Goal: Information Seeking & Learning: Learn about a topic

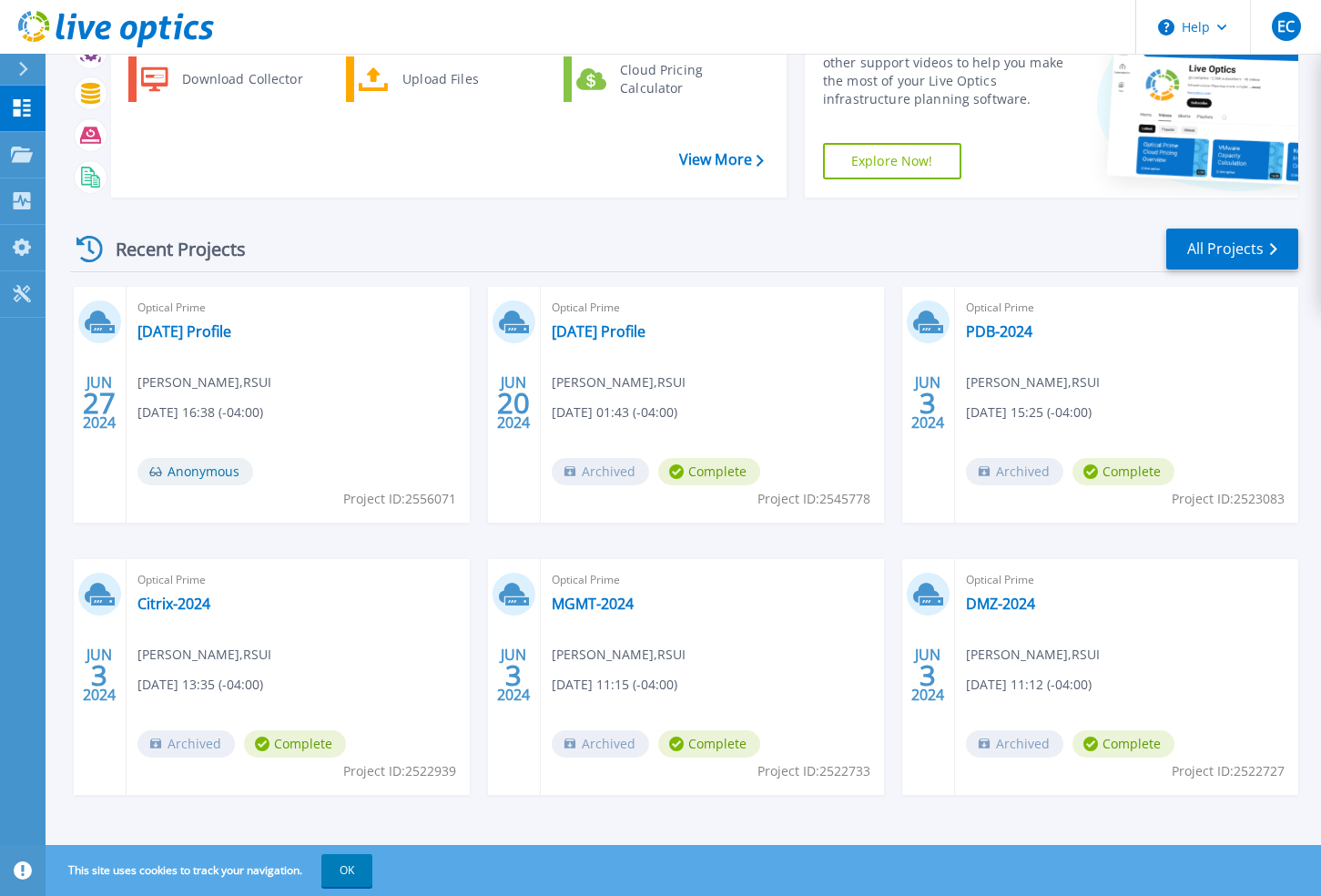
scroll to position [113, 0]
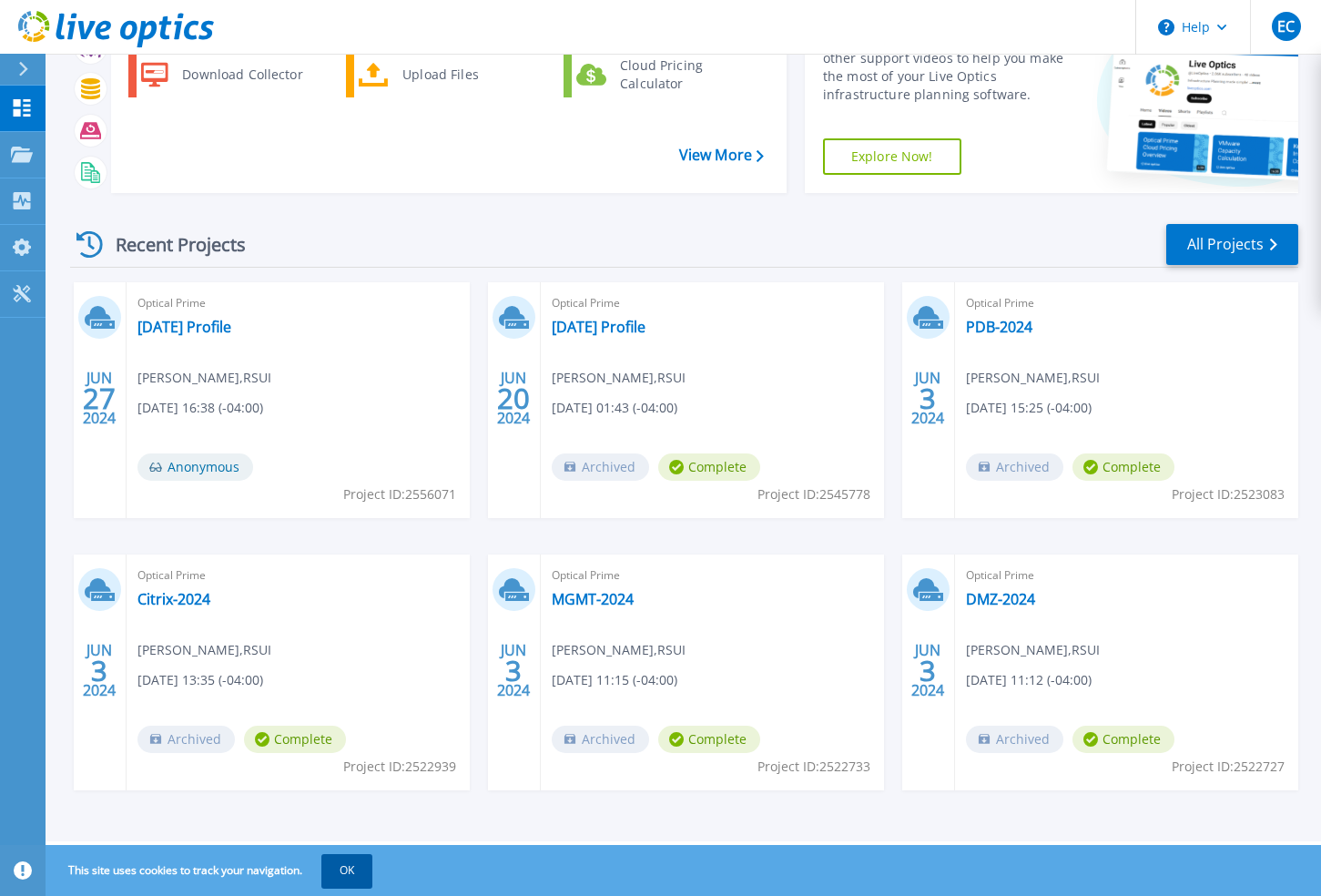
click at [360, 875] on button "OK" at bounding box center [346, 870] width 51 height 33
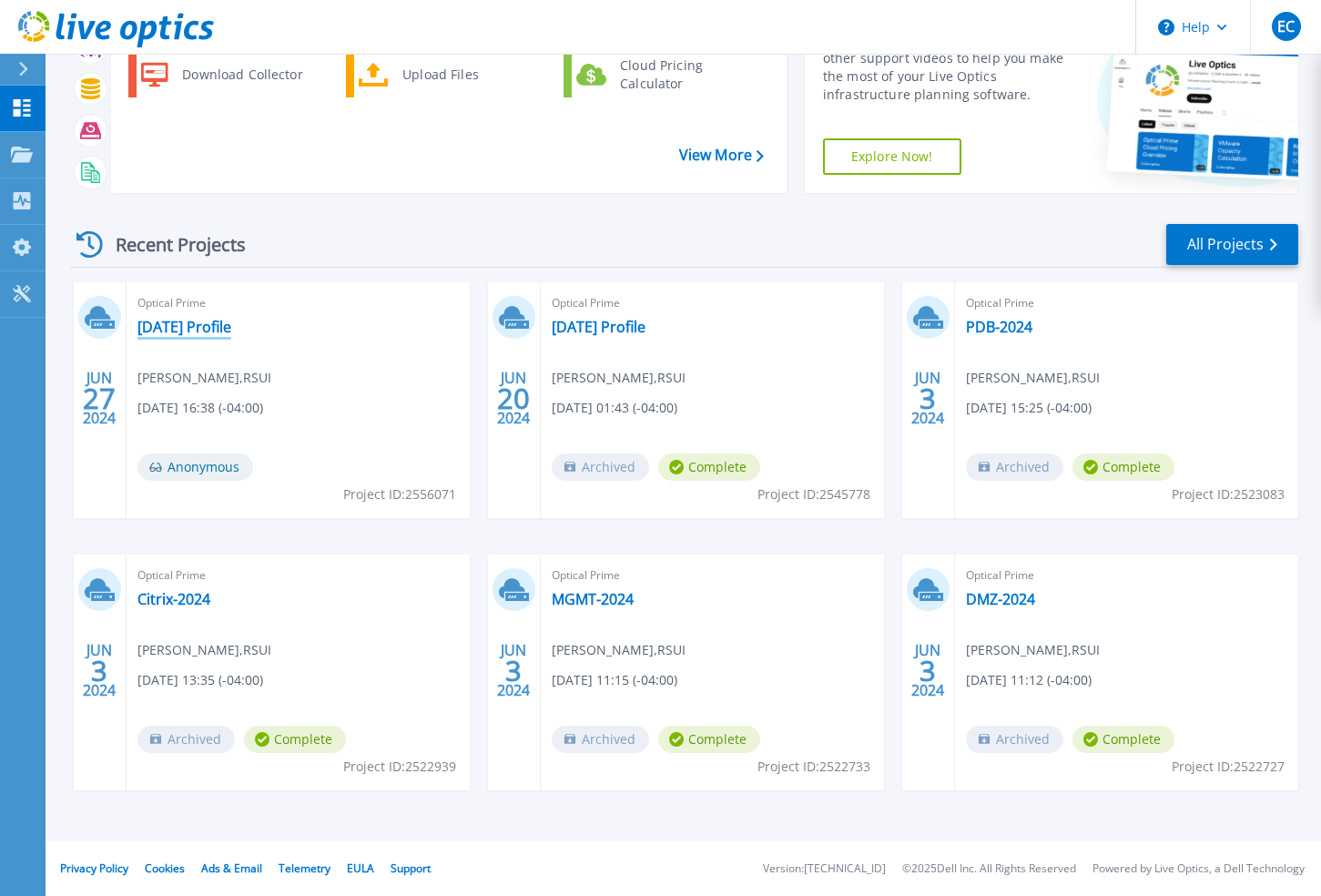
click at [204, 321] on link "[DATE] Profile" at bounding box center [185, 327] width 94 height 18
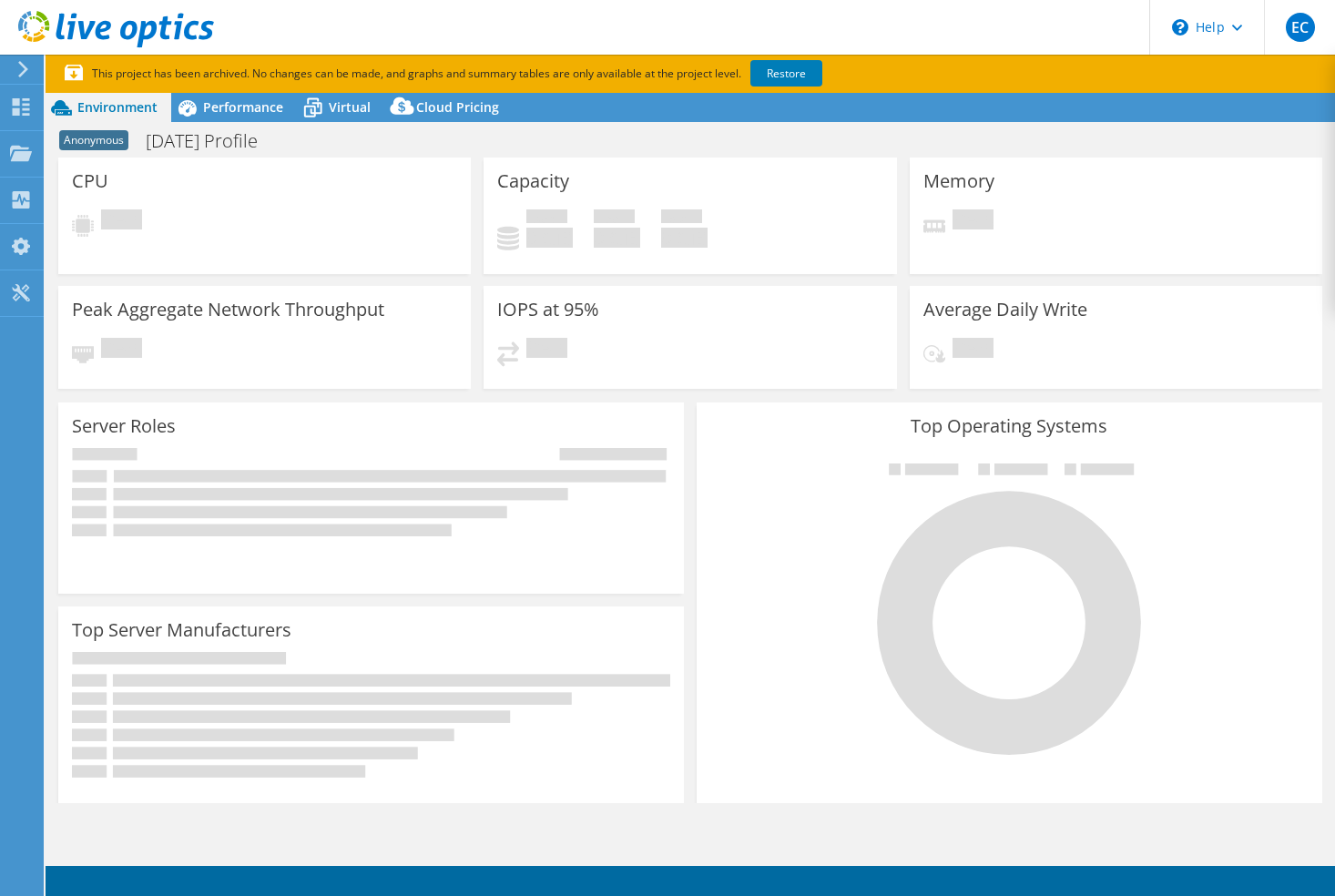
select select "USD"
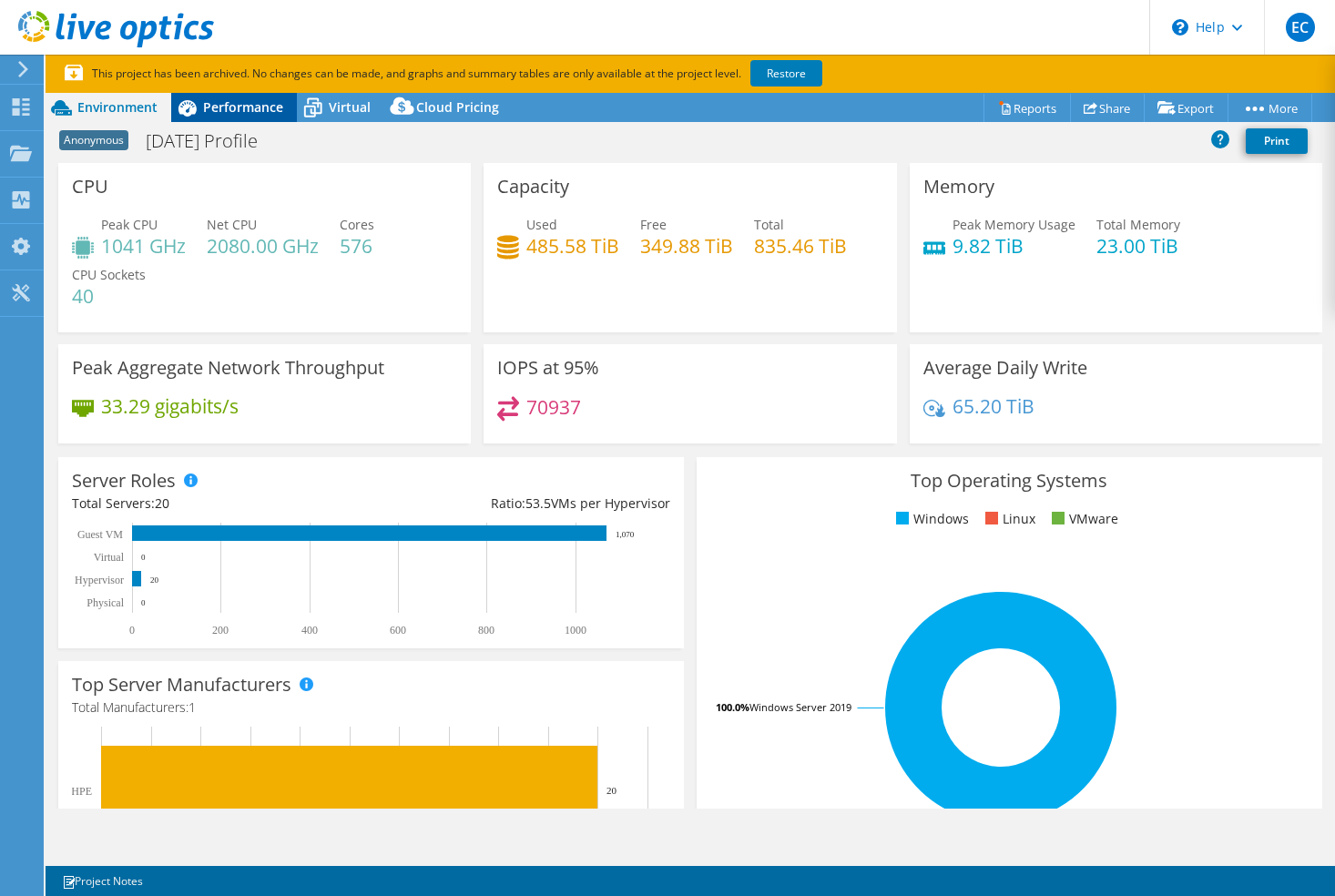
click at [247, 105] on span "Performance" at bounding box center [243, 107] width 80 height 17
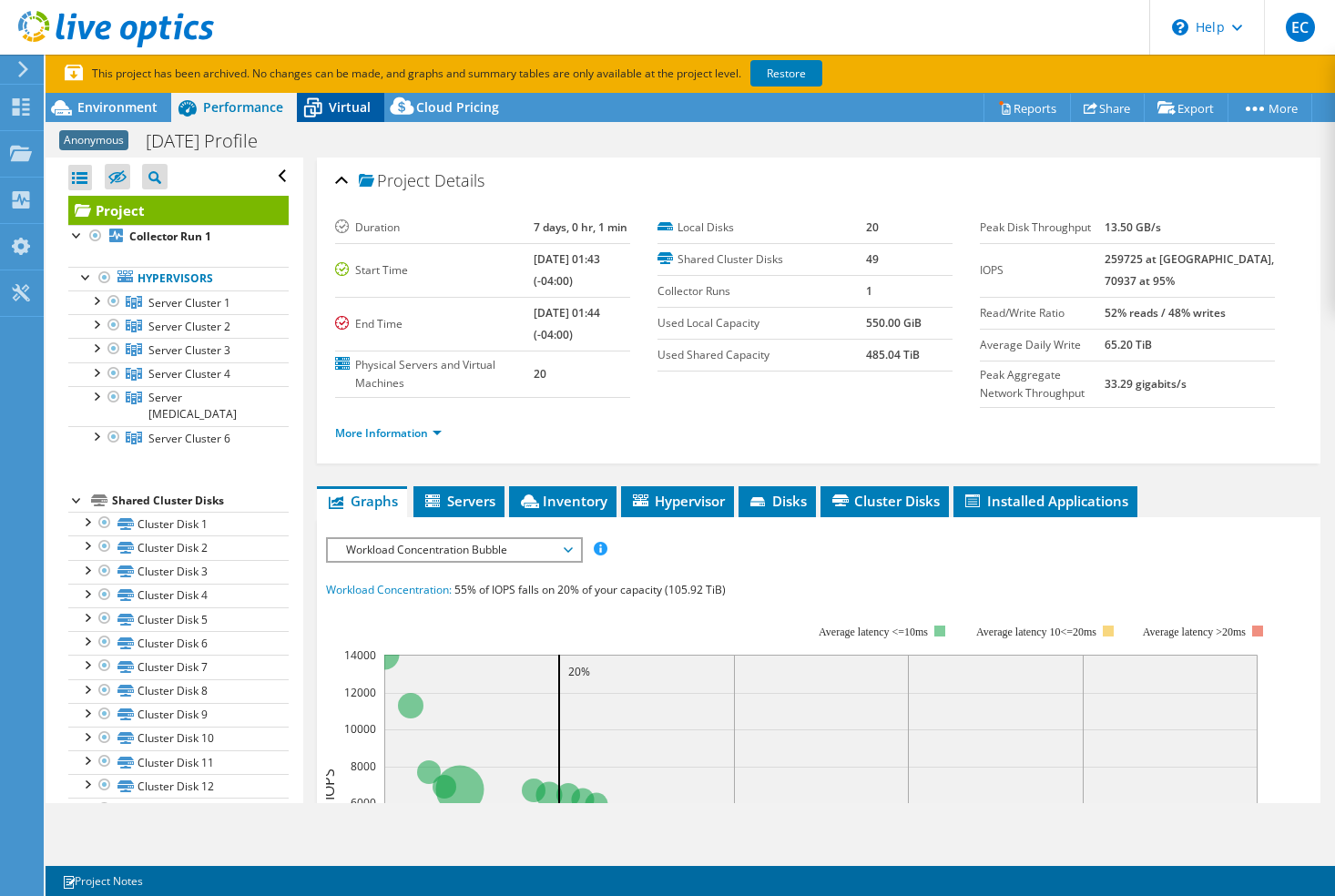
click at [320, 107] on icon at bounding box center [313, 109] width 18 height 15
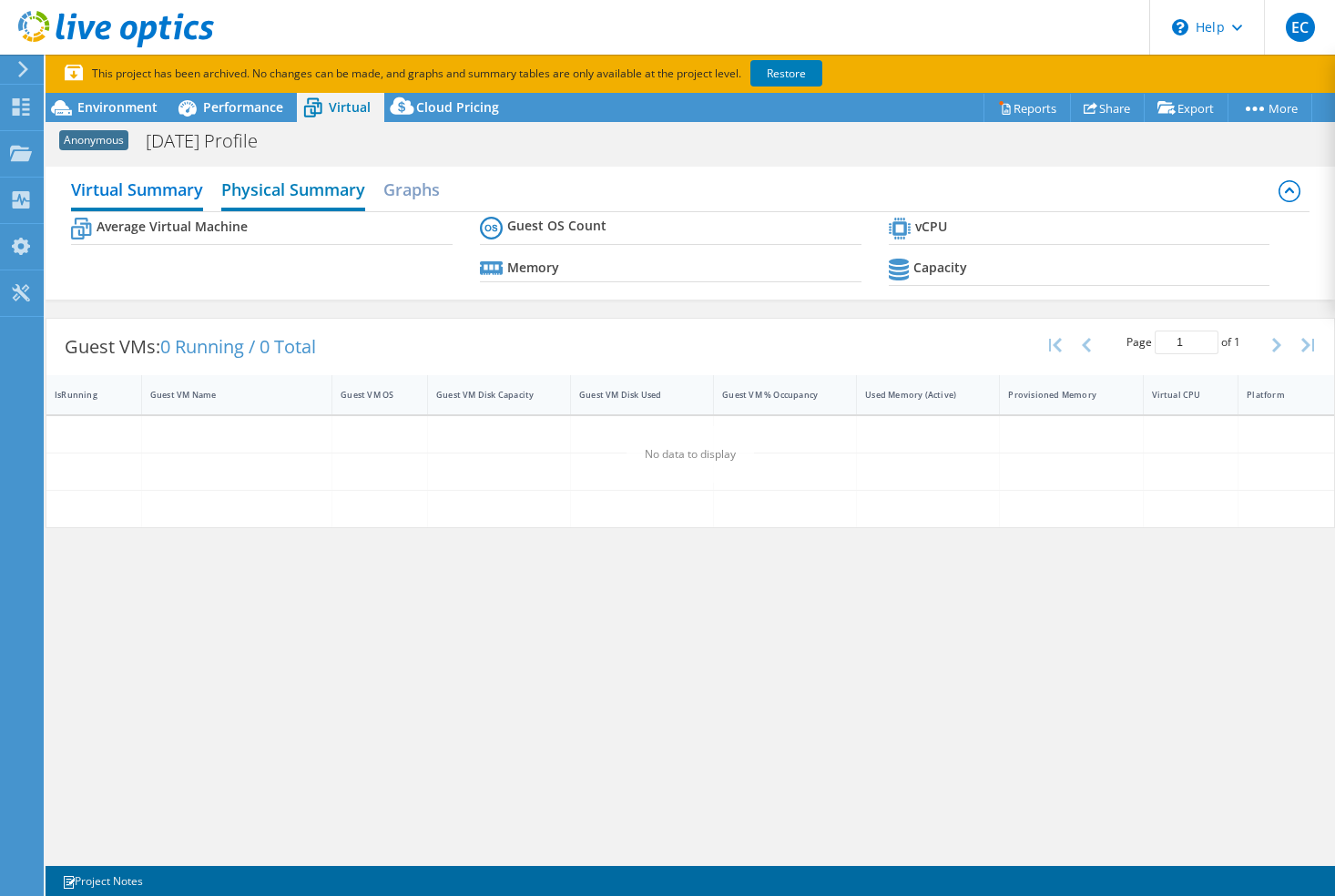
click at [290, 184] on h2 "Physical Summary" at bounding box center [293, 192] width 144 height 40
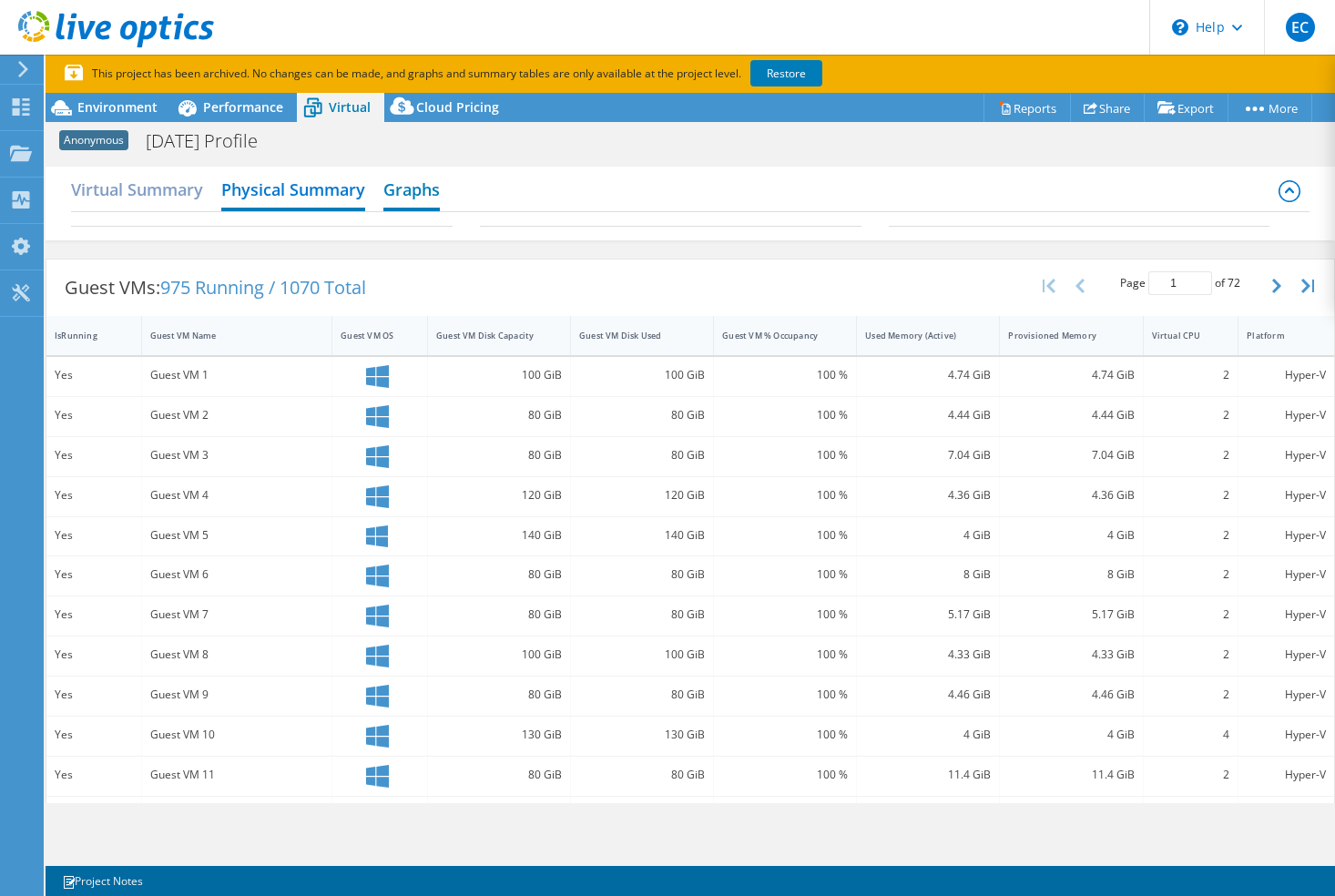
click at [432, 185] on h2 "Graphs" at bounding box center [411, 192] width 57 height 40
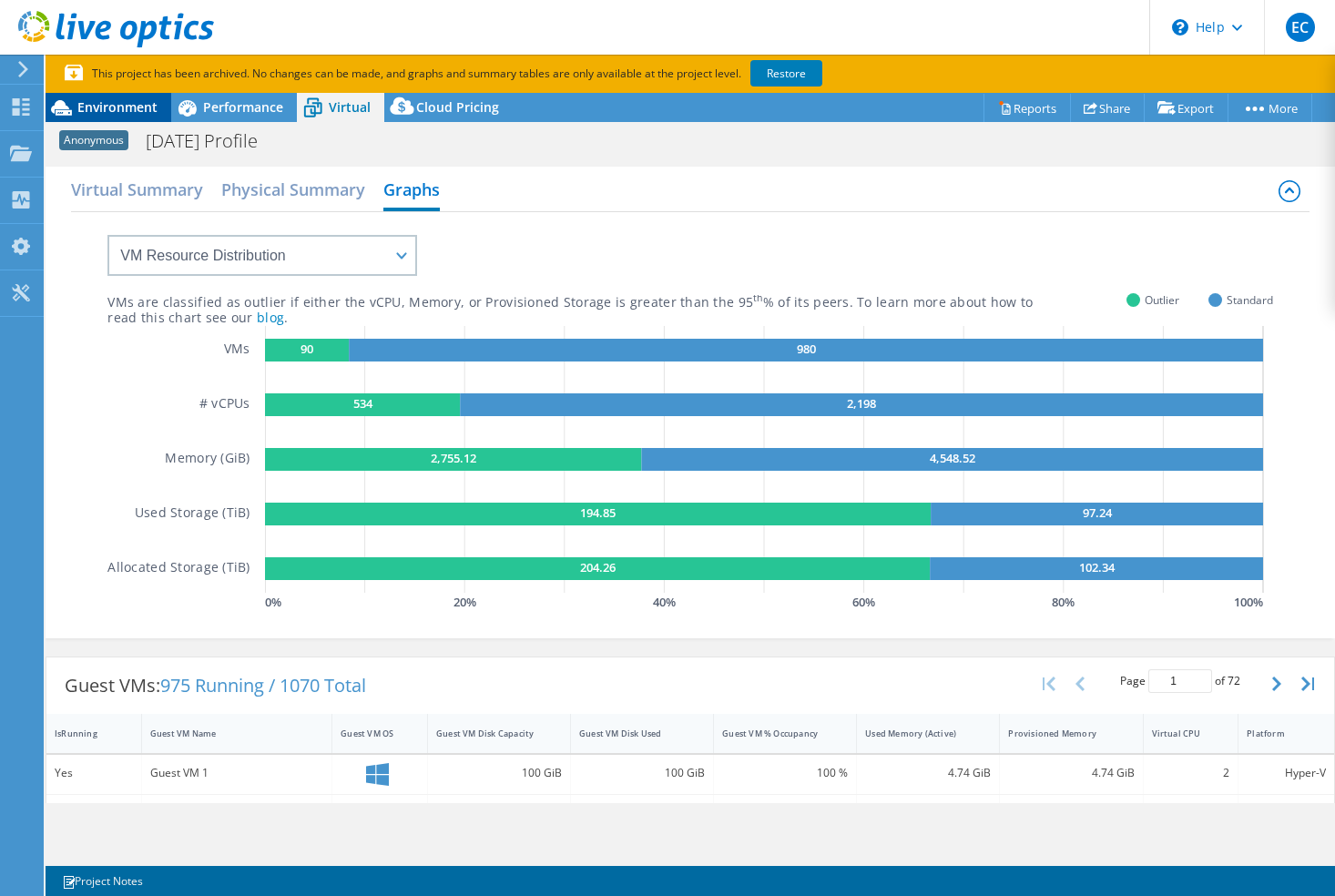
click at [117, 110] on span "Environment" at bounding box center [118, 107] width 80 height 17
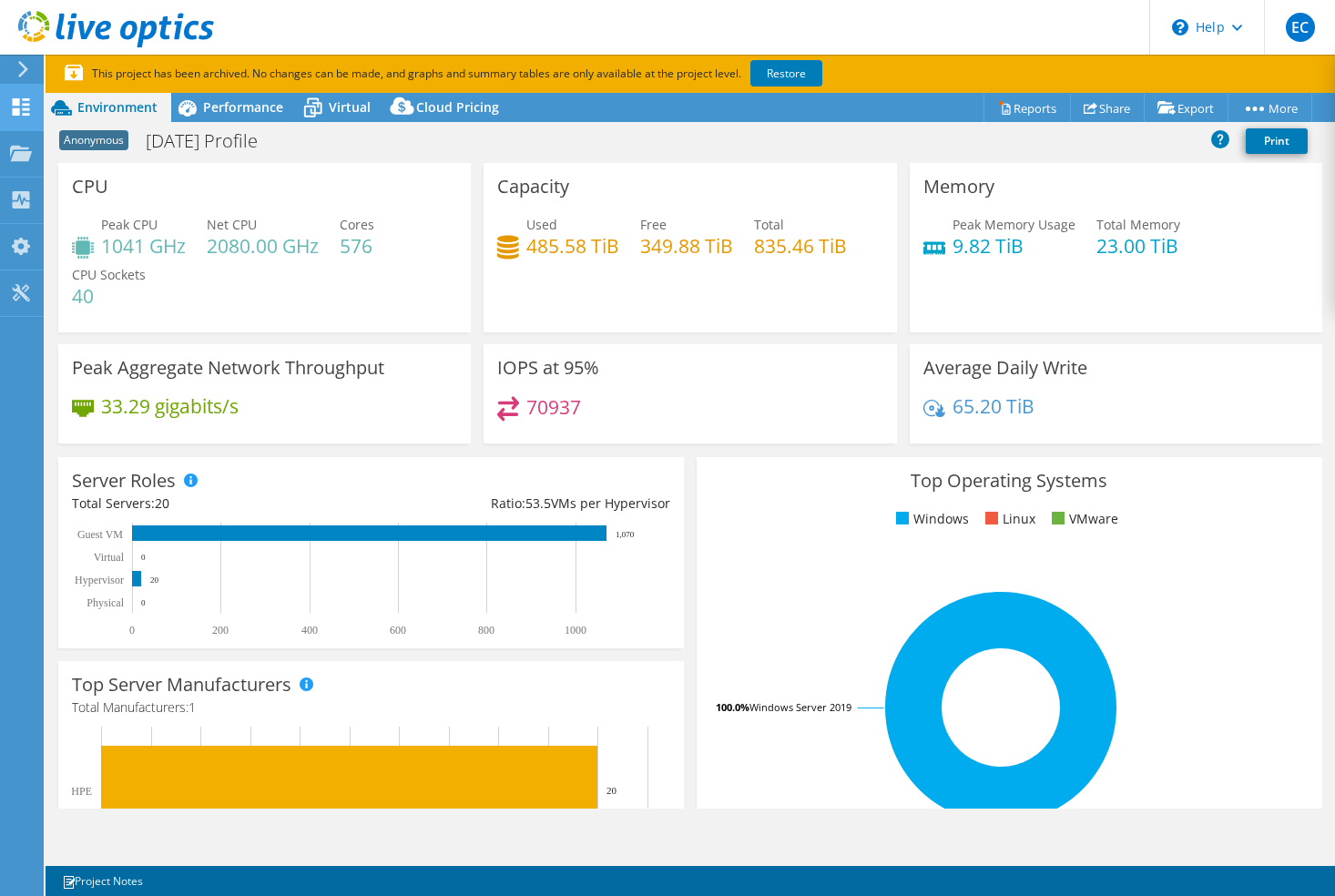
drag, startPoint x: 56, startPoint y: 101, endPoint x: 36, endPoint y: 103, distance: 20.1
click at [53, 101] on icon at bounding box center [62, 108] width 32 height 32
click at [29, 105] on icon at bounding box center [21, 107] width 22 height 17
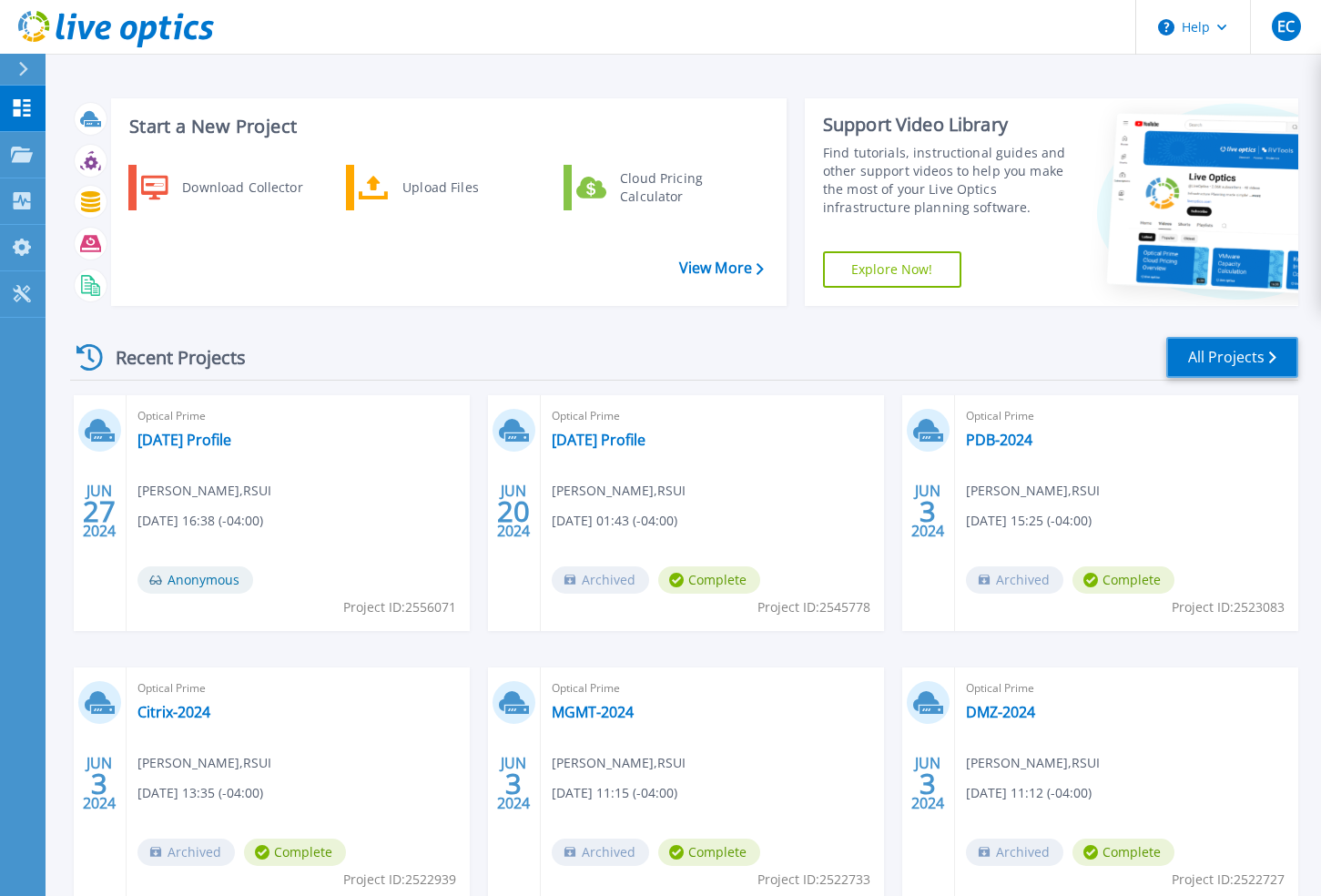
click at [1222, 348] on link "All Projects" at bounding box center [1232, 357] width 132 height 41
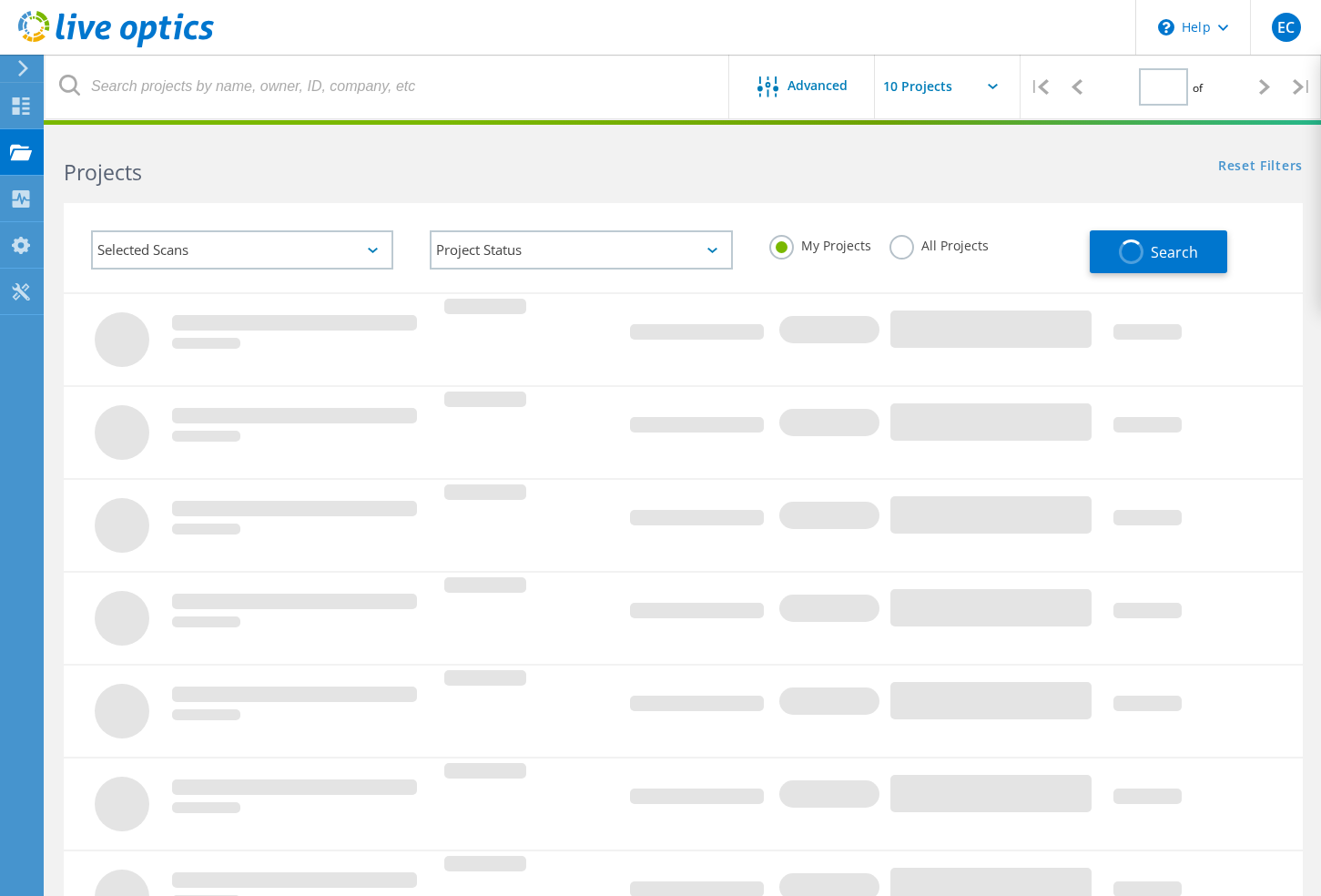
type input "1"
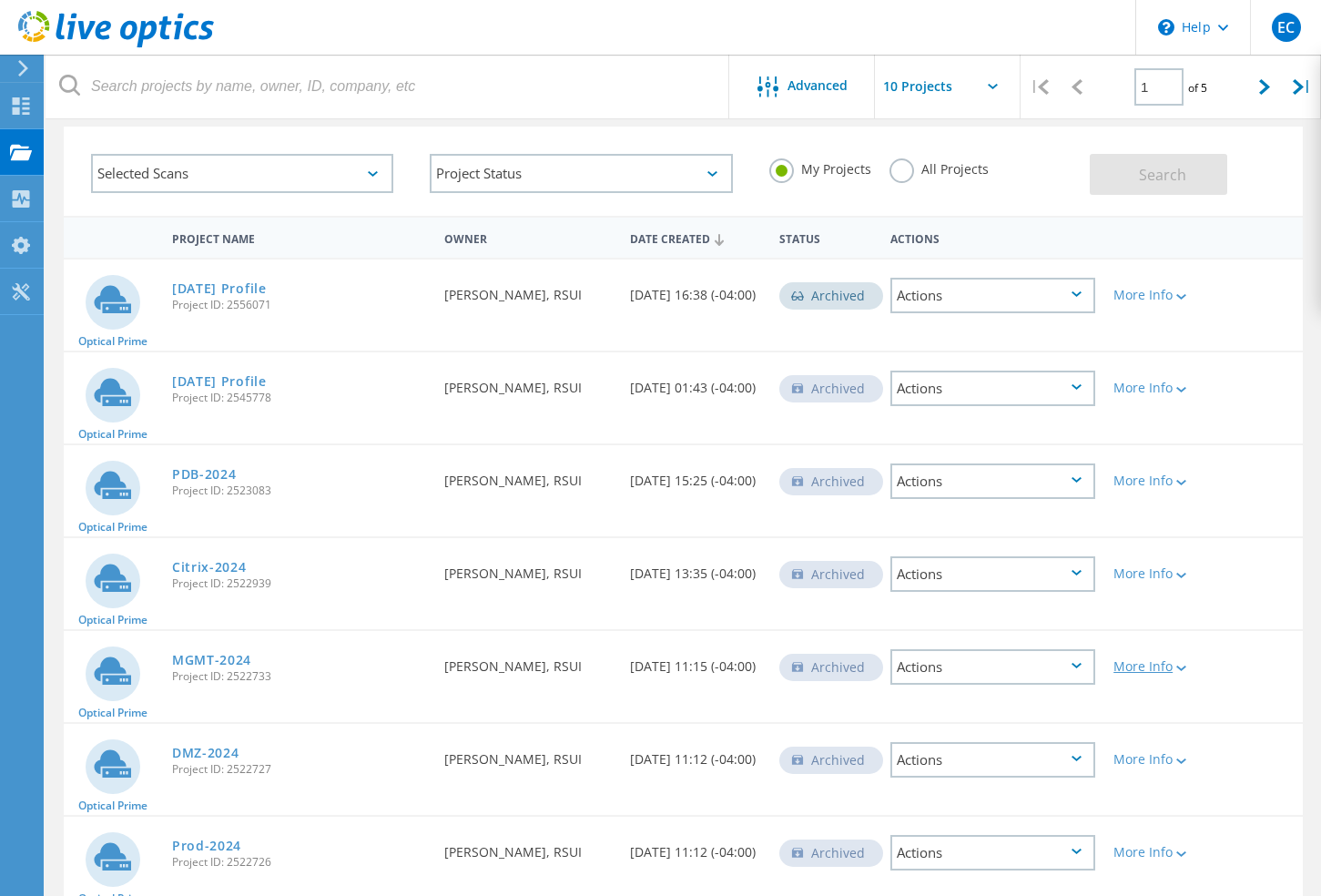
scroll to position [76, 0]
click at [375, 177] on div "Selected Scans" at bounding box center [241, 174] width 302 height 39
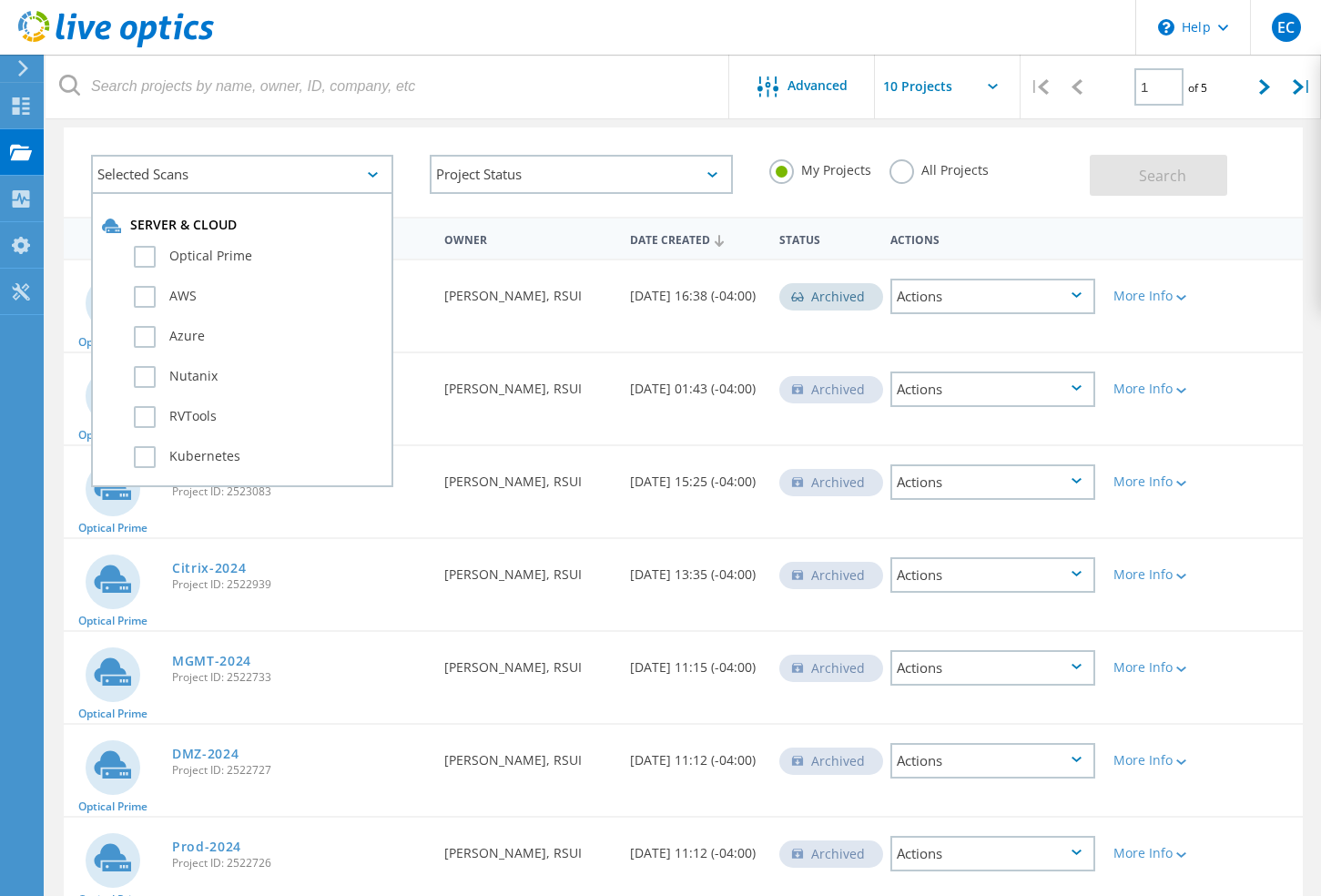
click at [376, 178] on div "Selected Scans" at bounding box center [241, 174] width 302 height 39
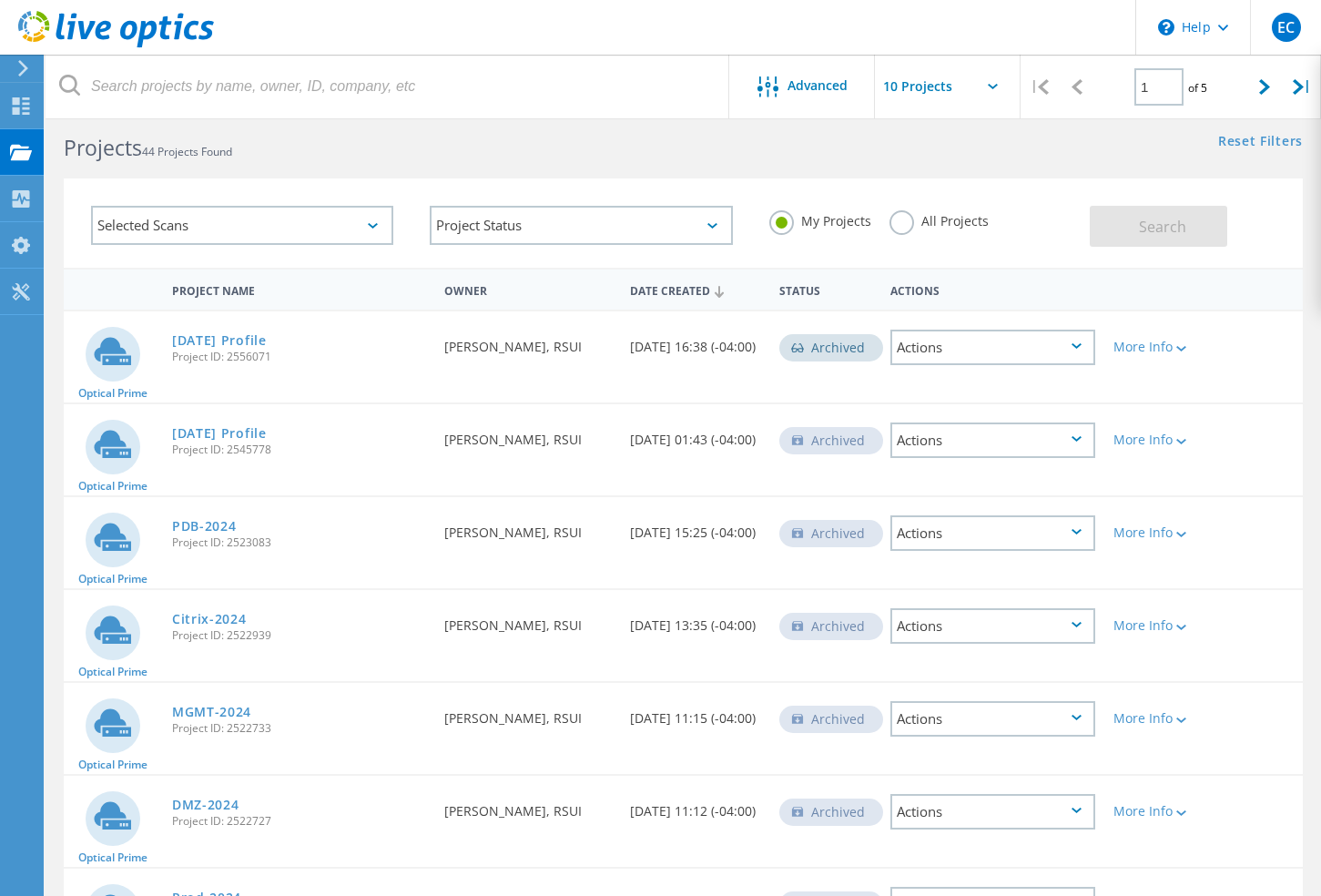
scroll to position [0, 0]
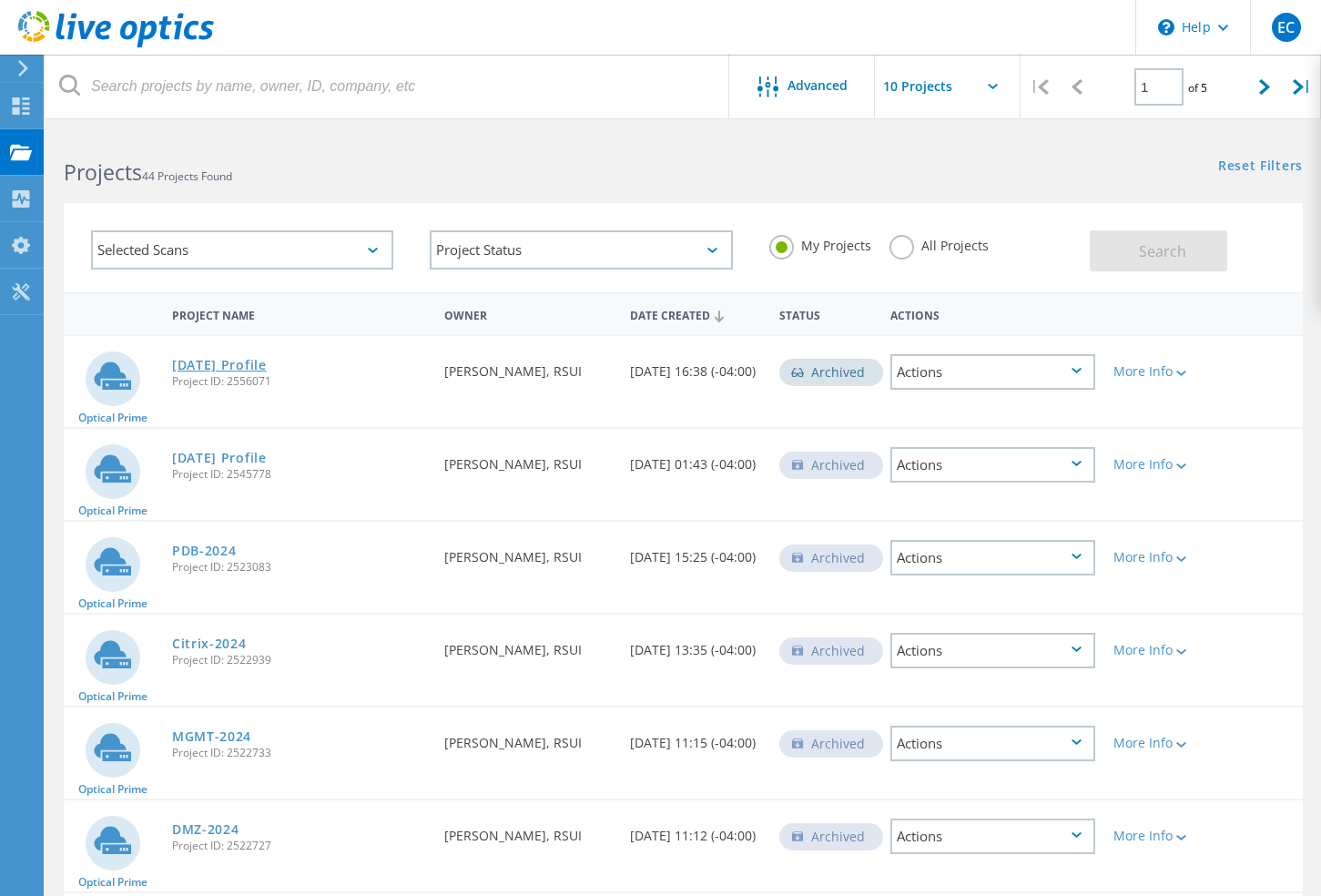
click at [250, 359] on link "June 2024 Profile" at bounding box center [219, 365] width 95 height 13
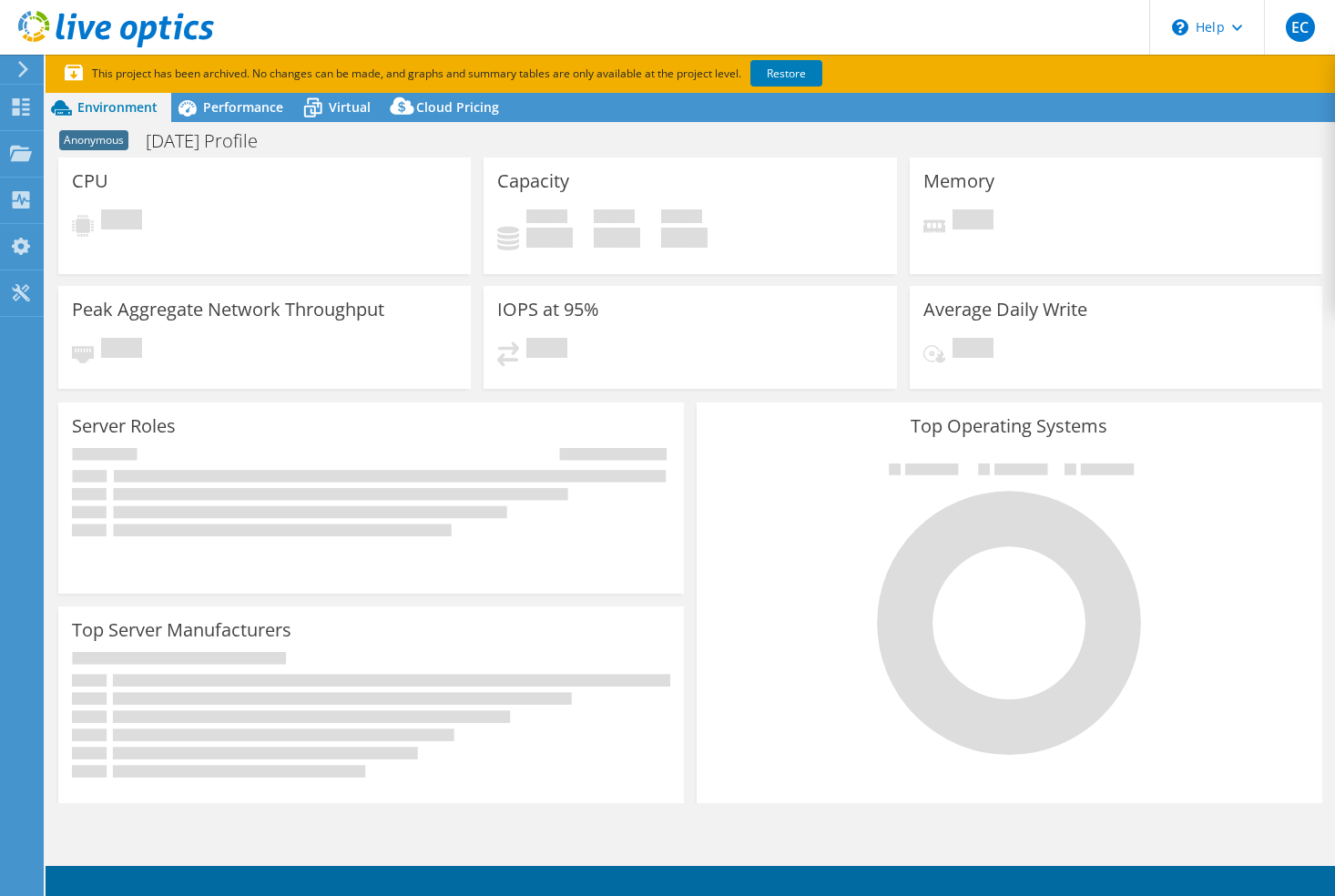
select select "USD"
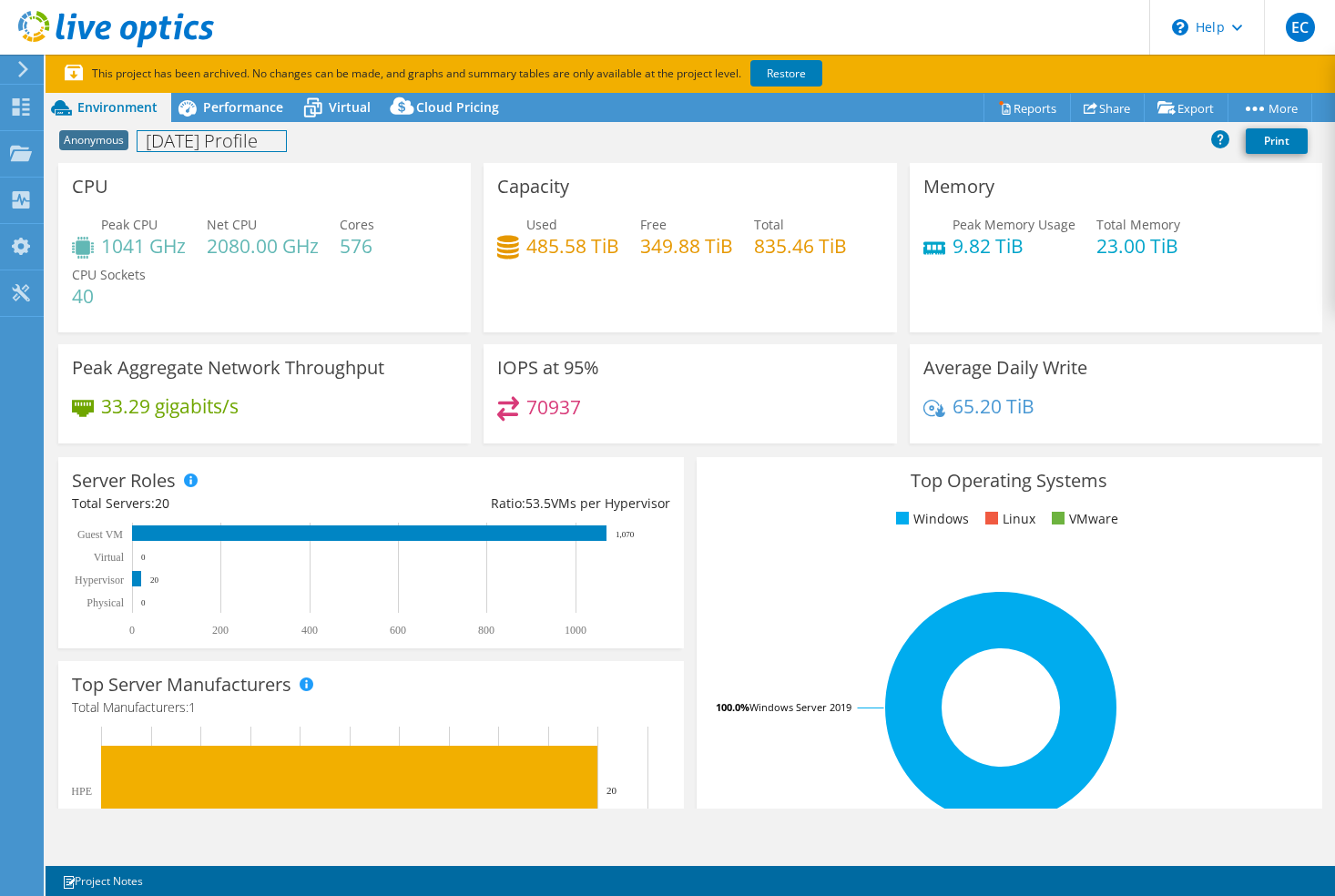
click at [216, 141] on h1 "[DATE] Profile" at bounding box center [212, 141] width 149 height 20
click at [231, 120] on div "Performance" at bounding box center [234, 107] width 126 height 29
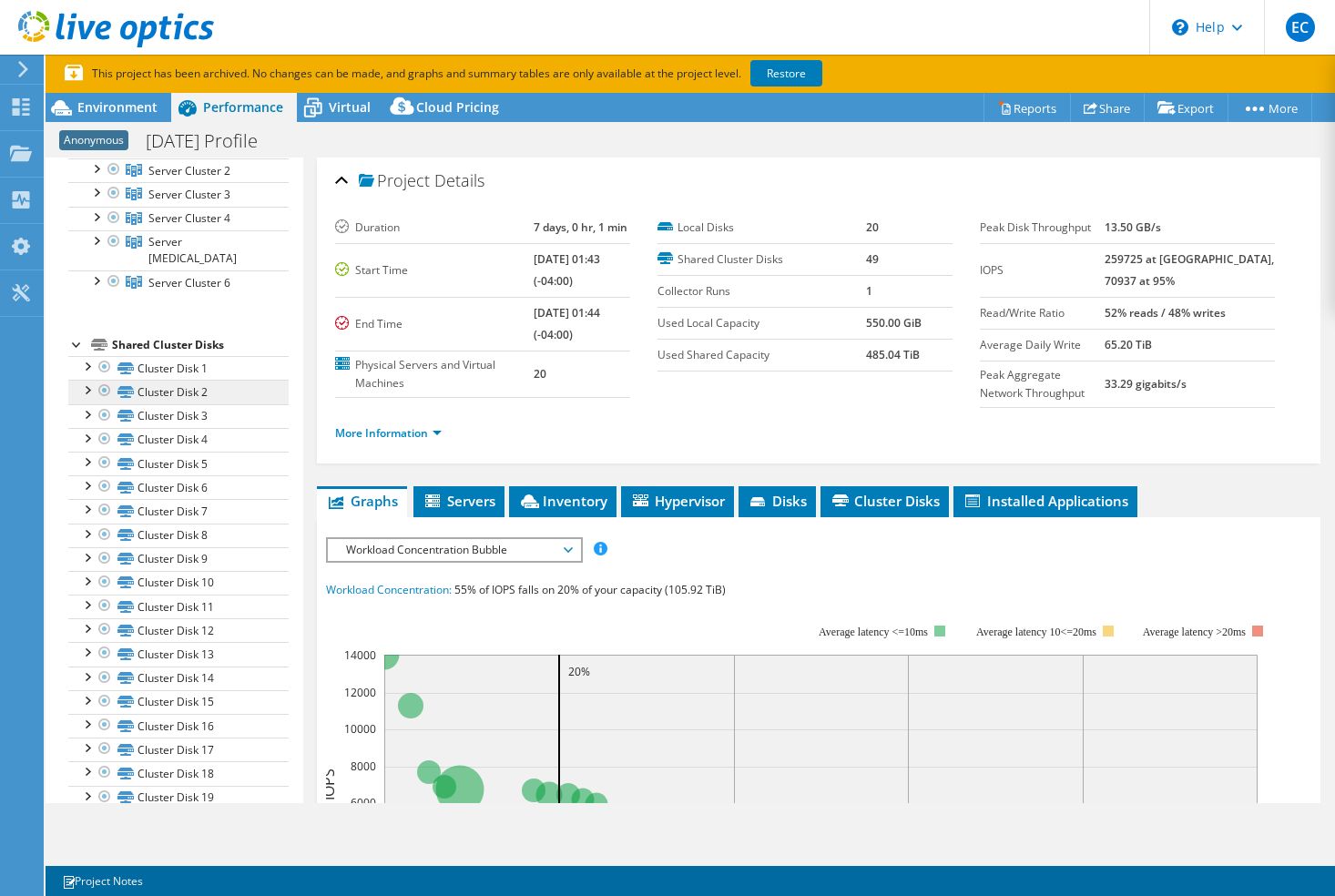
scroll to position [63, 0]
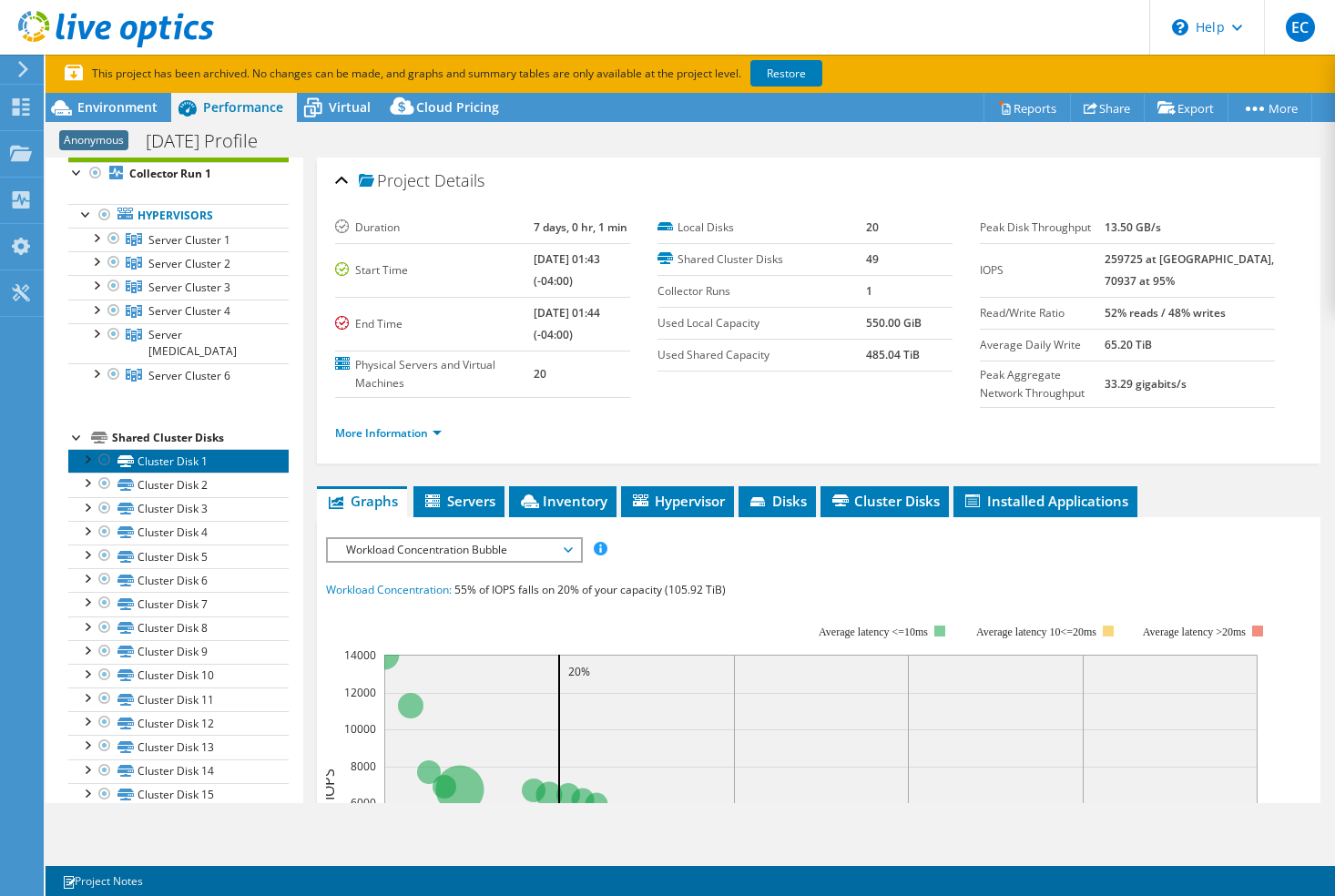
click at [215, 449] on link "Cluster Disk 1" at bounding box center [178, 461] width 221 height 24
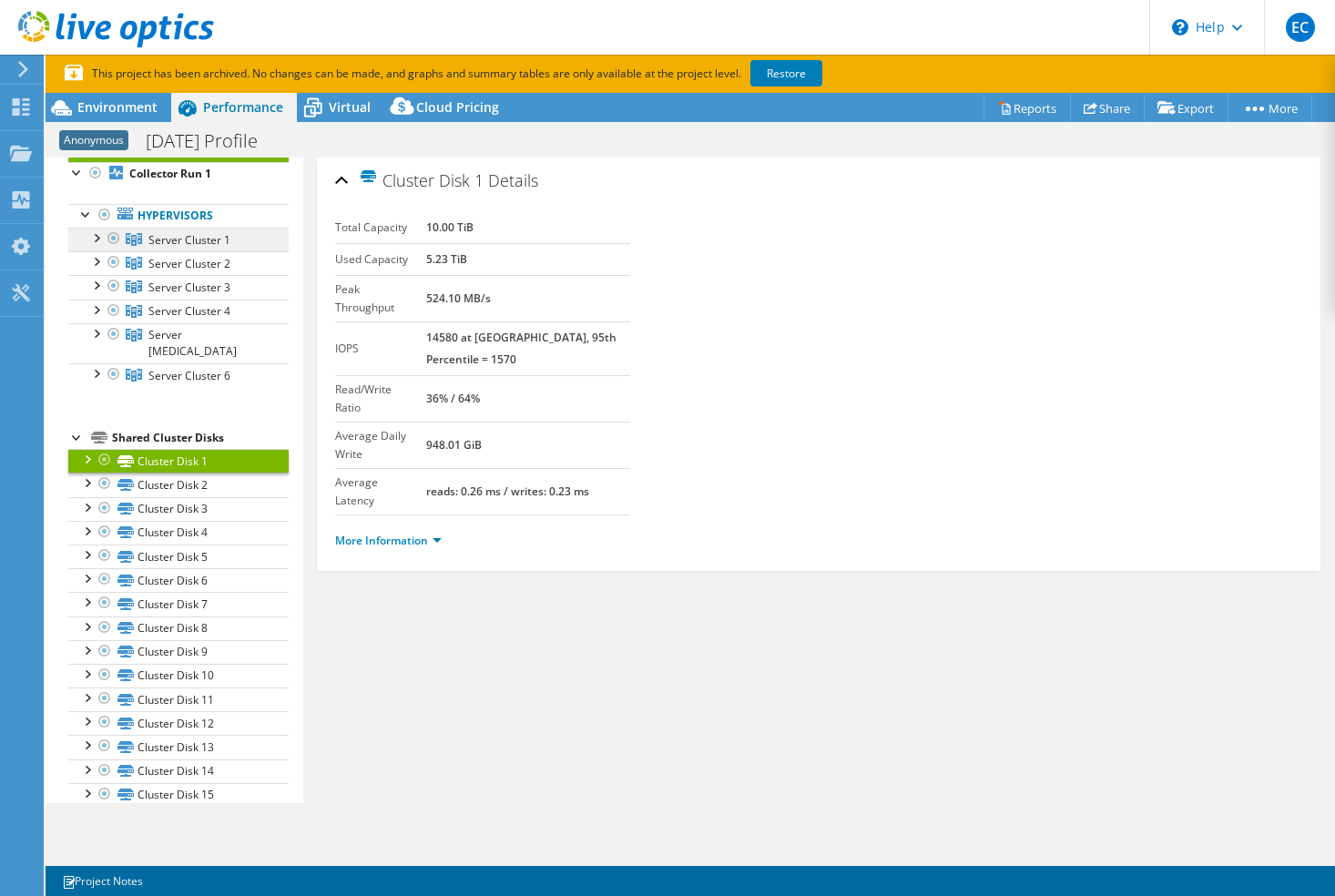
click at [186, 234] on span "Server Cluster 1" at bounding box center [190, 240] width 82 height 16
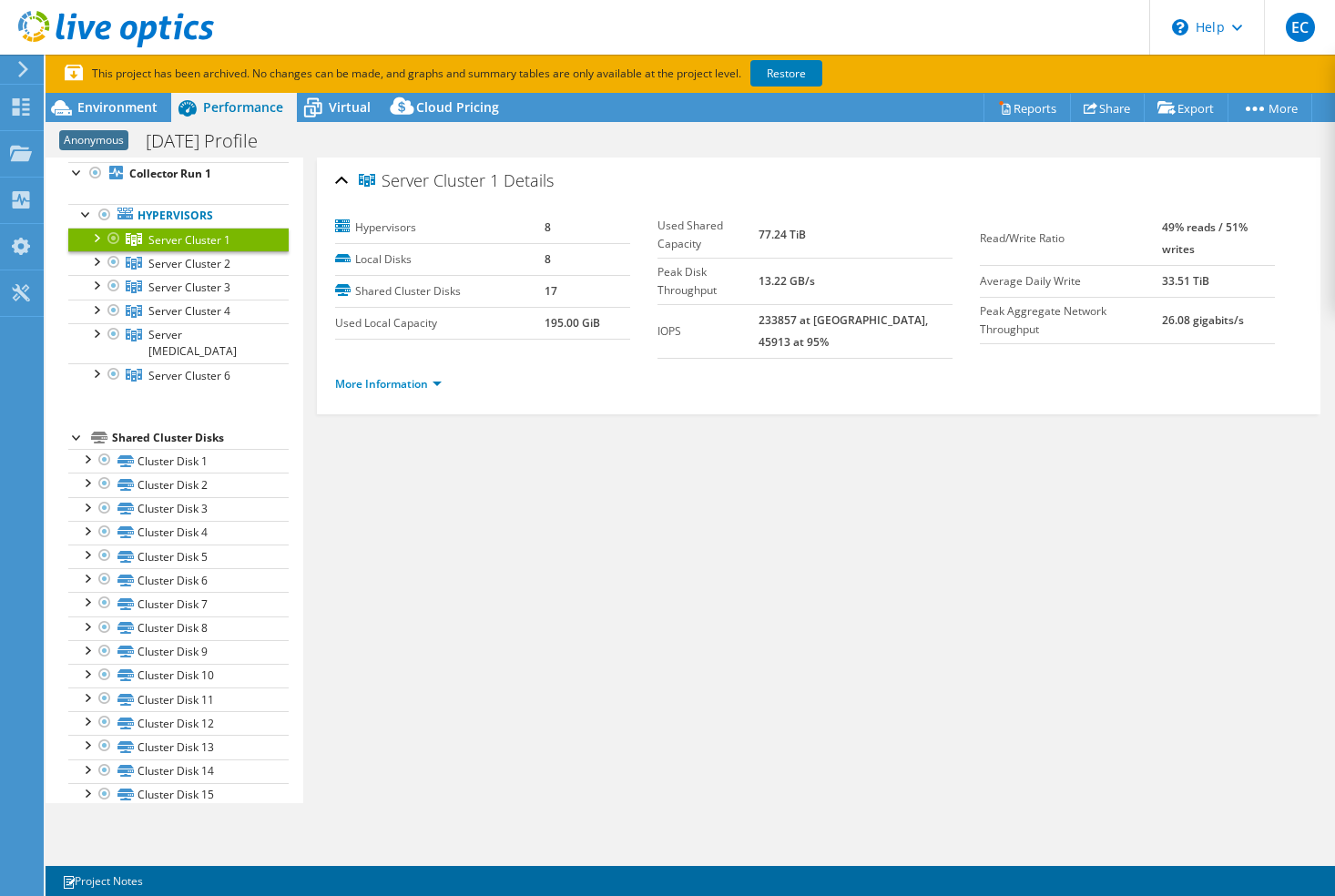
click at [443, 374] on li "More Information" at bounding box center [394, 384] width 118 height 20
click at [433, 376] on link "More Information" at bounding box center [388, 384] width 107 height 16
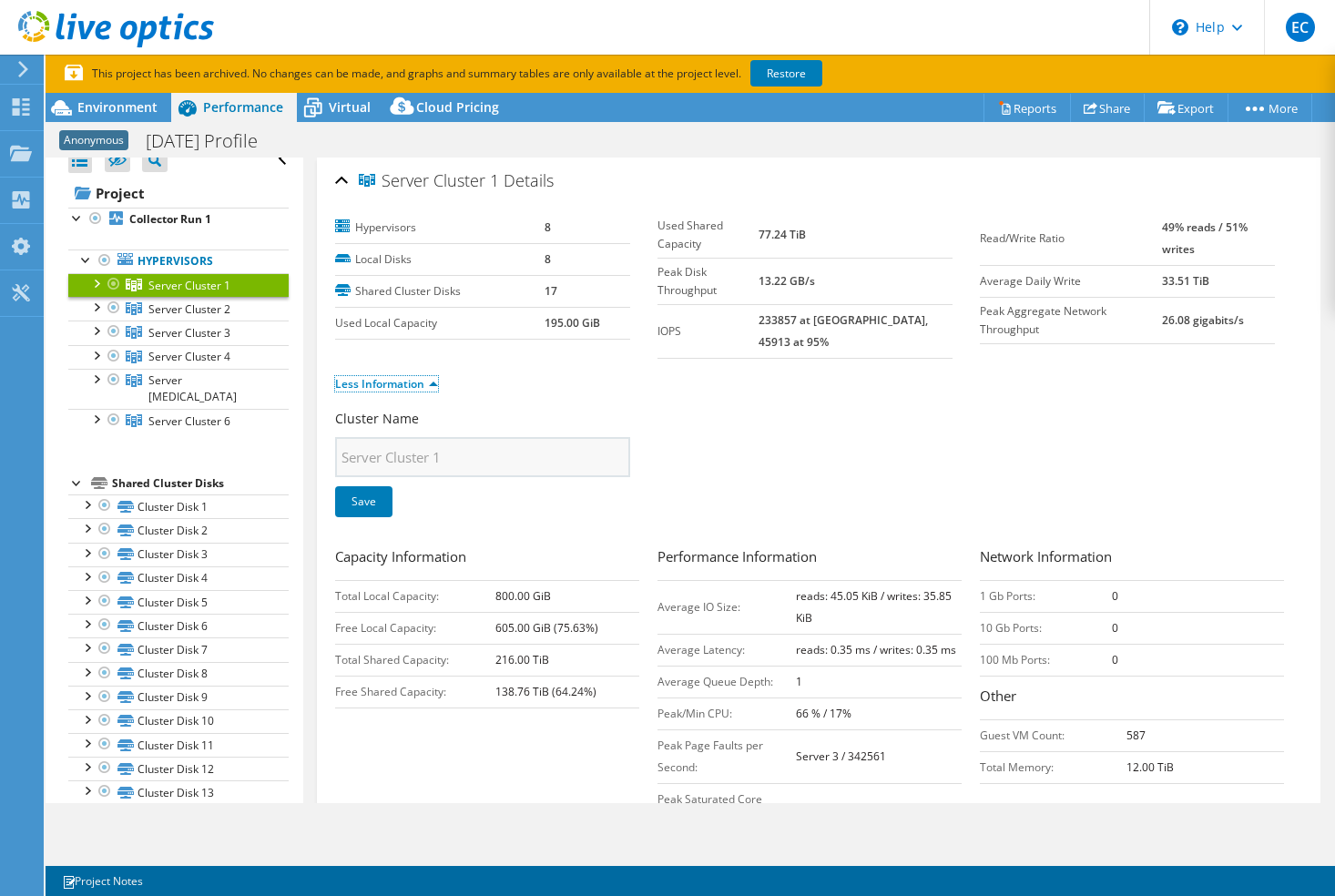
scroll to position [0, 0]
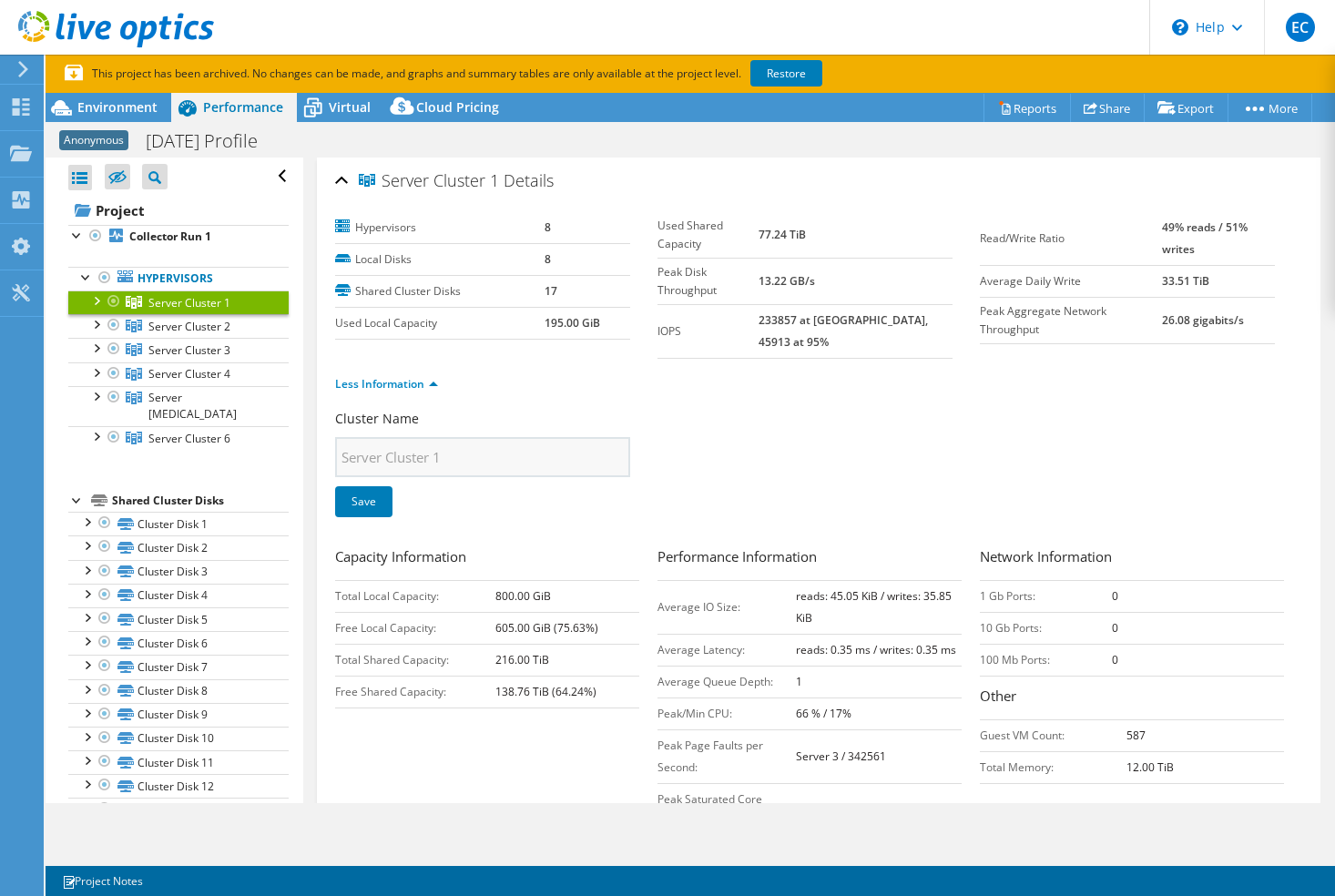
click at [103, 299] on div at bounding box center [96, 299] width 18 height 18
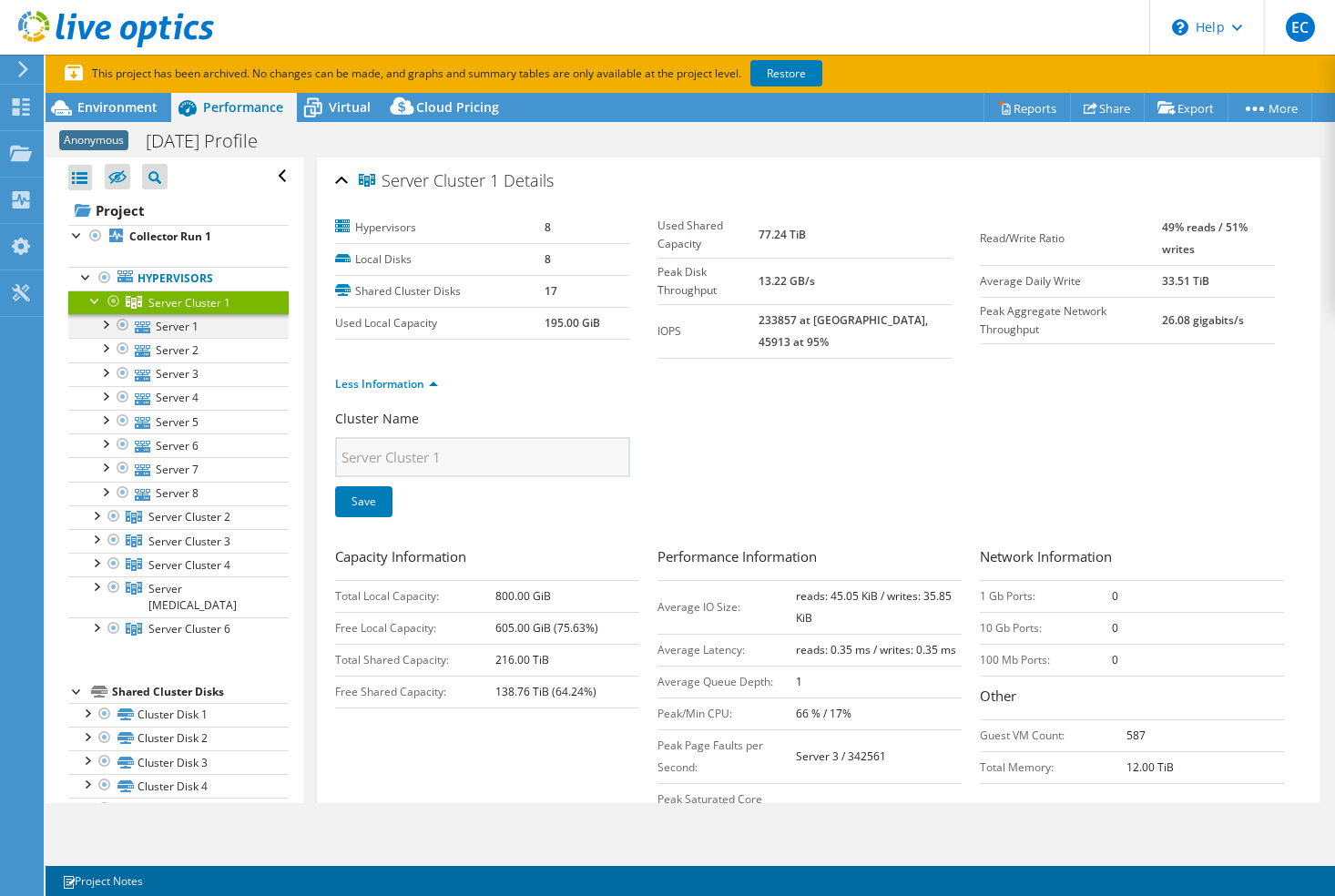
click at [108, 318] on div at bounding box center [105, 323] width 18 height 18
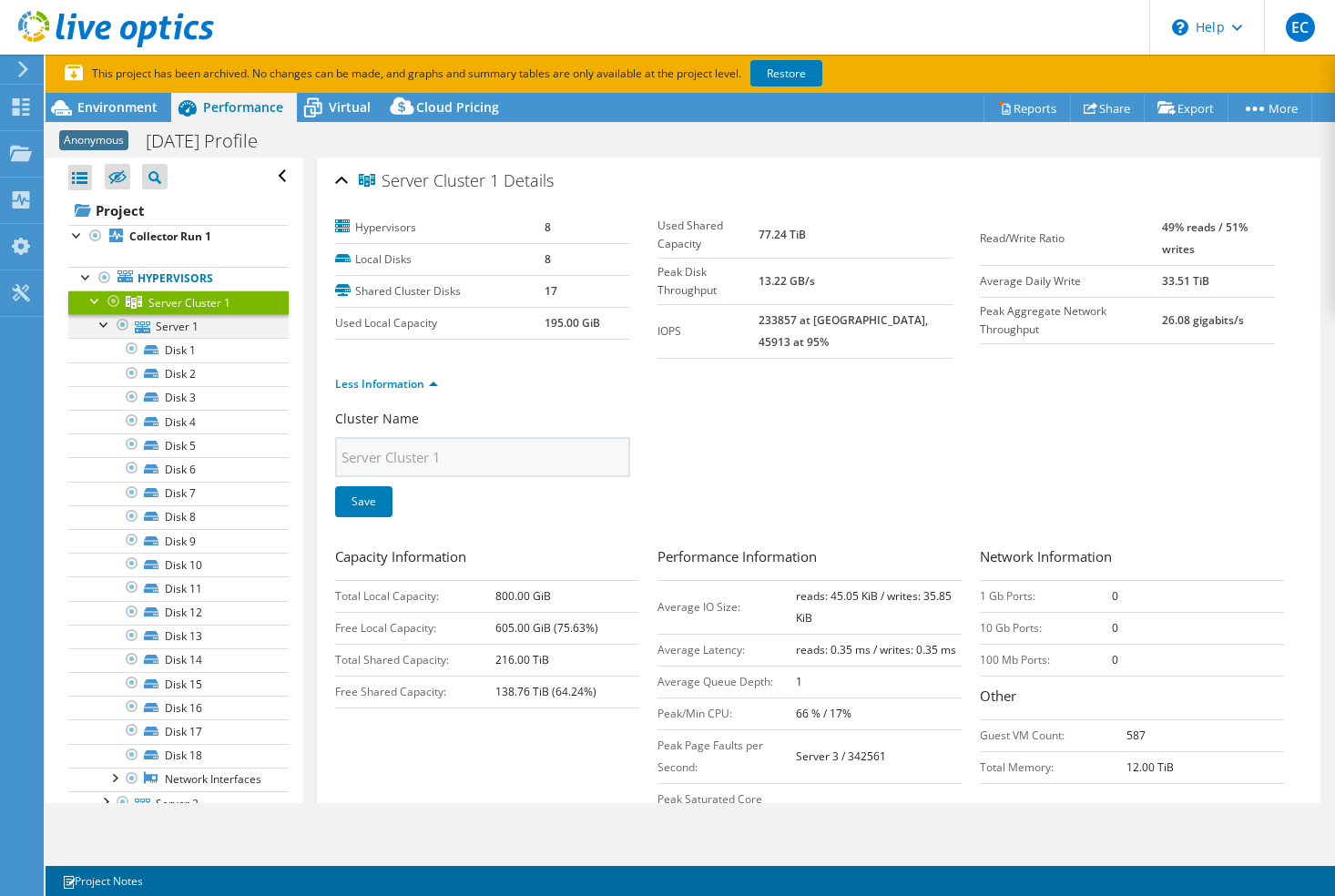
click at [109, 319] on div at bounding box center [105, 323] width 18 height 18
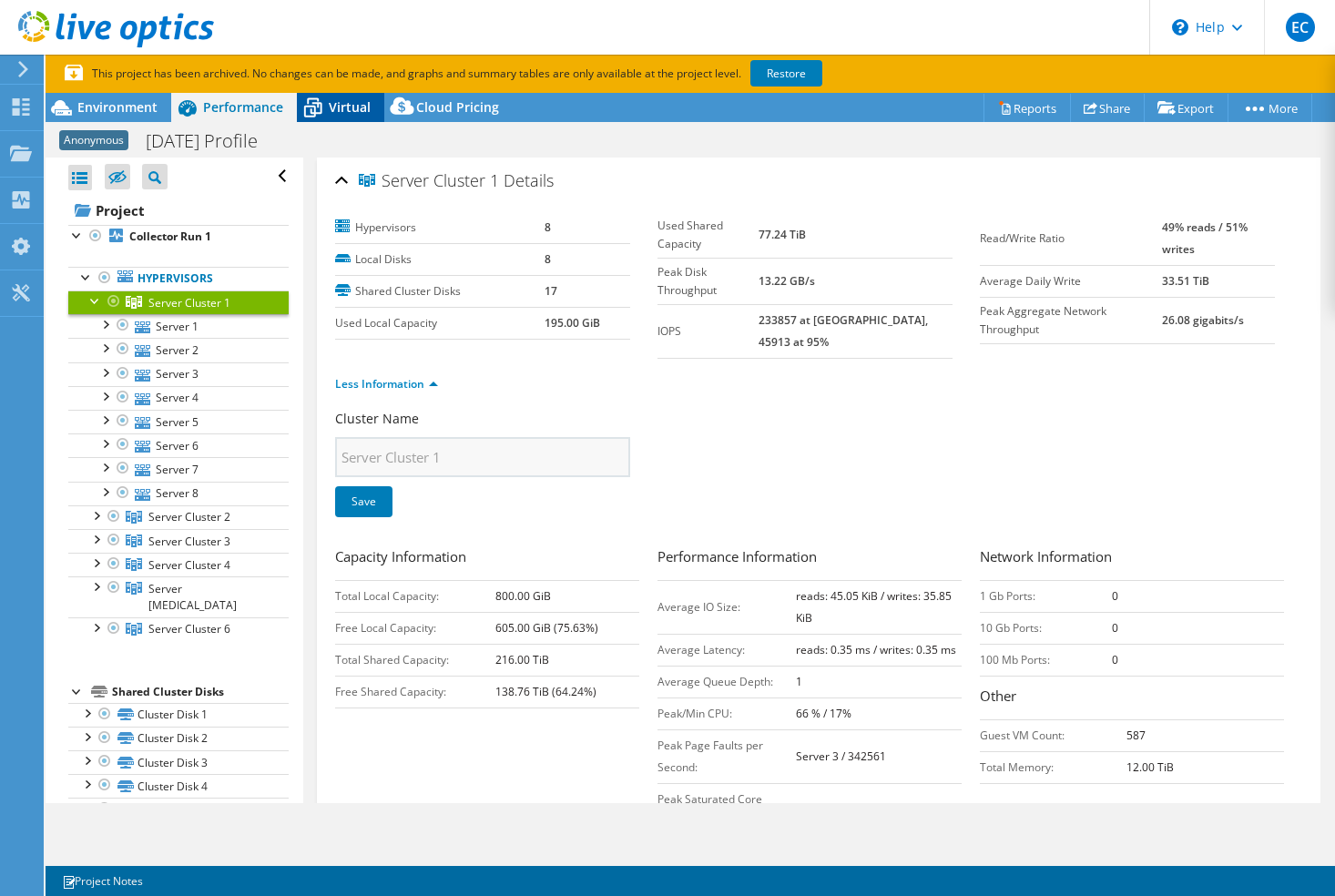
click at [316, 114] on icon at bounding box center [313, 109] width 18 height 15
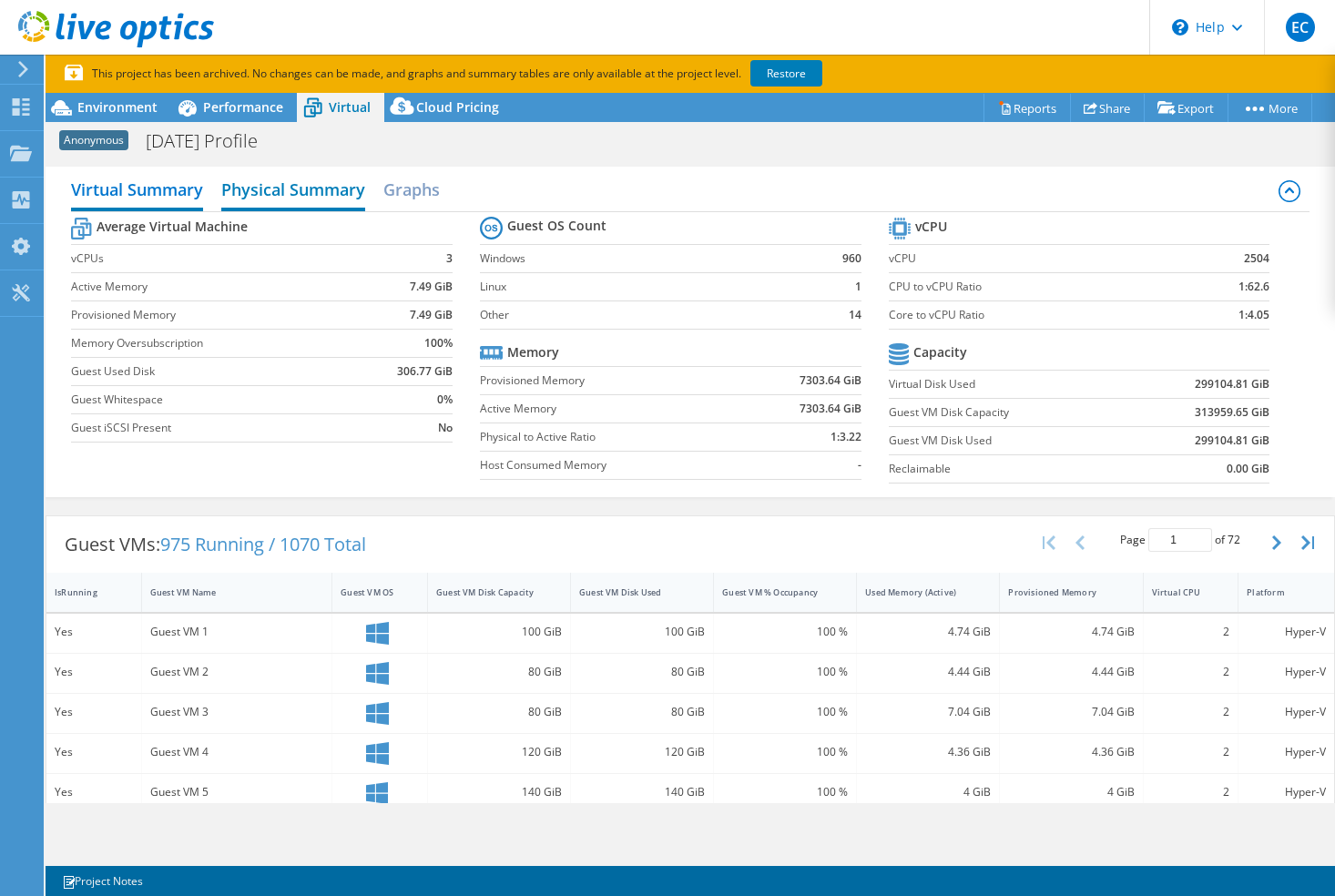
click at [281, 180] on h2 "Physical Summary" at bounding box center [293, 192] width 144 height 40
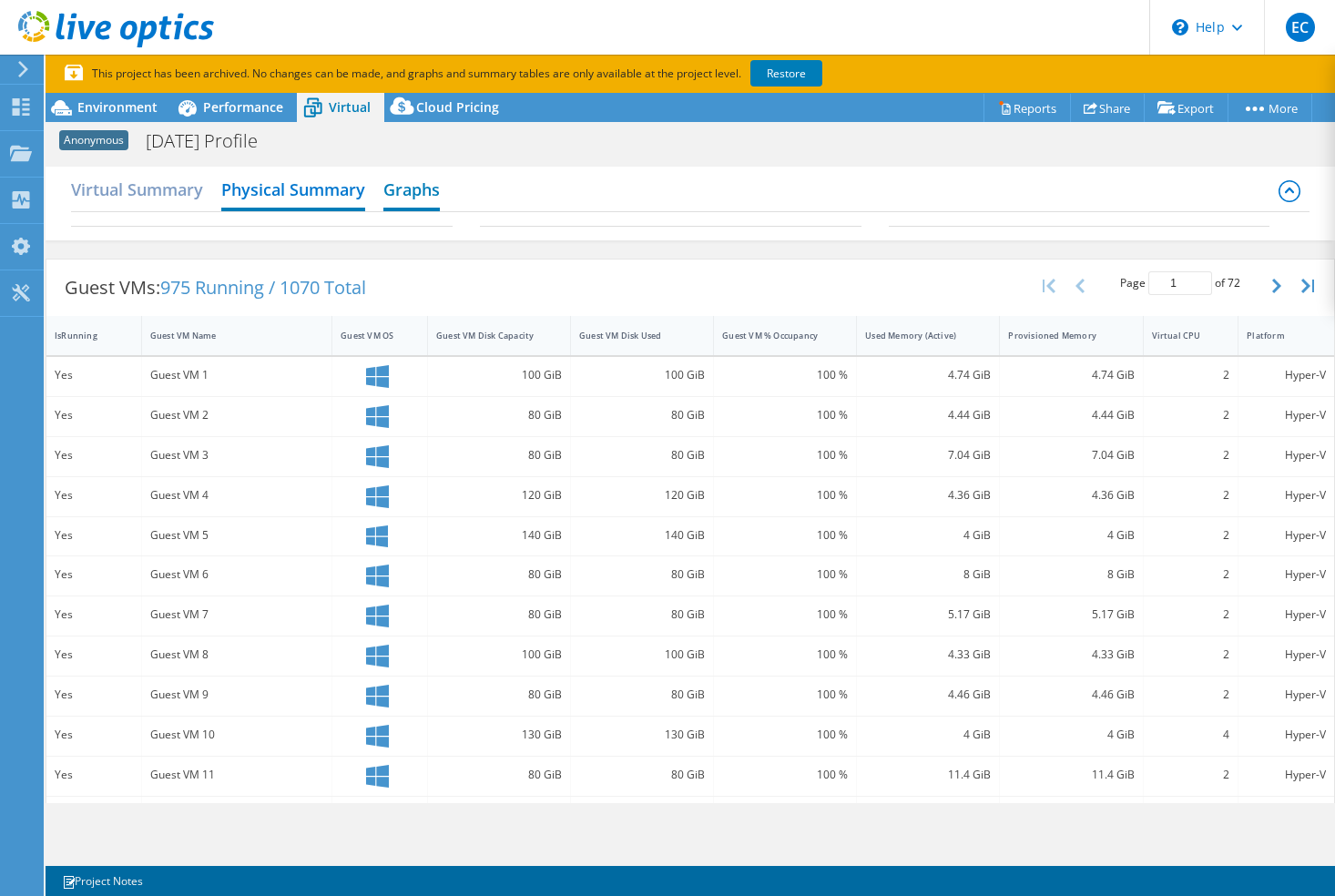
click at [420, 185] on h2 "Graphs" at bounding box center [411, 192] width 57 height 40
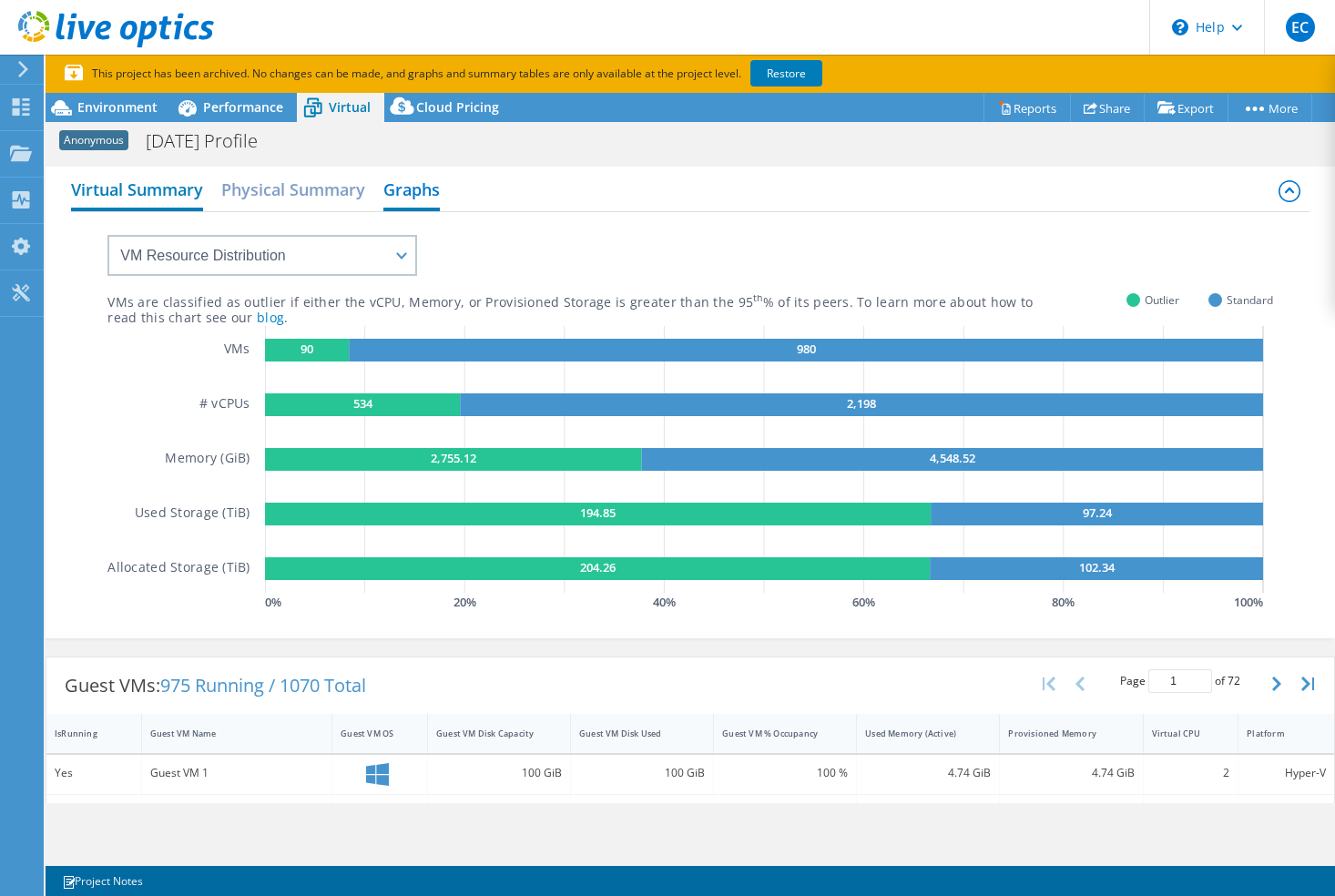
click at [125, 181] on h2 "Virtual Summary" at bounding box center [137, 192] width 132 height 40
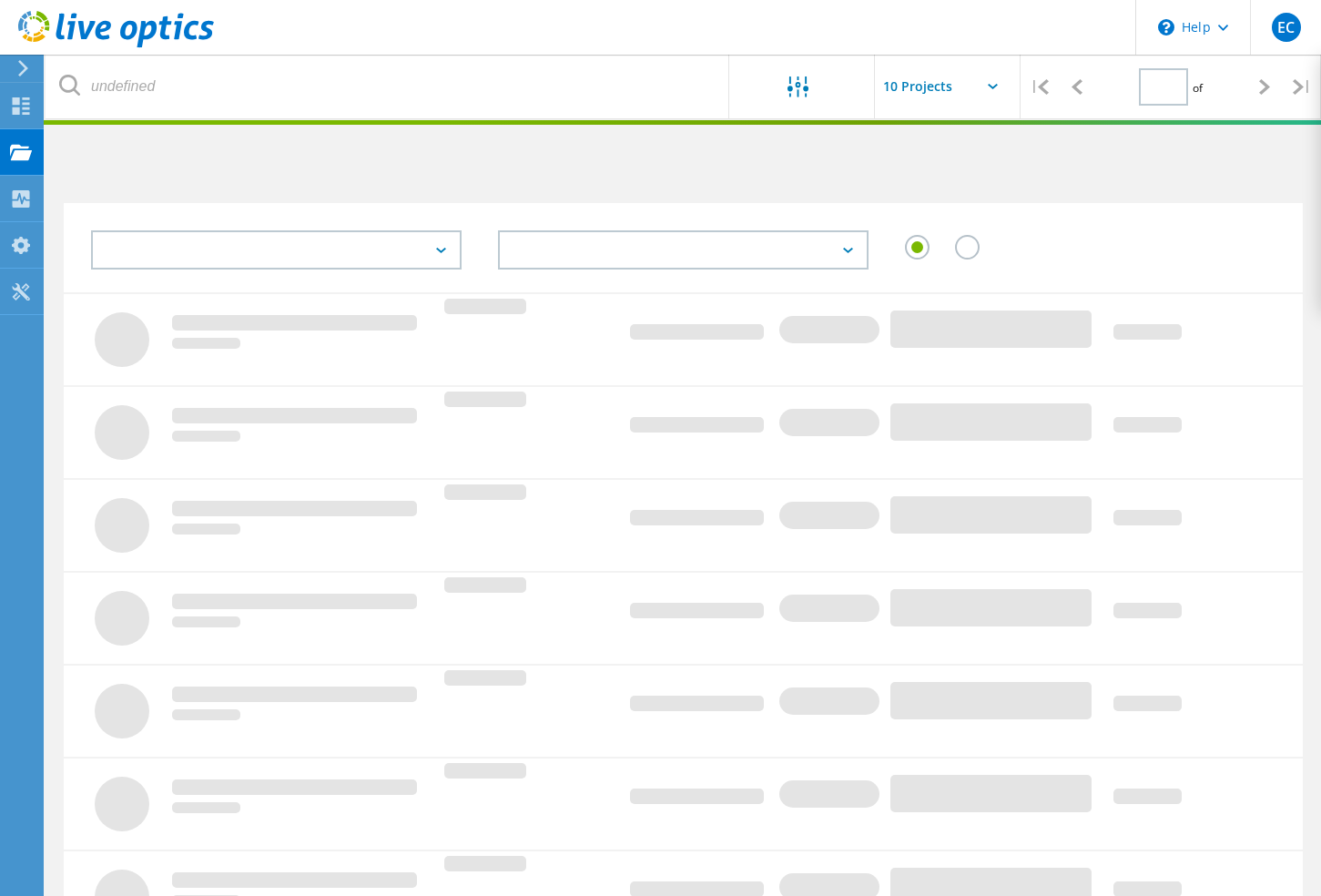
type input "1"
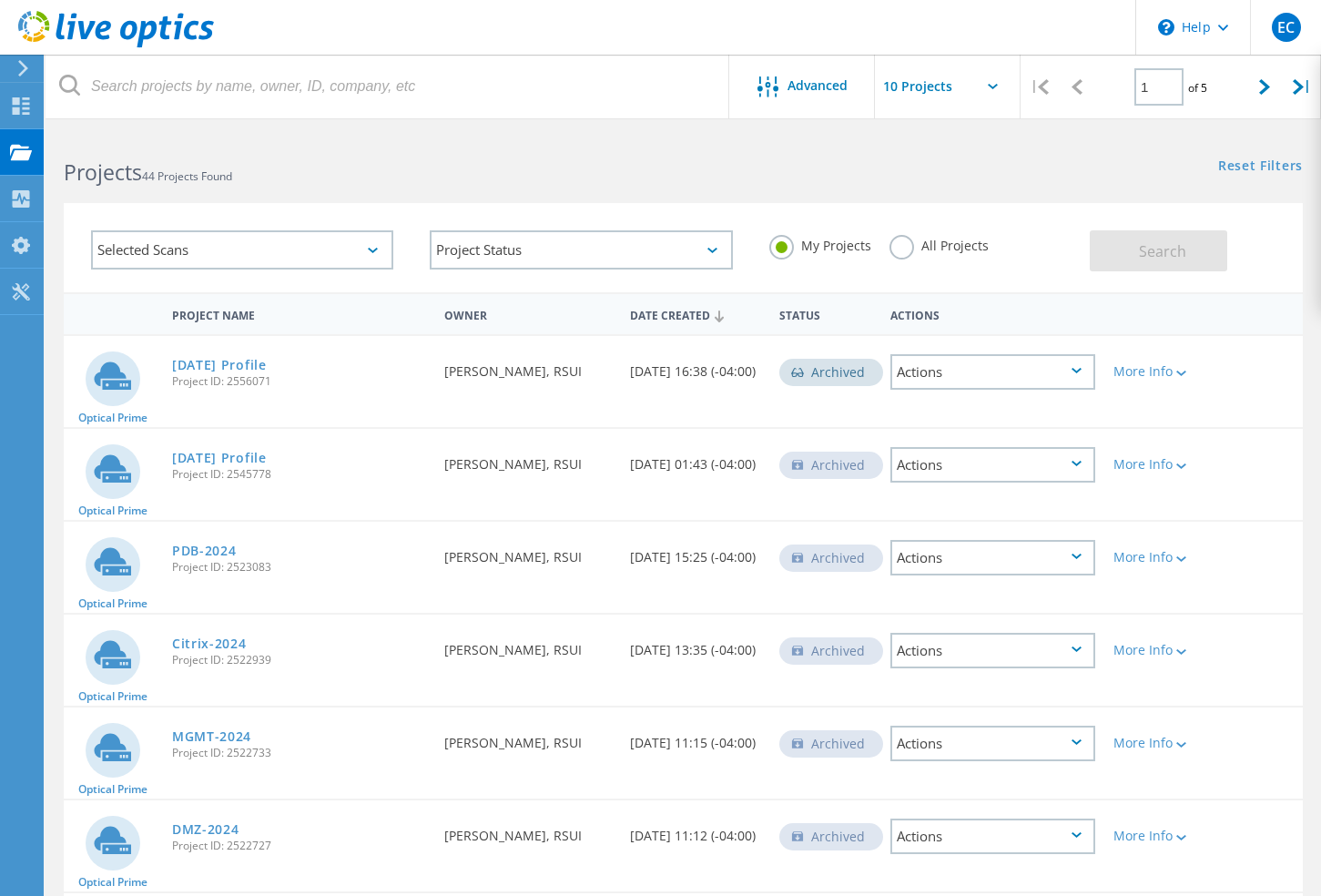
click at [319, 262] on div "Selected Scans" at bounding box center [241, 249] width 302 height 39
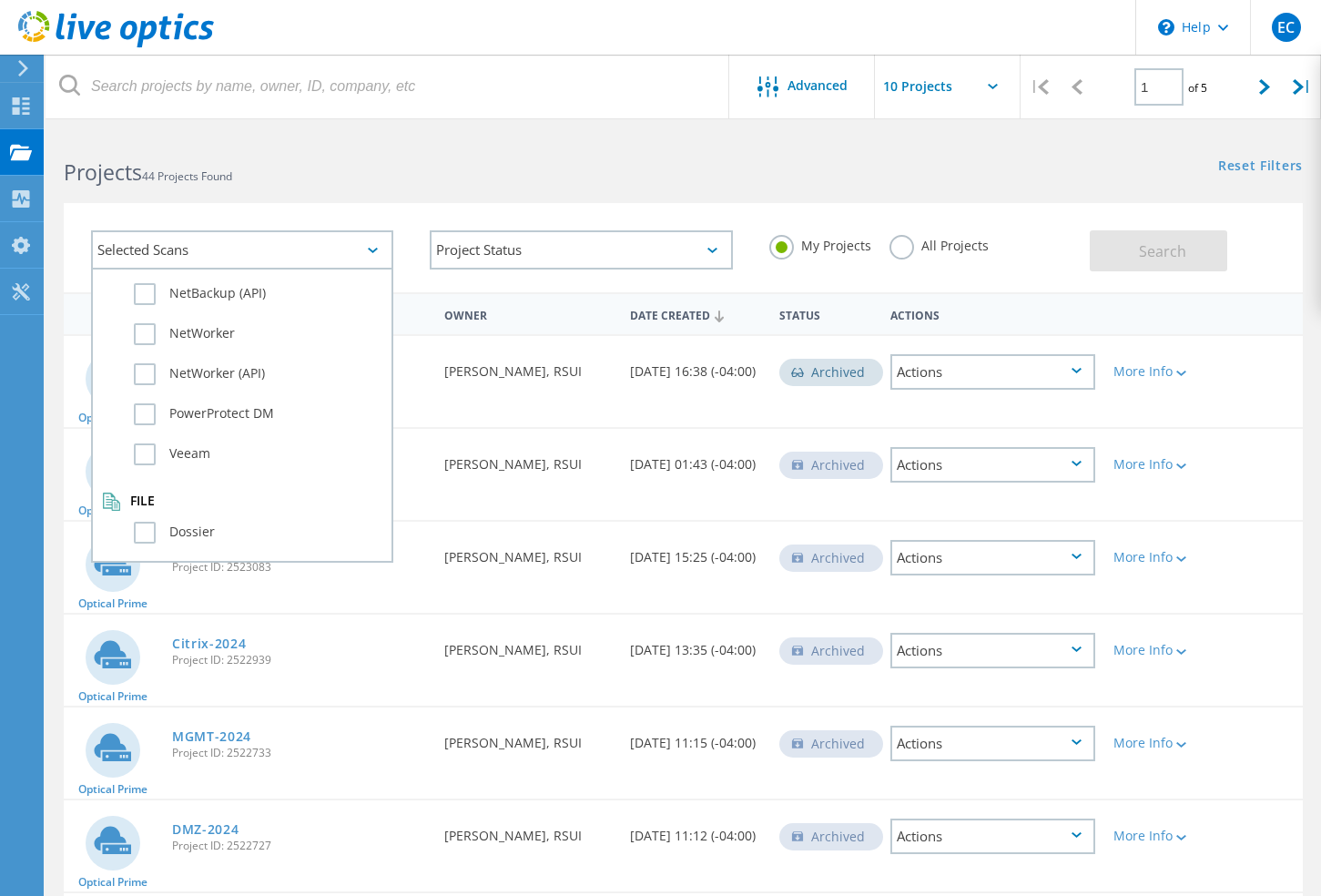
scroll to position [1280, 0]
click at [349, 175] on h2 "Projects 44 Projects Found" at bounding box center [364, 173] width 601 height 30
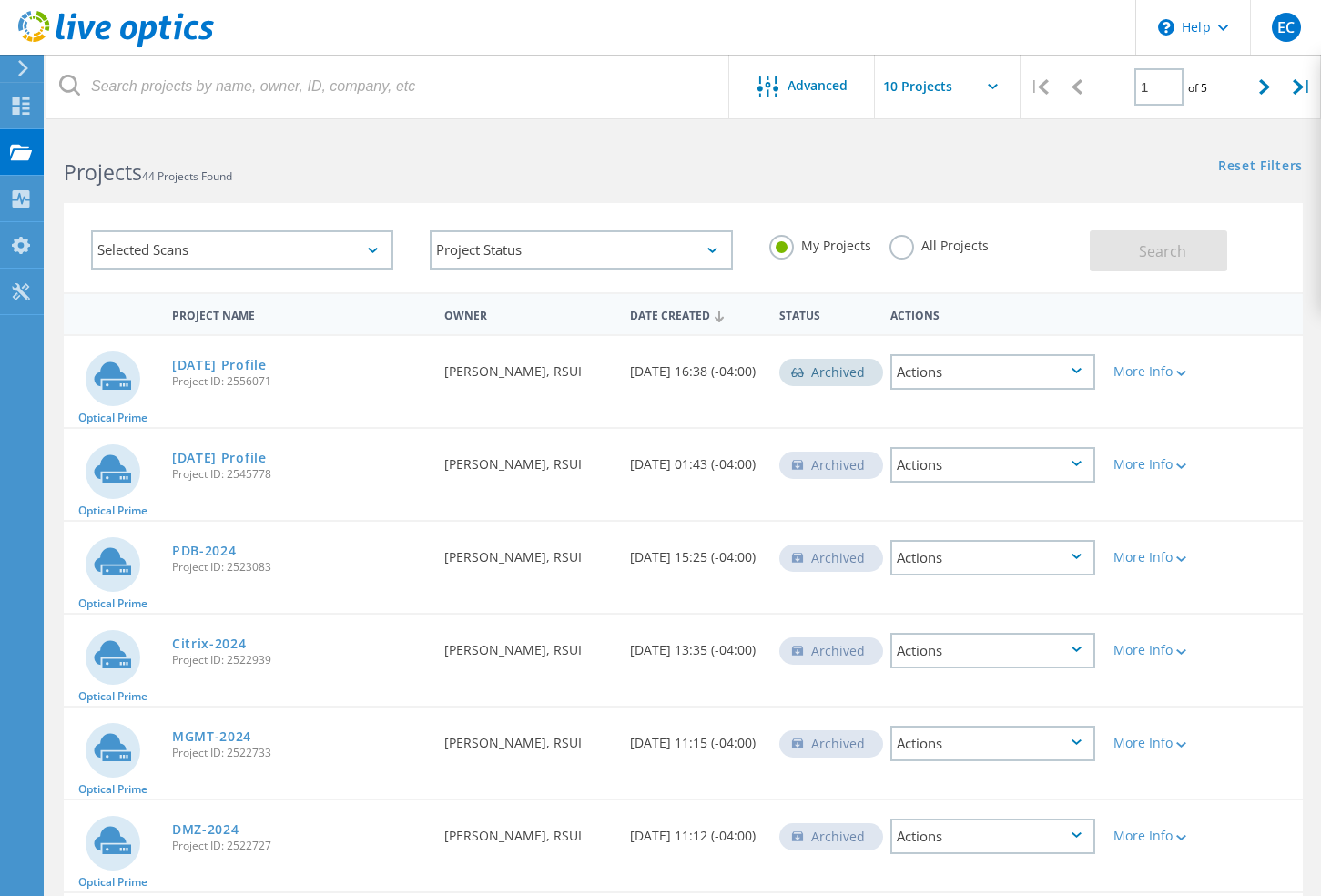
click at [998, 78] on input "text" at bounding box center [966, 87] width 183 height 64
click at [954, 224] on div "Show 40 Projects" at bounding box center [966, 224] width 181 height 30
type input "Show 40 Projects"
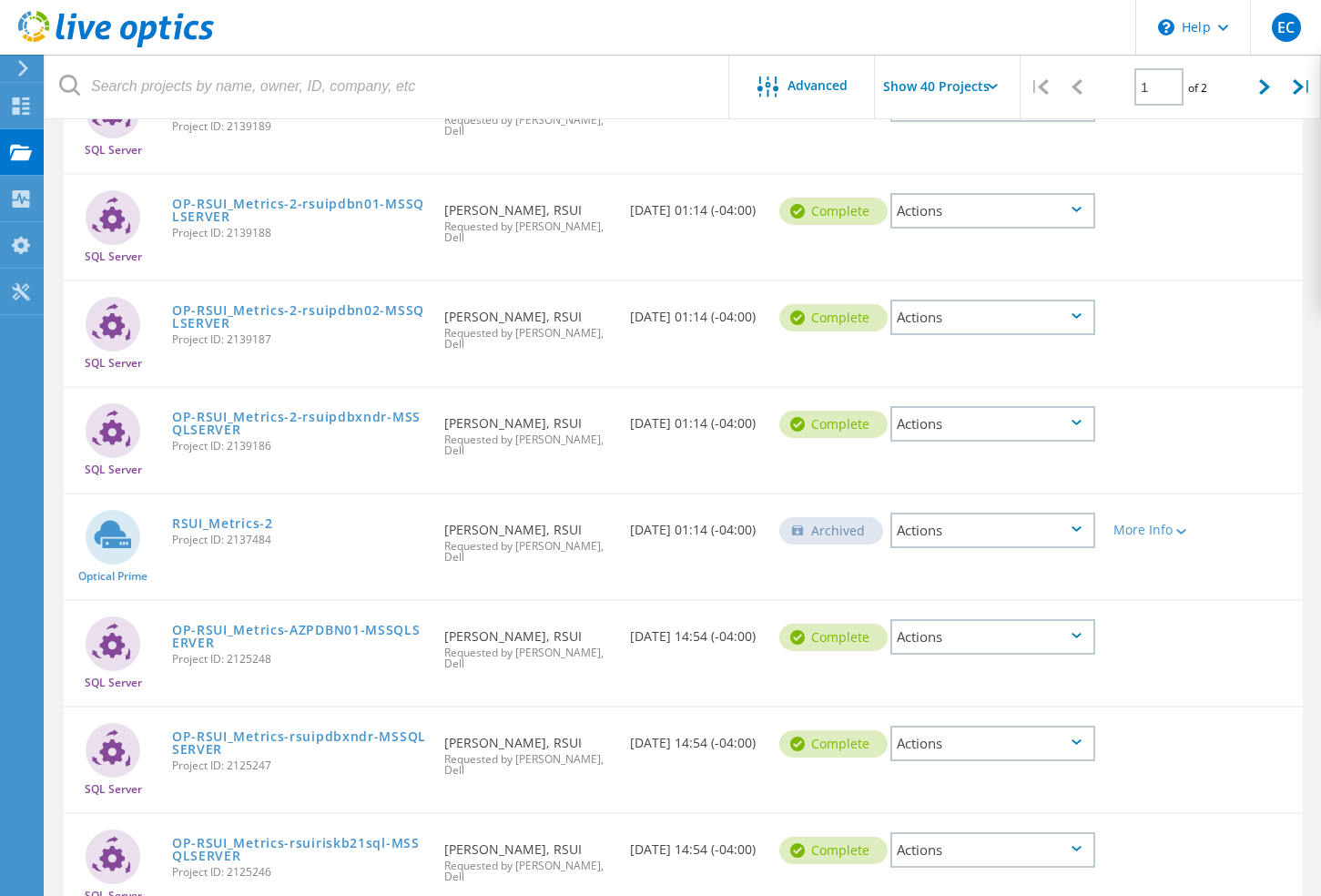
scroll to position [2627, 0]
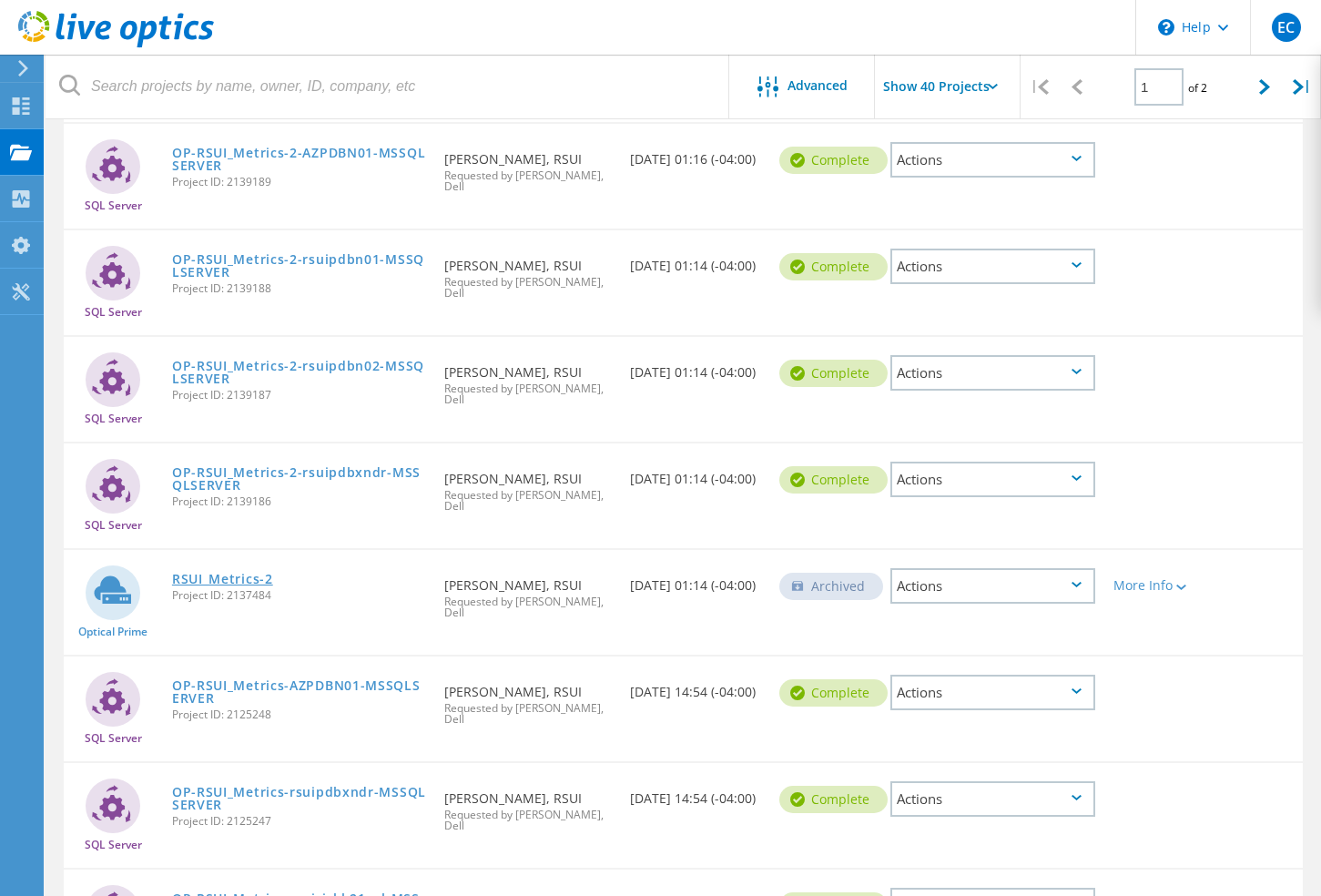
click at [244, 573] on link "RSUI_Metrics-2" at bounding box center [221, 579] width 101 height 13
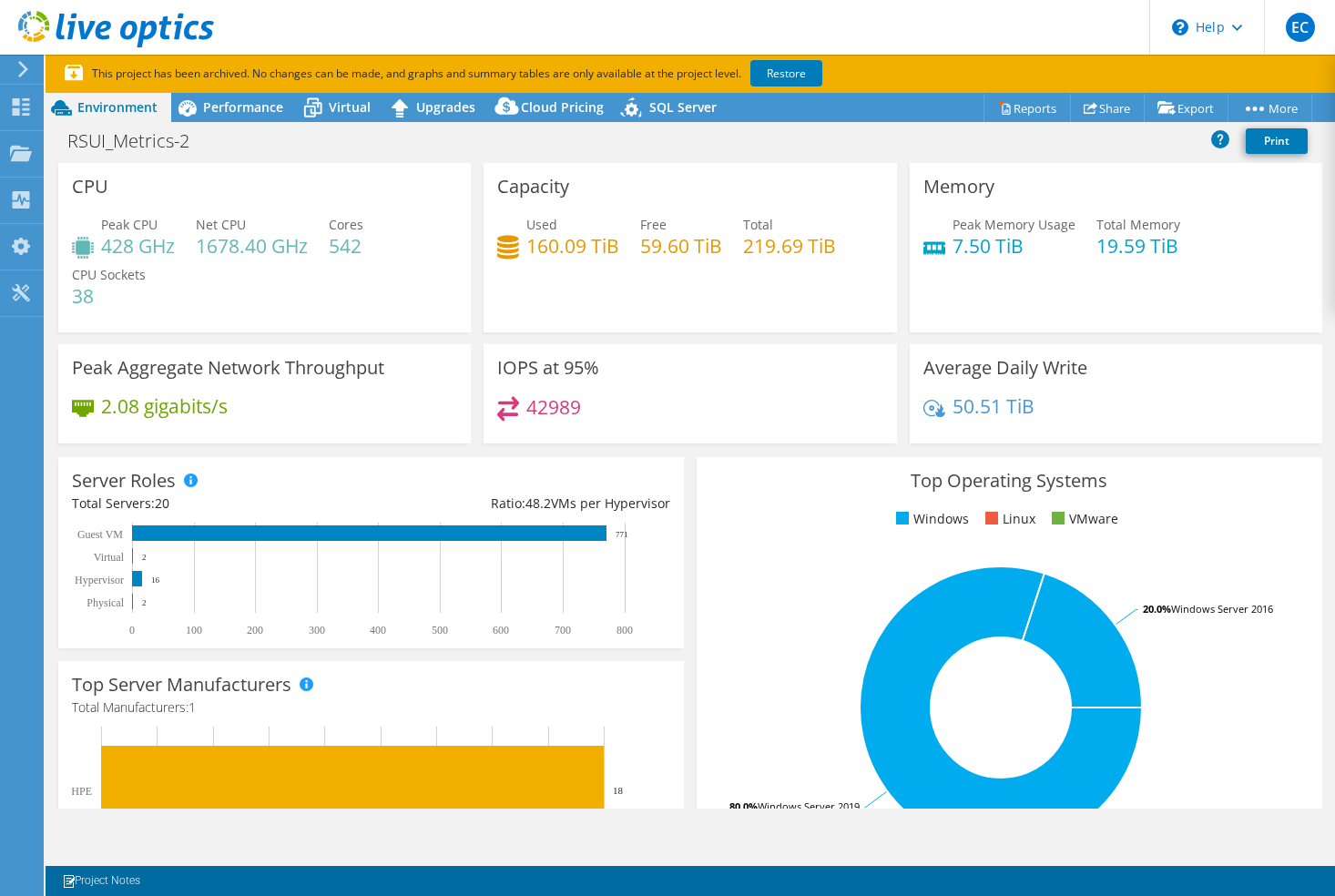
select select "USD"
click at [219, 537] on rect at bounding box center [369, 534] width 475 height 16
click at [23, 104] on use at bounding box center [21, 107] width 17 height 17
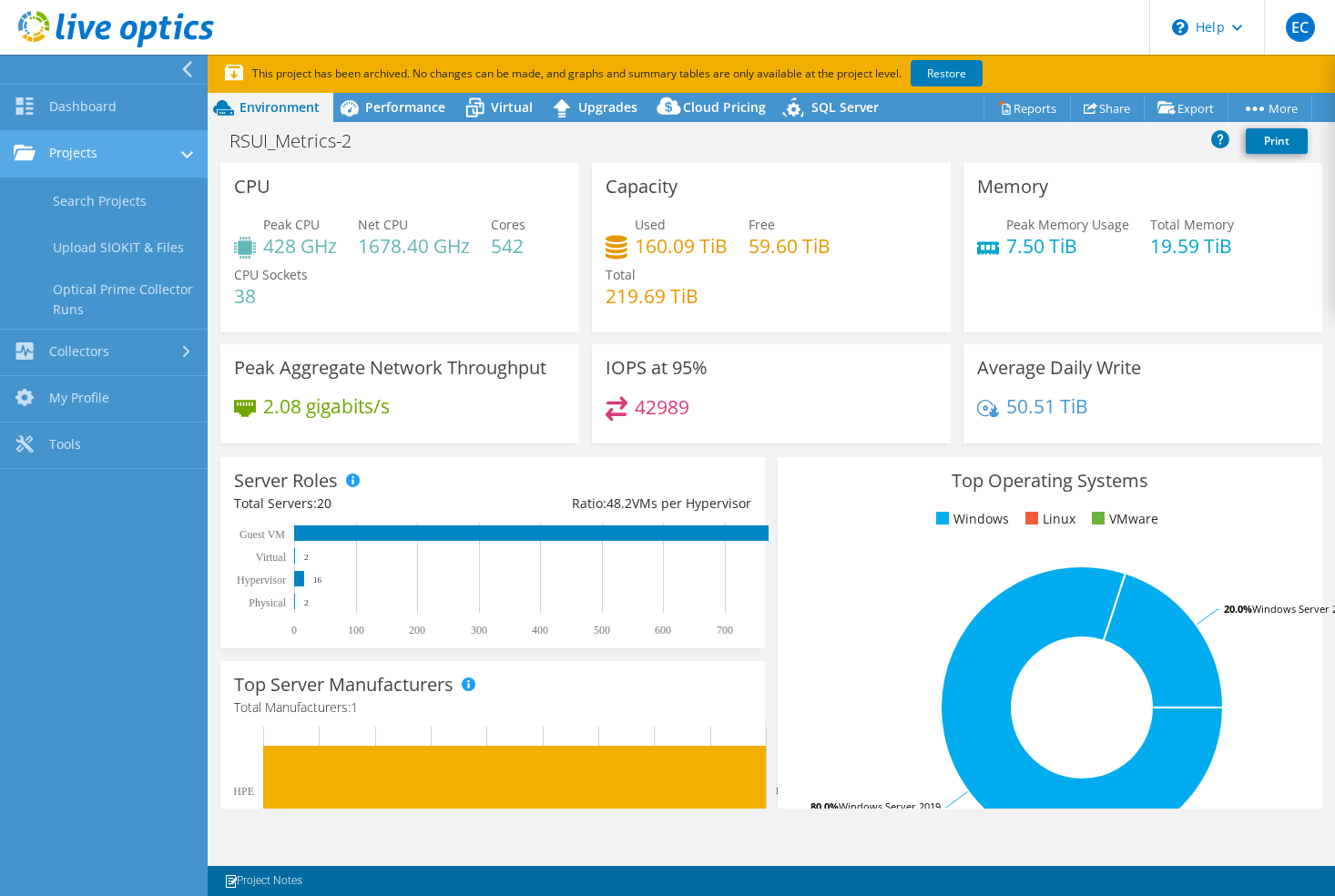
click at [60, 152] on link "Projects" at bounding box center [104, 154] width 208 height 47
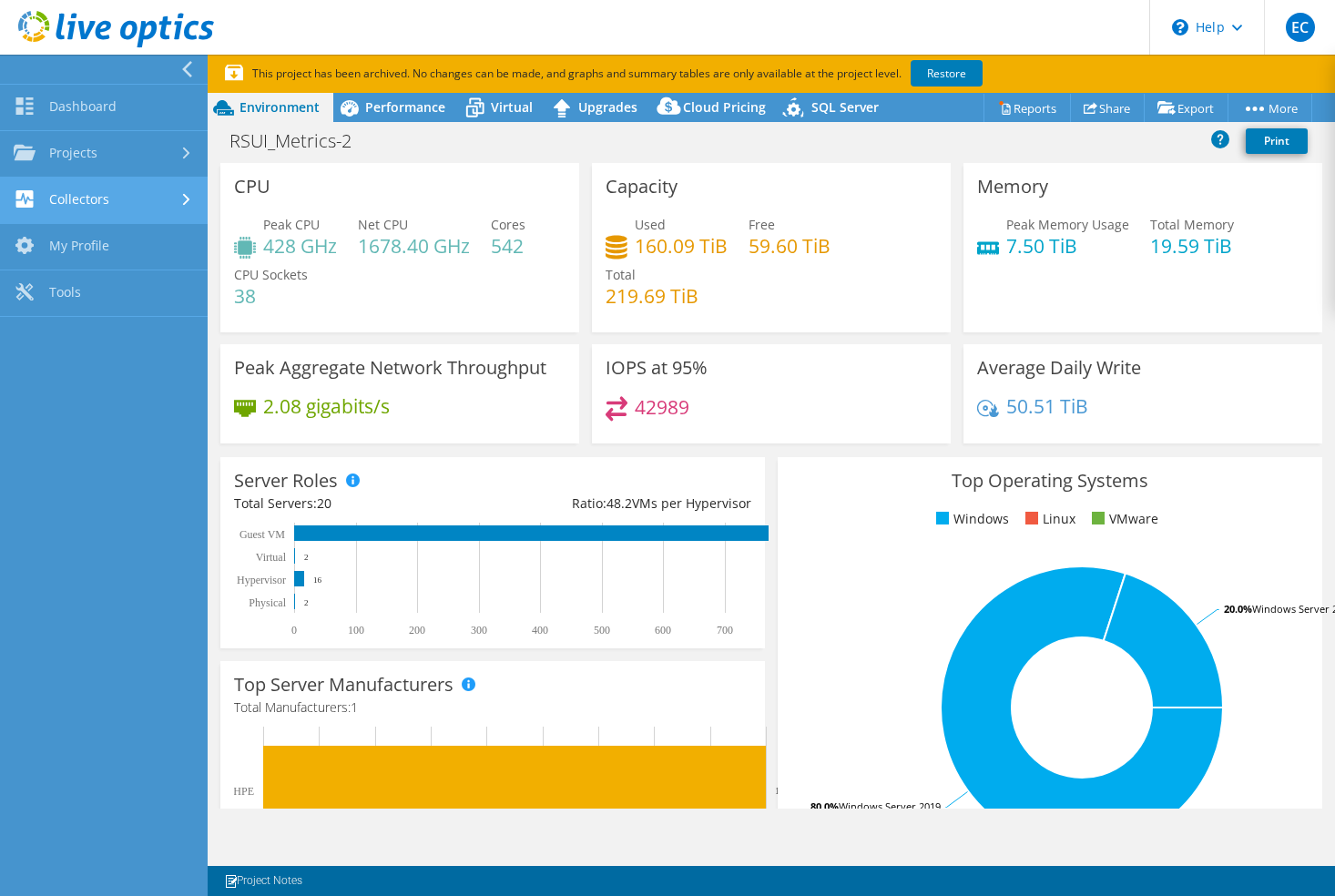
click at [60, 192] on link "Collectors" at bounding box center [104, 201] width 208 height 47
click at [59, 193] on link "Collectors" at bounding box center [104, 201] width 208 height 47
click at [607, 30] on header "EC End User Ed Craig ECRAIG@RSUI.COM RSUI My Profile Log Out \n Help Explore He…" at bounding box center [668, 27] width 1335 height 55
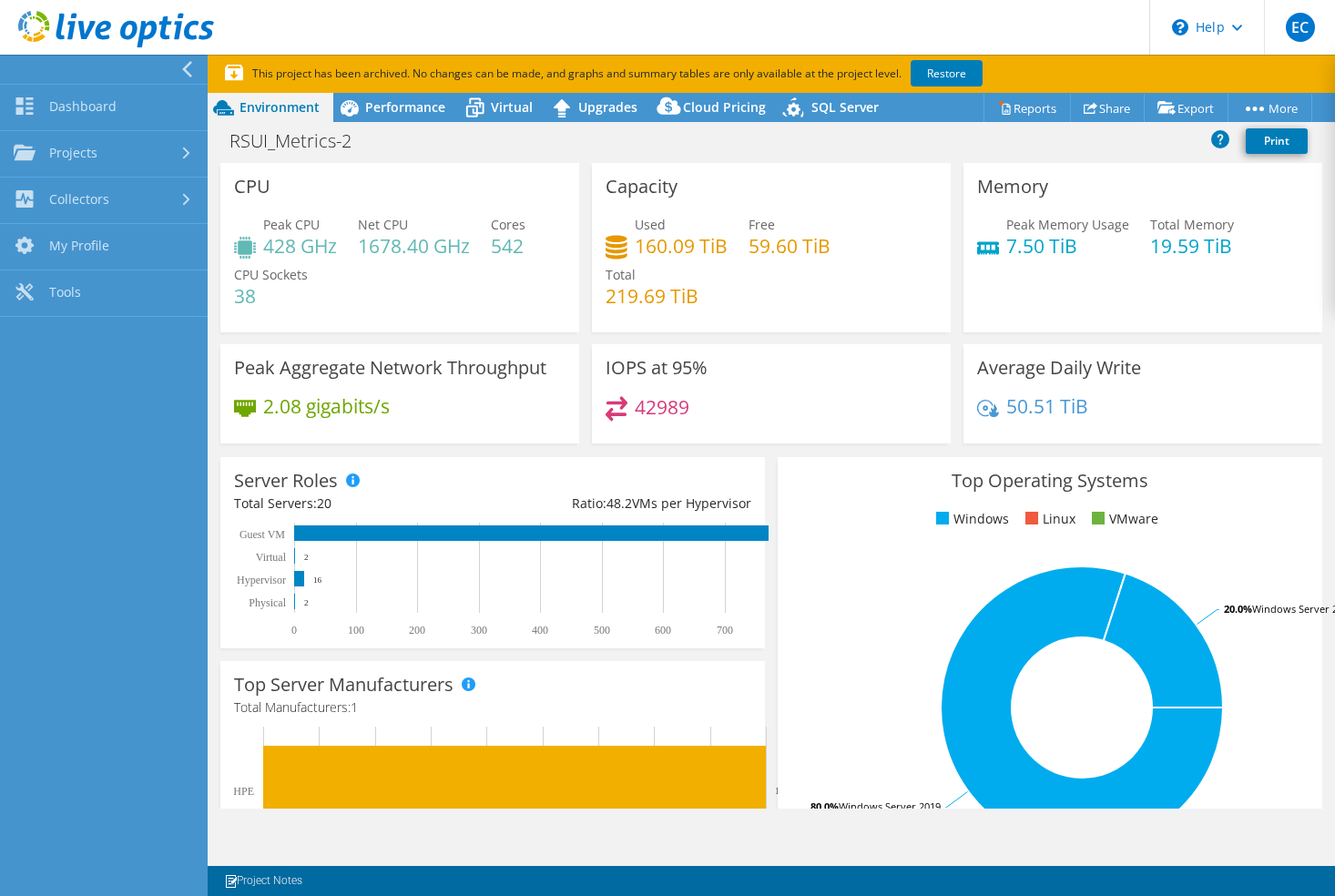
click at [183, 69] on icon at bounding box center [188, 69] width 14 height 16
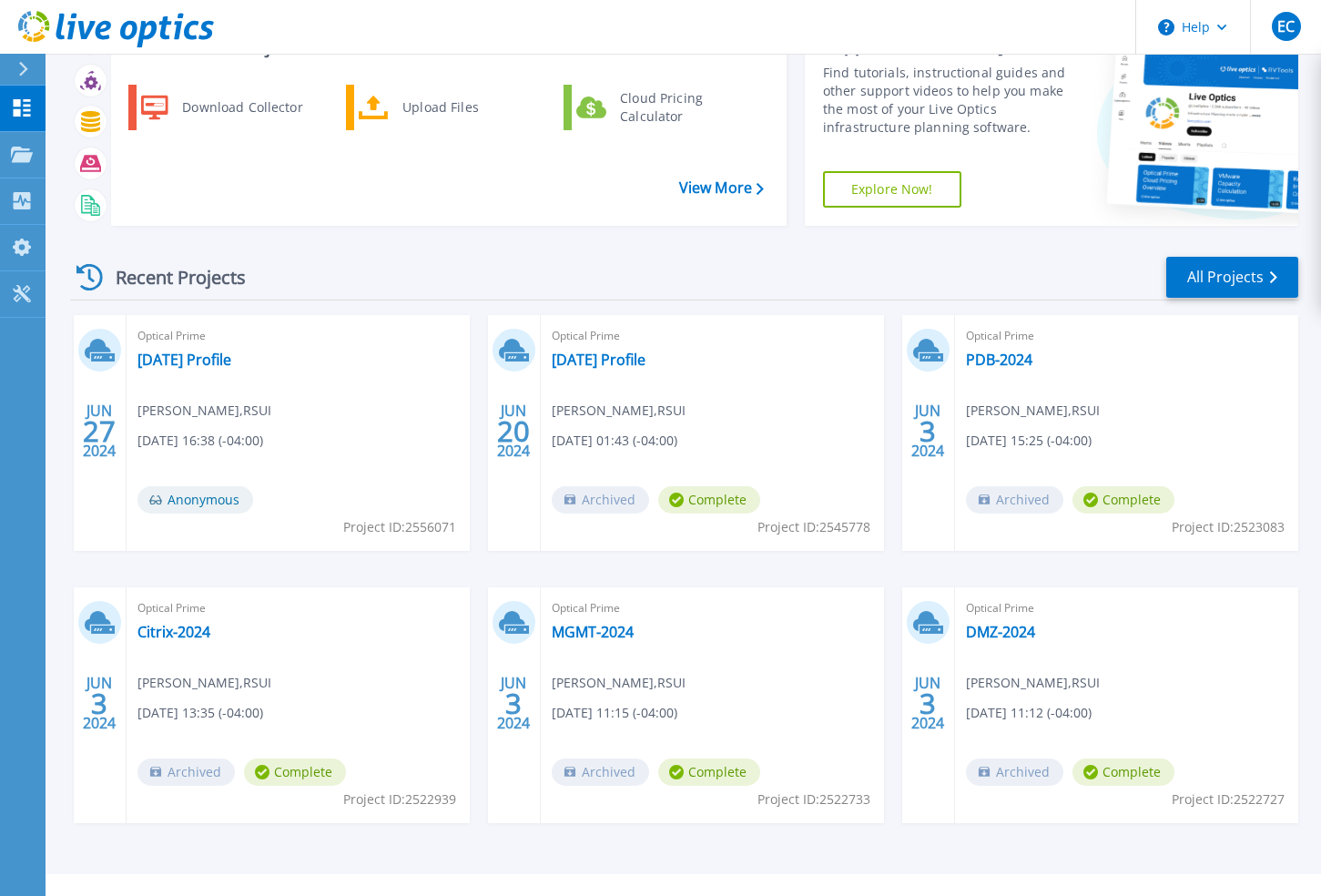
scroll to position [113, 0]
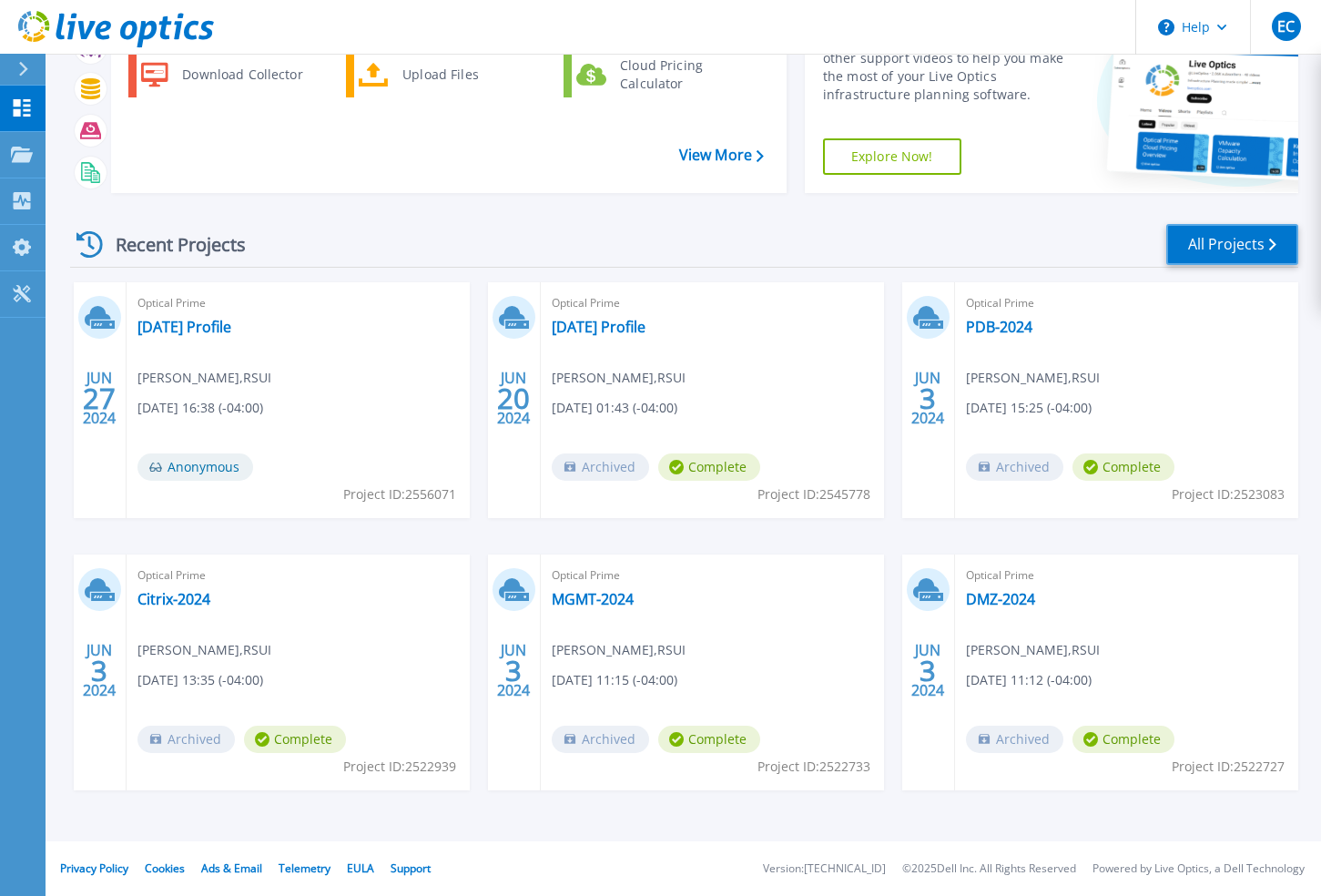
click at [1228, 250] on link "All Projects" at bounding box center [1232, 244] width 132 height 41
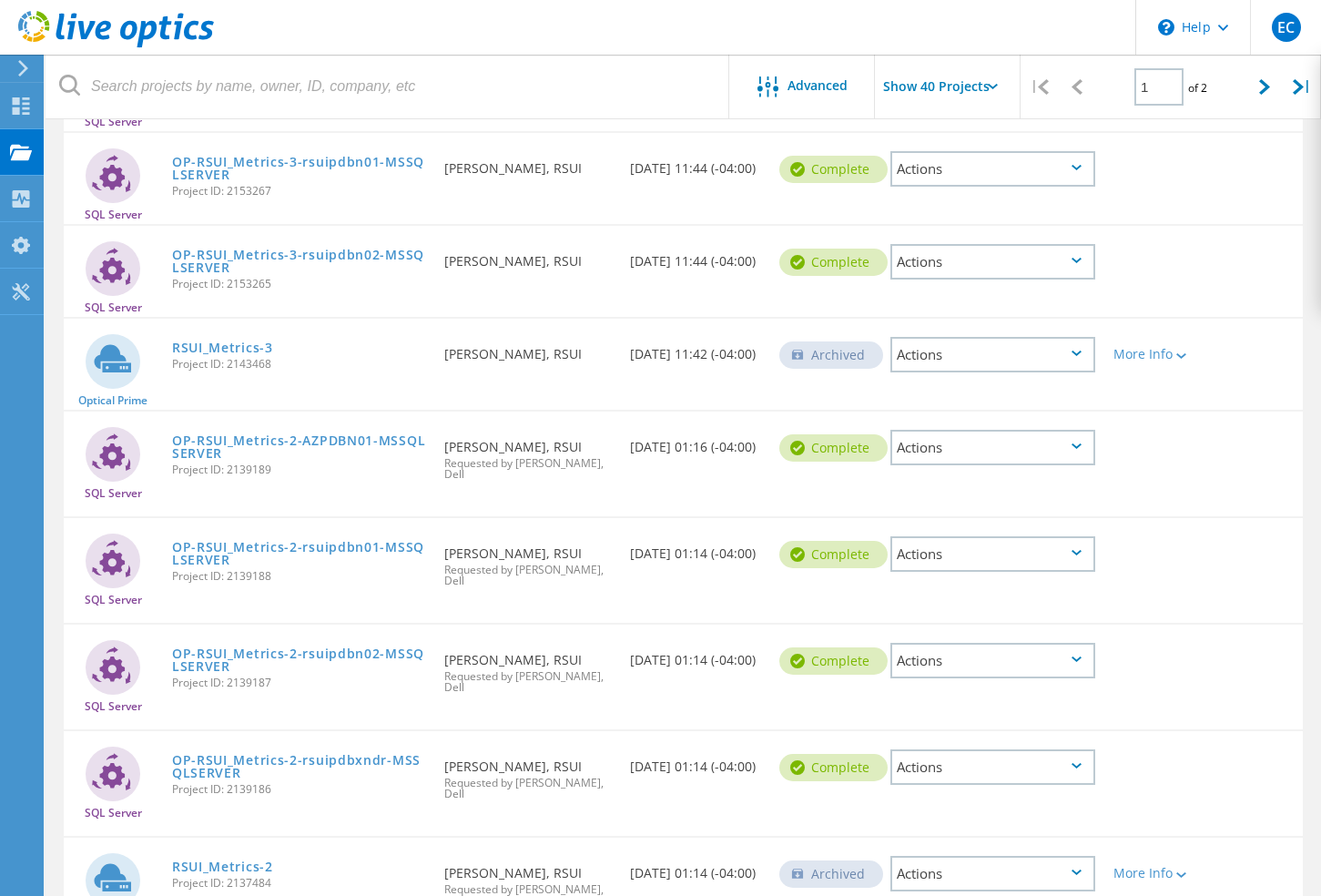
scroll to position [2094, 0]
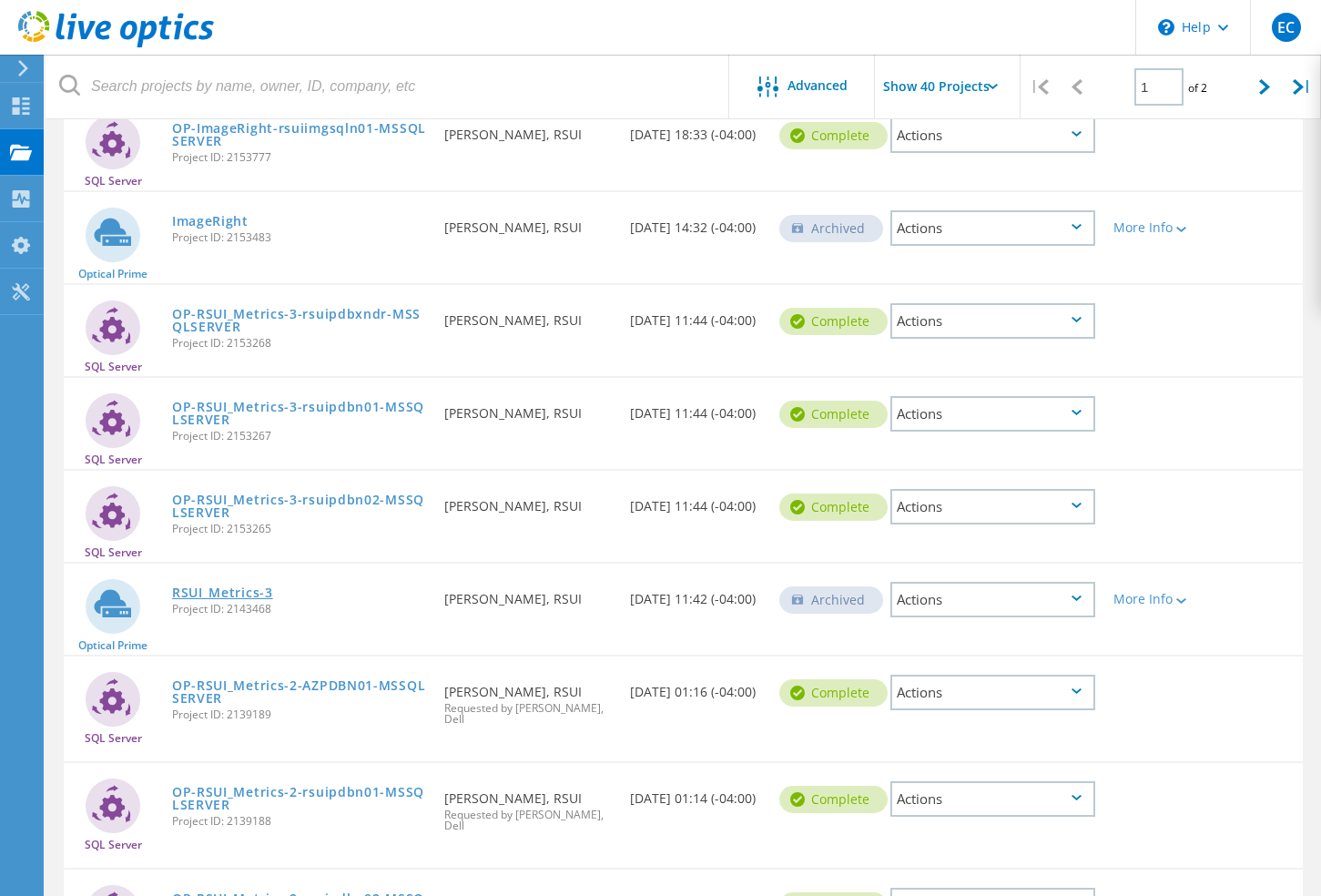
click at [206, 590] on link "RSUI_Metrics-3" at bounding box center [221, 593] width 101 height 13
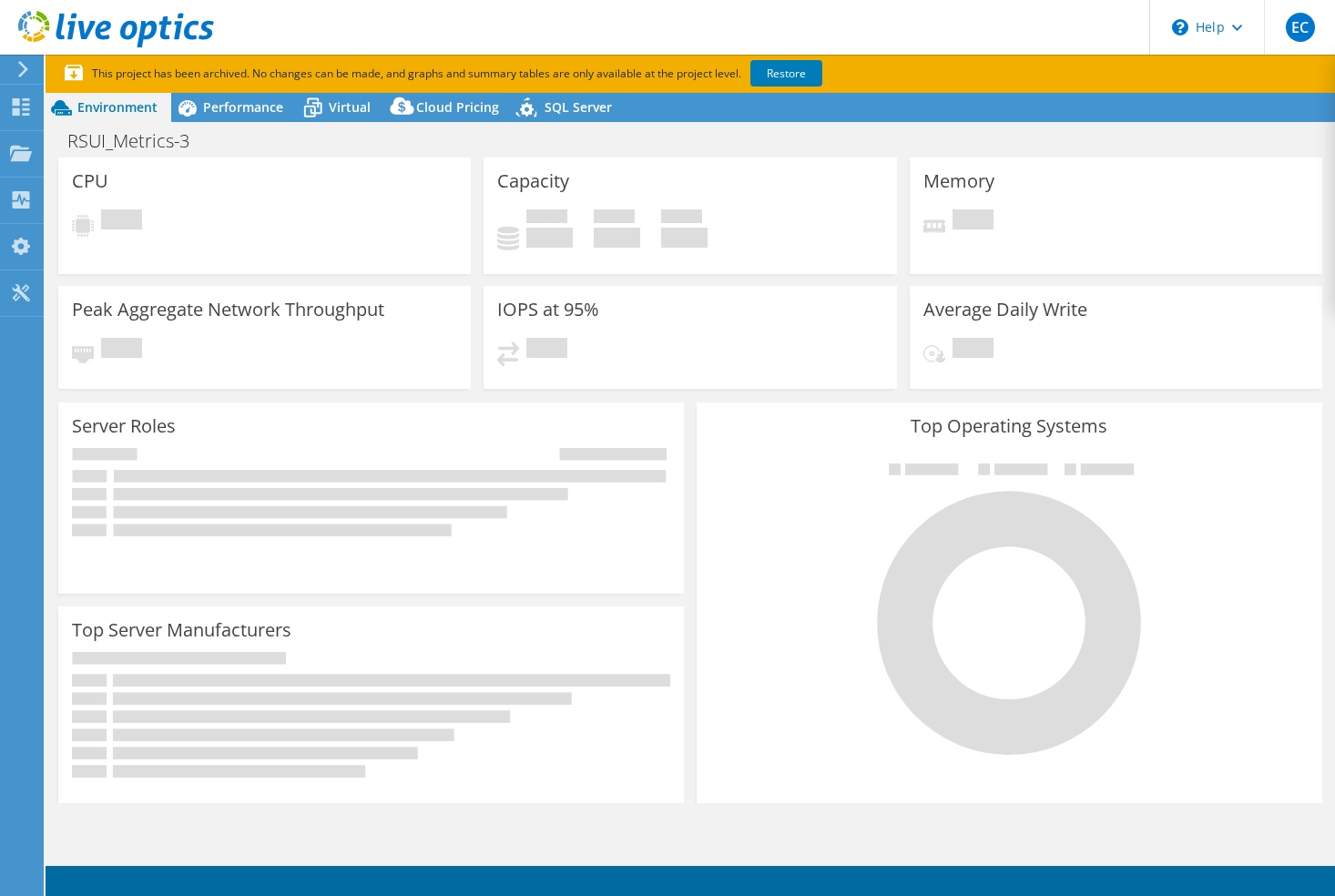
select select "USD"
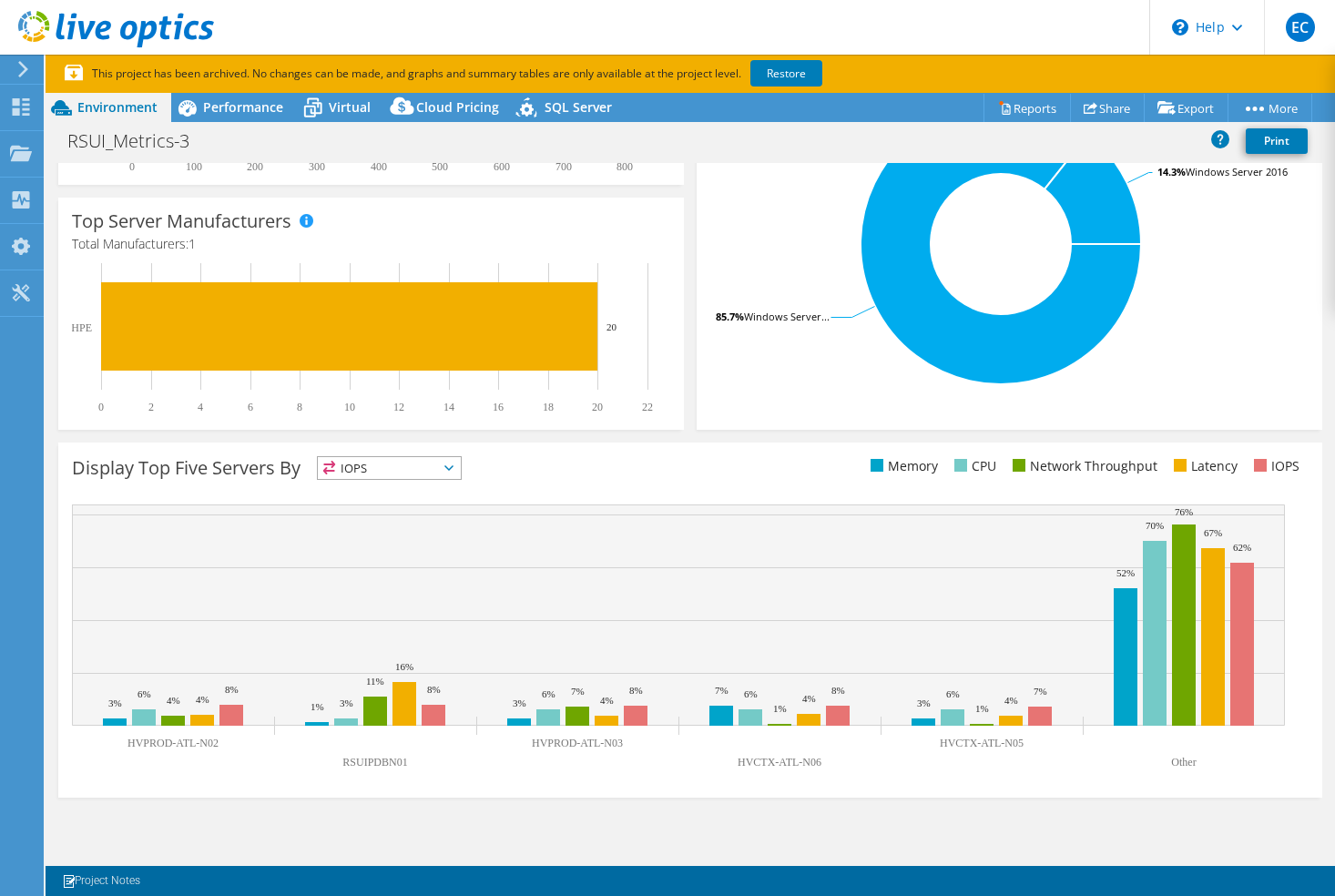
scroll to position [465, 0]
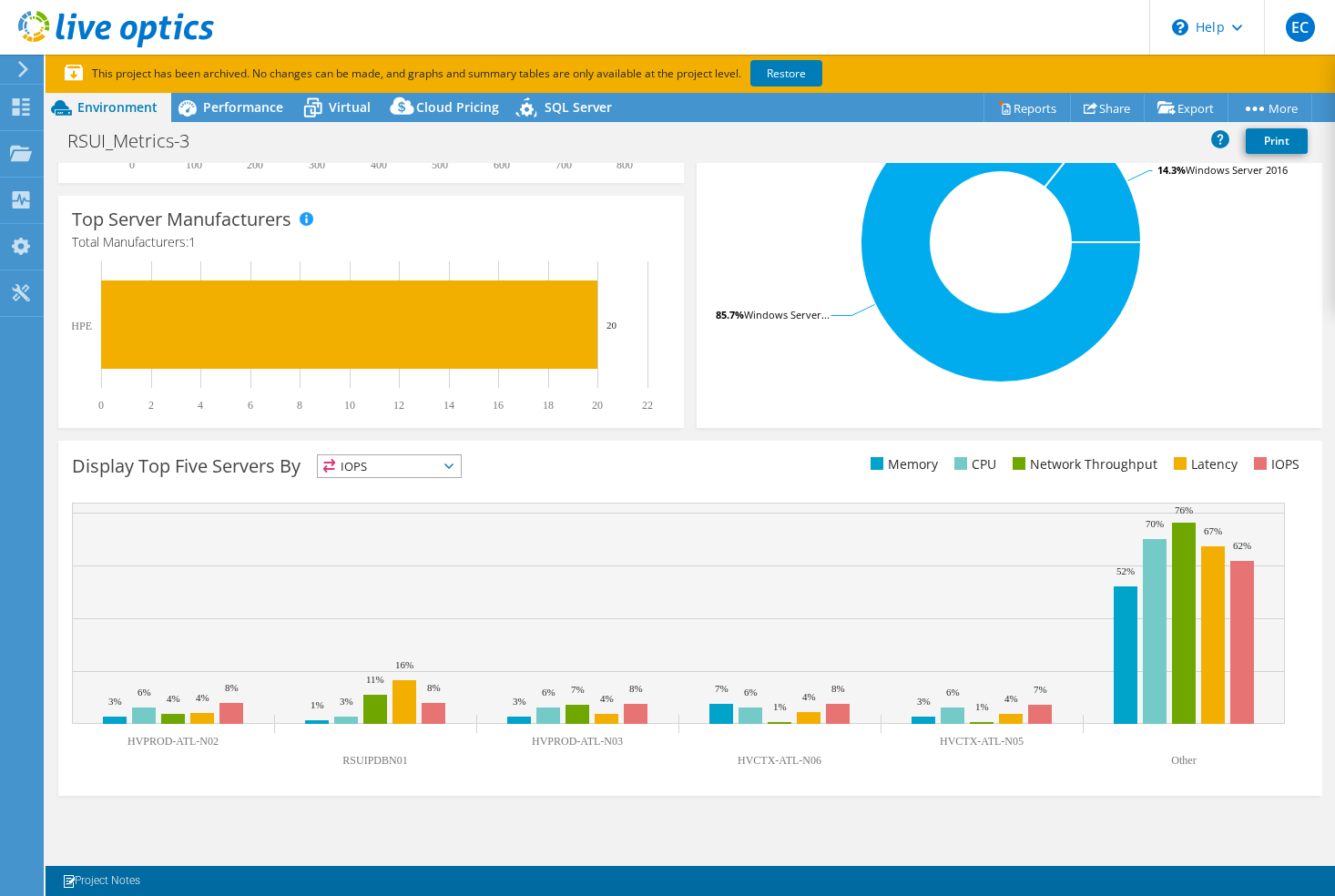
click at [445, 461] on span "IOPS" at bounding box center [389, 466] width 143 height 22
click at [431, 511] on li "Memory" at bounding box center [389, 516] width 143 height 26
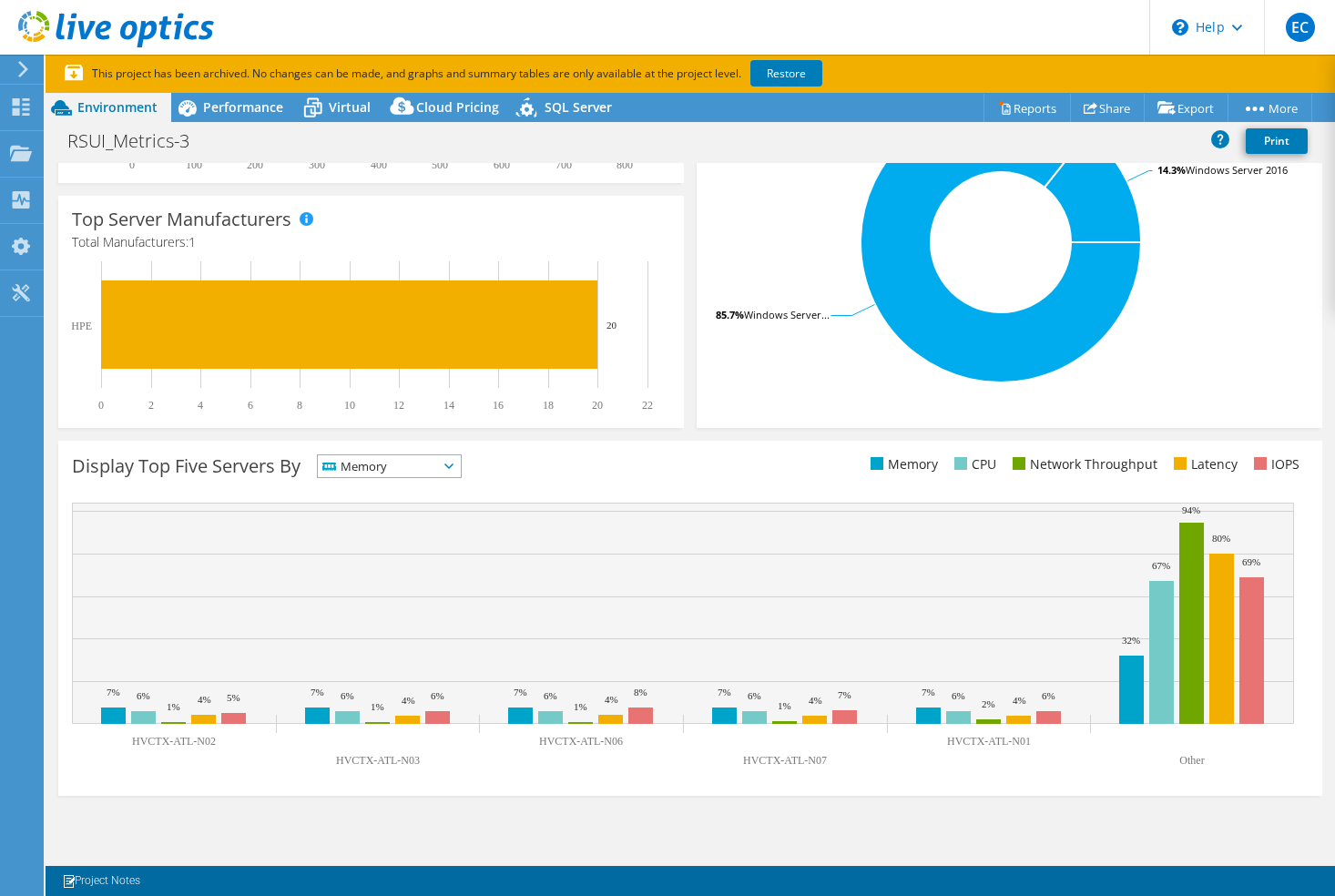
click at [431, 511] on li "Memory" at bounding box center [389, 516] width 143 height 26
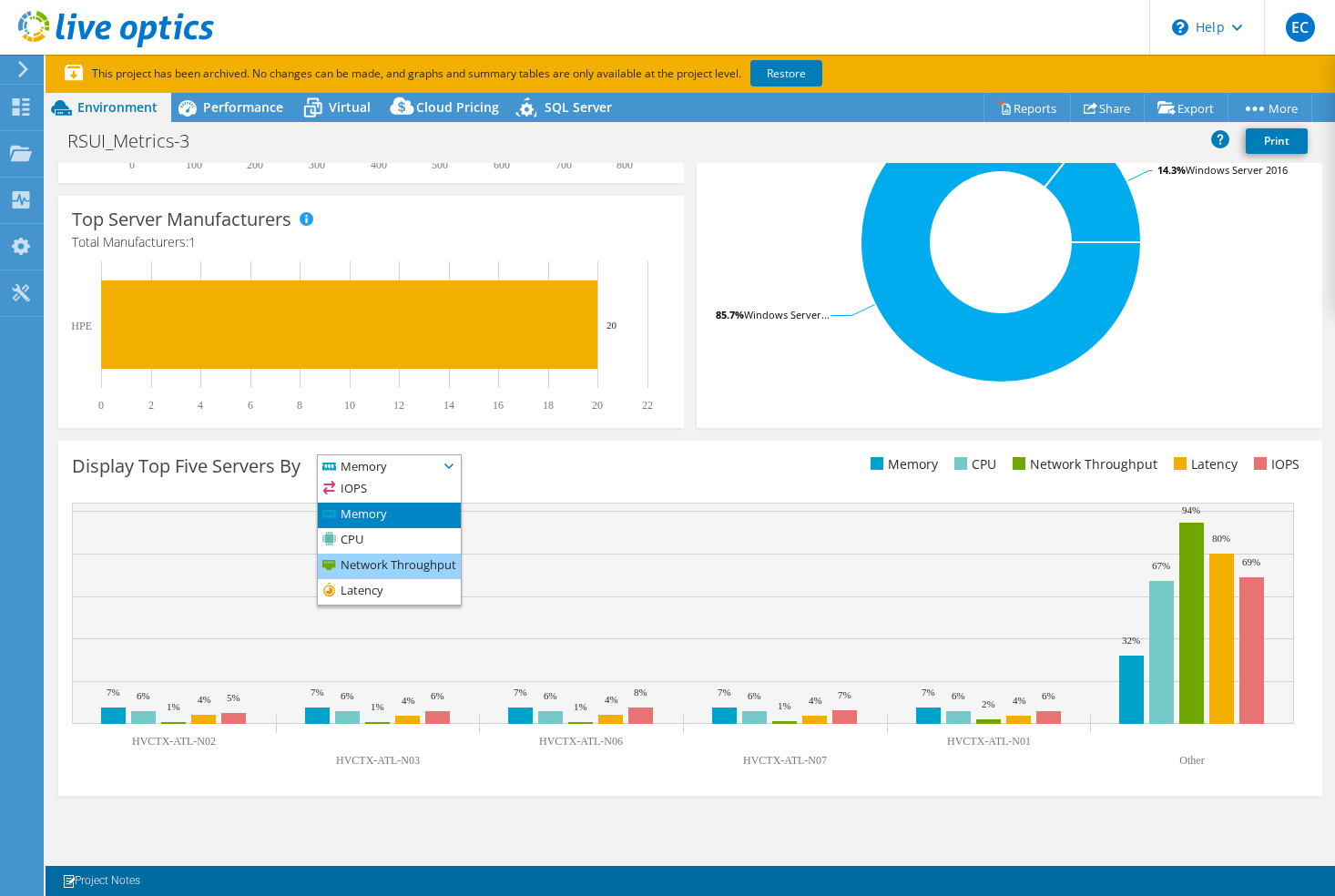
click at [415, 572] on li "Network Throughput" at bounding box center [389, 567] width 143 height 26
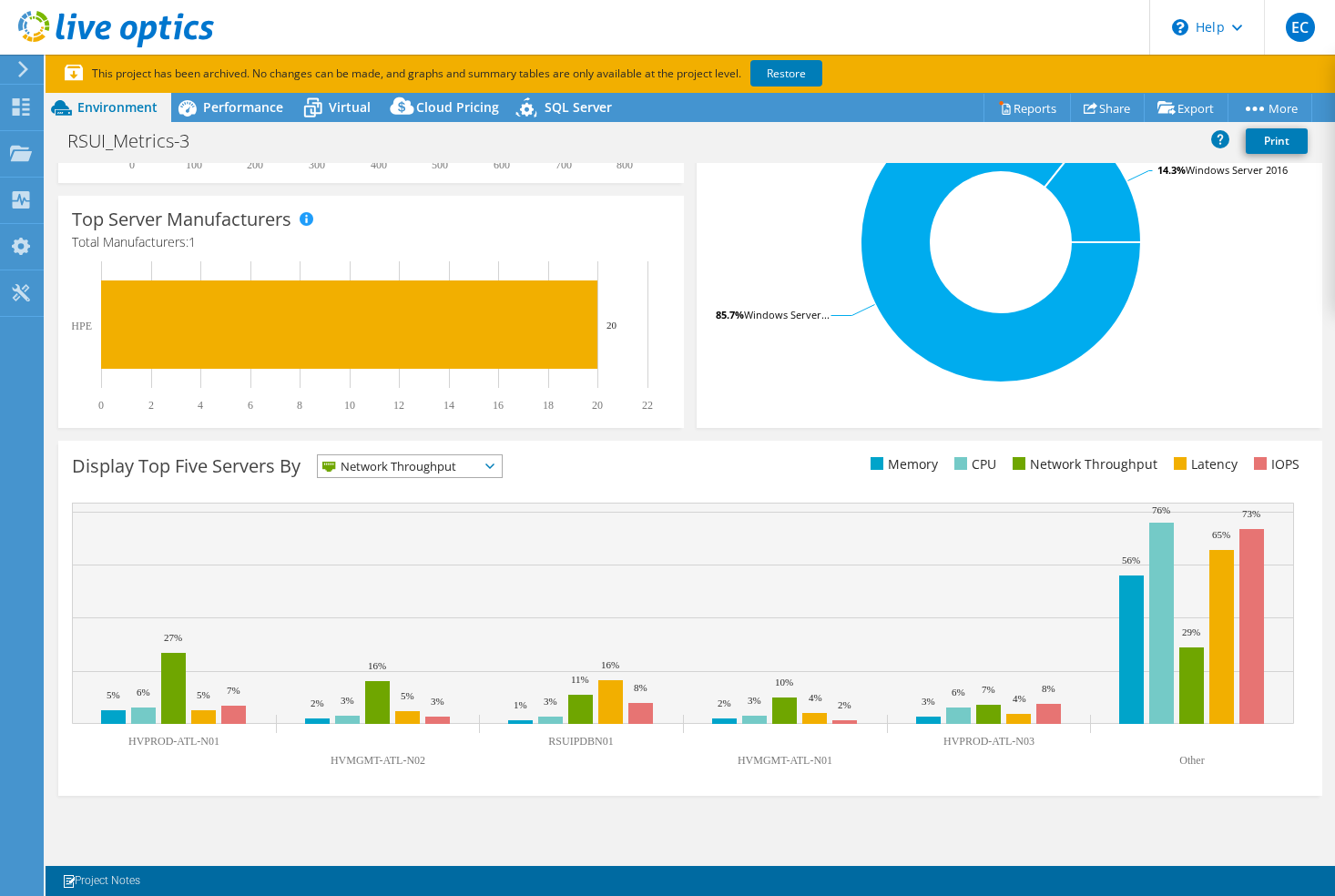
click at [415, 578] on div "Display Top Five Servers By Network Throughput IOPS" at bounding box center [689, 619] width 1264 height 355
drag, startPoint x: 415, startPoint y: 579, endPoint x: 414, endPoint y: 464, distance: 115.0
click at [414, 463] on span "Network Throughput" at bounding box center [399, 466] width 162 height 22
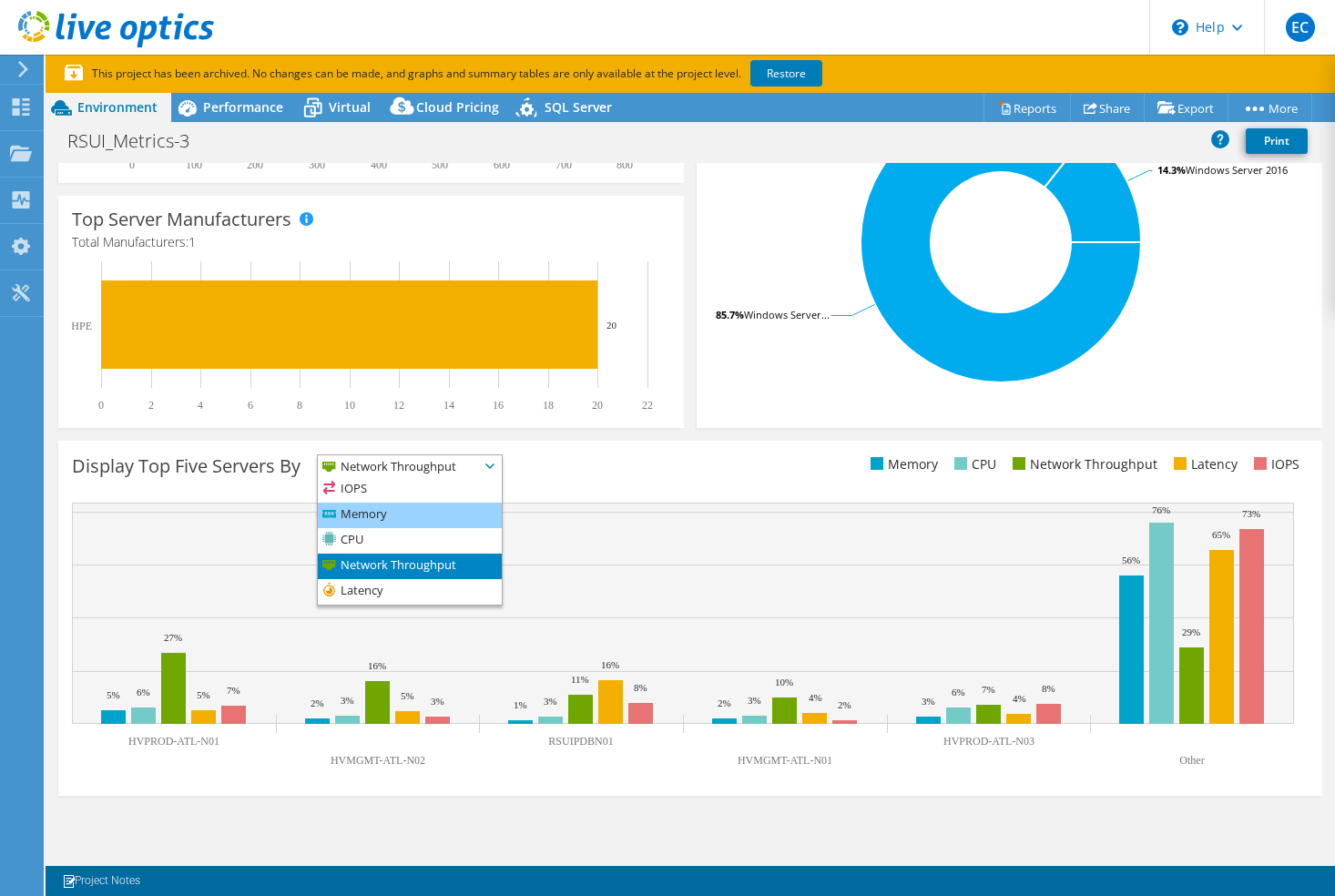
scroll to position [0, 0]
click at [401, 579] on li "Network Throughput" at bounding box center [410, 567] width 184 height 26
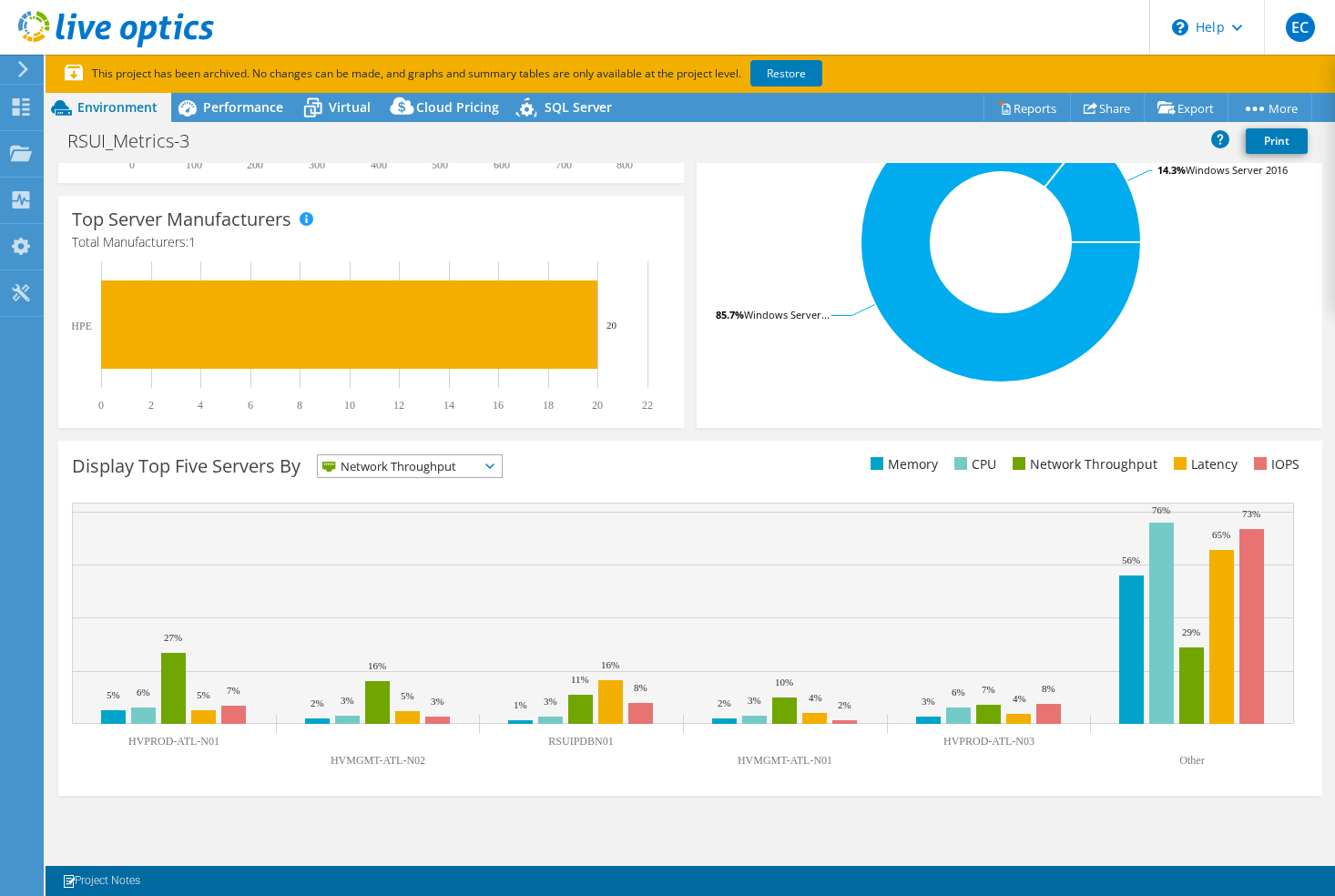
click at [445, 458] on span "Network Throughput" at bounding box center [399, 466] width 162 height 22
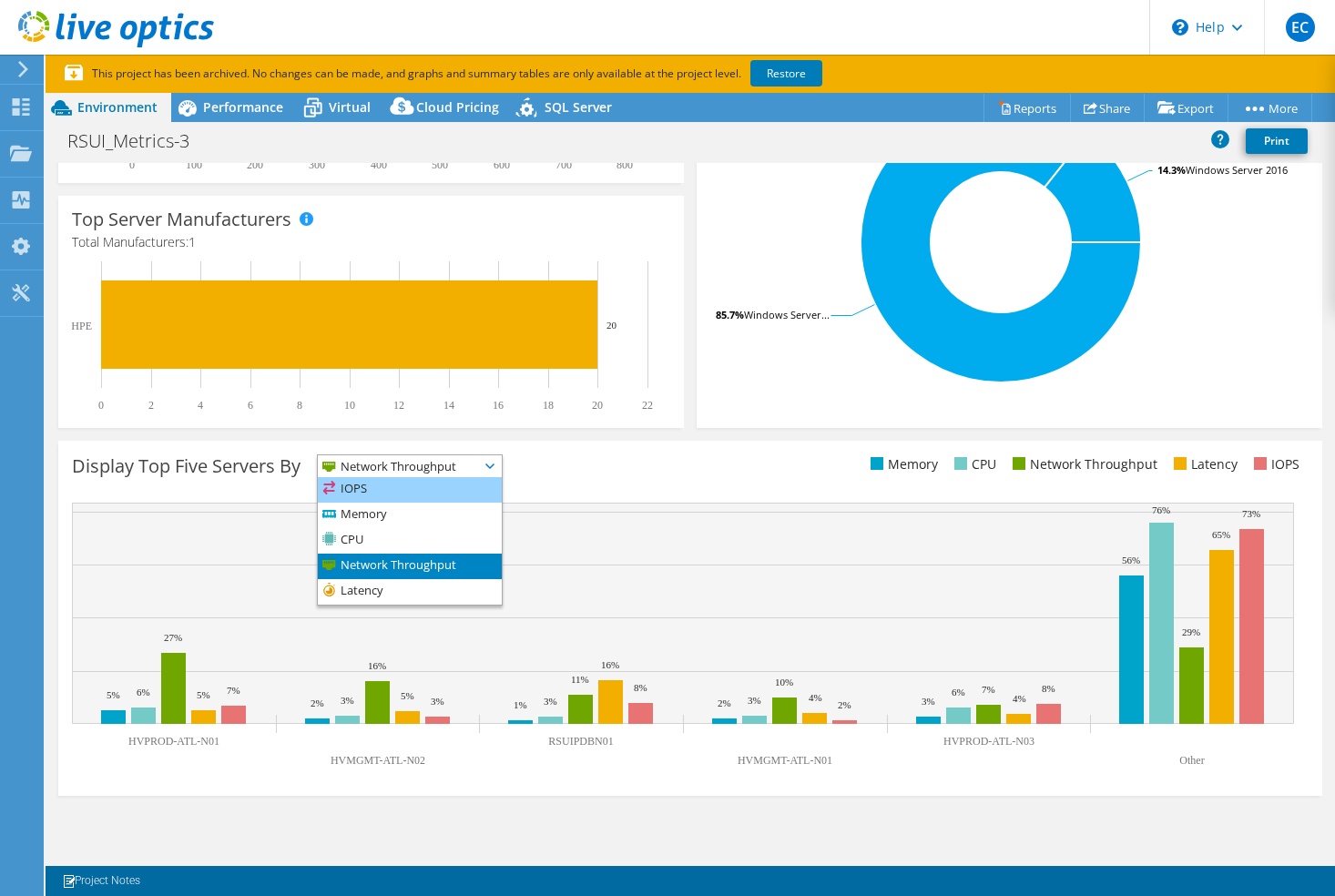
click at [442, 488] on li "IOPS" at bounding box center [410, 490] width 184 height 26
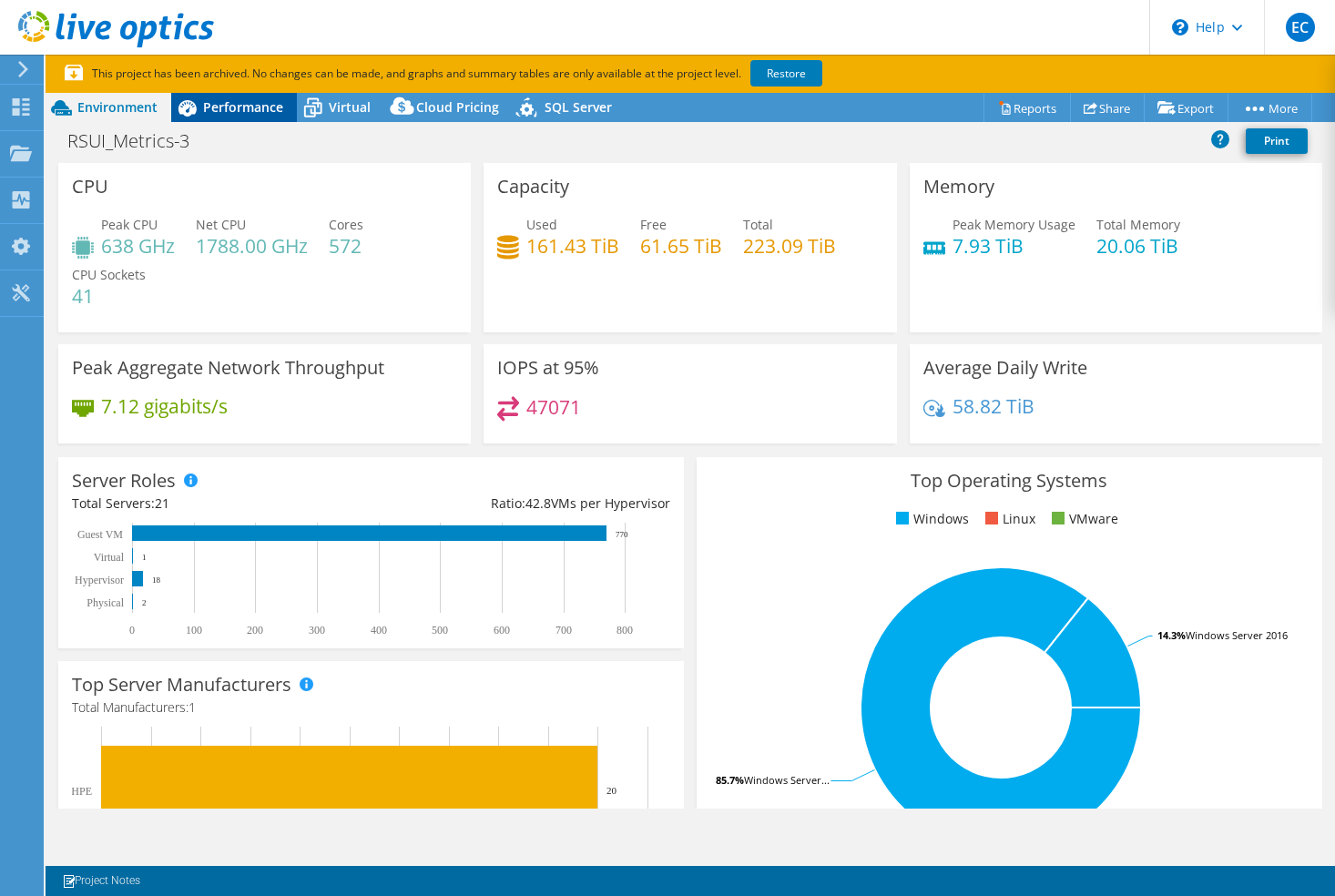
click at [217, 109] on span "Performance" at bounding box center [243, 107] width 80 height 17
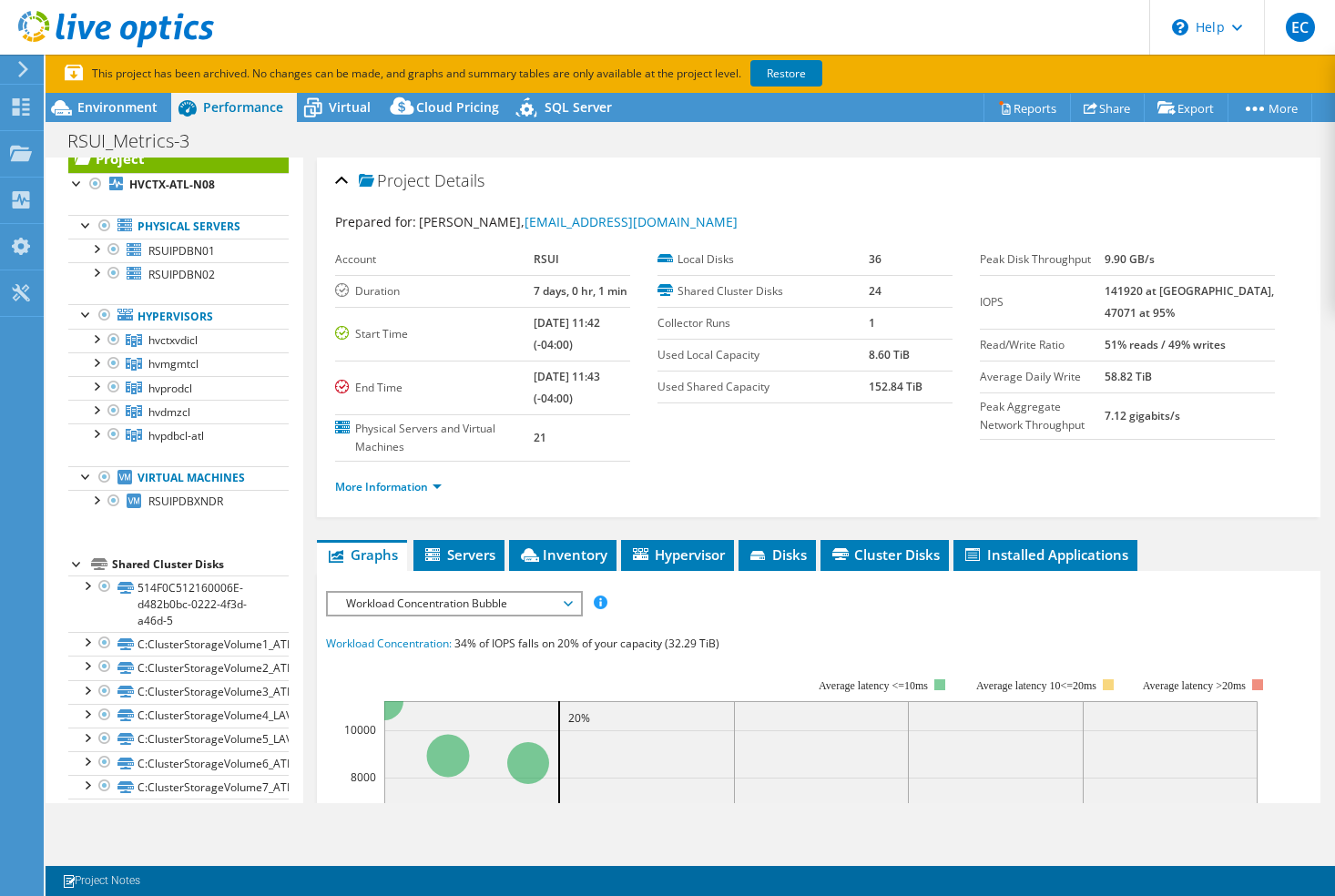
scroll to position [57, 0]
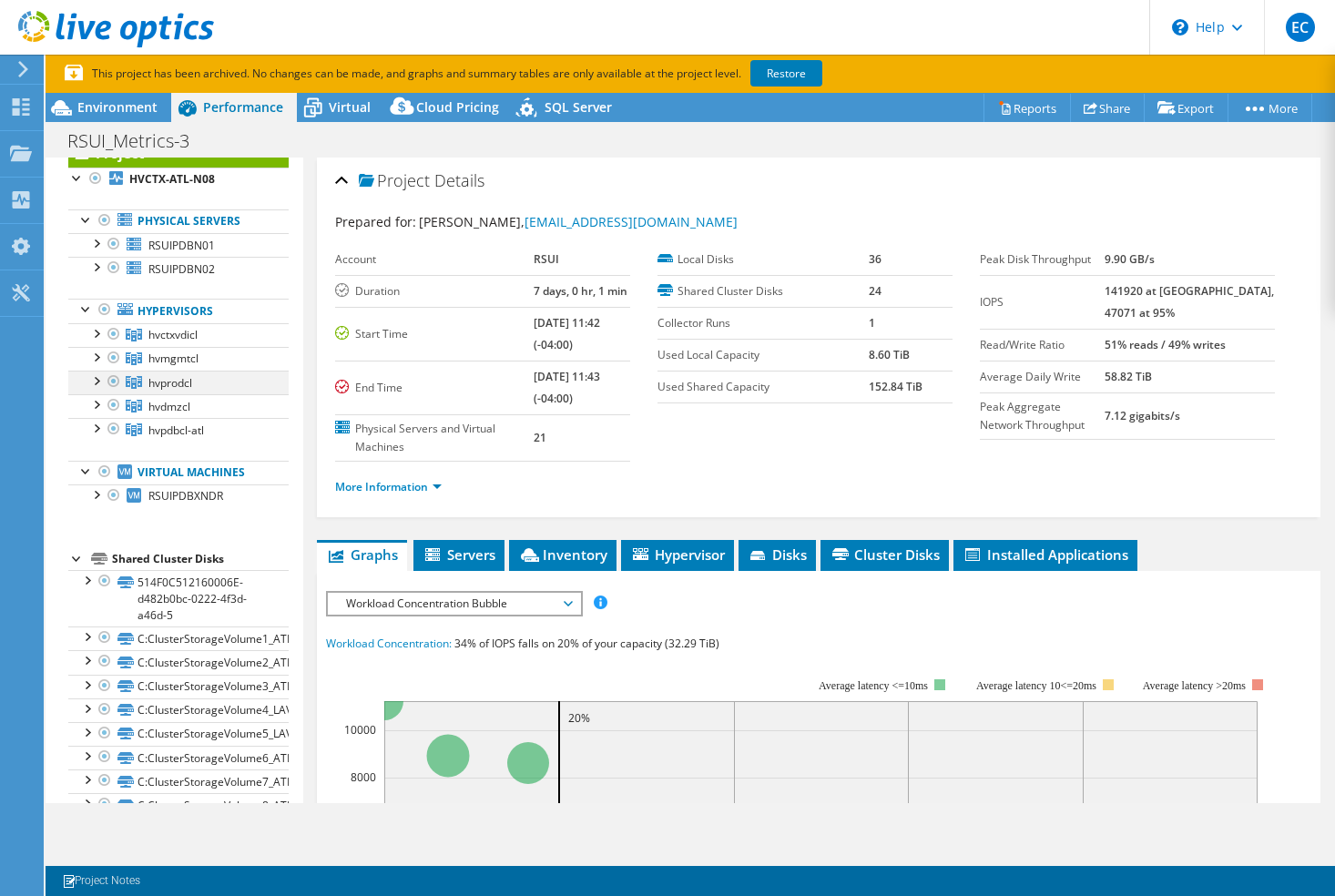
click at [94, 378] on div at bounding box center [96, 379] width 18 height 18
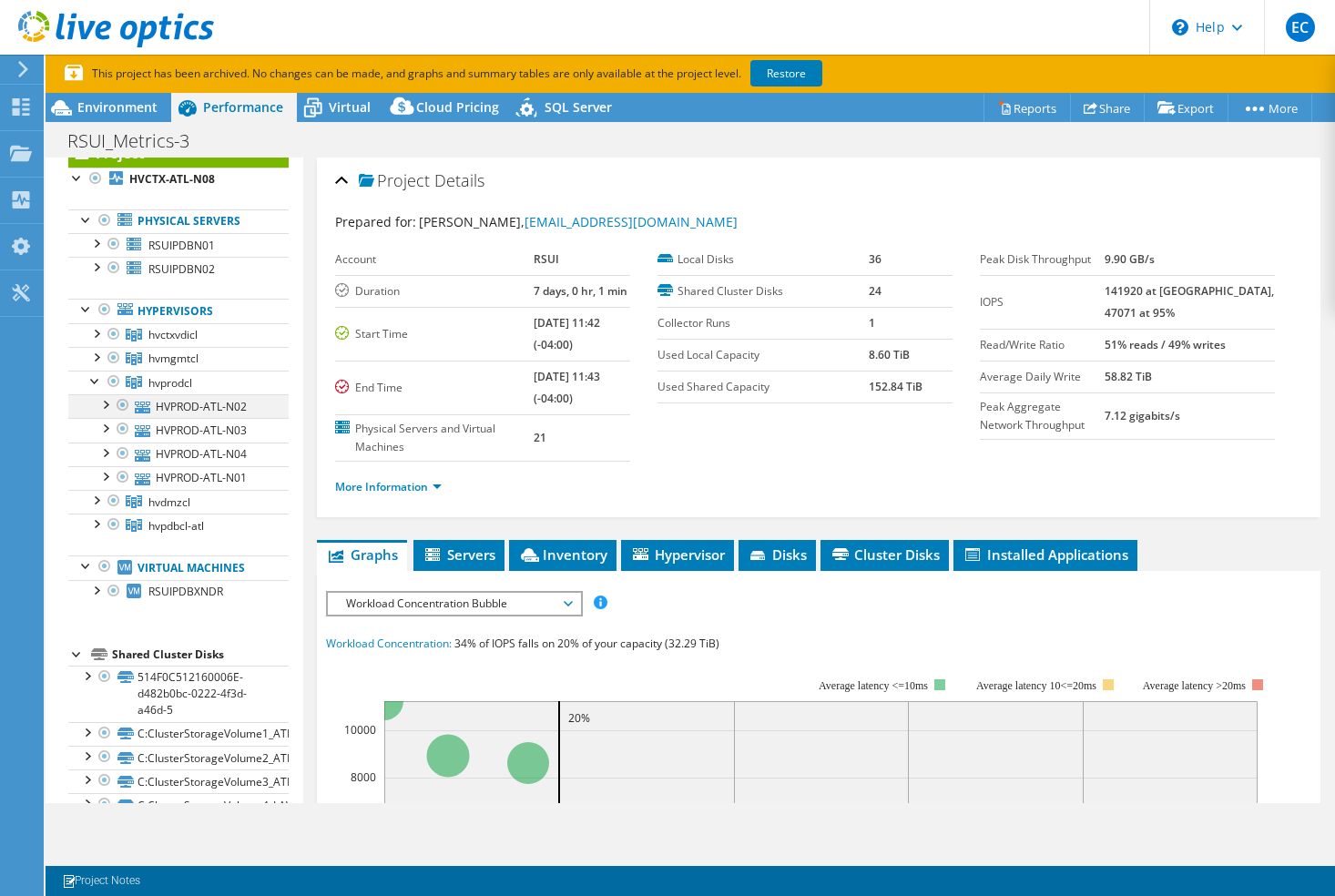
click at [105, 401] on div at bounding box center [105, 403] width 18 height 18
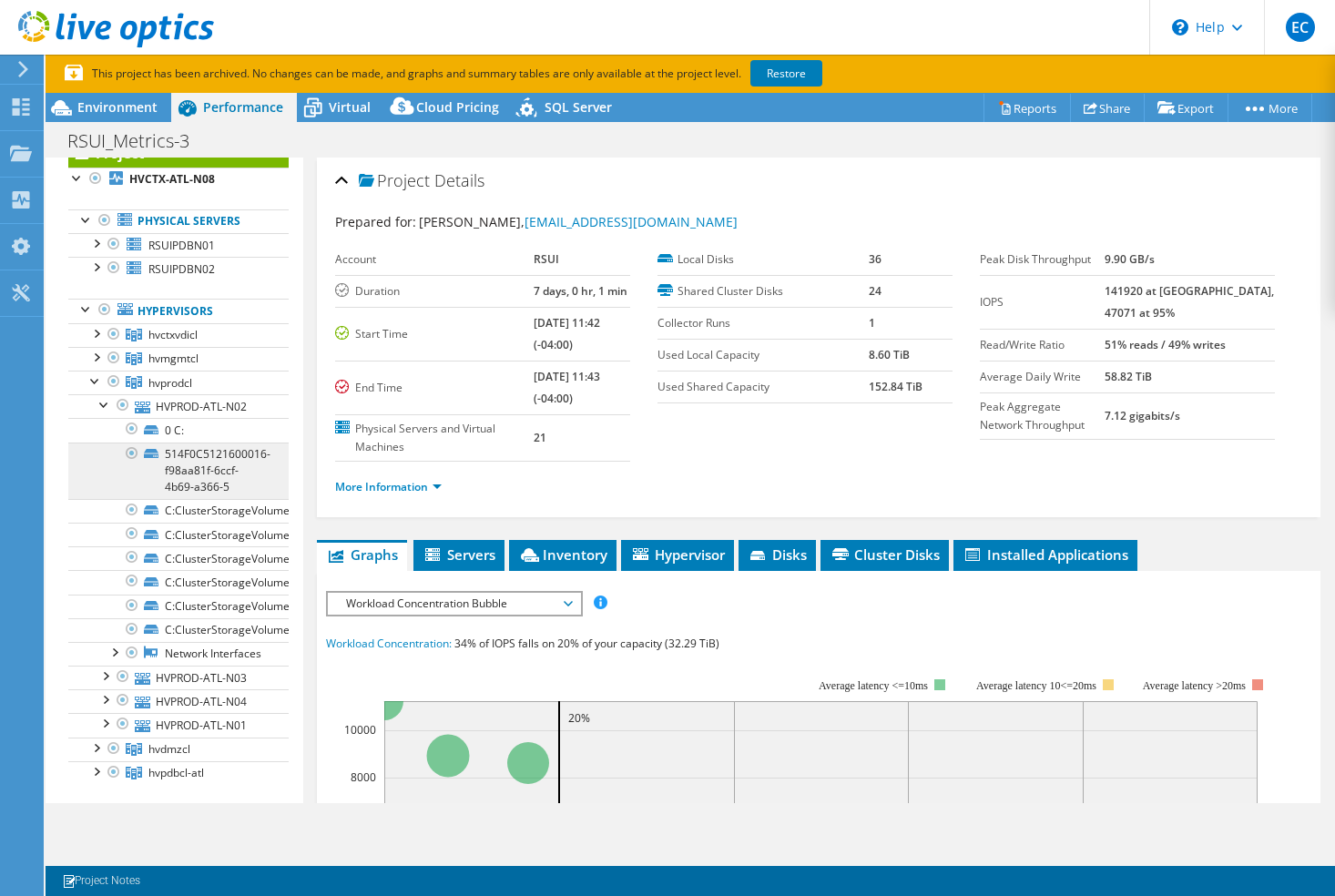
scroll to position [149, 0]
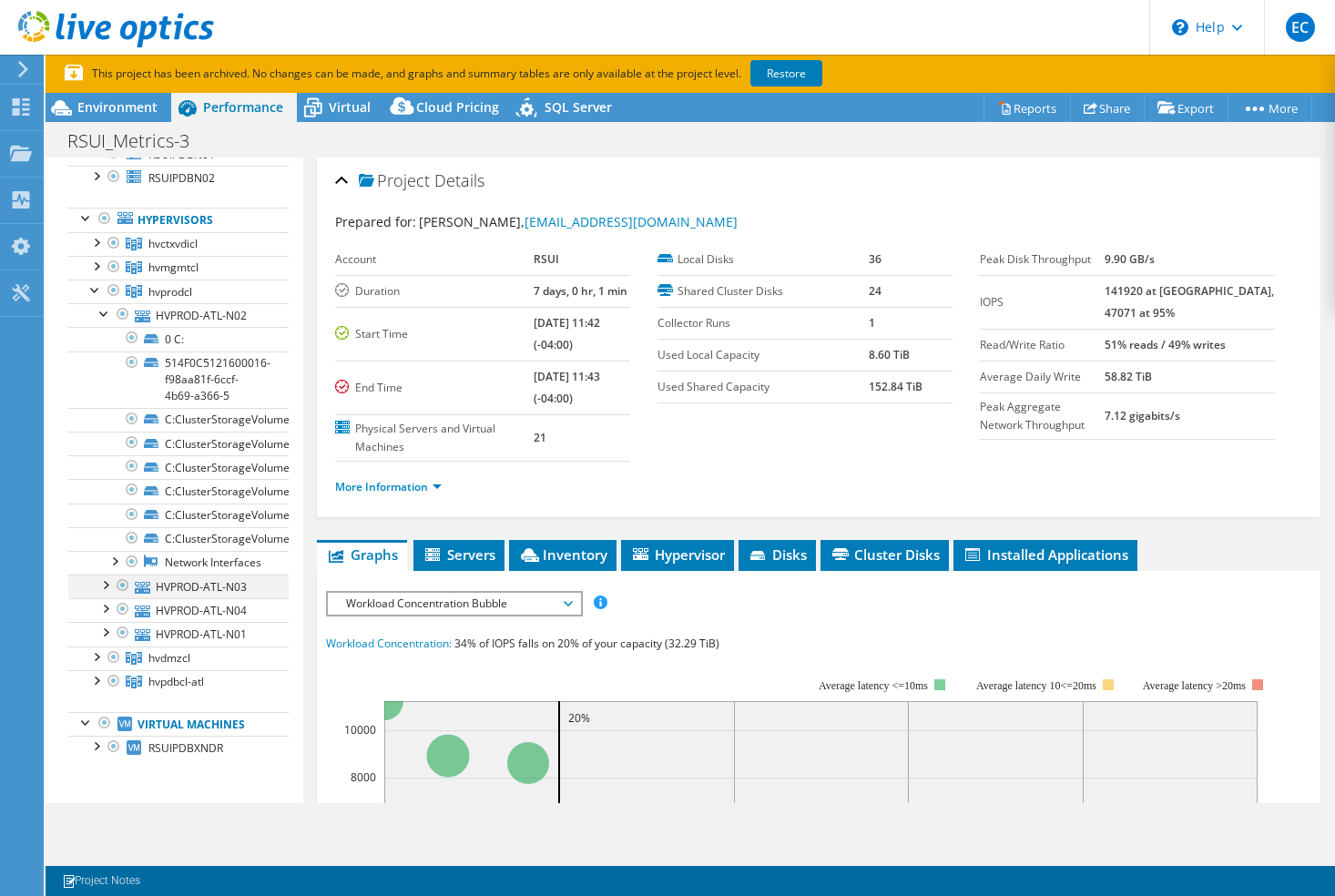
click at [108, 593] on div at bounding box center [105, 584] width 18 height 18
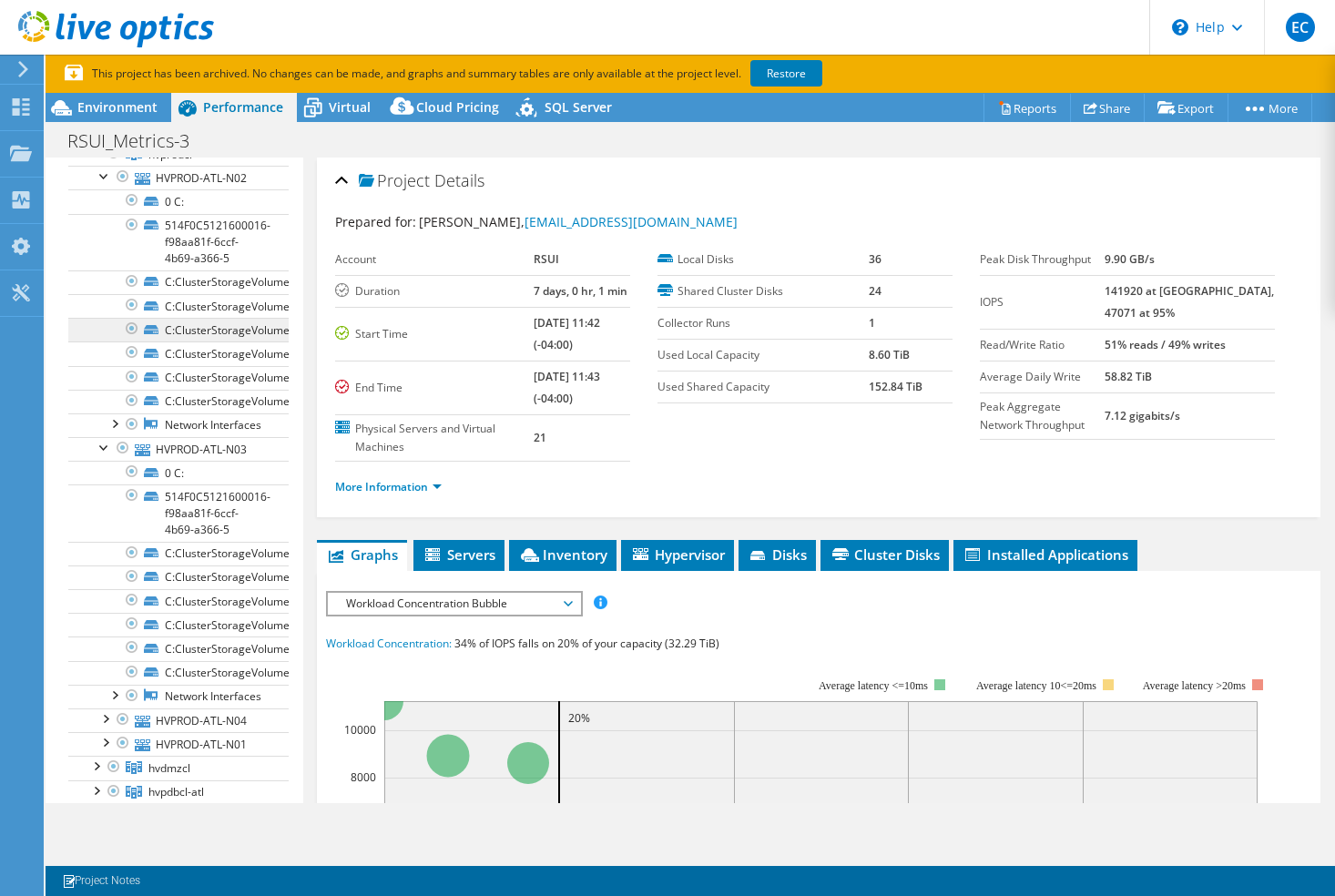
scroll to position [330, 0]
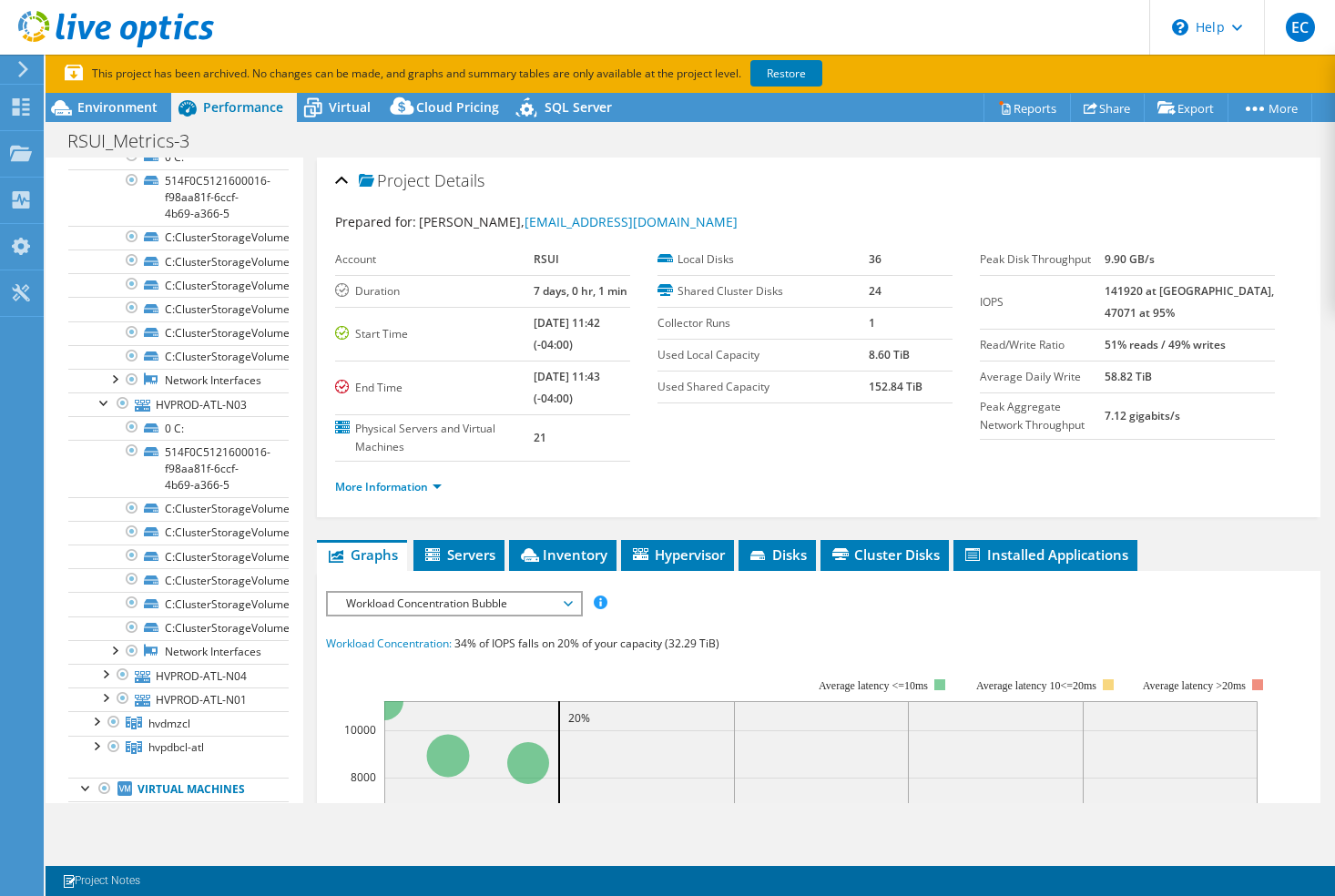
click at [334, 88] on section "This project has been archived. No changes can be made, and graphs and summary …" at bounding box center [690, 74] width 1289 height 38
click at [330, 103] on span "Virtual" at bounding box center [349, 107] width 42 height 17
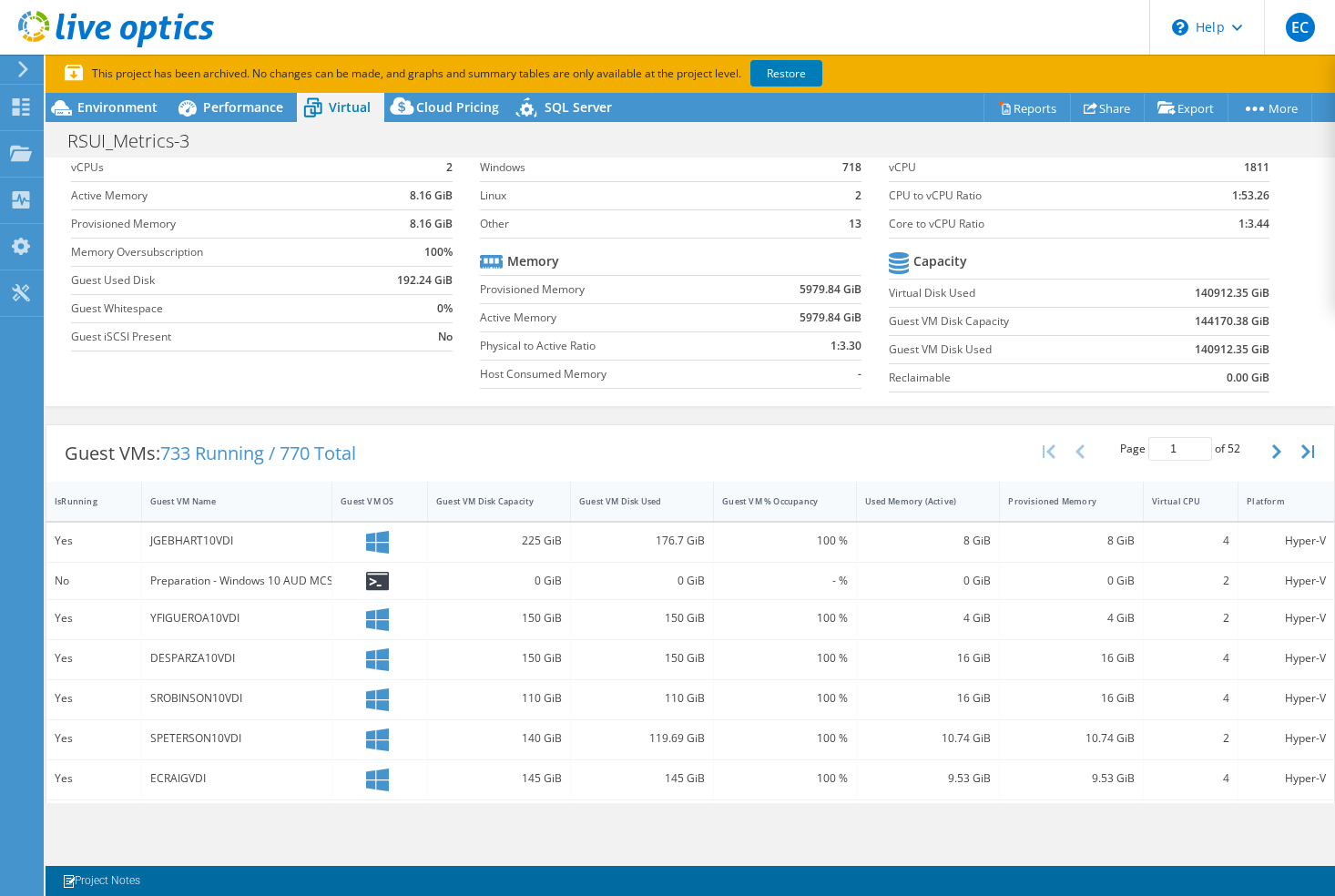
scroll to position [0, 0]
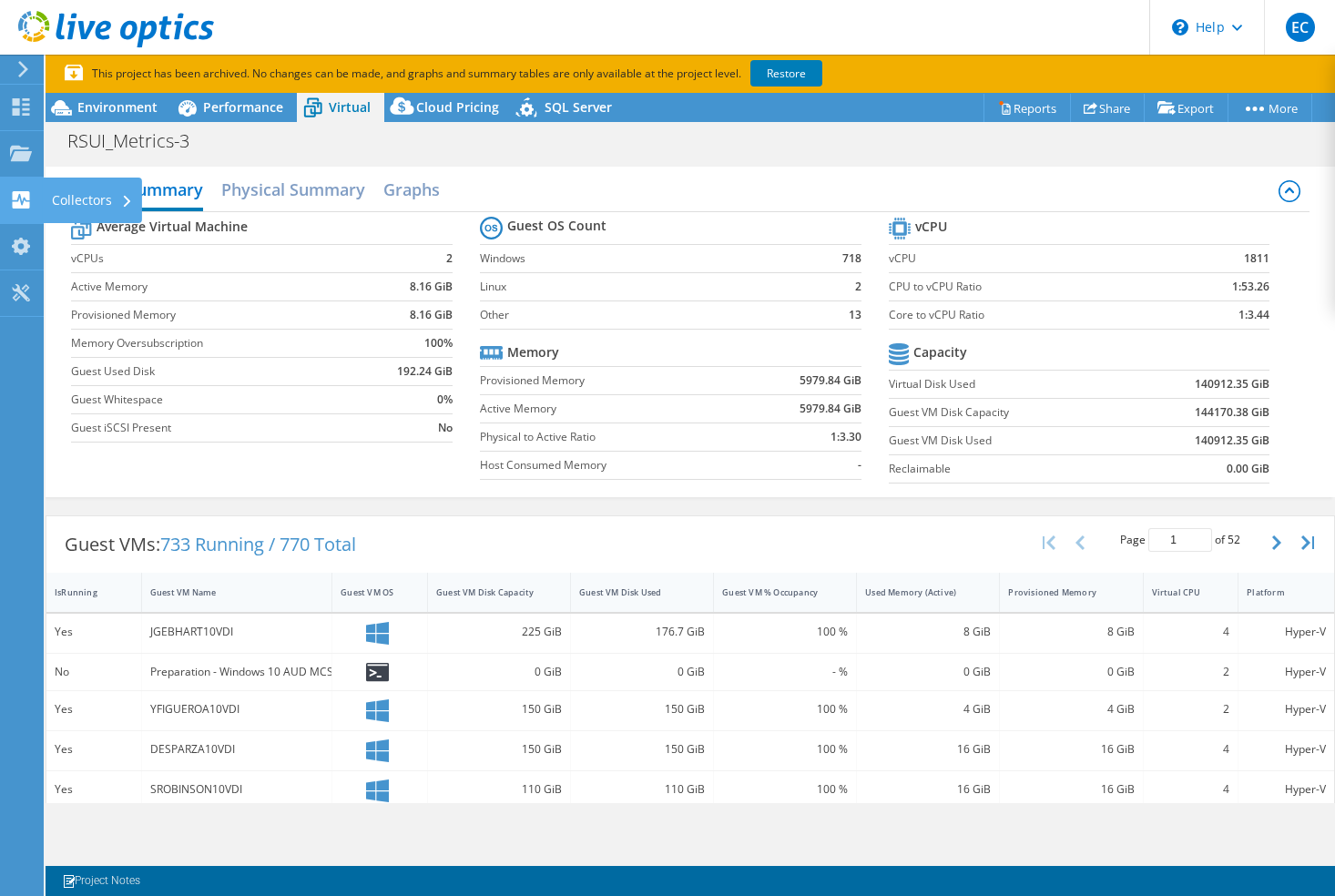
click at [26, 198] on use at bounding box center [21, 200] width 17 height 17
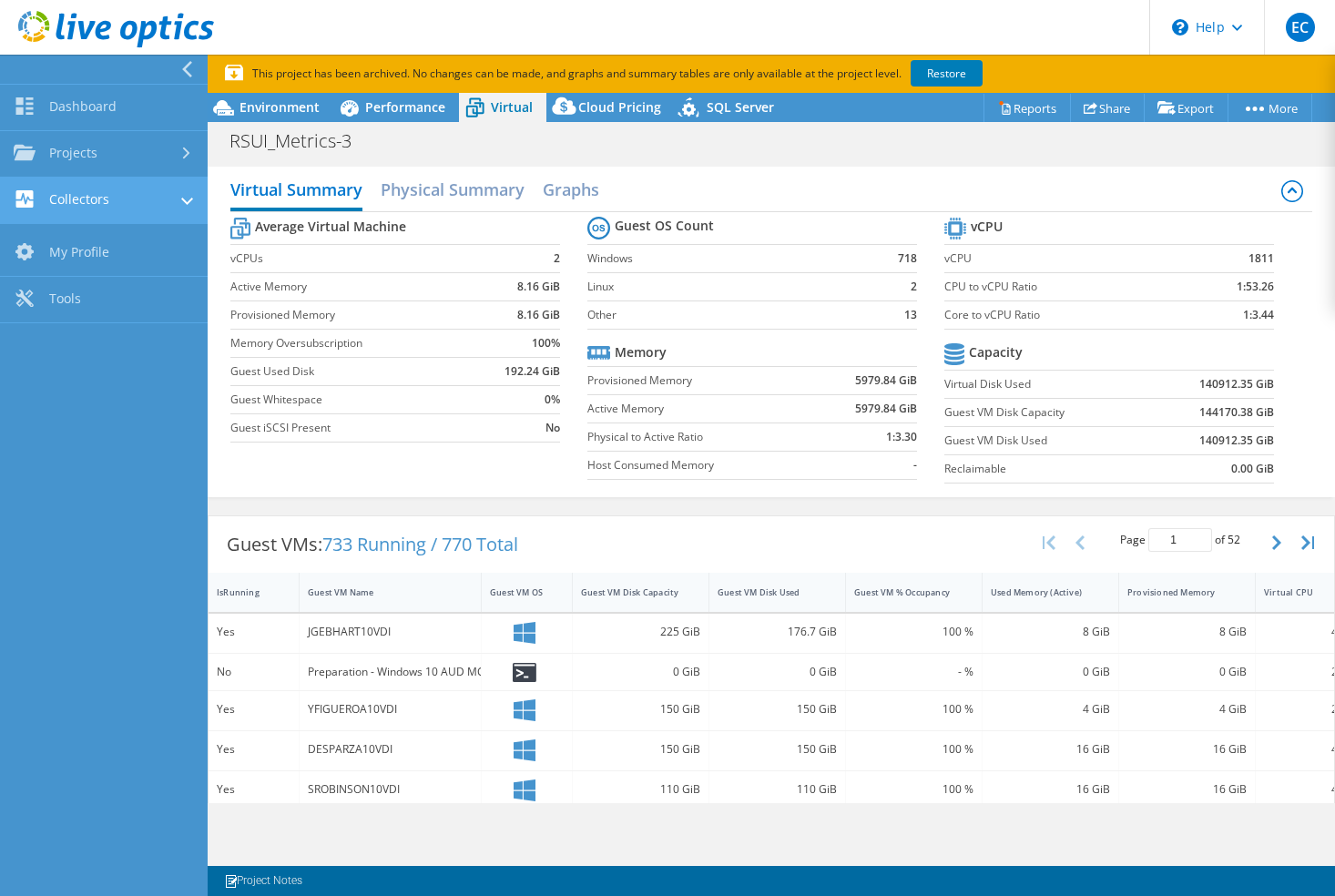
scroll to position [363, 0]
click at [55, 199] on link "Collectors" at bounding box center [104, 201] width 208 height 47
click at [284, 141] on h1 "RSUI_Metrics-3" at bounding box center [300, 141] width 159 height 20
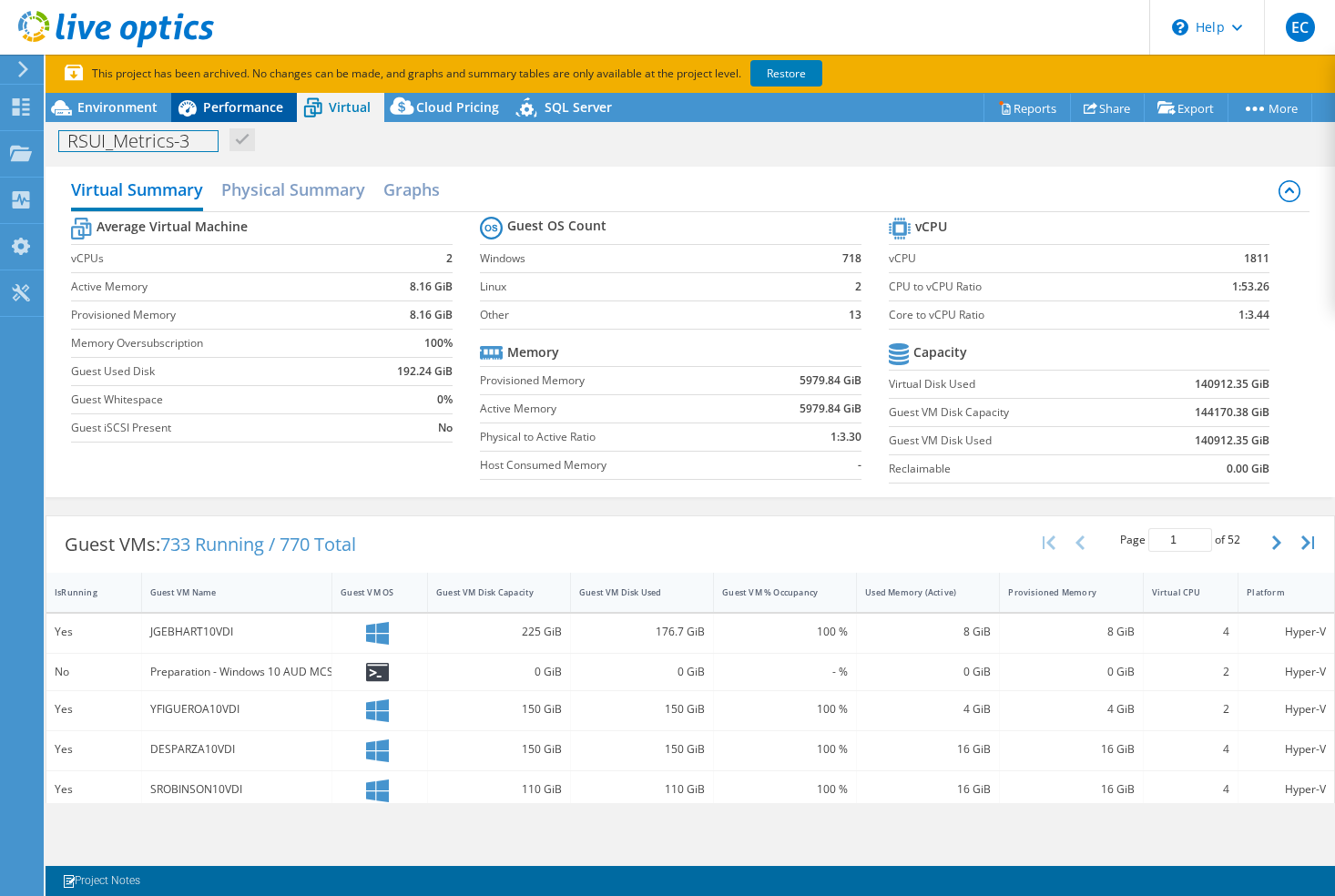
scroll to position [347, 0]
click at [135, 115] on span "Environment" at bounding box center [118, 107] width 80 height 17
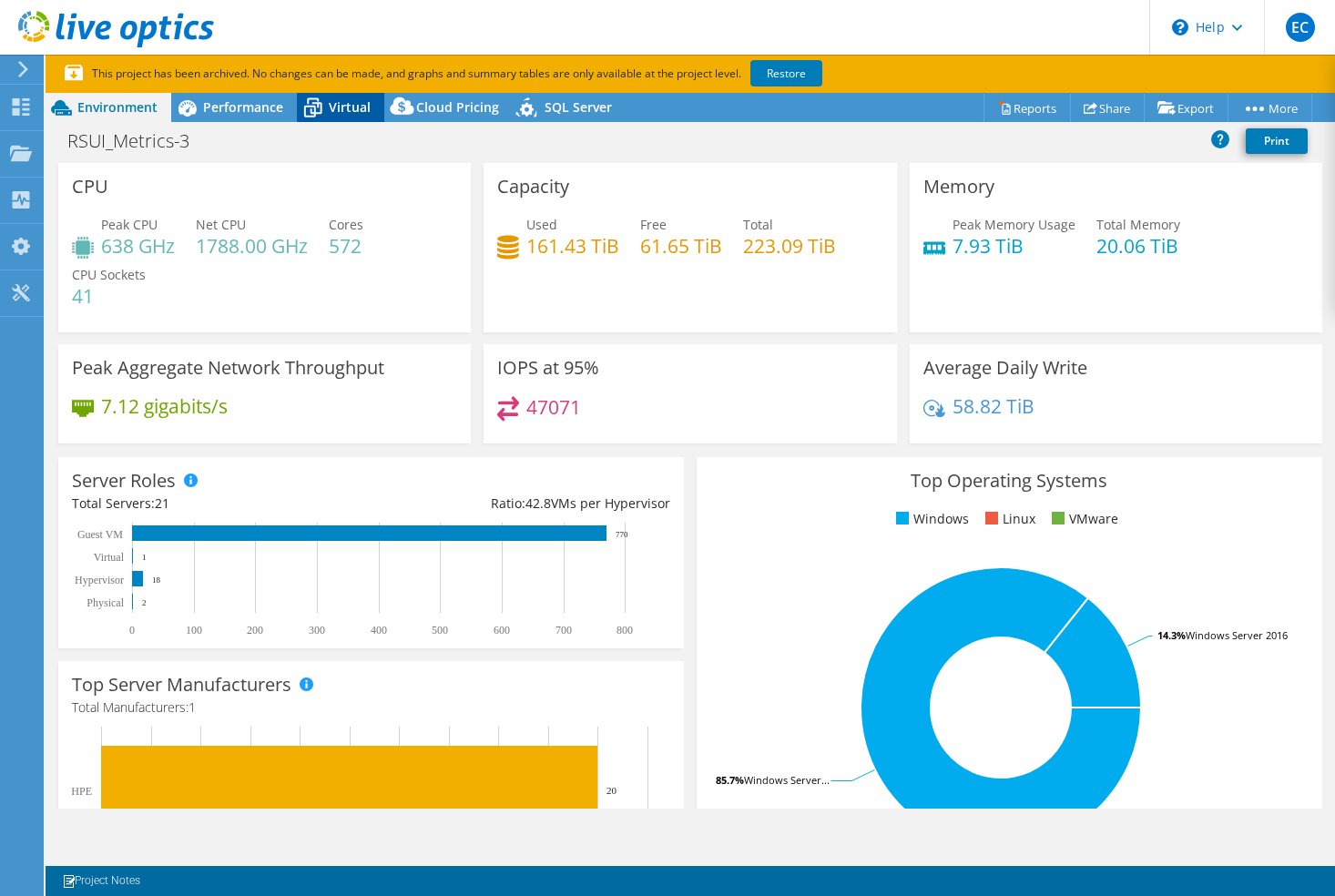
click at [339, 111] on span "Virtual" at bounding box center [349, 107] width 42 height 17
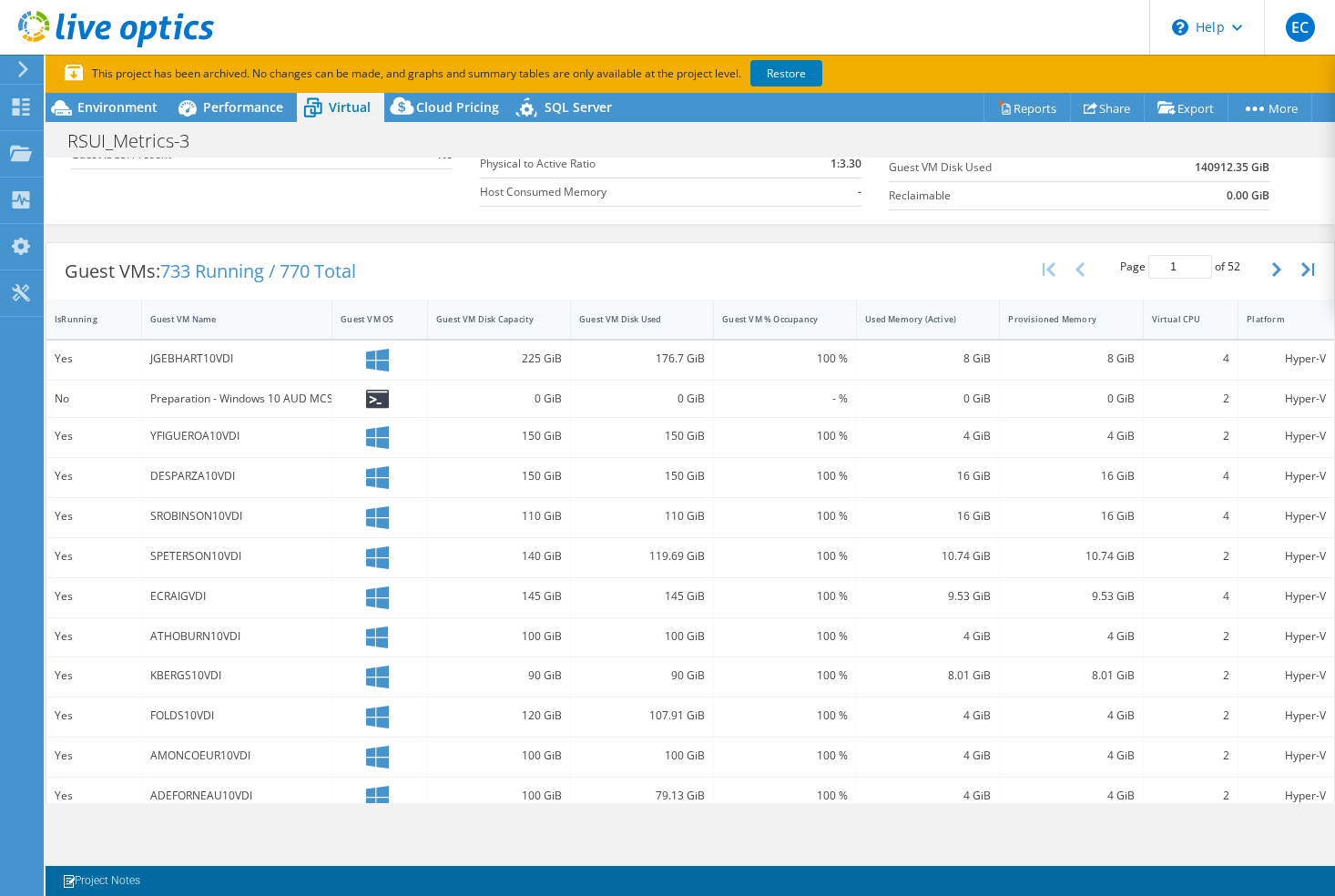
scroll to position [0, 0]
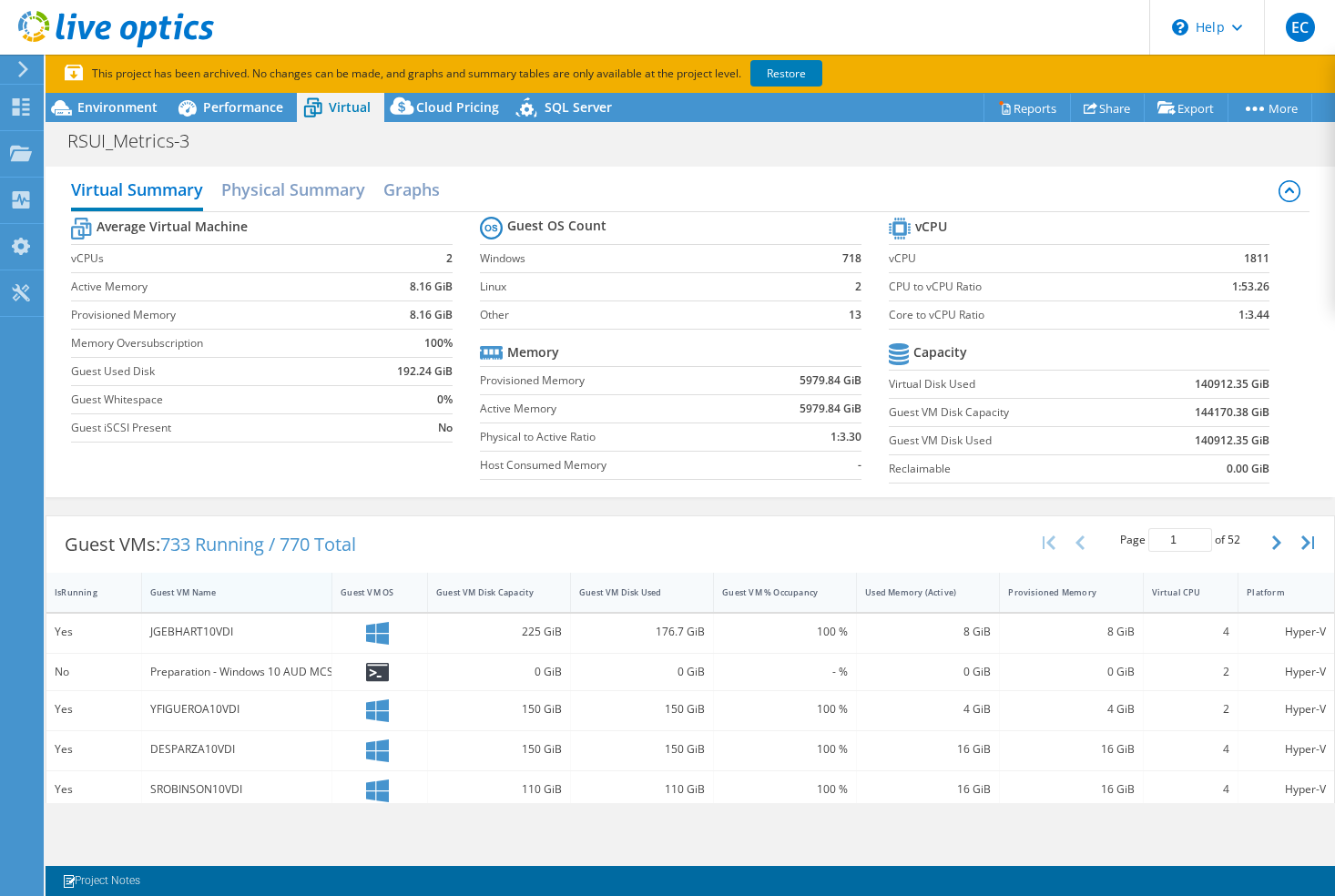
click at [202, 597] on div "Guest VM Name" at bounding box center [226, 593] width 152 height 12
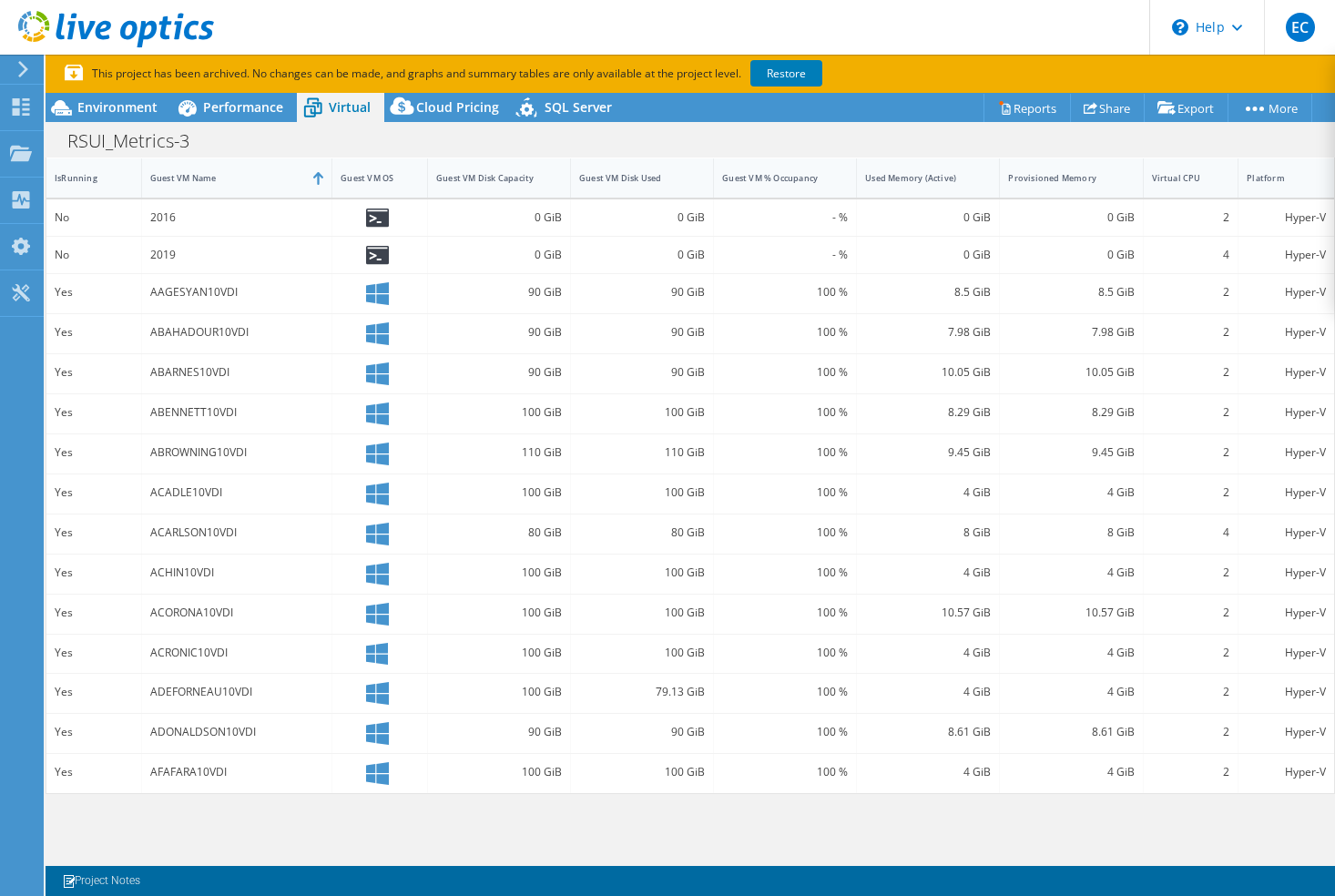
scroll to position [50, 0]
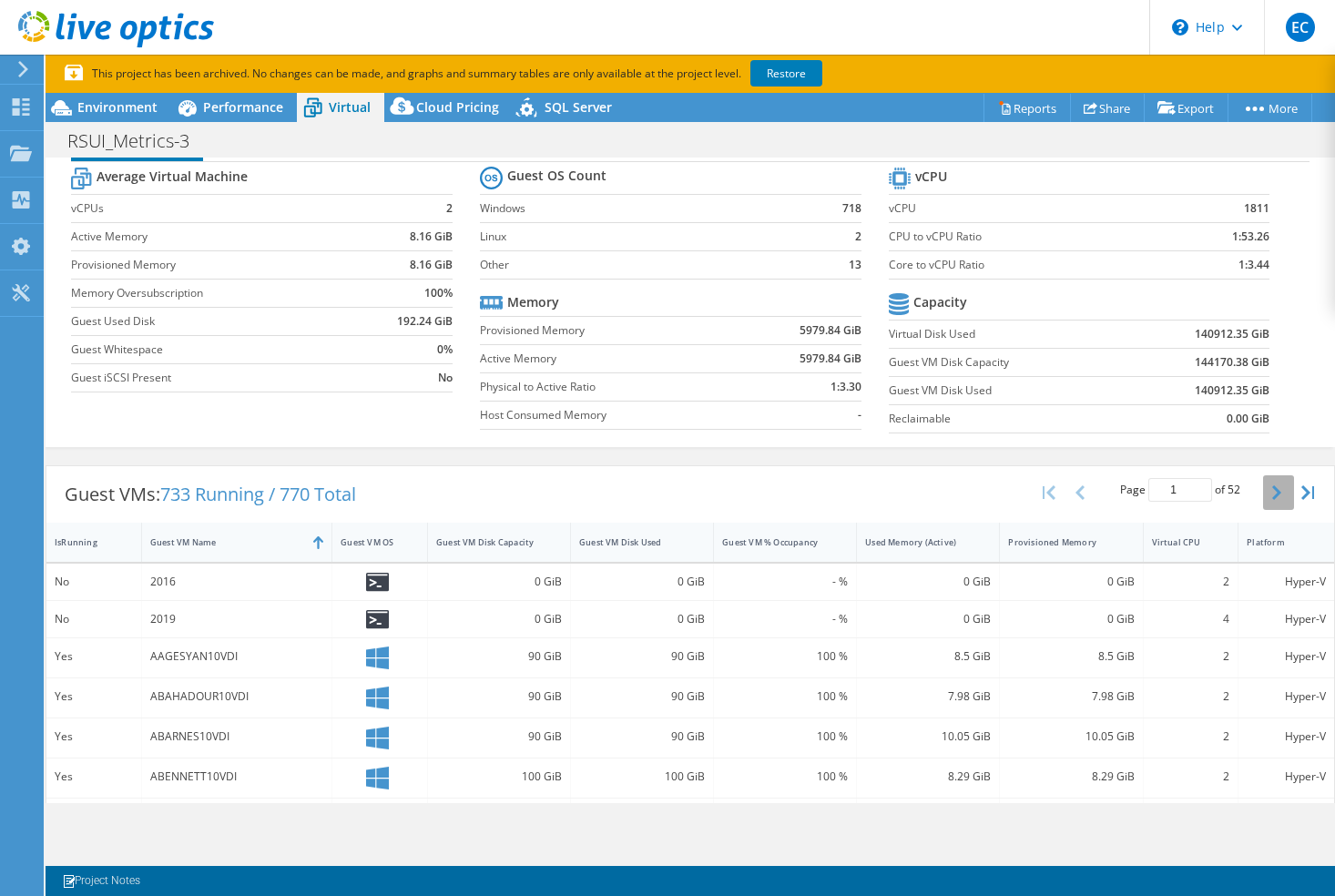
click at [1263, 492] on button "button" at bounding box center [1278, 492] width 31 height 35
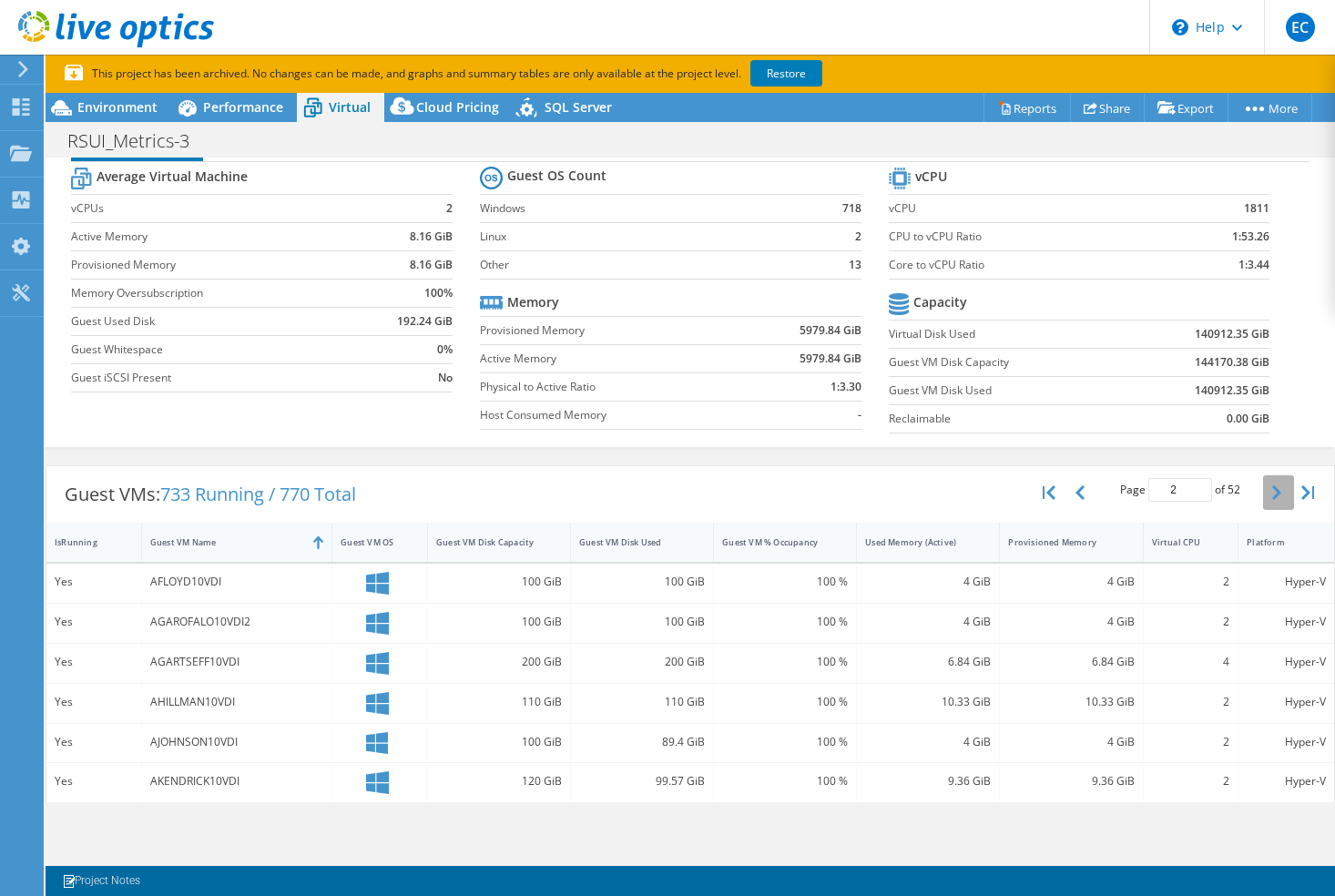
click at [1272, 492] on icon "button" at bounding box center [1276, 492] width 9 height 15
click at [1272, 491] on icon "button" at bounding box center [1276, 492] width 9 height 15
click at [1272, 490] on icon "button" at bounding box center [1276, 492] width 9 height 15
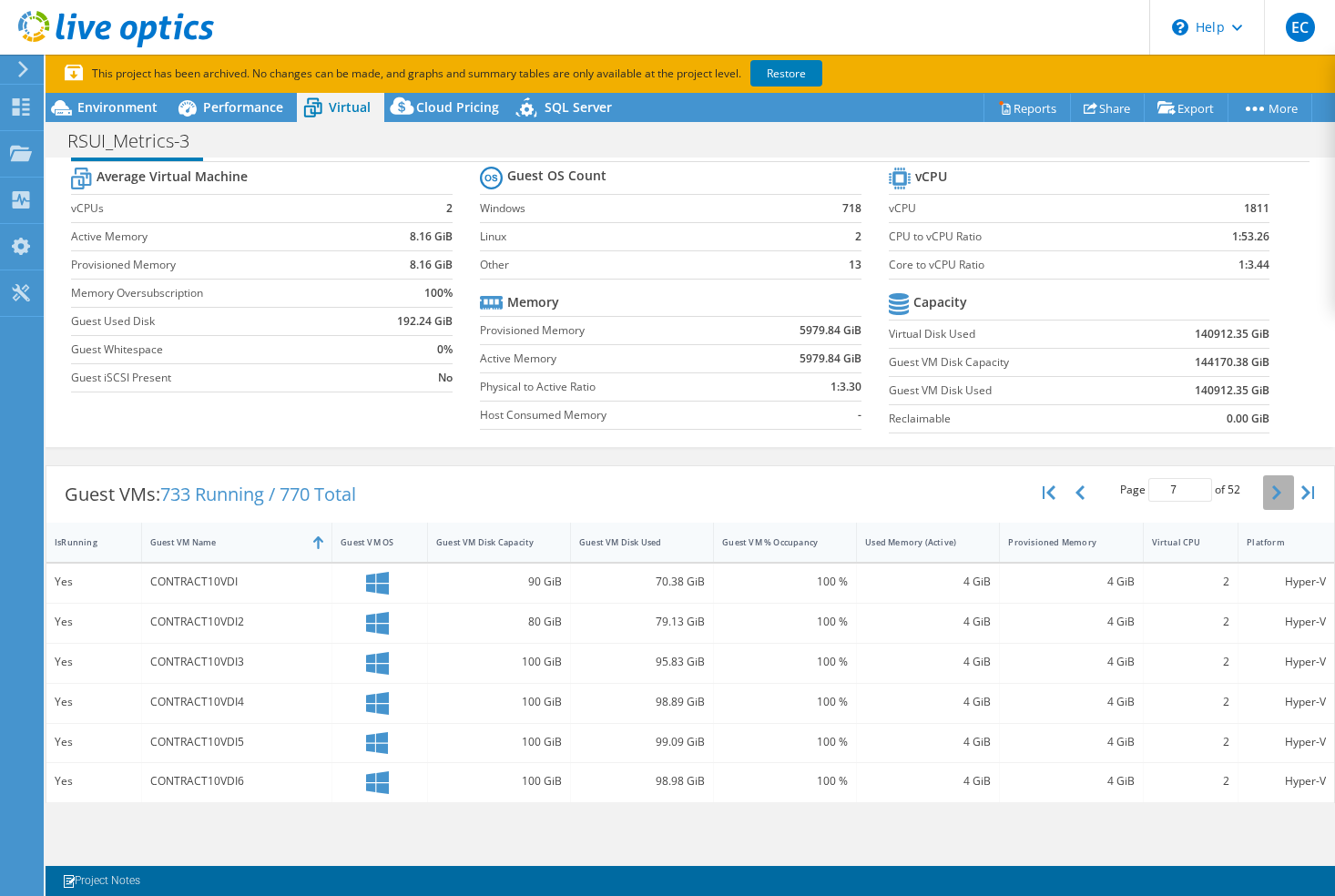
click at [1272, 490] on icon "button" at bounding box center [1276, 492] width 9 height 15
click at [1272, 489] on icon "button" at bounding box center [1276, 492] width 9 height 15
drag, startPoint x: 1183, startPoint y: 487, endPoint x: 1135, endPoint y: 487, distance: 48.0
click at [1148, 487] on input "12" at bounding box center [1180, 490] width 64 height 24
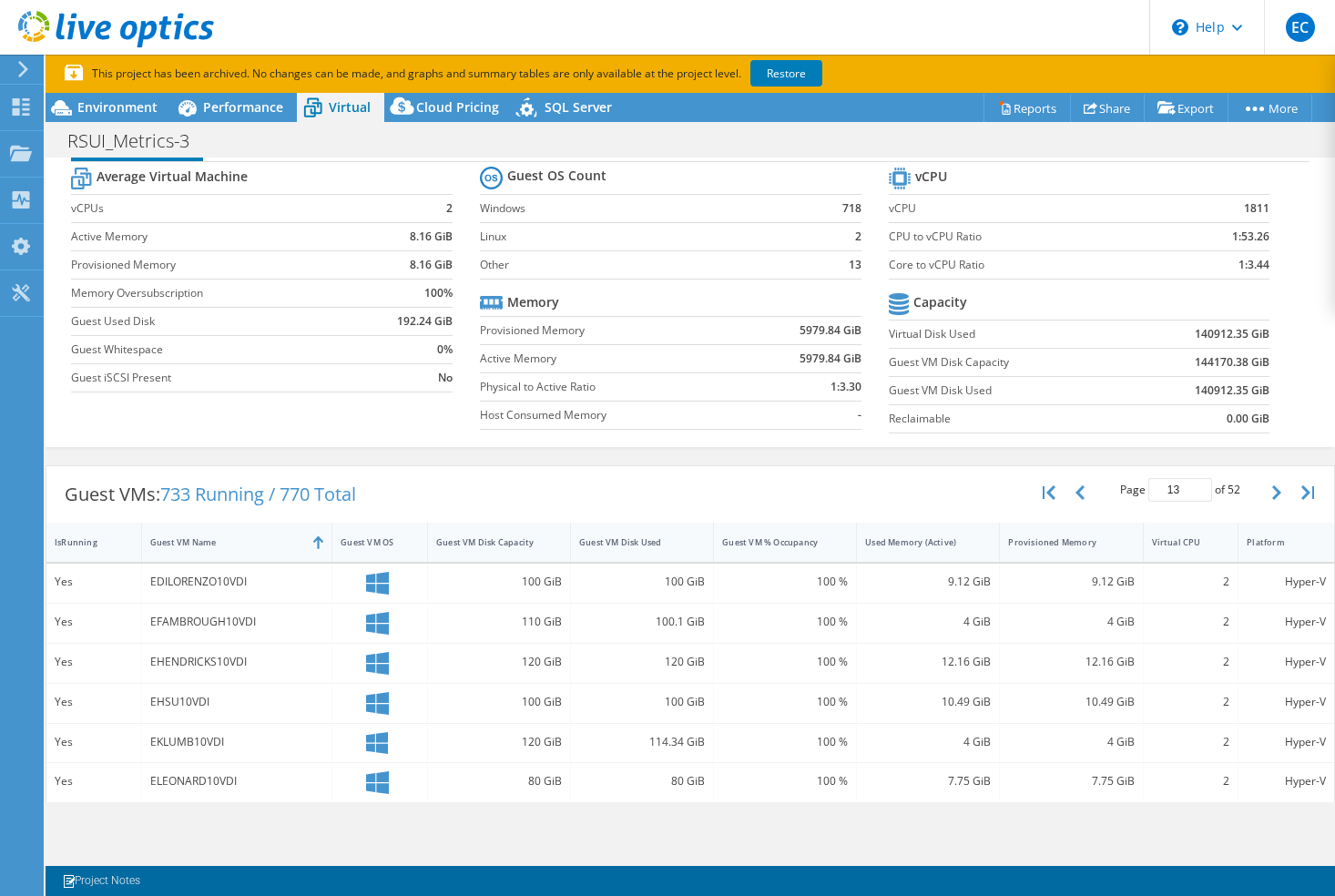
click at [1189, 486] on input "13" at bounding box center [1180, 490] width 64 height 24
click at [1182, 486] on input "14" at bounding box center [1180, 490] width 64 height 24
click at [1182, 486] on input "15" at bounding box center [1180, 490] width 64 height 24
click at [1182, 485] on input "16" at bounding box center [1180, 490] width 64 height 24
click at [1182, 485] on input "17" at bounding box center [1180, 490] width 64 height 24
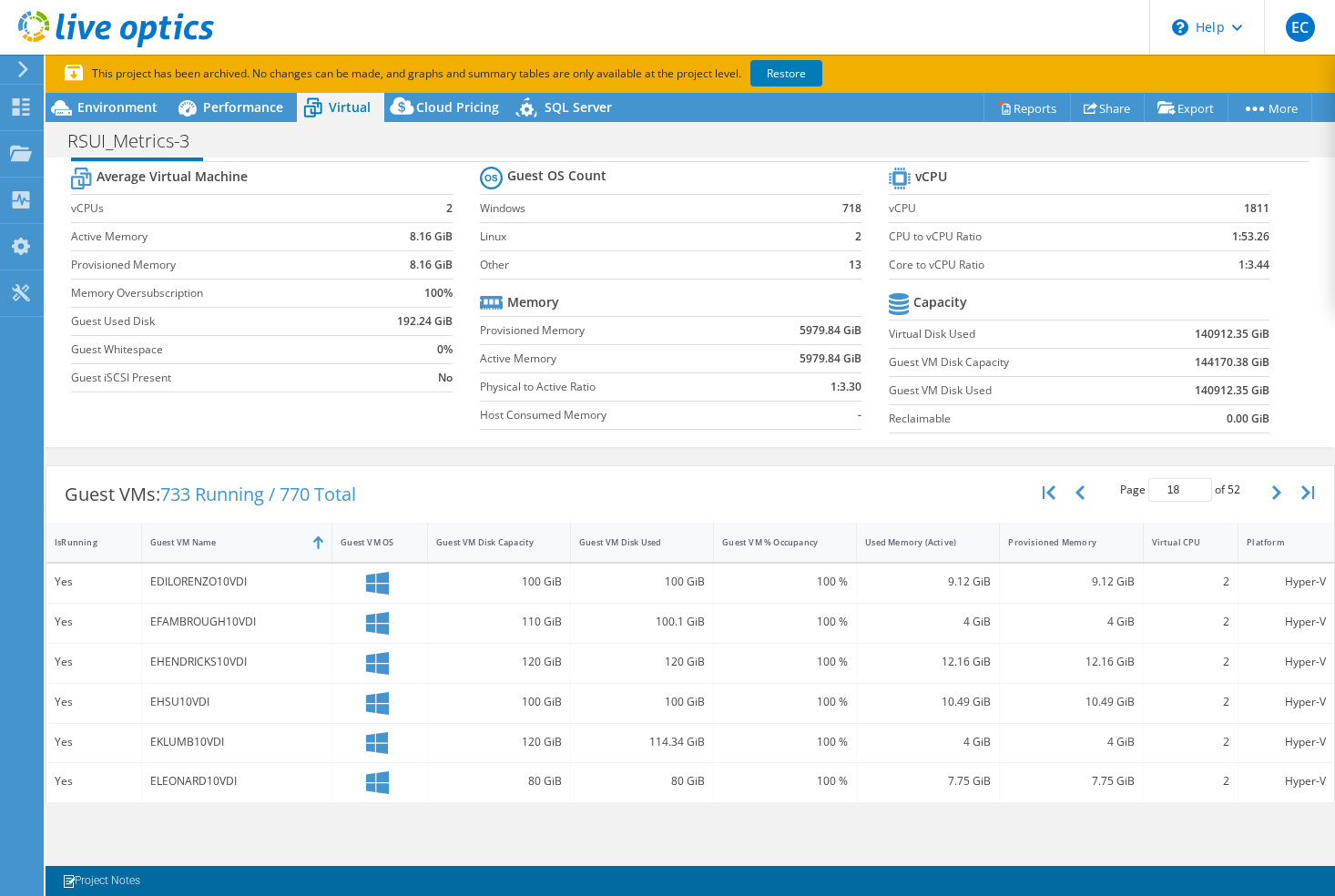
click at [1182, 485] on input "18" at bounding box center [1180, 490] width 64 height 24
click at [1182, 485] on input "19" at bounding box center [1180, 490] width 64 height 24
click at [1182, 485] on input "20" at bounding box center [1180, 490] width 64 height 24
click at [1182, 485] on input "21" at bounding box center [1180, 490] width 64 height 24
click at [1182, 505] on div "Page 21 of 52 5 rows 10 rows 20 rows 25 rows 50 rows 100 rows" at bounding box center [1180, 492] width 166 height 35
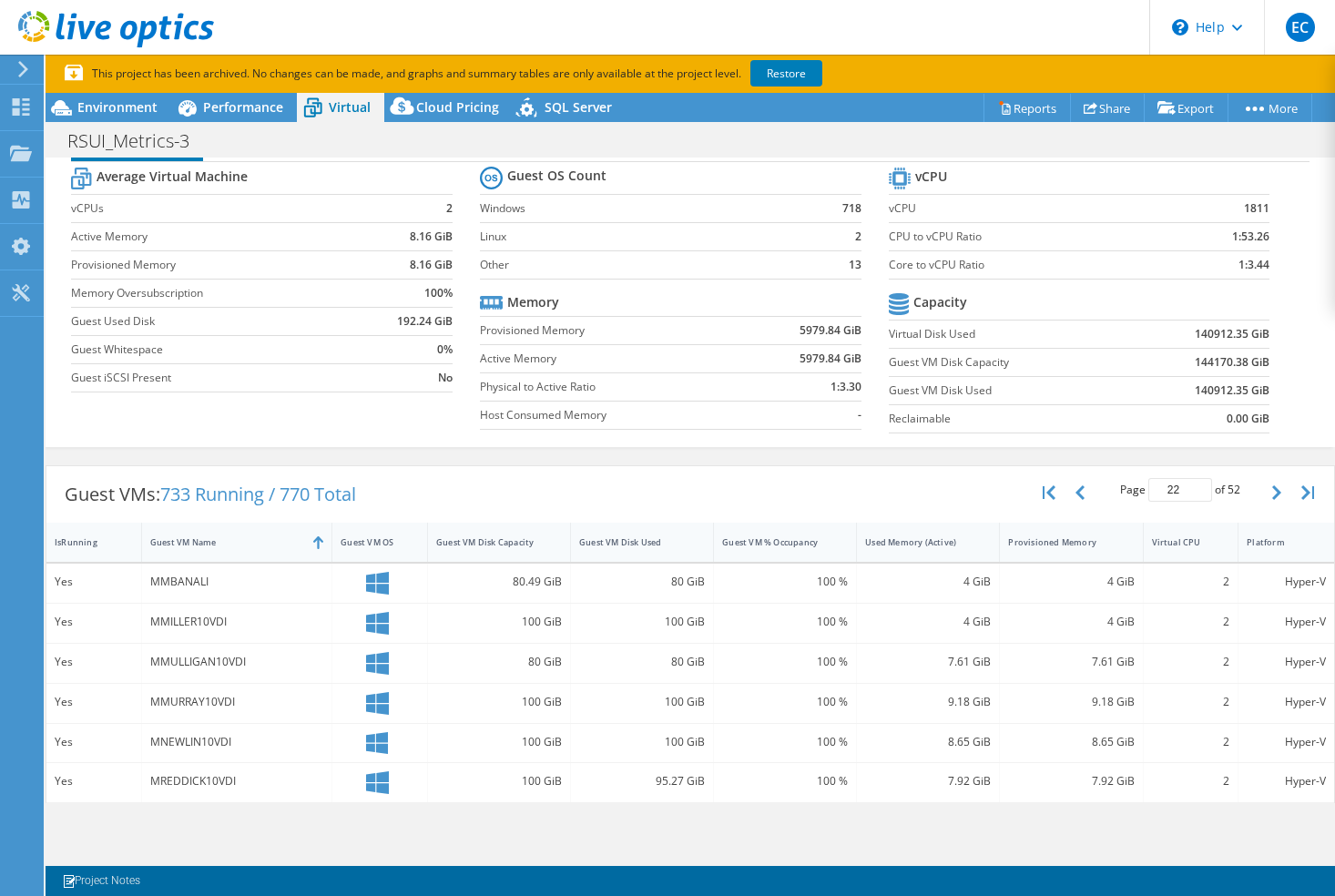
click at [1188, 488] on input "22" at bounding box center [1180, 490] width 64 height 24
click at [1187, 488] on input "23" at bounding box center [1180, 490] width 64 height 24
click at [1187, 488] on input "24" at bounding box center [1180, 490] width 64 height 24
click at [1187, 488] on input "25" at bounding box center [1180, 490] width 64 height 24
click at [1187, 487] on input "26" at bounding box center [1180, 490] width 64 height 24
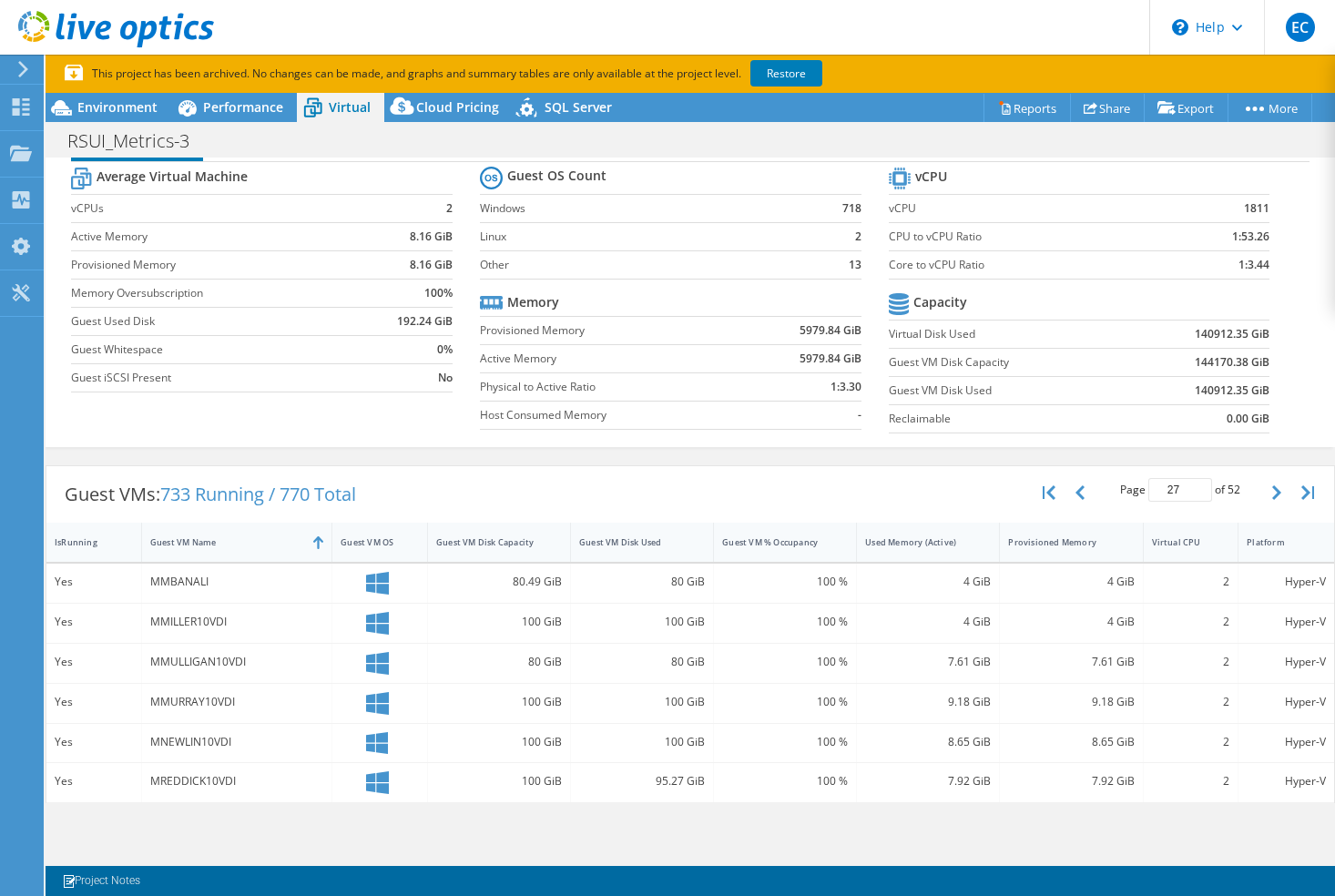
click at [1187, 487] on input "27" at bounding box center [1180, 490] width 64 height 24
click at [1187, 487] on input "28" at bounding box center [1180, 490] width 64 height 24
click at [1187, 487] on input "29" at bounding box center [1180, 490] width 64 height 24
click at [1187, 487] on input "30" at bounding box center [1180, 490] width 64 height 24
click at [1187, 487] on input "31" at bounding box center [1180, 490] width 64 height 24
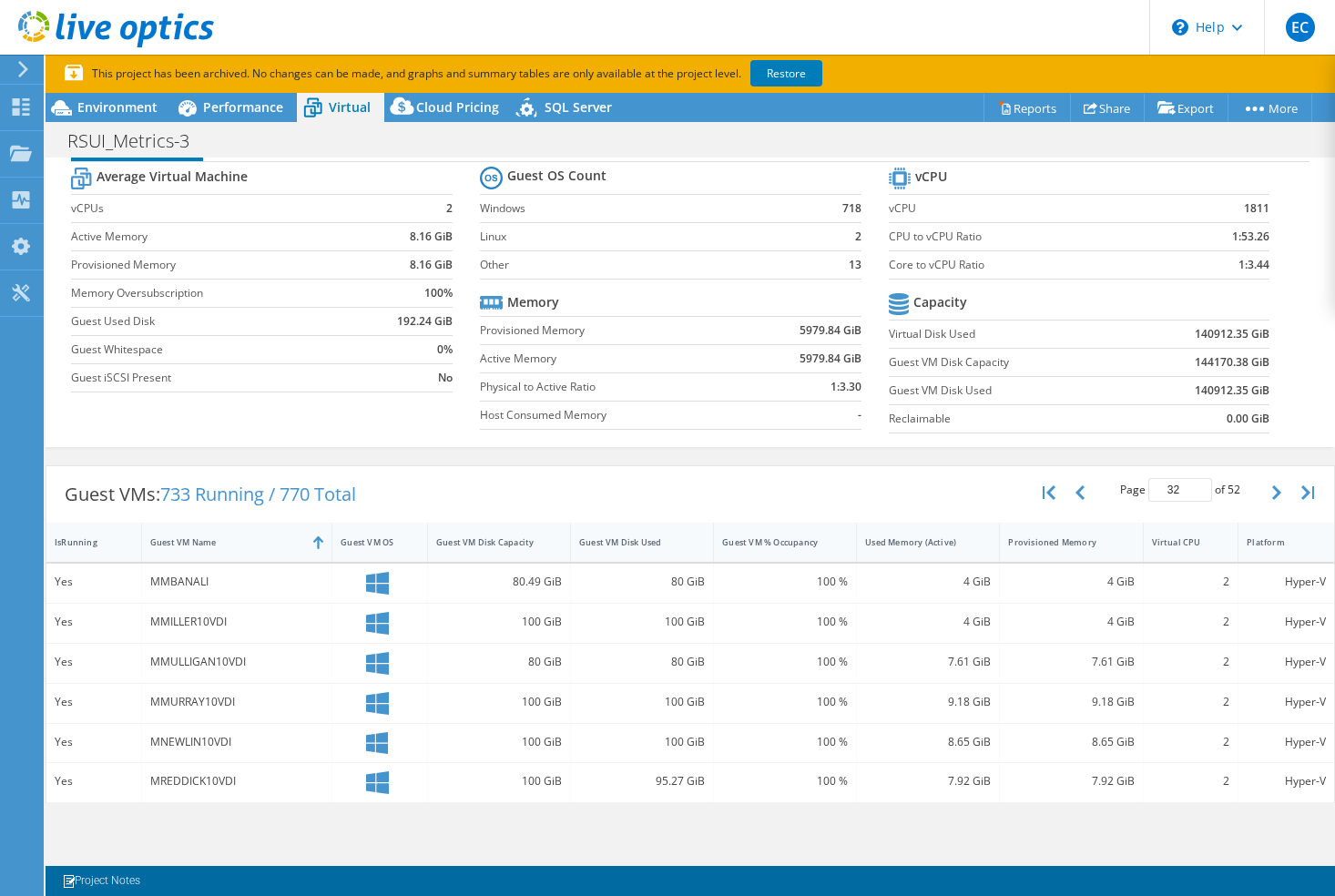
click at [1187, 487] on input "32" at bounding box center [1180, 490] width 64 height 24
click at [1187, 487] on input "33" at bounding box center [1180, 490] width 64 height 24
click at [1187, 487] on input "34" at bounding box center [1180, 490] width 64 height 24
click at [1187, 487] on input "35" at bounding box center [1180, 490] width 64 height 24
type input "36"
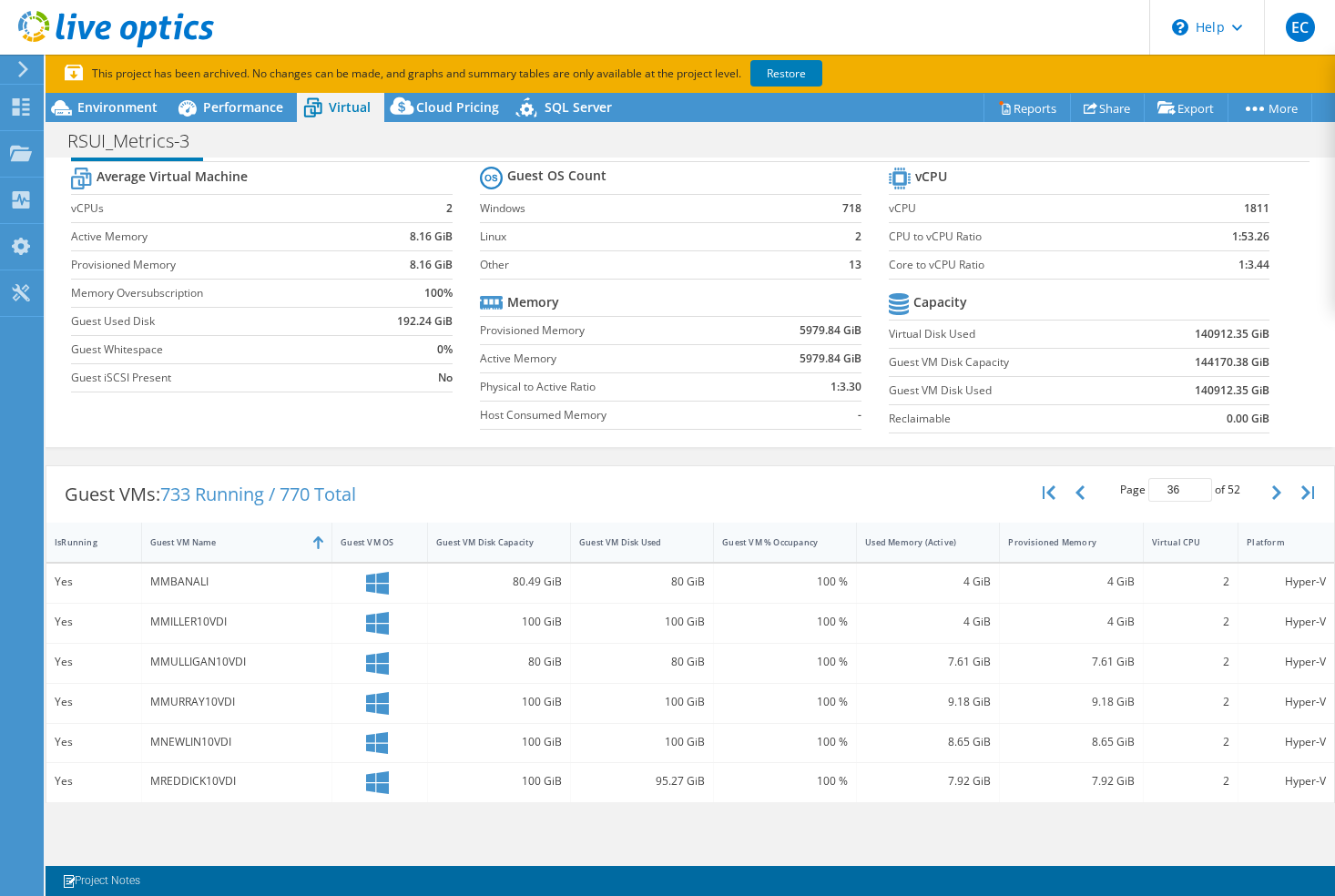
click at [1187, 487] on input "36" at bounding box center [1180, 490] width 64 height 24
click at [1206, 508] on div "Page 36 of 52 5 rows 10 rows 20 rows 25 rows 50 rows 100 rows" at bounding box center [1180, 492] width 166 height 35
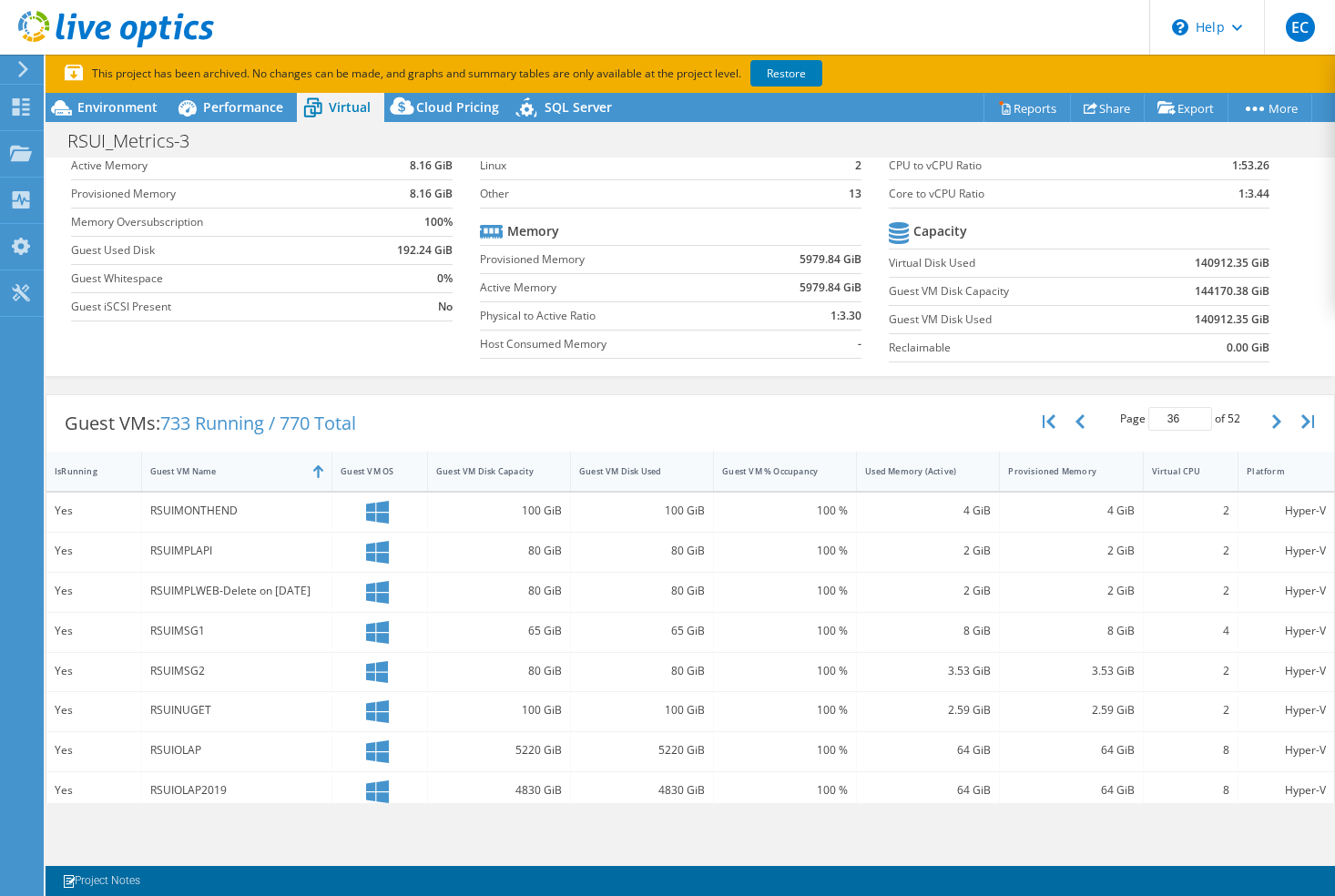
scroll to position [232, 0]
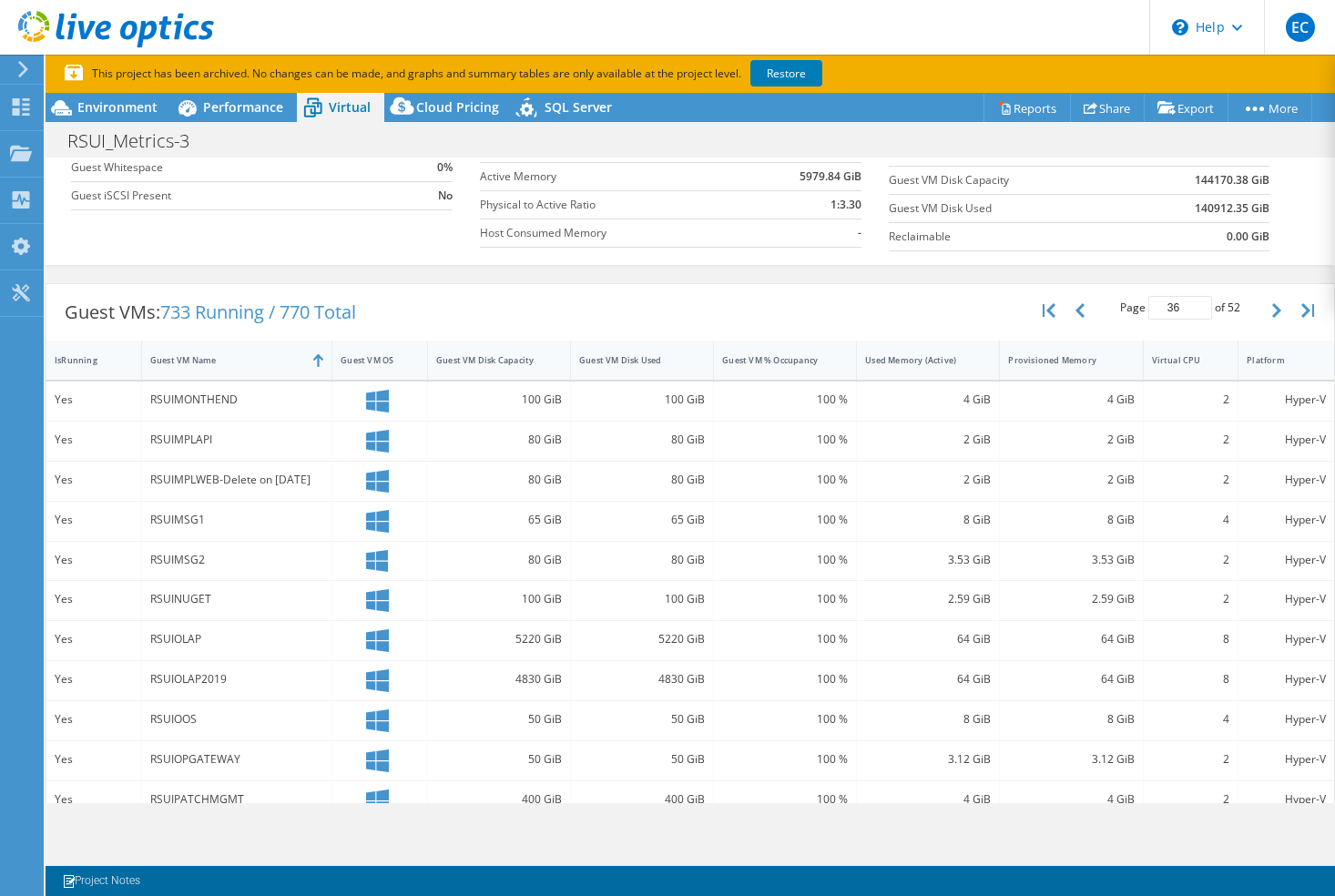
click at [163, 672] on div "RSUIOLAP2019" at bounding box center [236, 679] width 173 height 20
click at [66, 672] on div "Yes" at bounding box center [94, 679] width 78 height 20
click at [77, 680] on div "Yes" at bounding box center [94, 679] width 78 height 20
click at [170, 678] on div "RSUIOLAP2019" at bounding box center [236, 679] width 173 height 20
click at [224, 683] on div "RSUIOLAP2019" at bounding box center [236, 679] width 173 height 20
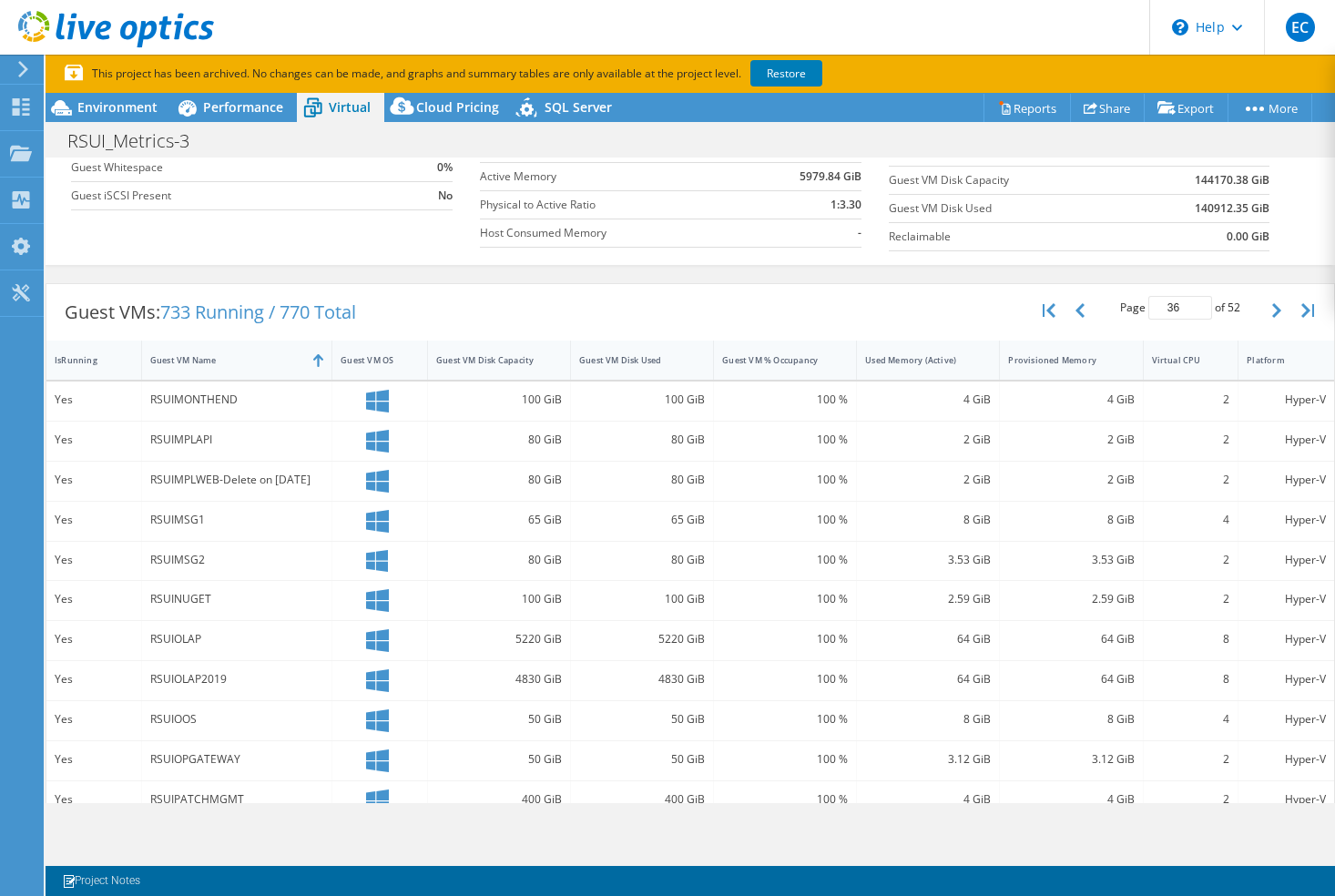
drag, startPoint x: 245, startPoint y: 681, endPoint x: 347, endPoint y: 672, distance: 102.4
click at [347, 672] on div at bounding box center [379, 680] width 78 height 23
click at [370, 674] on icon at bounding box center [377, 680] width 23 height 23
drag, startPoint x: 370, startPoint y: 674, endPoint x: 527, endPoint y: 672, distance: 157.0
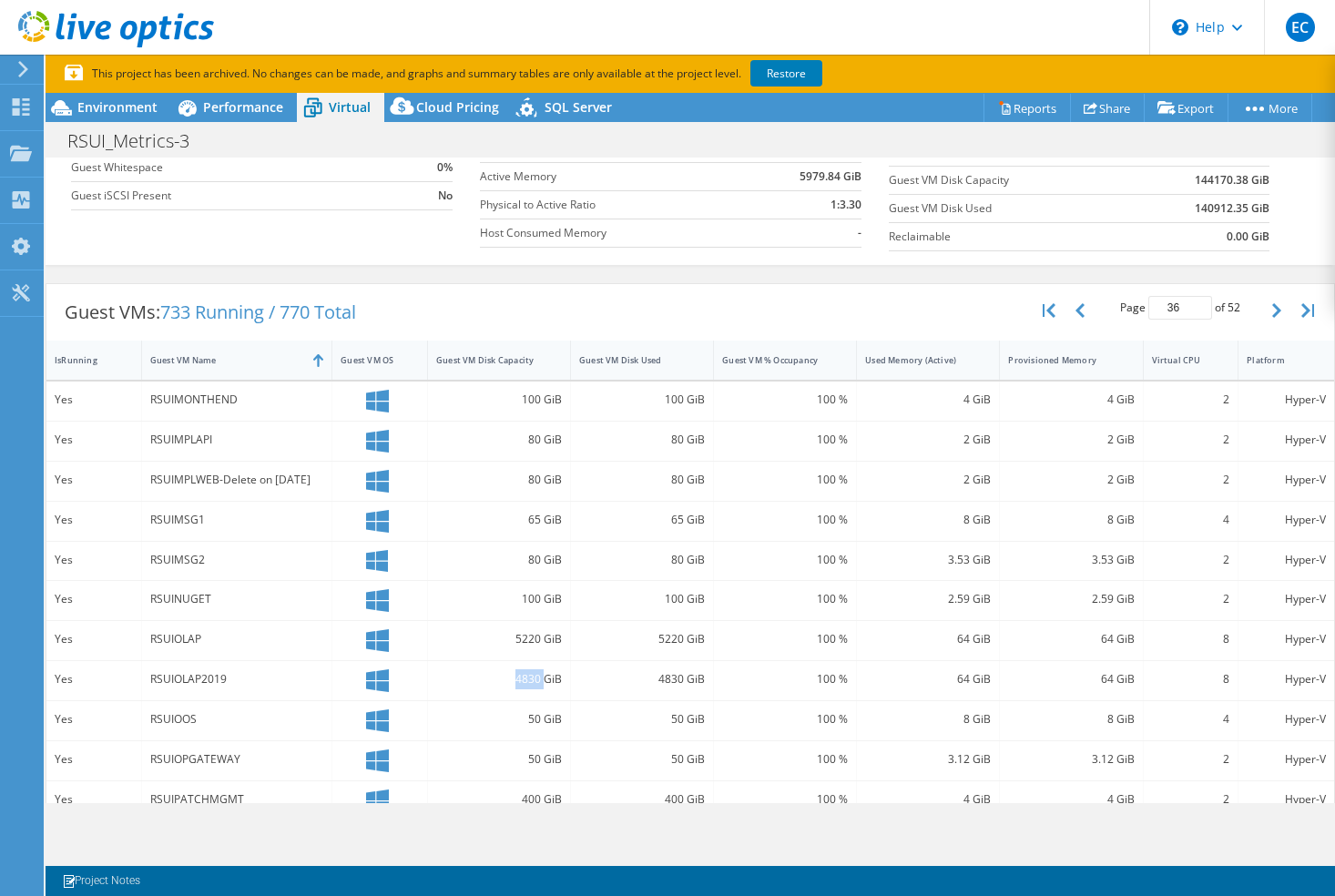
click at [527, 672] on div "4830 GiB" at bounding box center [499, 679] width 126 height 20
drag, startPoint x: 527, startPoint y: 672, endPoint x: 637, endPoint y: 676, distance: 110.1
click at [631, 675] on div "4830 GiB" at bounding box center [642, 679] width 126 height 20
click at [663, 678] on div "4830 GiB" at bounding box center [642, 679] width 126 height 20
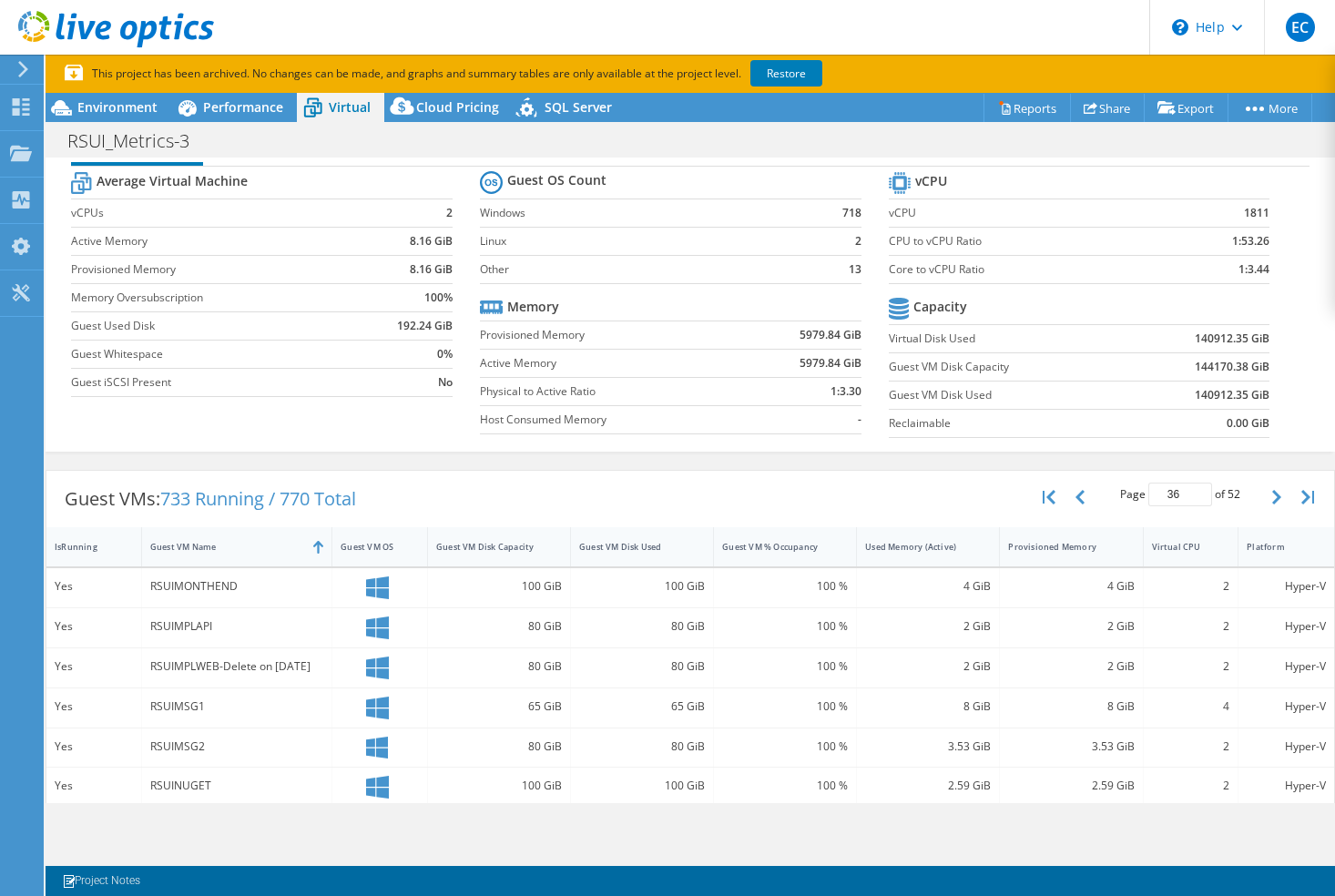
scroll to position [0, 0]
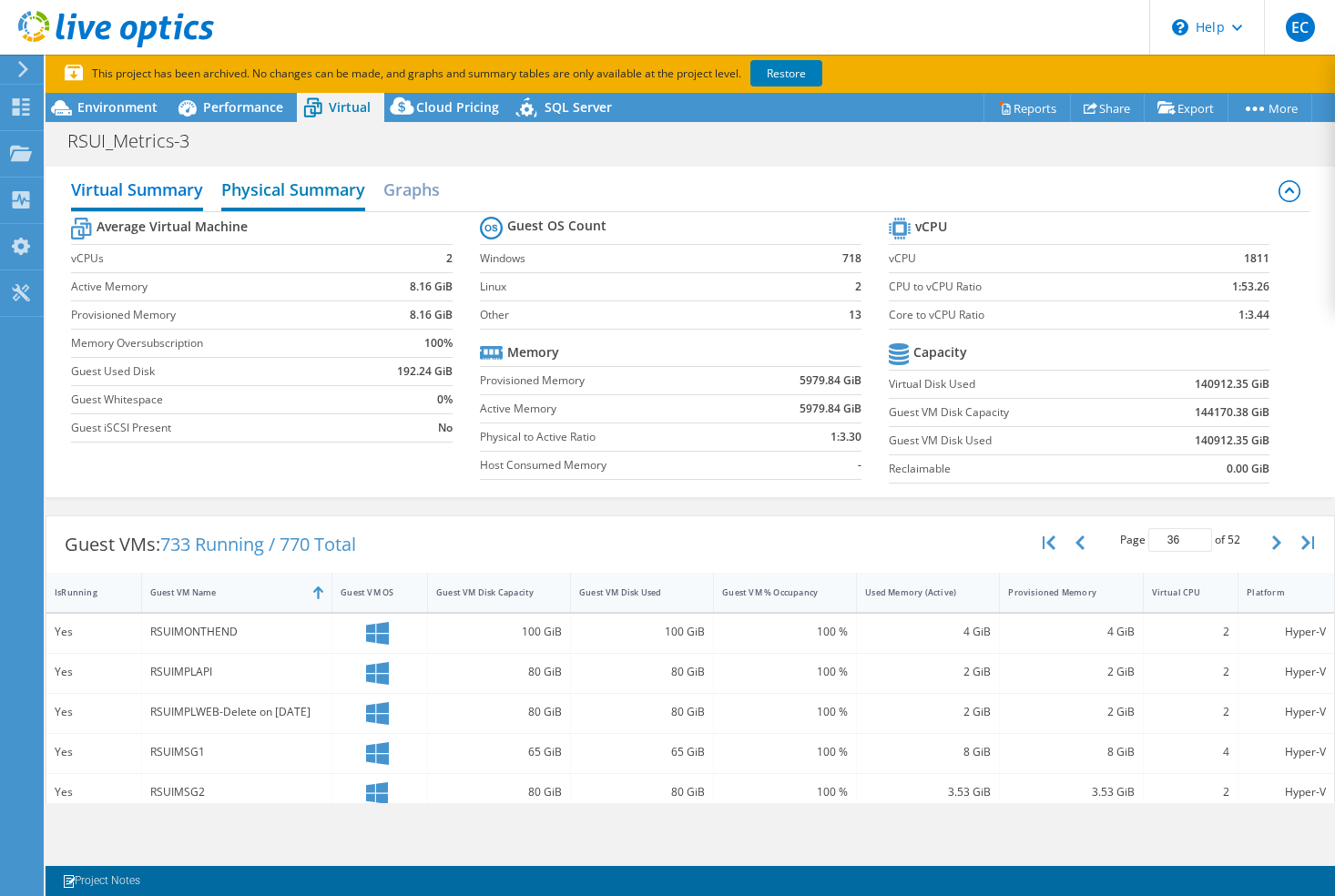
click at [292, 191] on h2 "Physical Summary" at bounding box center [293, 192] width 144 height 40
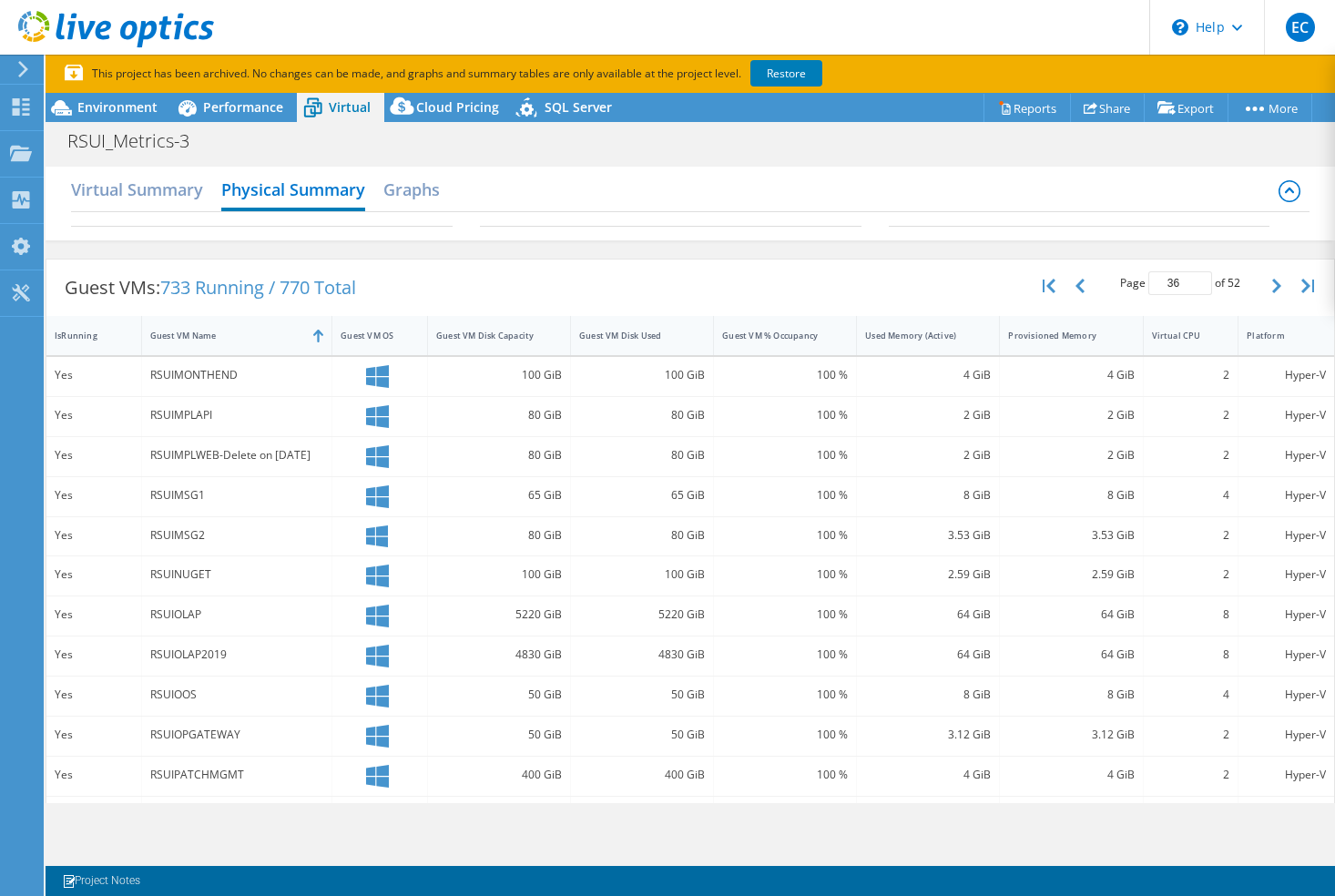
click at [180, 376] on div "RSUIMONTHEND" at bounding box center [236, 375] width 173 height 20
drag, startPoint x: 374, startPoint y: 375, endPoint x: 483, endPoint y: 367, distance: 109.3
click at [377, 374] on icon at bounding box center [377, 376] width 23 height 23
click at [417, 193] on h2 "Graphs" at bounding box center [411, 192] width 57 height 40
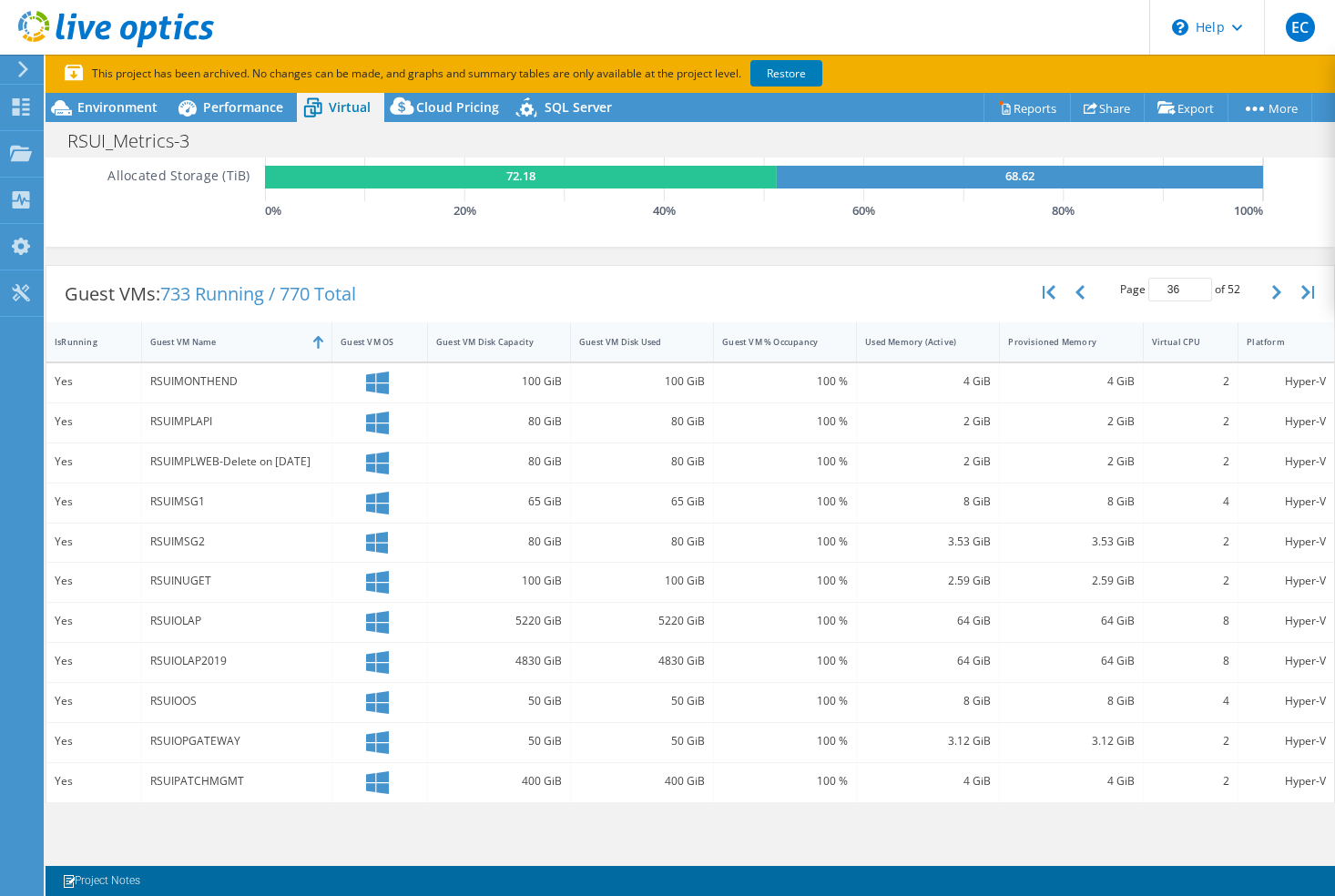
scroll to position [364, 0]
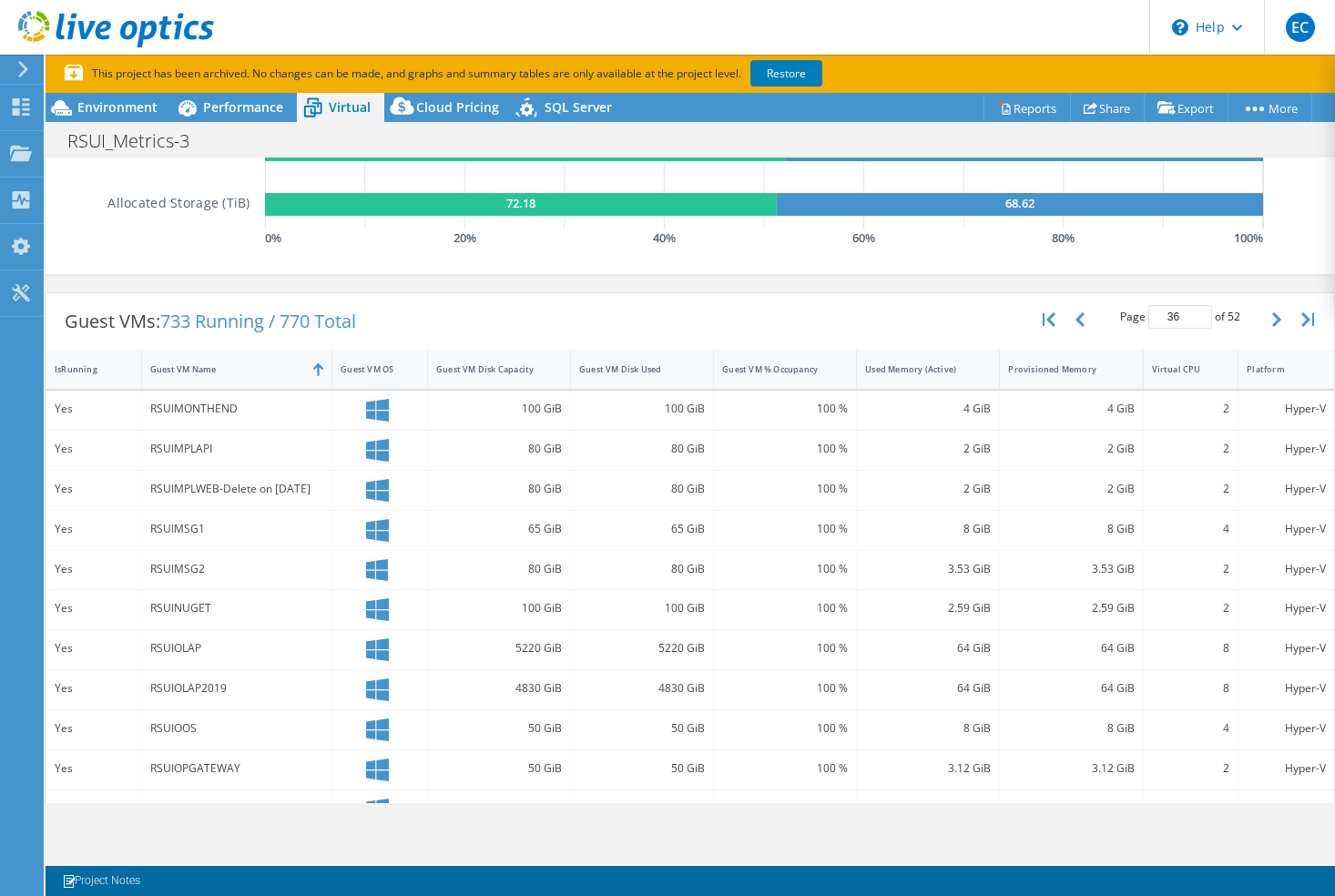
click at [375, 431] on div at bounding box center [380, 450] width 96 height 39
click at [238, 407] on div "RSUIMONTHEND" at bounding box center [236, 409] width 173 height 20
click at [164, 412] on div "RSUIMONTHEND" at bounding box center [236, 409] width 173 height 20
click at [161, 461] on div "RSUIMPLAPI" at bounding box center [236, 450] width 191 height 39
drag, startPoint x: 193, startPoint y: 493, endPoint x: 193, endPoint y: 505, distance: 12.0
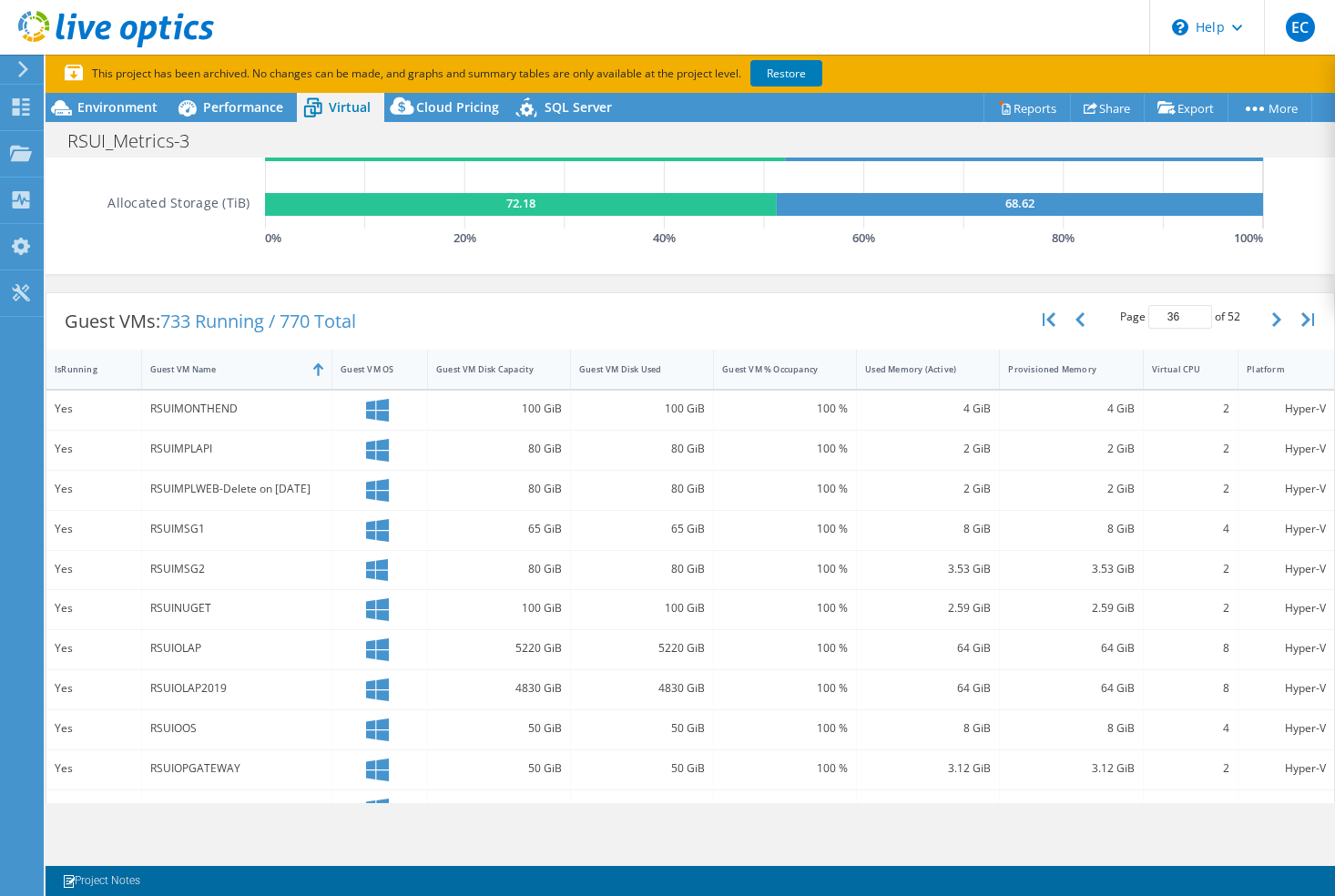
click at [193, 496] on div "RSUIMPLWEB-Delete on 1-1-2023" at bounding box center [236, 489] width 173 height 20
click at [167, 592] on div "Yes RSUIMONTHEND 100 GiB 100 GiB 100 % 4 GiB 4 GiB 2 Hyper-V Yes RSUIMPLAPI 80 …" at bounding box center [690, 690] width 1288 height 600
drag, startPoint x: 168, startPoint y: 596, endPoint x: 243, endPoint y: 660, distance: 98.6
click at [226, 658] on div "RSUIOLAP" at bounding box center [236, 649] width 173 height 20
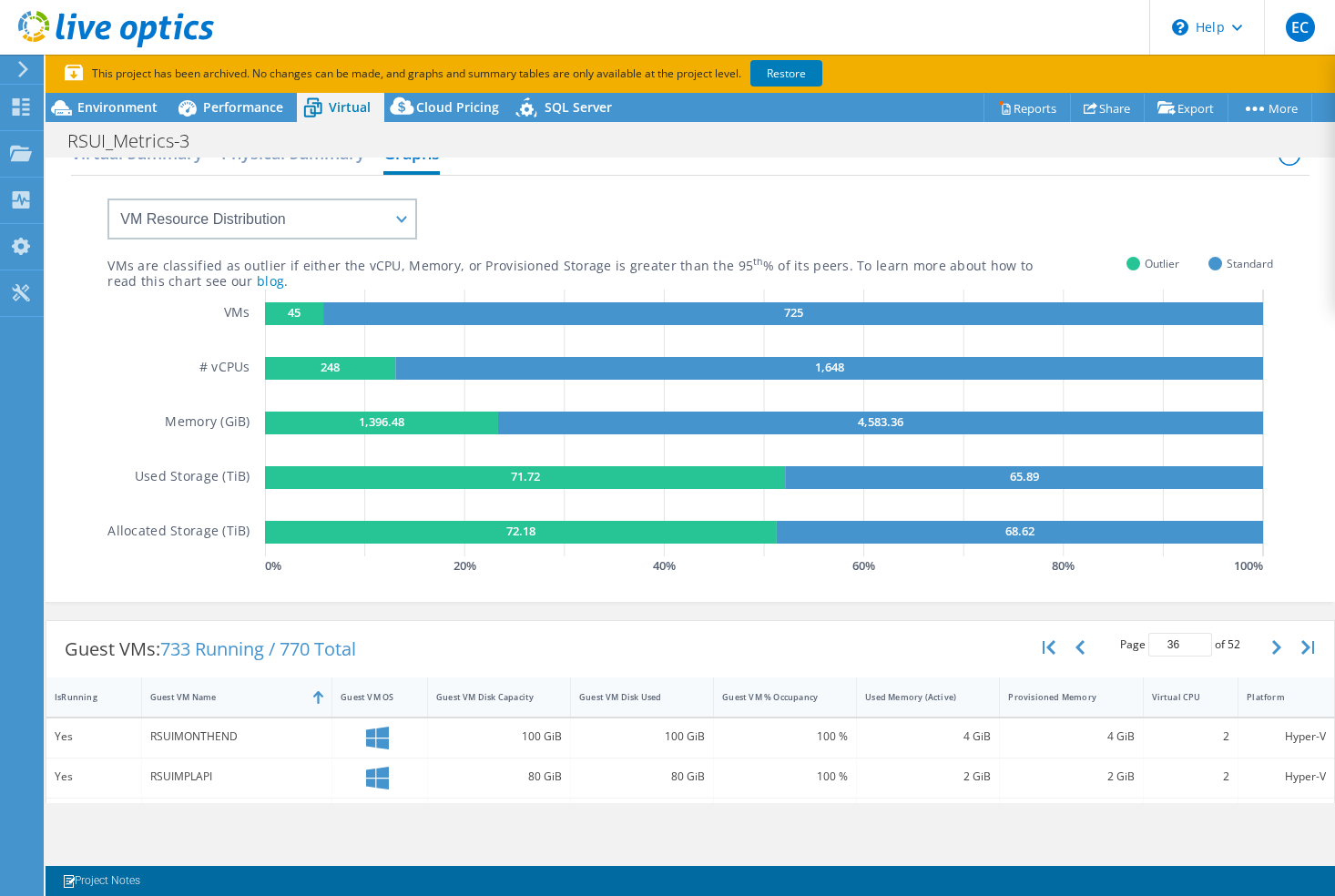
scroll to position [0, 0]
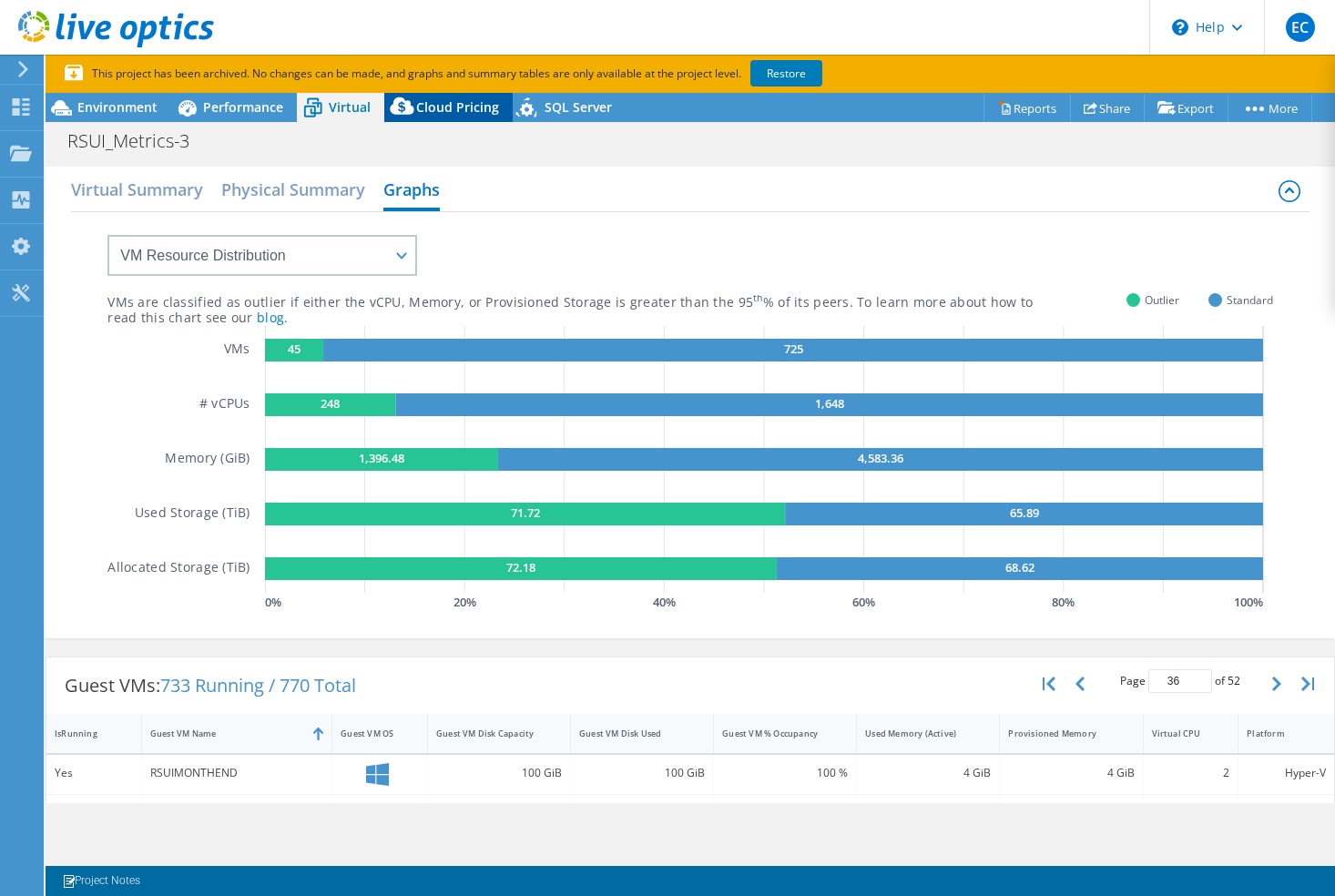
click at [442, 114] on span "Cloud Pricing" at bounding box center [457, 107] width 83 height 17
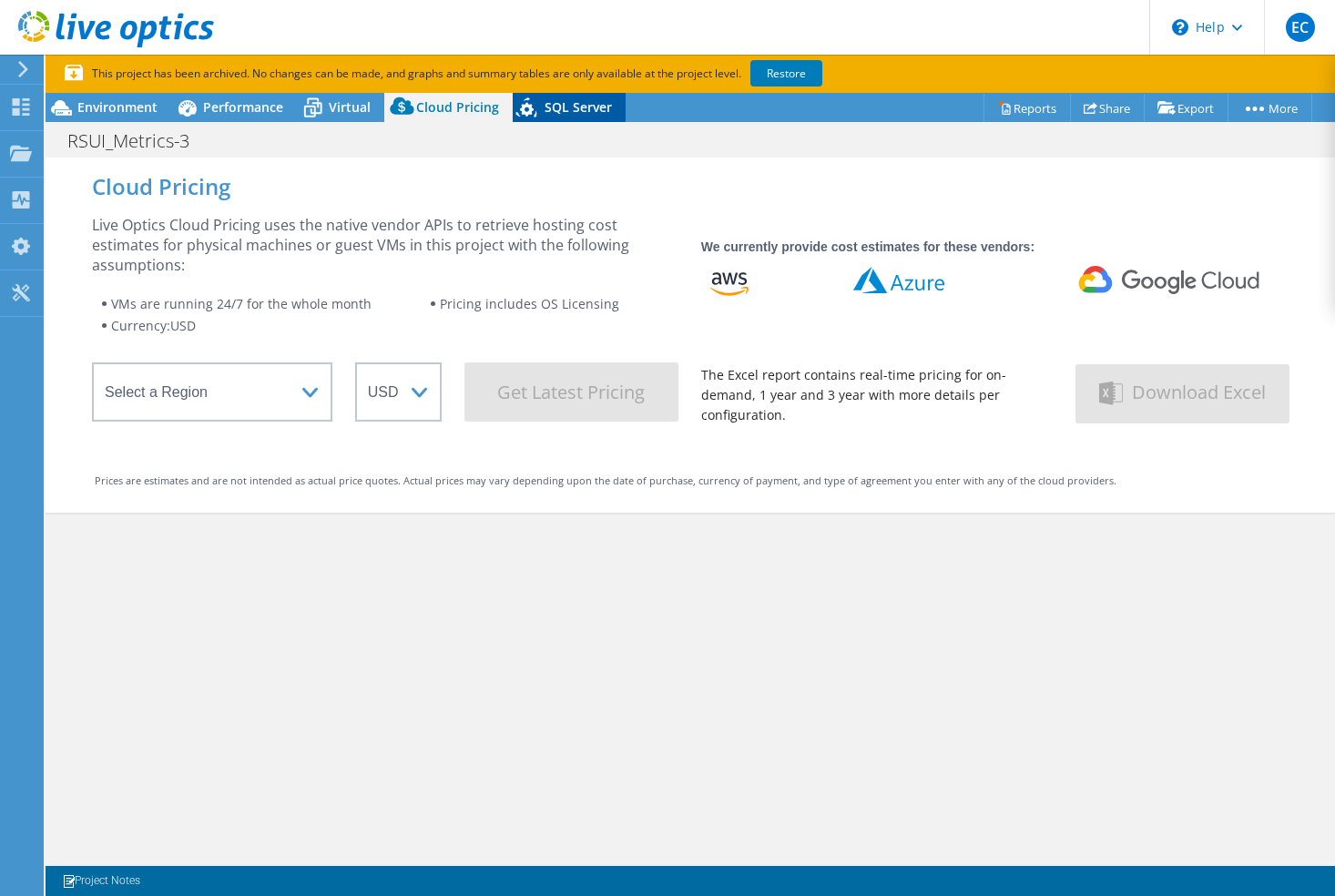
click at [539, 104] on icon at bounding box center [529, 110] width 32 height 37
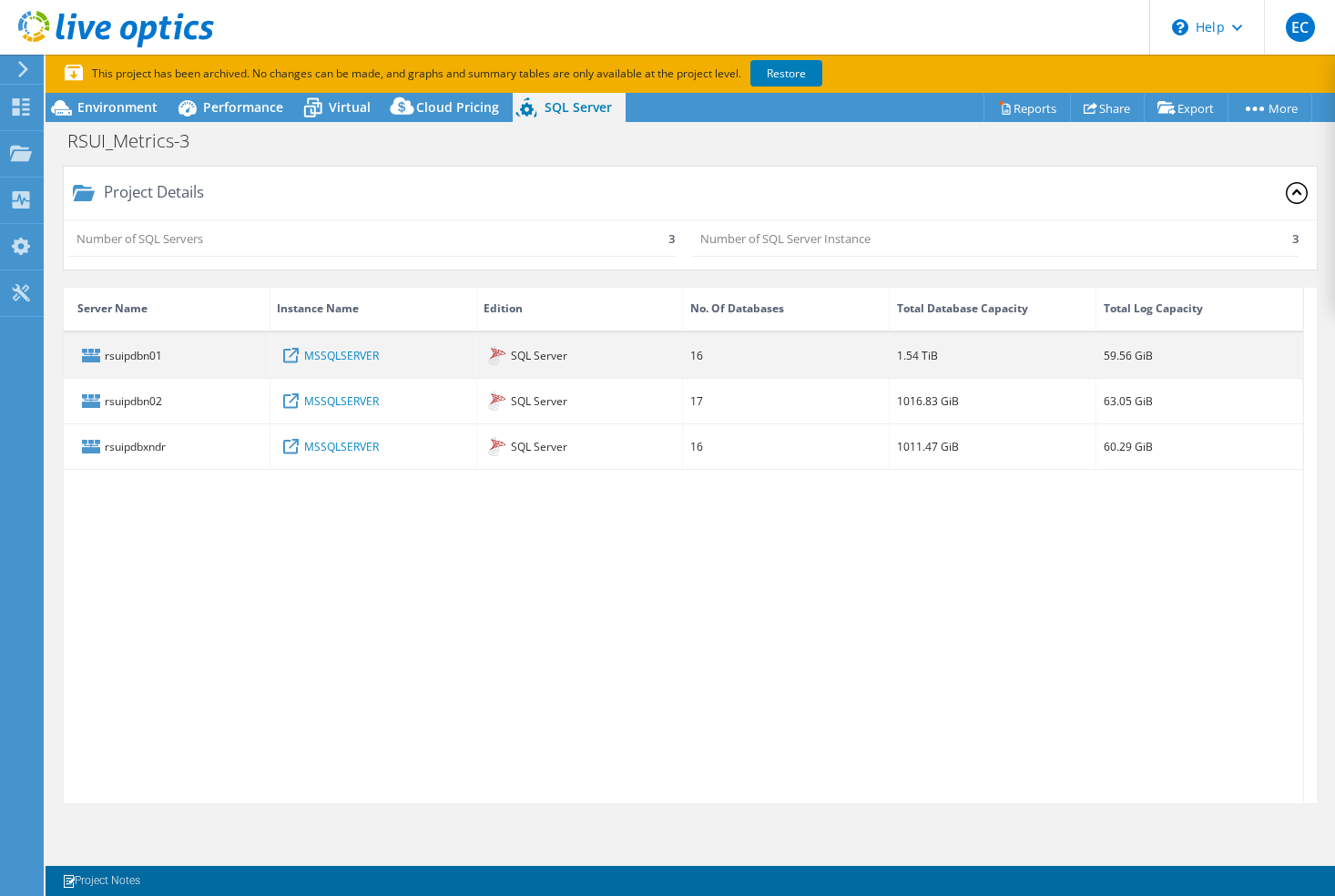
click at [115, 352] on div "rsuipdbn01" at bounding box center [167, 355] width 207 height 45
click at [344, 354] on link "MSSQLSERVER" at bounding box center [341, 355] width 75 height 20
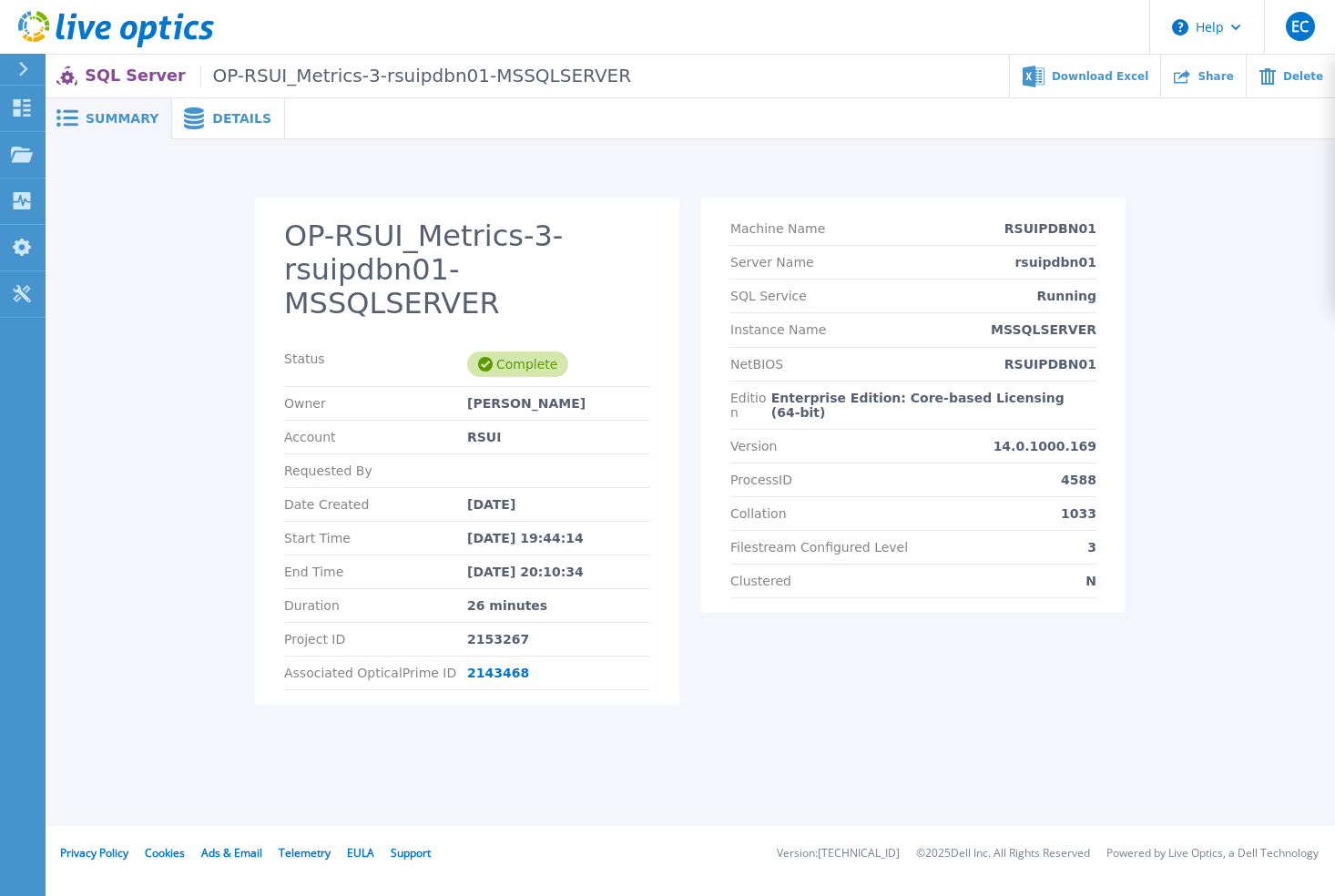
click at [254, 129] on div "Details" at bounding box center [227, 119] width 113 height 41
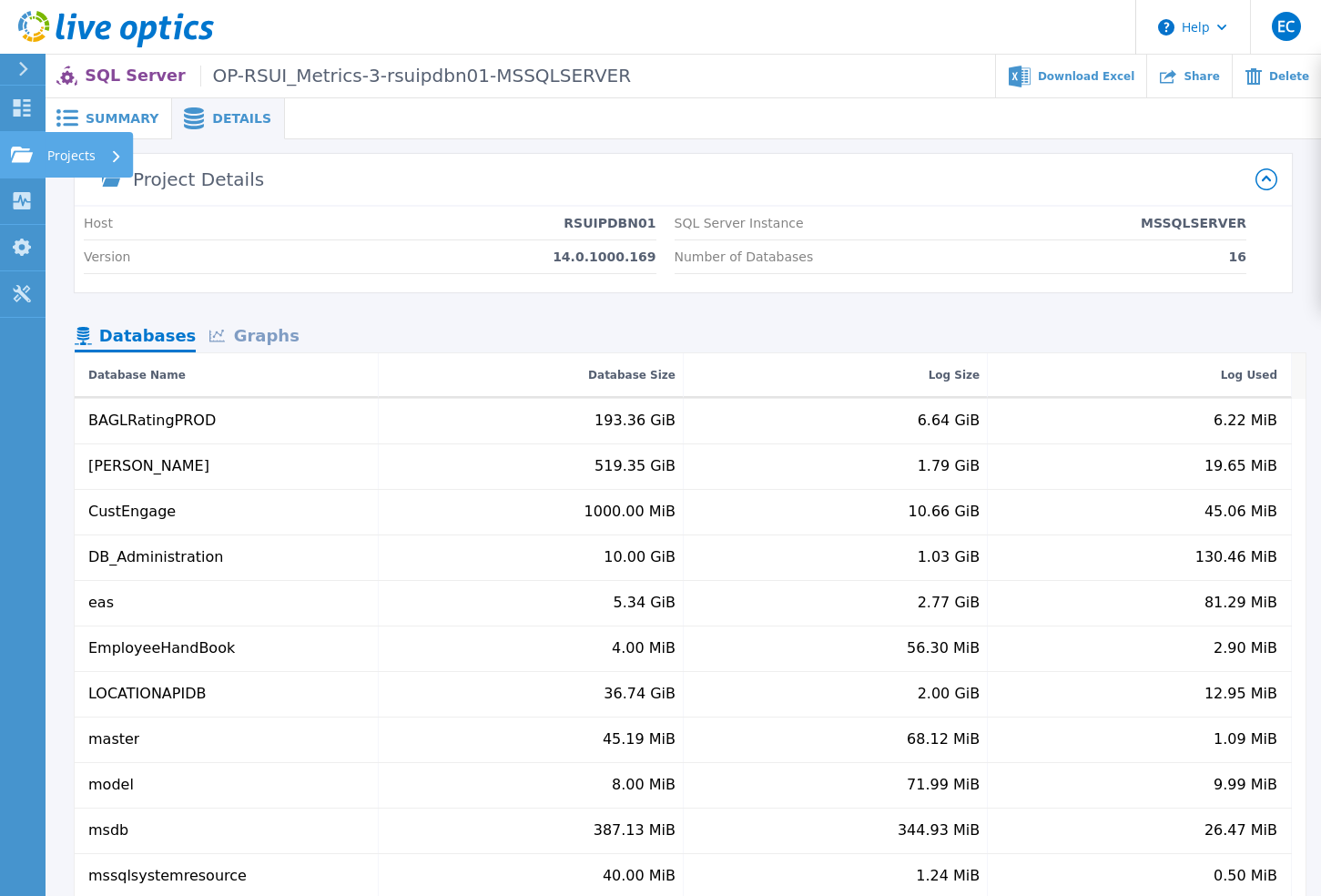
click at [21, 157] on icon at bounding box center [22, 155] width 22 height 16
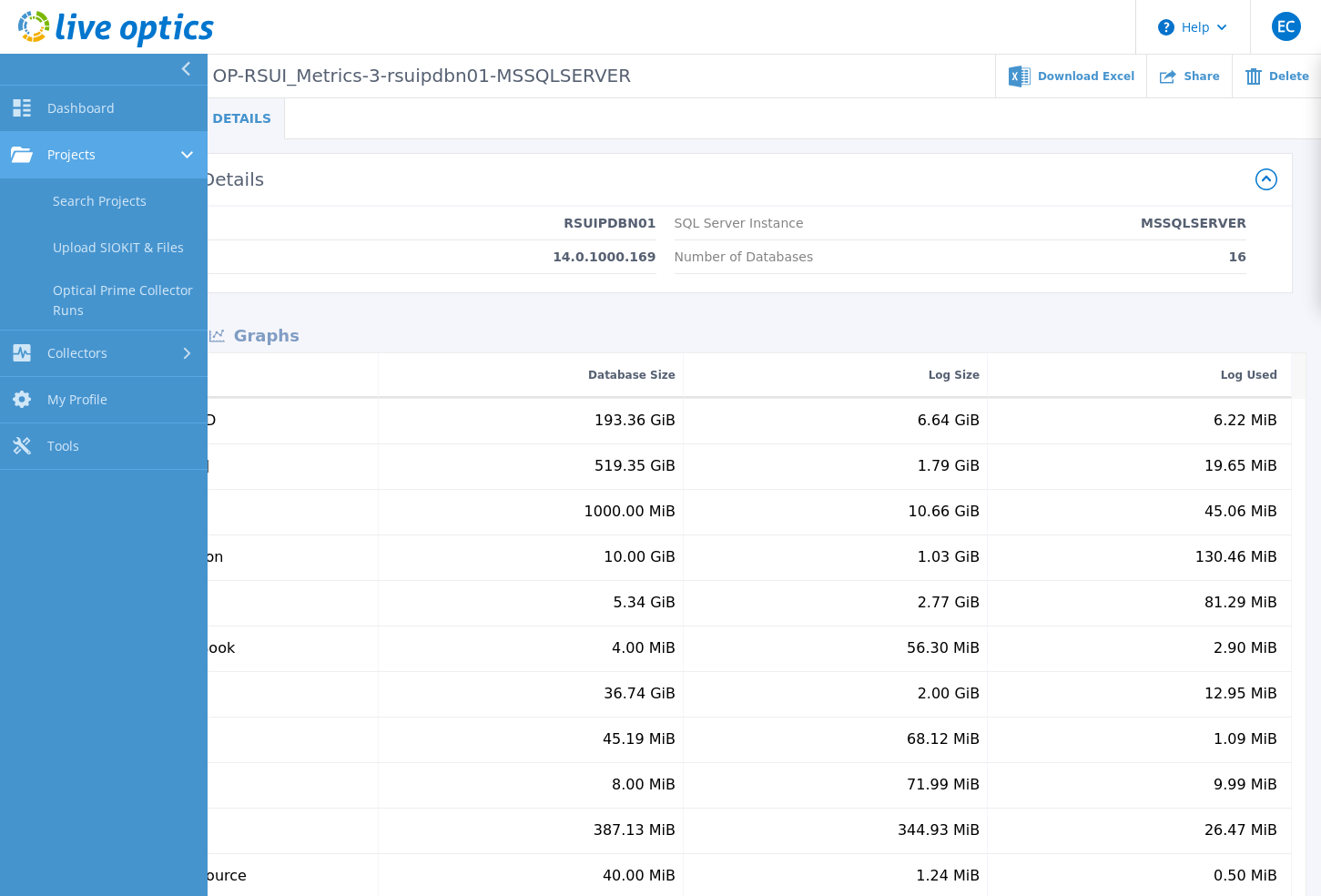
click at [100, 142] on link "Projects Projects" at bounding box center [104, 155] width 208 height 47
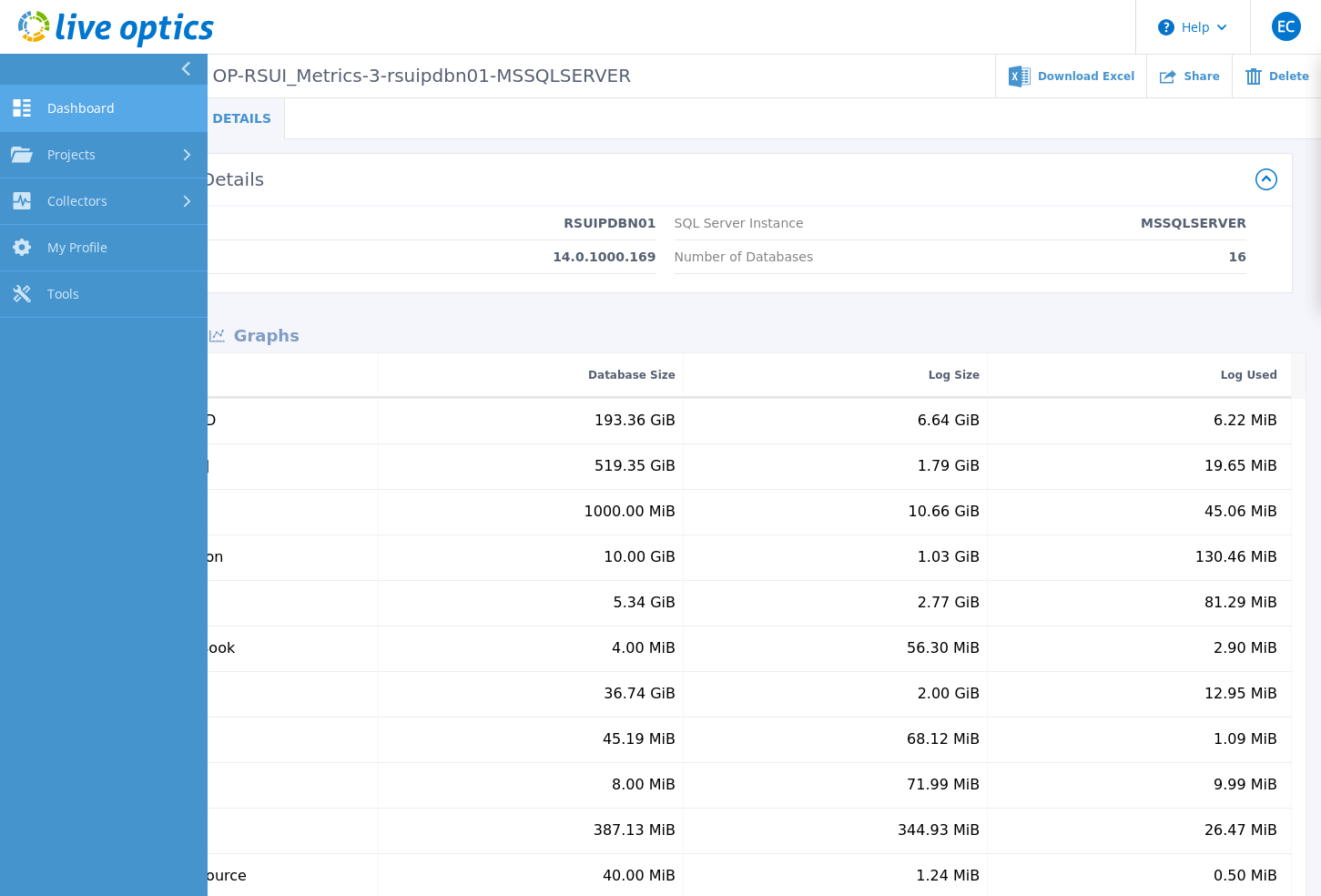
click at [96, 106] on span "Dashboard" at bounding box center [81, 108] width 68 height 16
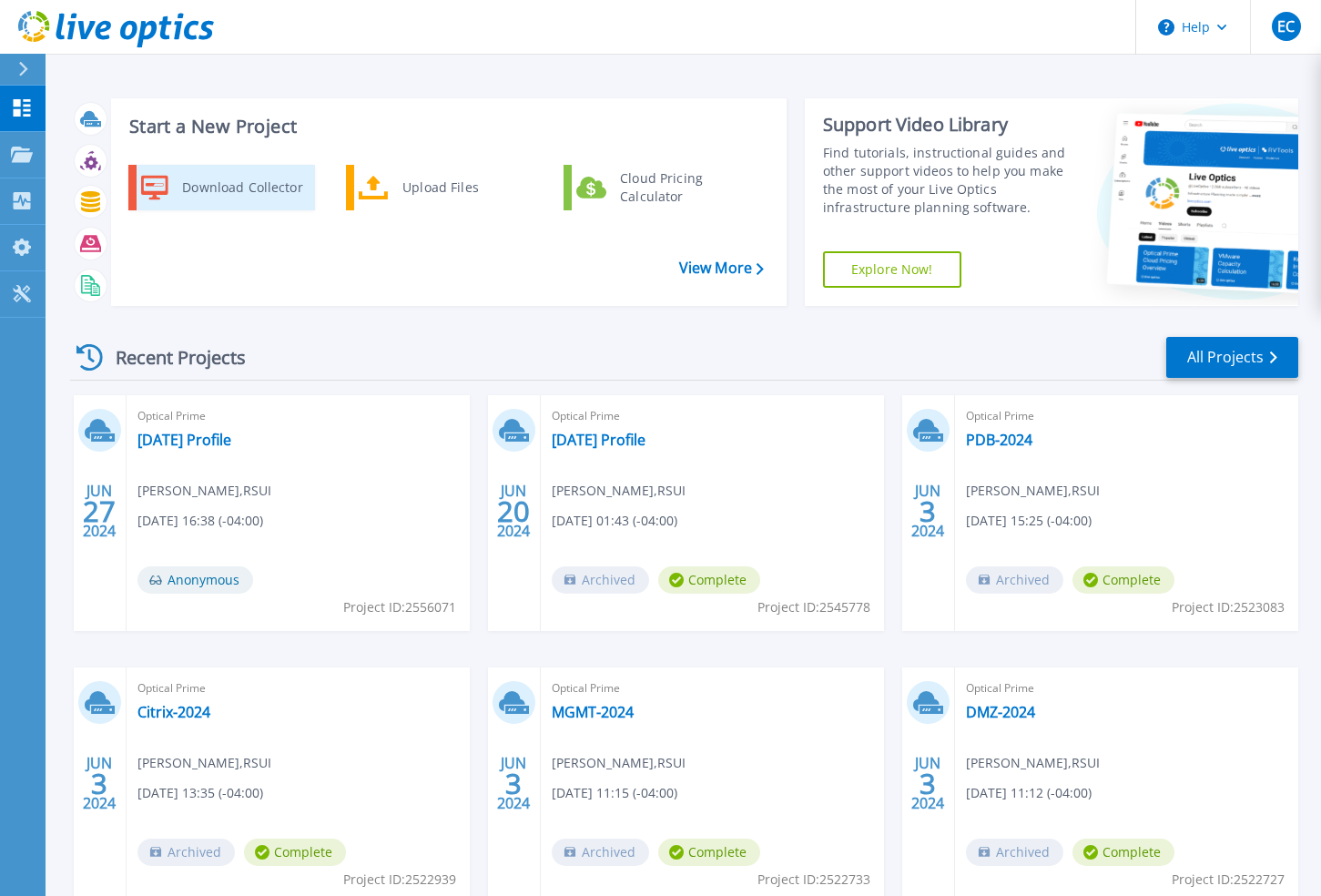
click at [207, 177] on div "Download Collector" at bounding box center [241, 188] width 138 height 37
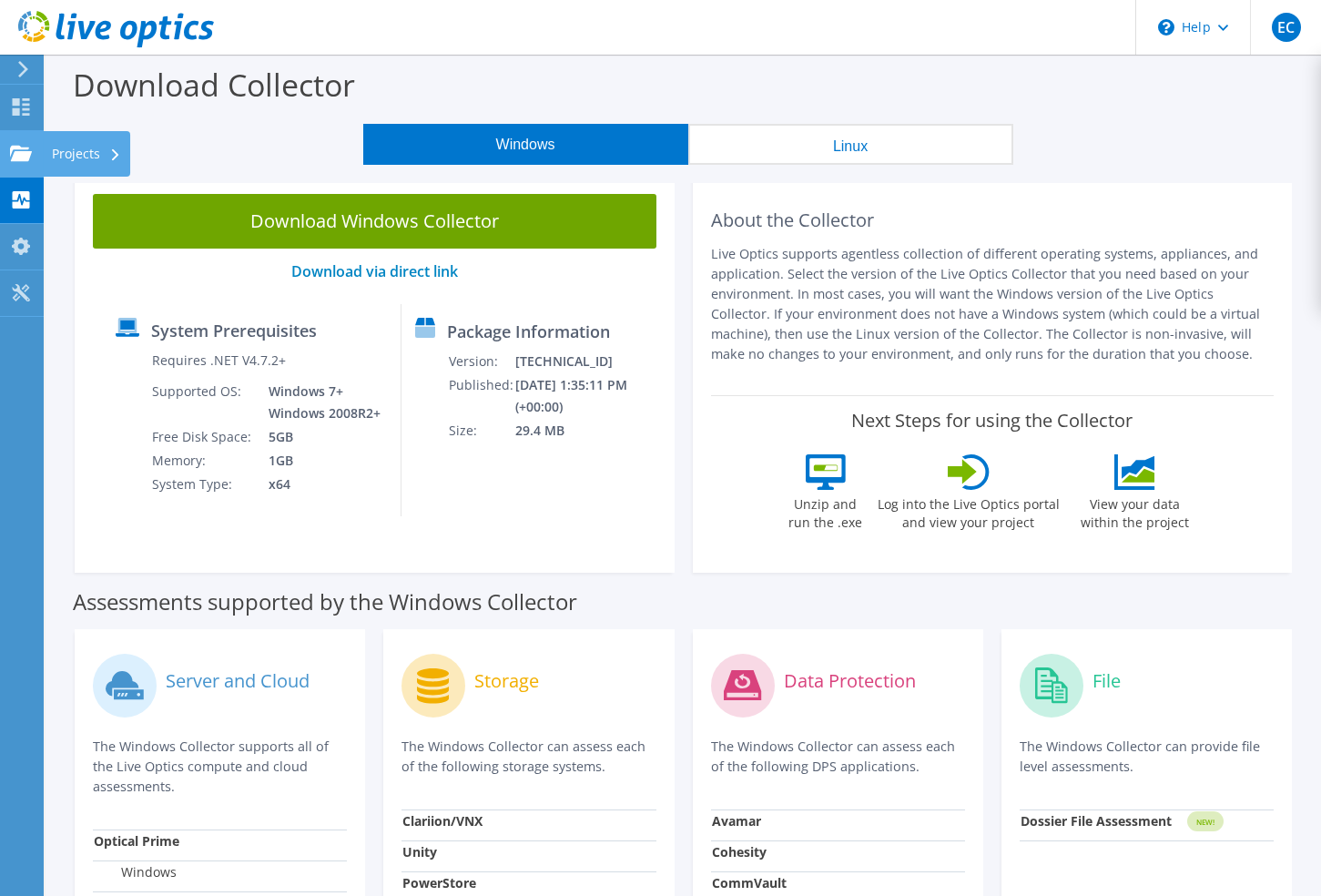
click at [30, 151] on icon at bounding box center [21, 153] width 22 height 17
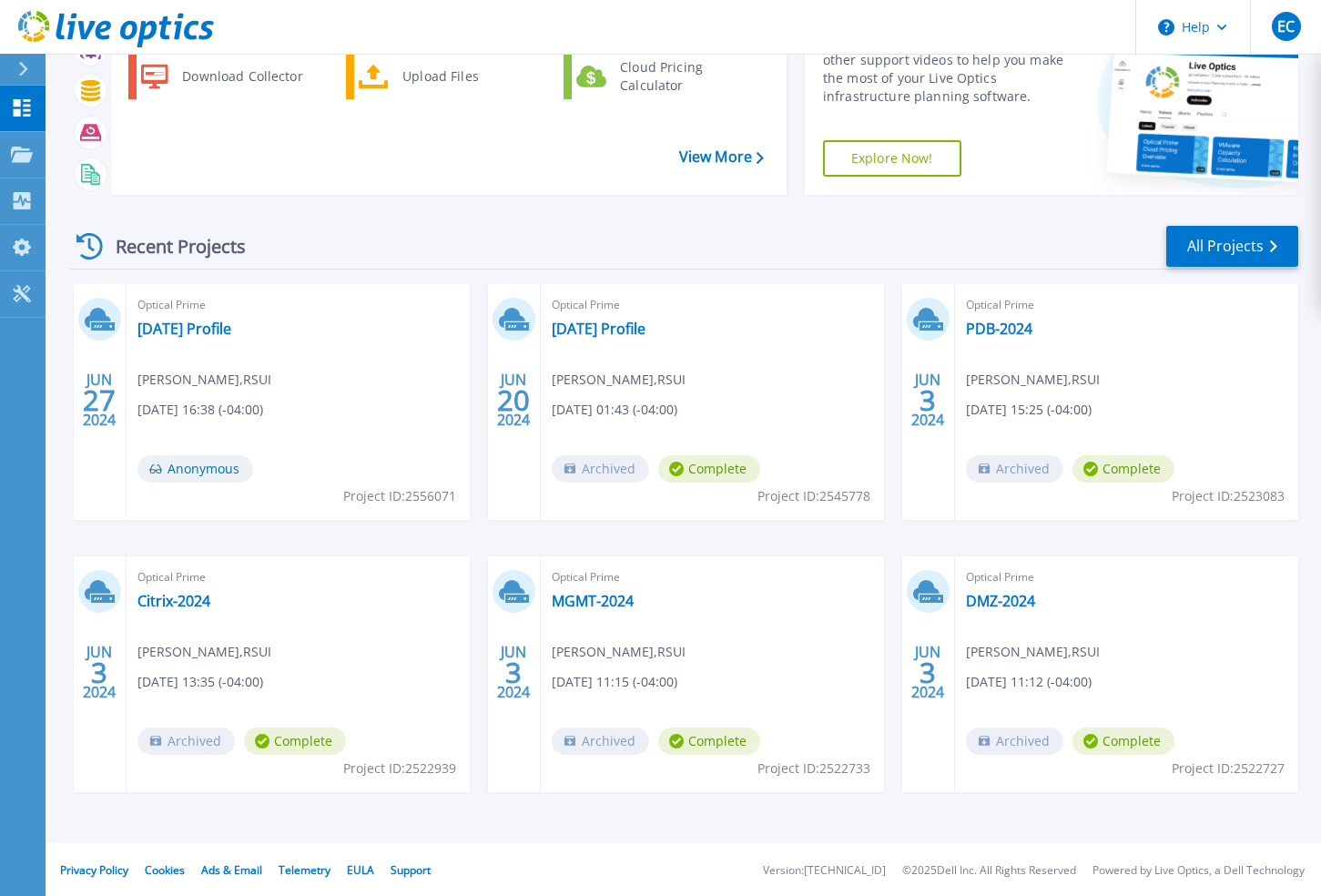
scroll to position [113, 0]
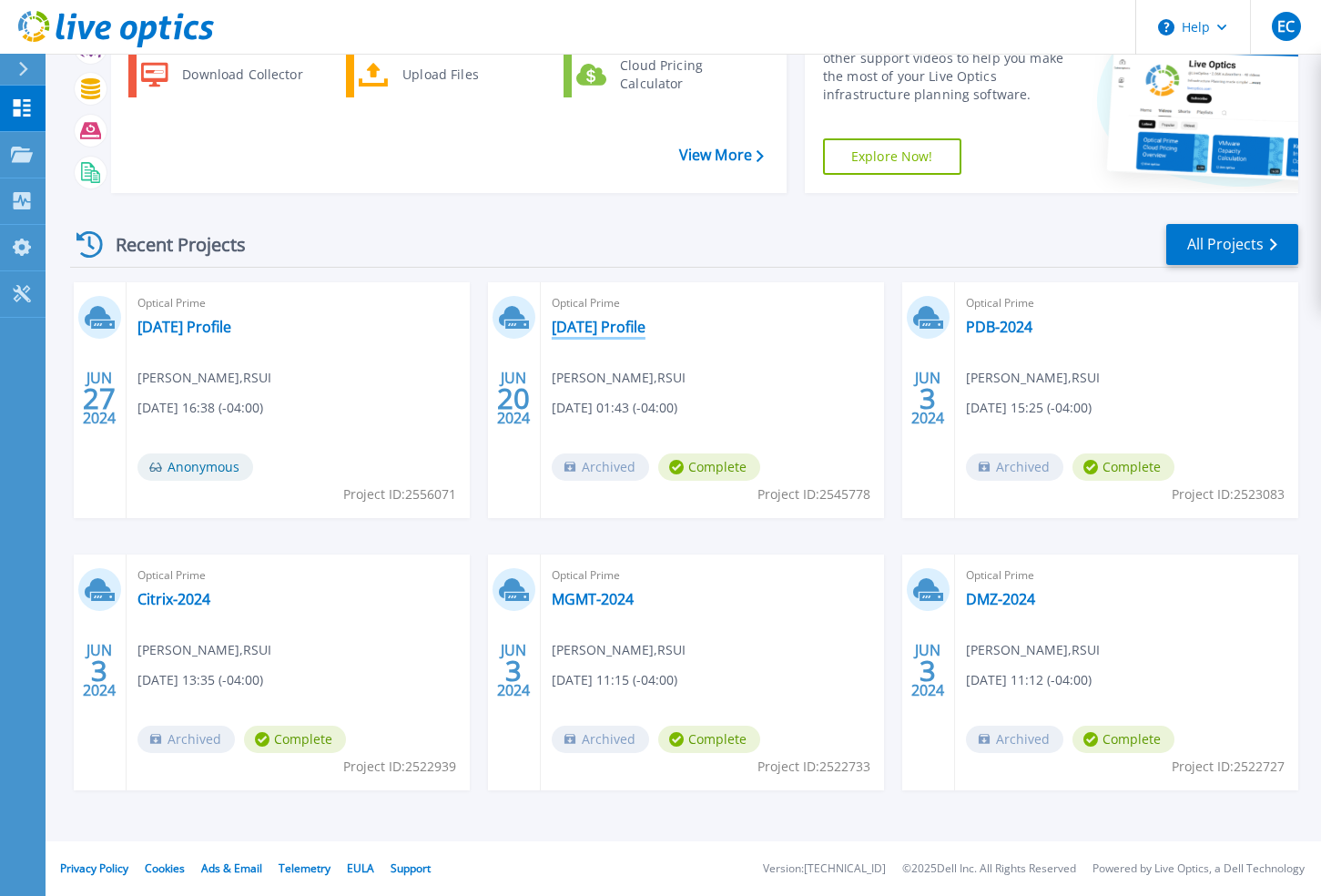
click at [615, 320] on link "[DATE] Profile" at bounding box center [599, 327] width 94 height 18
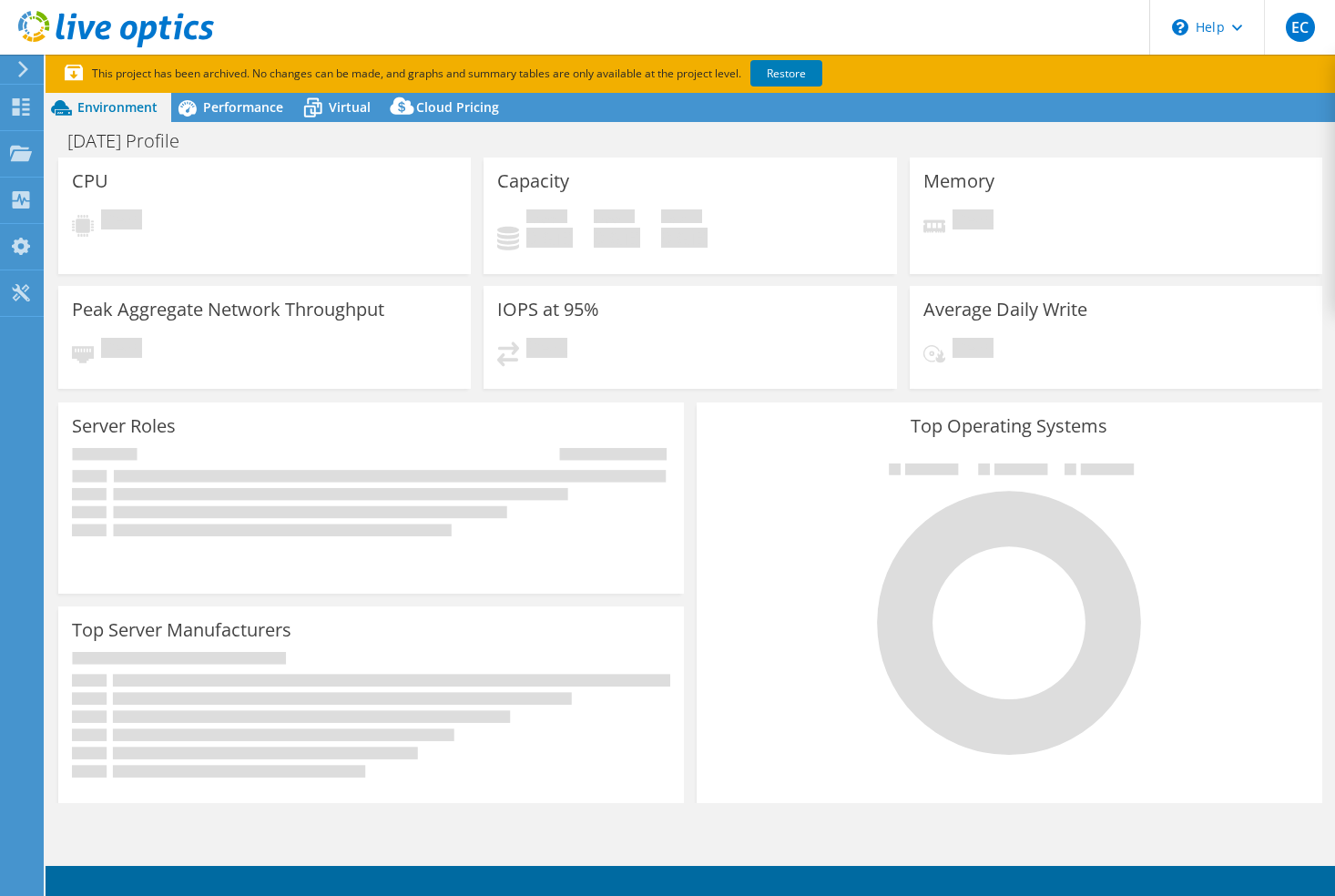
select select "USD"
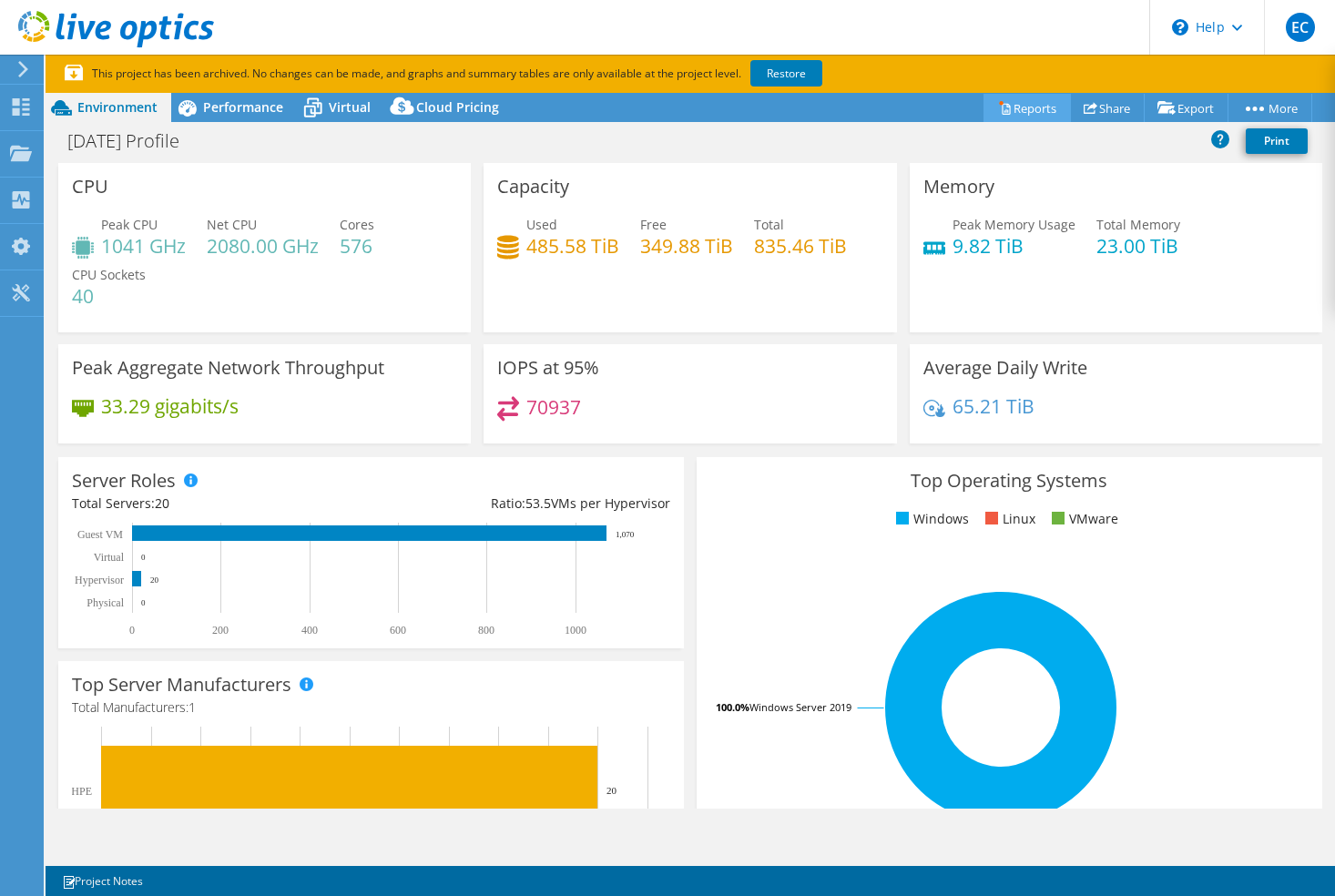
click at [1027, 104] on link "Reports" at bounding box center [1028, 108] width 88 height 28
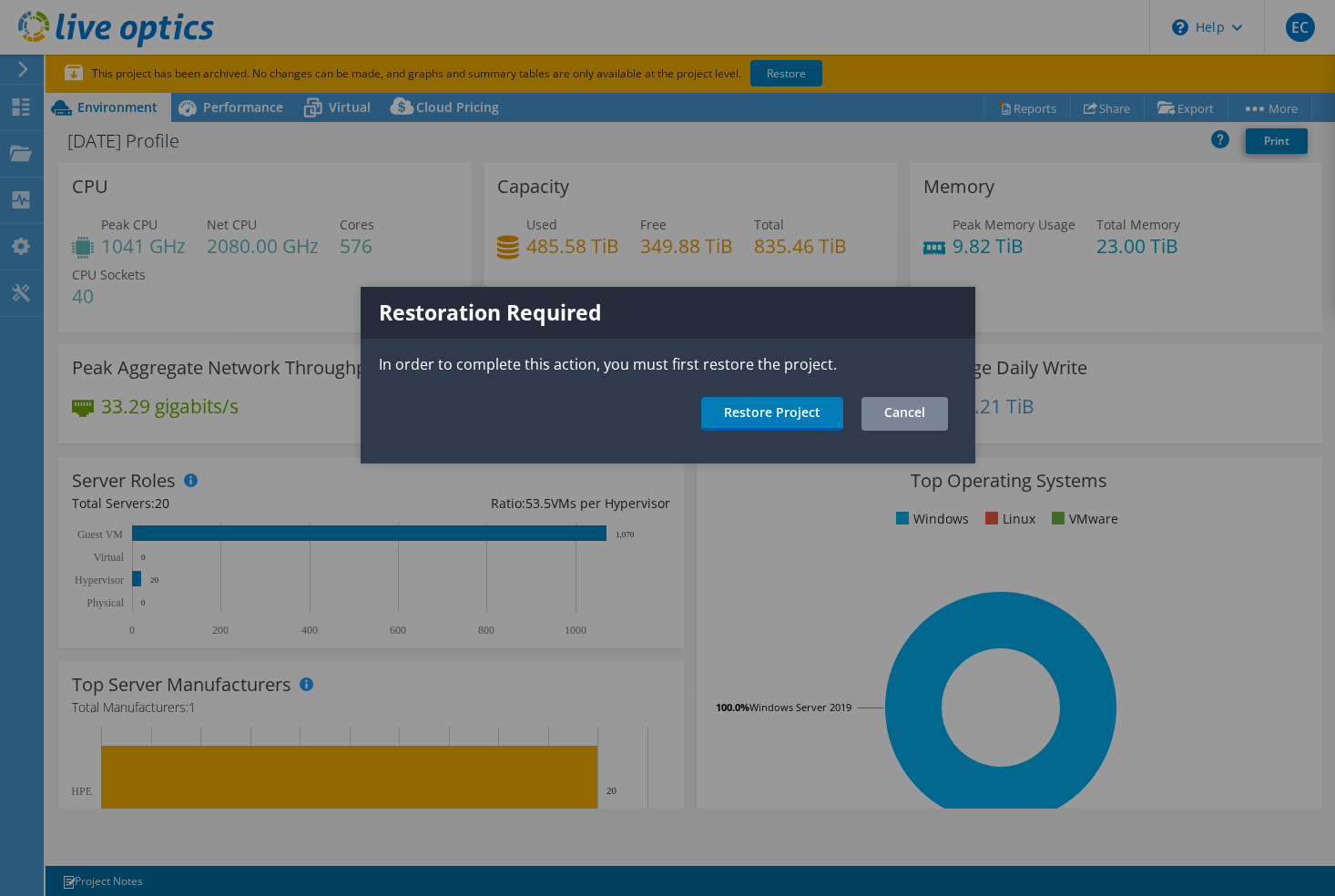
click at [916, 425] on link "Cancel" at bounding box center [904, 414] width 87 height 34
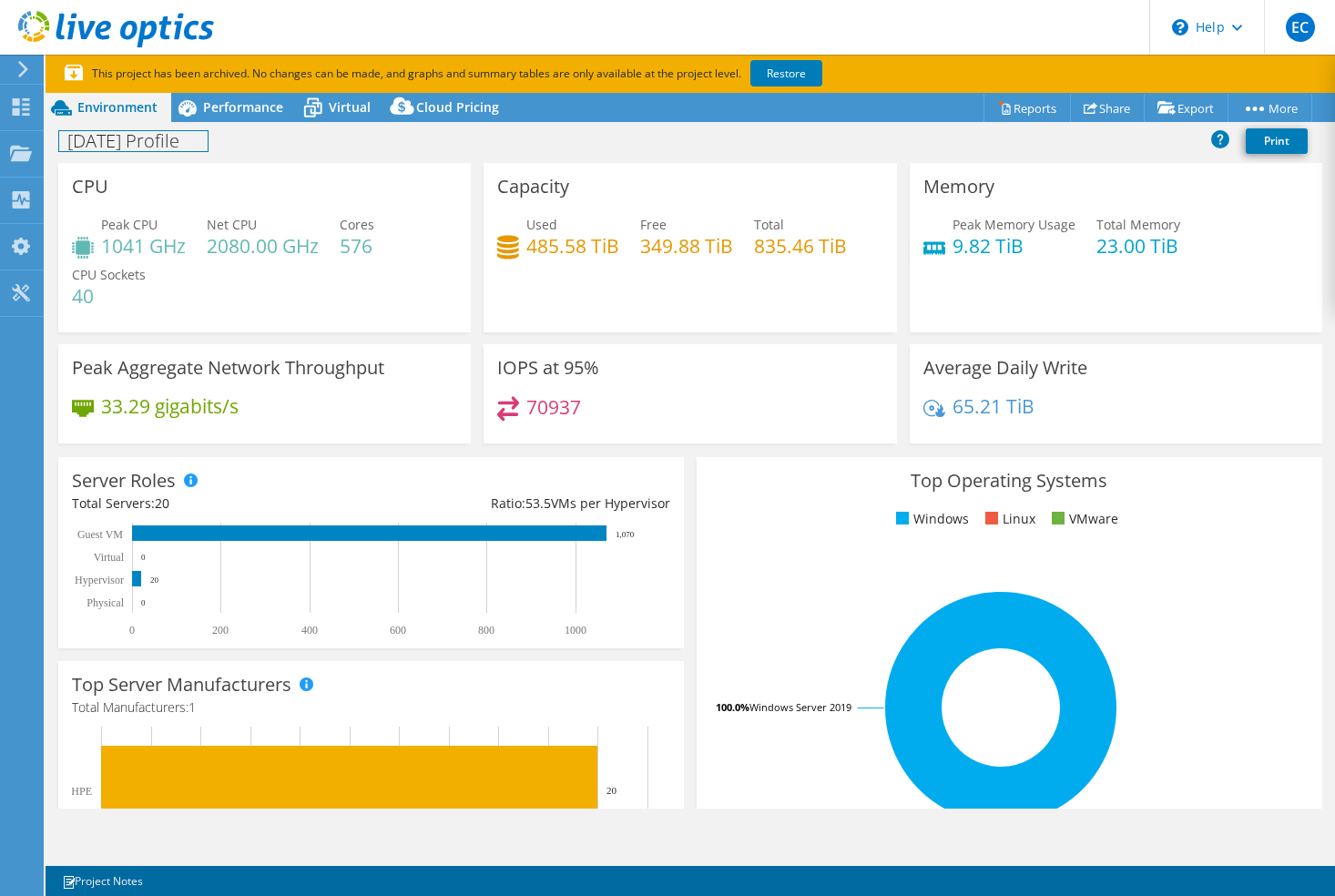
drag, startPoint x: 230, startPoint y: 148, endPoint x: 137, endPoint y: 131, distance: 94.5
click at [208, 148] on h1 "[DATE] Profile" at bounding box center [133, 141] width 149 height 20
click at [29, 110] on use at bounding box center [21, 107] width 17 height 17
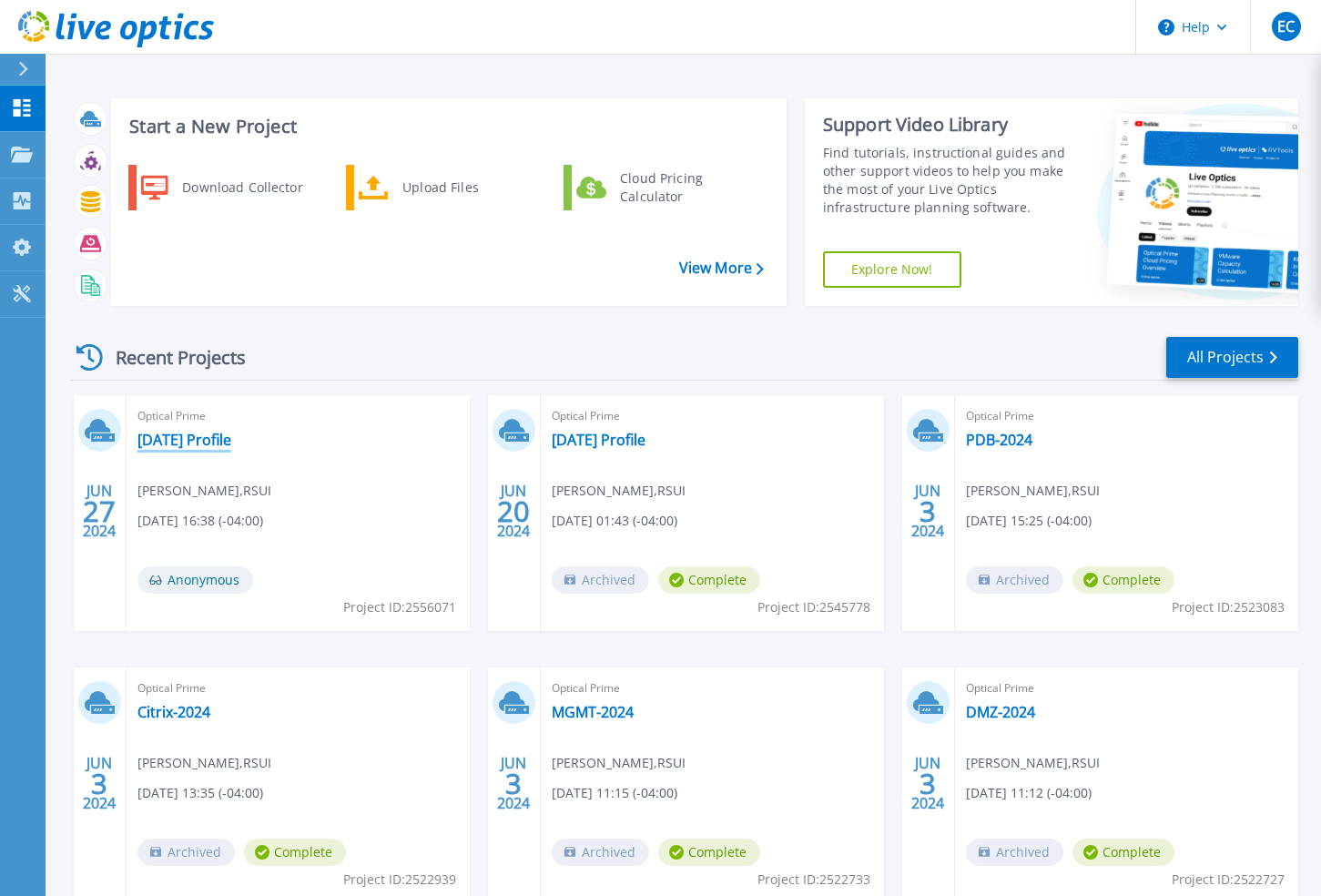
click at [214, 446] on link "[DATE] Profile" at bounding box center [185, 440] width 94 height 18
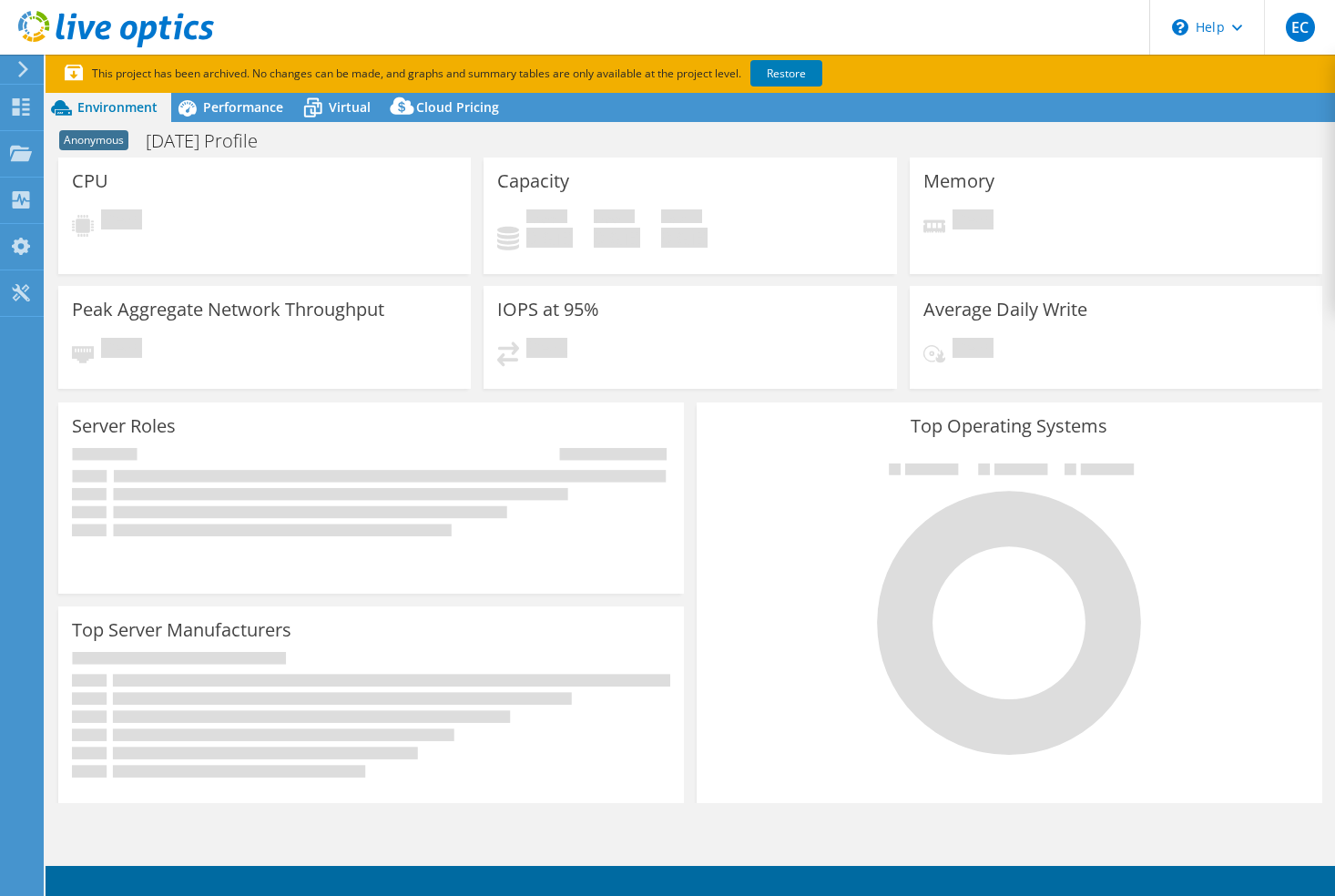
select select "USD"
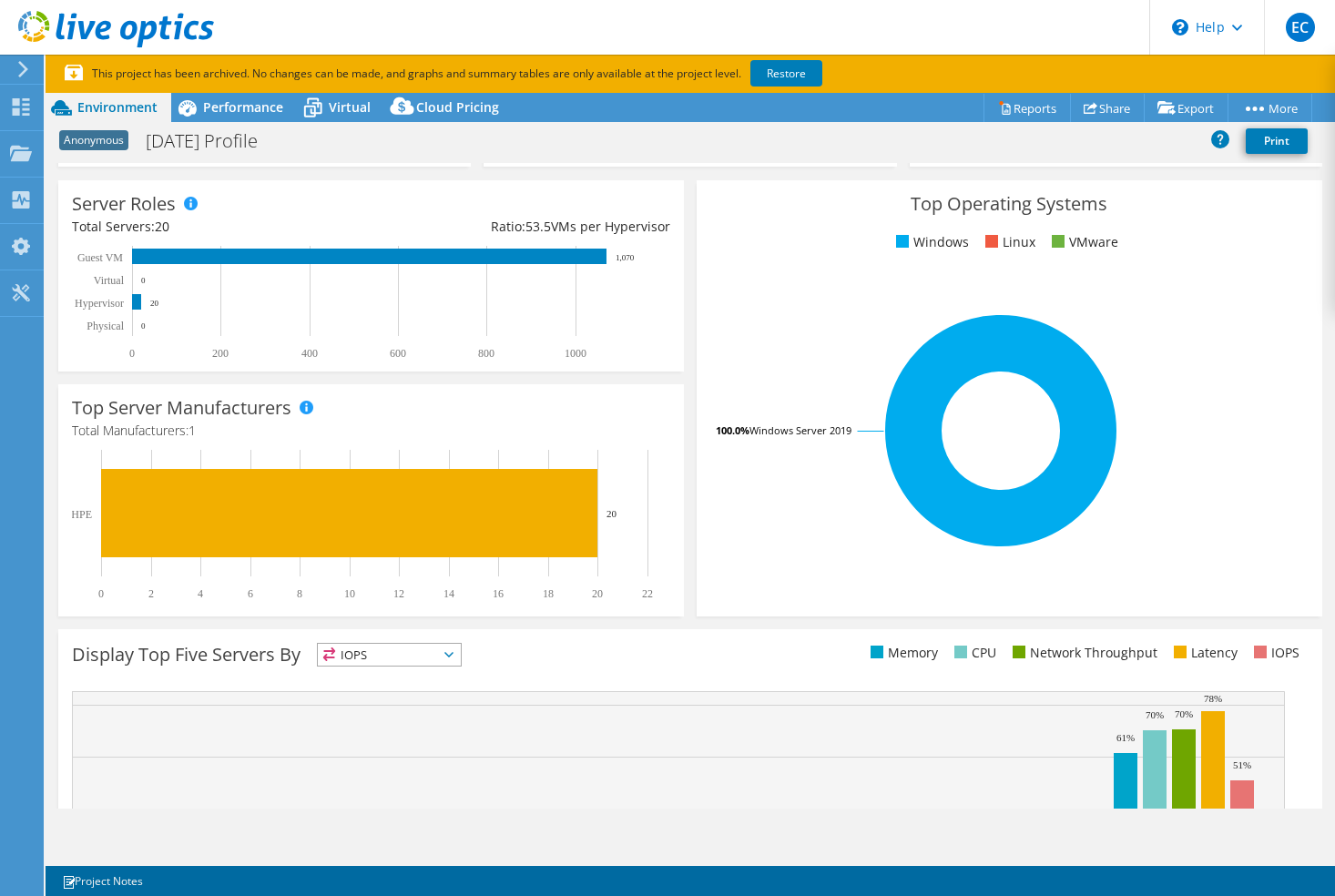
scroll to position [101, 0]
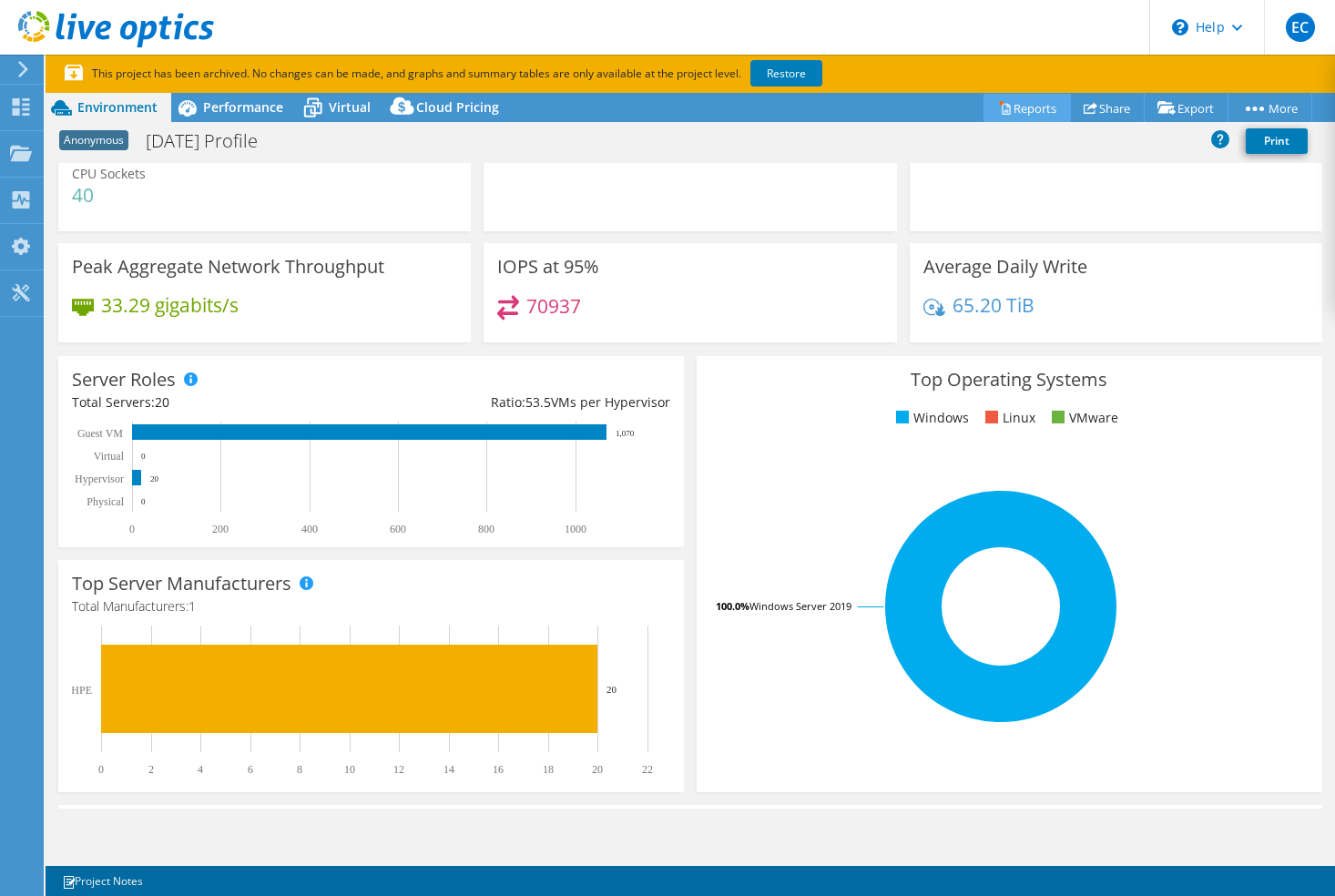
click at [1028, 111] on link "Reports" at bounding box center [1028, 108] width 88 height 28
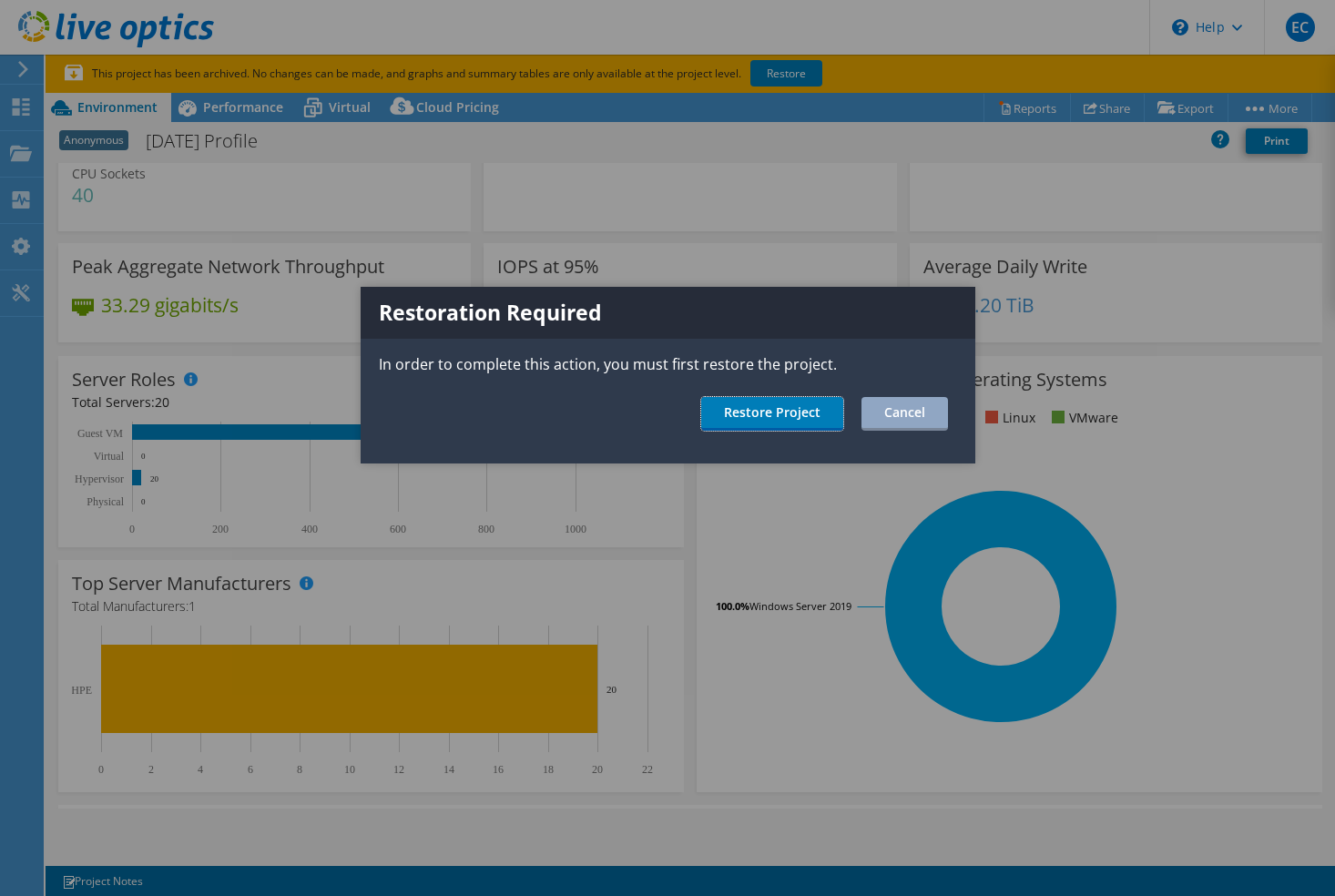
click at [817, 403] on link "Restore Project" at bounding box center [772, 414] width 142 height 34
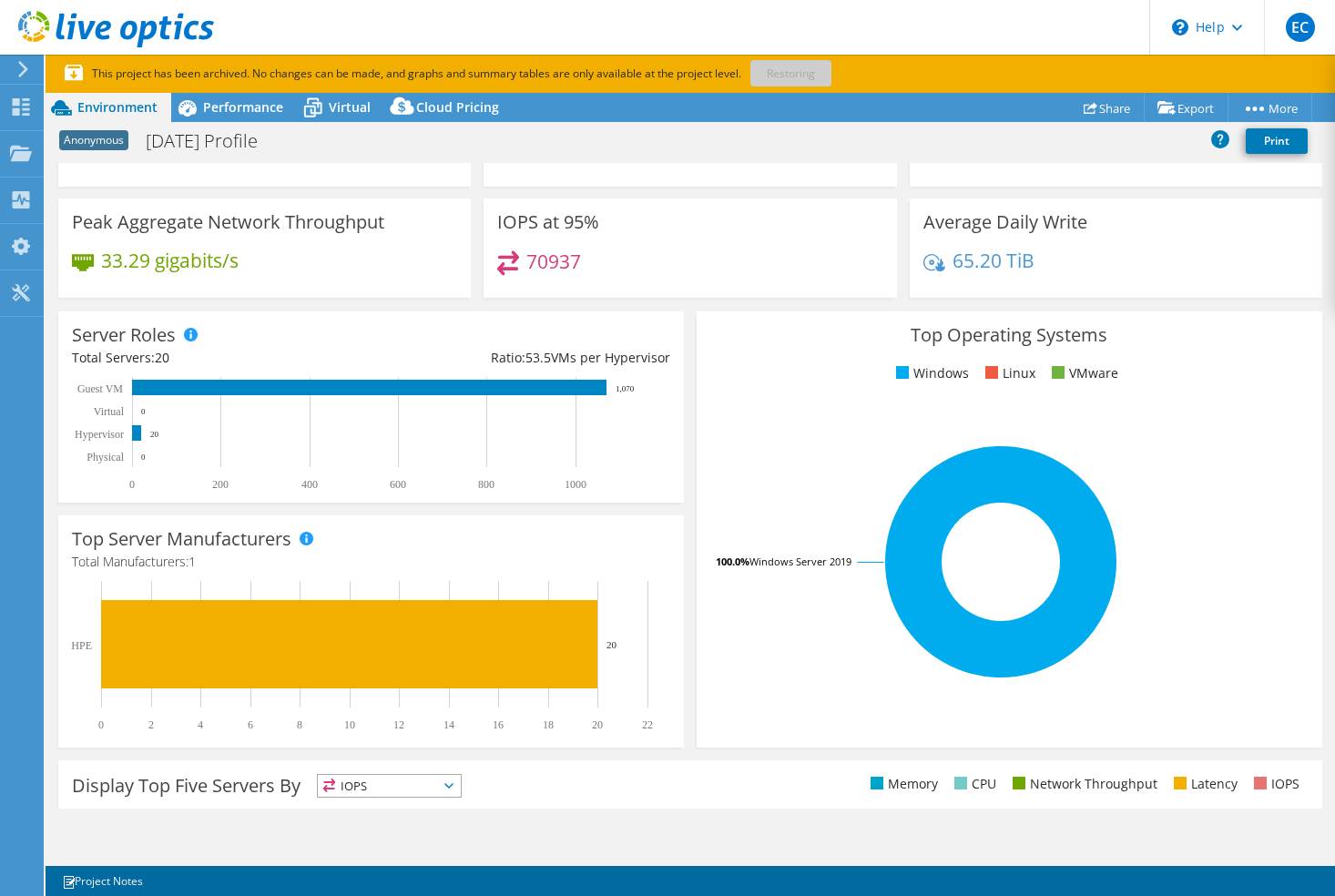
scroll to position [0, 0]
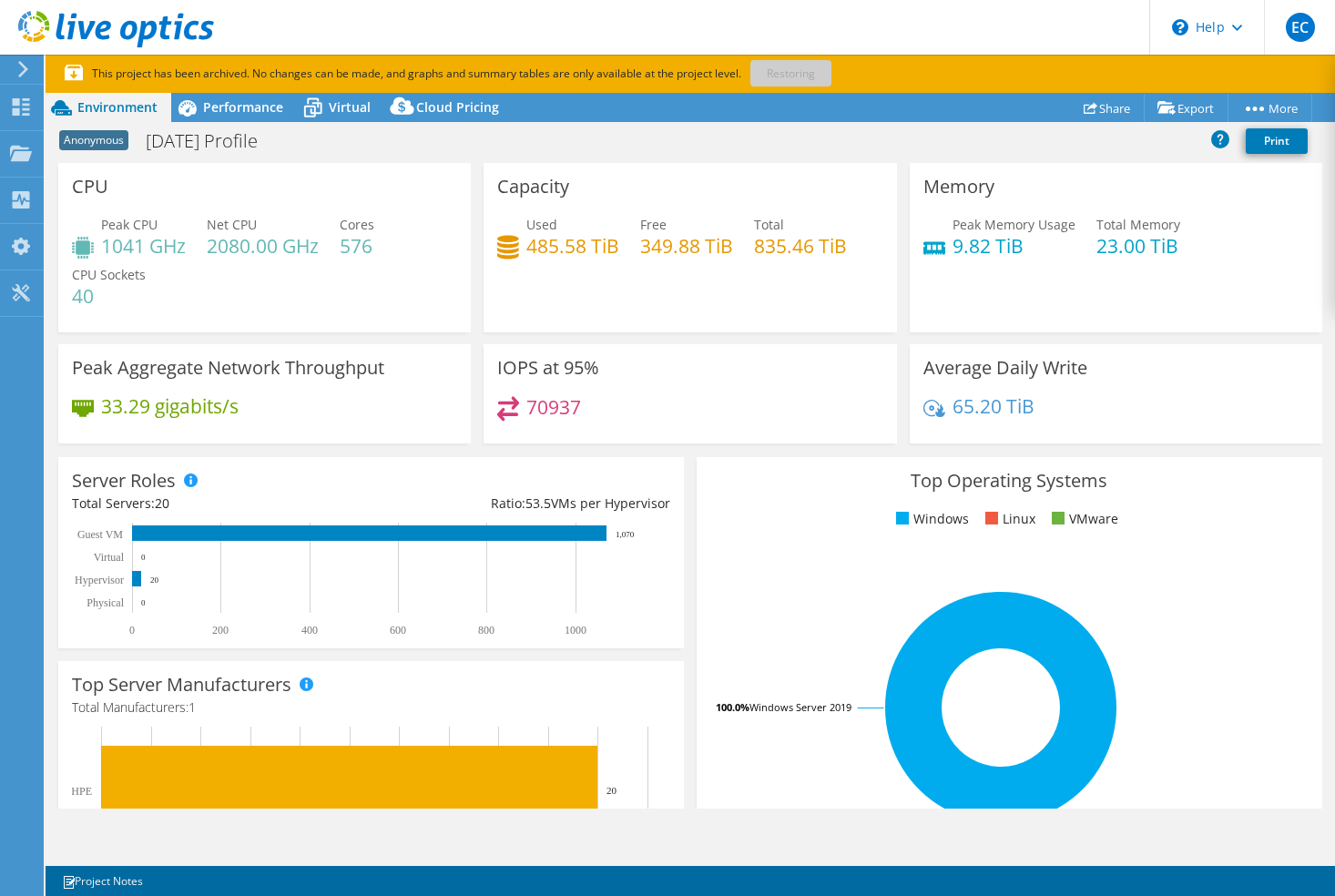
click at [774, 72] on p "This project has been archived. No changes can be made, and graphs and summary …" at bounding box center [511, 74] width 892 height 20
click at [855, 105] on div "Project Actions Project Actions Reports Share Export vSAN ReadyNode Sizer" at bounding box center [690, 107] width 1289 height 29
click at [24, 154] on use at bounding box center [21, 153] width 22 height 16
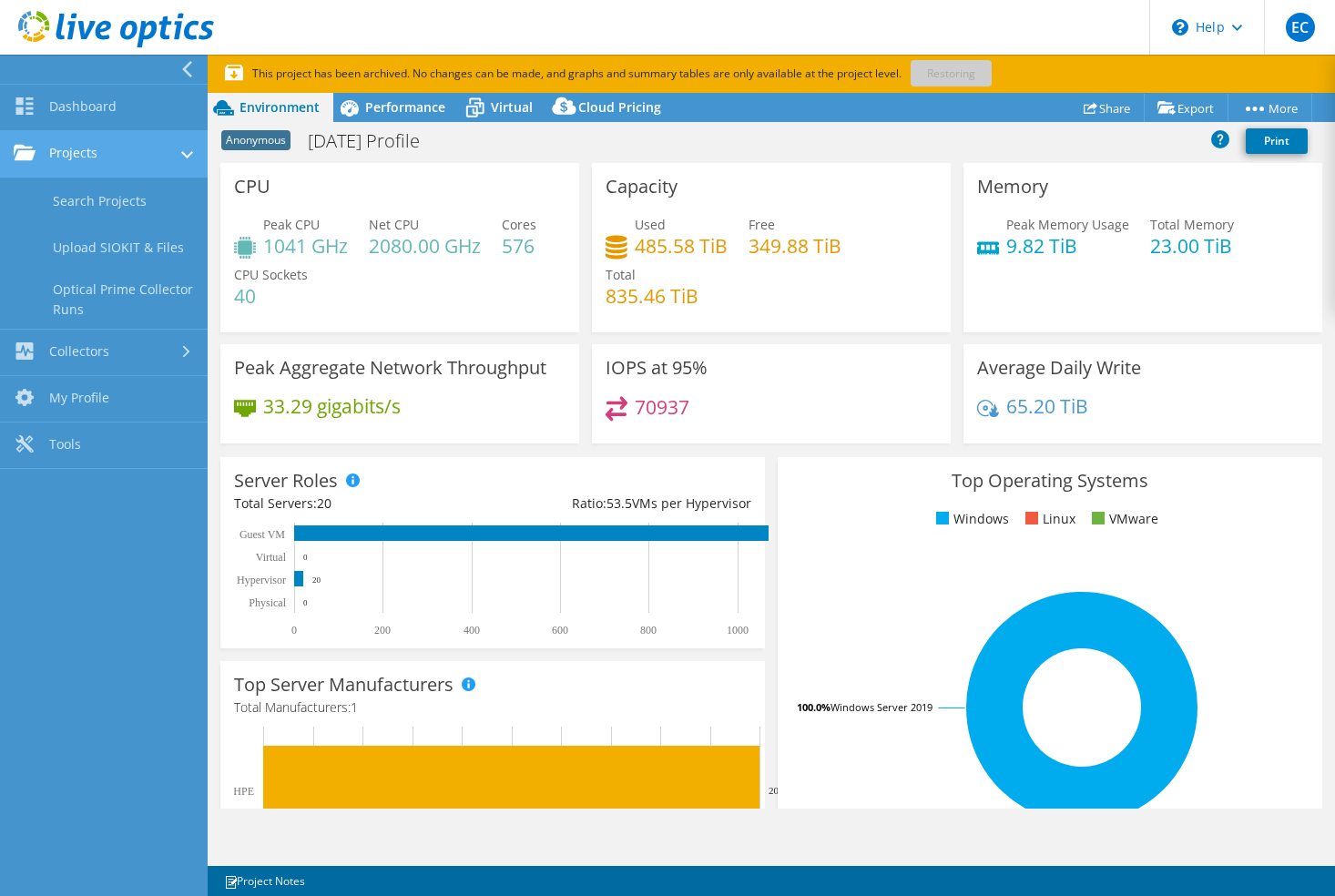
click at [128, 159] on link "Projects" at bounding box center [104, 154] width 208 height 47
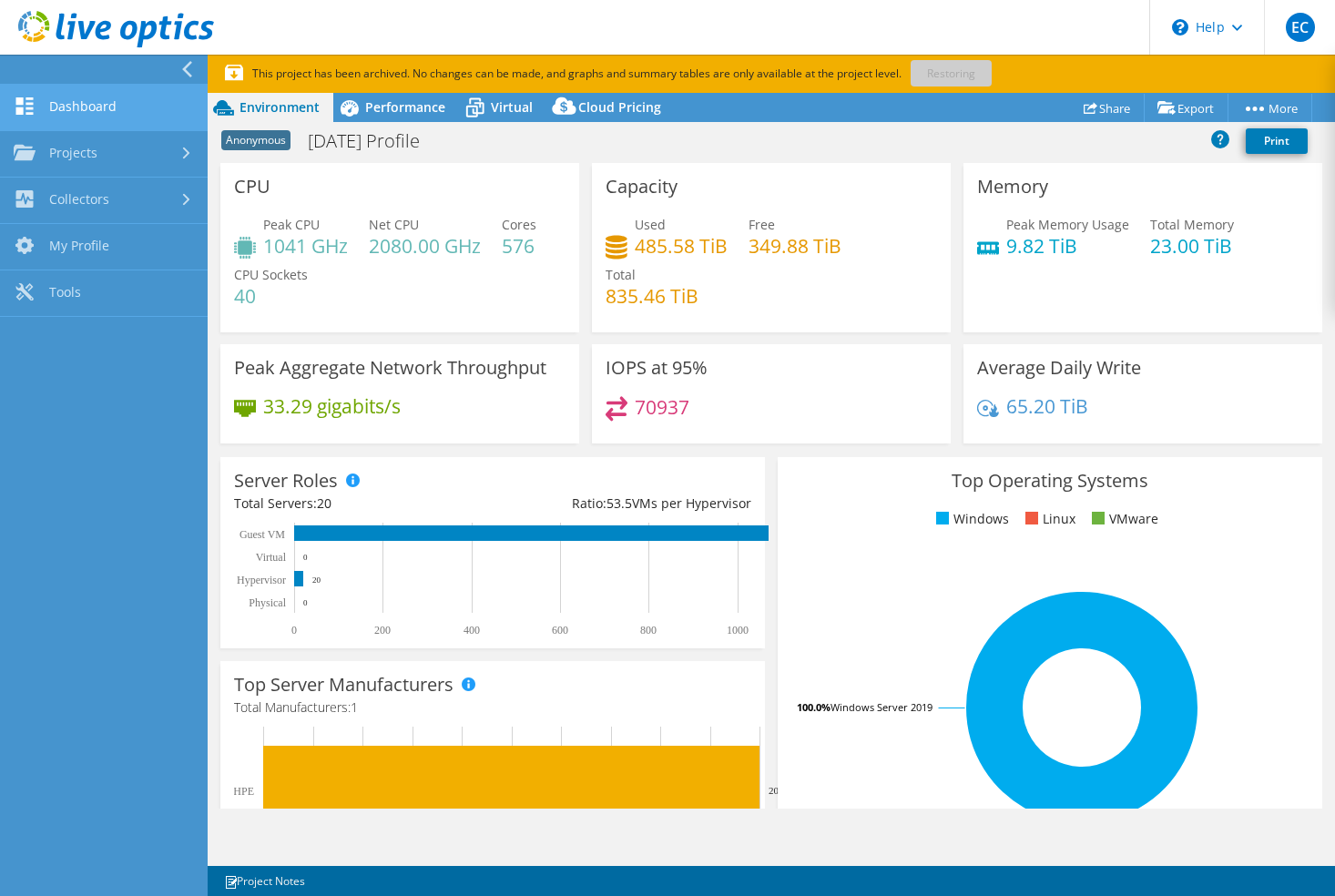
click at [136, 103] on link "Dashboard" at bounding box center [104, 108] width 208 height 47
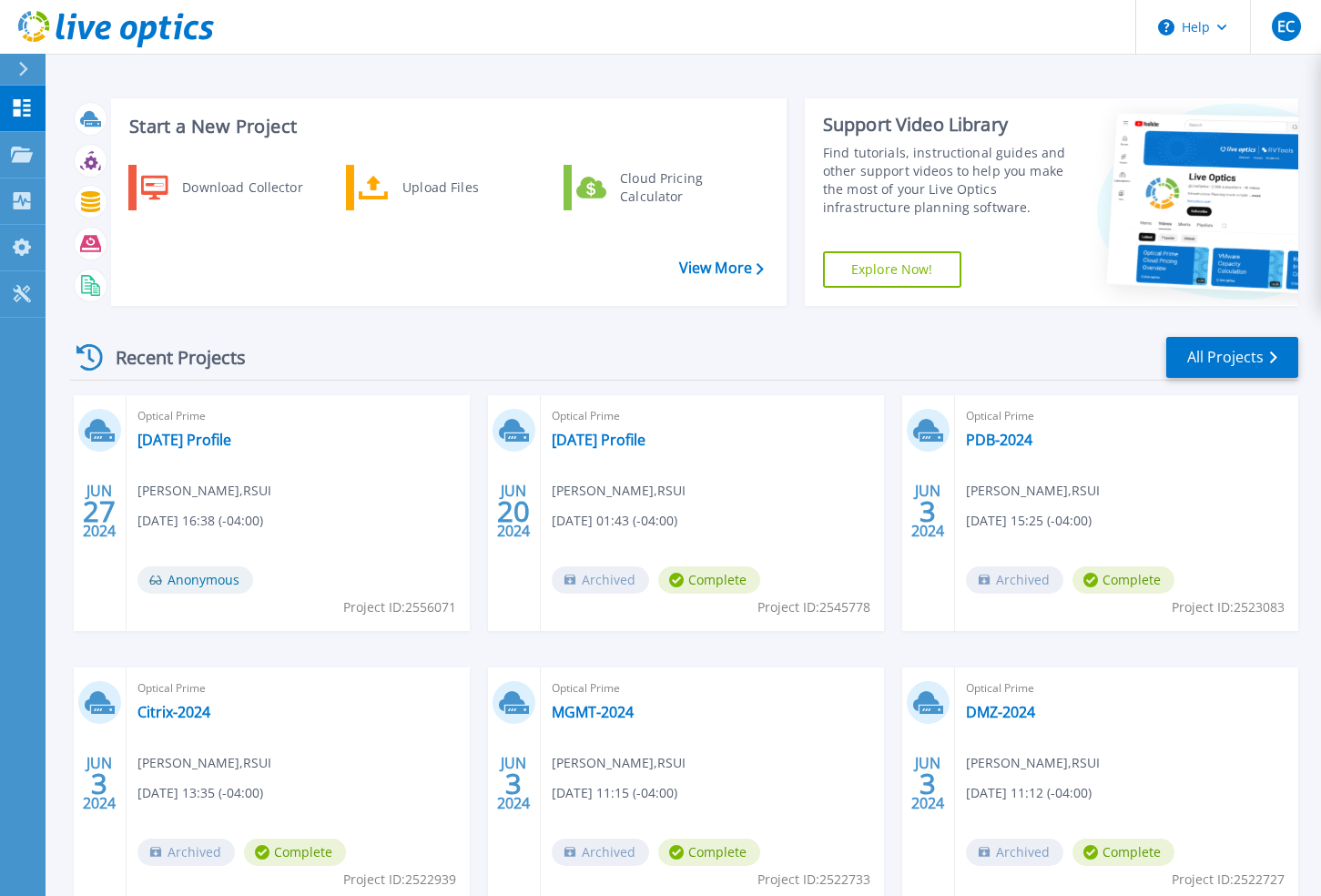
click at [193, 426] on span "Optical Prime" at bounding box center [298, 416] width 321 height 20
click at [192, 435] on link "[DATE] Profile" at bounding box center [185, 440] width 94 height 18
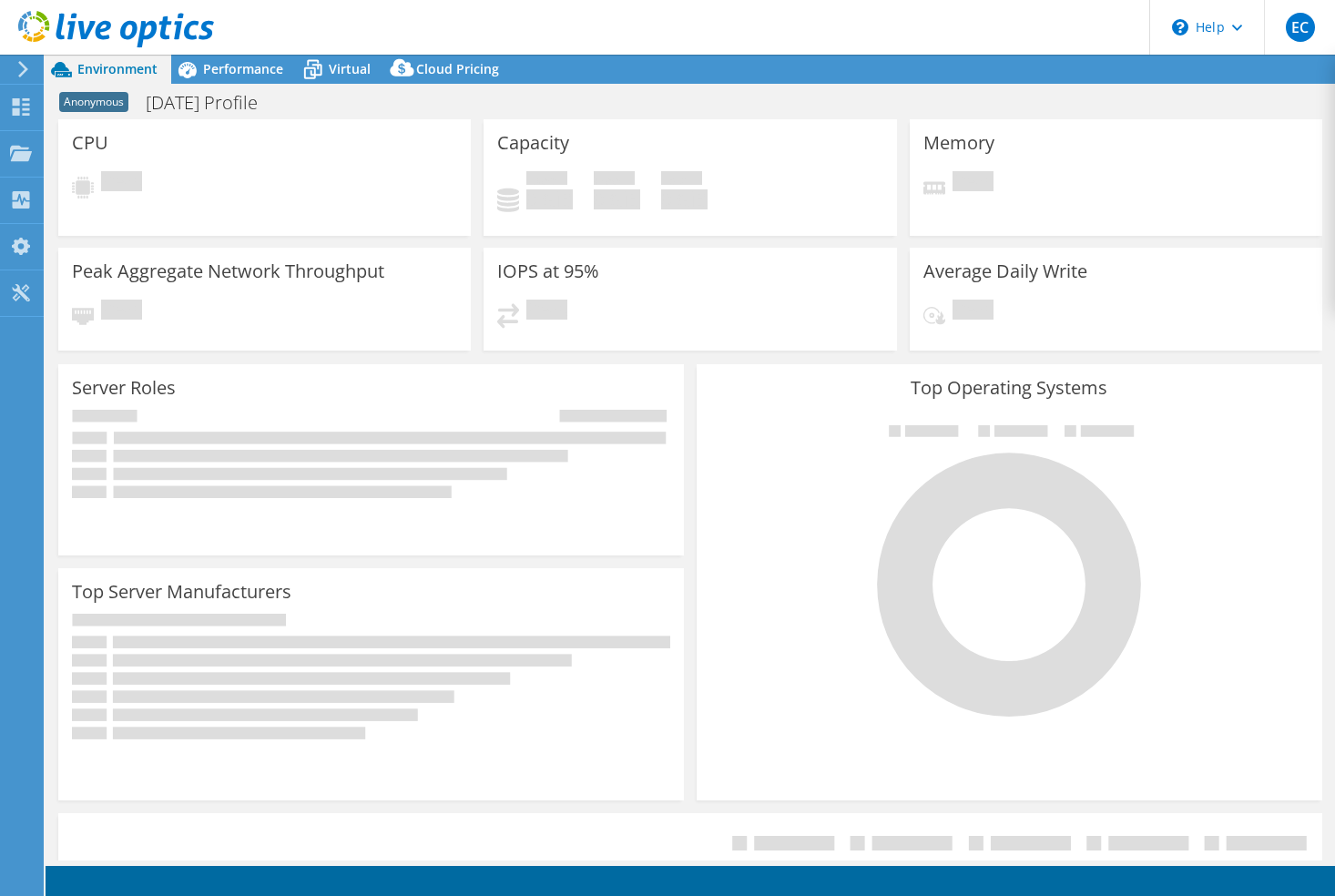
select select "USD"
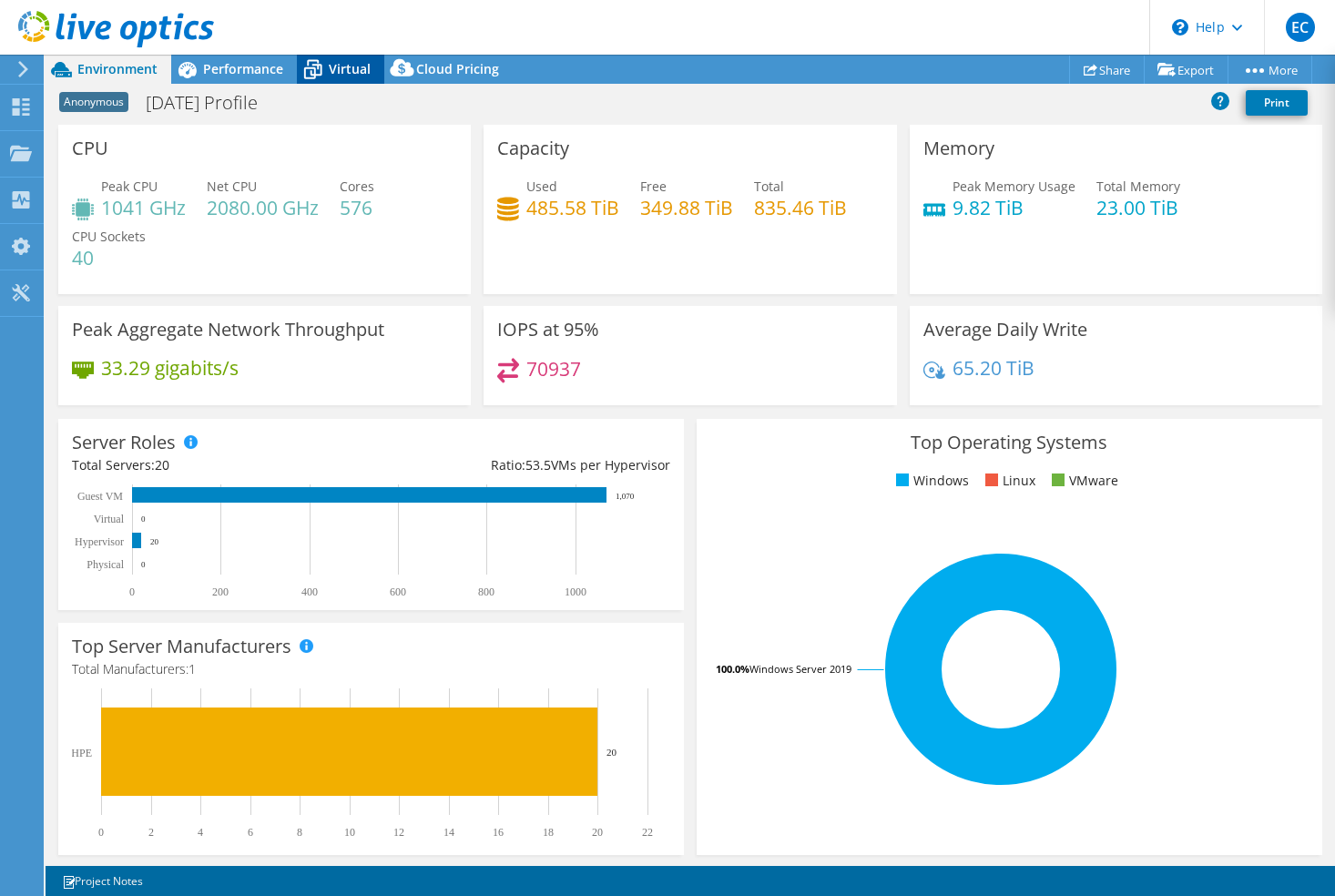
click at [330, 73] on span "Virtual" at bounding box center [349, 68] width 42 height 17
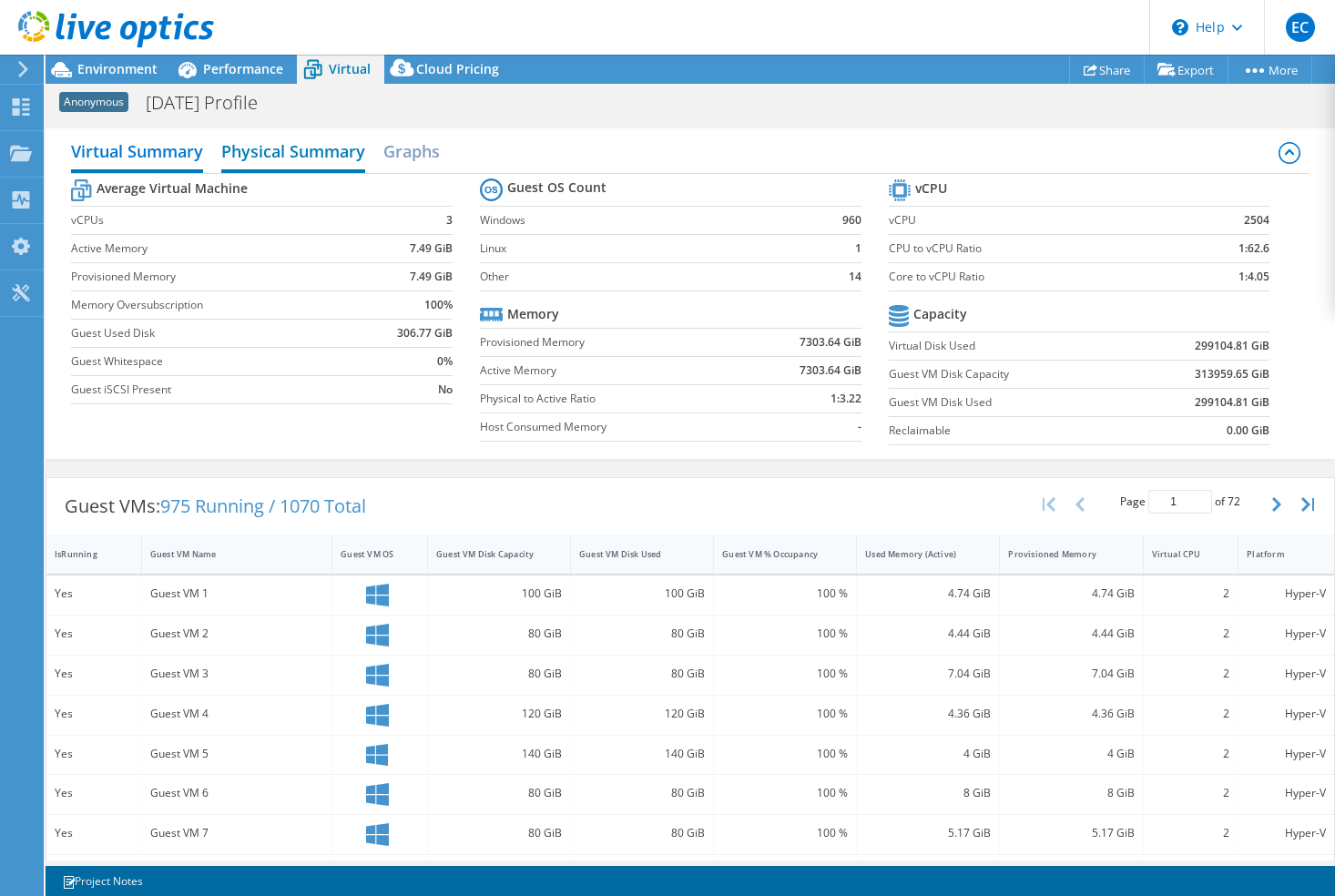
click at [328, 155] on h2 "Physical Summary" at bounding box center [293, 153] width 144 height 40
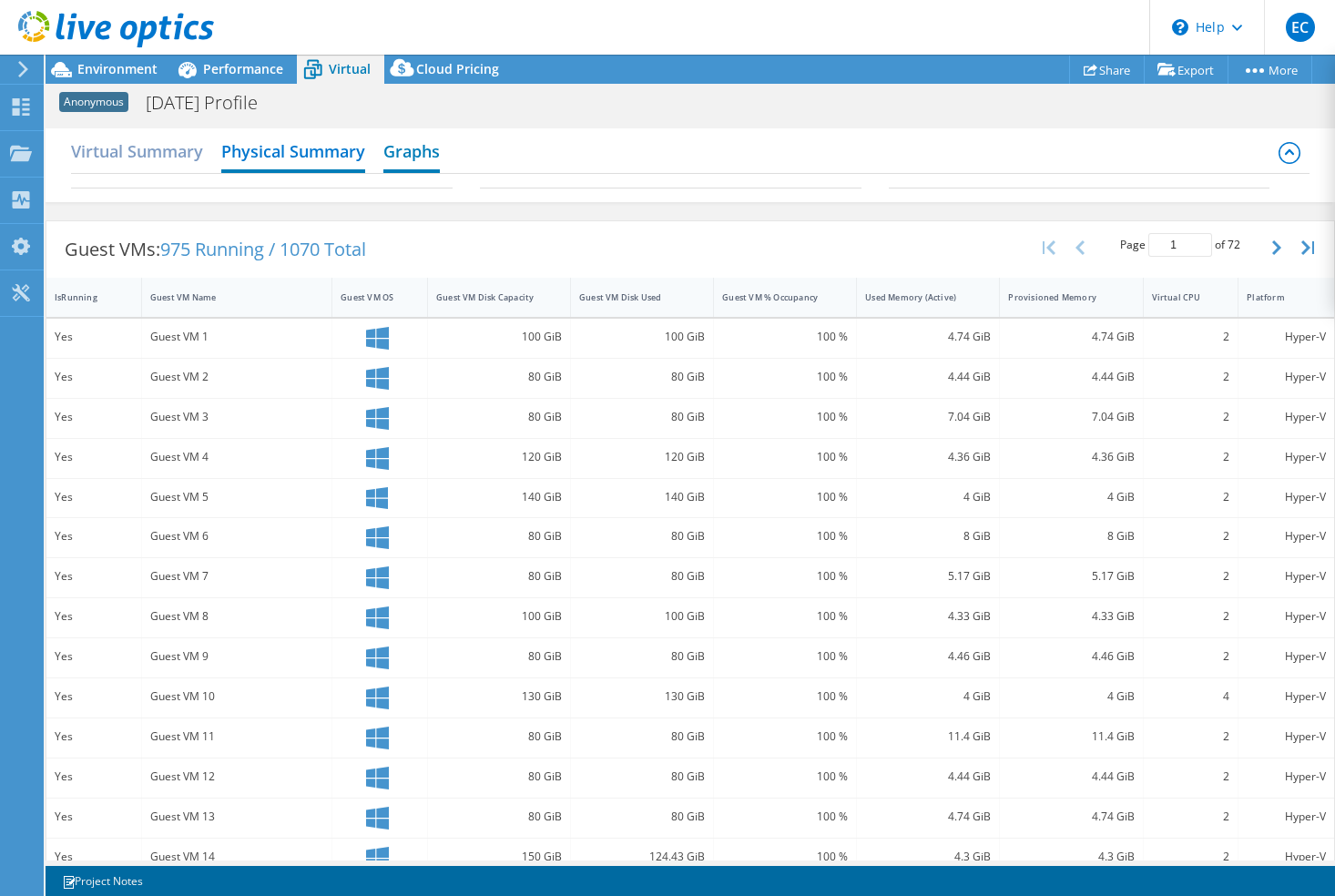
click at [439, 159] on h2 "Graphs" at bounding box center [411, 153] width 57 height 40
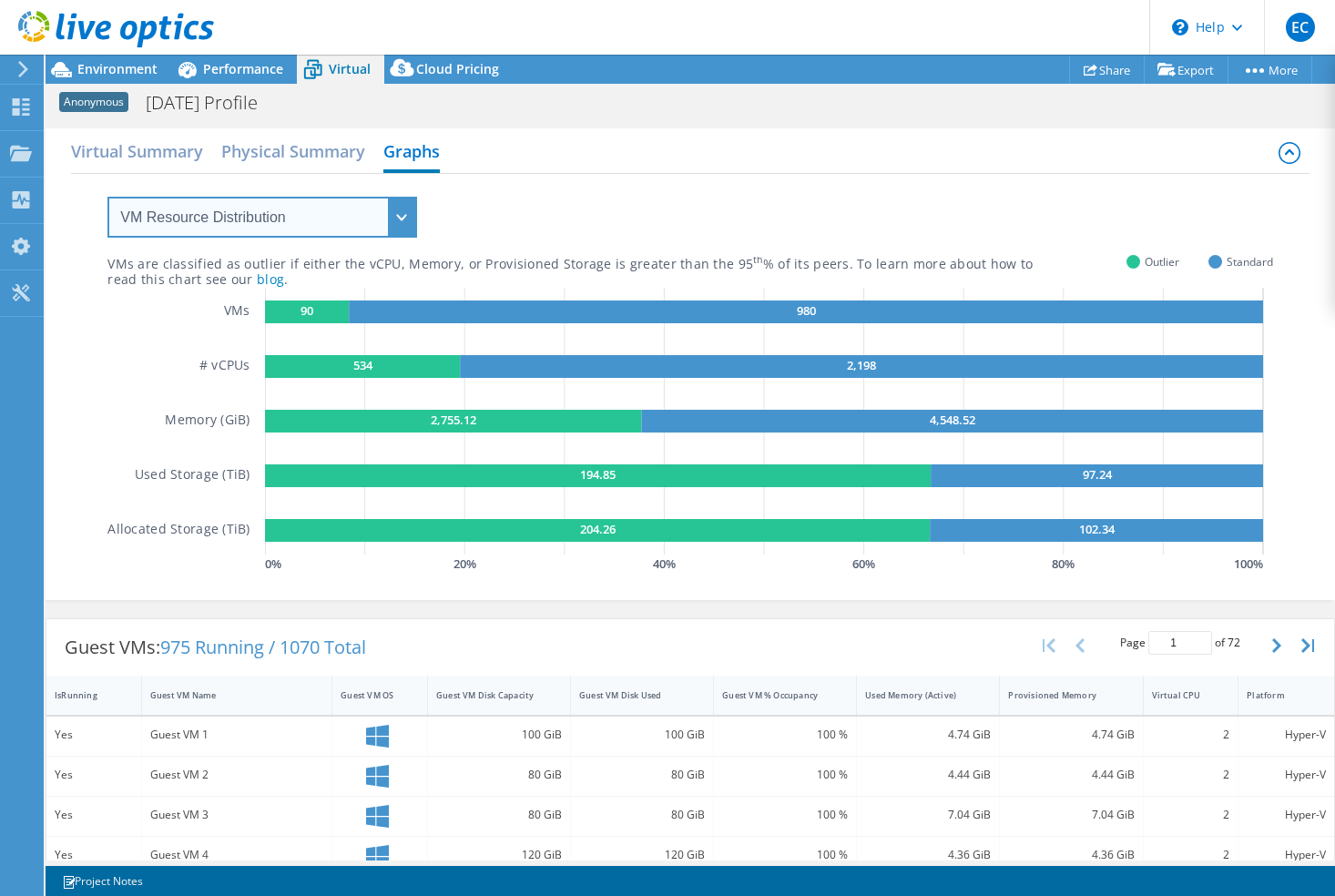
click at [376, 204] on select "VM Resource Distribution Provisioning Contrast Over Provisioning" at bounding box center [262, 217] width 309 height 41
click at [708, 223] on div "VMs are classified as outlier if either the vCPU, Memory, or Provisioned Storag…" at bounding box center [689, 375] width 1164 height 403
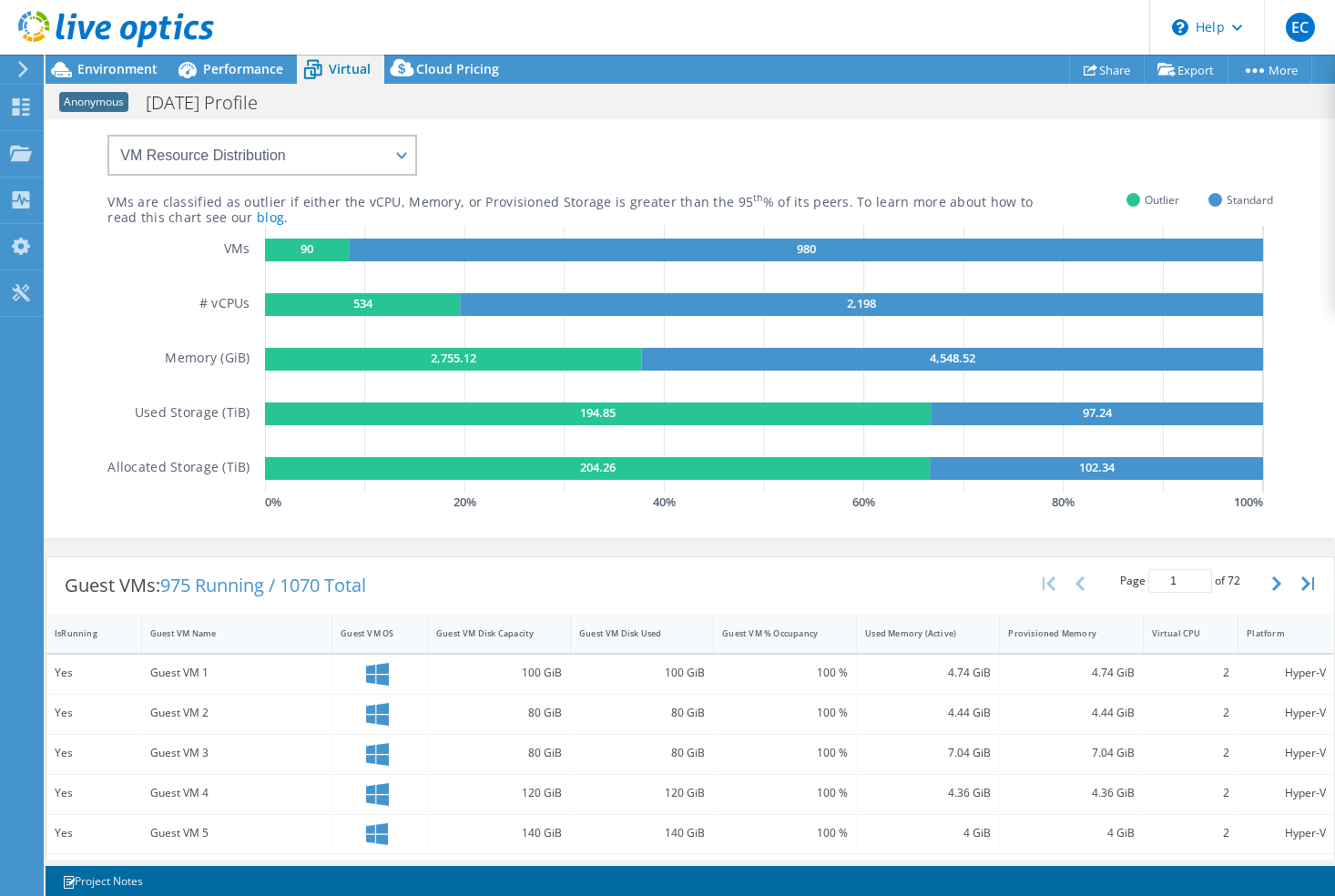
scroll to position [91, 0]
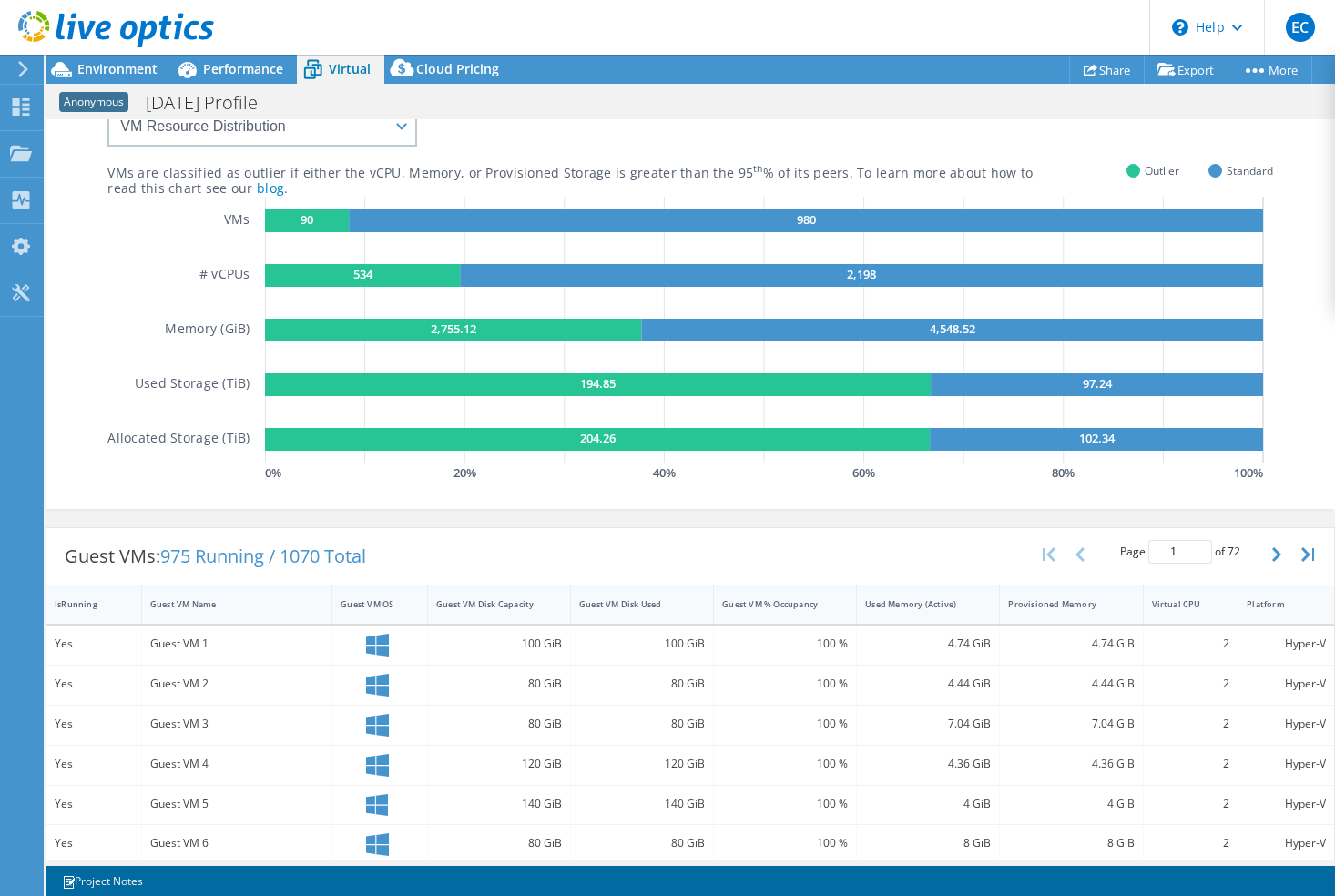
click at [543, 376] on rect at bounding box center [598, 384] width 666 height 23
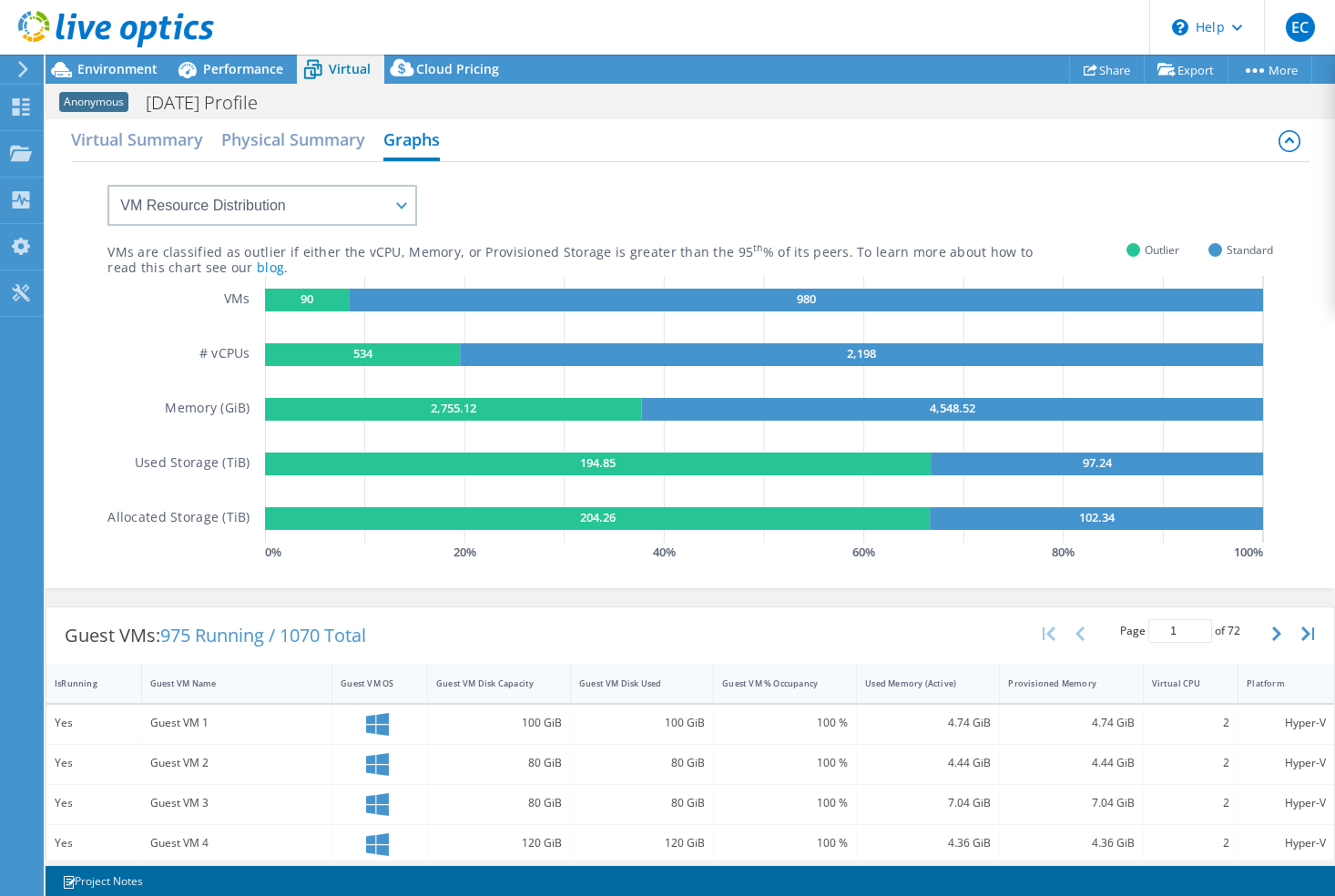
scroll to position [0, 0]
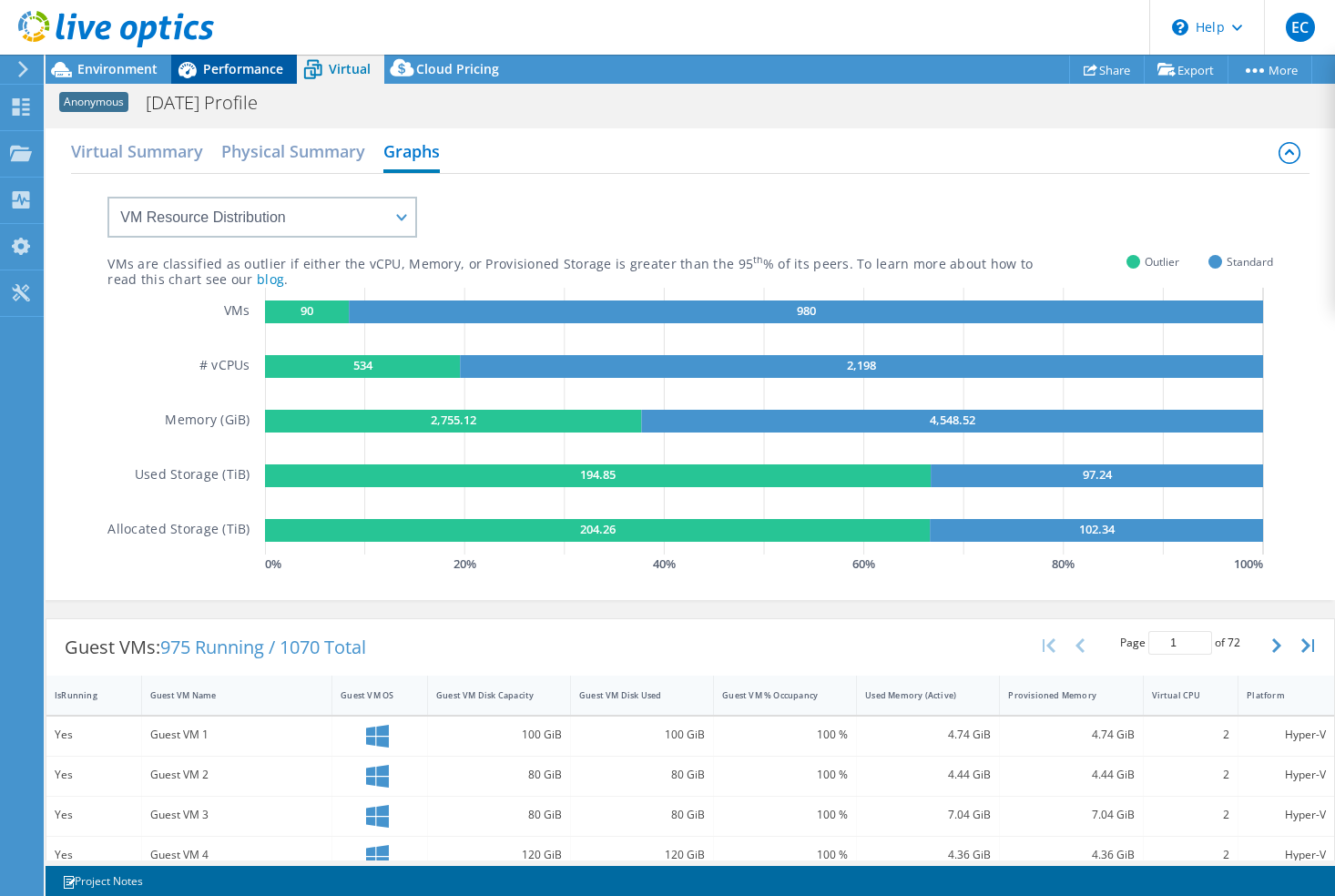
click at [223, 78] on div "Performance" at bounding box center [234, 69] width 126 height 29
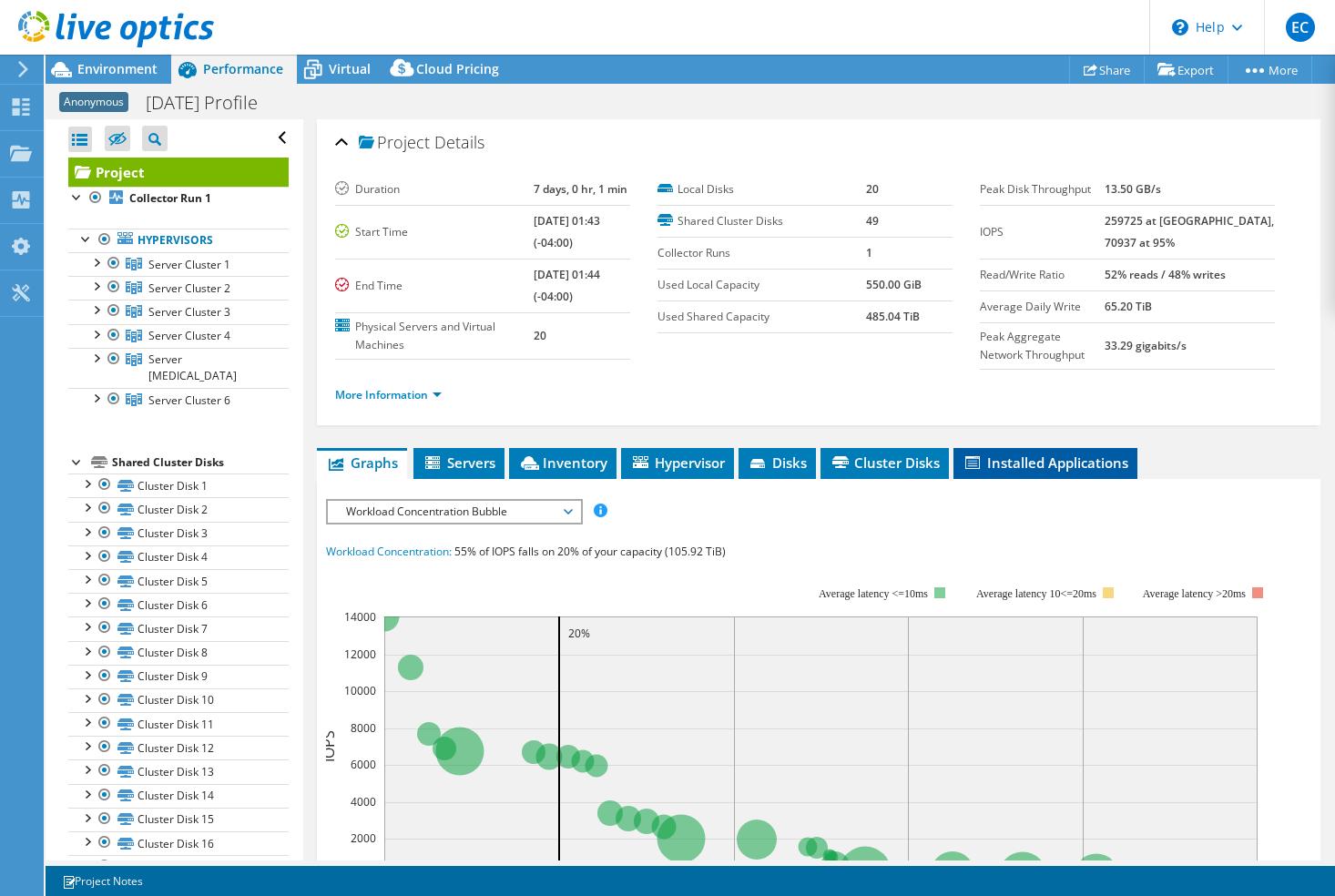
click at [1015, 468] on span "Installed Applications" at bounding box center [1046, 463] width 166 height 18
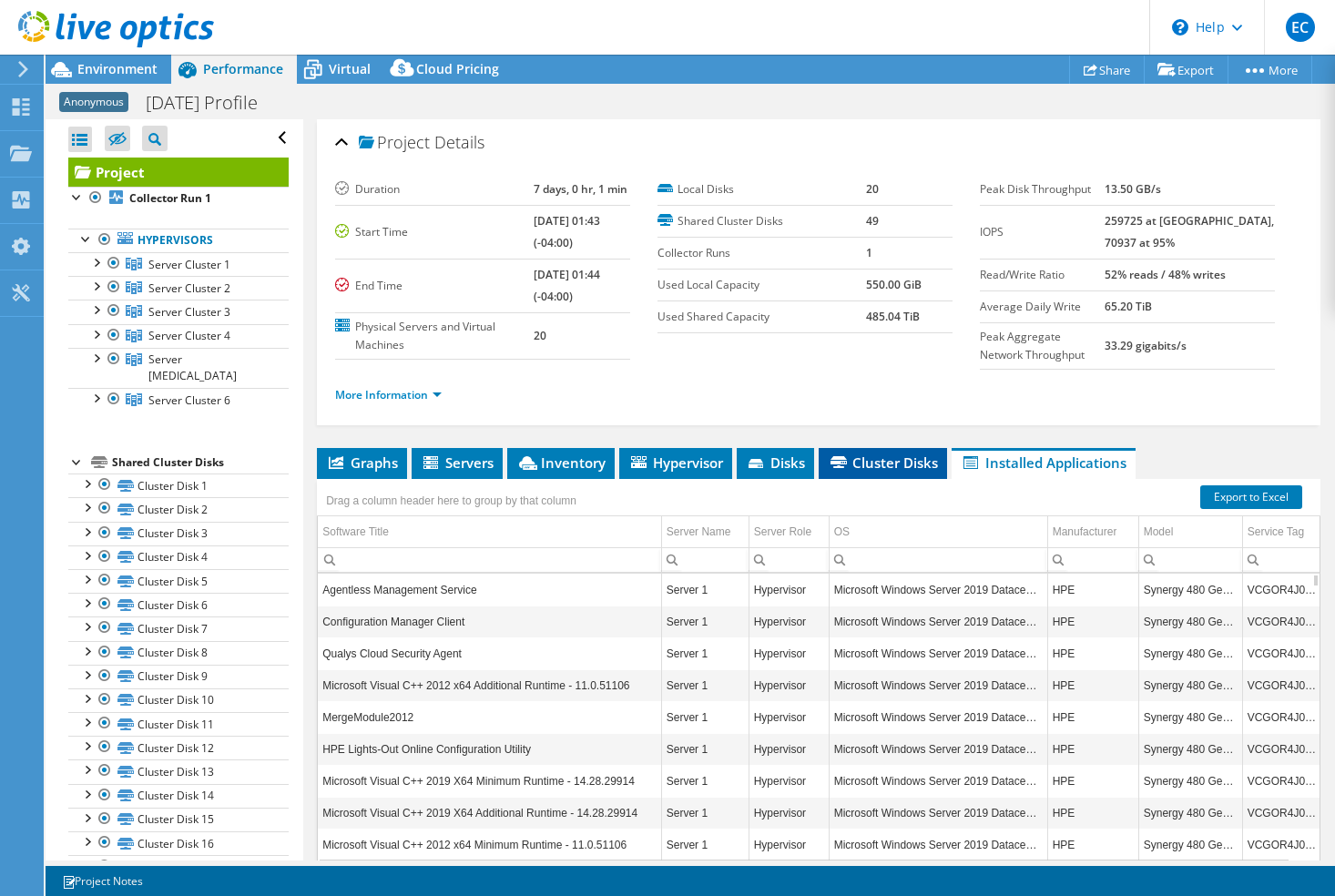
click at [907, 464] on span "Cluster Disks" at bounding box center [883, 463] width 110 height 18
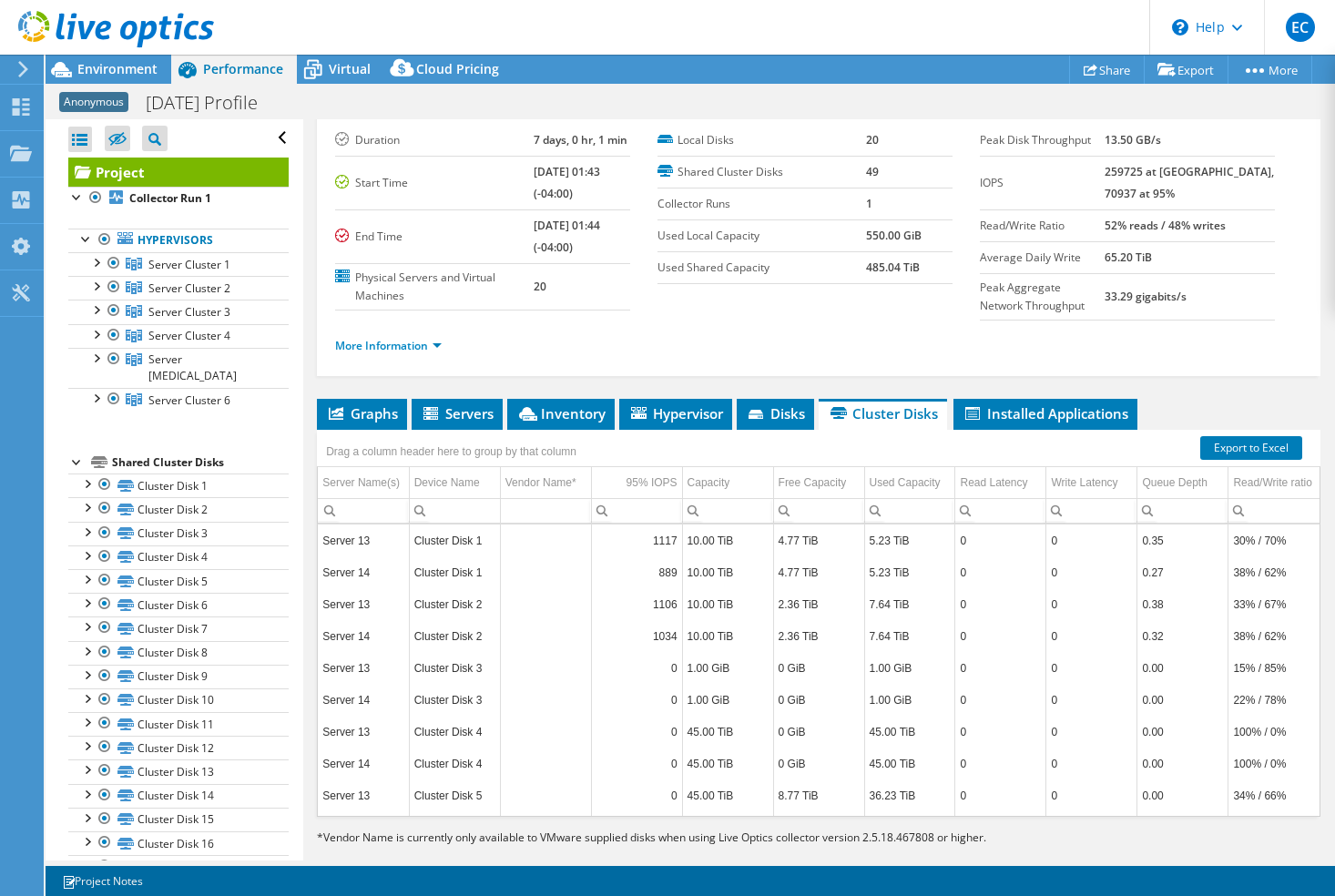
scroll to position [75, 0]
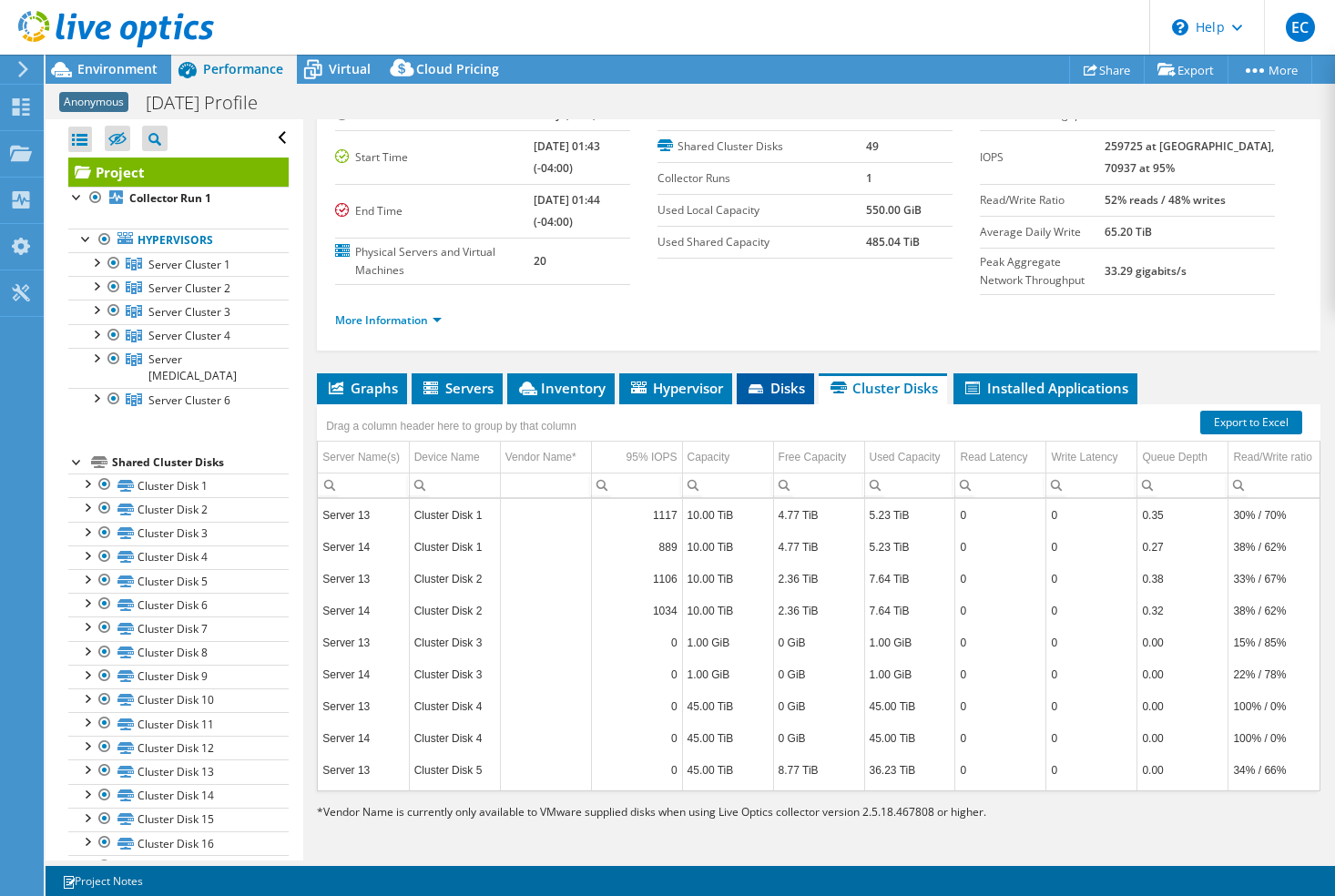
click at [782, 384] on span "Disks" at bounding box center [774, 388] width 59 height 18
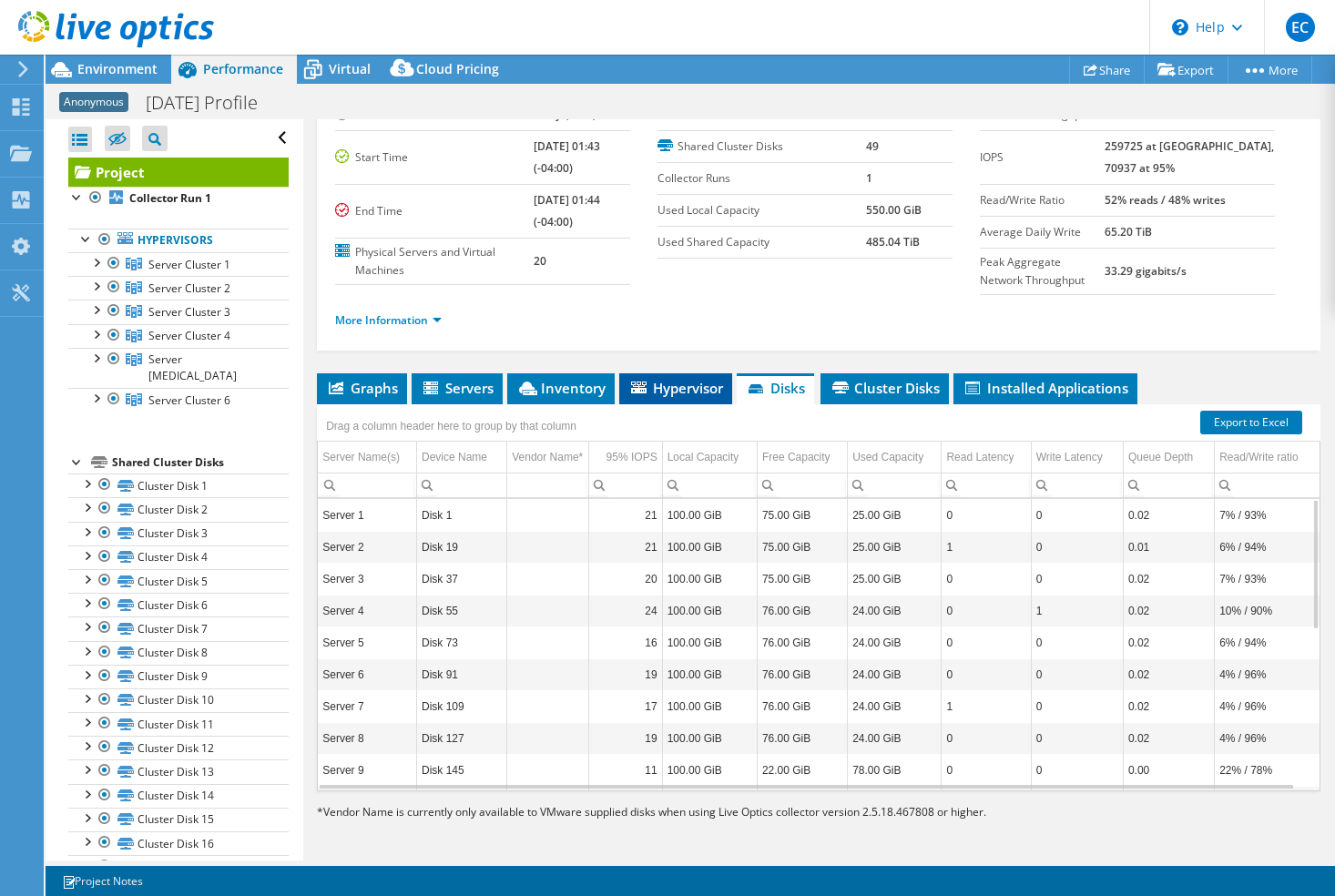
click at [678, 392] on span "Hypervisor" at bounding box center [675, 388] width 95 height 18
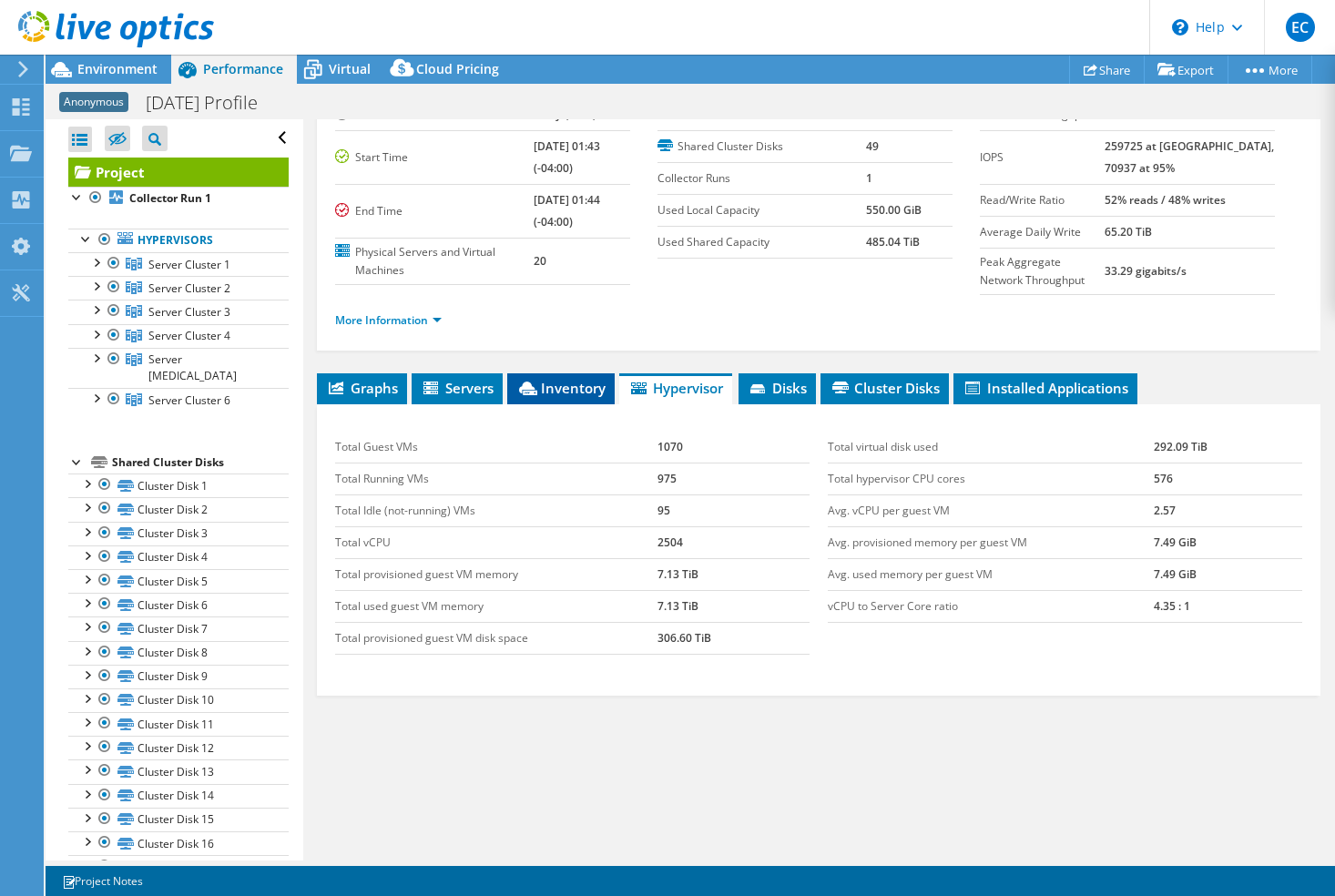
click at [590, 396] on li "Inventory" at bounding box center [561, 388] width 108 height 31
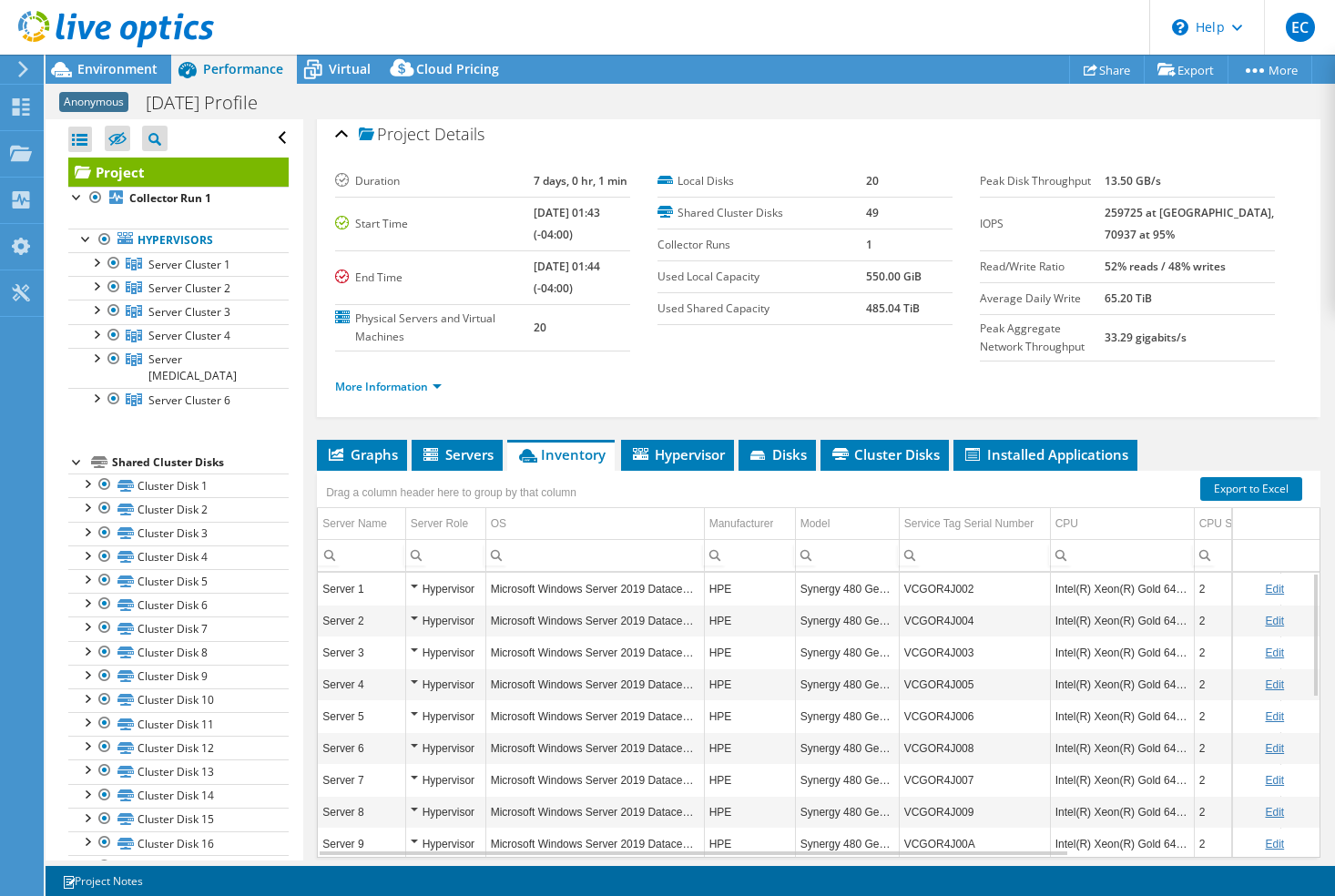
scroll to position [0, 0]
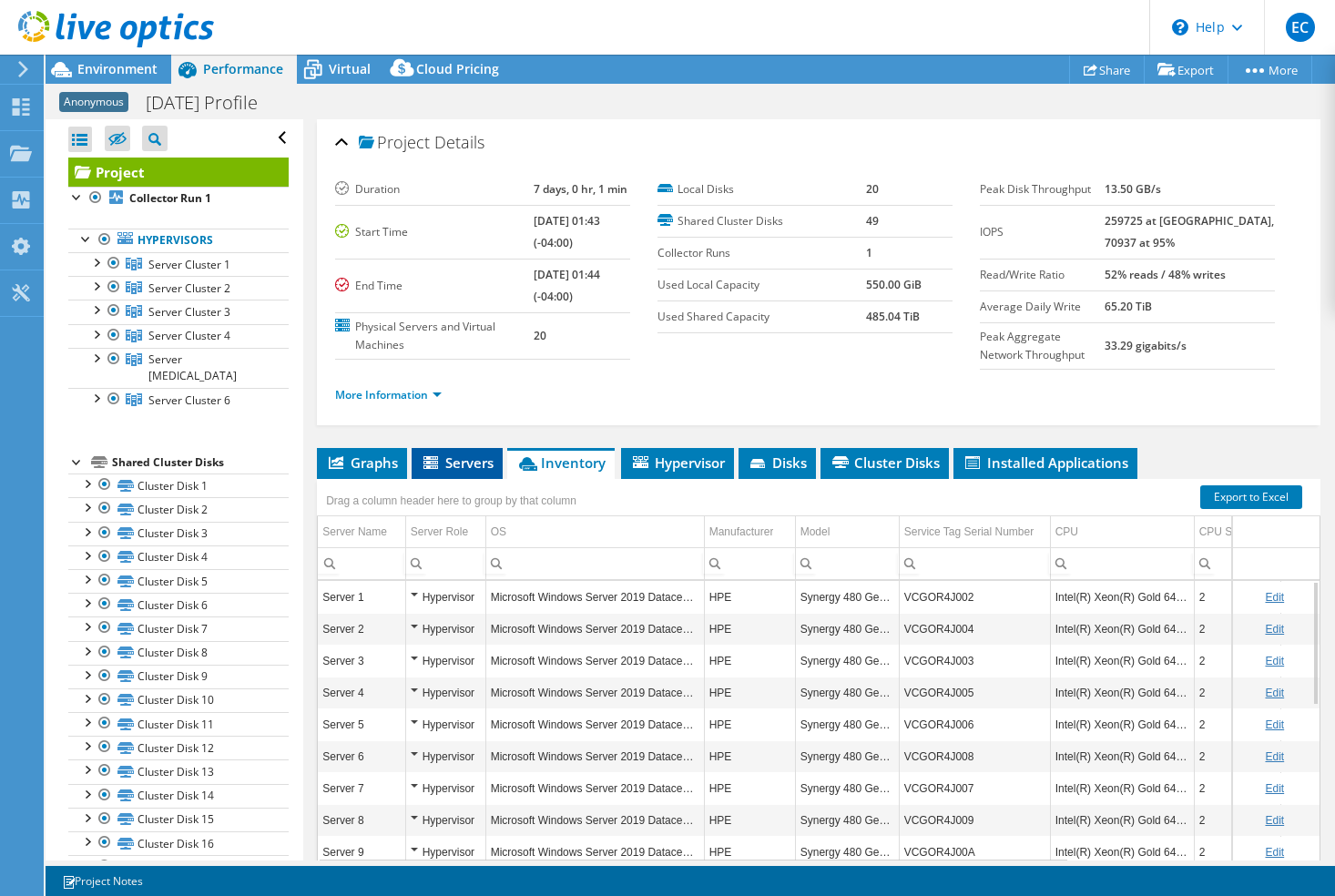
click at [444, 456] on span "Servers" at bounding box center [457, 463] width 73 height 18
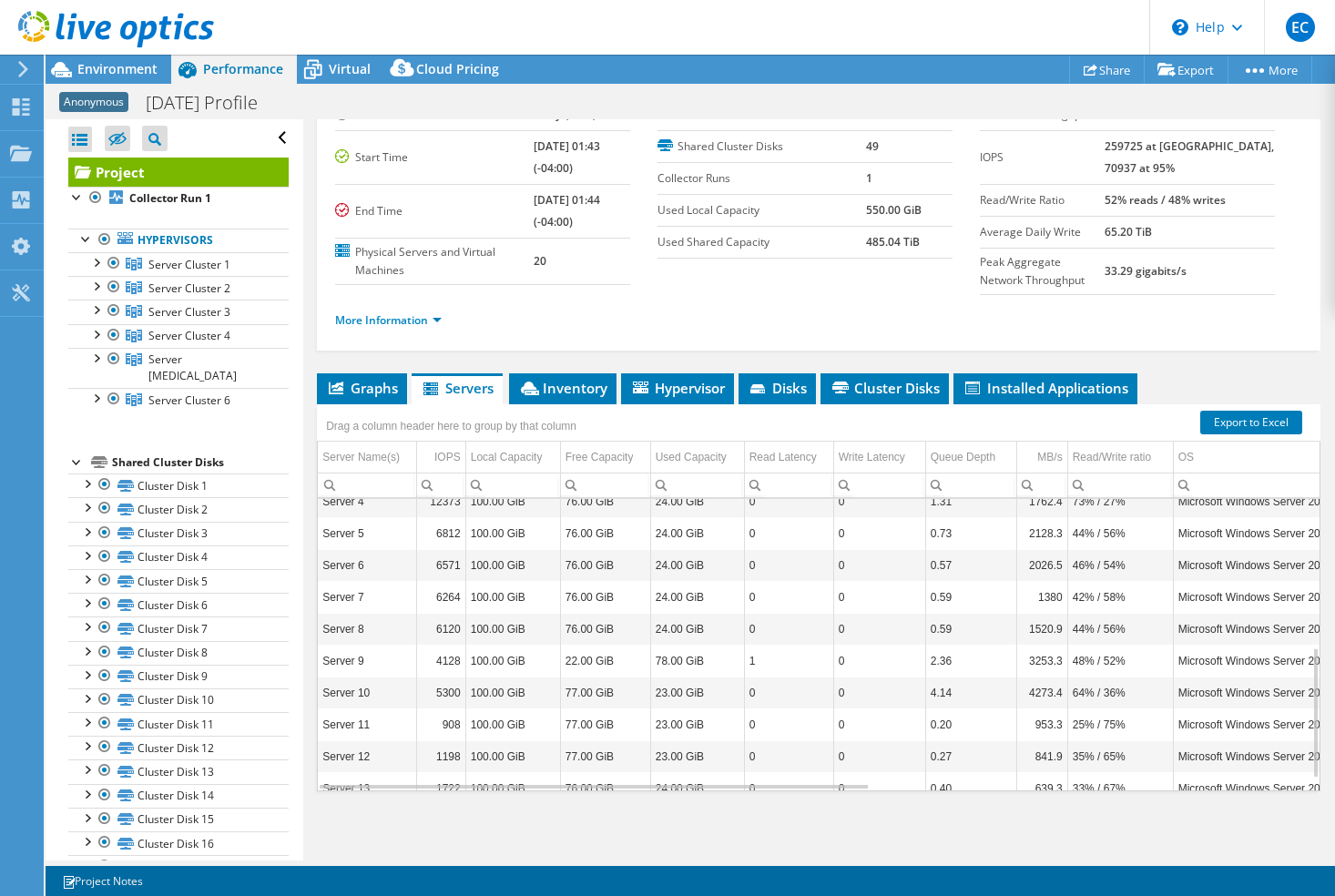
scroll to position [328, 0]
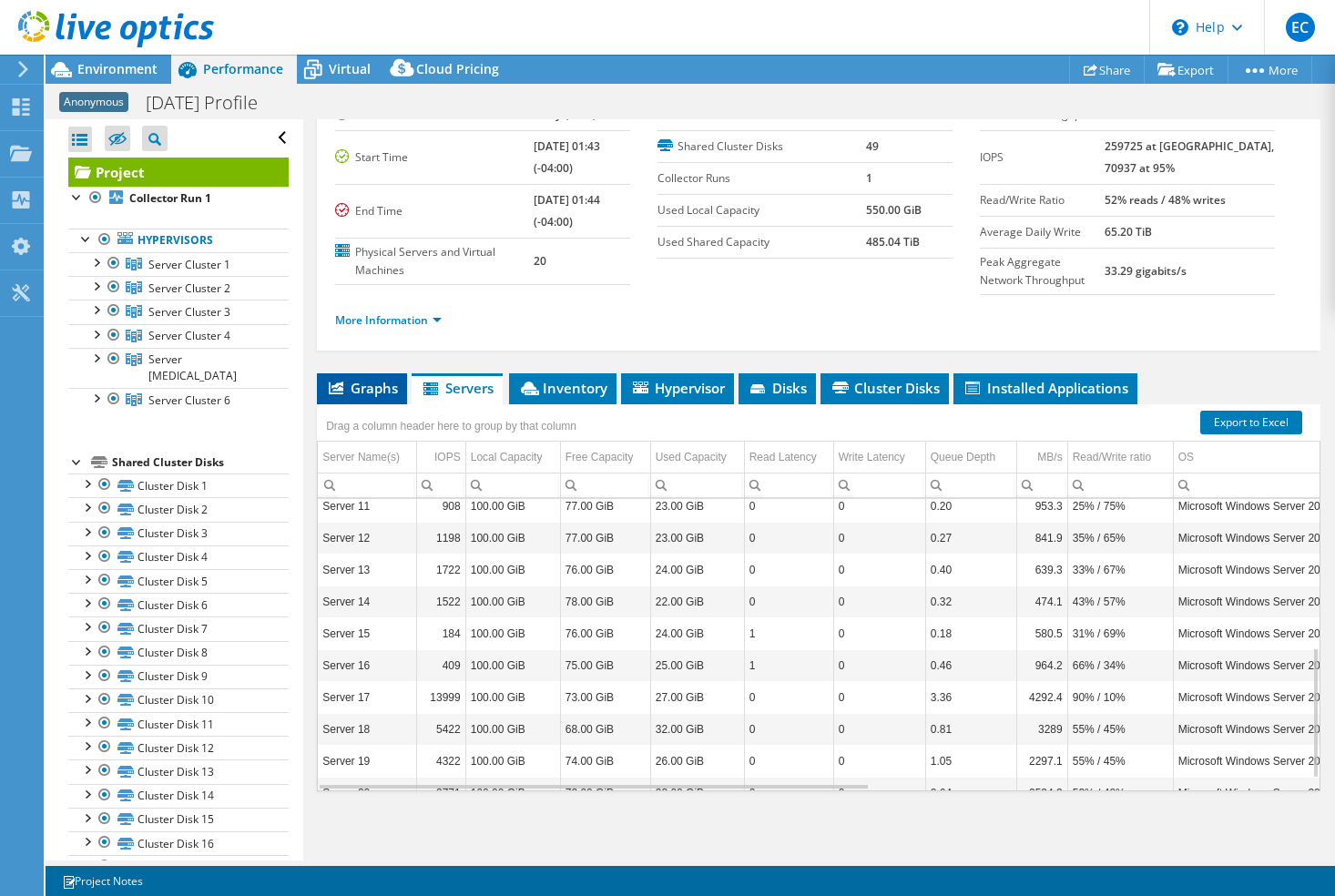
click at [379, 394] on span "Graphs" at bounding box center [362, 388] width 72 height 18
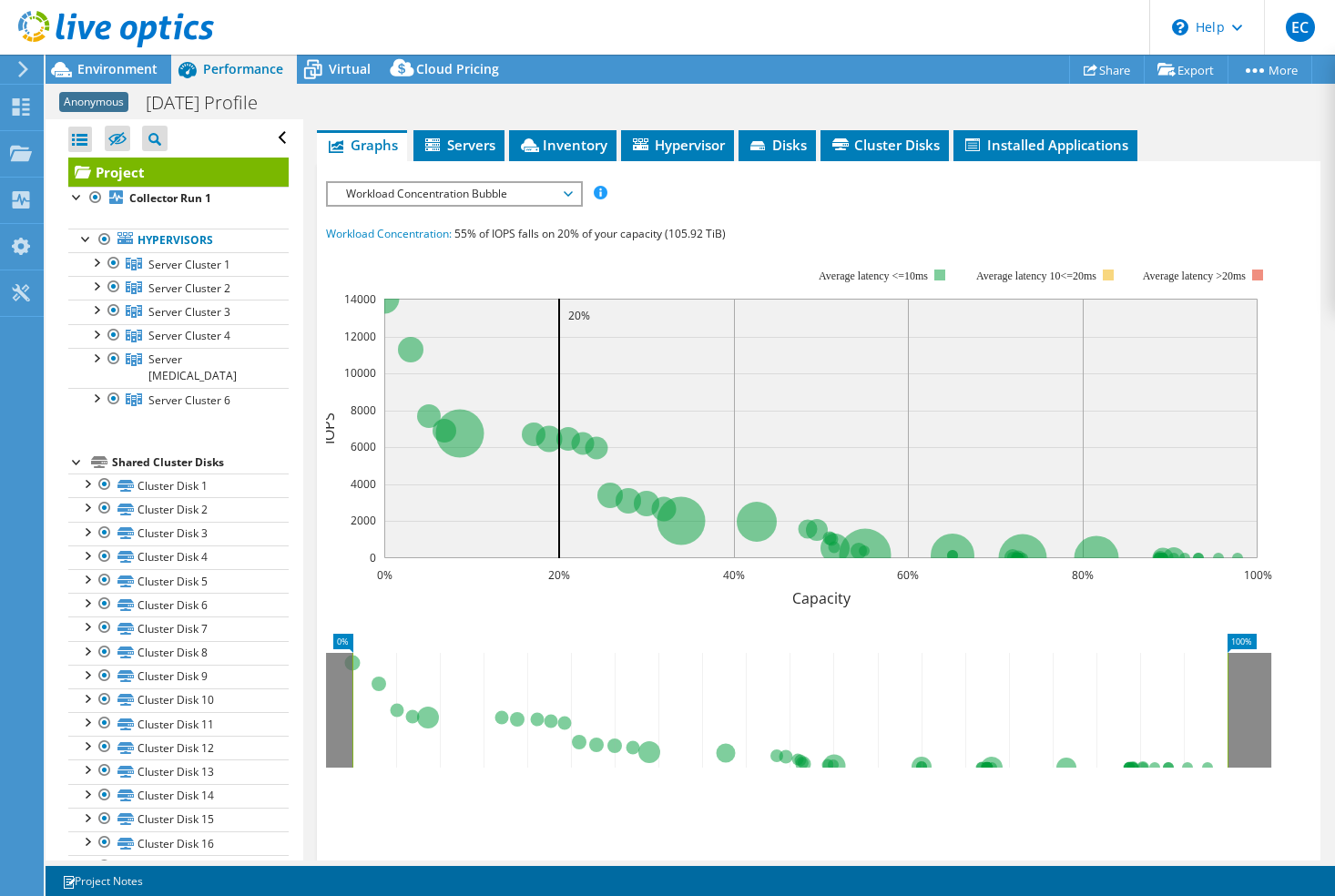
scroll to position [348, 0]
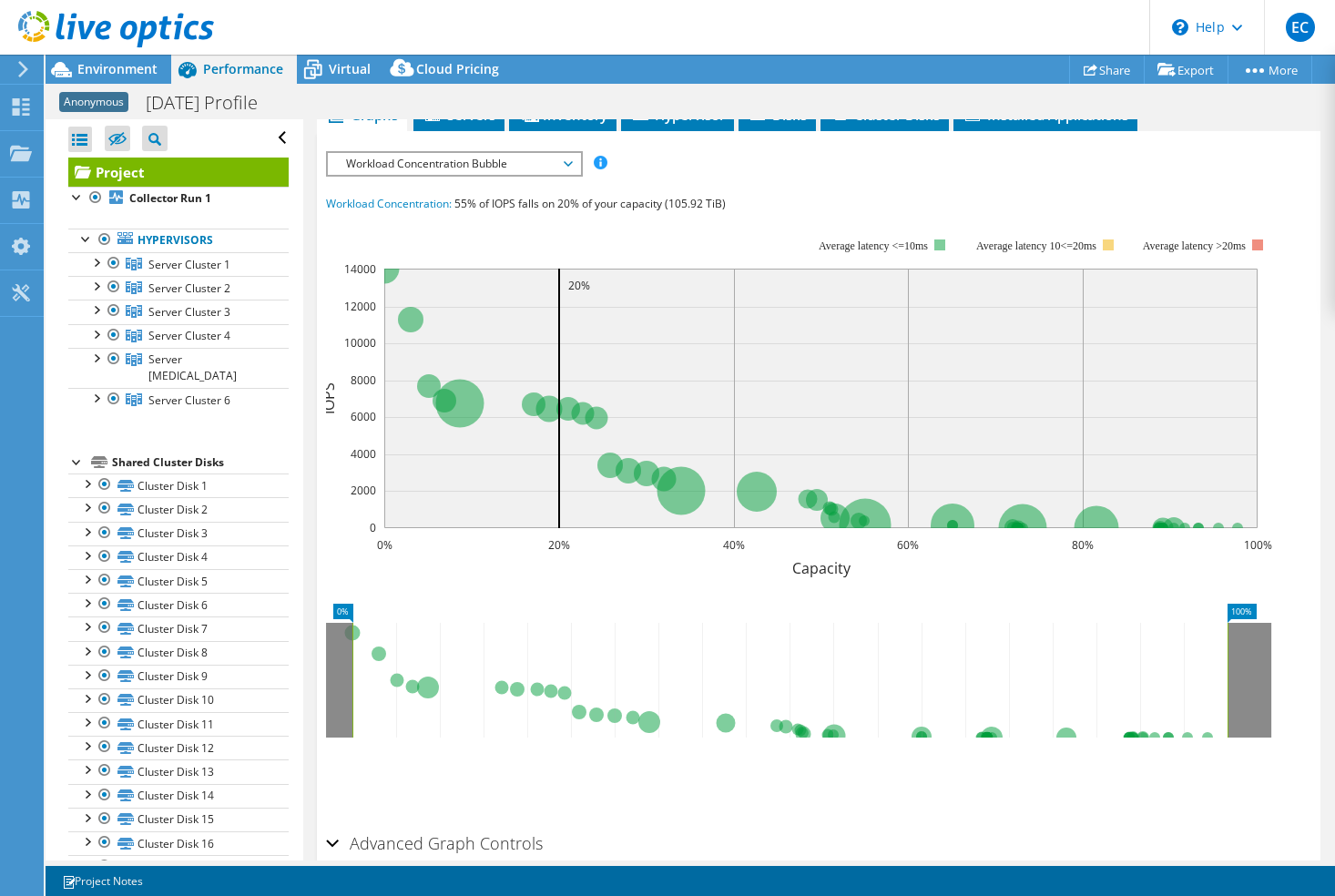
click at [557, 173] on div "Workload Concentration Bubble IOPS Disk Throughput IO Size Latency Queue Depth …" at bounding box center [454, 165] width 256 height 26
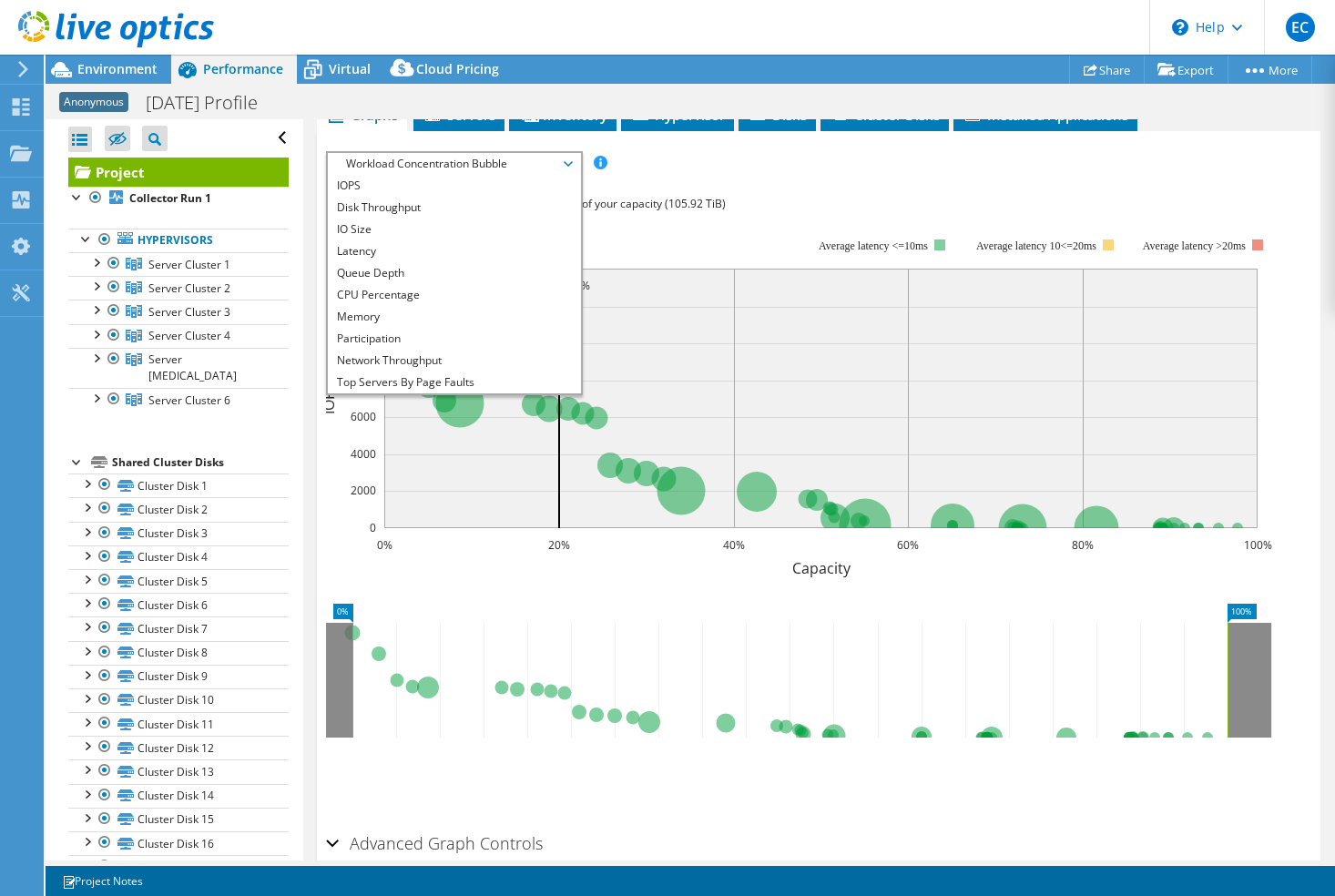
click at [558, 167] on span "Workload Concentration Bubble" at bounding box center [454, 164] width 234 height 22
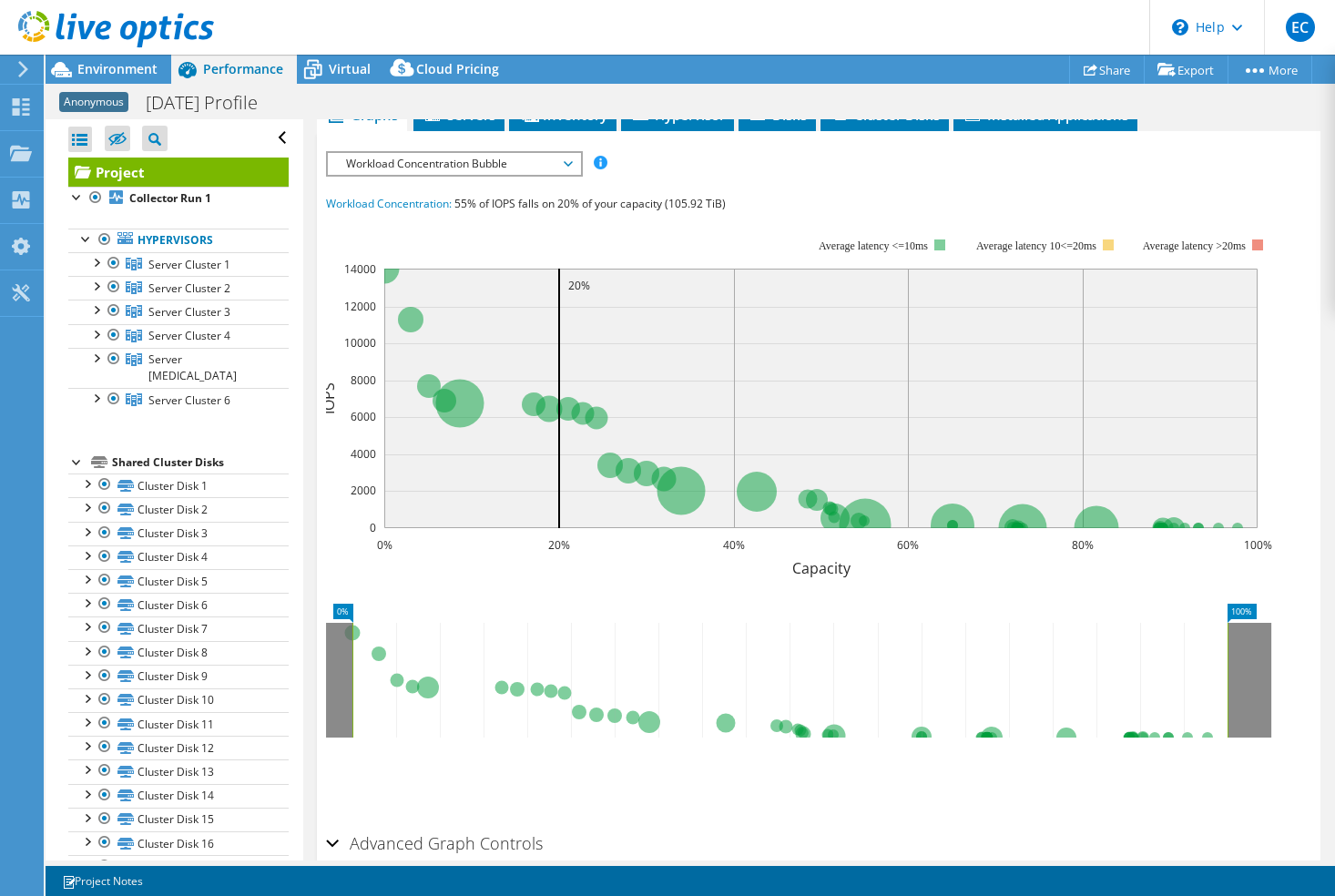
click at [558, 167] on span "Workload Concentration Bubble" at bounding box center [454, 164] width 234 height 22
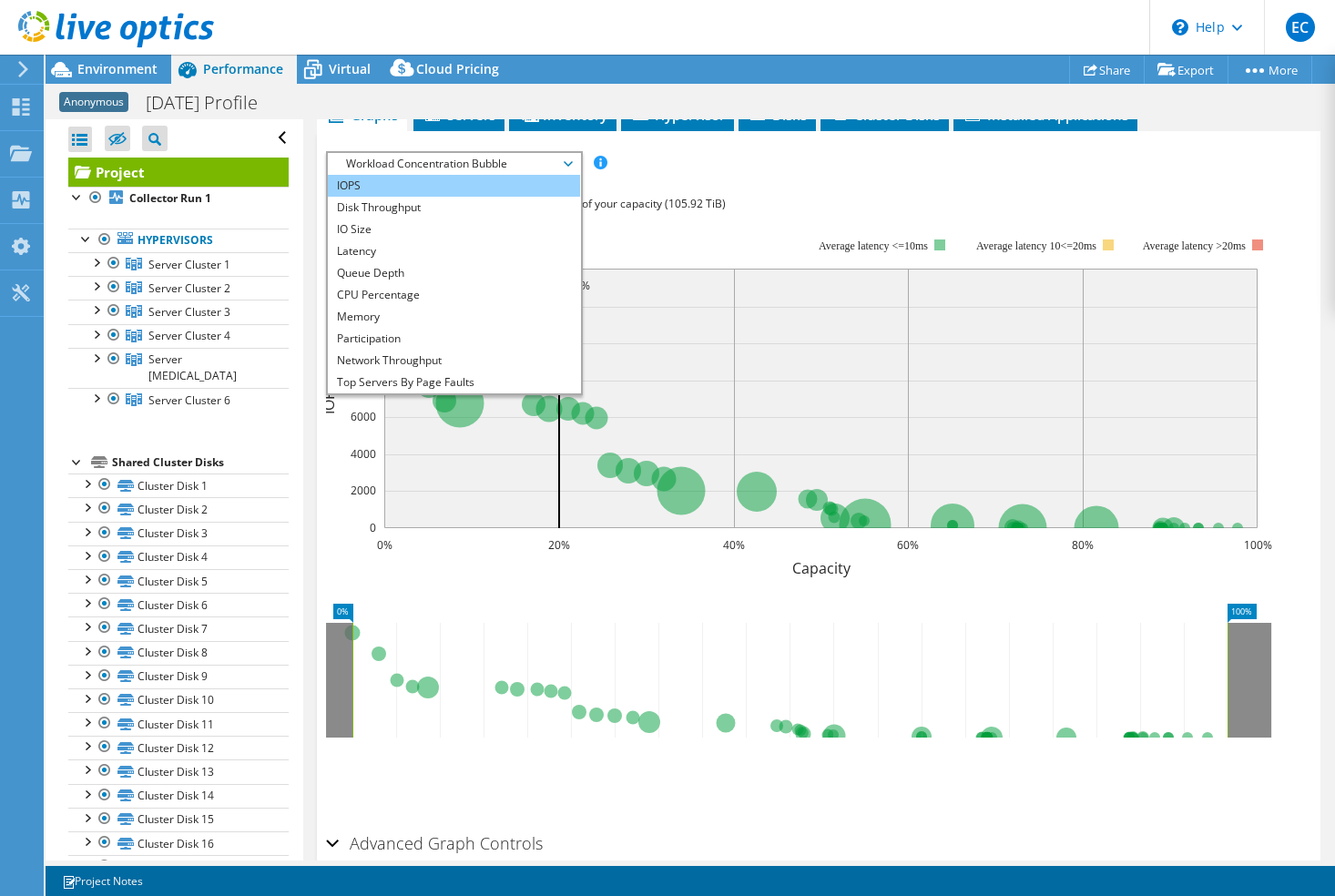
click at [493, 184] on li "IOPS" at bounding box center [454, 186] width 252 height 22
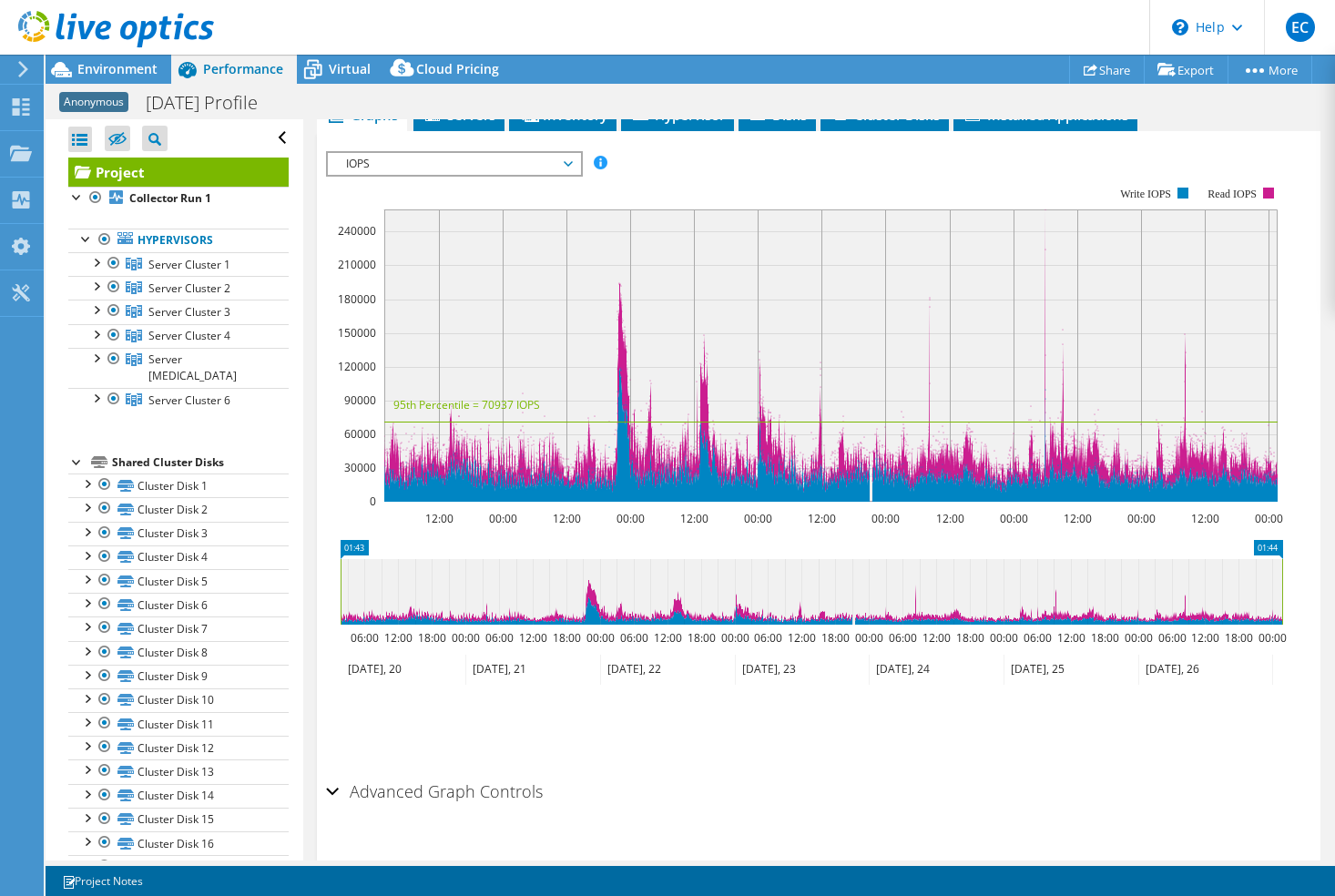
scroll to position [386, 0]
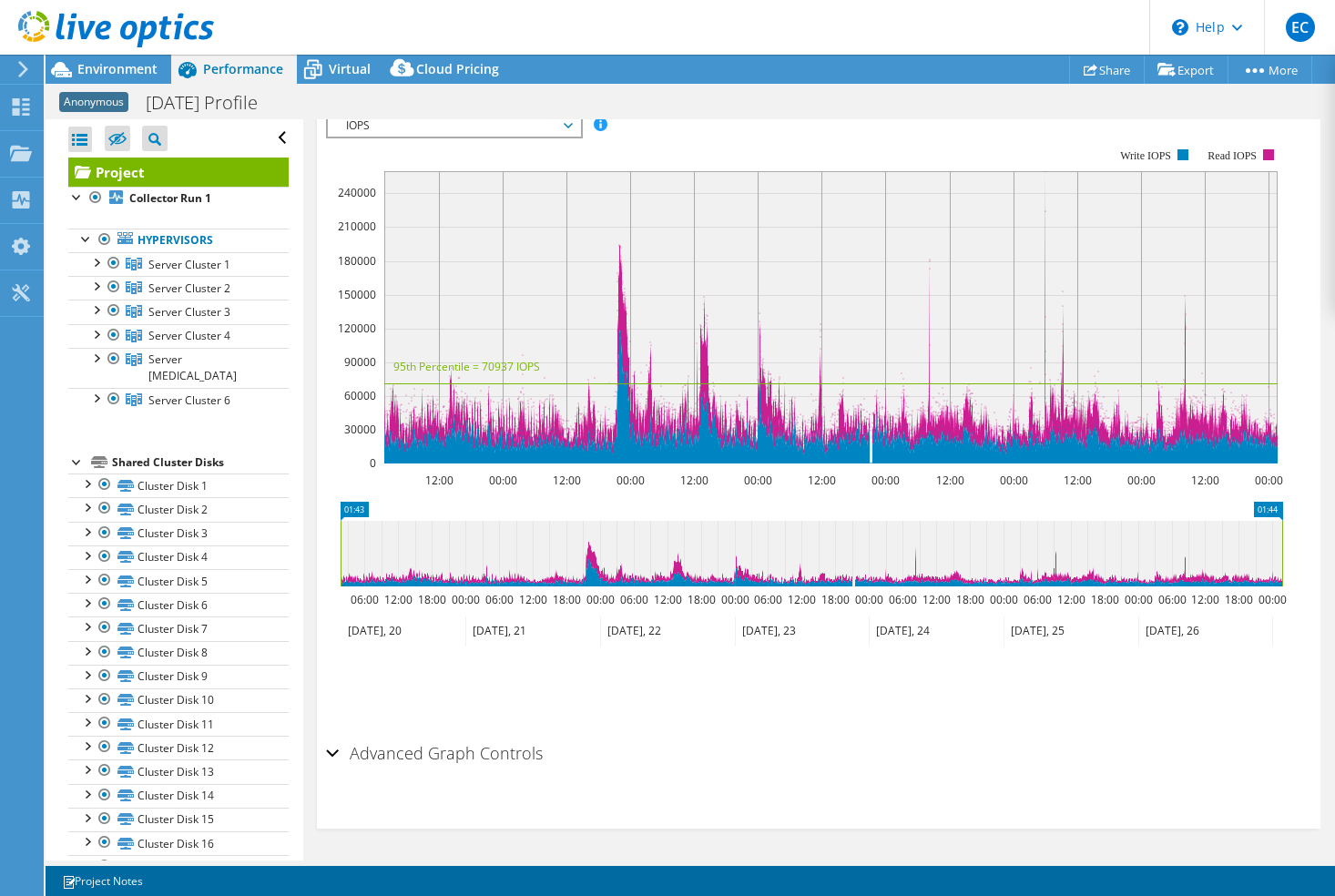
click at [343, 749] on h2 "Advanced Graph Controls" at bounding box center [434, 753] width 217 height 37
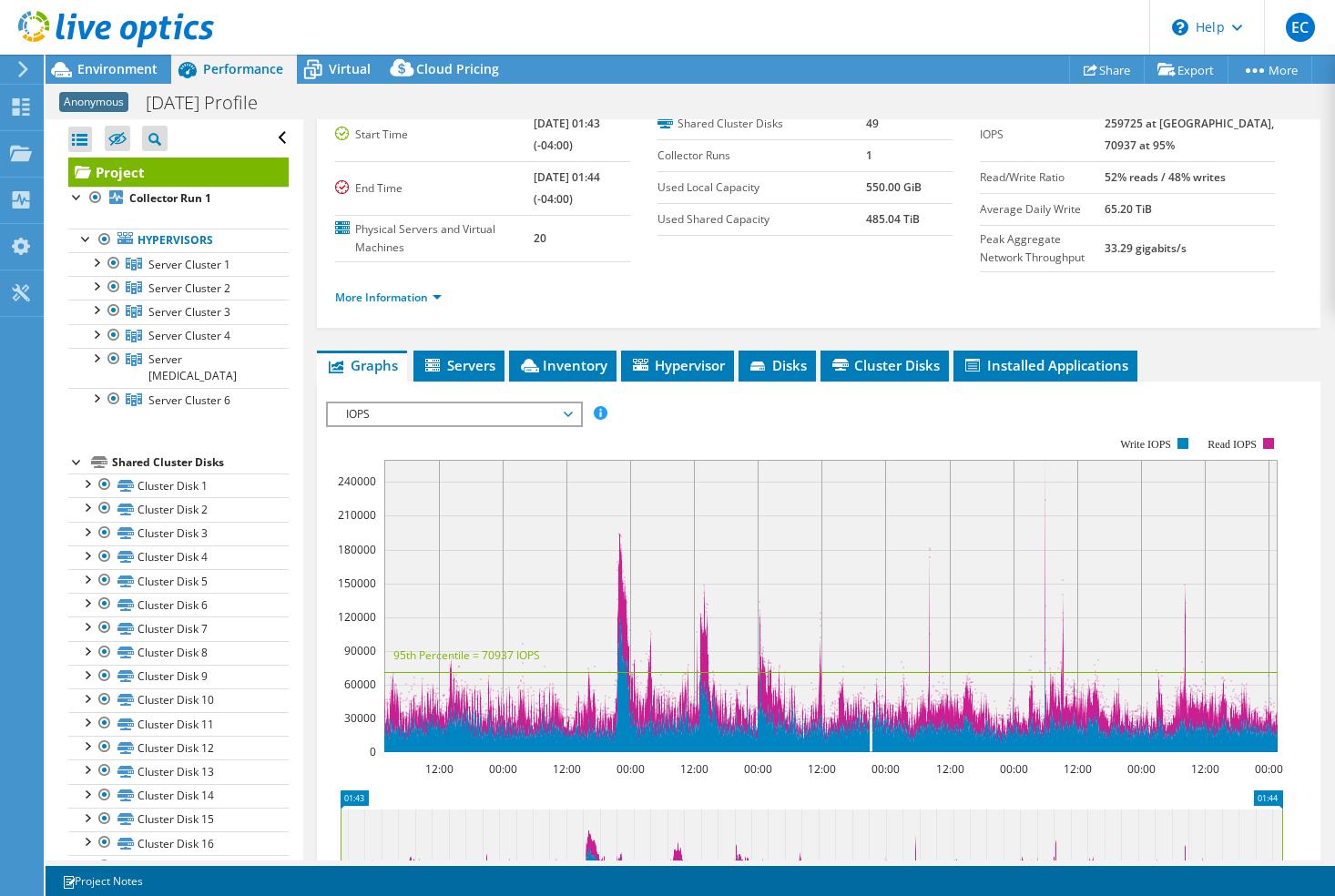
scroll to position [0, 0]
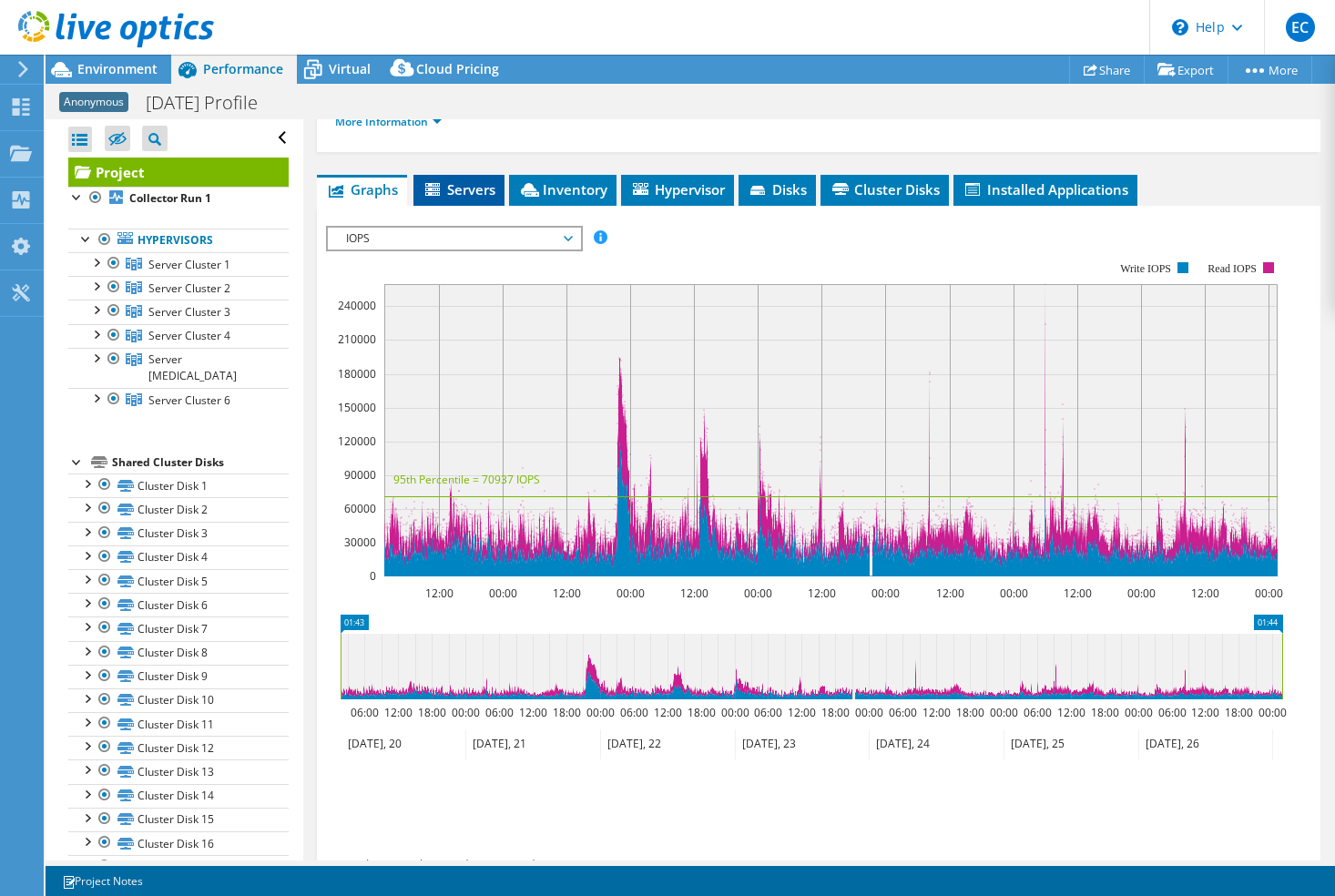
click at [474, 187] on span "Servers" at bounding box center [458, 190] width 73 height 18
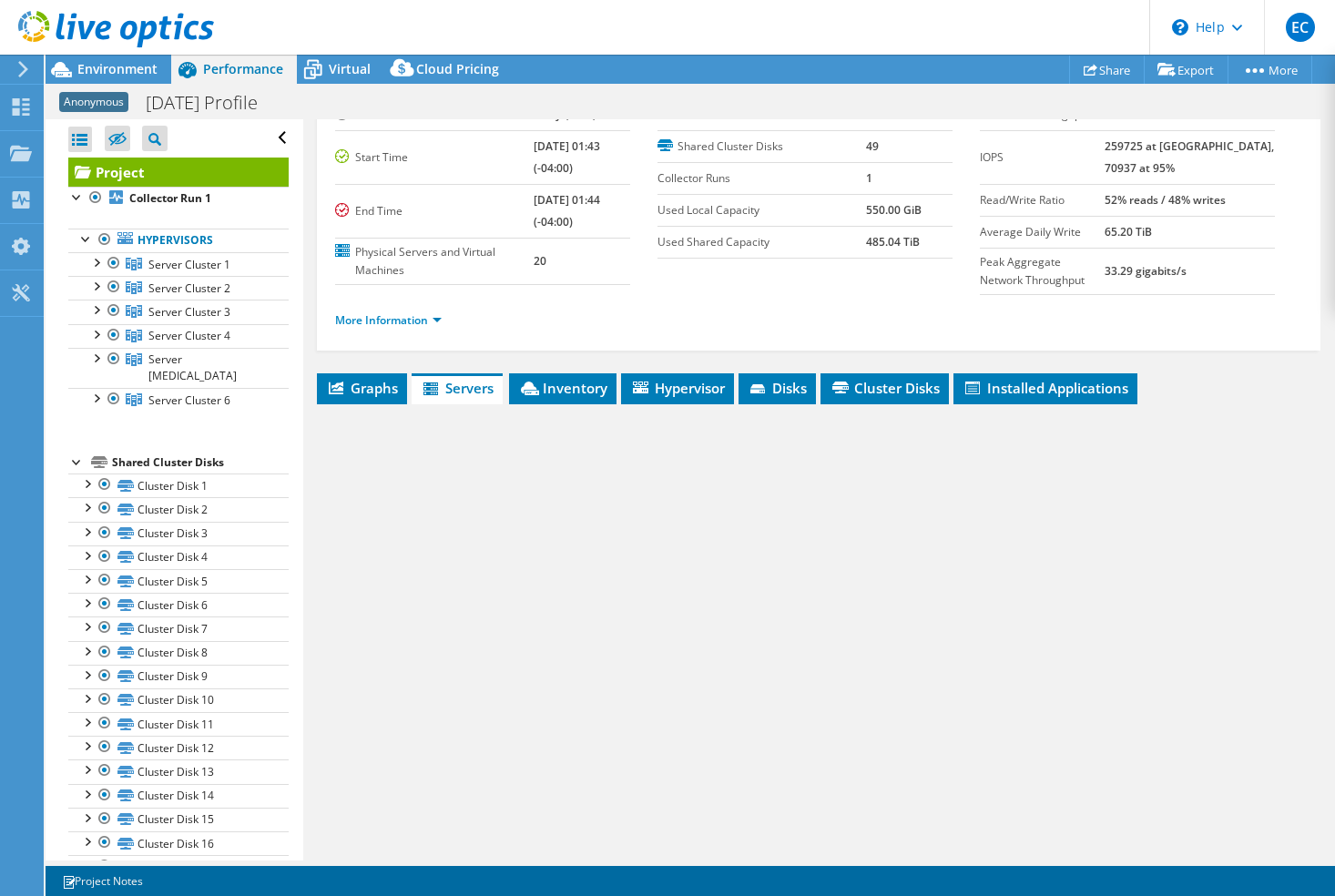
scroll to position [75, 0]
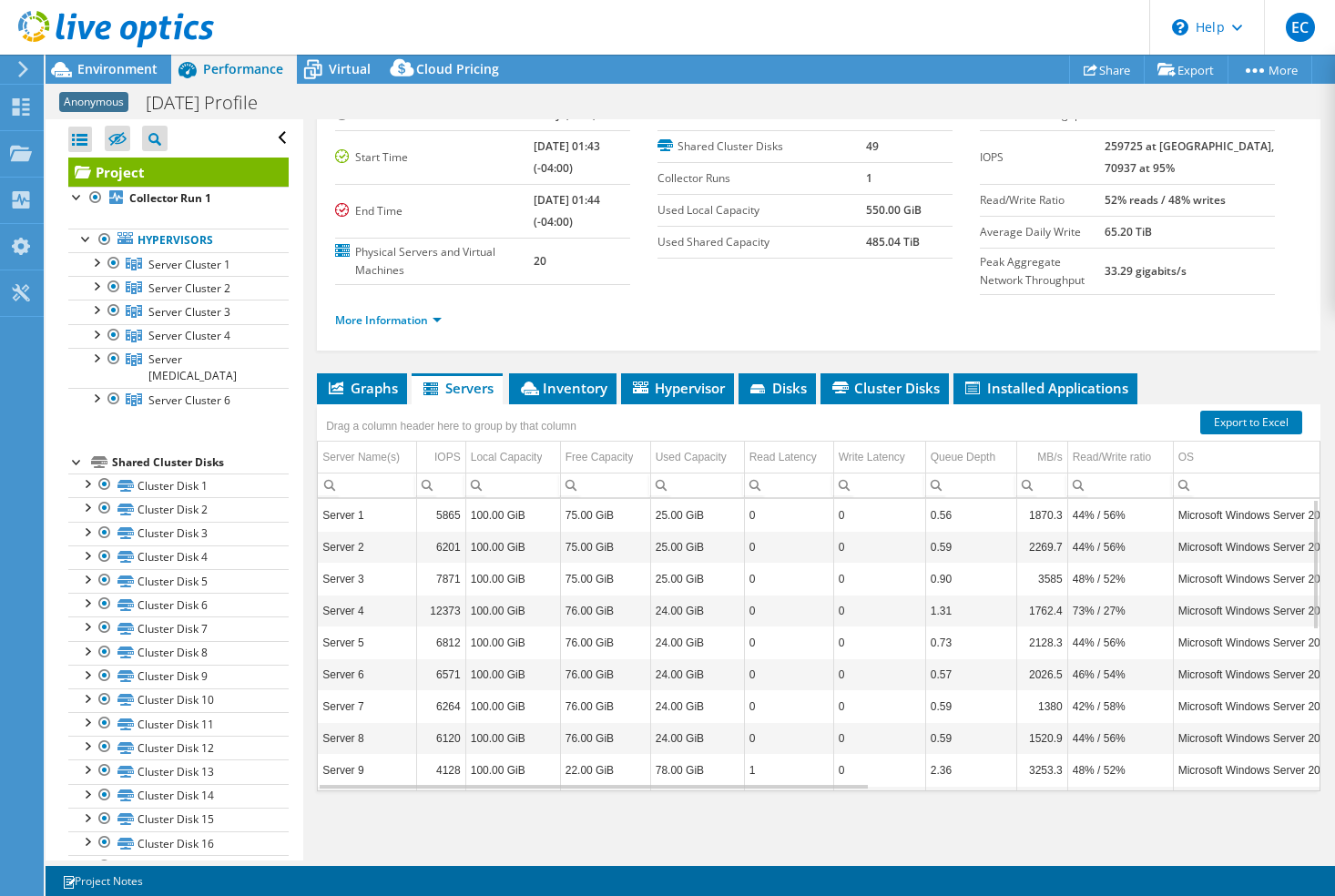
click at [347, 528] on td "Server 1" at bounding box center [367, 515] width 99 height 32
click at [347, 517] on td "Server 1" at bounding box center [367, 515] width 99 height 32
click at [347, 516] on td "Server 1" at bounding box center [367, 515] width 99 height 32
drag, startPoint x: 347, startPoint y: 516, endPoint x: 446, endPoint y: 591, distance: 124.2
click at [442, 587] on td "7871" at bounding box center [440, 579] width 49 height 32
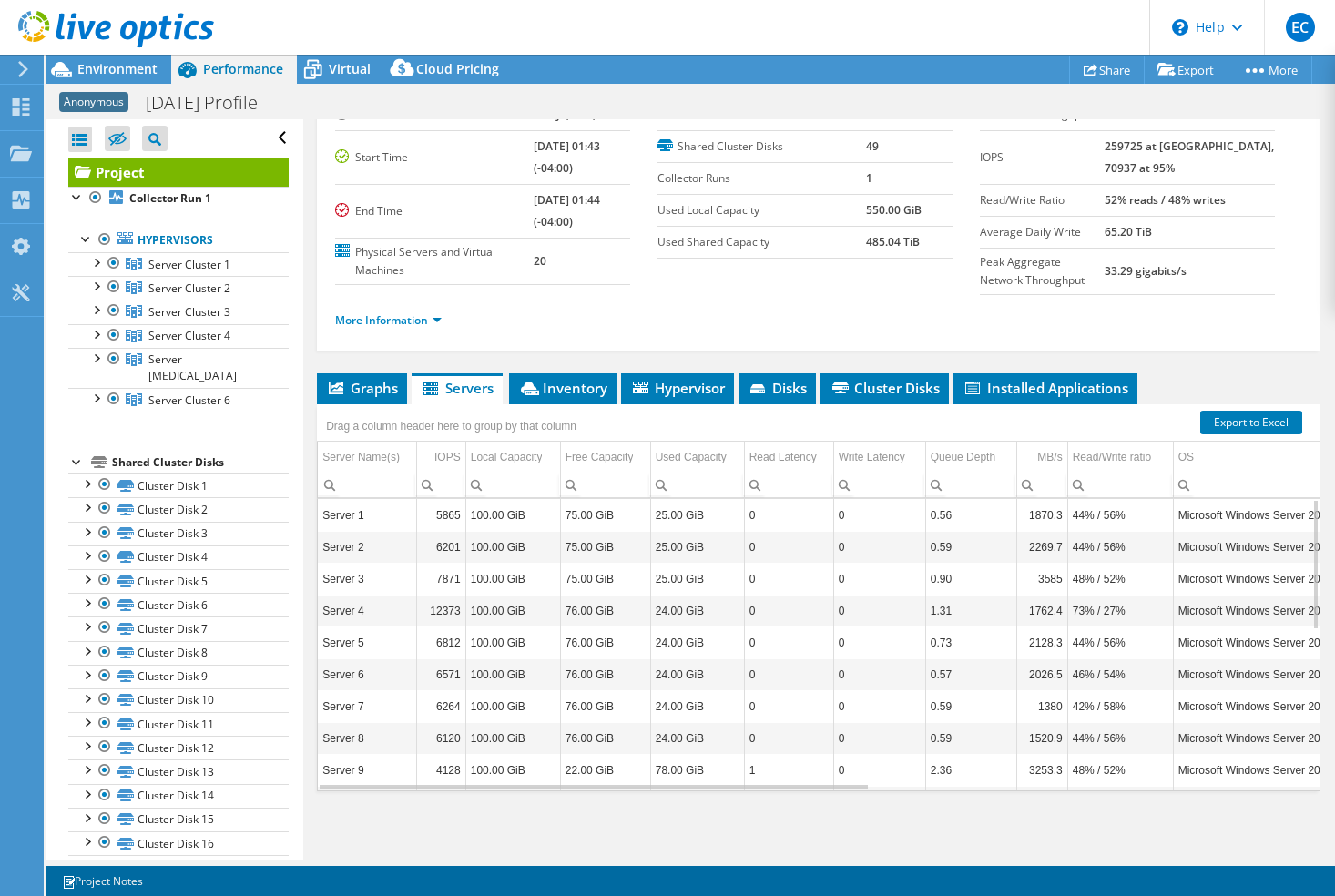
click at [847, 664] on td "0" at bounding box center [879, 674] width 92 height 32
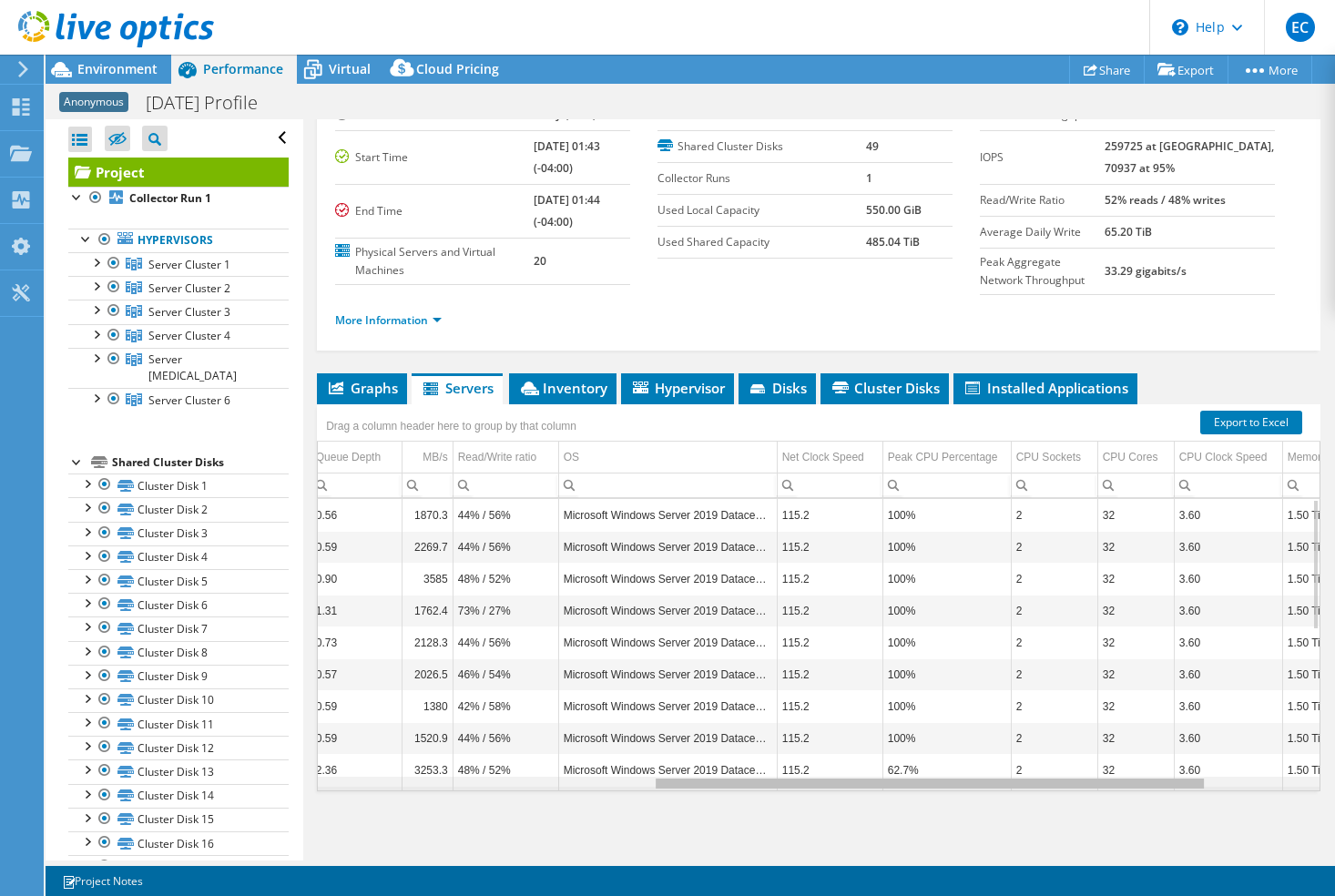
scroll to position [0, 0]
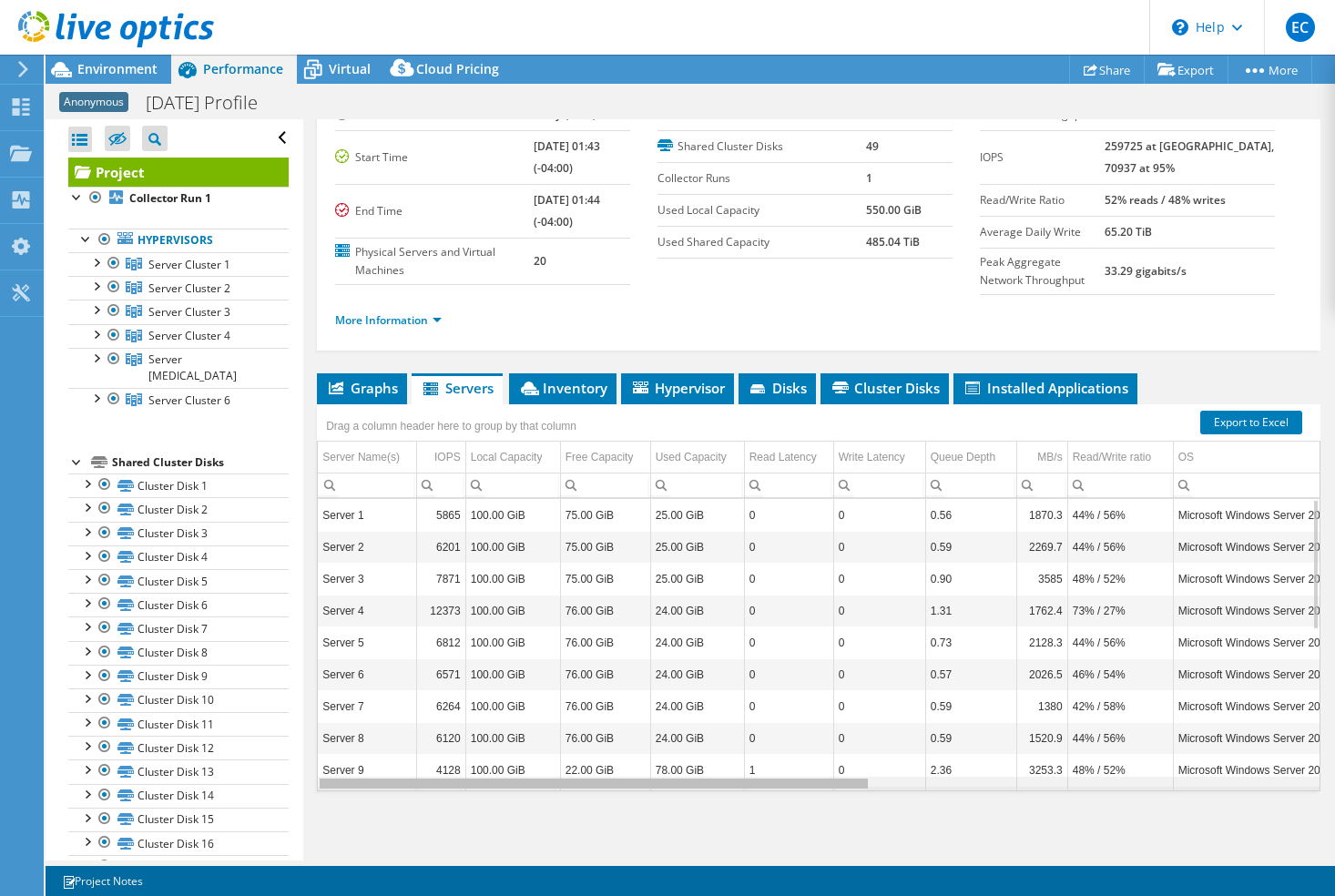
drag, startPoint x: 888, startPoint y: 788, endPoint x: 401, endPoint y: 741, distance: 489.3
click at [434, 755] on body "EC End User Ed Craig ECRAIG@RSUI.COM RSUI My Profile Log Out \n Help Explore He…" at bounding box center [668, 448] width 1335 height 896
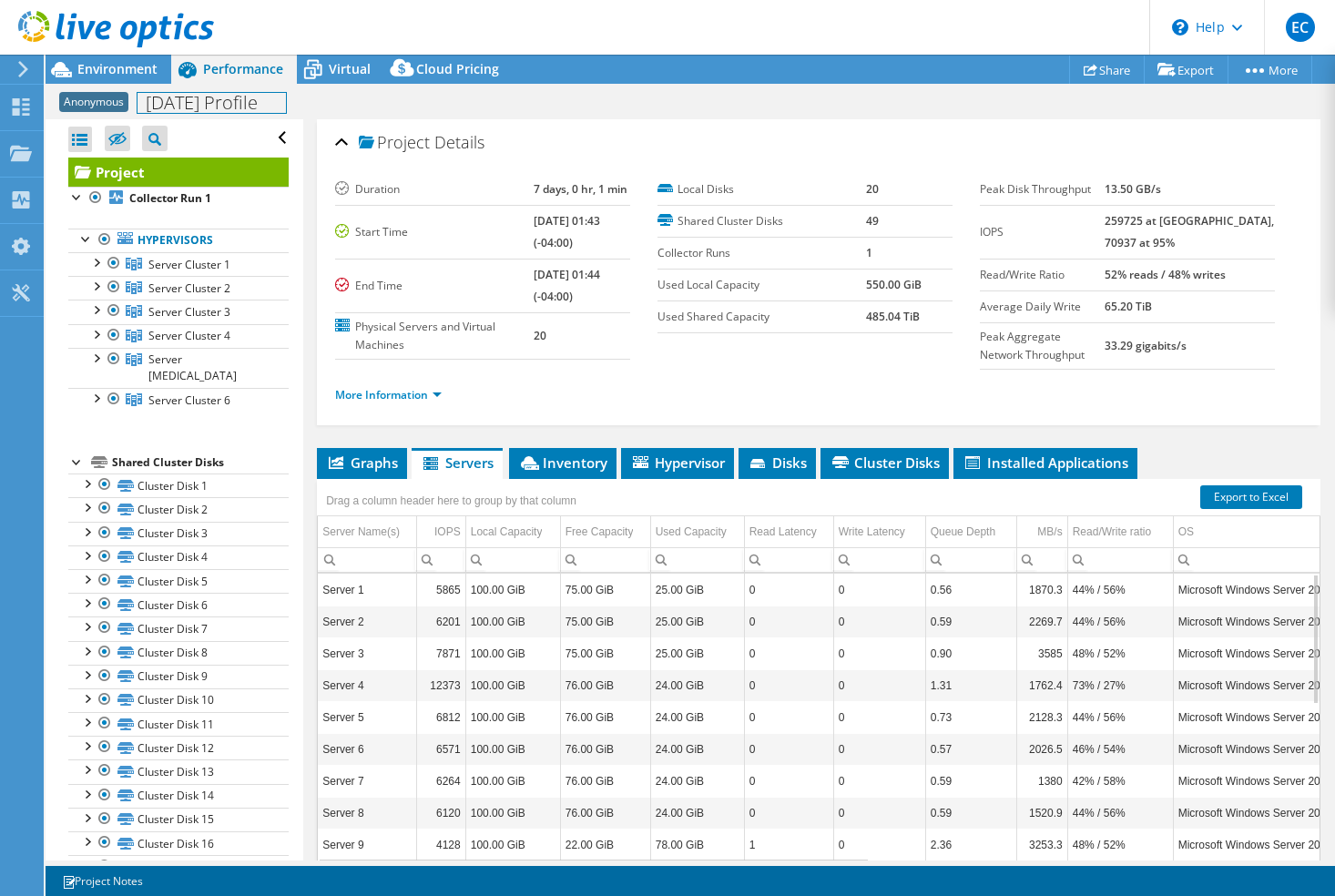
click at [197, 99] on h1 "[DATE] Profile" at bounding box center [212, 103] width 149 height 20
click at [110, 70] on span "Environment" at bounding box center [118, 68] width 80 height 17
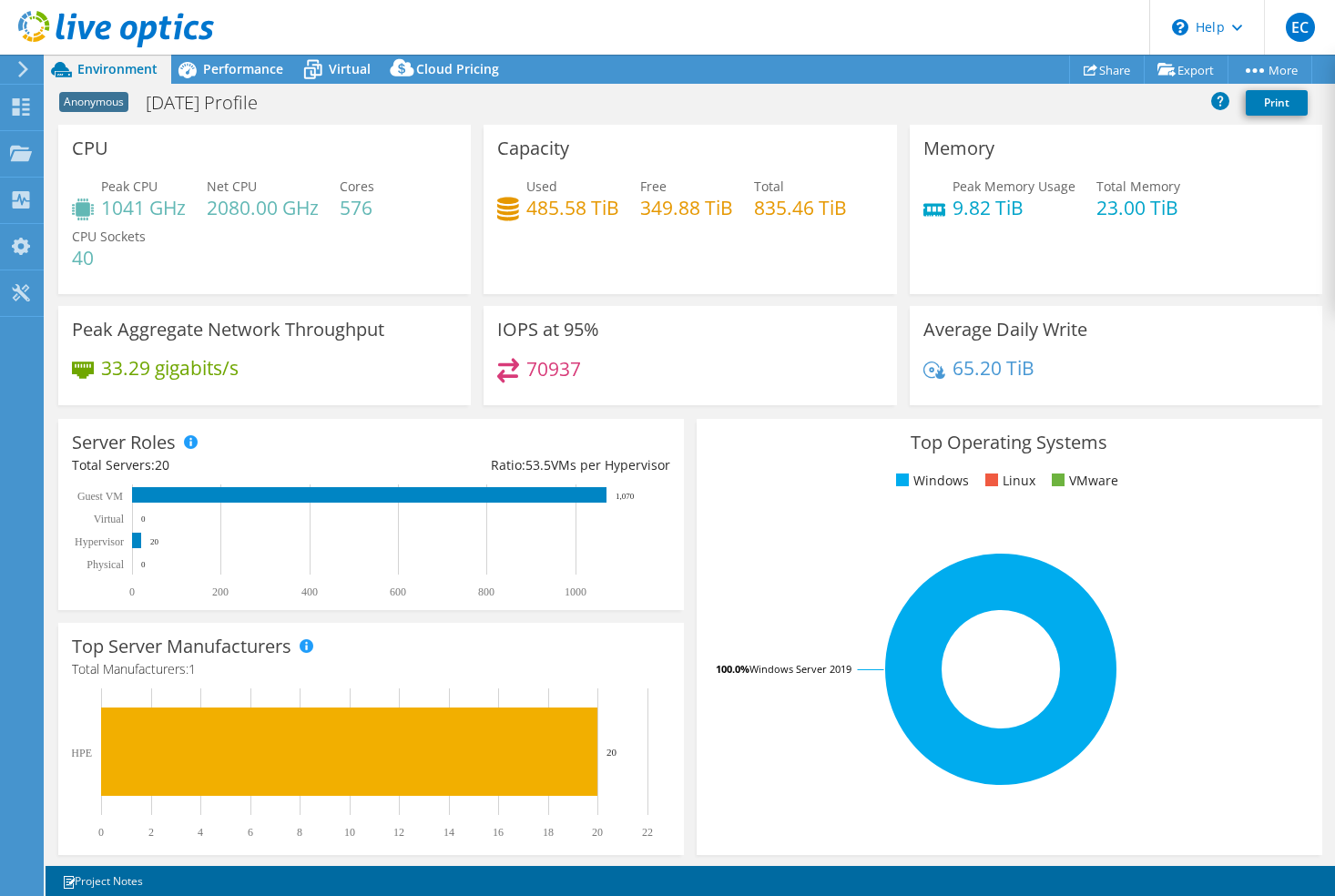
click at [25, 73] on icon at bounding box center [23, 69] width 14 height 16
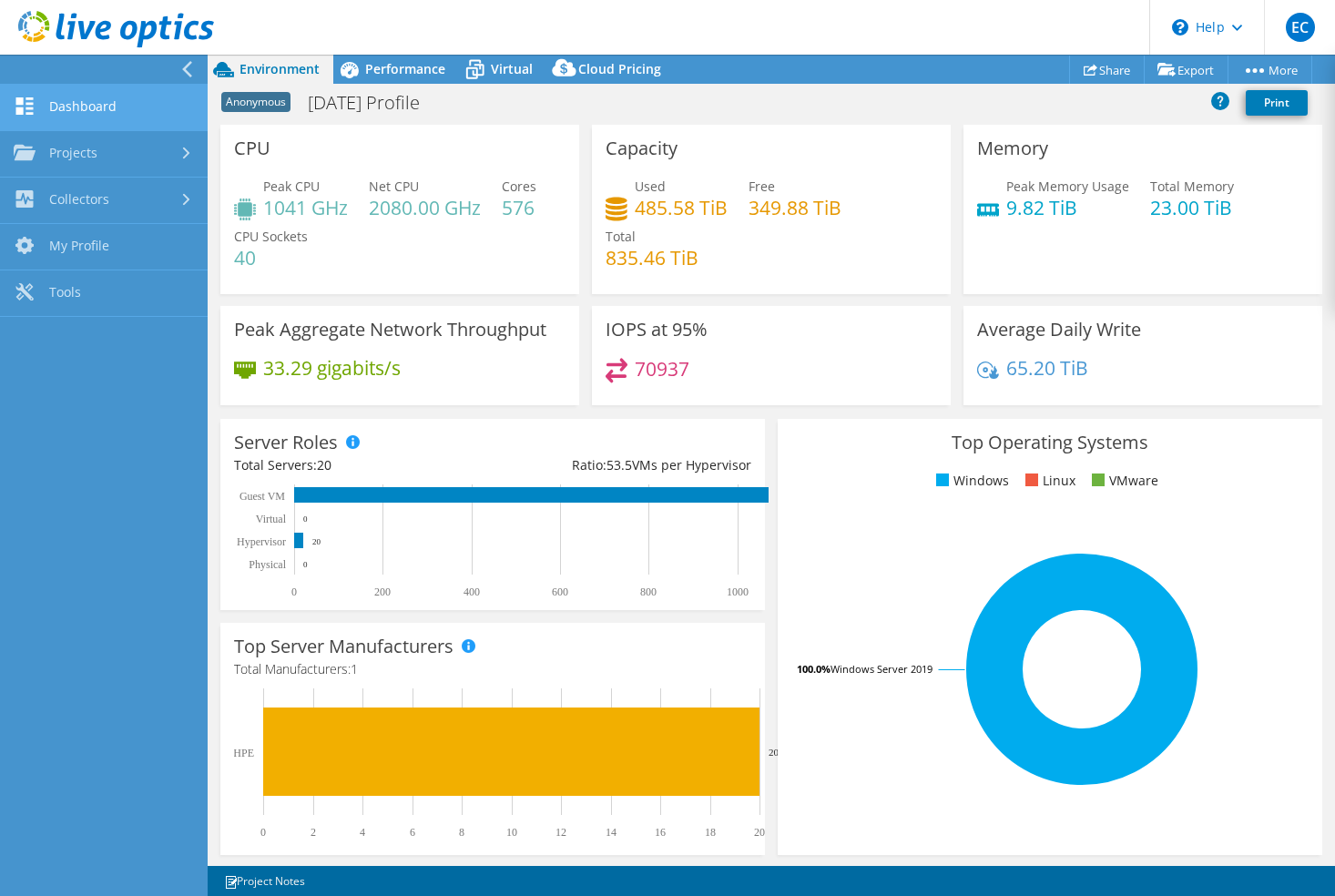
click at [109, 117] on link "Dashboard" at bounding box center [104, 108] width 208 height 47
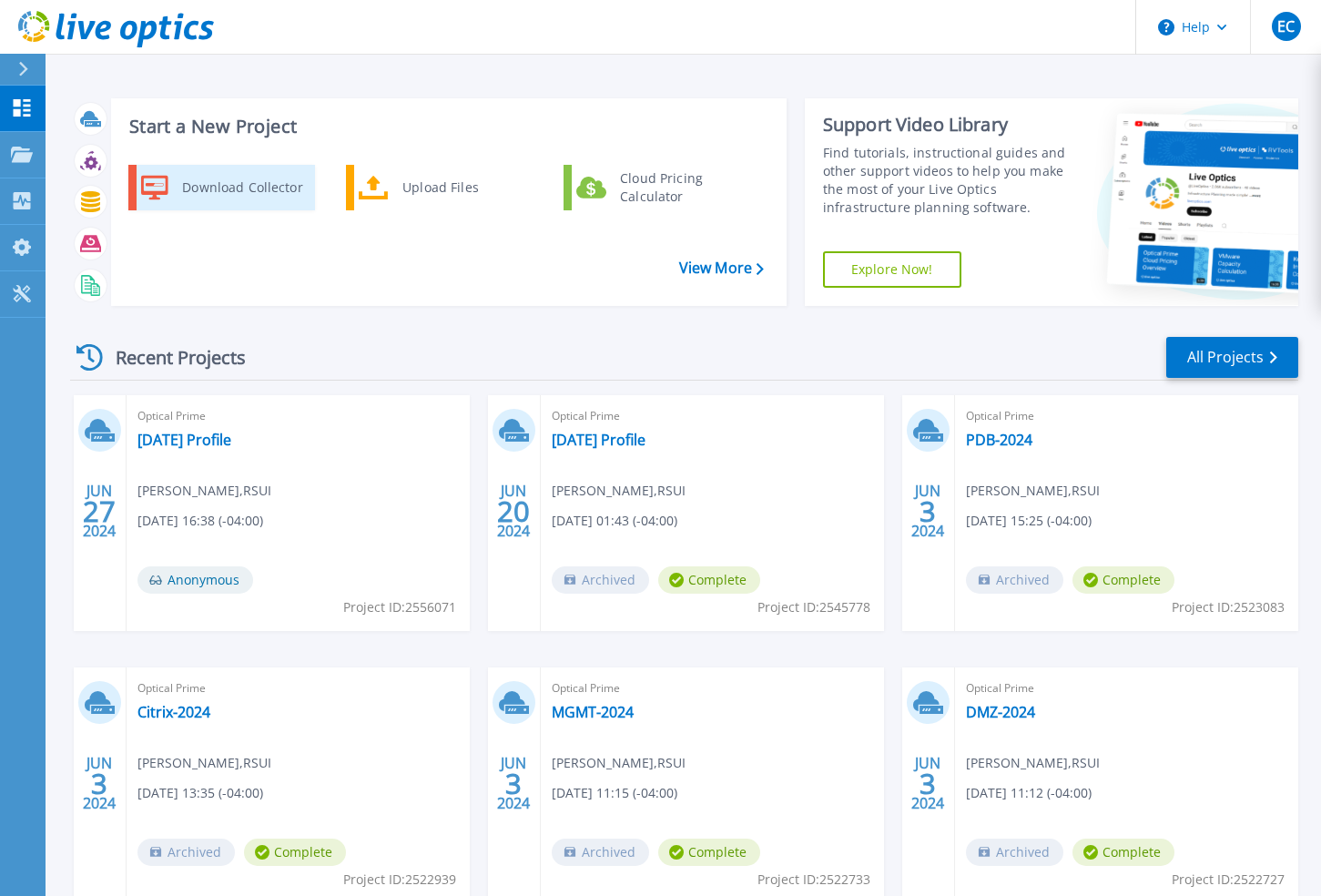
click at [243, 189] on div "Download Collector" at bounding box center [241, 188] width 138 height 37
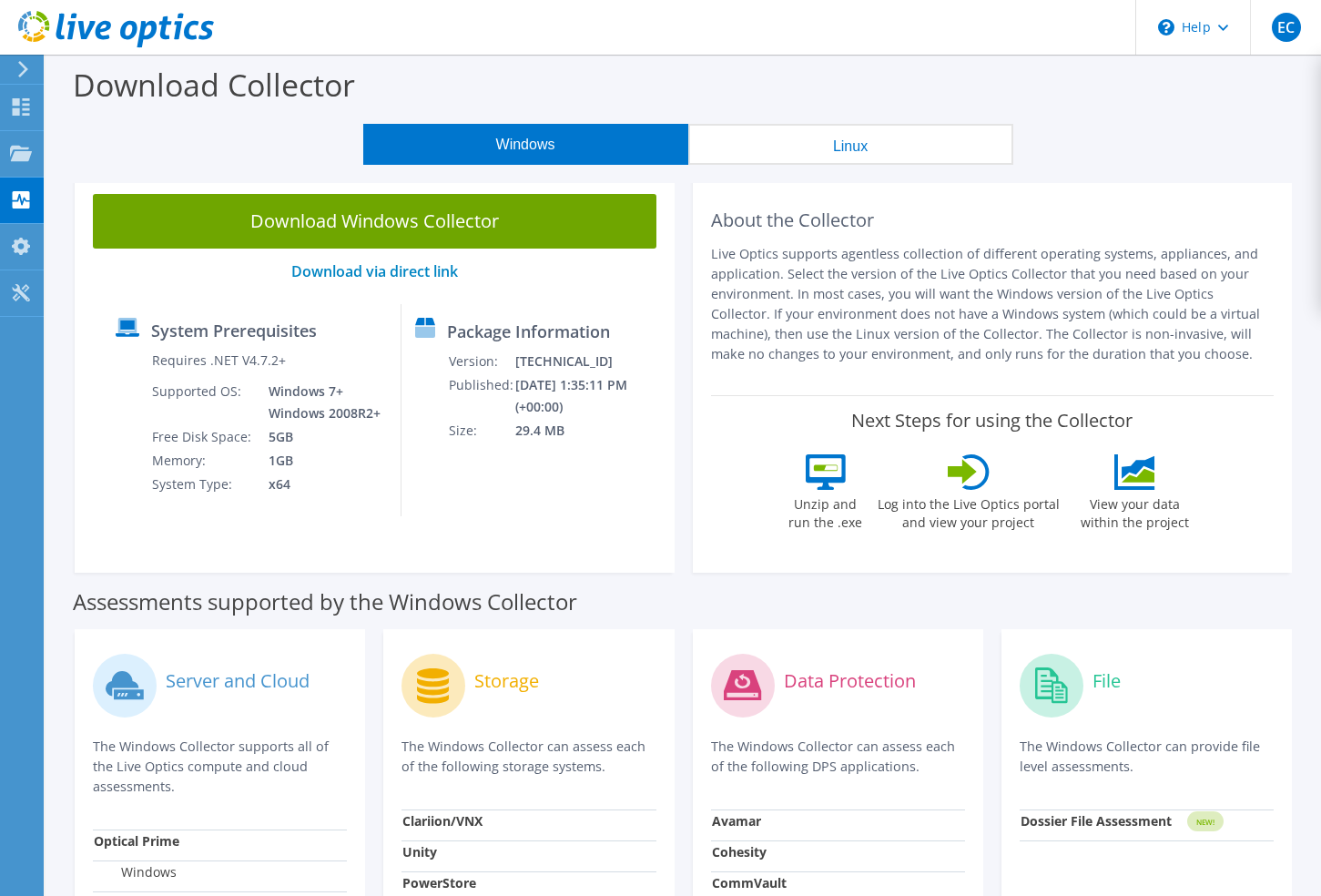
click at [537, 333] on label "Package Information" at bounding box center [528, 331] width 163 height 18
click at [516, 419] on tbody "Version: 26.3.2.215 Published: 8/12/2025 1:35:11 PM (+00:00) Size: 29.4 MB" at bounding box center [557, 395] width 218 height 93
drag, startPoint x: 515, startPoint y: 419, endPoint x: 333, endPoint y: 466, distance: 188.0
click at [333, 466] on td "1GB" at bounding box center [320, 461] width 130 height 24
click at [273, 326] on label "System Prerequisites" at bounding box center [234, 330] width 166 height 18
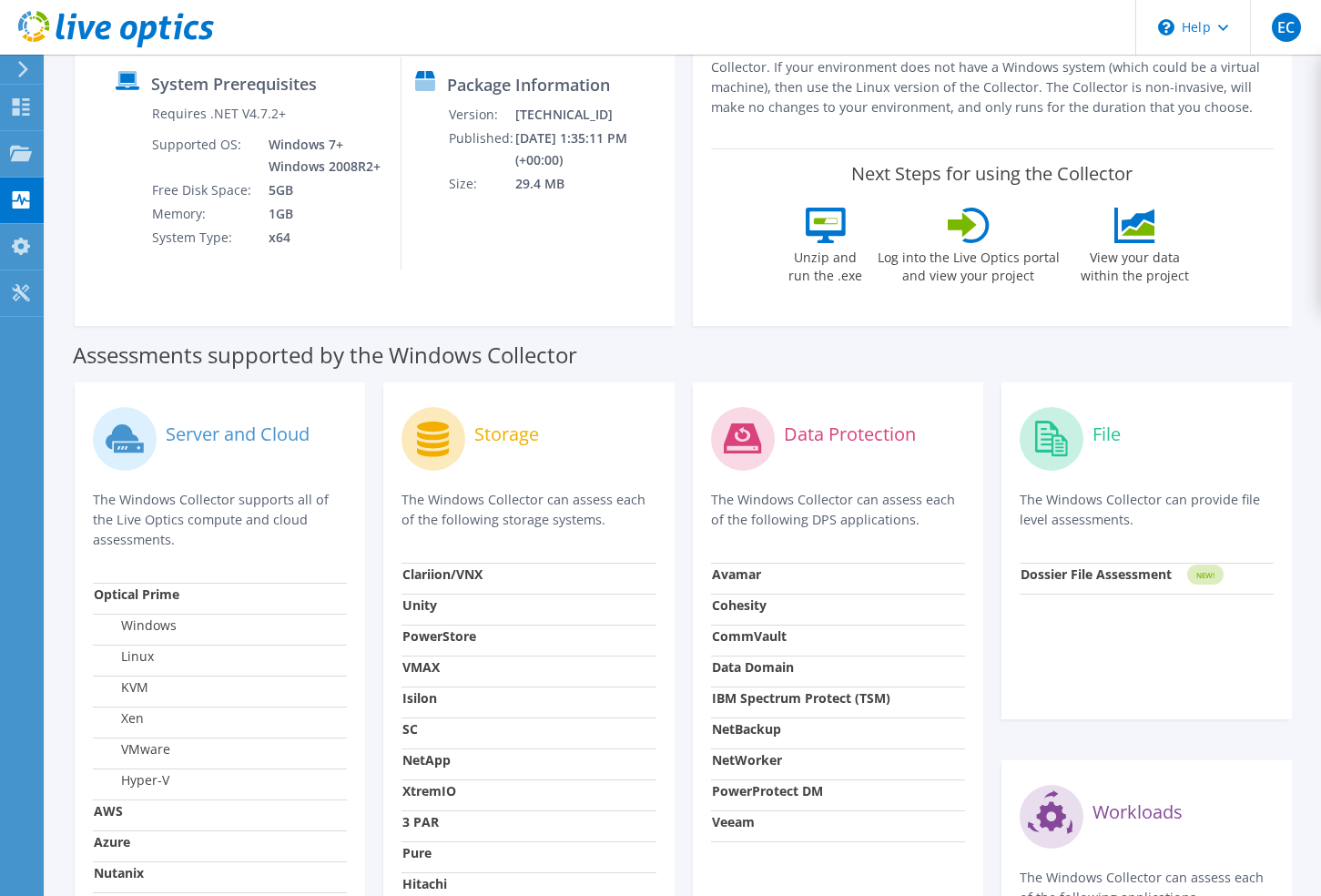
scroll to position [273, 0]
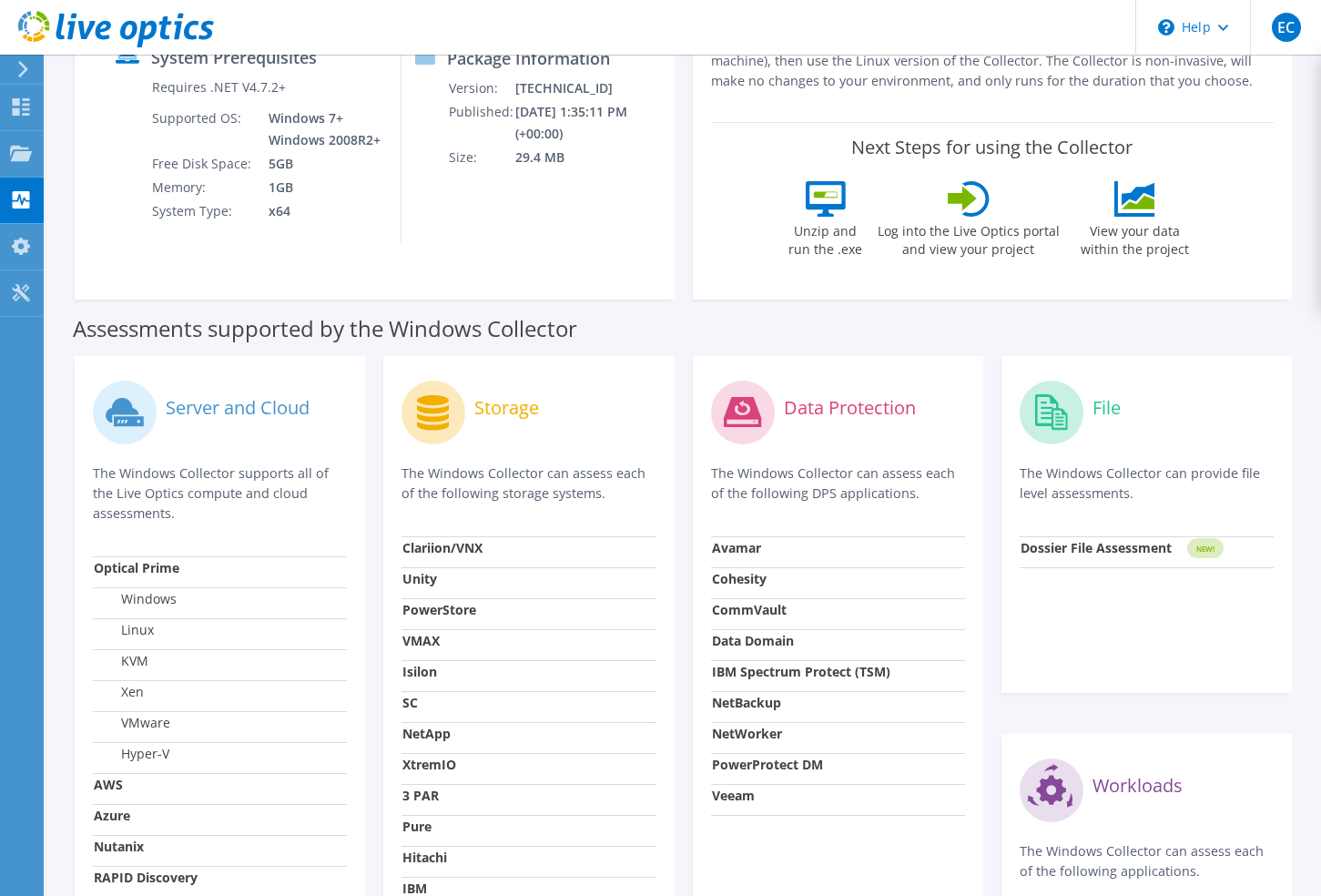
click at [245, 391] on div "Server and Cloud" at bounding box center [220, 412] width 254 height 76
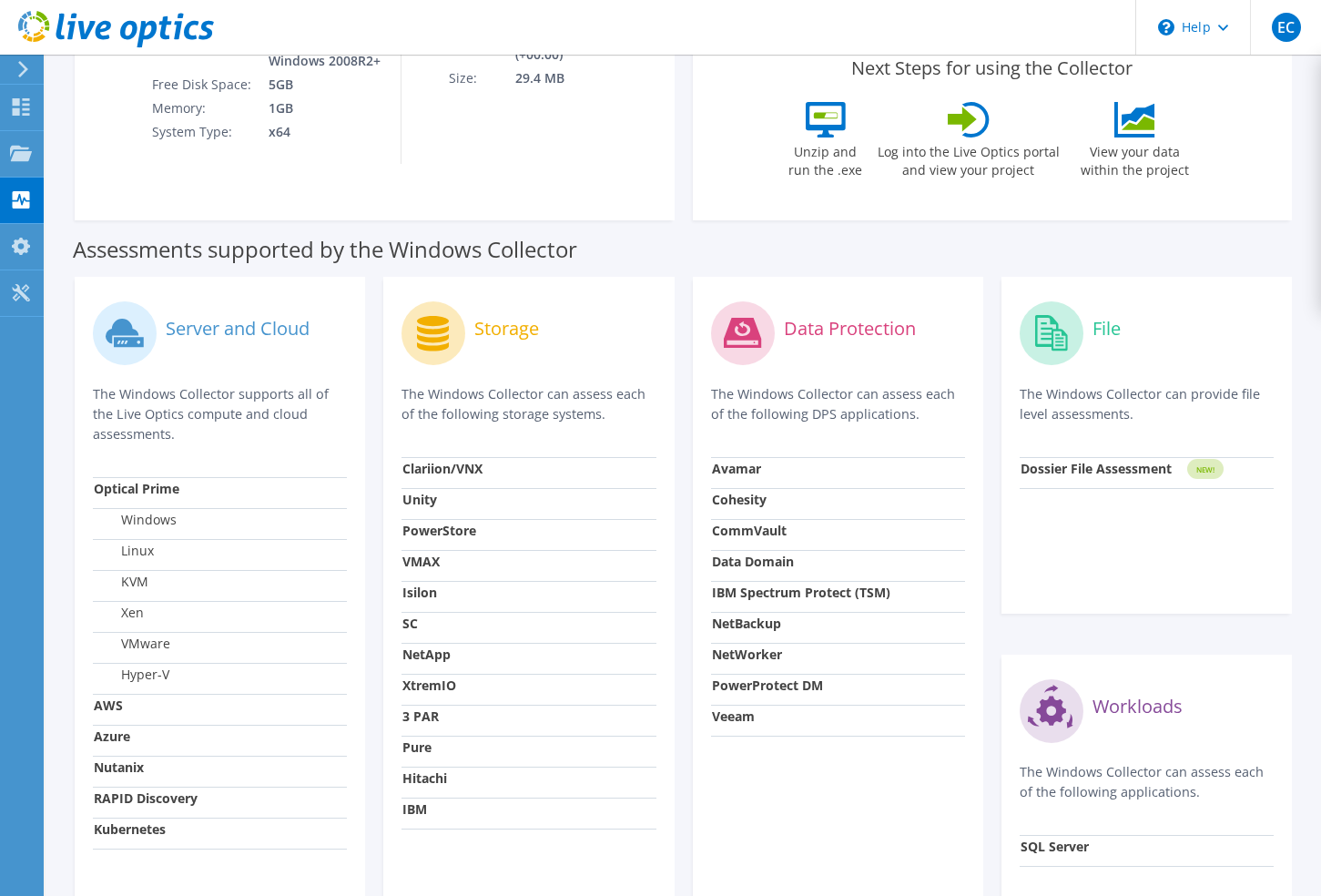
scroll to position [0, 0]
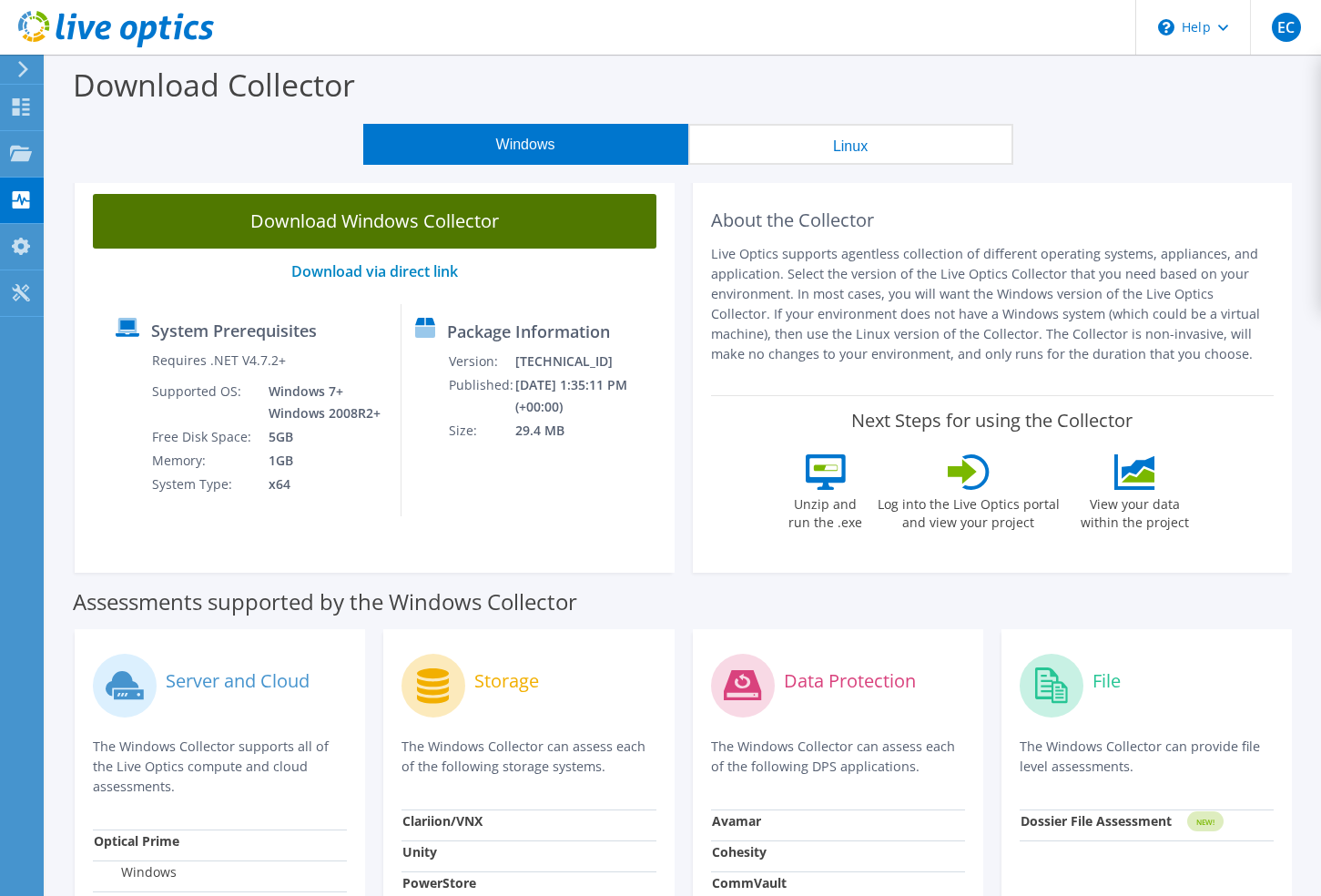
click at [403, 214] on link "Download Windows Collector" at bounding box center [374, 221] width 564 height 55
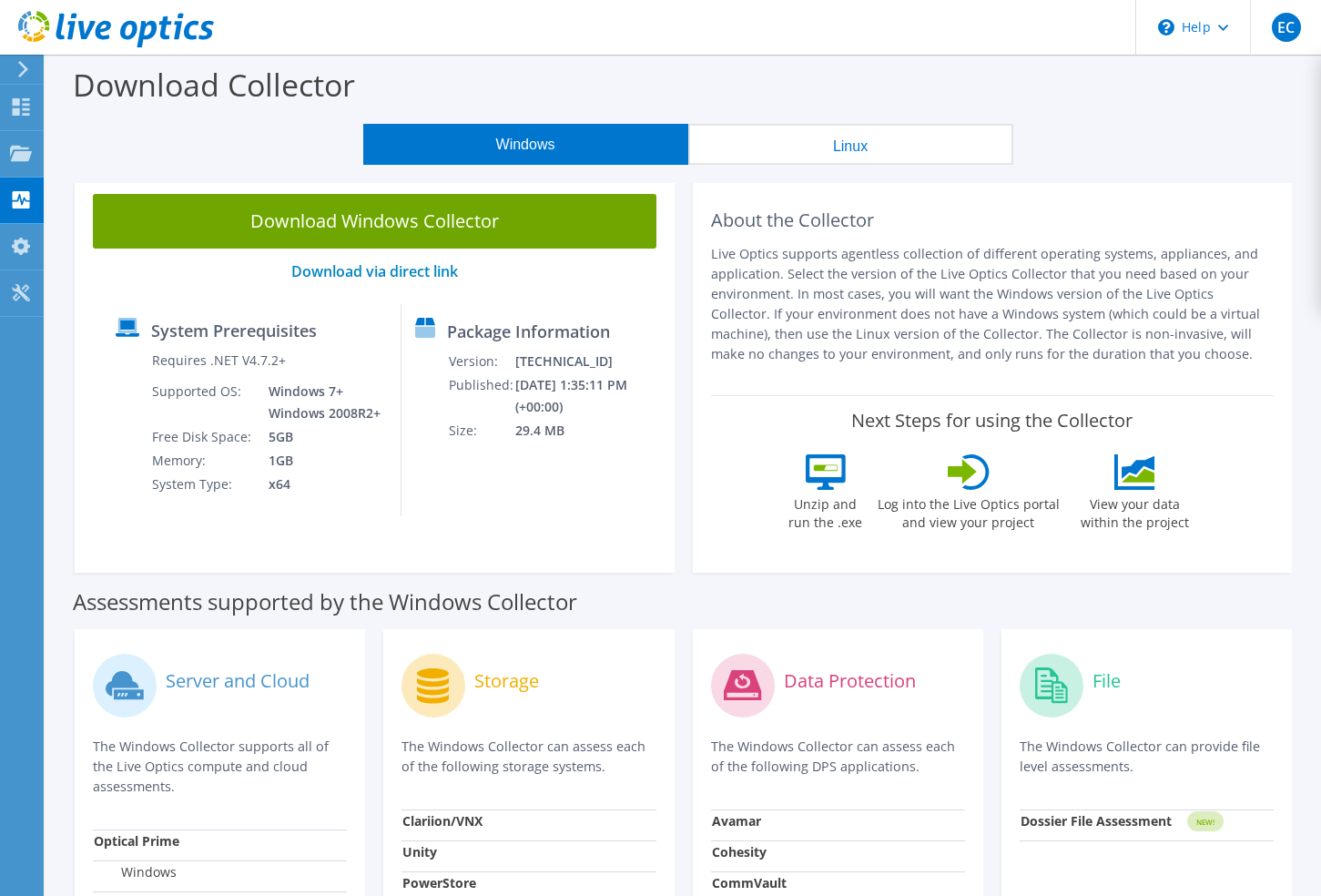
drag, startPoint x: 806, startPoint y: 61, endPoint x: 810, endPoint y: 34, distance: 27.3
click at [806, 61] on div "Download Collector" at bounding box center [683, 89] width 1257 height 69
click at [16, 112] on use at bounding box center [21, 107] width 17 height 17
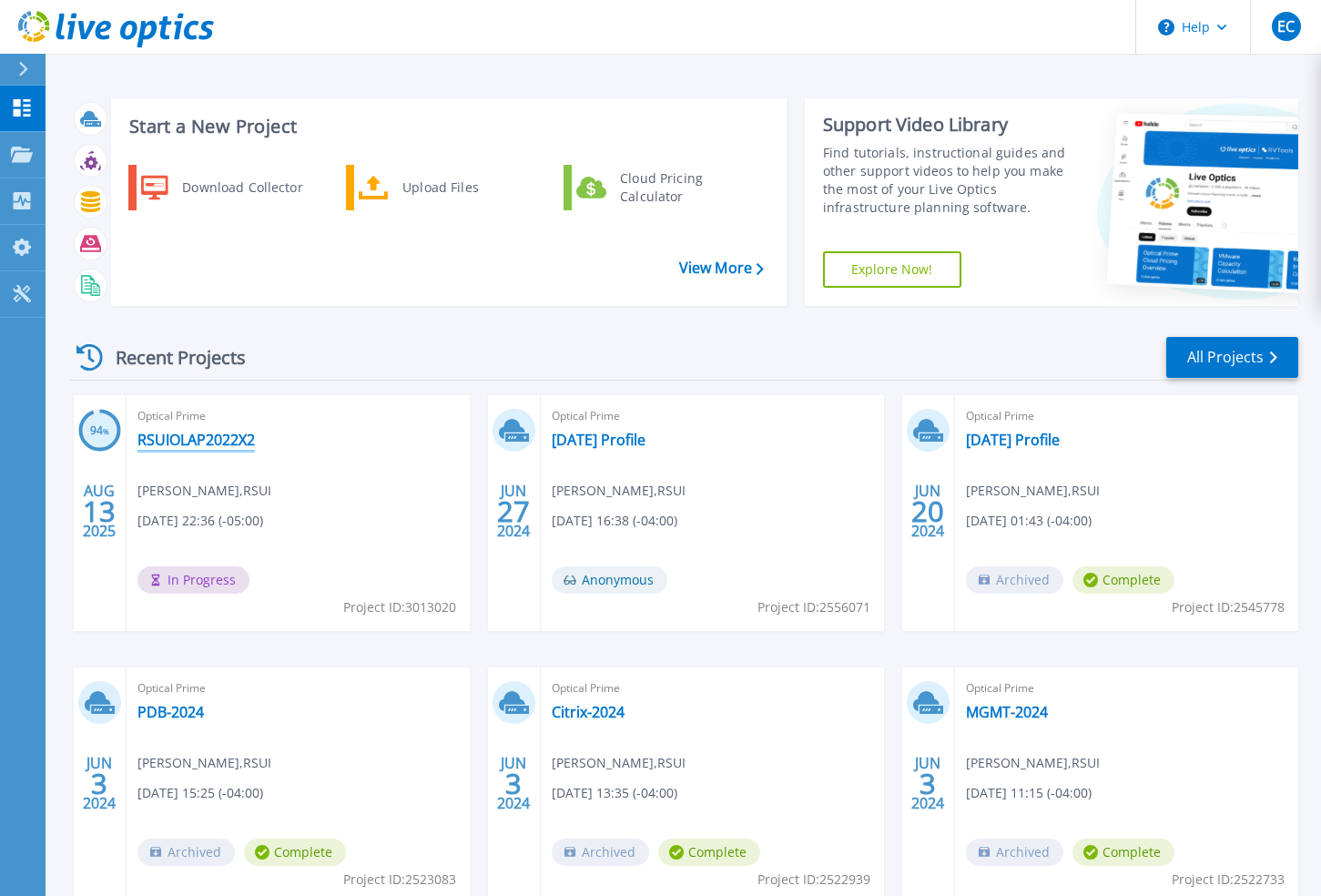
click at [179, 440] on link "RSUIOLAP2022X2" at bounding box center [197, 440] width 118 height 18
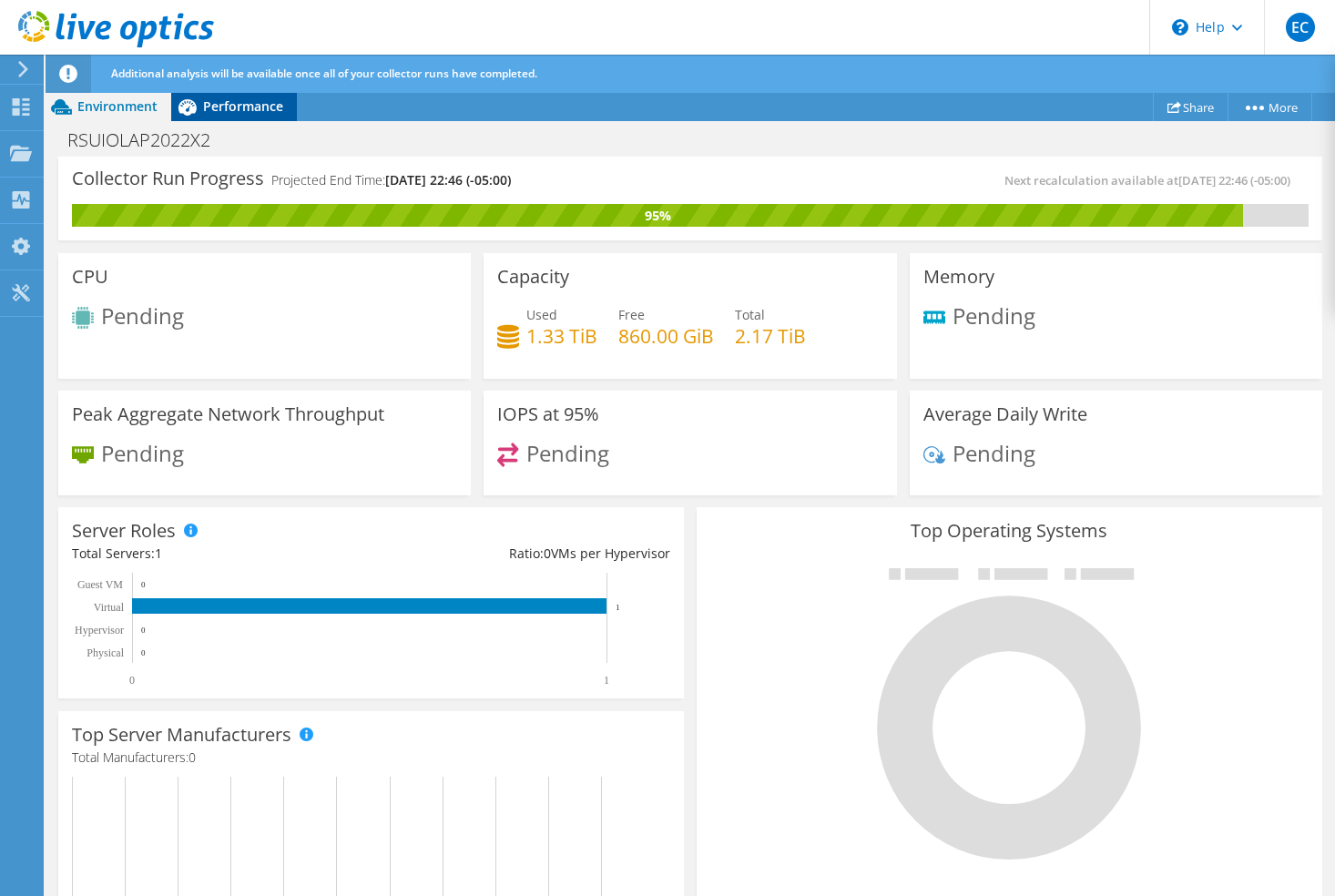
click at [242, 102] on span "Performance" at bounding box center [243, 106] width 80 height 17
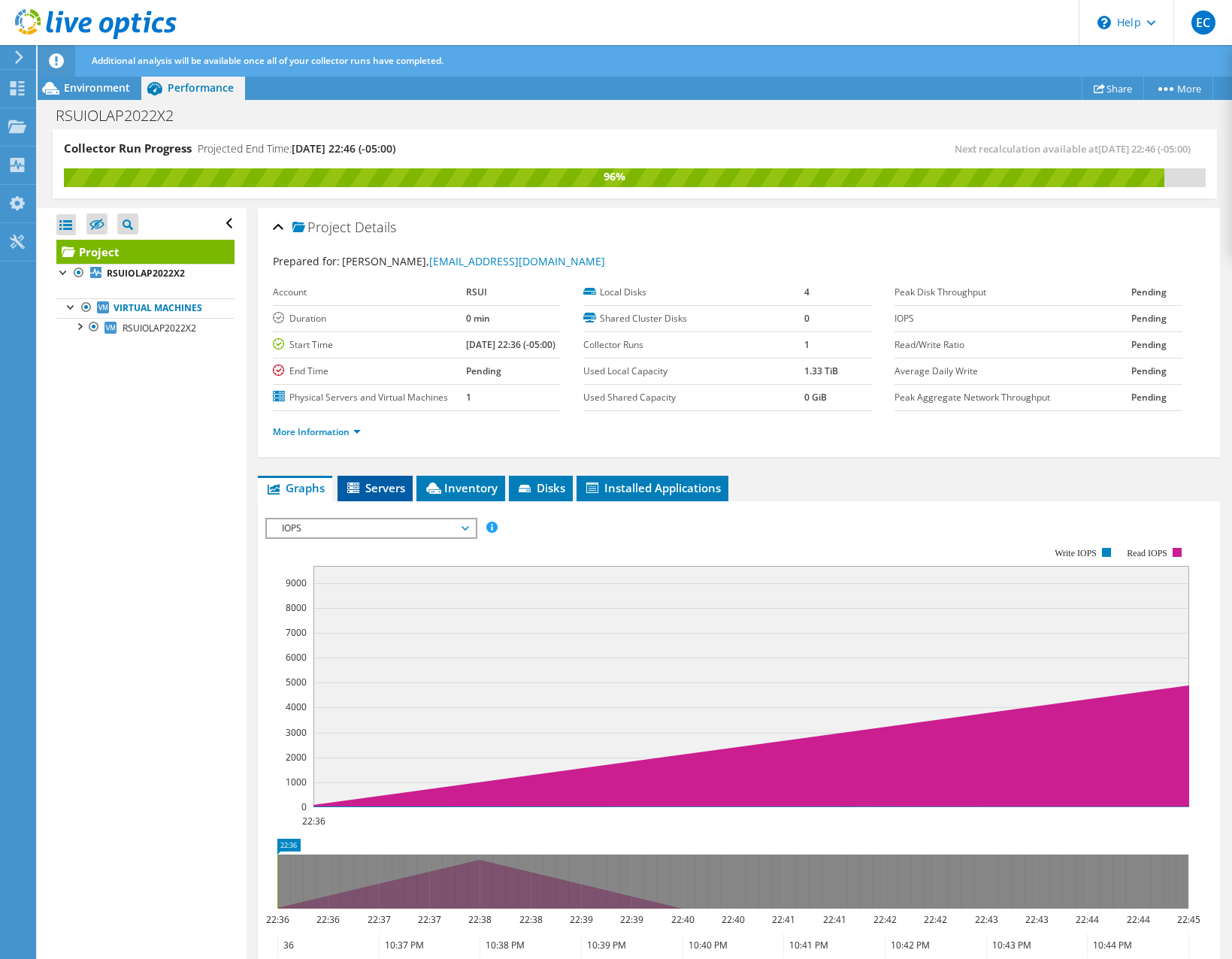
click at [403, 501] on li "Servers" at bounding box center [375, 488] width 75 height 26
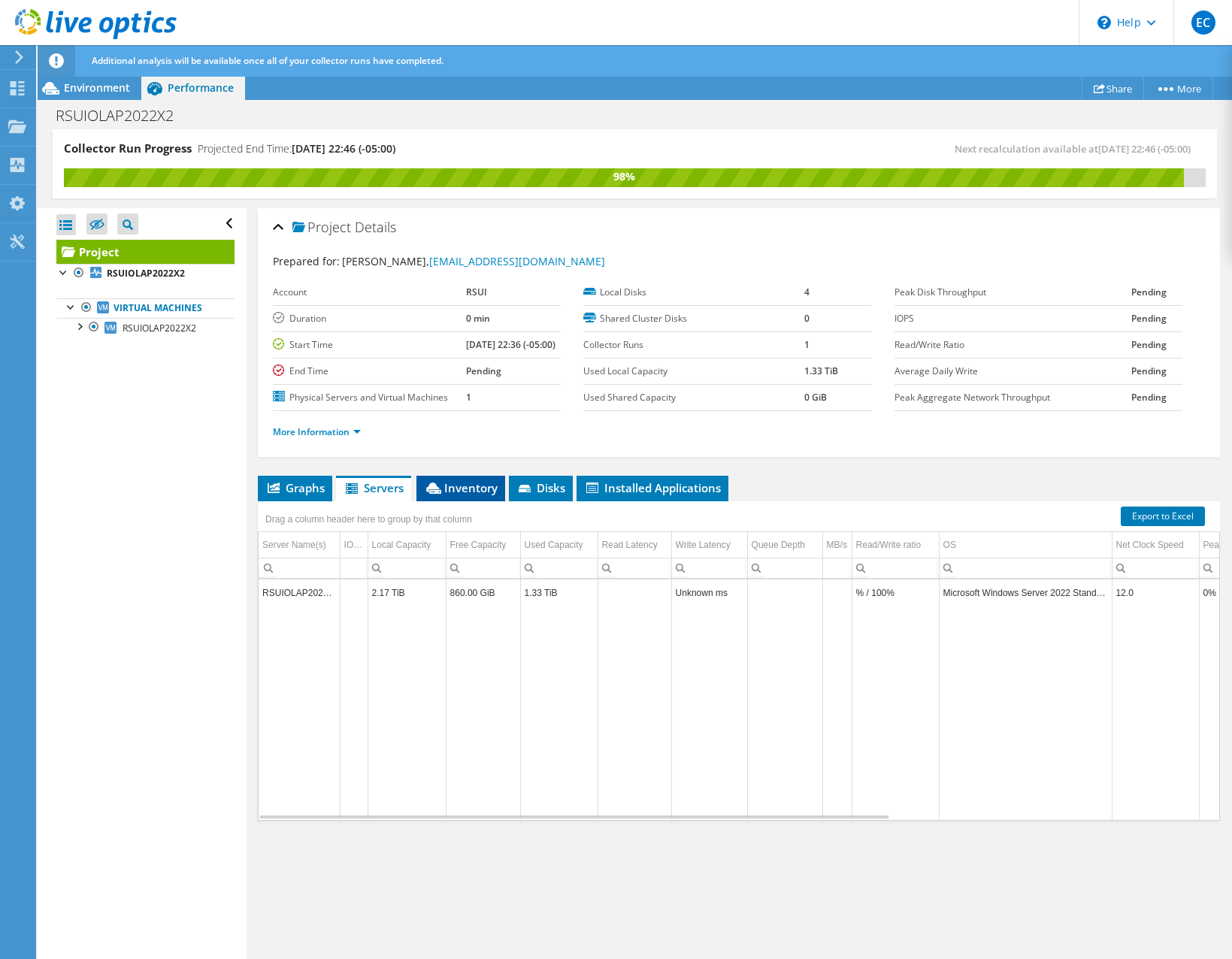
click at [450, 495] on span "Inventory" at bounding box center [460, 487] width 73 height 15
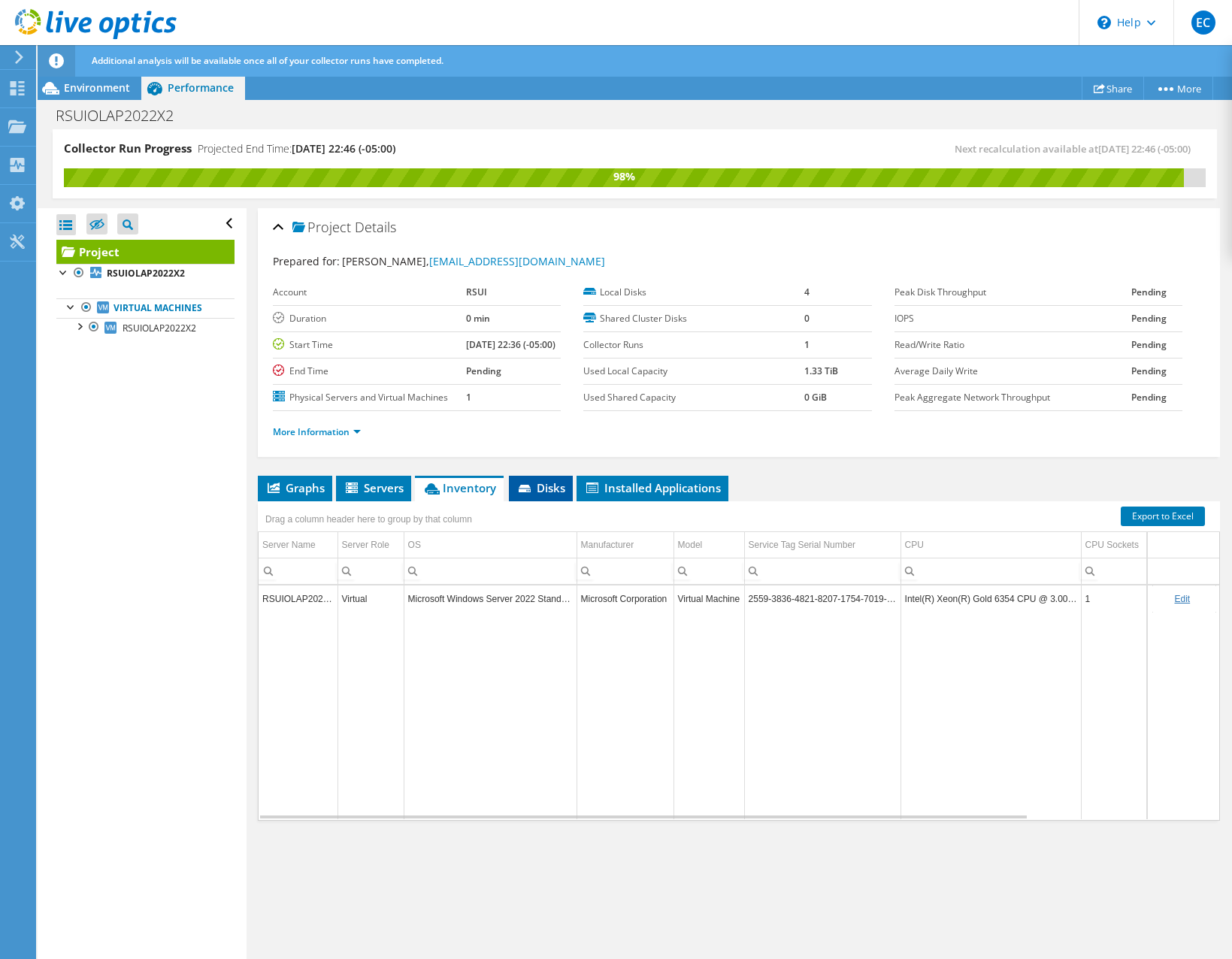
click at [531, 495] on span "Disks" at bounding box center [540, 487] width 49 height 15
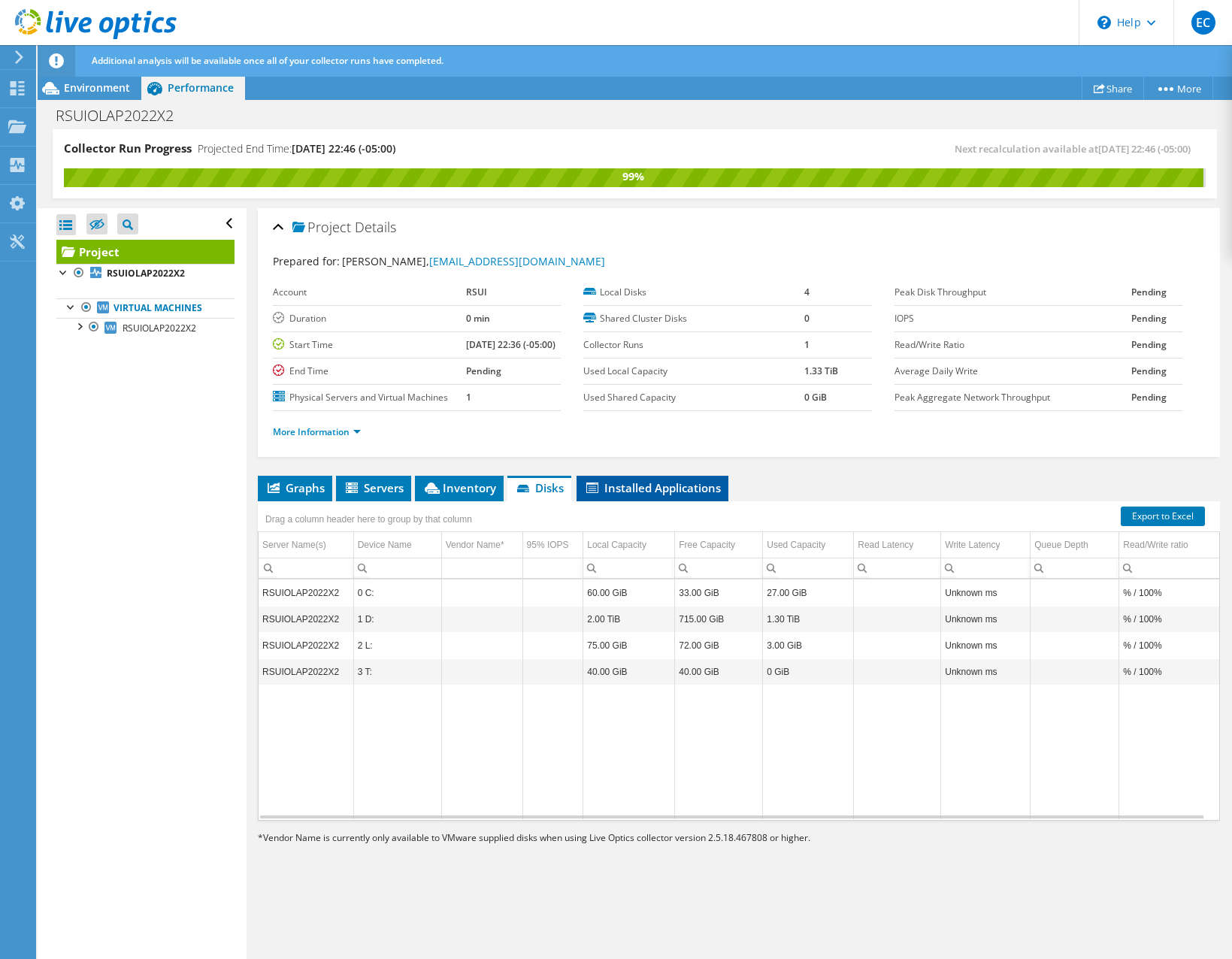
click at [623, 495] on span "Installed Applications" at bounding box center [652, 487] width 137 height 15
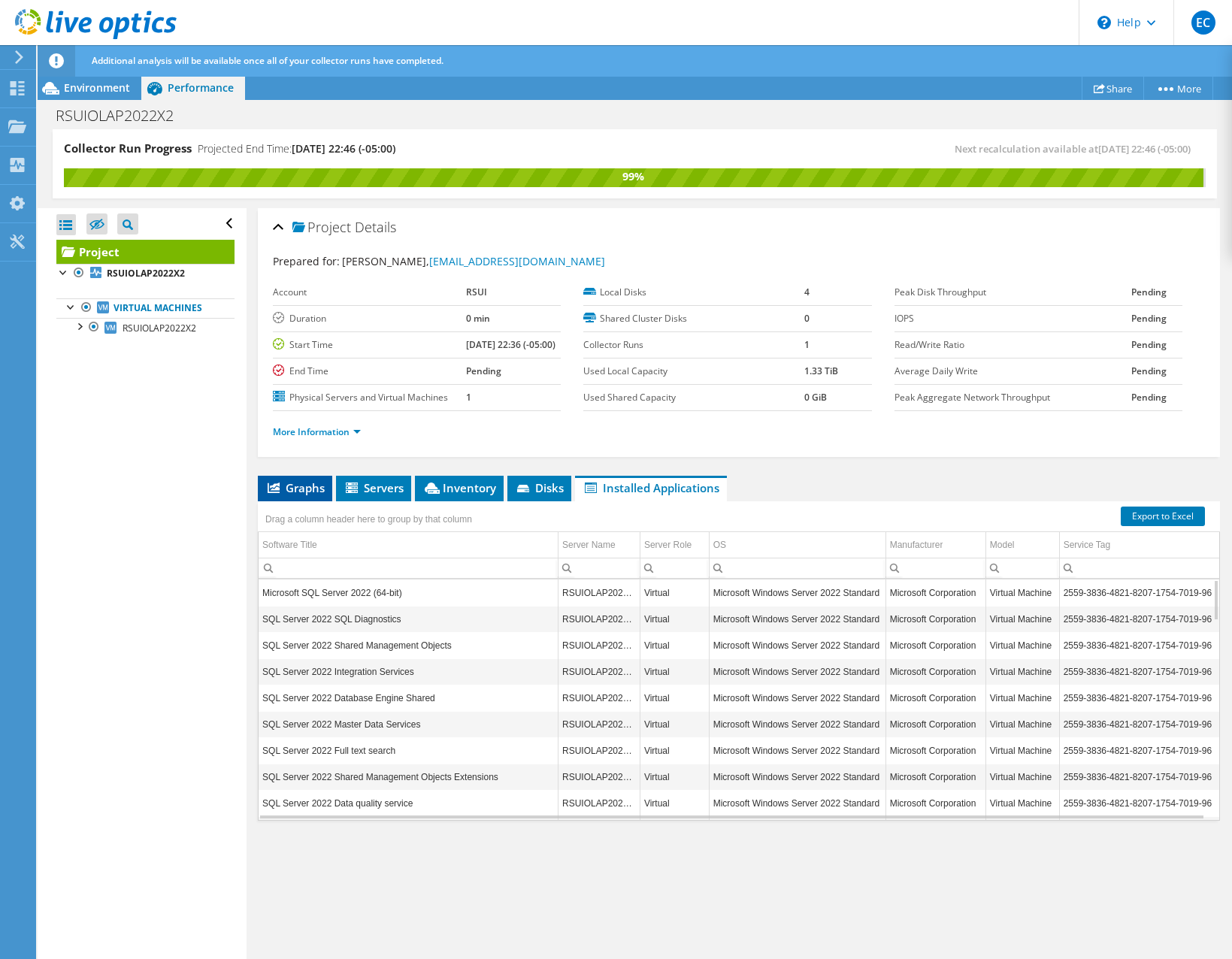
click at [301, 495] on span "Graphs" at bounding box center [295, 487] width 59 height 15
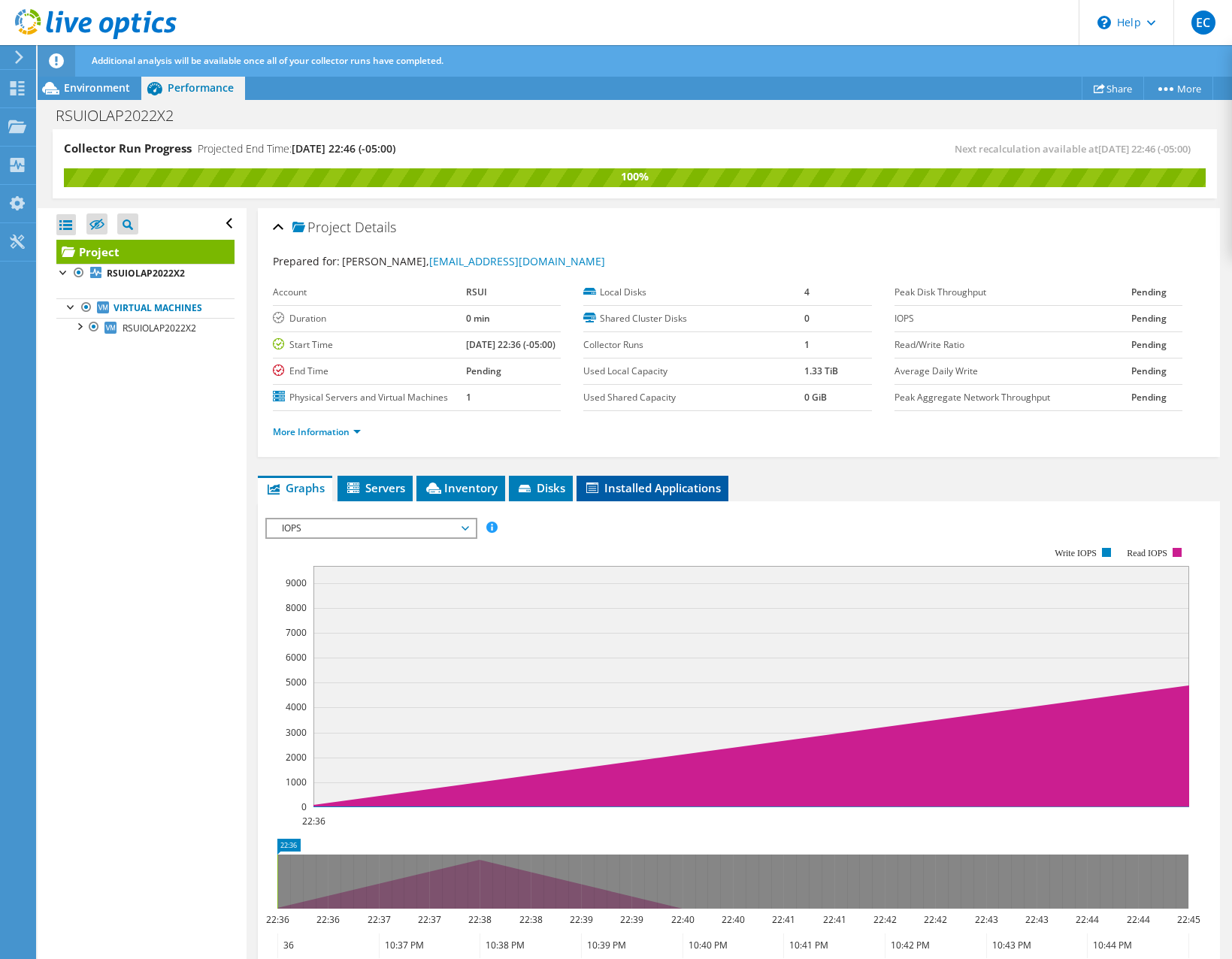
click at [603, 501] on li "Installed Applications" at bounding box center [652, 488] width 152 height 26
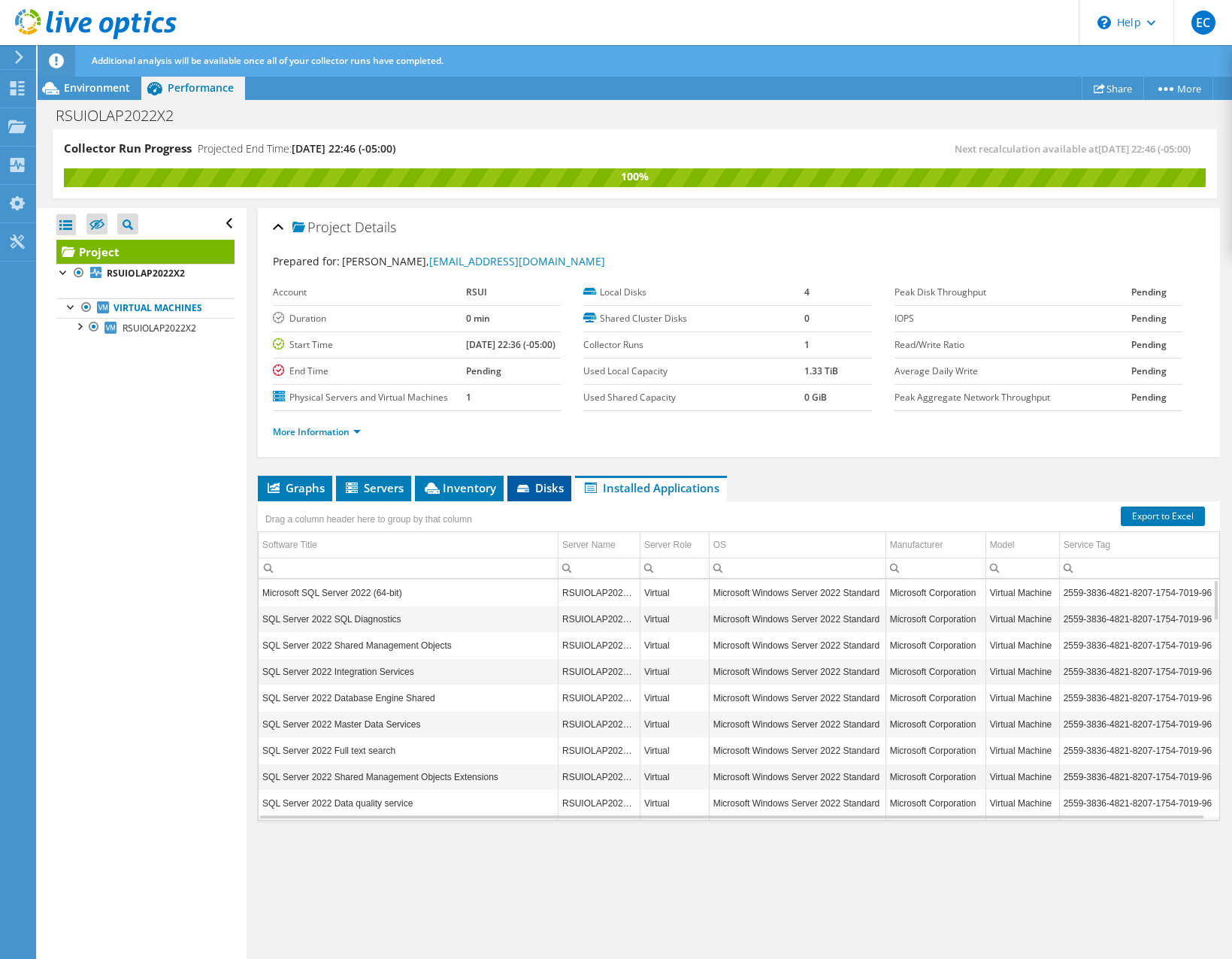
click at [556, 495] on span "Disks" at bounding box center [539, 487] width 49 height 15
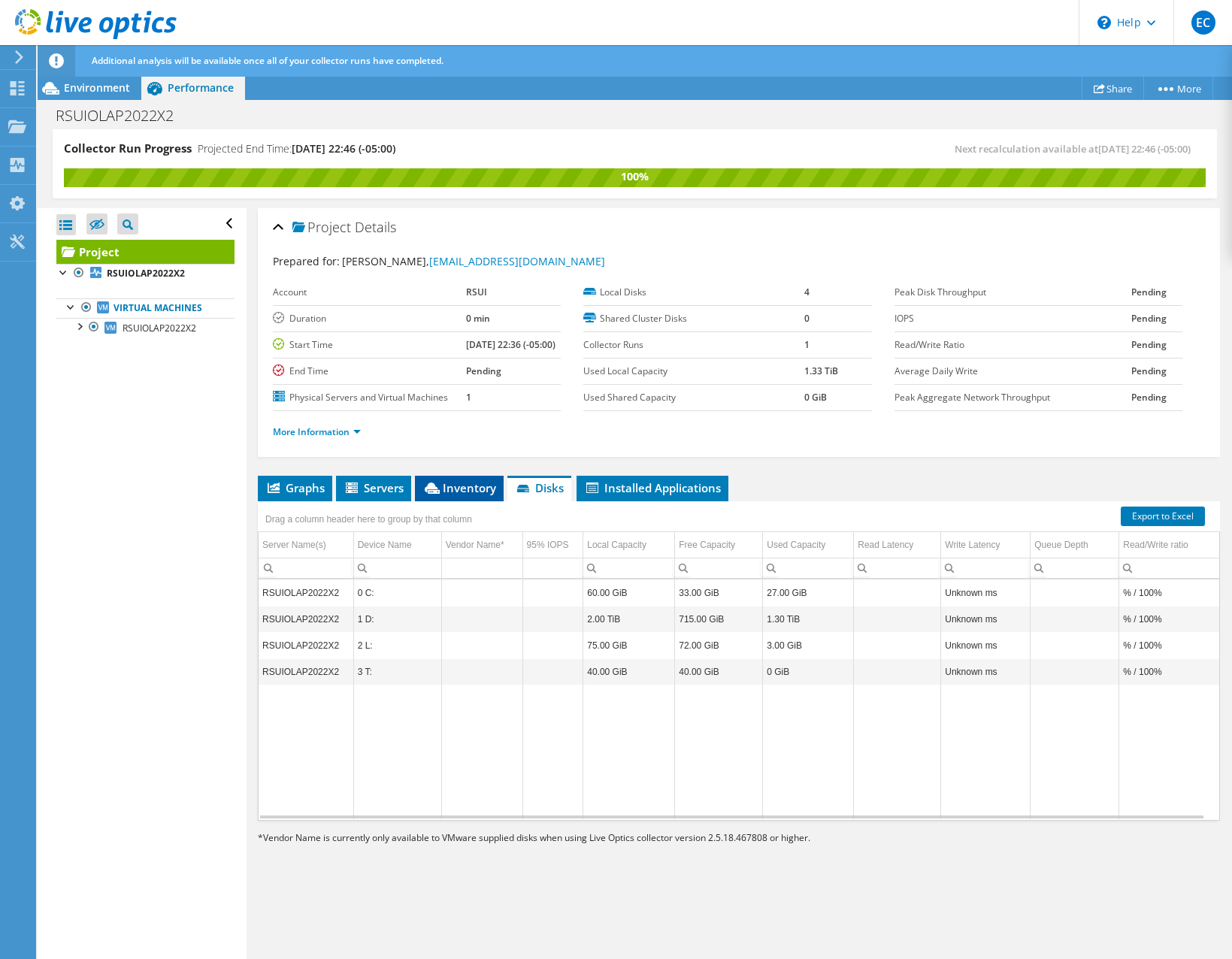
click at [473, 495] on span "Inventory" at bounding box center [459, 487] width 73 height 15
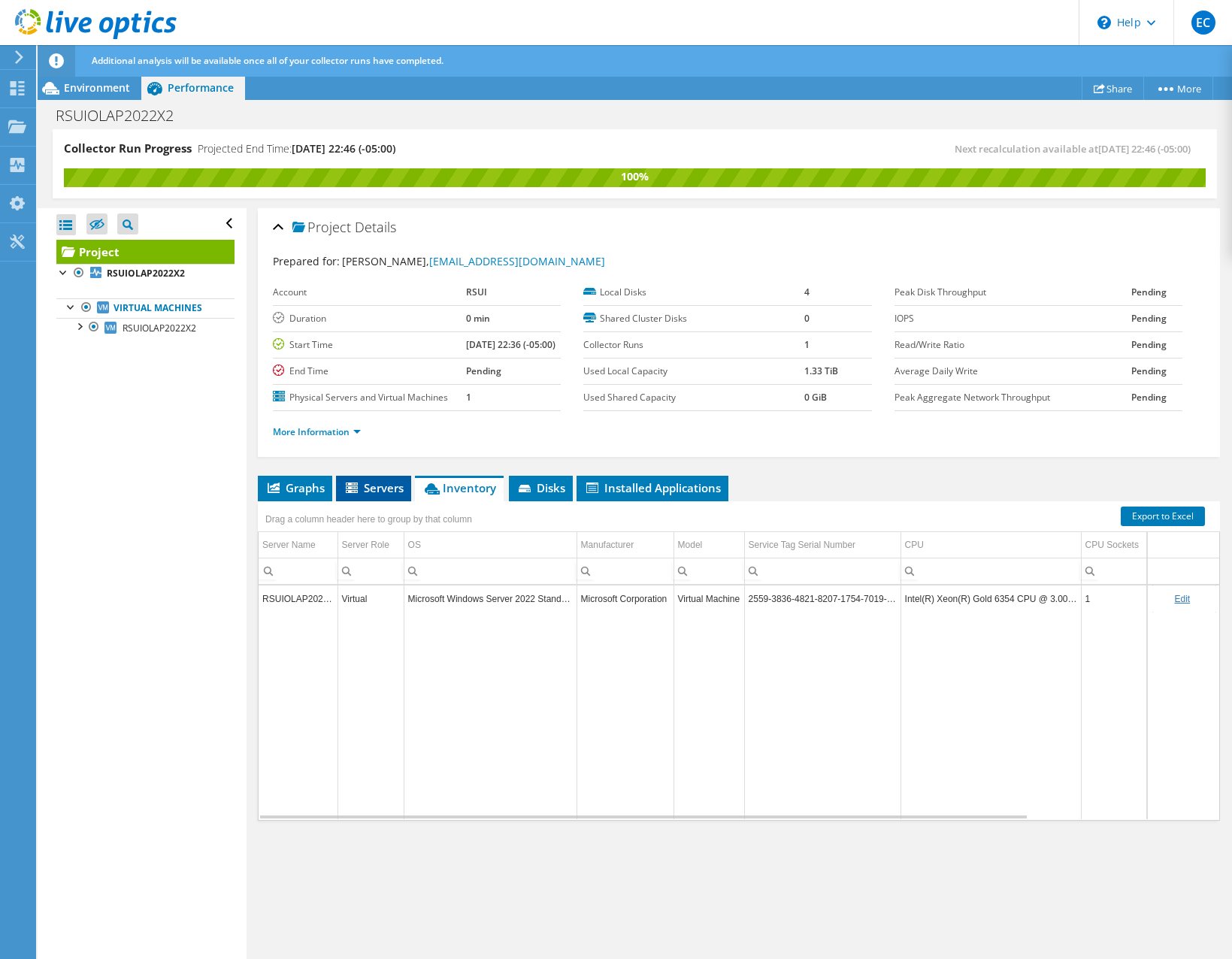
click at [389, 495] on span "Servers" at bounding box center [373, 487] width 60 height 15
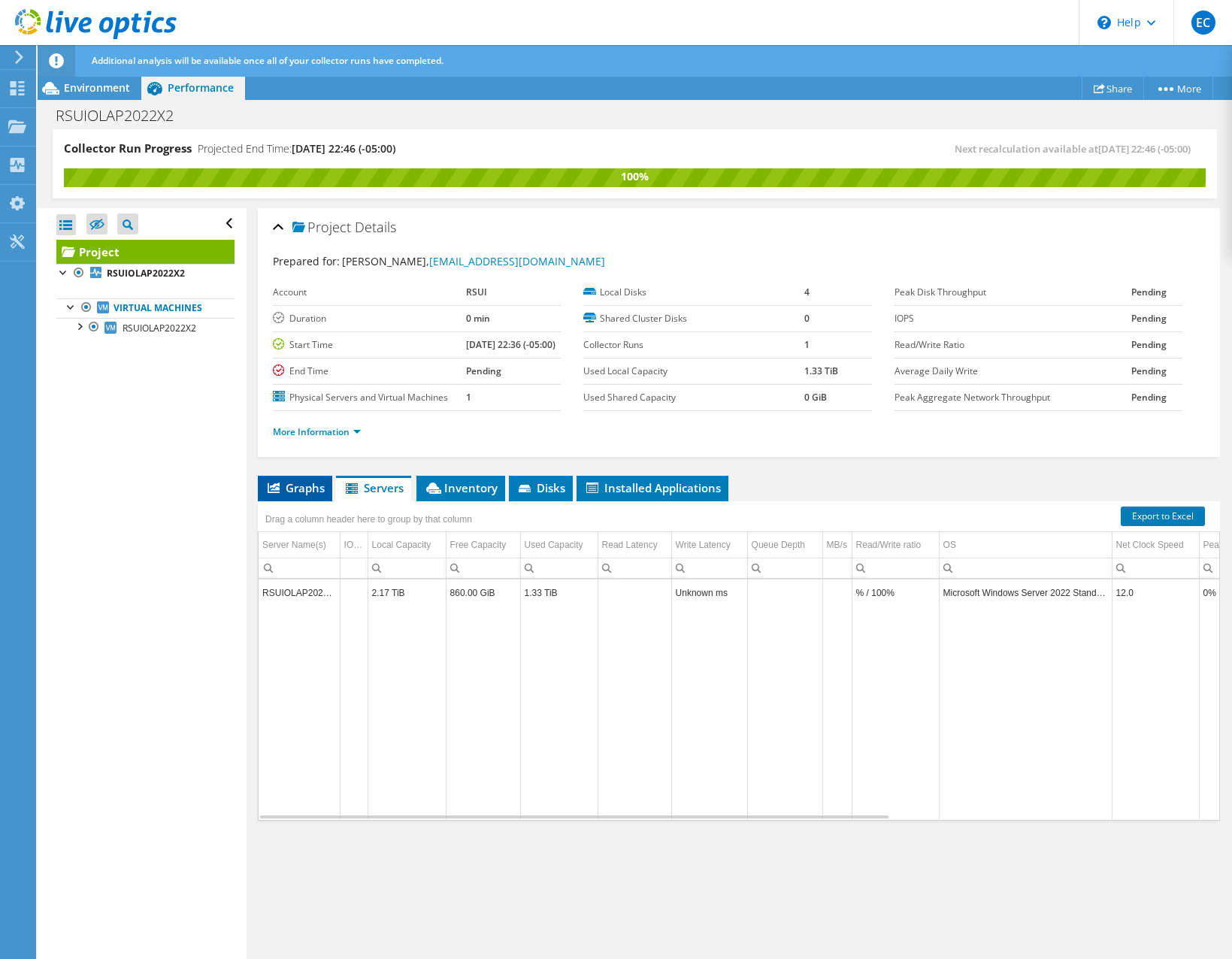
click at [314, 495] on span "Graphs" at bounding box center [295, 487] width 59 height 15
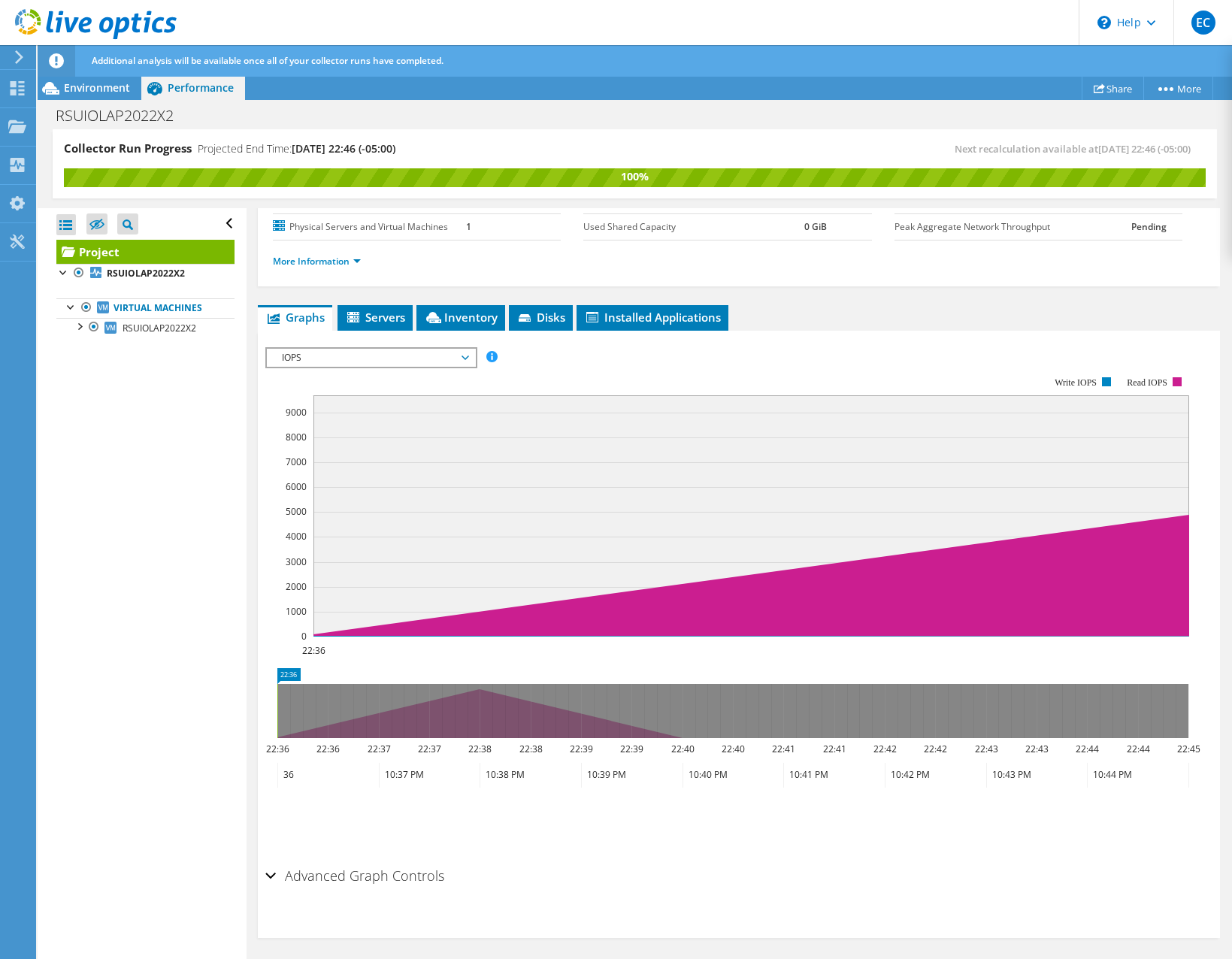
scroll to position [204, 0]
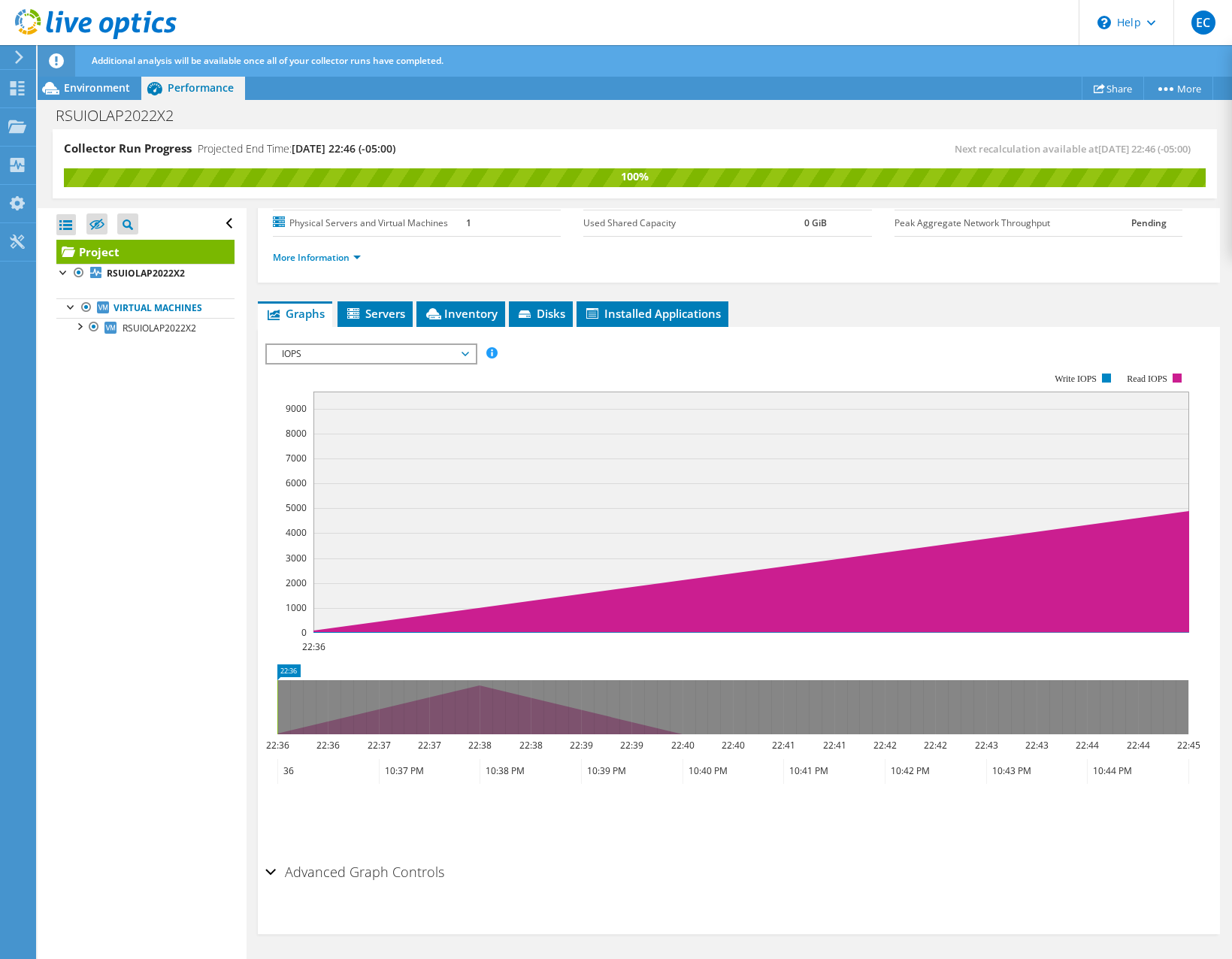
click at [259, 738] on section "IOPS Disk Throughput IO Size Latency Queue Depth CPU Percentage Memory Page Fau…" at bounding box center [739, 630] width 962 height 607
click at [267, 738] on div "Advanced Graph Controls" at bounding box center [739, 872] width 947 height 32
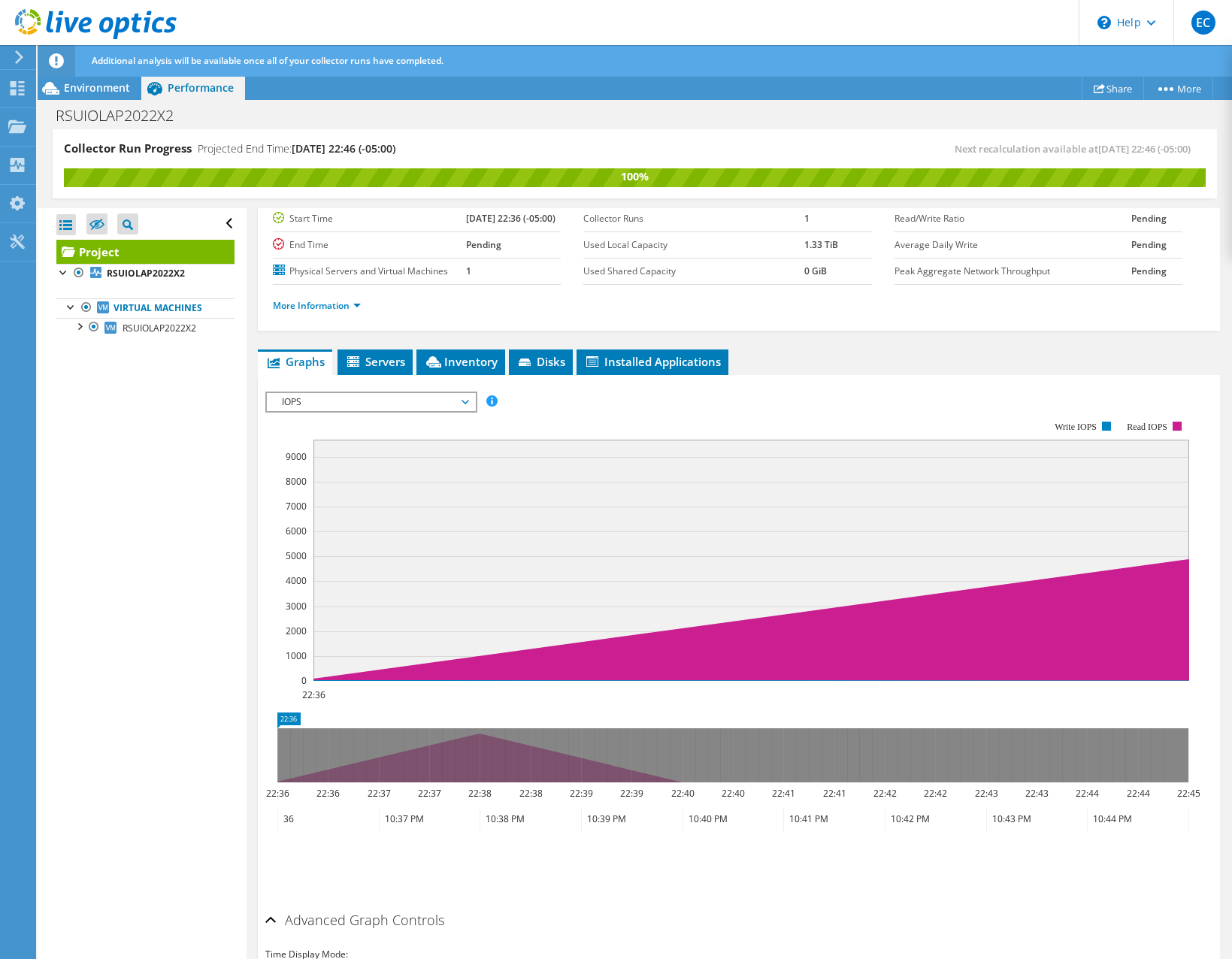
scroll to position [0, 0]
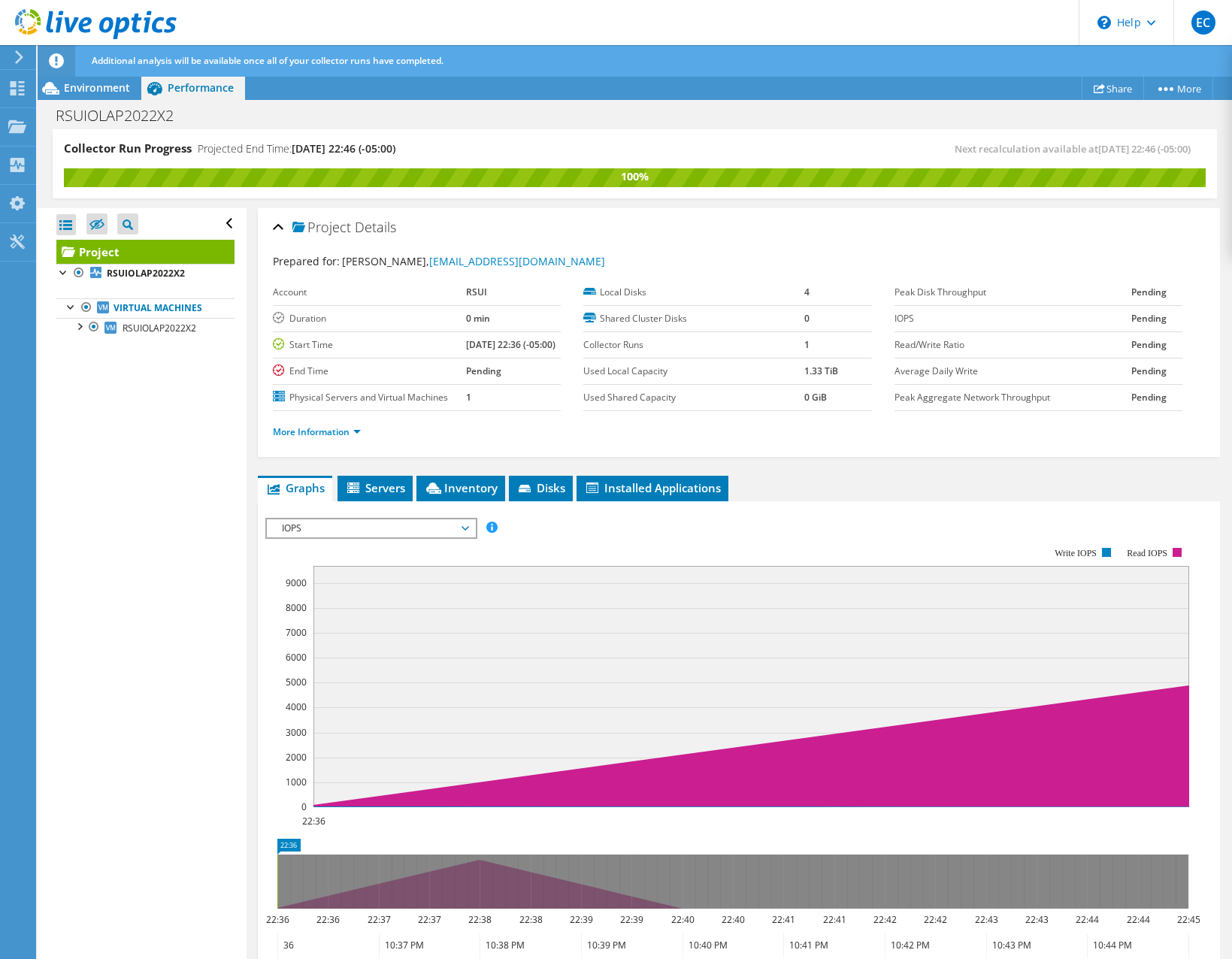
click at [375, 547] on div "IOPS Disk Throughput IO Size Latency Queue Depth CPU Percentage Memory Page Fau…" at bounding box center [739, 770] width 947 height 520
click at [375, 538] on span "IOPS" at bounding box center [371, 528] width 194 height 18
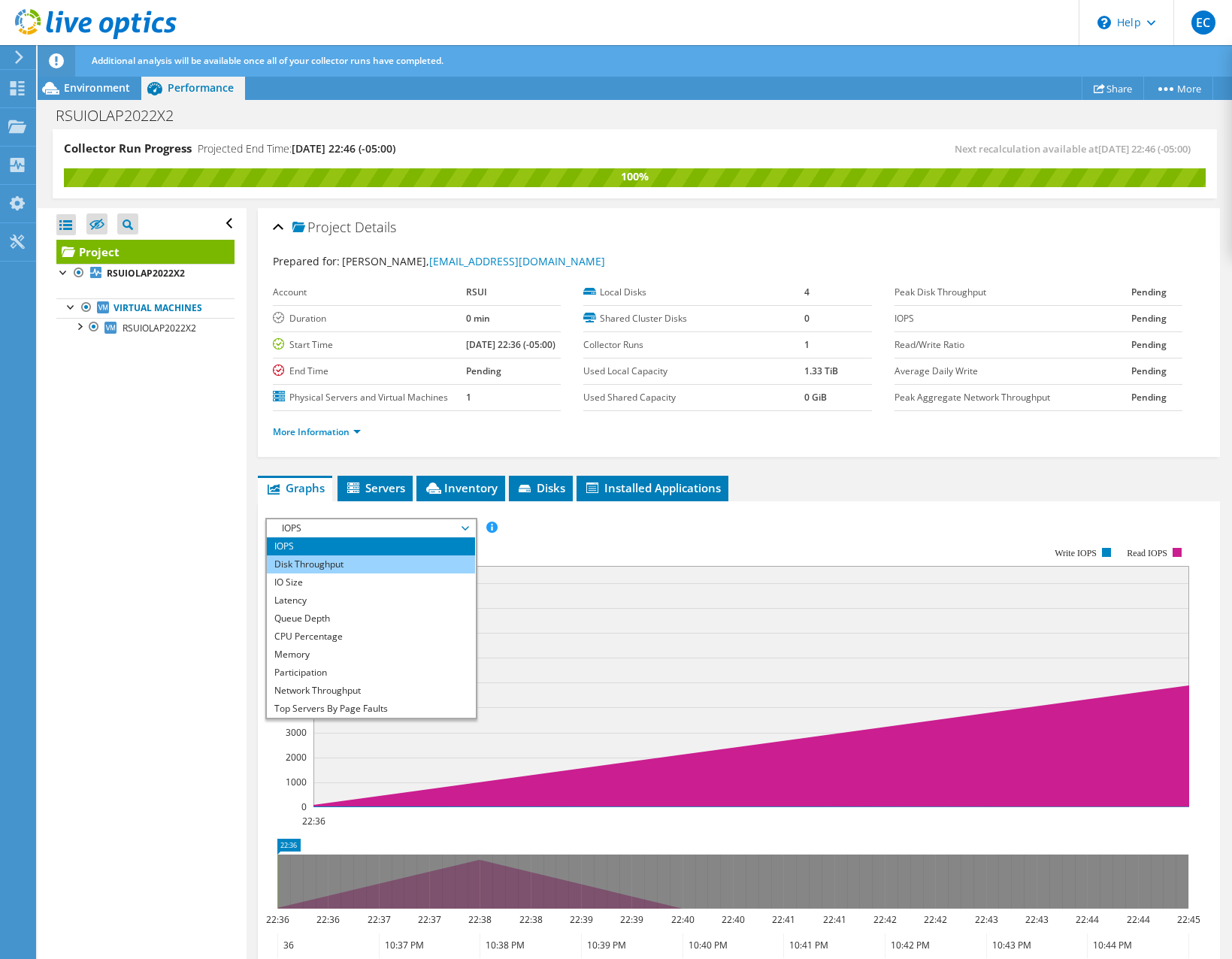
click at [371, 573] on li "Disk Throughput" at bounding box center [371, 564] width 208 height 18
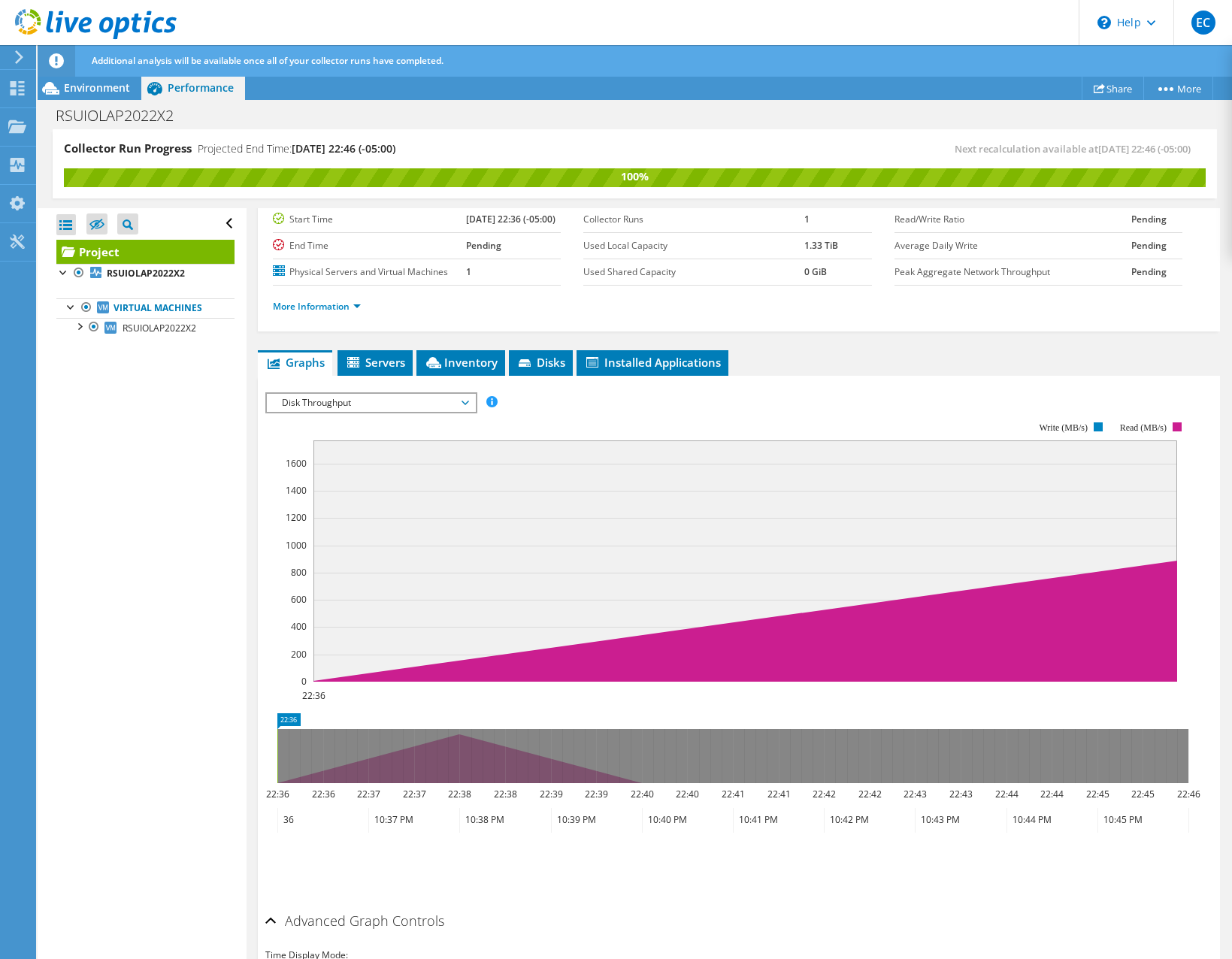
scroll to position [151, 0]
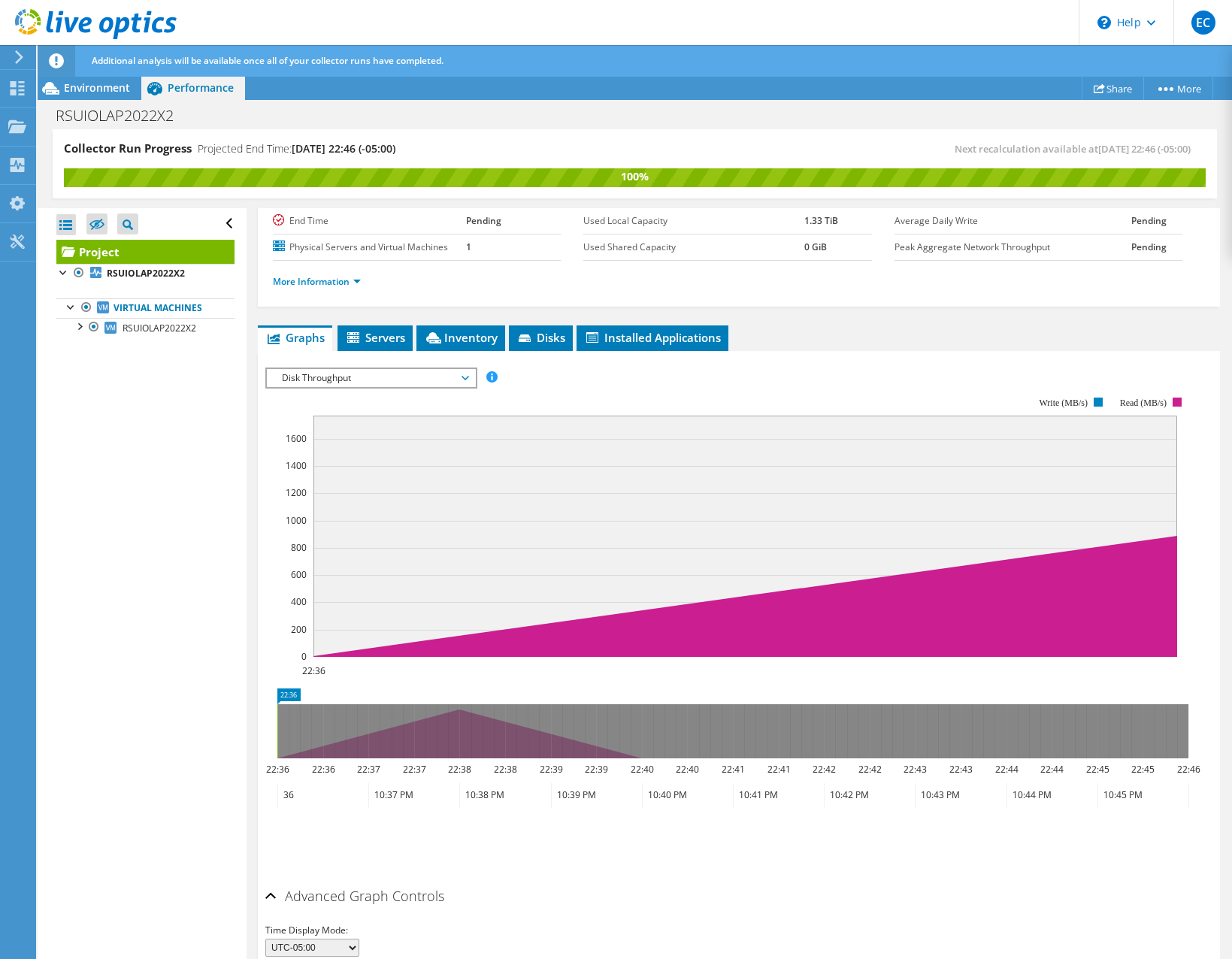
click at [367, 387] on span "Disk Throughput" at bounding box center [371, 378] width 194 height 18
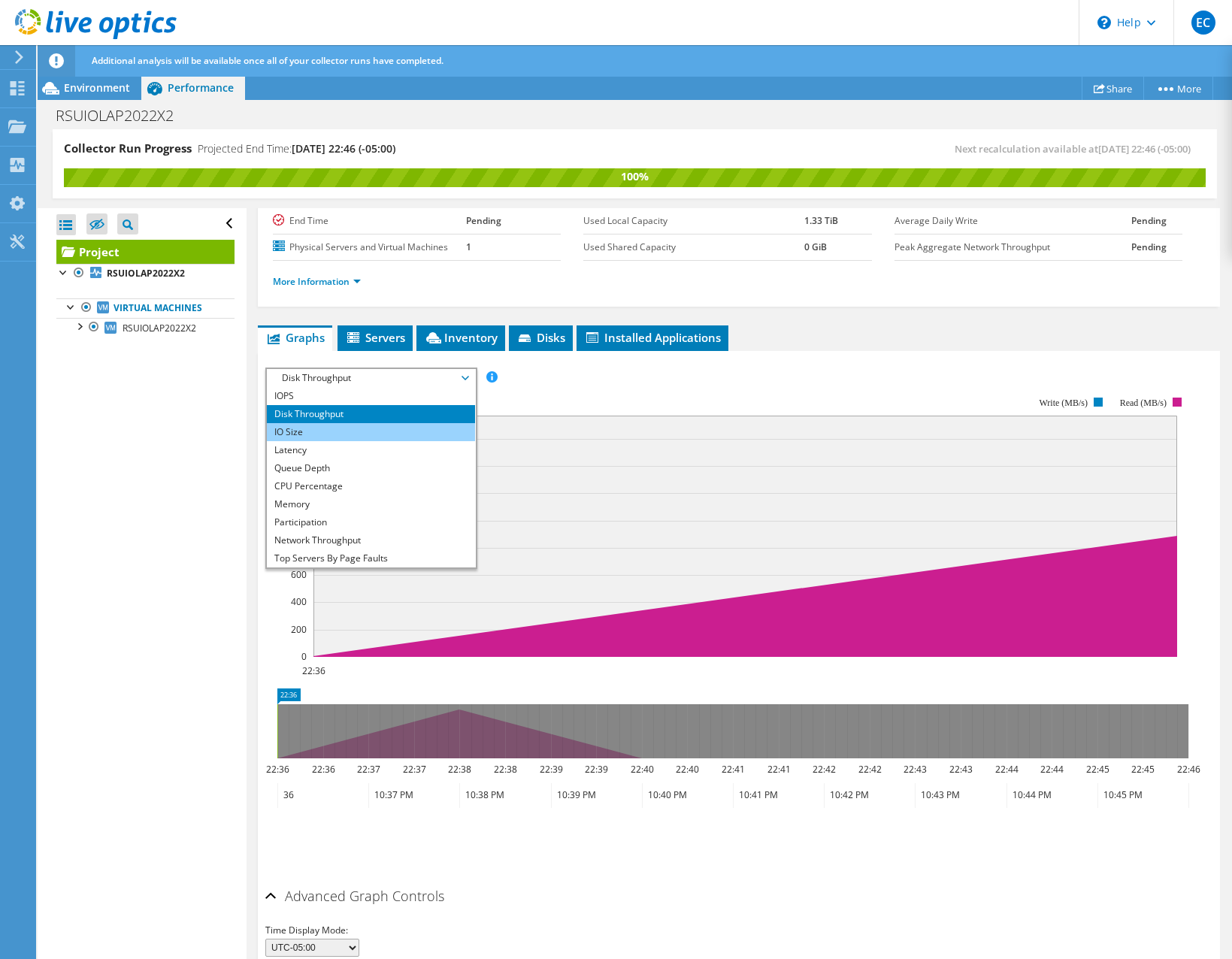
click at [357, 441] on li "IO Size" at bounding box center [371, 432] width 208 height 18
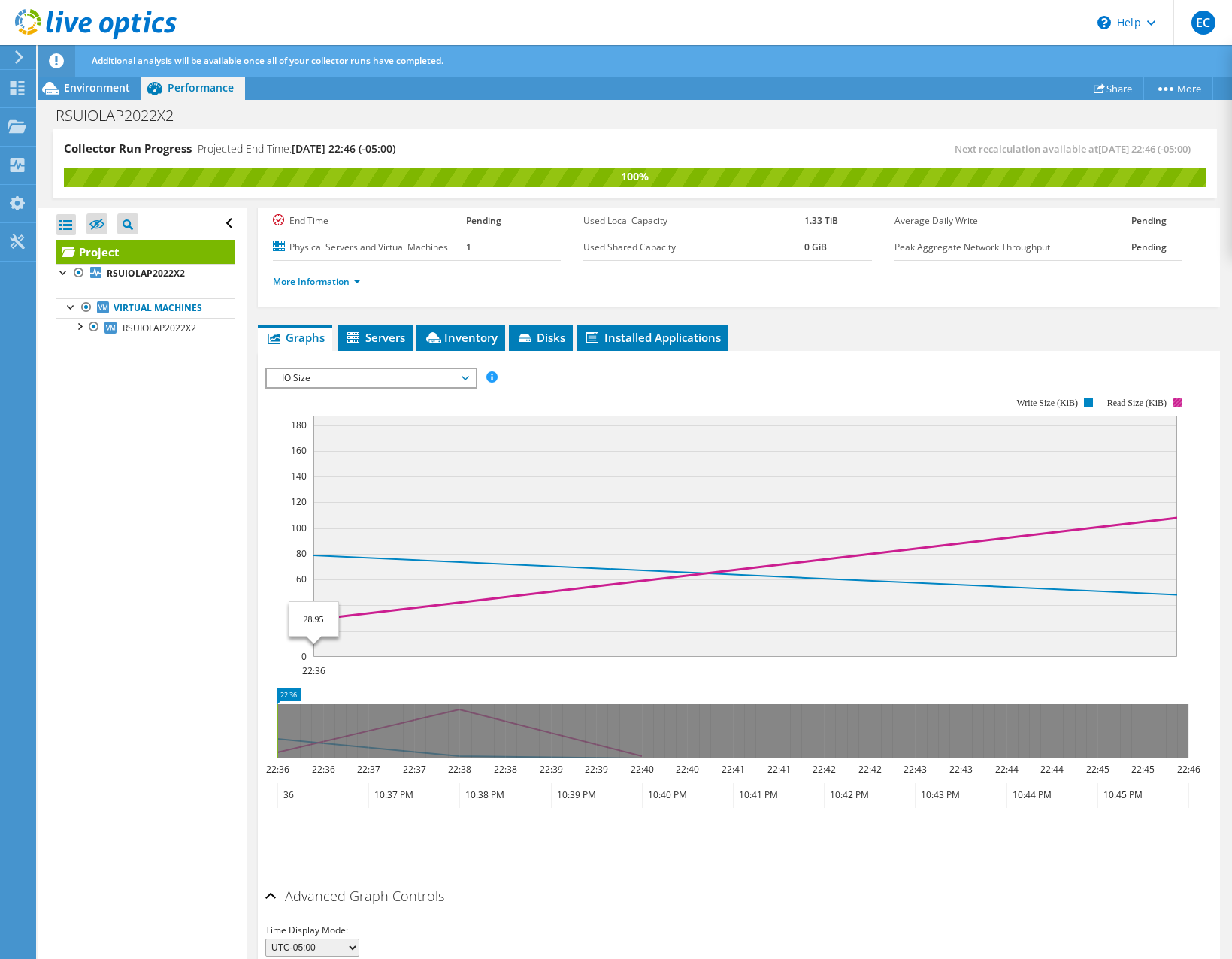
click at [432, 387] on span "IO Size" at bounding box center [371, 378] width 194 height 18
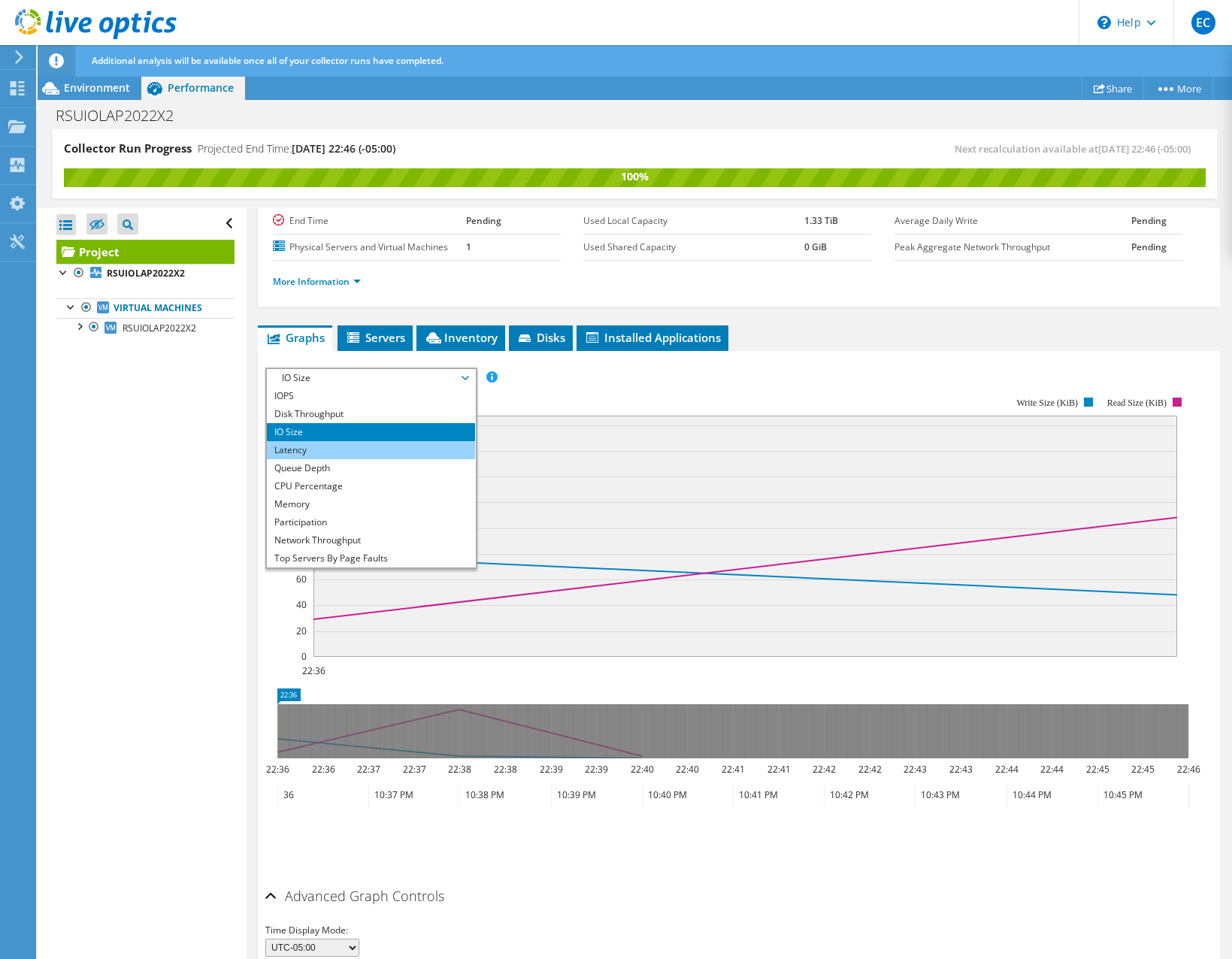
click at [404, 459] on li "Latency" at bounding box center [371, 450] width 208 height 18
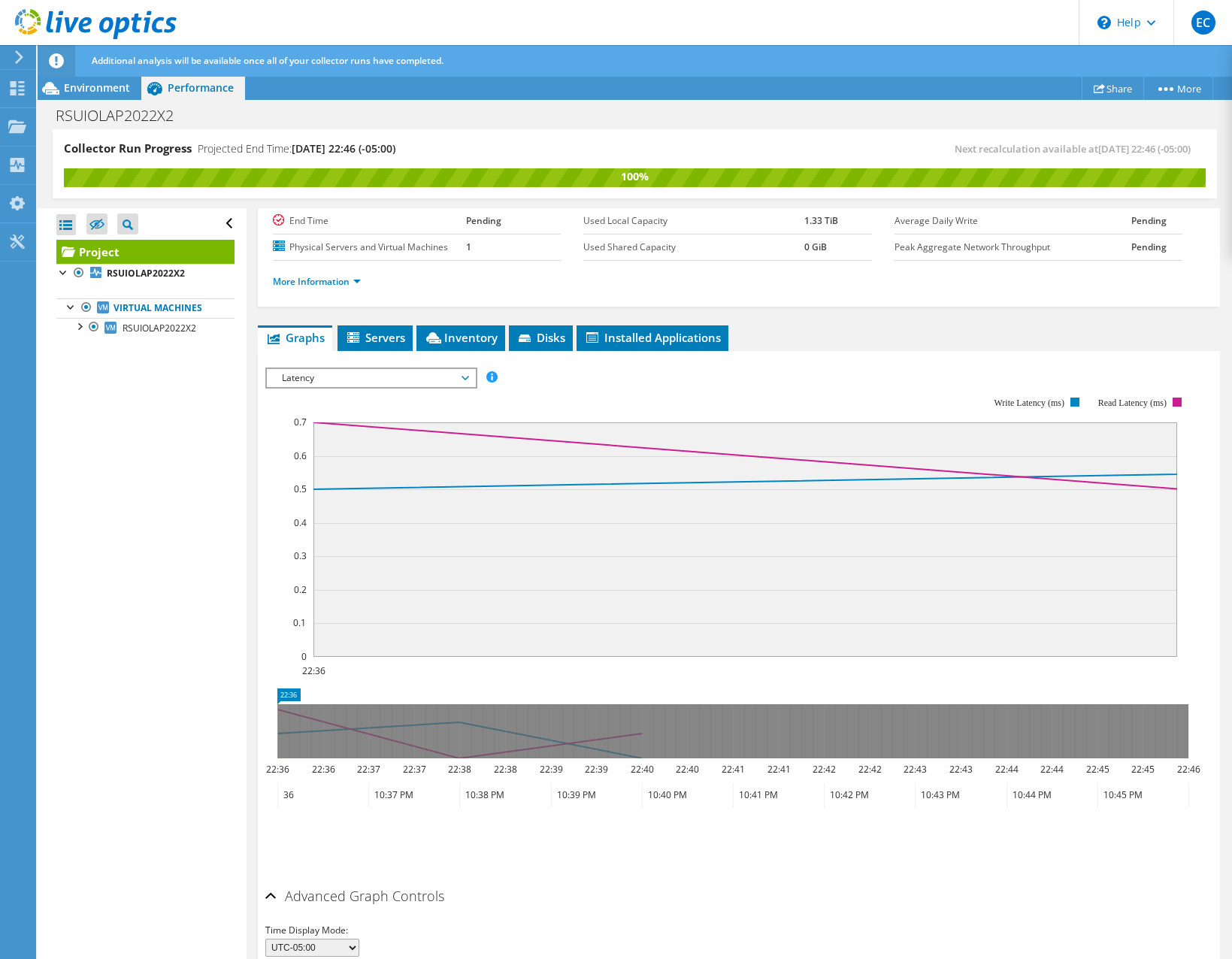
click at [352, 387] on span "Latency" at bounding box center [371, 378] width 194 height 18
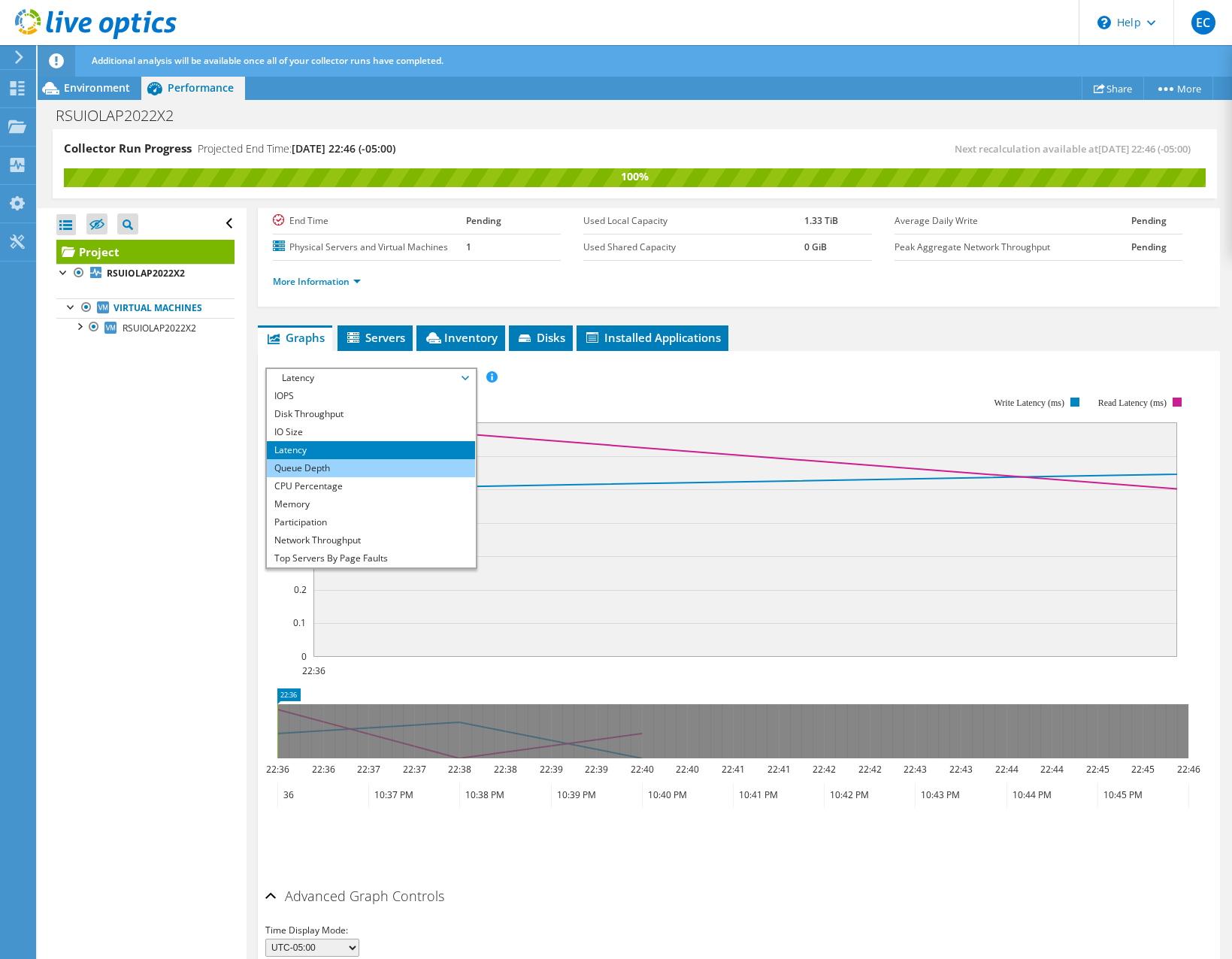
click at [349, 477] on li "Queue Depth" at bounding box center [371, 468] width 208 height 18
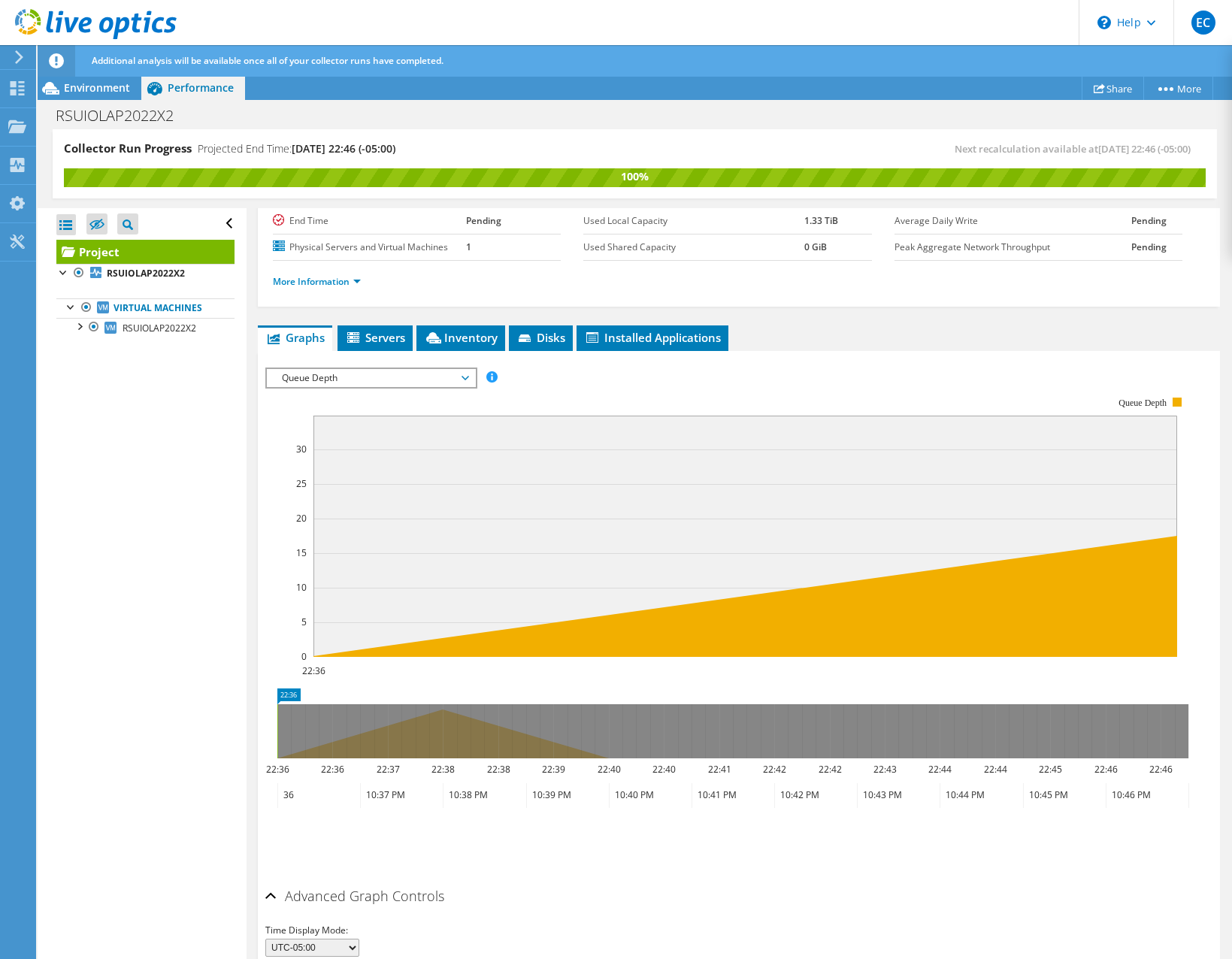
click at [310, 387] on span "Queue Depth" at bounding box center [371, 378] width 194 height 18
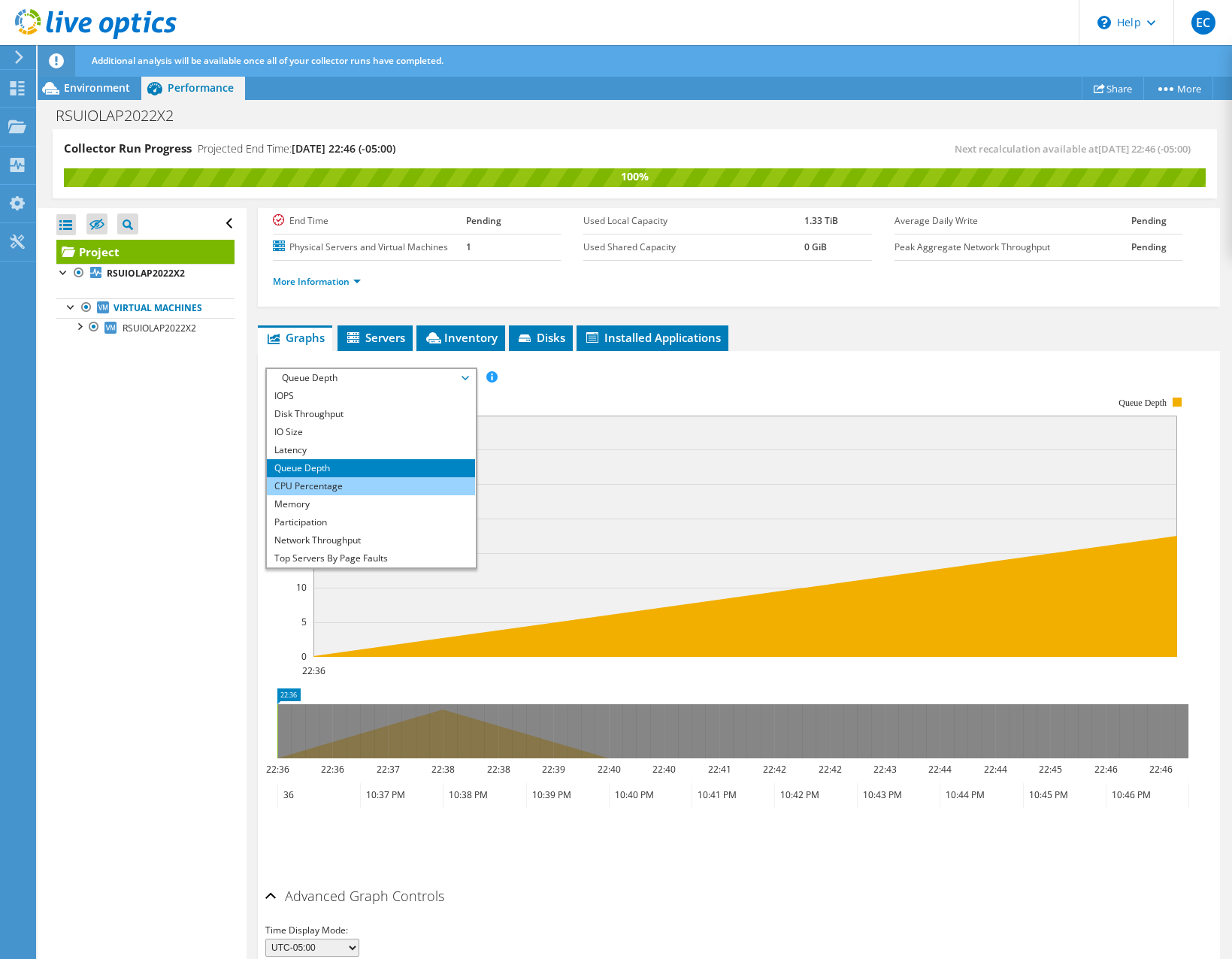
click at [327, 495] on li "CPU Percentage" at bounding box center [371, 486] width 208 height 18
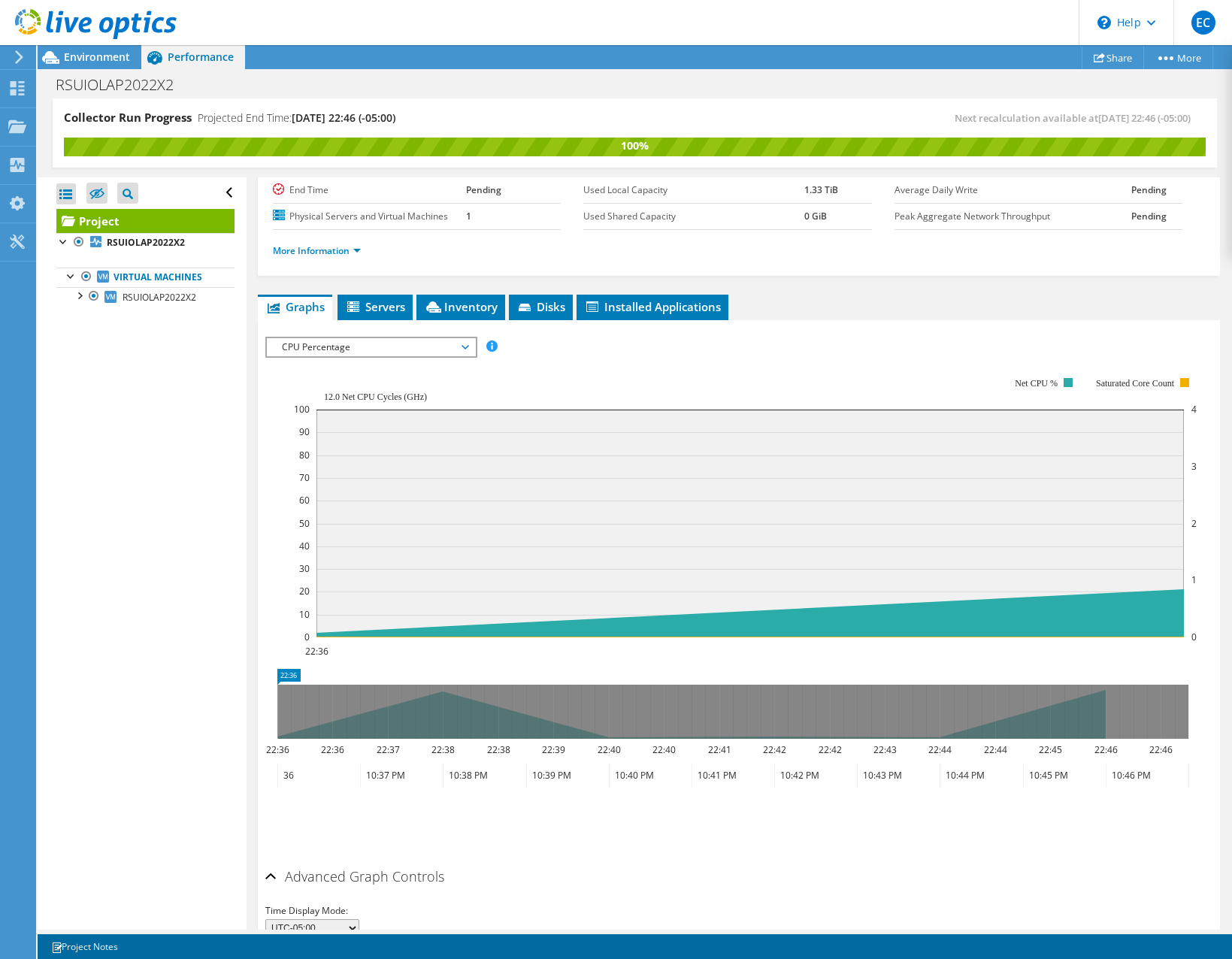
click at [308, 426] on rect at bounding box center [745, 507] width 903 height 300
click at [101, 63] on span "Environment" at bounding box center [97, 56] width 66 height 14
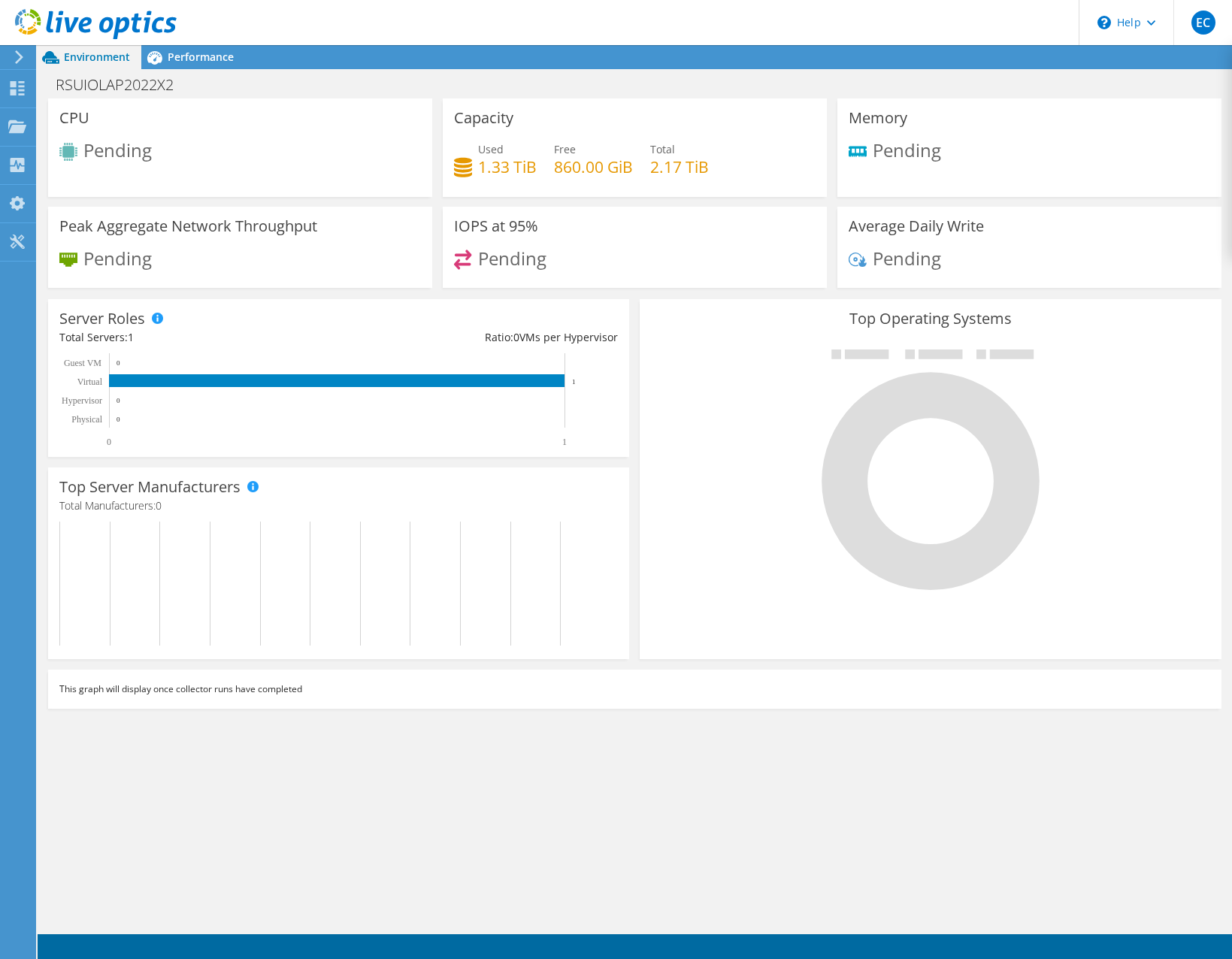
click at [649, 30] on header "EC End User [PERSON_NAME] [EMAIL_ADDRESS][DOMAIN_NAME] [GEOGRAPHIC_DATA] My Pro…" at bounding box center [616, 22] width 1232 height 45
click at [189, 55] on span "Performance" at bounding box center [201, 56] width 66 height 14
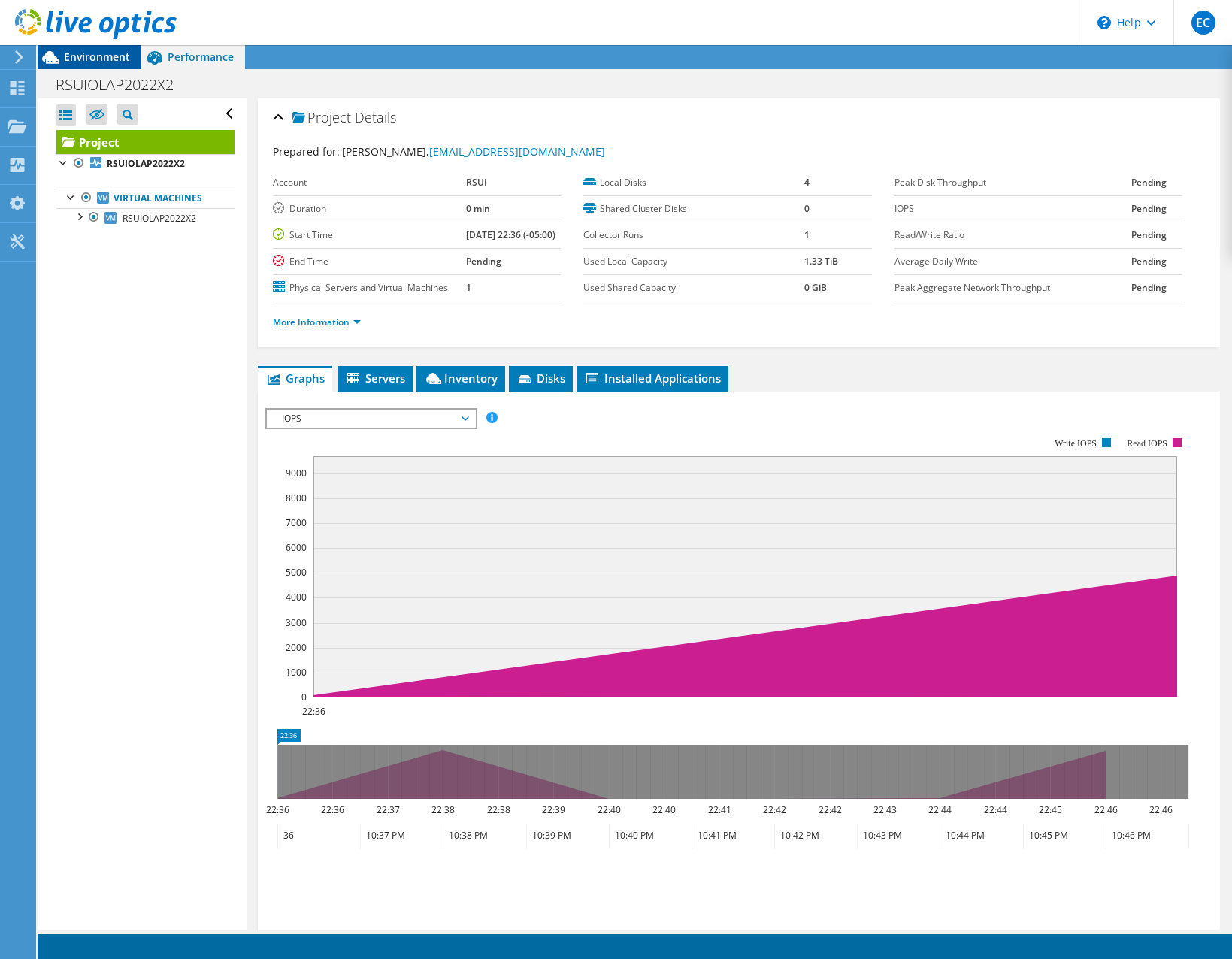
click at [121, 56] on span "Environment" at bounding box center [97, 56] width 66 height 14
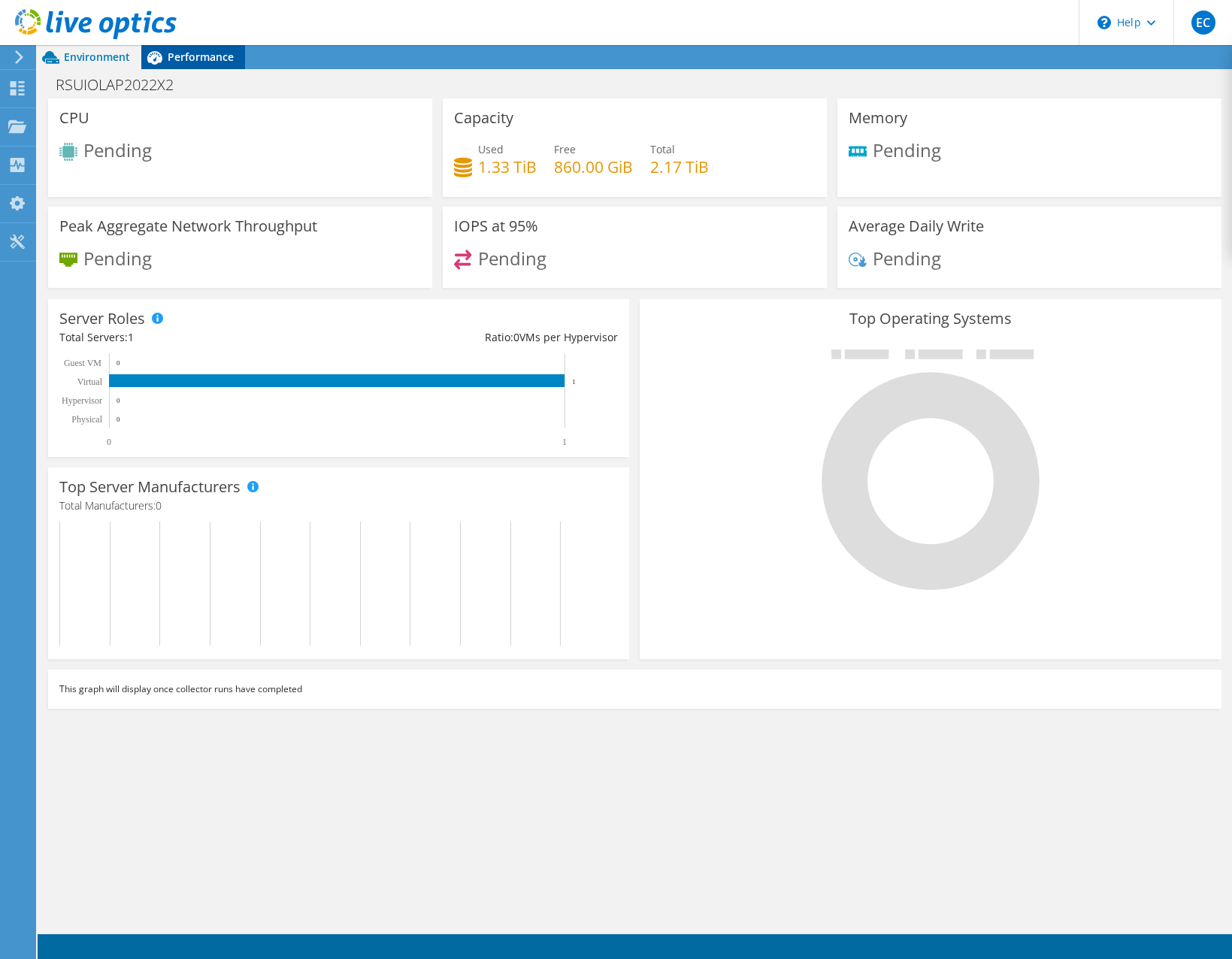
click at [209, 56] on span "Performance" at bounding box center [201, 56] width 66 height 14
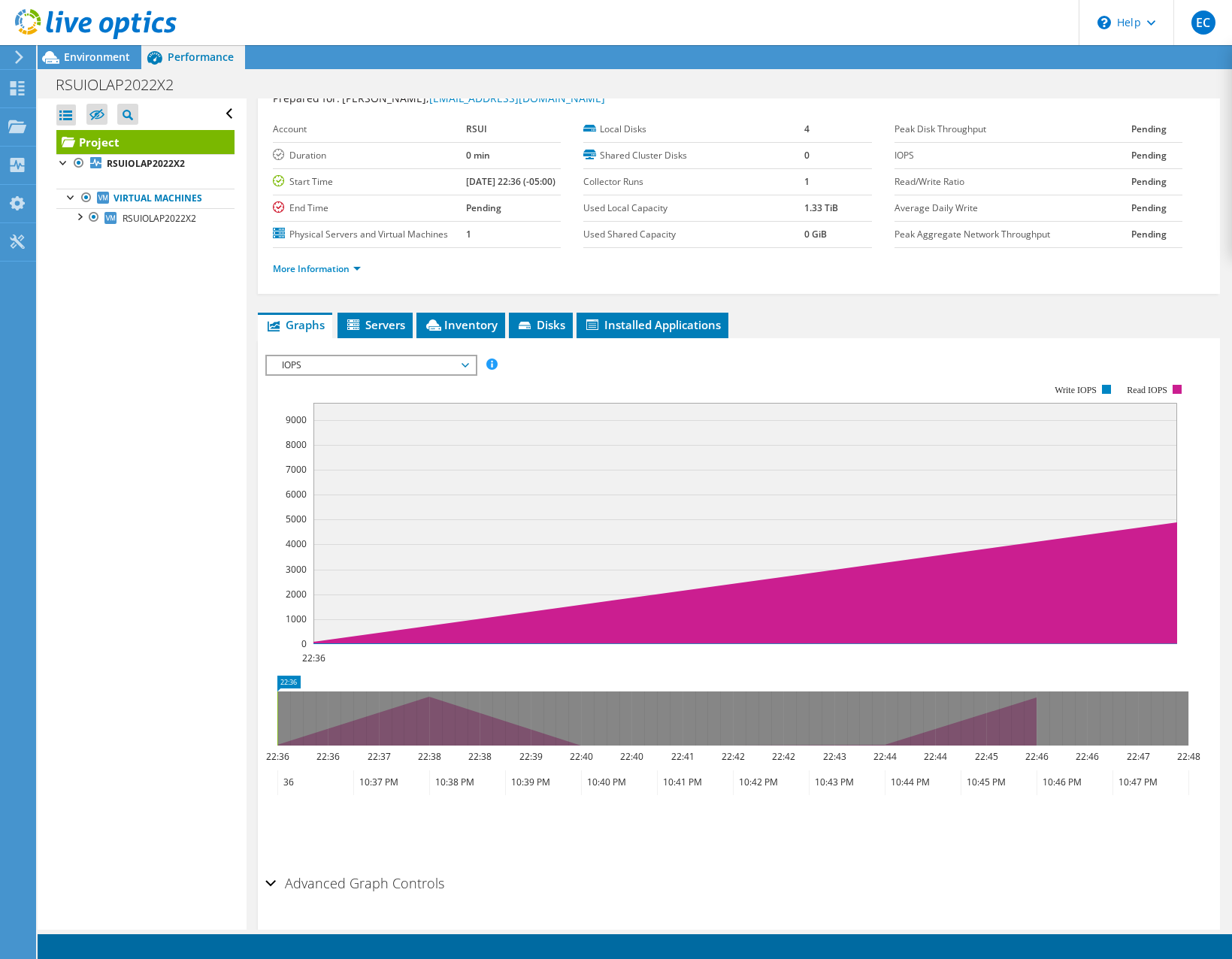
scroll to position [125, 0]
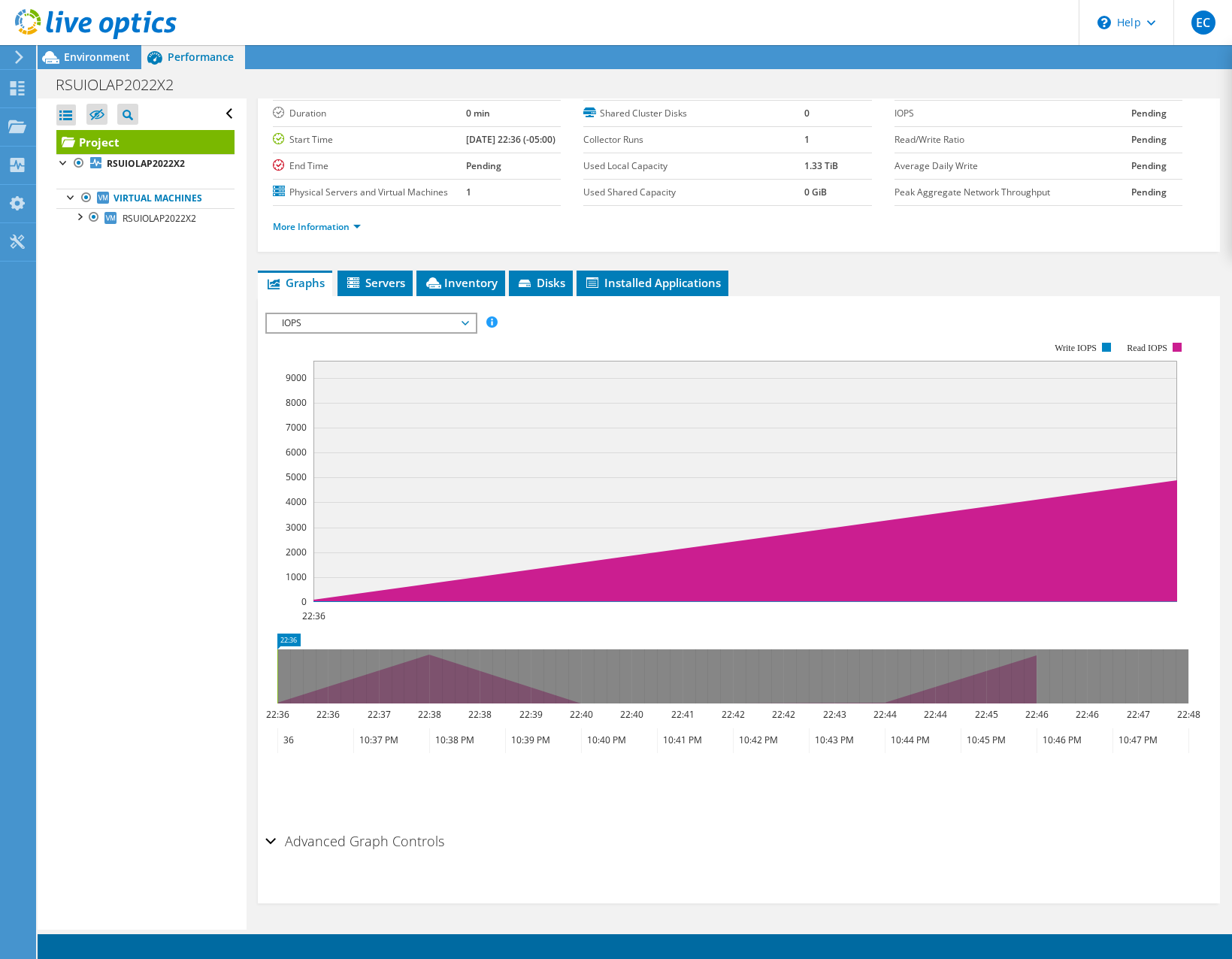
click at [427, 659] on icon at bounding box center [733, 677] width 911 height 54
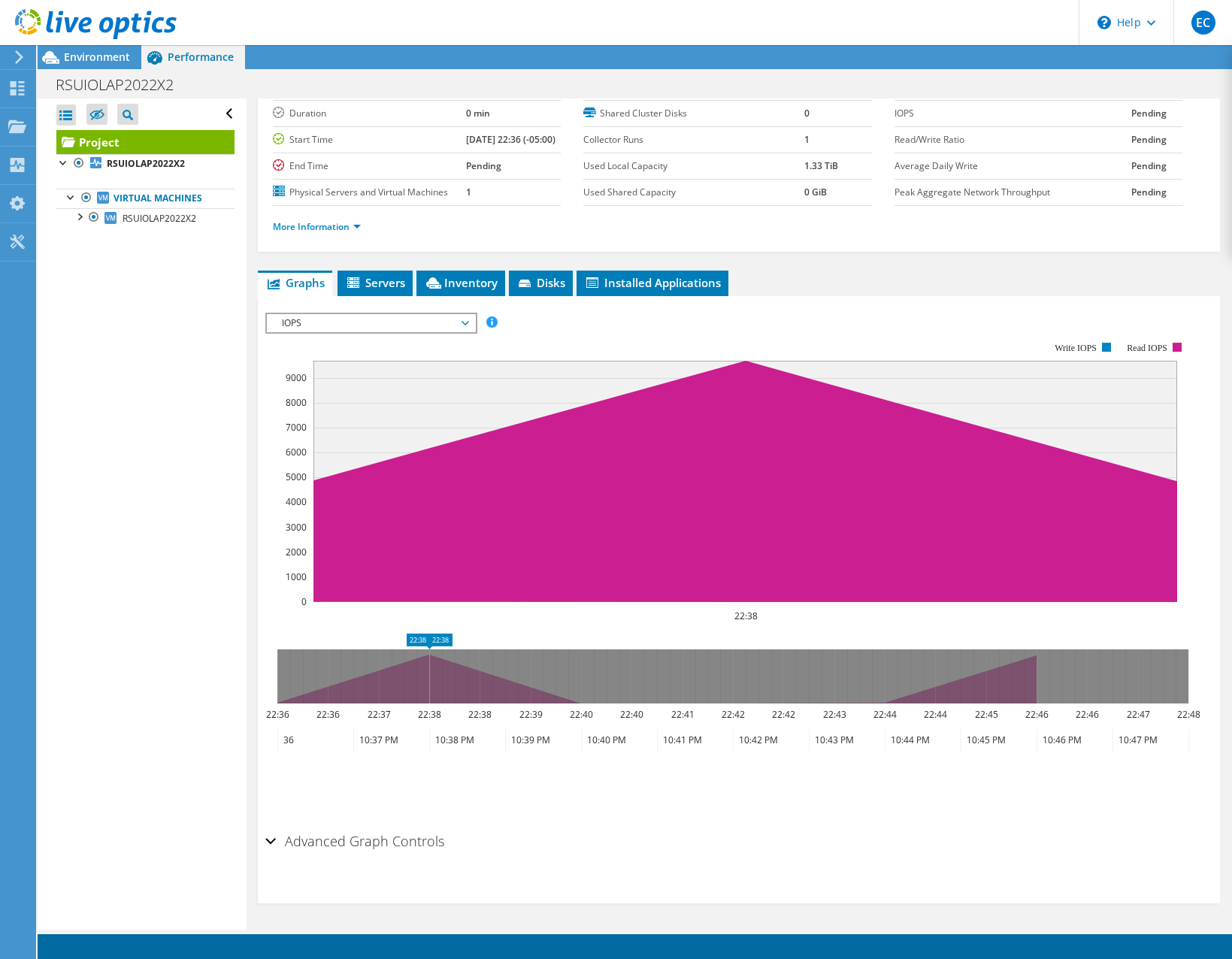
click at [423, 658] on icon at bounding box center [733, 677] width 911 height 54
drag, startPoint x: 409, startPoint y: 658, endPoint x: 471, endPoint y: 681, distance: 66.1
click at [471, 681] on g at bounding box center [733, 677] width 911 height 54
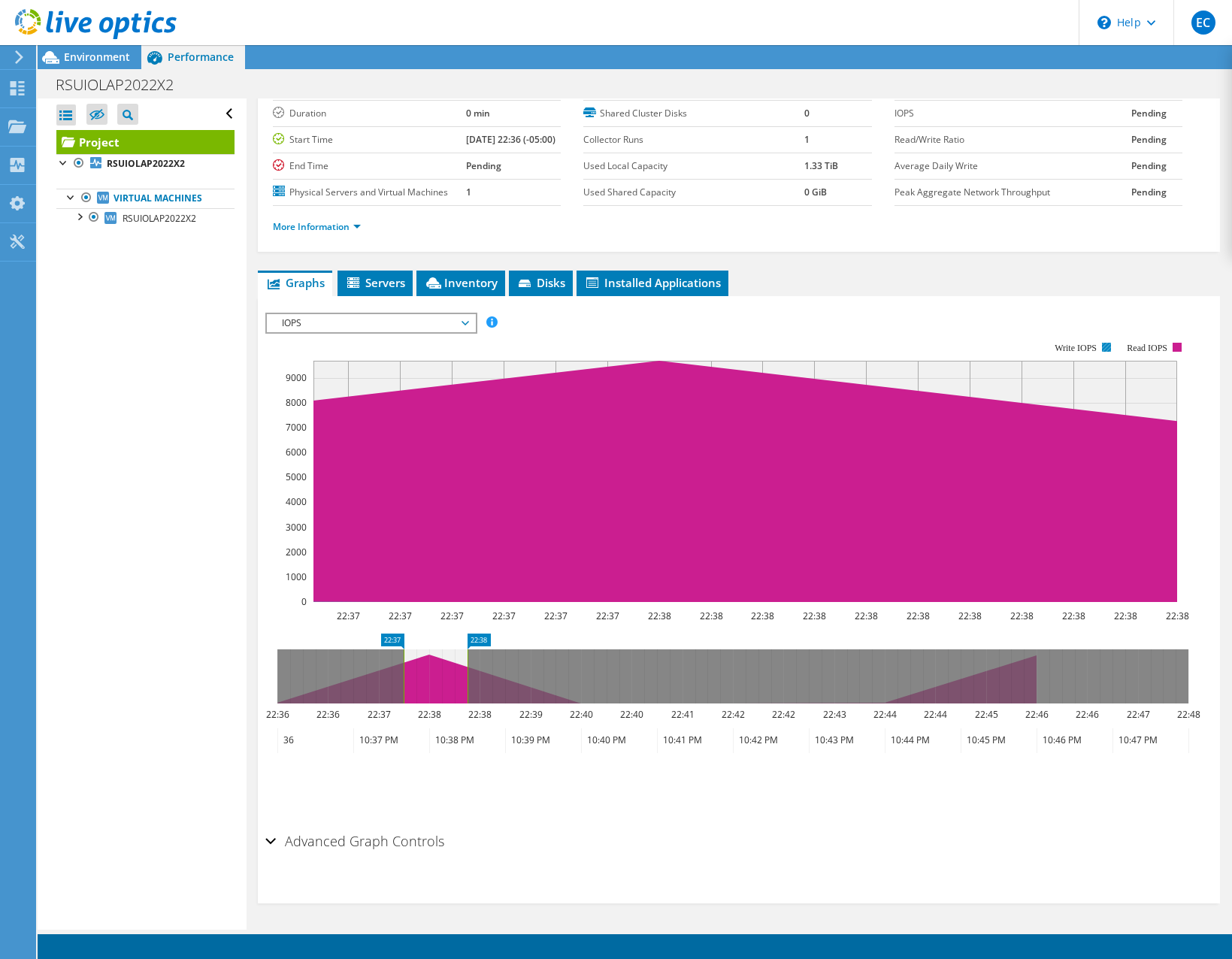
click at [1106, 347] on rect at bounding box center [1106, 347] width 9 height 9
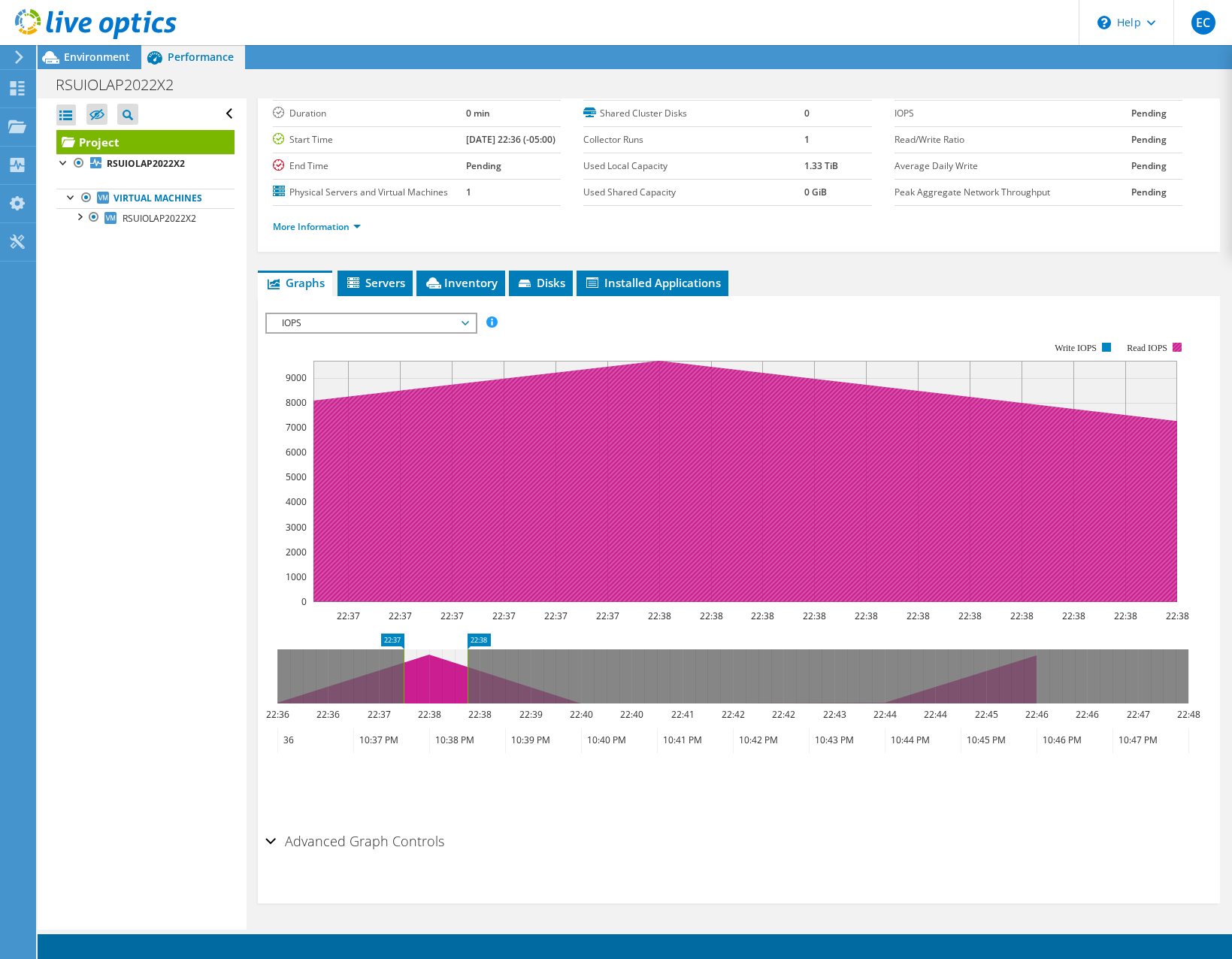
click at [1166, 347] on text "Read IOPS" at bounding box center [1146, 347] width 40 height 11
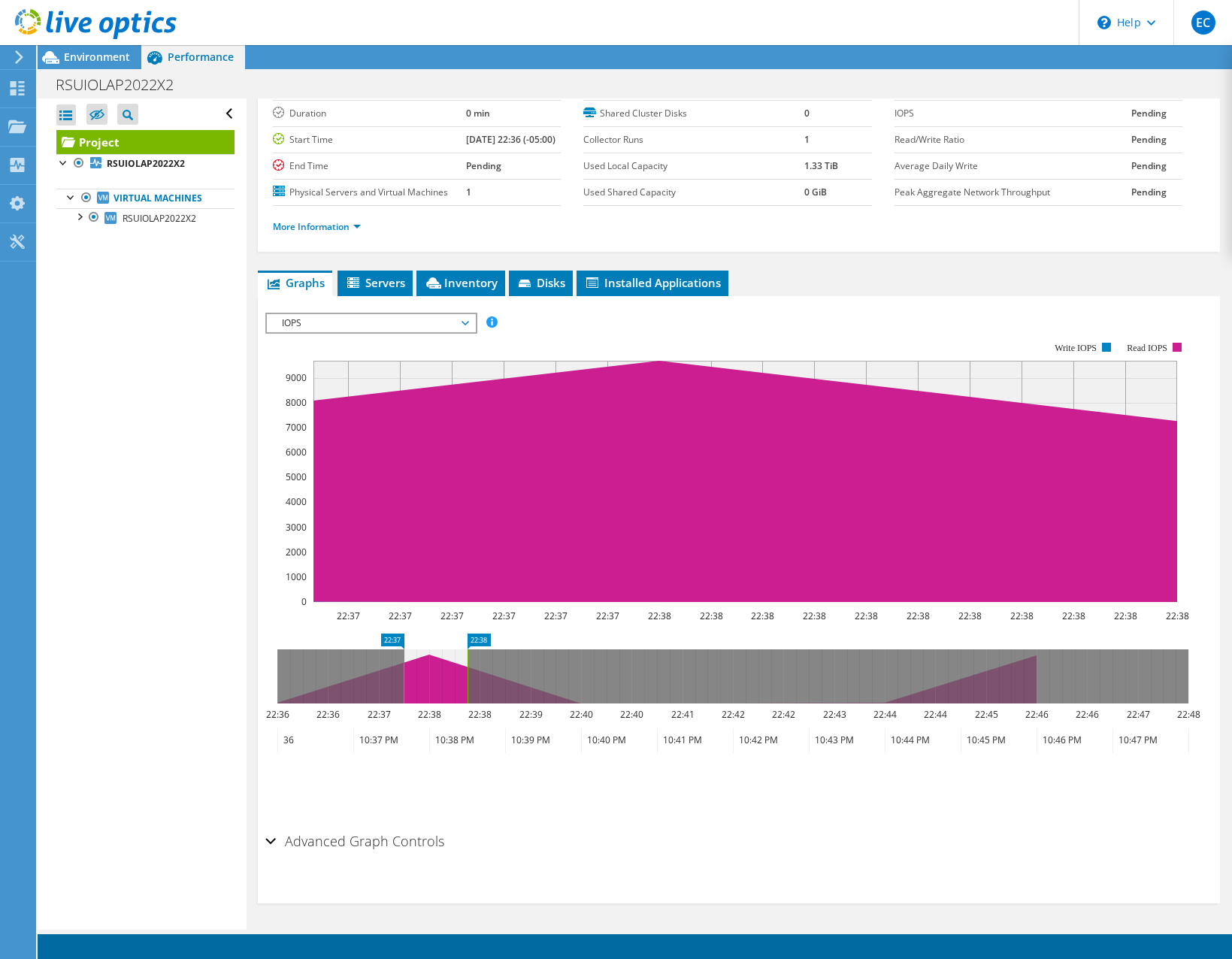
click at [457, 317] on span "IOPS" at bounding box center [371, 323] width 194 height 18
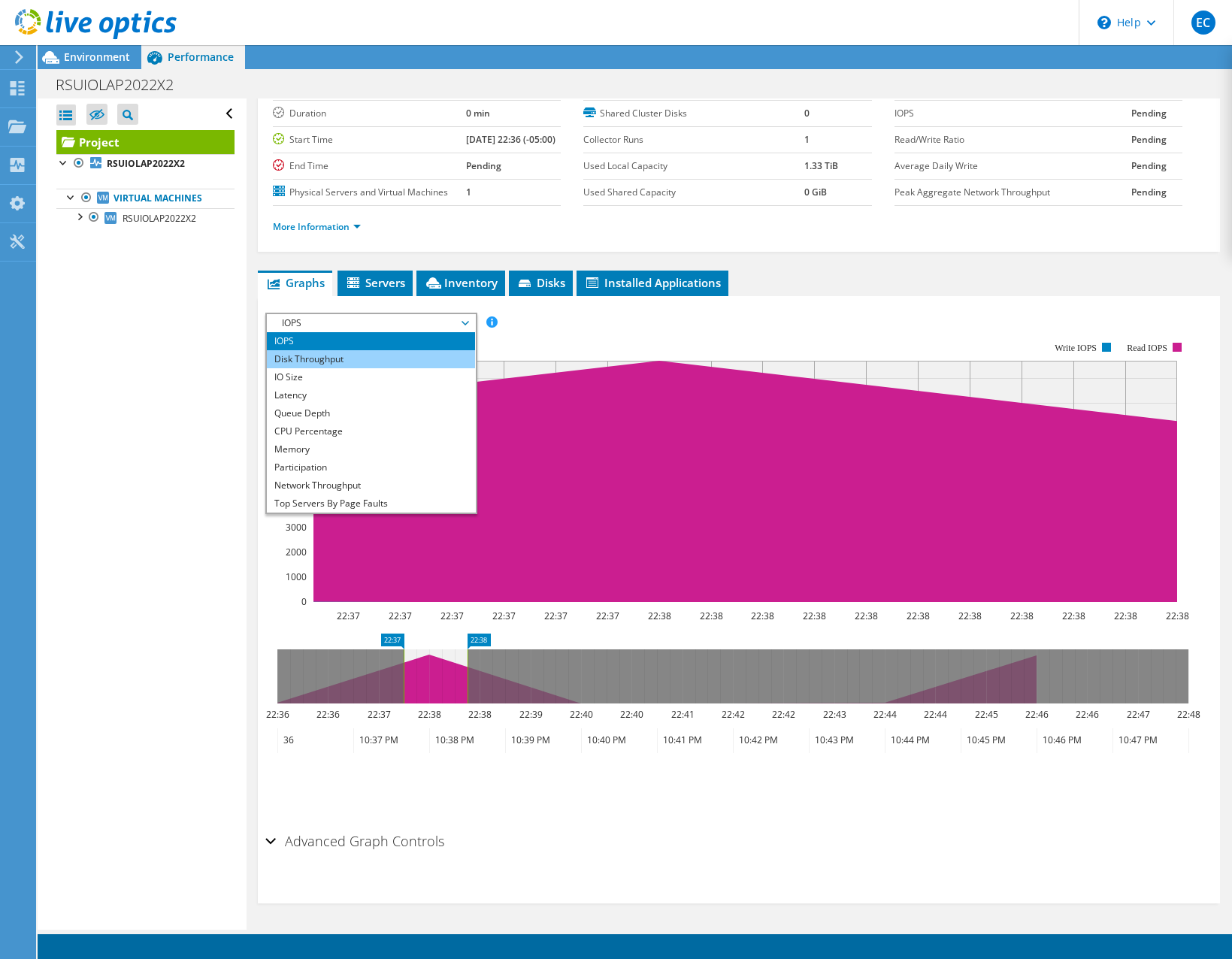
click at [418, 357] on li "Disk Throughput" at bounding box center [371, 359] width 208 height 18
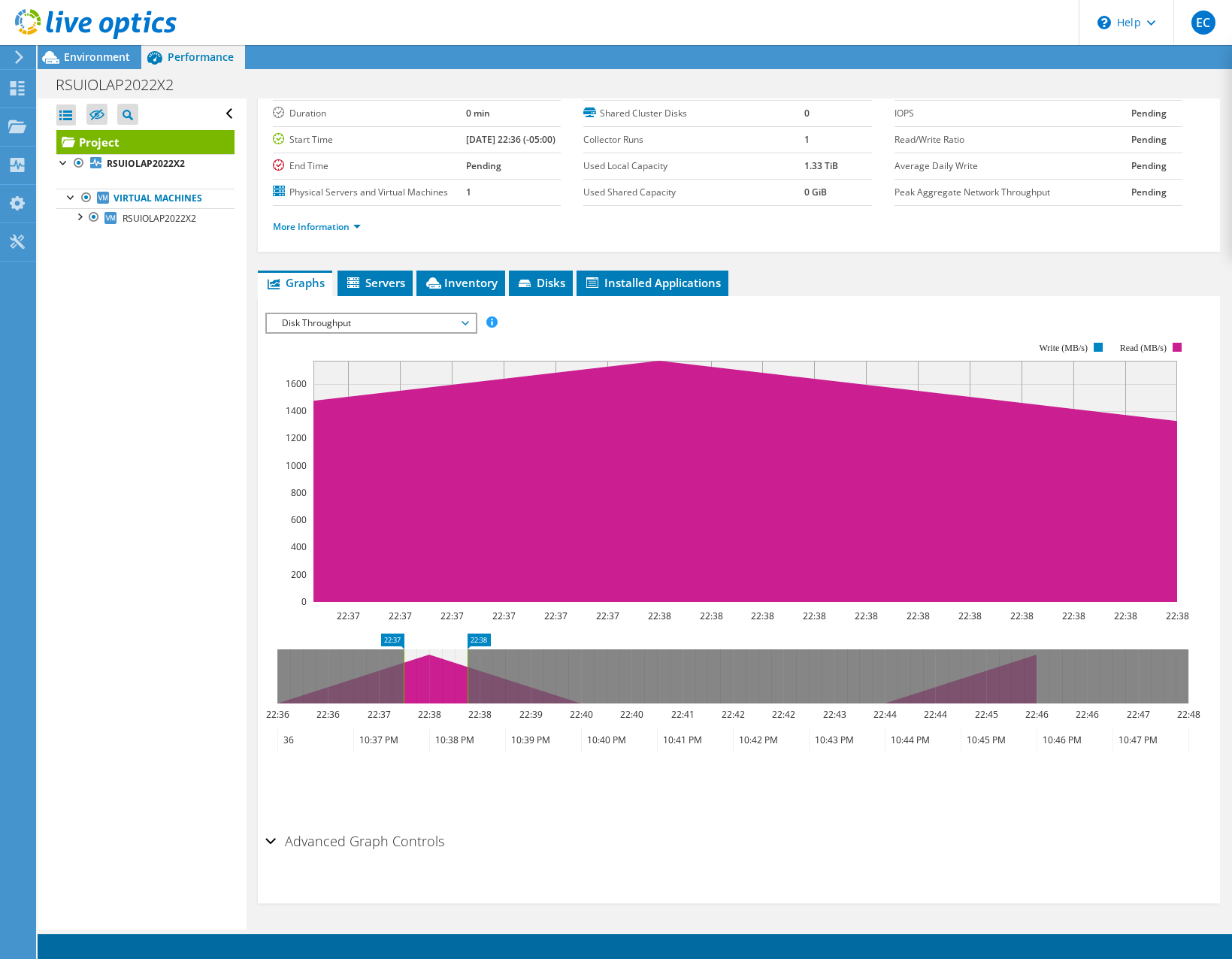
click at [441, 323] on span "Disk Throughput" at bounding box center [371, 323] width 194 height 18
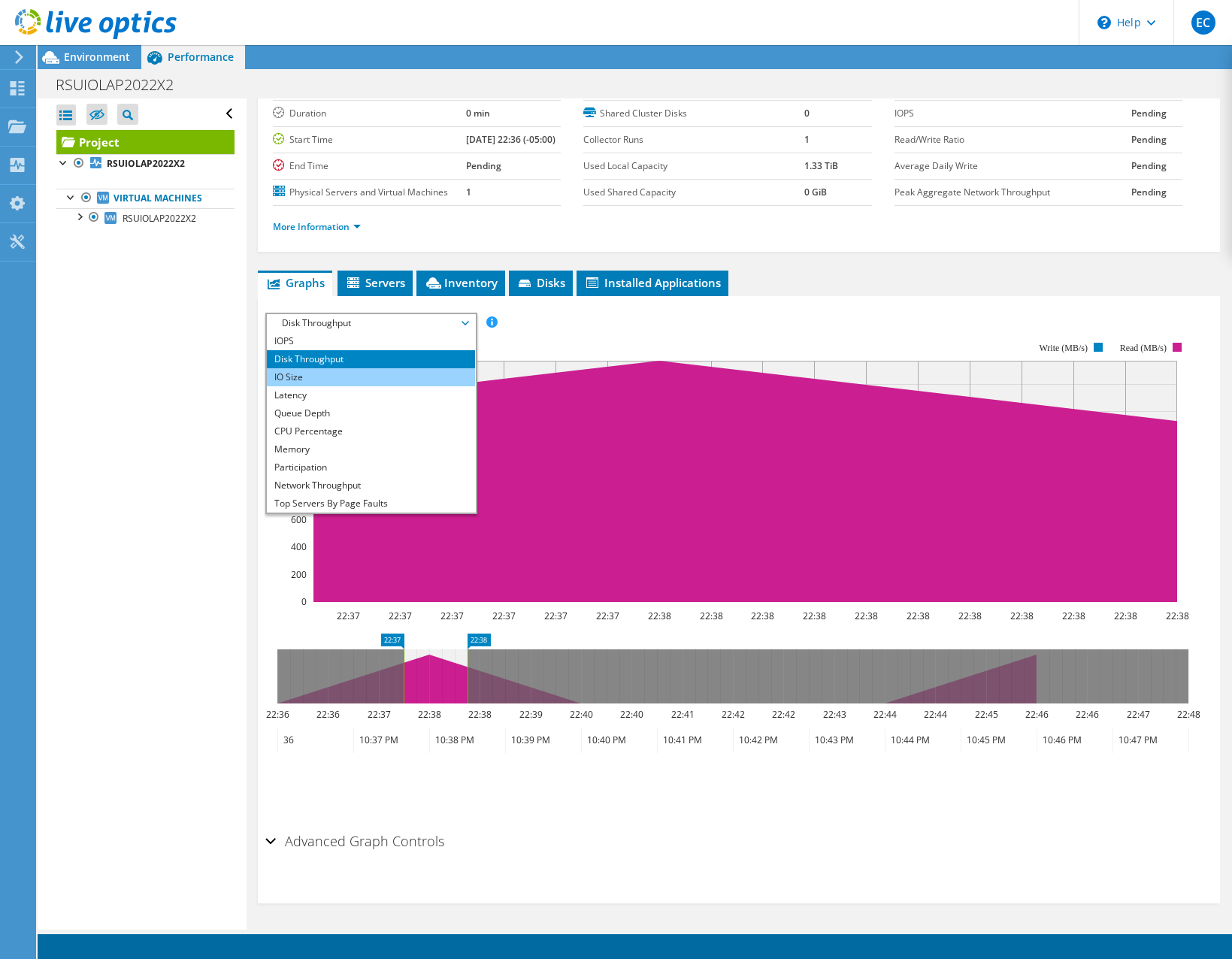
click at [421, 383] on li "IO Size" at bounding box center [371, 377] width 208 height 18
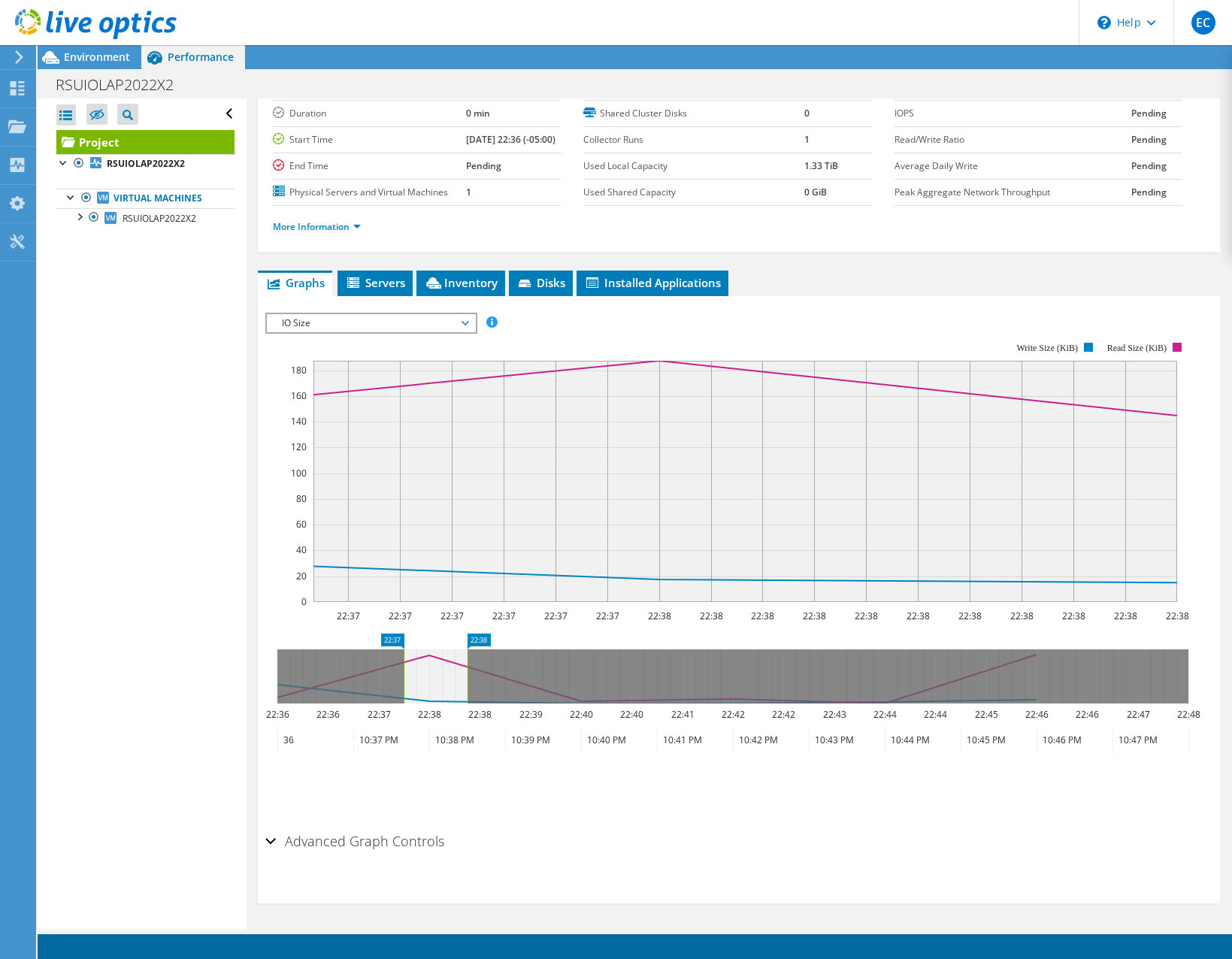
click at [444, 328] on span "IO Size" at bounding box center [371, 323] width 194 height 18
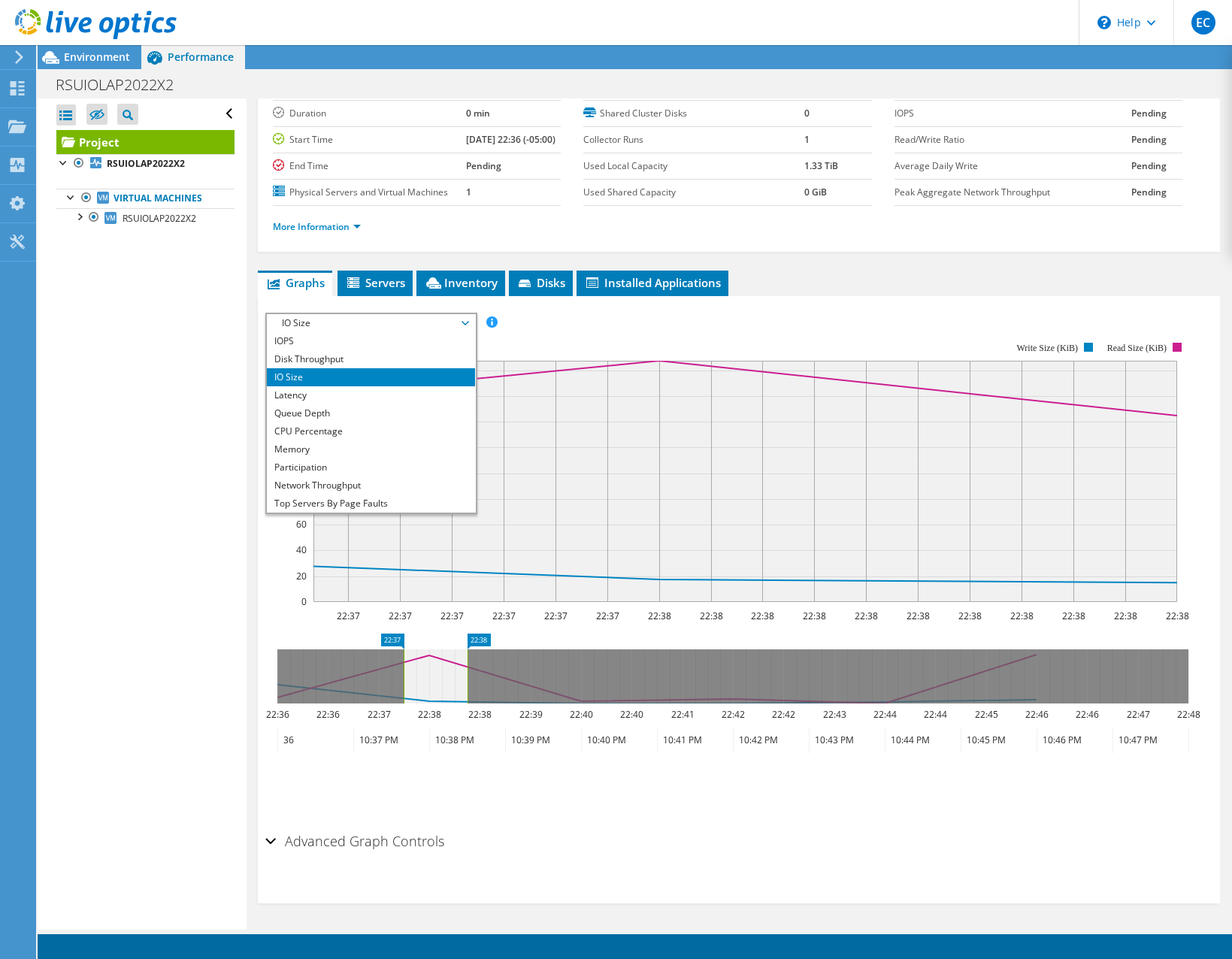
click at [444, 328] on span "IO Size" at bounding box center [371, 323] width 194 height 18
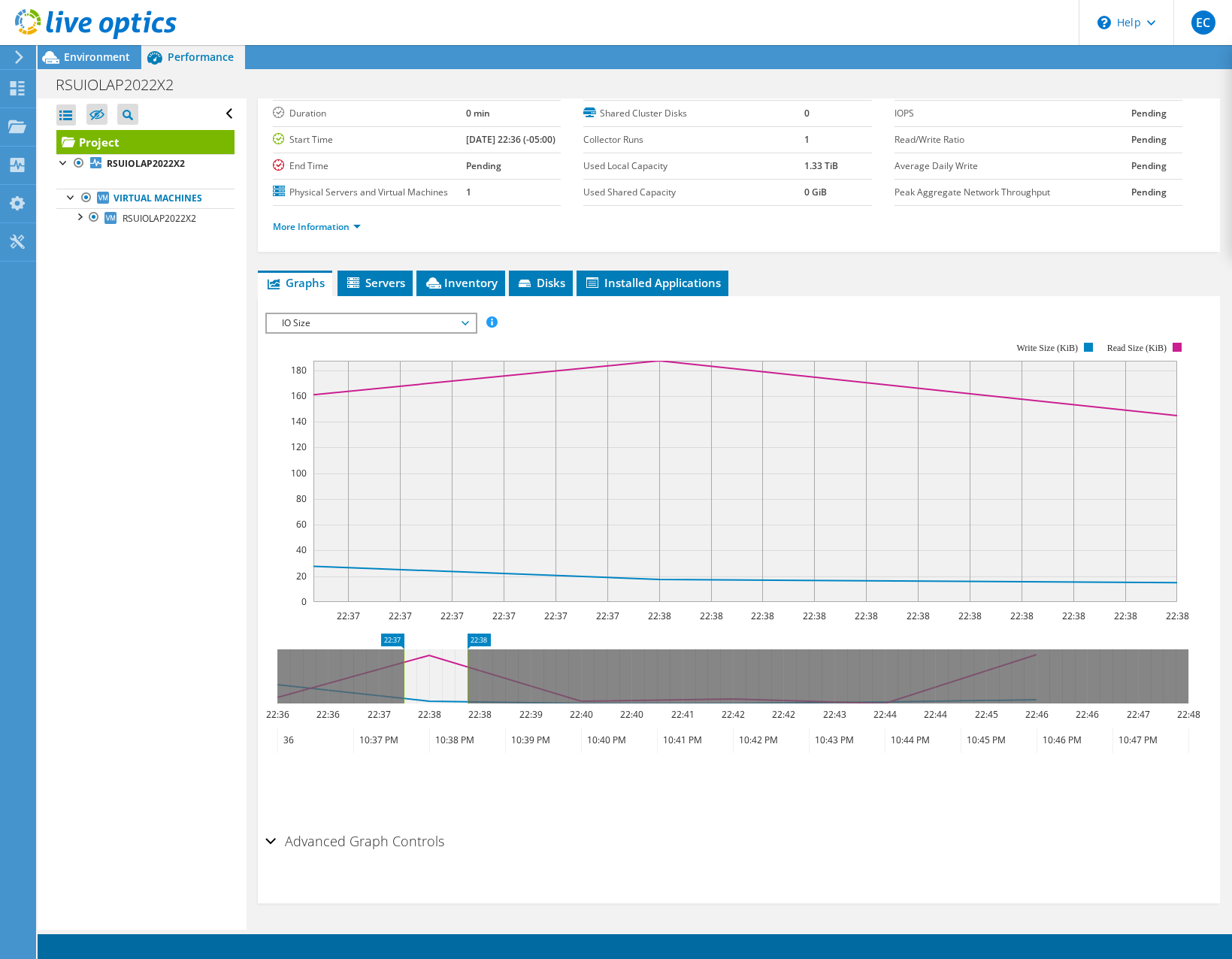
click at [462, 315] on span "IO Size" at bounding box center [371, 323] width 194 height 18
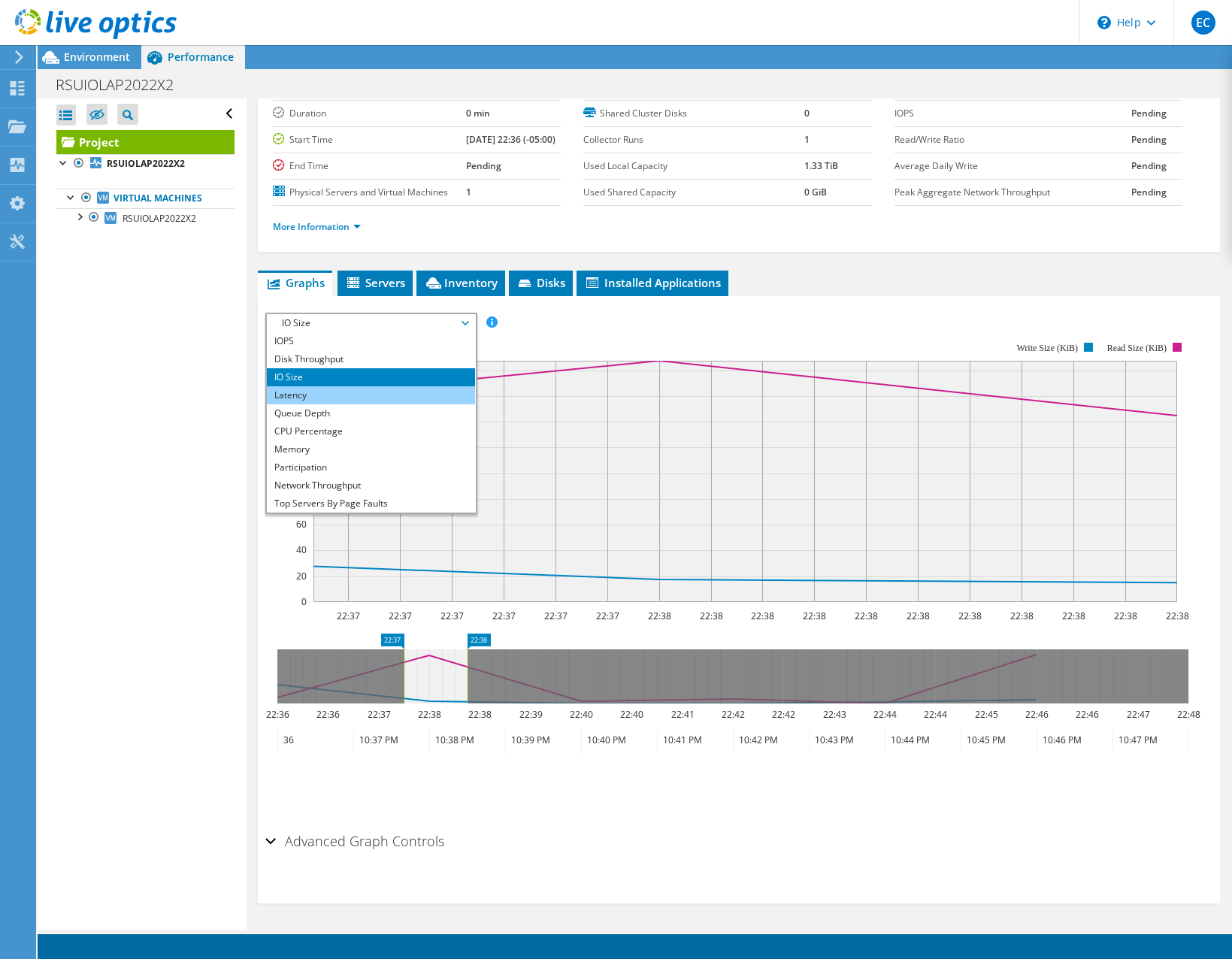
click at [432, 391] on li "Latency" at bounding box center [371, 395] width 208 height 18
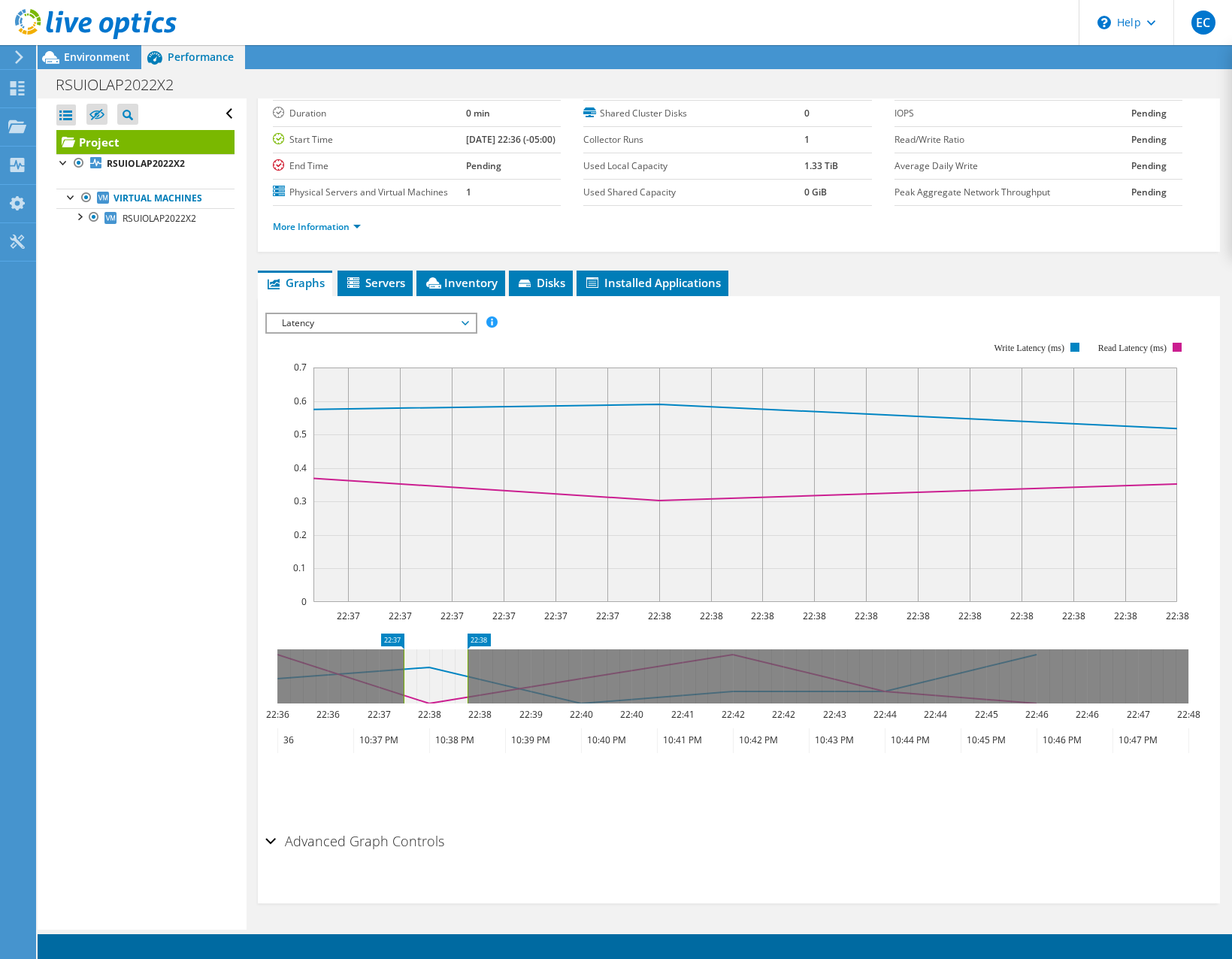
click at [426, 315] on span "Latency" at bounding box center [371, 323] width 194 height 18
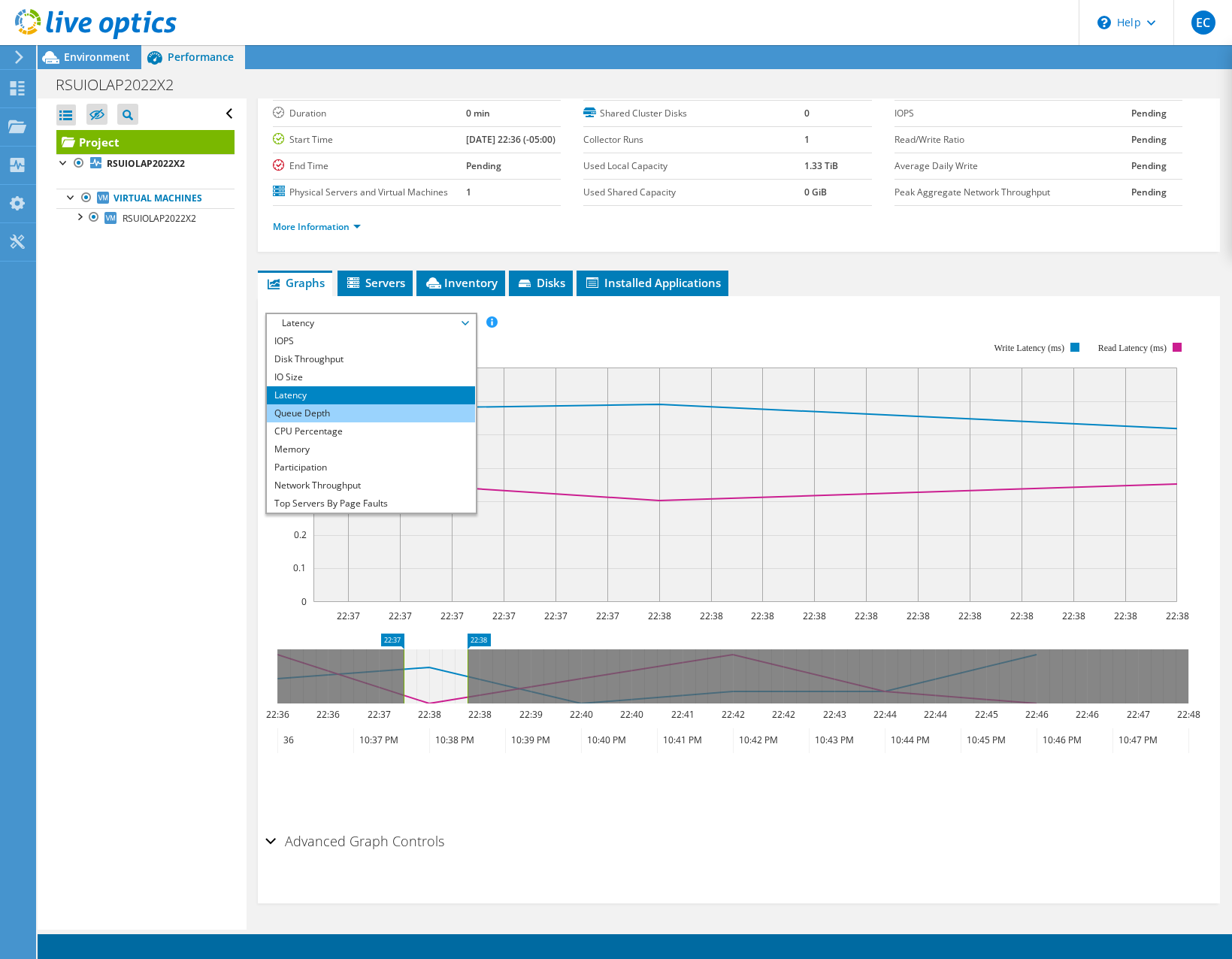
click at [410, 417] on li "Queue Depth" at bounding box center [371, 413] width 208 height 18
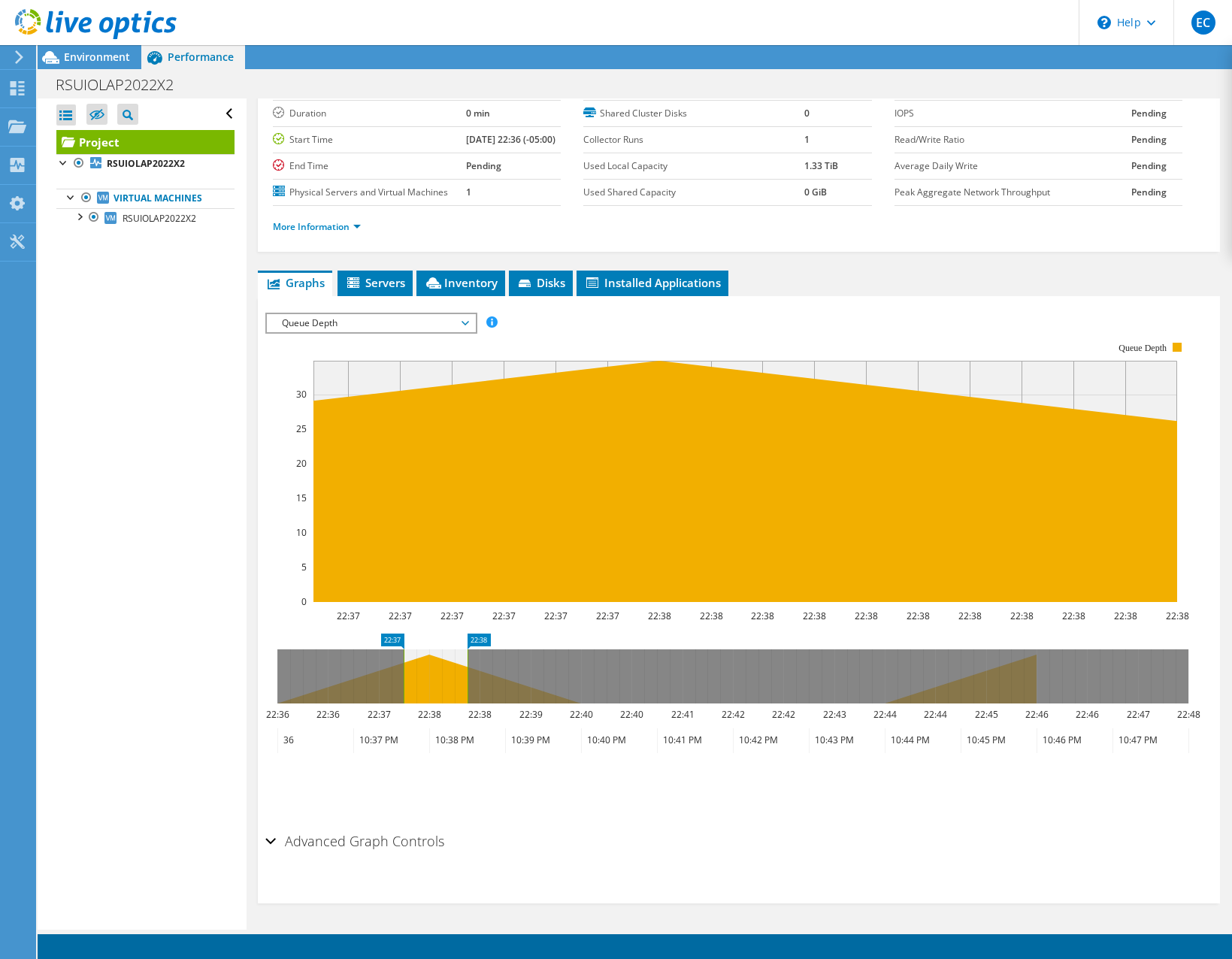
click at [418, 323] on span "Queue Depth" at bounding box center [371, 323] width 194 height 18
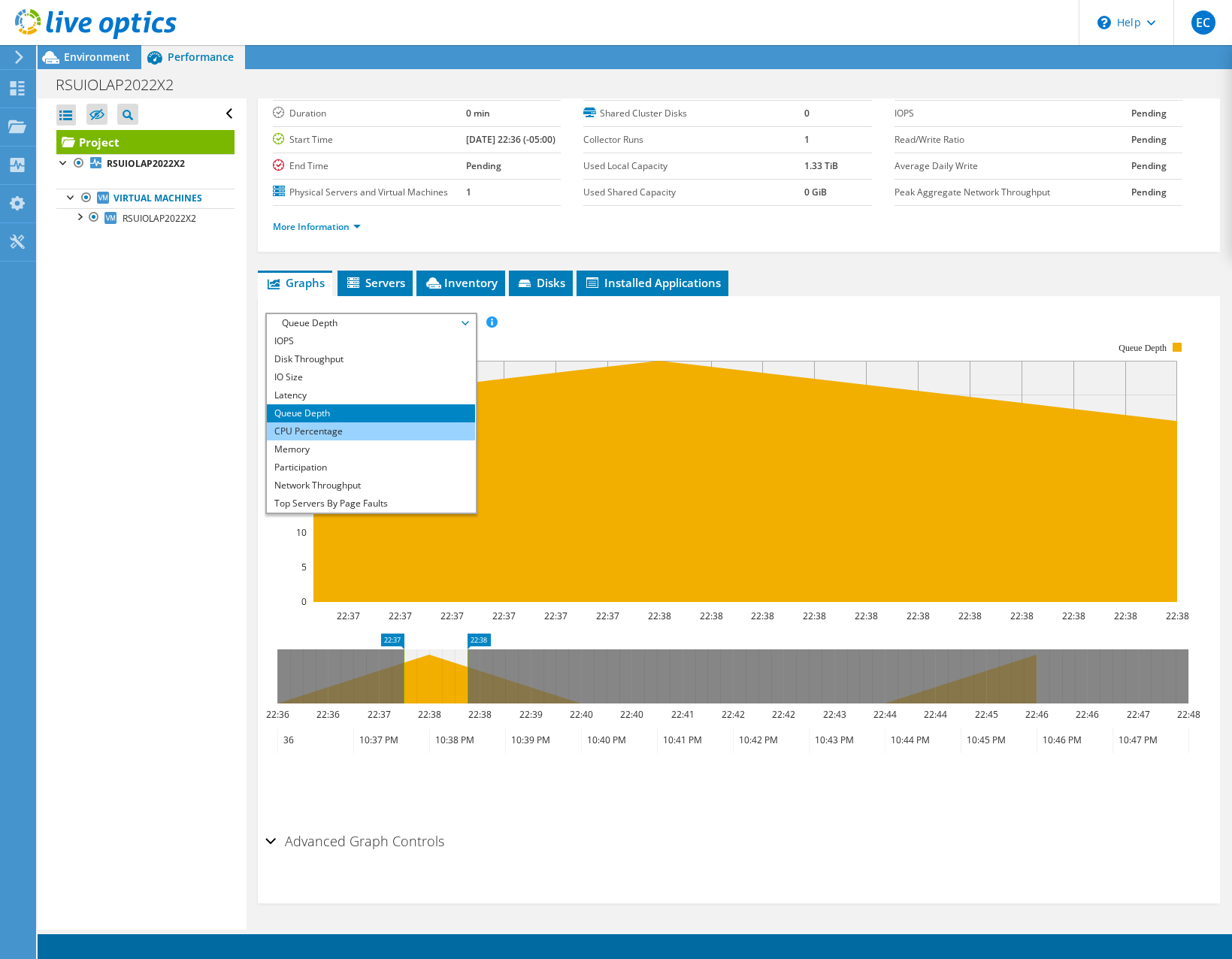
click at [399, 426] on li "CPU Percentage" at bounding box center [371, 431] width 208 height 18
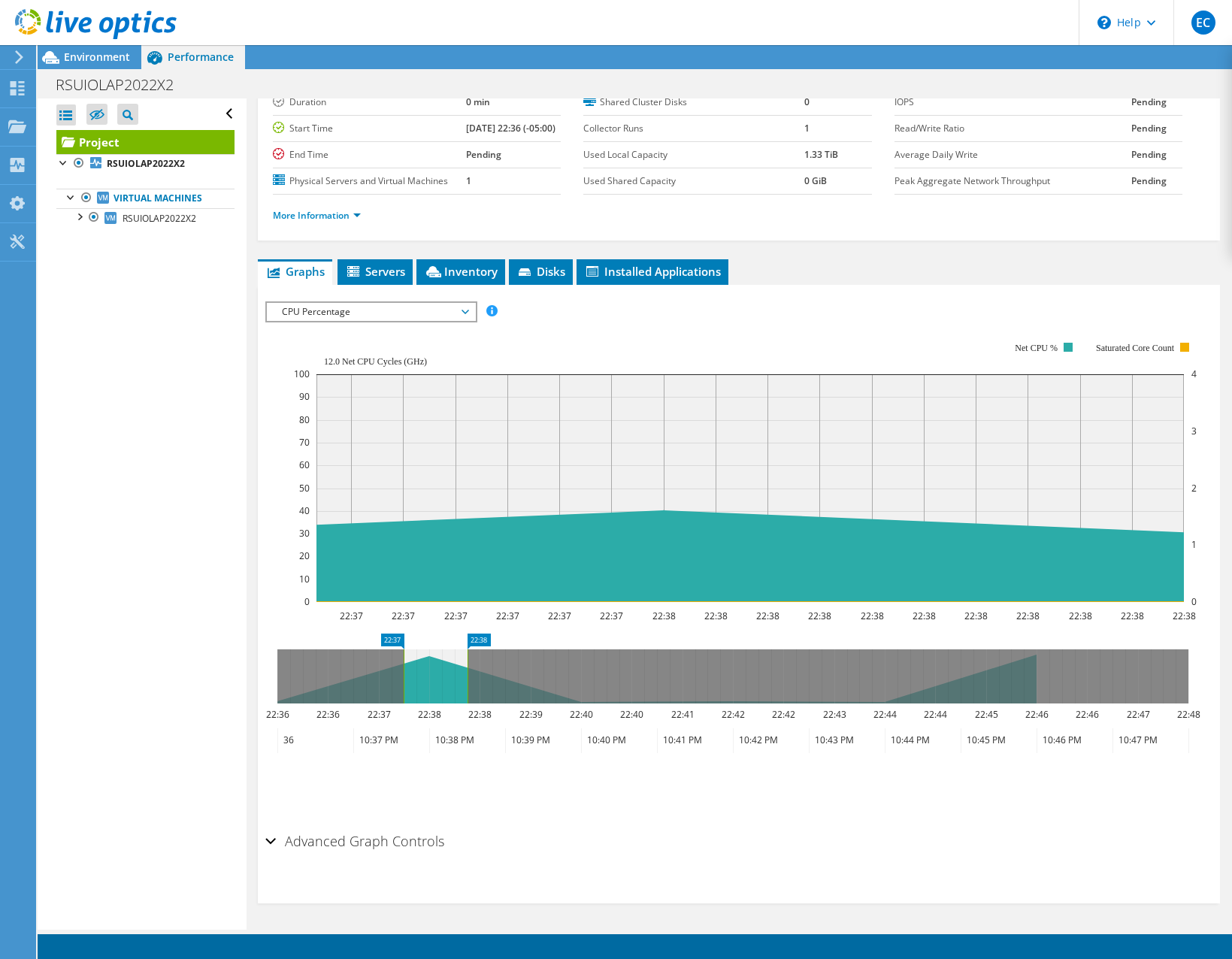
click at [432, 321] on span "CPU Percentage" at bounding box center [371, 312] width 194 height 18
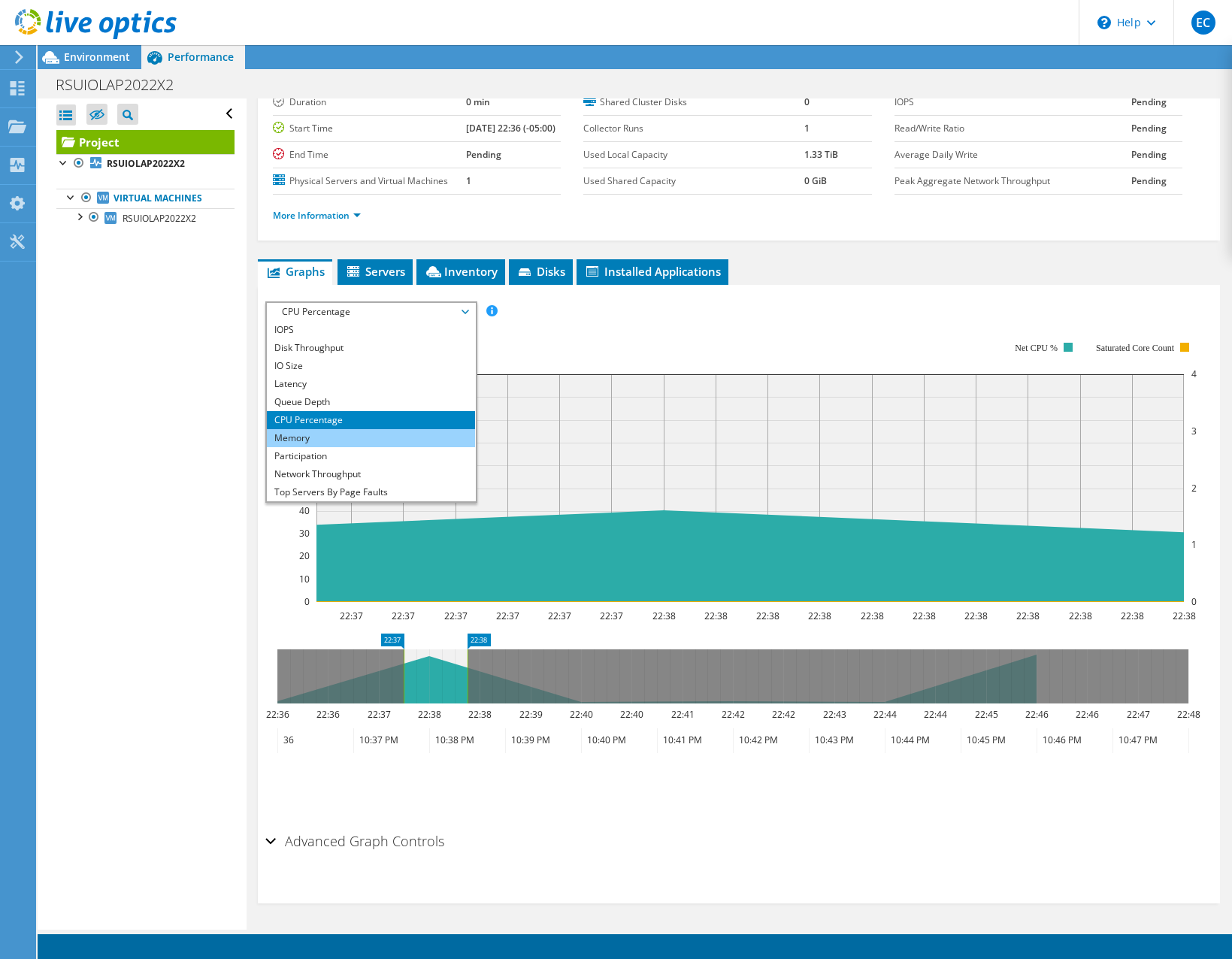
click at [406, 447] on li "Memory" at bounding box center [371, 438] width 208 height 18
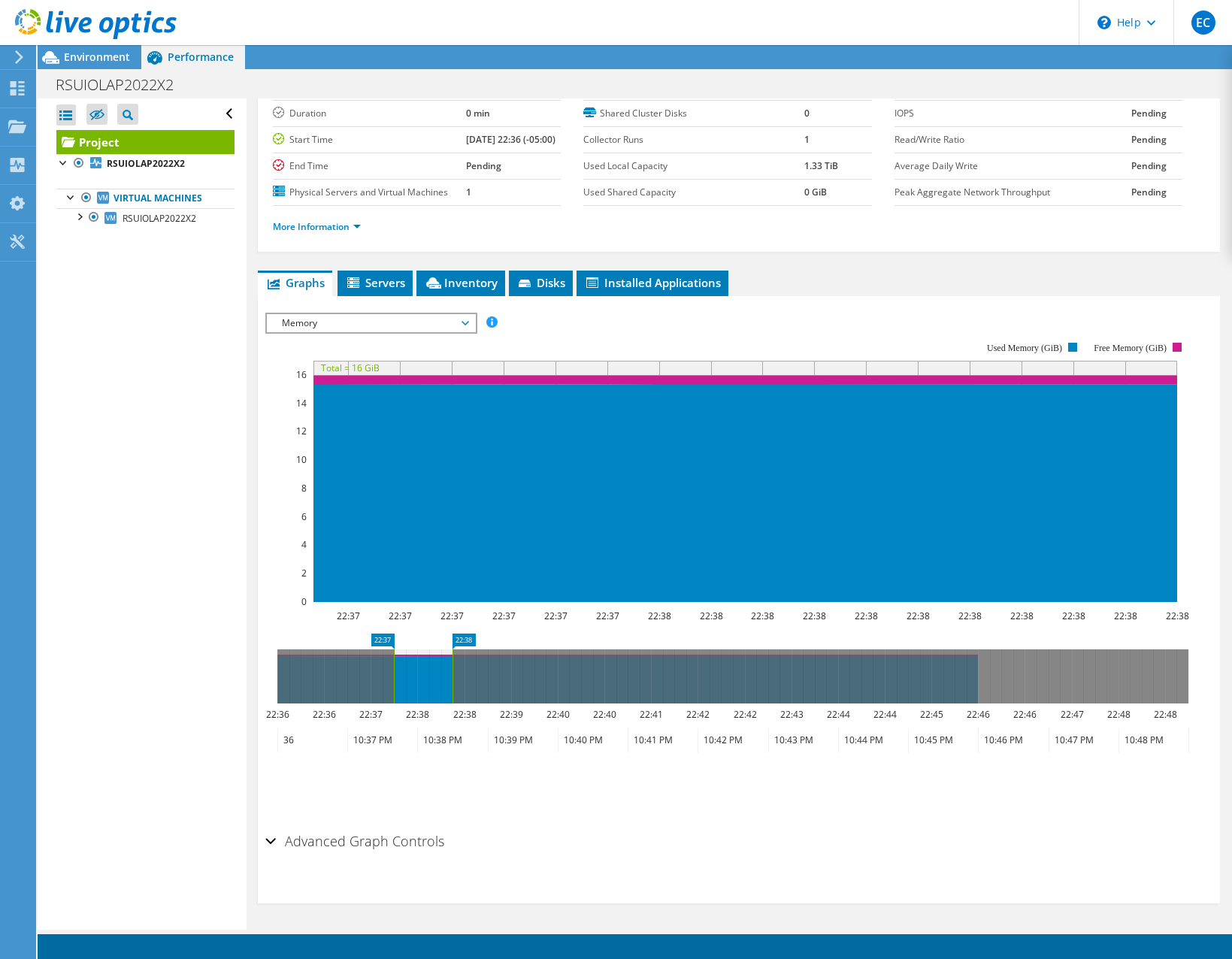
click at [410, 313] on div "IOPS Disk Throughput IO Size Latency Queue Depth CPU Percentage Memory Page Fau…" at bounding box center [739, 566] width 947 height 520
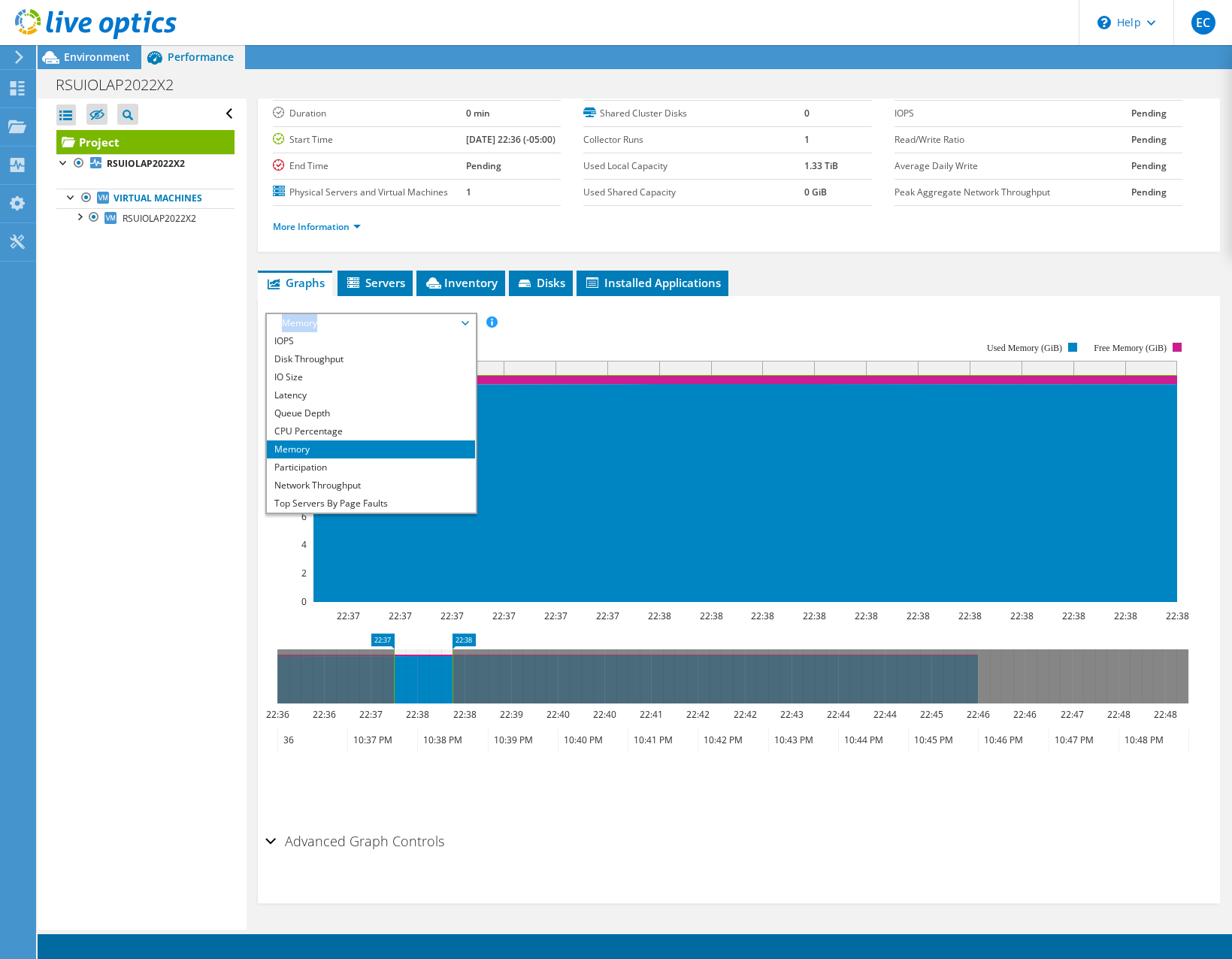
drag, startPoint x: 410, startPoint y: 313, endPoint x: 410, endPoint y: 329, distance: 16.0
click at [410, 328] on span "Memory" at bounding box center [371, 323] width 194 height 18
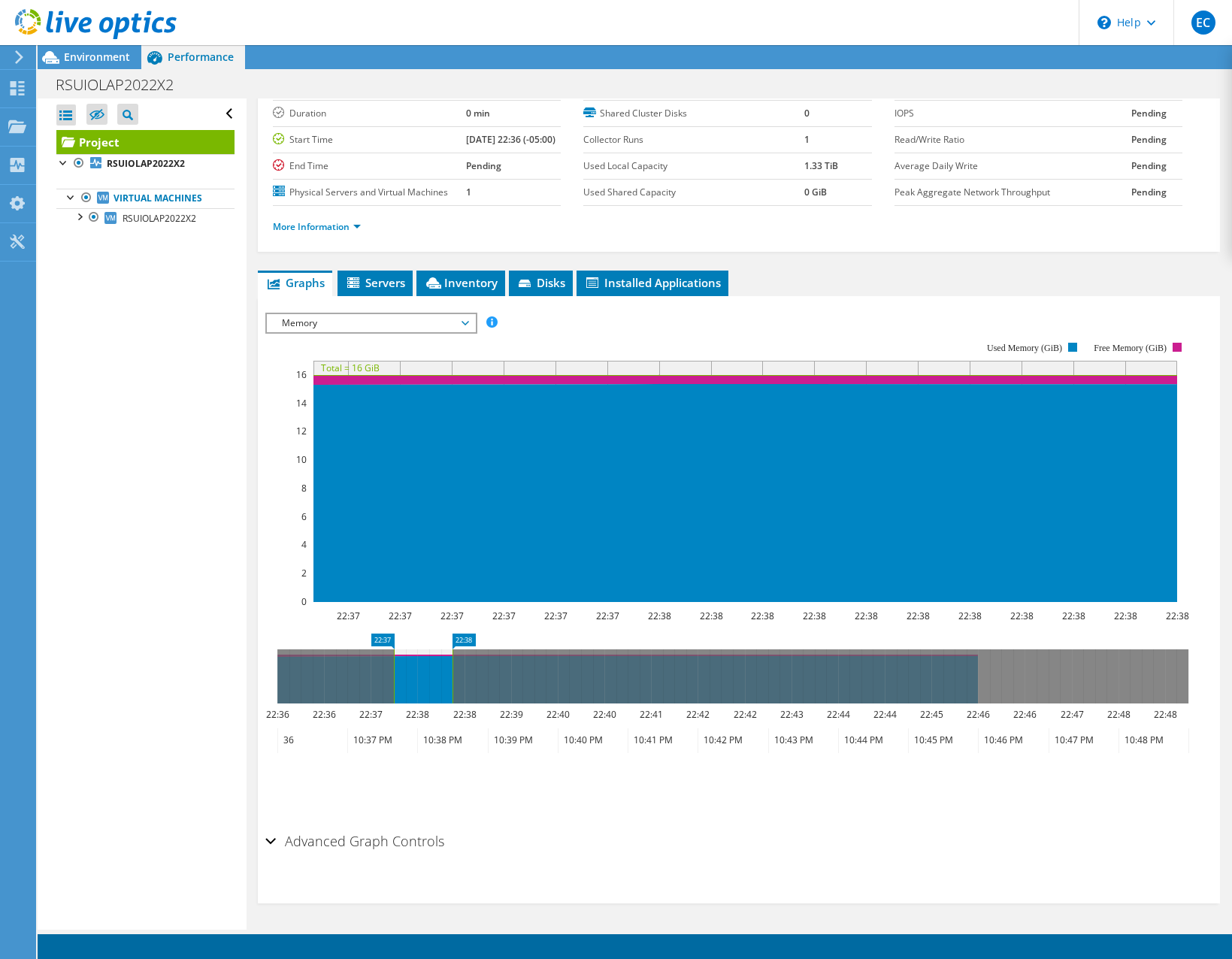
click at [408, 328] on span "Memory" at bounding box center [371, 323] width 194 height 18
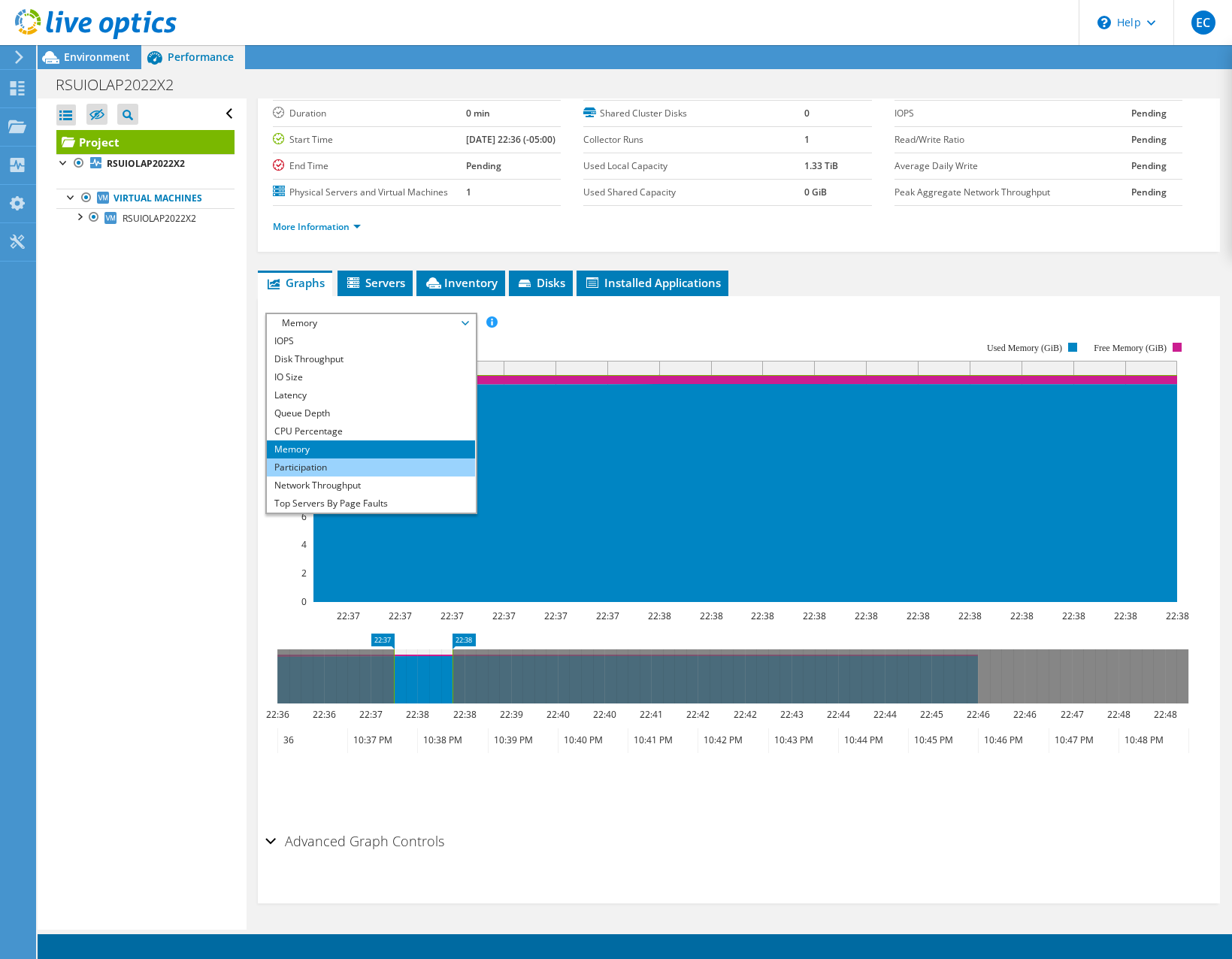
click at [375, 470] on li "Participation" at bounding box center [371, 468] width 208 height 18
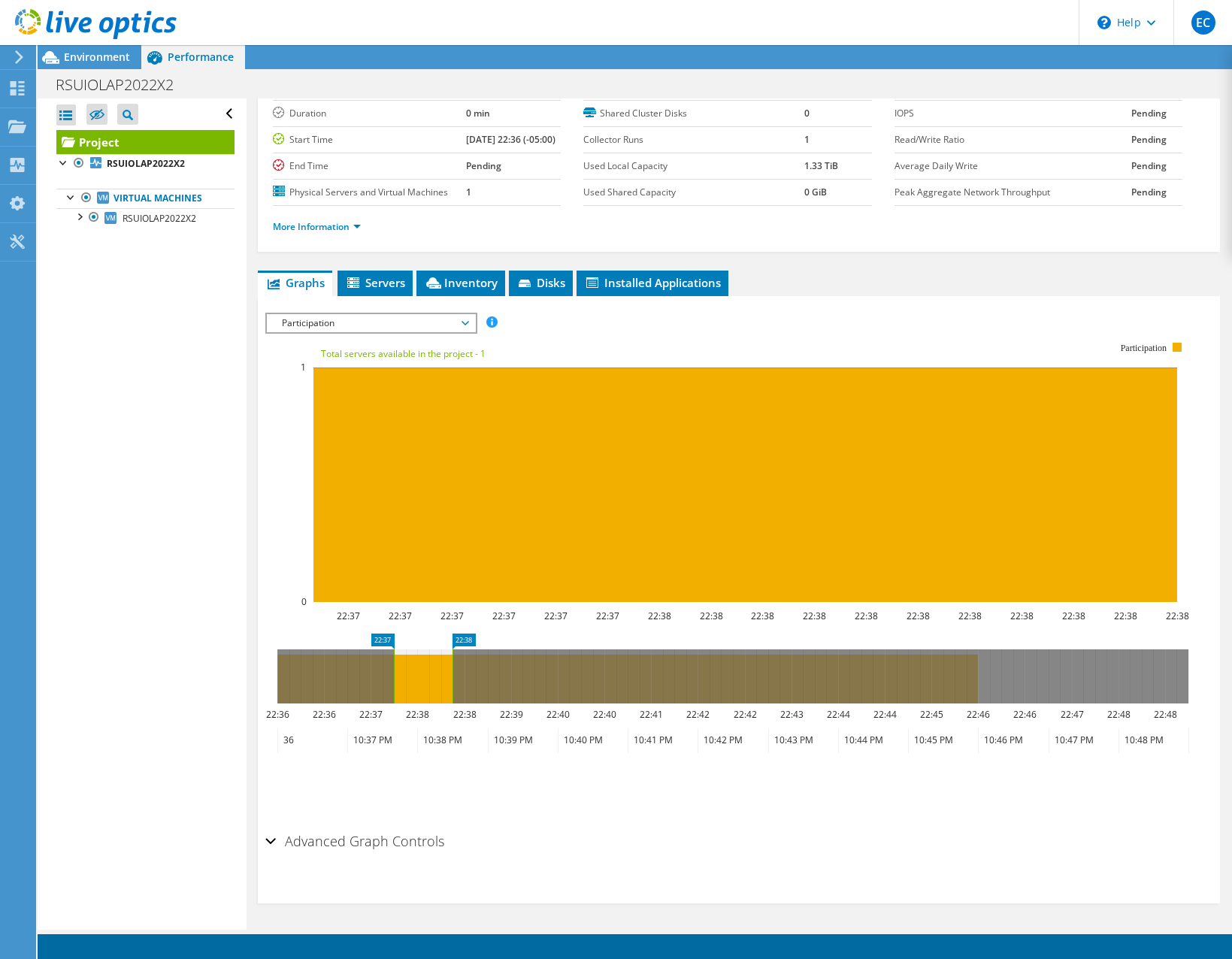
click at [398, 324] on span "Participation" at bounding box center [371, 323] width 194 height 18
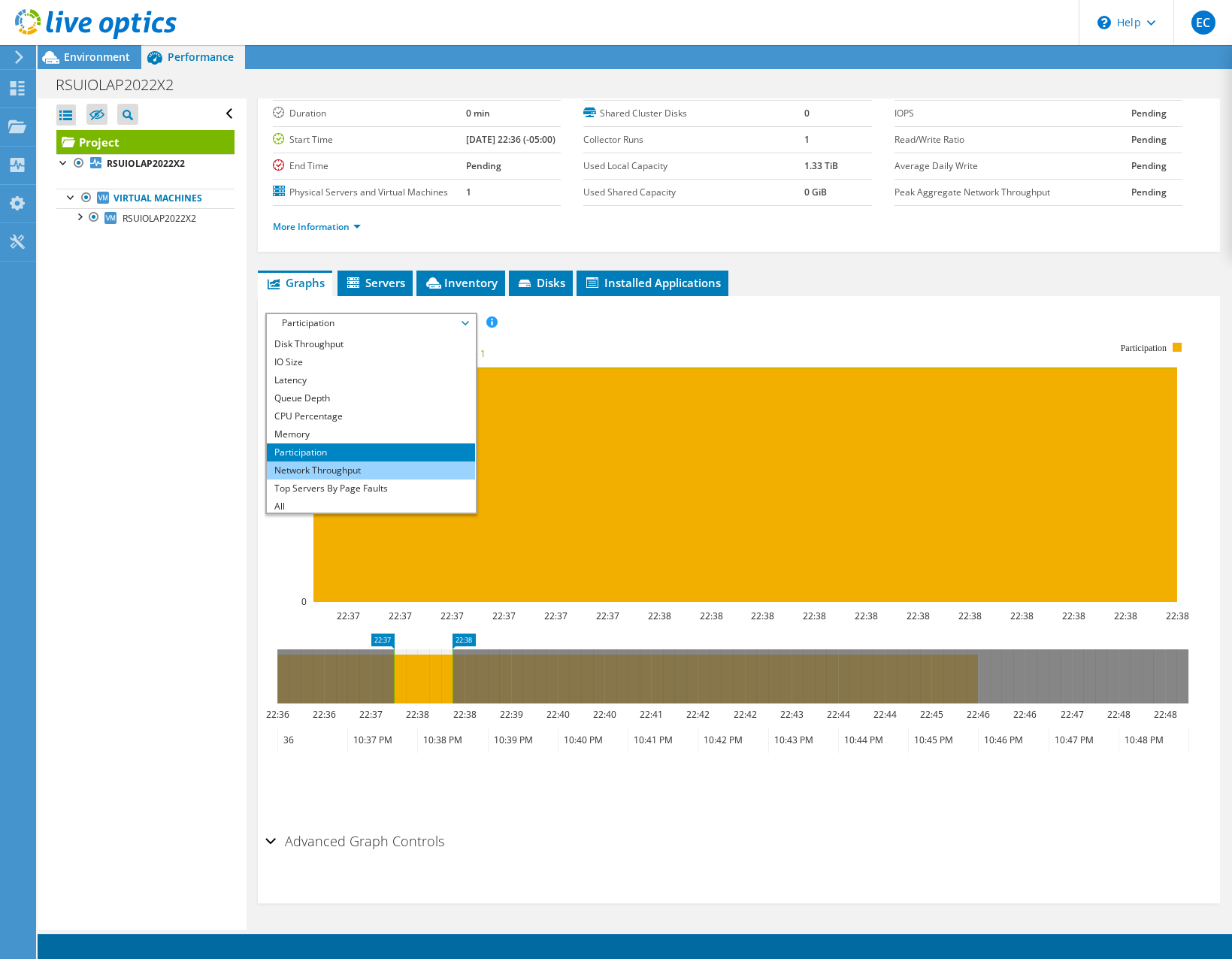
scroll to position [18, 0]
click at [381, 465] on li "Network Throughput" at bounding box center [371, 468] width 208 height 18
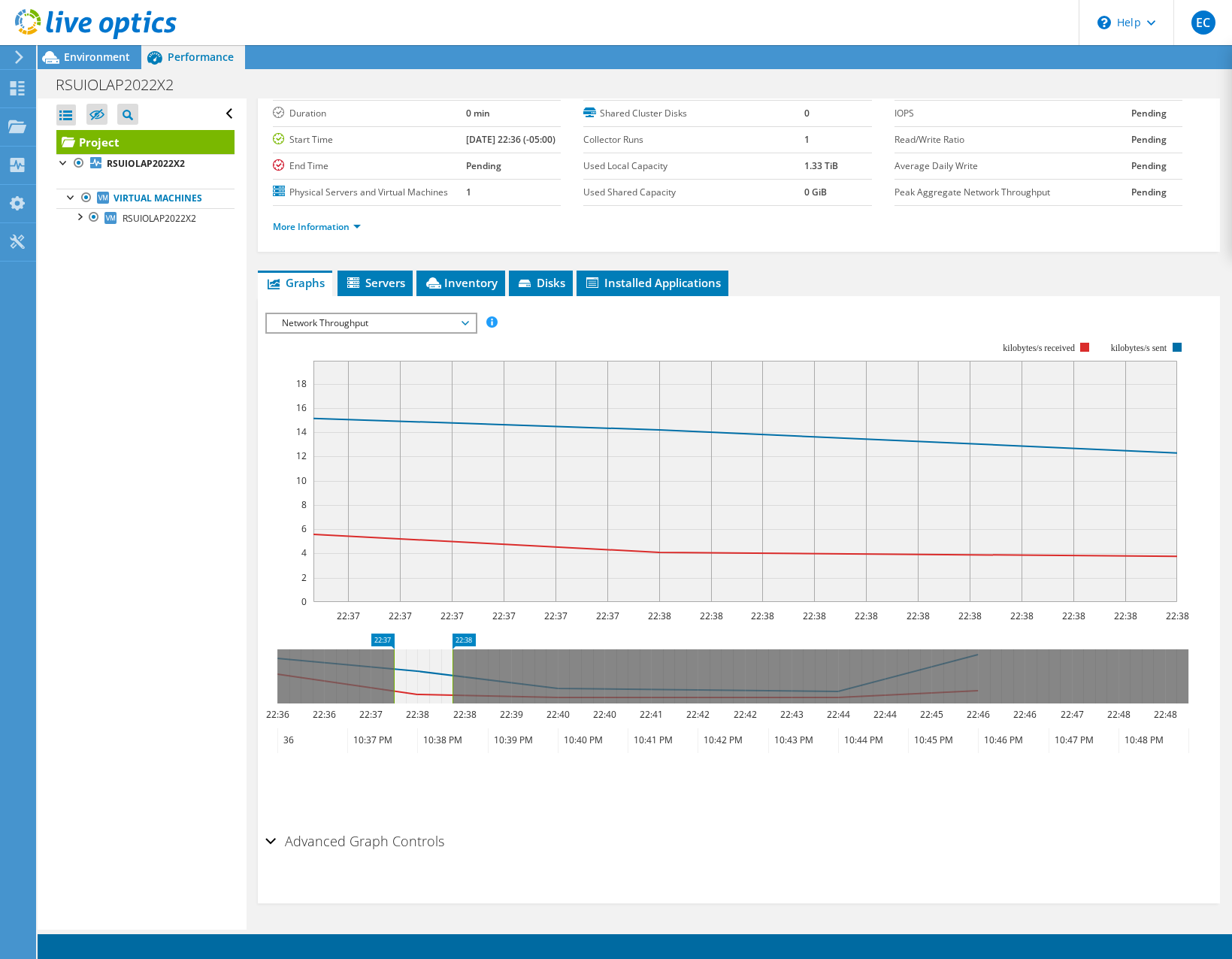
click at [378, 325] on span "Network Throughput" at bounding box center [371, 323] width 194 height 18
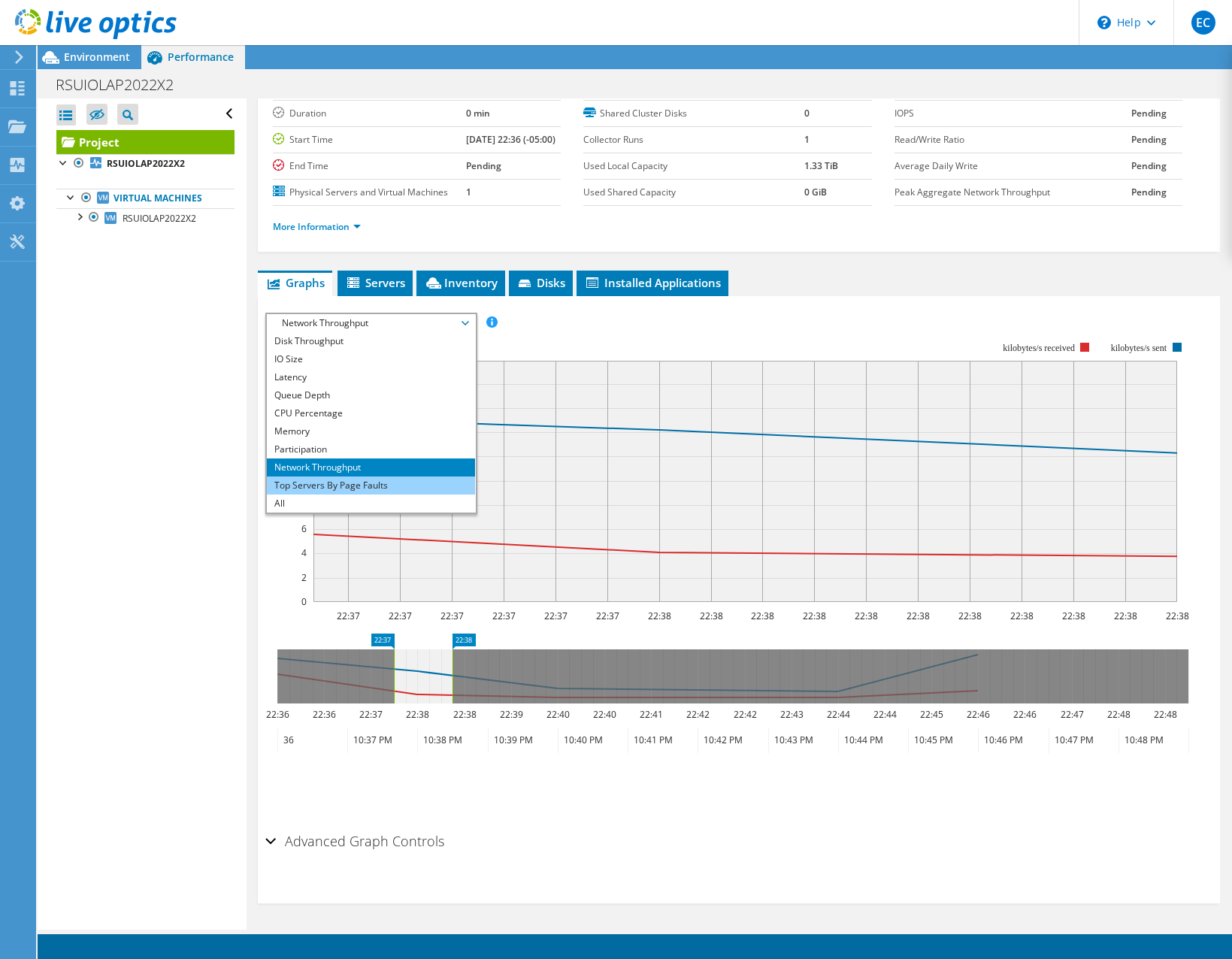
click at [384, 482] on li "Top Servers By Page Faults" at bounding box center [371, 486] width 208 height 18
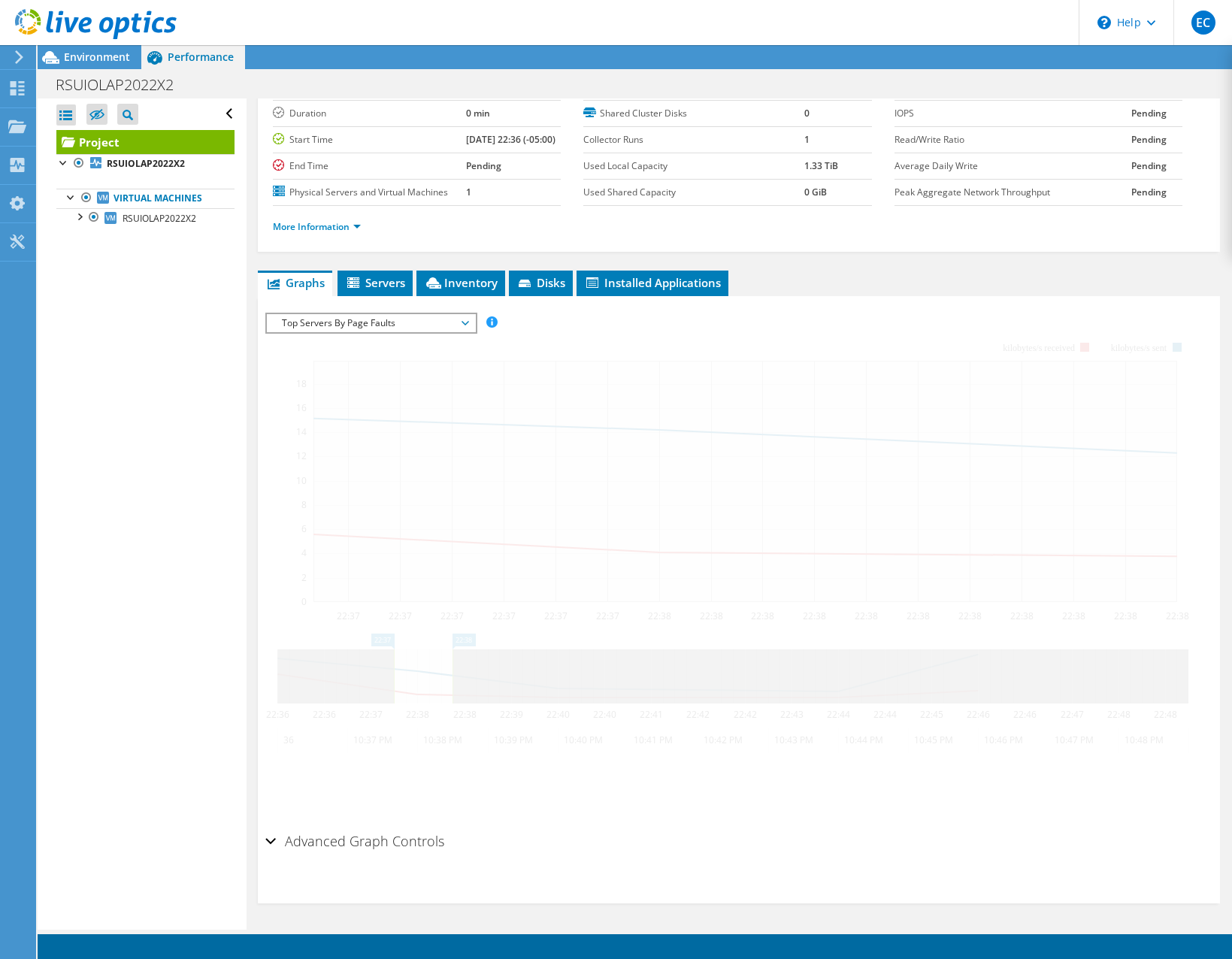
scroll to position [89, 0]
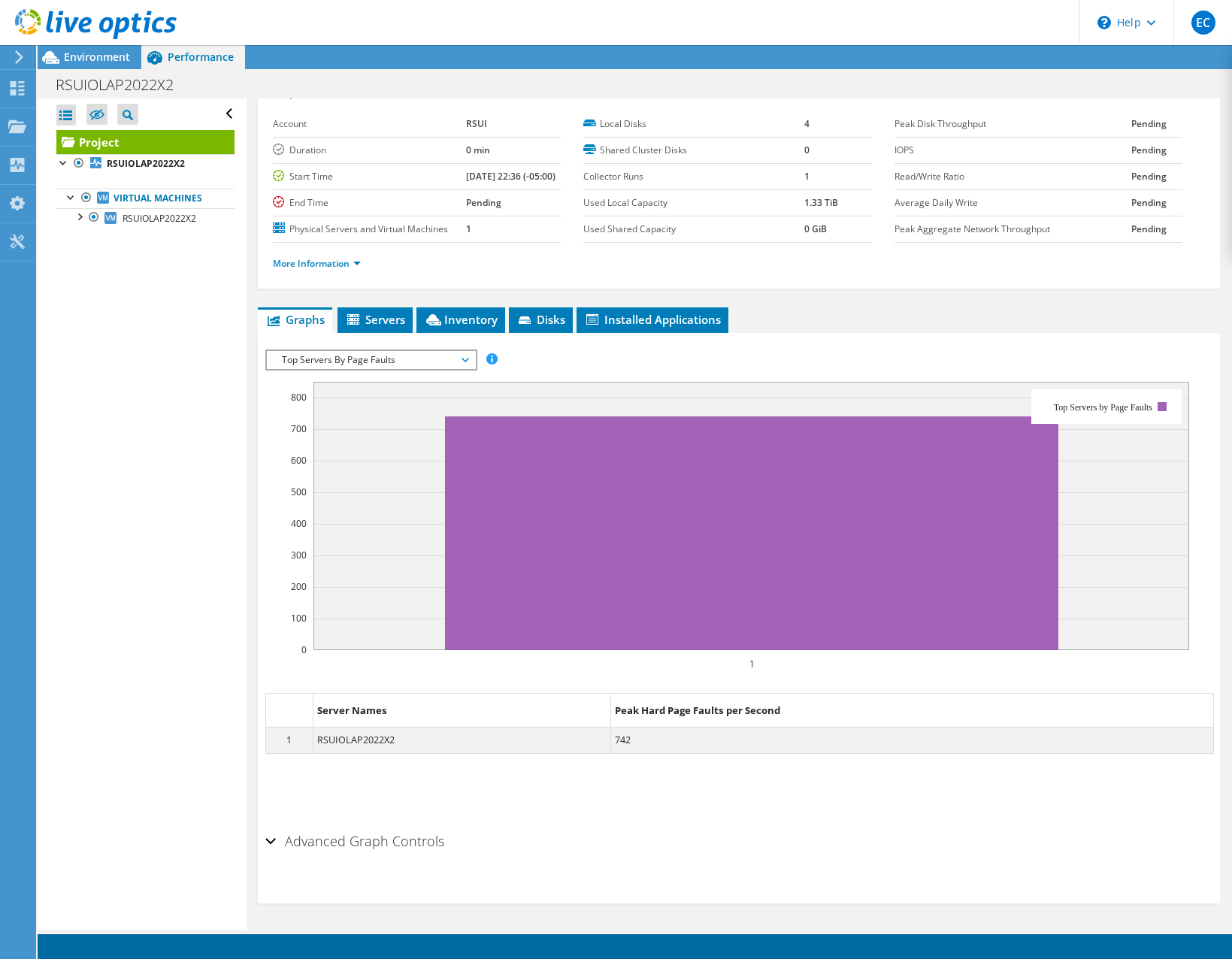
click at [398, 363] on span "Top Servers By Page Faults" at bounding box center [371, 360] width 194 height 18
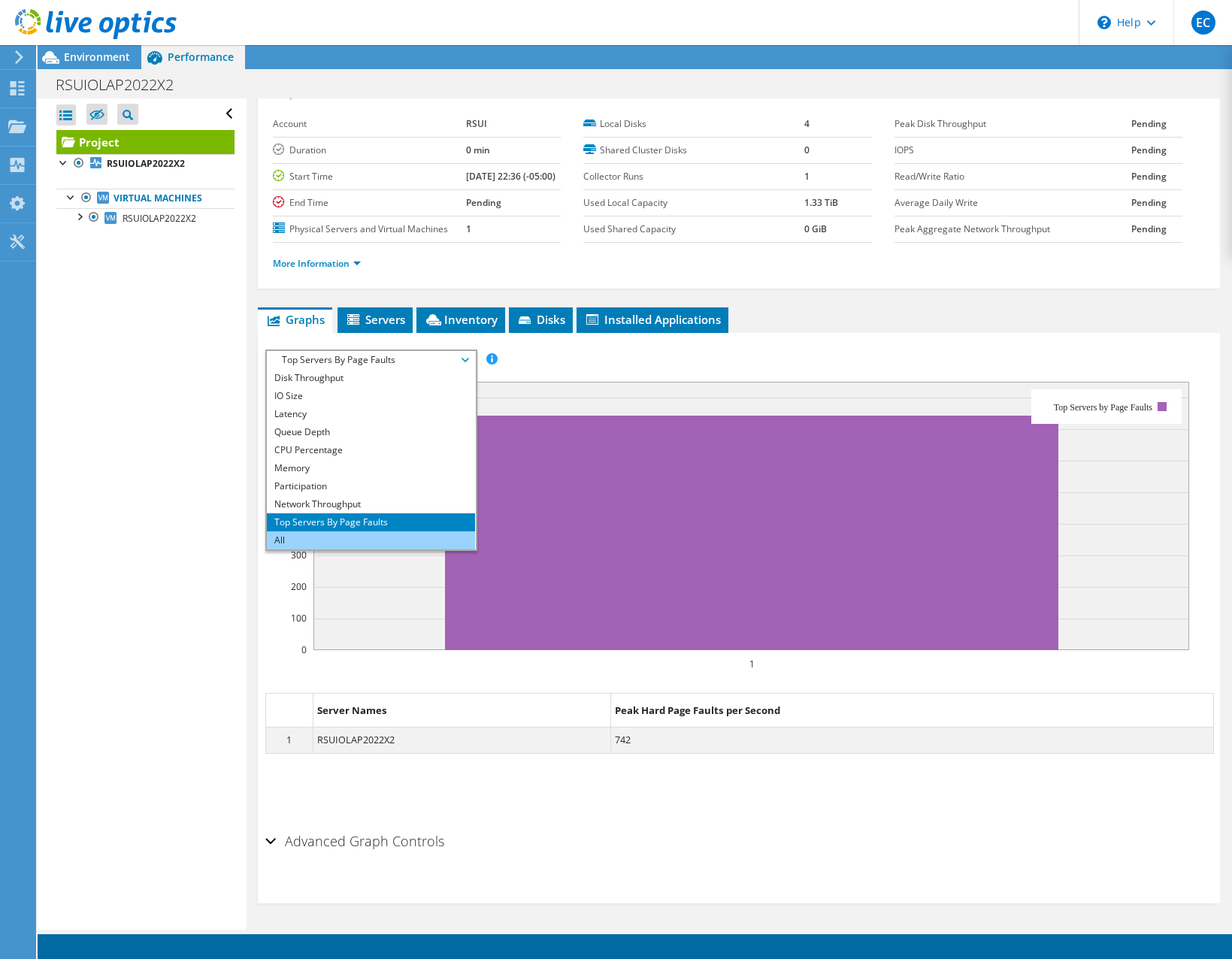
click at [395, 535] on li "All" at bounding box center [371, 540] width 208 height 18
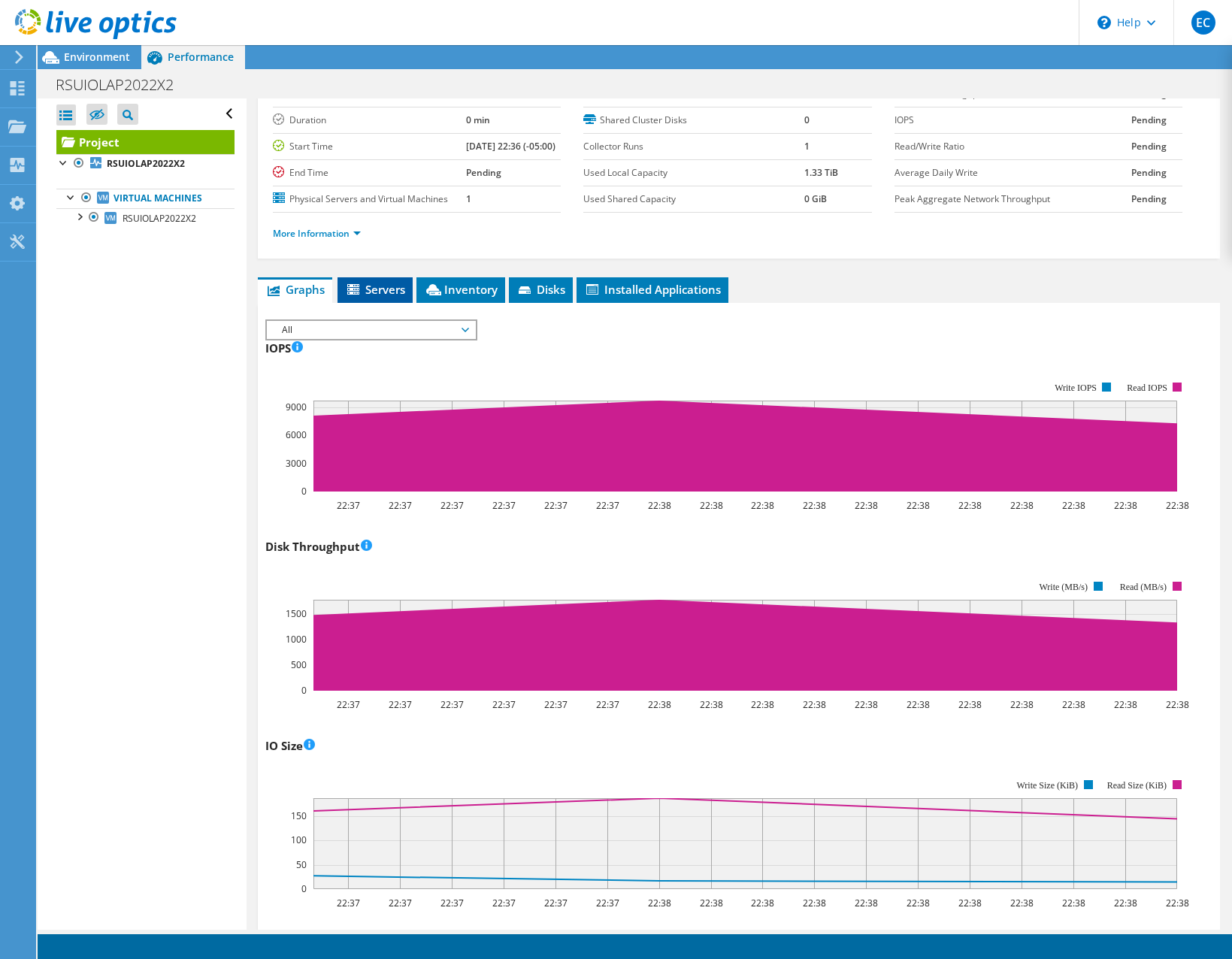
click at [396, 303] on li "Servers" at bounding box center [375, 290] width 75 height 26
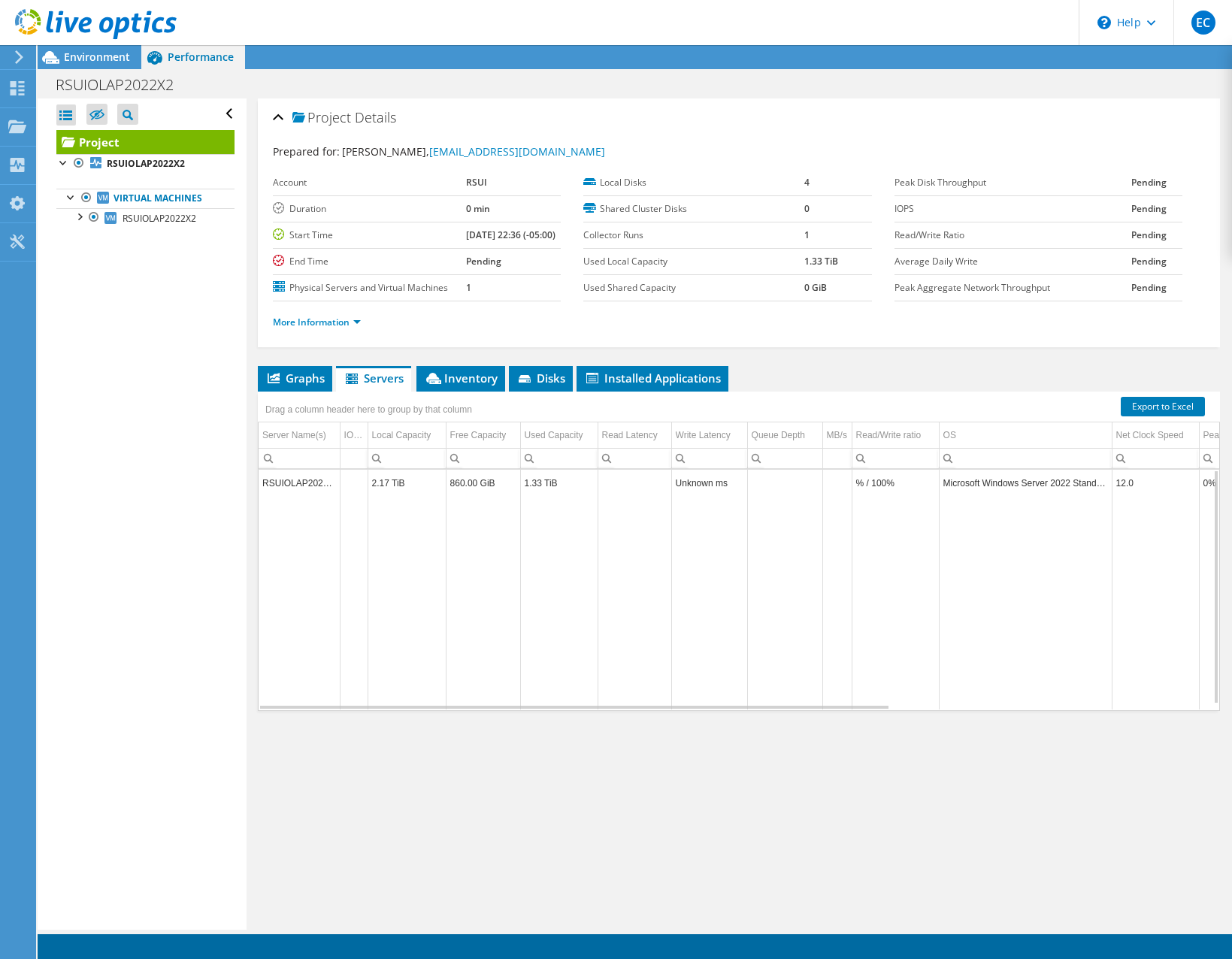
click at [477, 496] on td "860.00 GiB" at bounding box center [483, 482] width 74 height 26
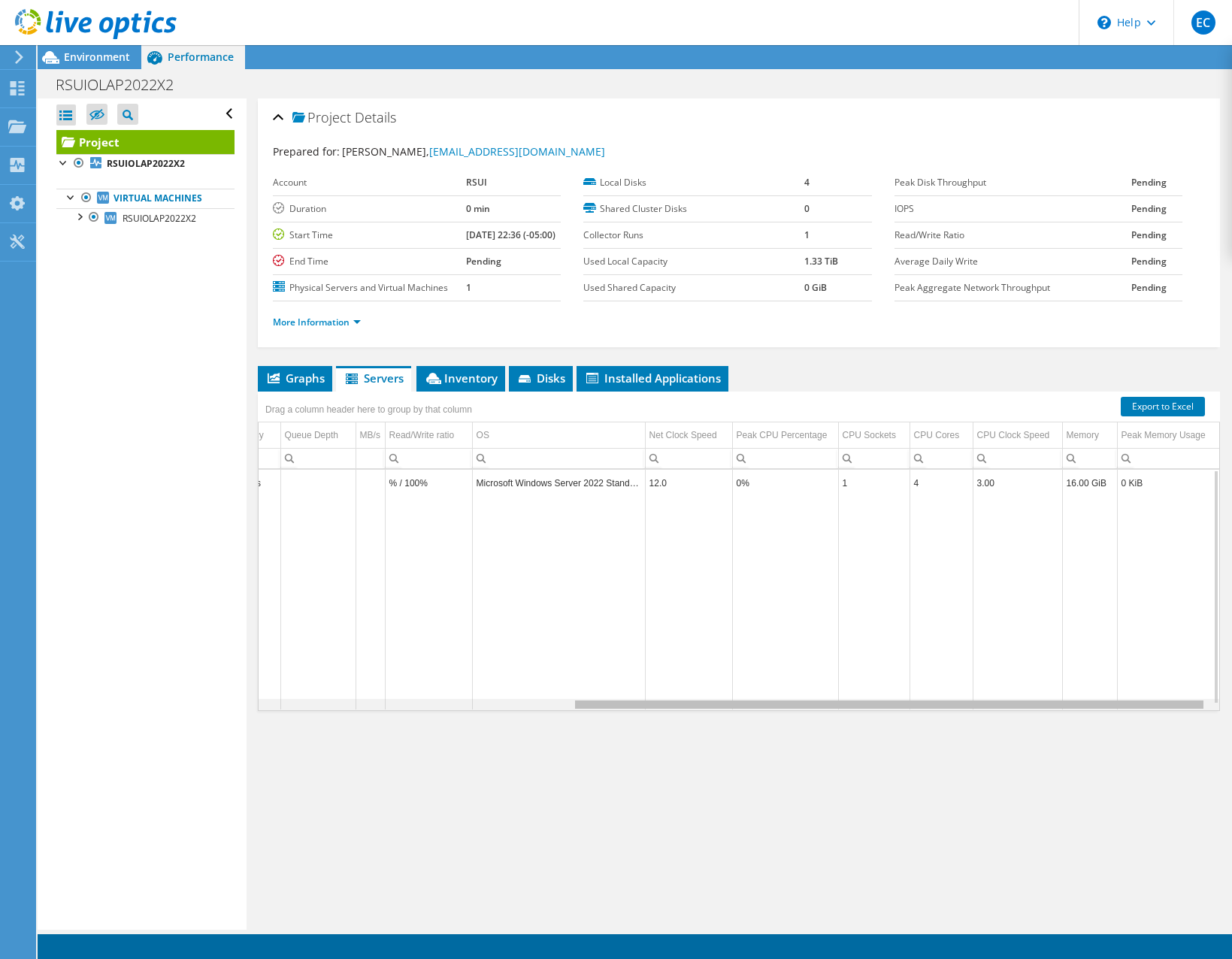
scroll to position [0, 472]
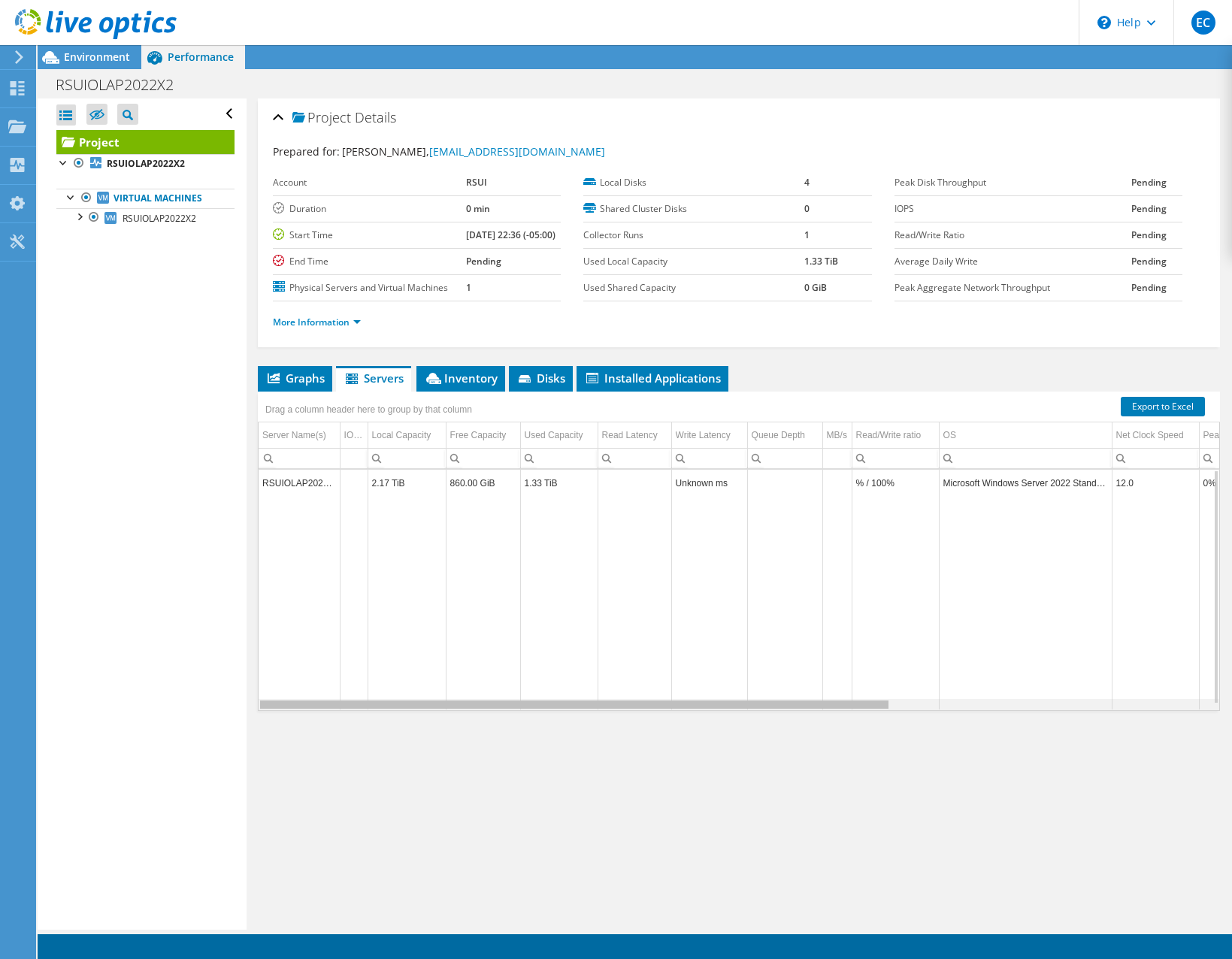
drag, startPoint x: 478, startPoint y: 736, endPoint x: 497, endPoint y: 713, distance: 29.8
click at [520, 724] on body "EC End User Ed Craig ECRAIG@RSUI.COM RSUI My Profile Log Out \n Help Explore He…" at bounding box center [616, 479] width 1232 height 959
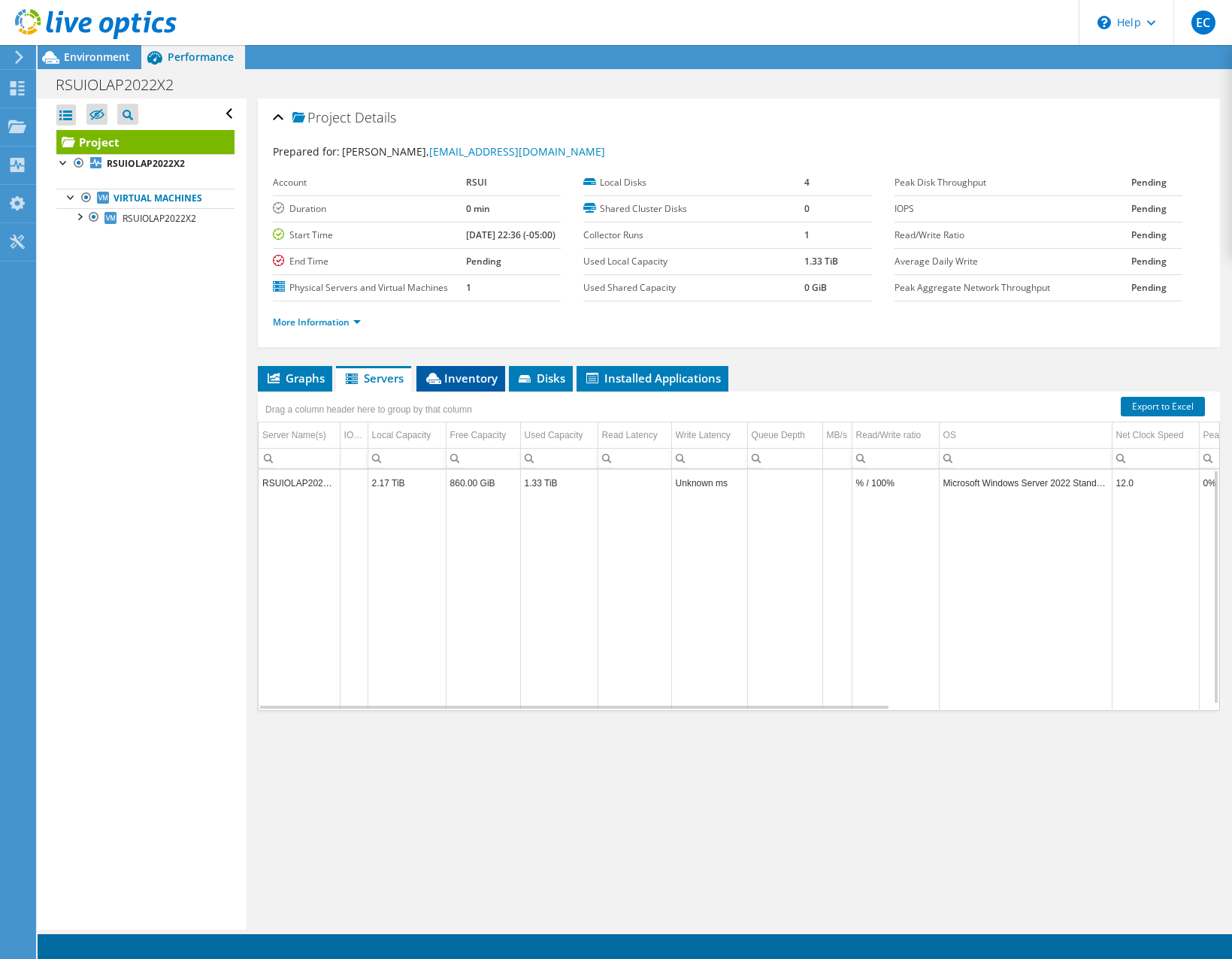
click at [447, 385] on span "Inventory" at bounding box center [460, 378] width 73 height 15
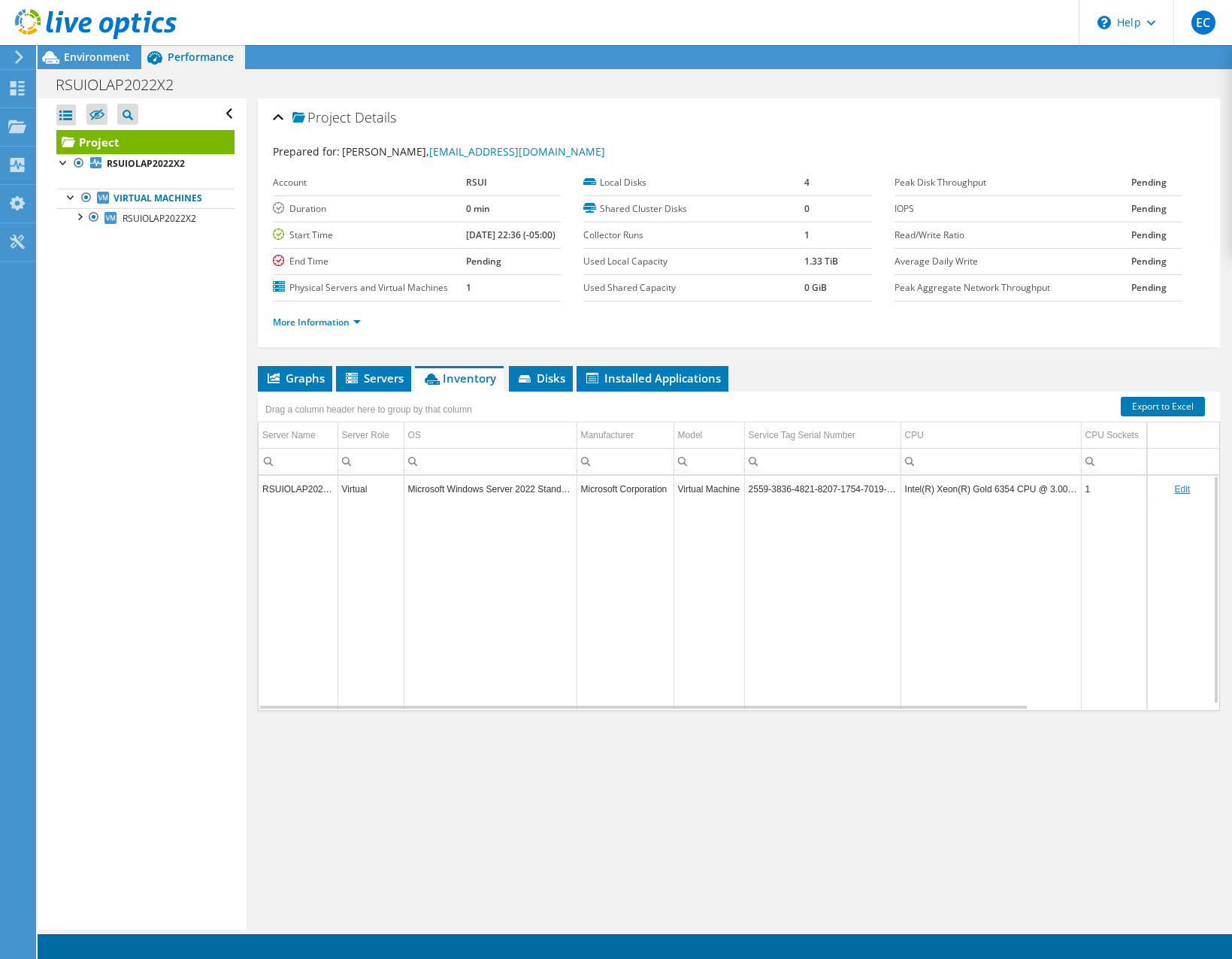
drag, startPoint x: 503, startPoint y: 719, endPoint x: 526, endPoint y: 719, distance: 23.0
click at [526, 710] on td "Data grid" at bounding box center [490, 606] width 173 height 207
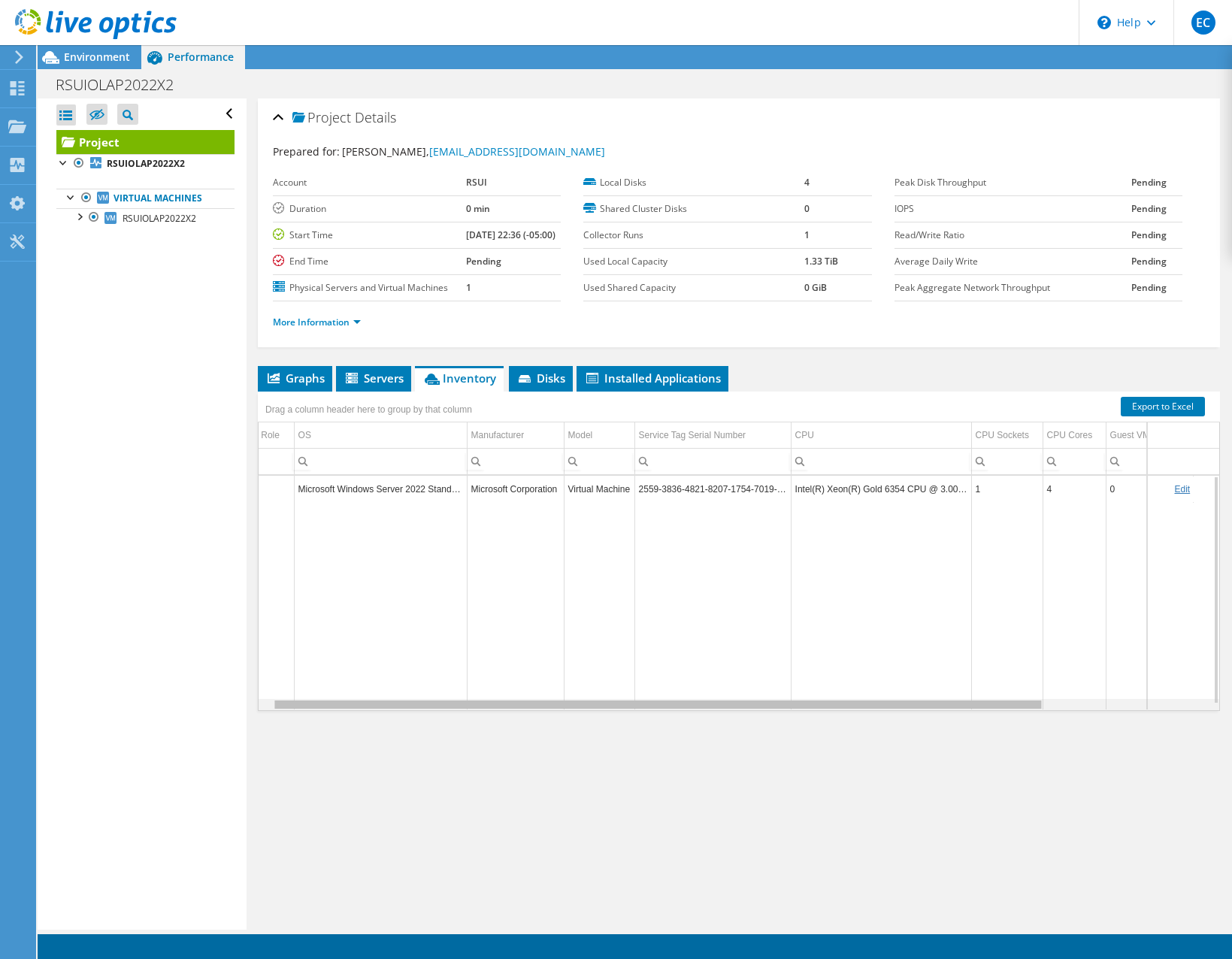
drag, startPoint x: 538, startPoint y: 733, endPoint x: 632, endPoint y: 734, distance: 94.0
click at [632, 734] on body "EC End User Ed Craig ECRAIG@RSUI.COM RSUI My Profile Log Out \n Help Explore He…" at bounding box center [616, 479] width 1232 height 959
drag, startPoint x: 716, startPoint y: 736, endPoint x: 496, endPoint y: 693, distance: 224.2
click at [512, 714] on body "EC End User Ed Craig ECRAIG@RSUI.COM RSUI My Profile Log Out \n Help Explore He…" at bounding box center [616, 479] width 1232 height 959
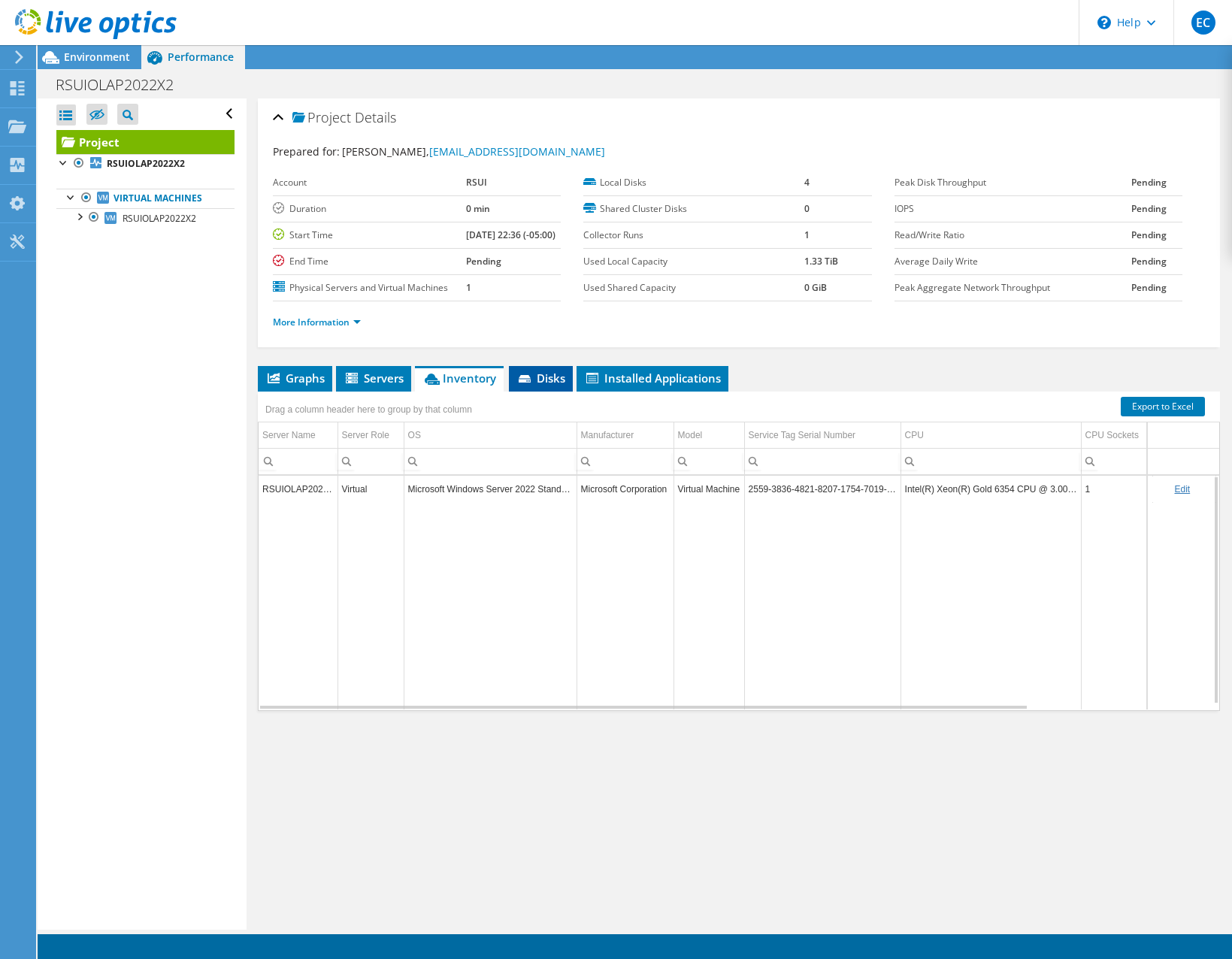
click at [547, 385] on span "Disks" at bounding box center [540, 378] width 49 height 15
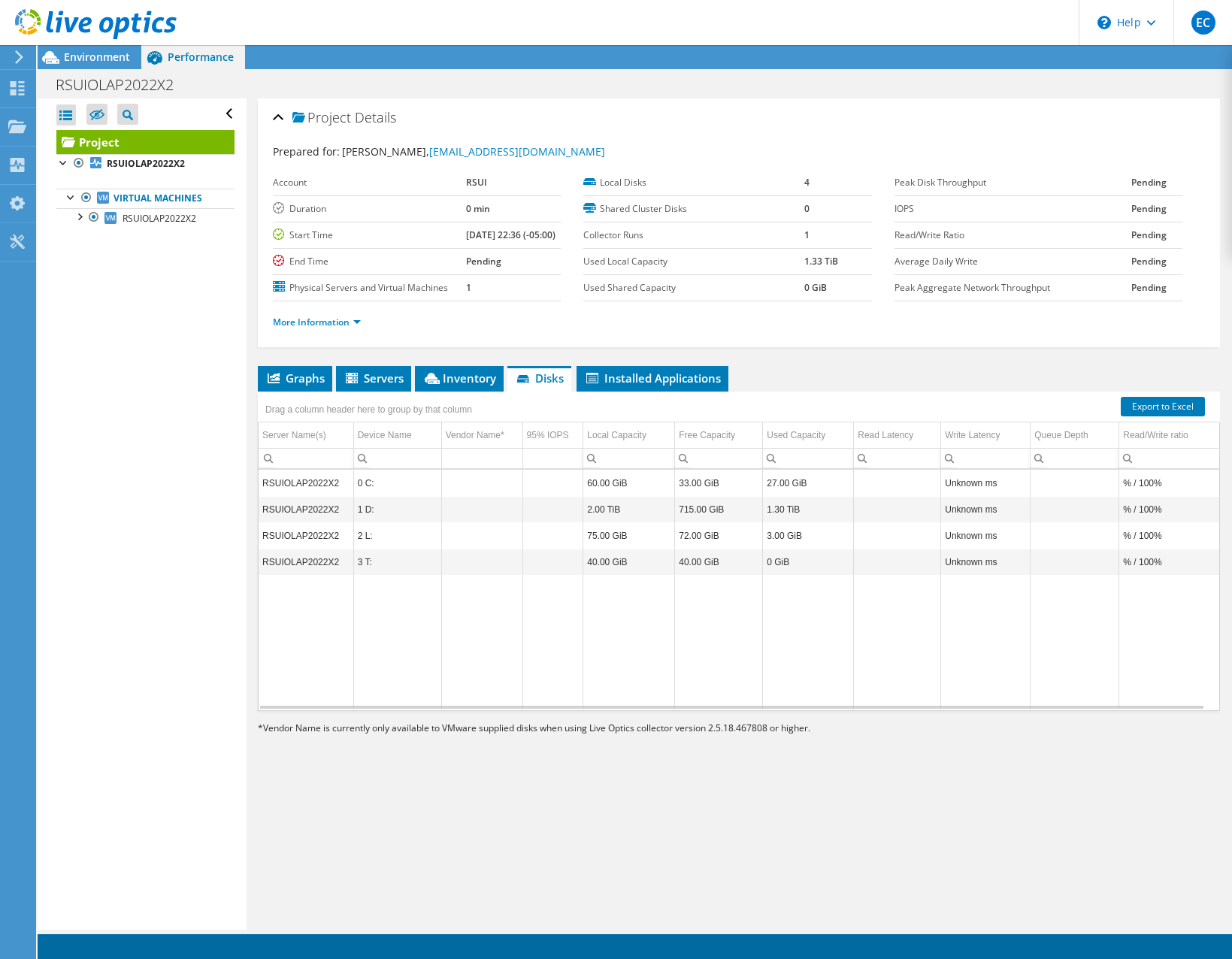
click at [903, 667] on td "Data grid" at bounding box center [898, 641] width 87 height 134
click at [657, 385] on span "Installed Applications" at bounding box center [652, 378] width 137 height 15
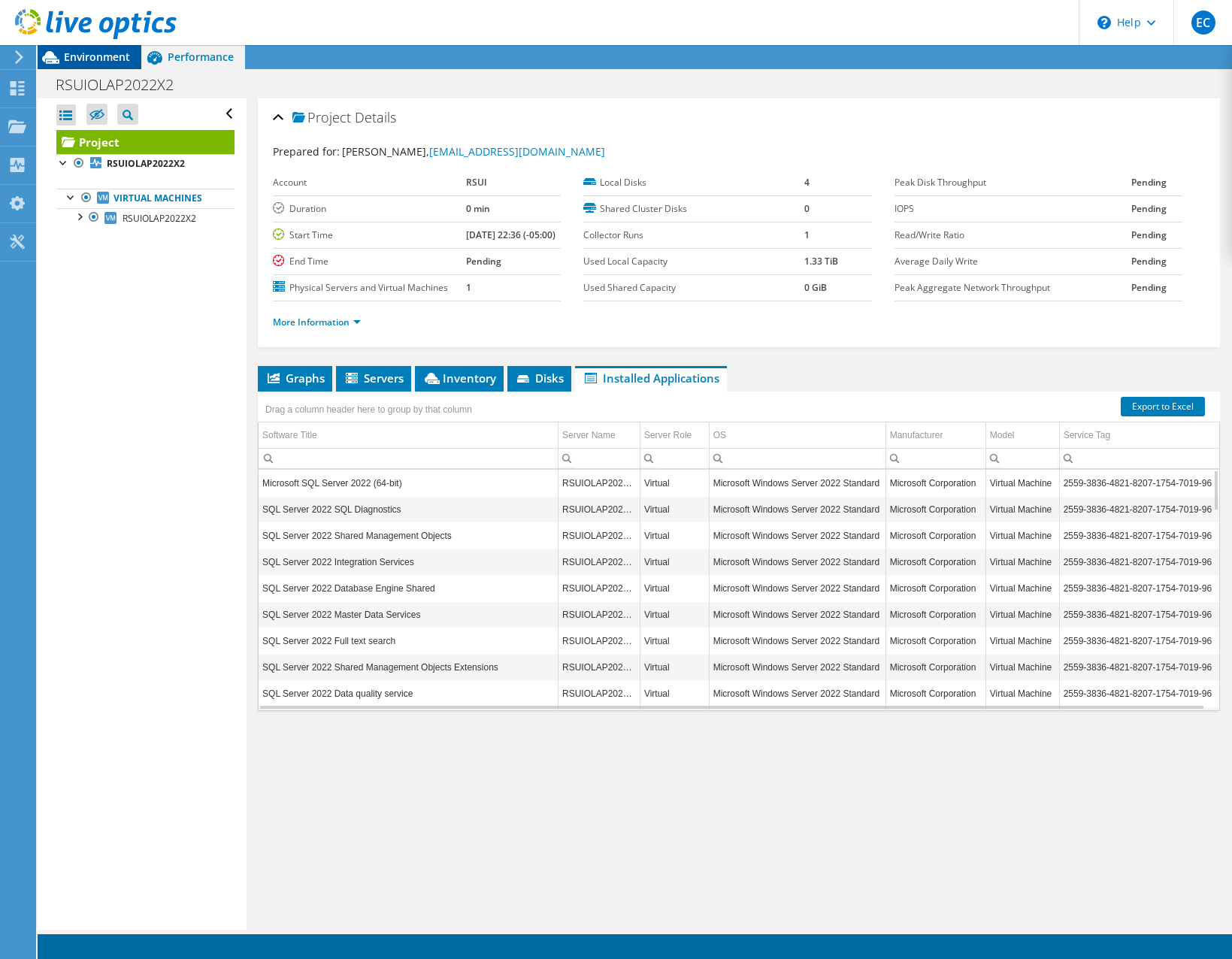
click at [121, 65] on div "Environment" at bounding box center [90, 57] width 104 height 24
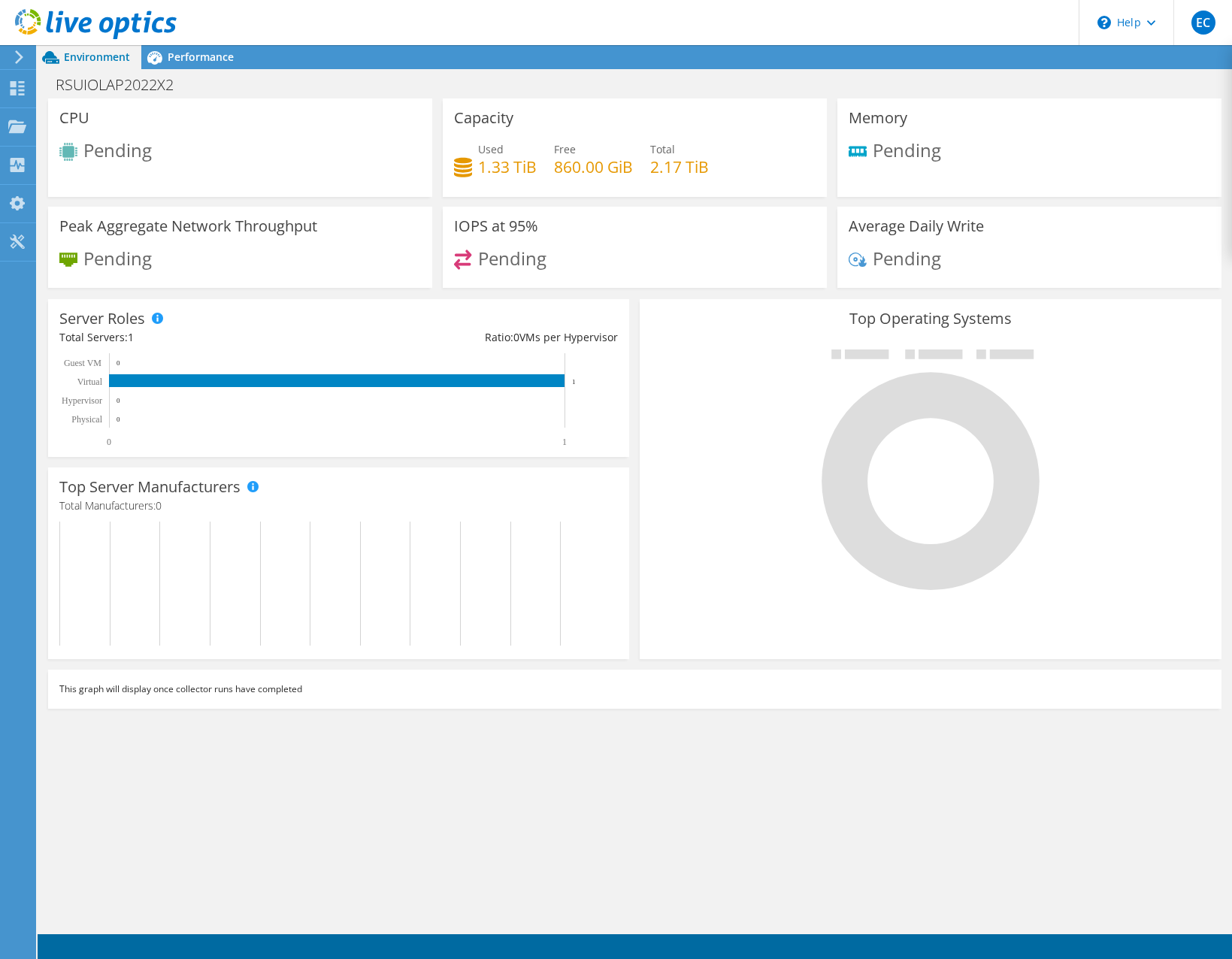
click at [74, 57] on span "Environment" at bounding box center [97, 56] width 66 height 14
click at [21, 53] on icon at bounding box center [19, 57] width 12 height 13
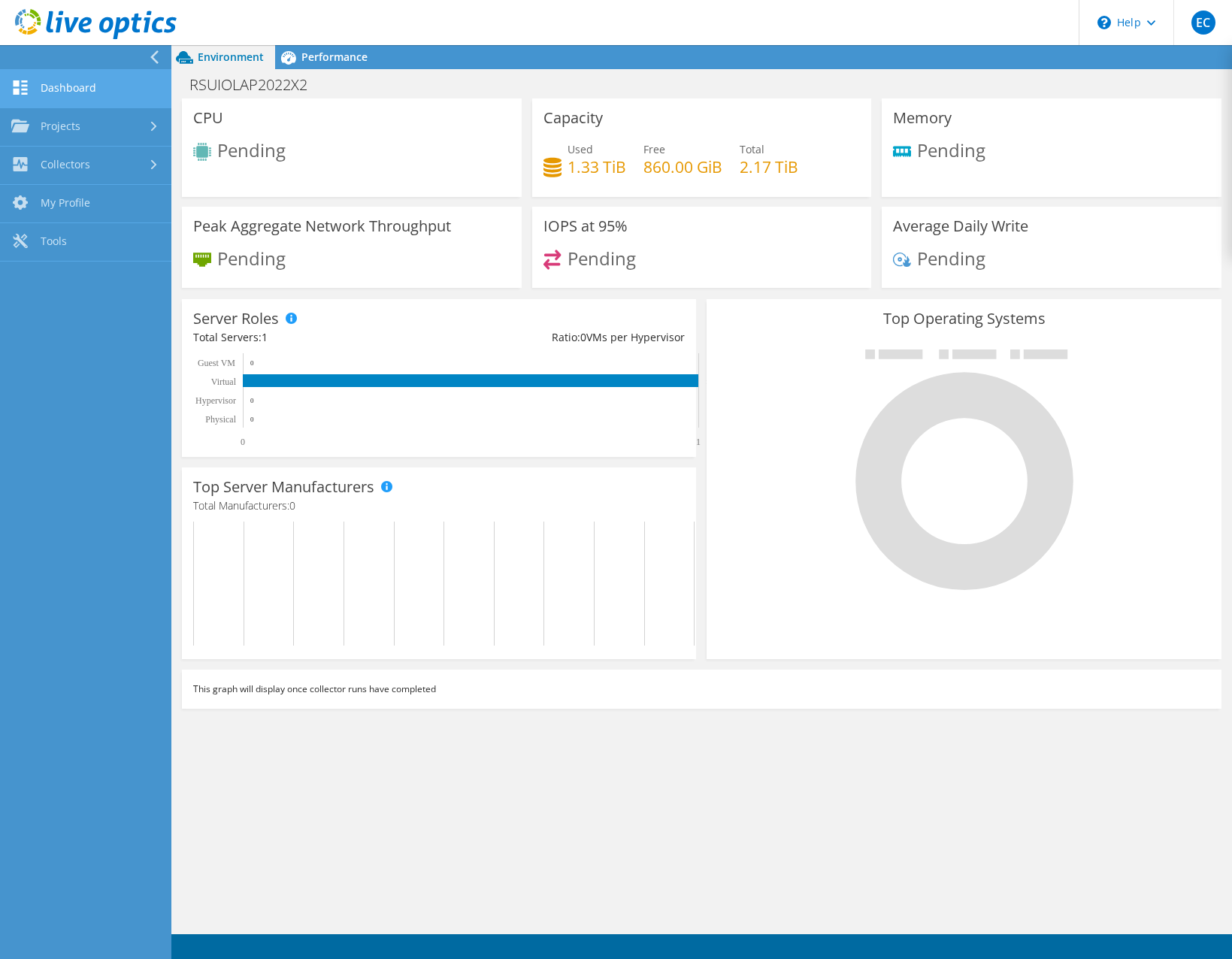
click at [40, 94] on link "Dashboard" at bounding box center [86, 89] width 171 height 39
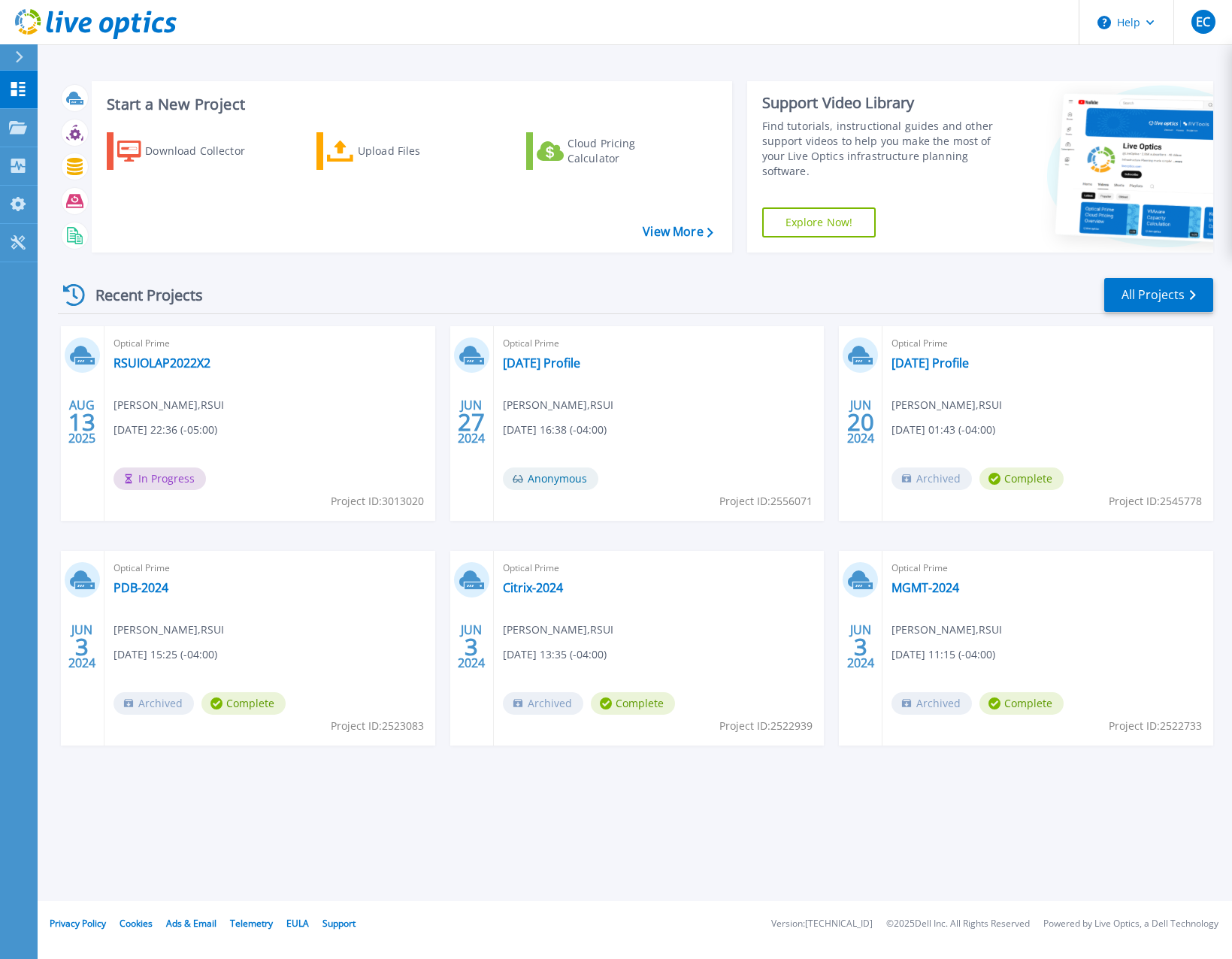
click at [171, 475] on span "In Progress" at bounding box center [160, 478] width 92 height 22
click at [176, 364] on link "RSUIOLAP2022X2" at bounding box center [162, 363] width 97 height 15
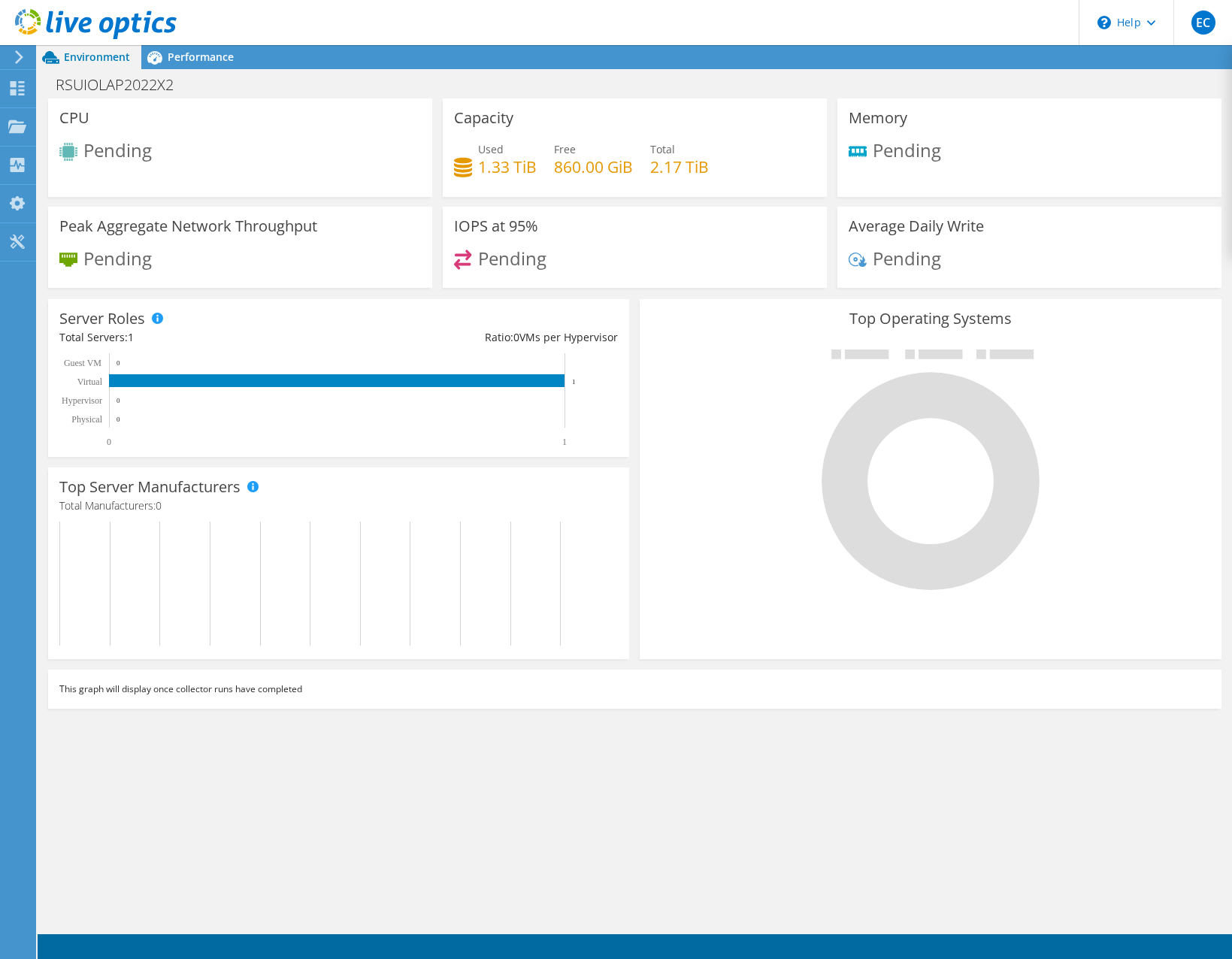
click at [245, 369] on rect at bounding box center [334, 400] width 551 height 94
click at [244, 377] on rect at bounding box center [336, 381] width 455 height 13
click at [159, 60] on icon at bounding box center [155, 58] width 15 height 13
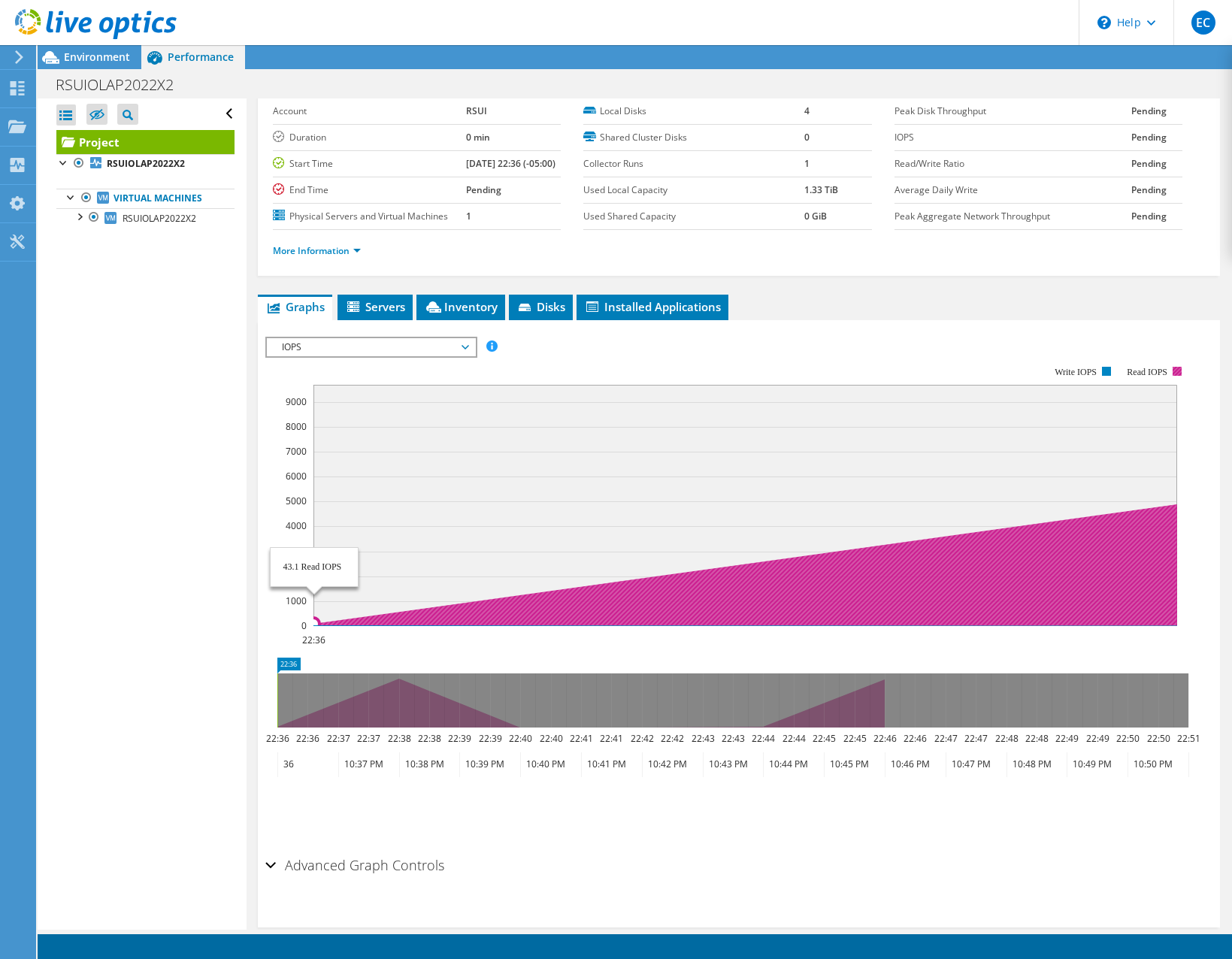
scroll to position [50, 0]
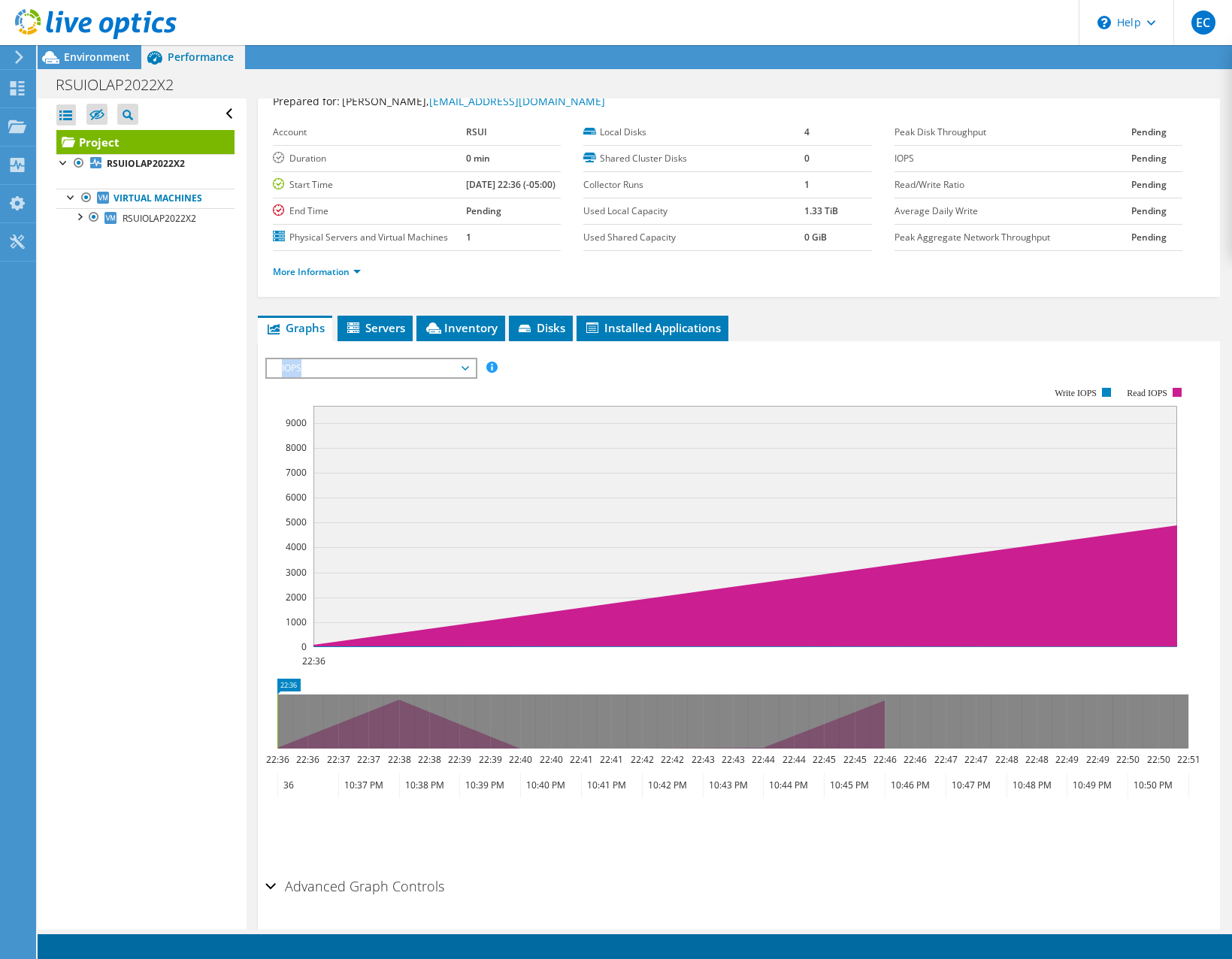
click at [373, 388] on div "IOPS Disk Throughput IO Size Latency Queue Depth CPU Percentage Memory Page Fau…" at bounding box center [739, 610] width 947 height 520
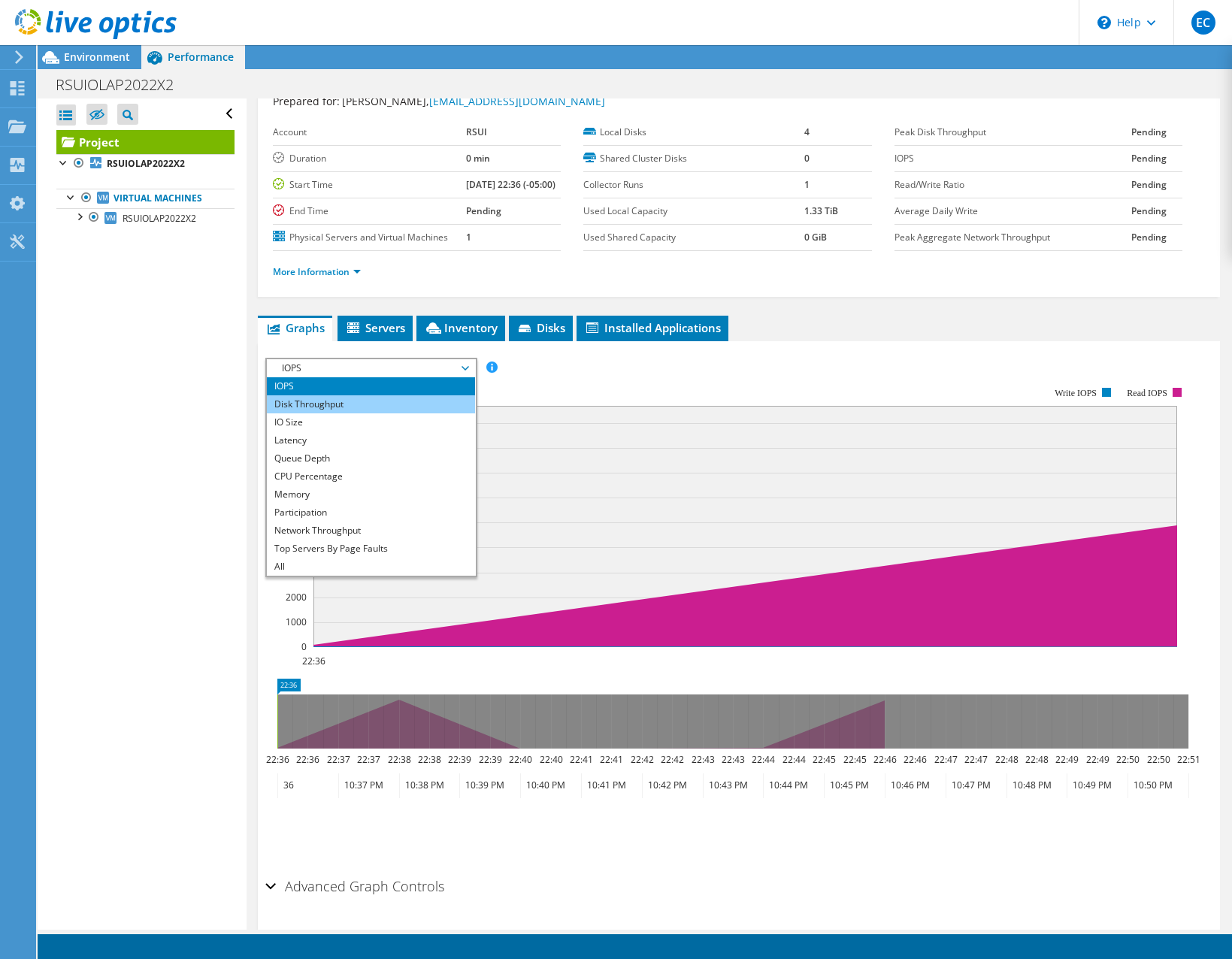
drag, startPoint x: 373, startPoint y: 389, endPoint x: 367, endPoint y: 434, distance: 45.4
click at [367, 413] on li "Disk Throughput" at bounding box center [371, 404] width 208 height 18
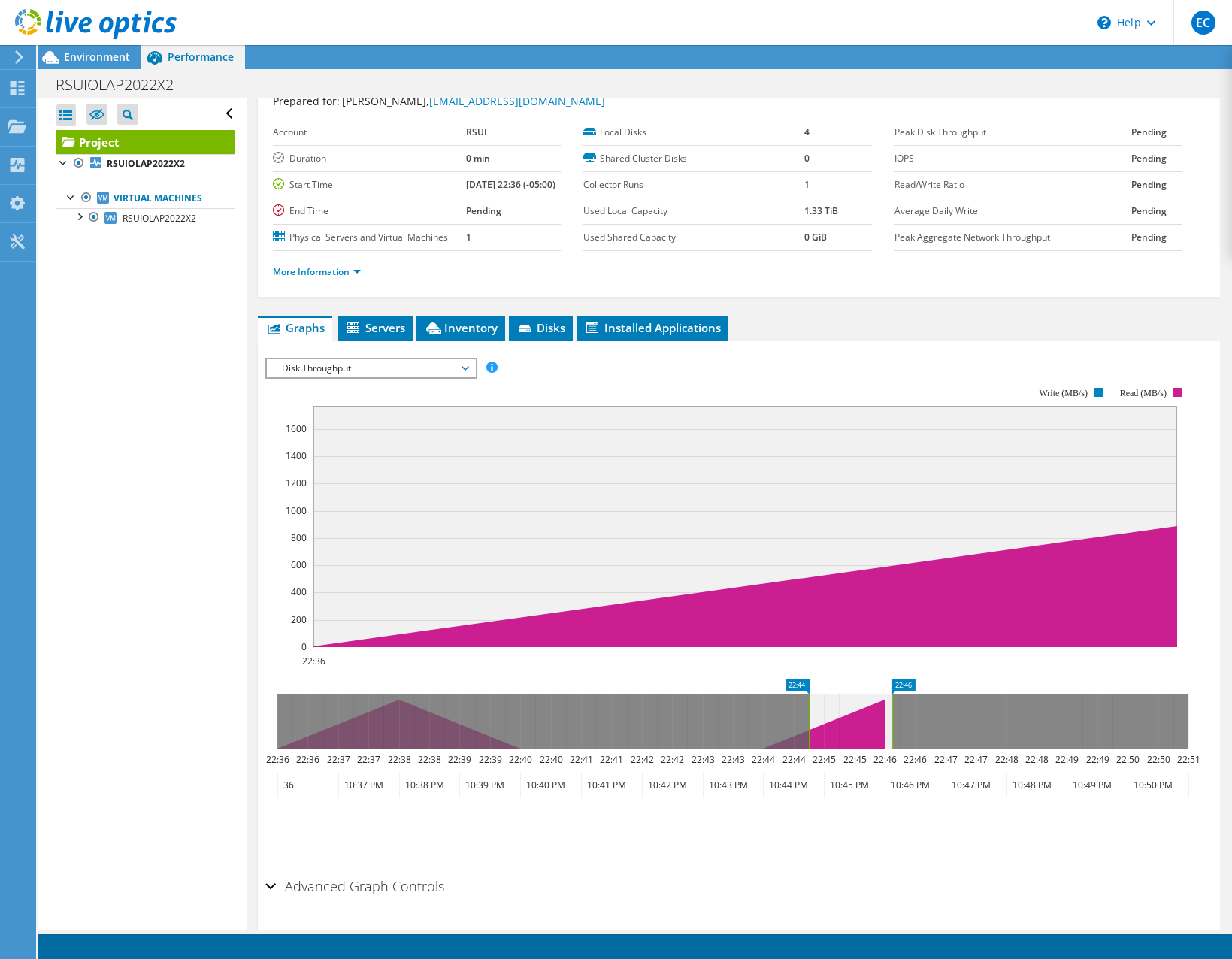
drag, startPoint x: 822, startPoint y: 739, endPoint x: 893, endPoint y: 747, distance: 71.4
click at [893, 748] on g at bounding box center [733, 721] width 911 height 54
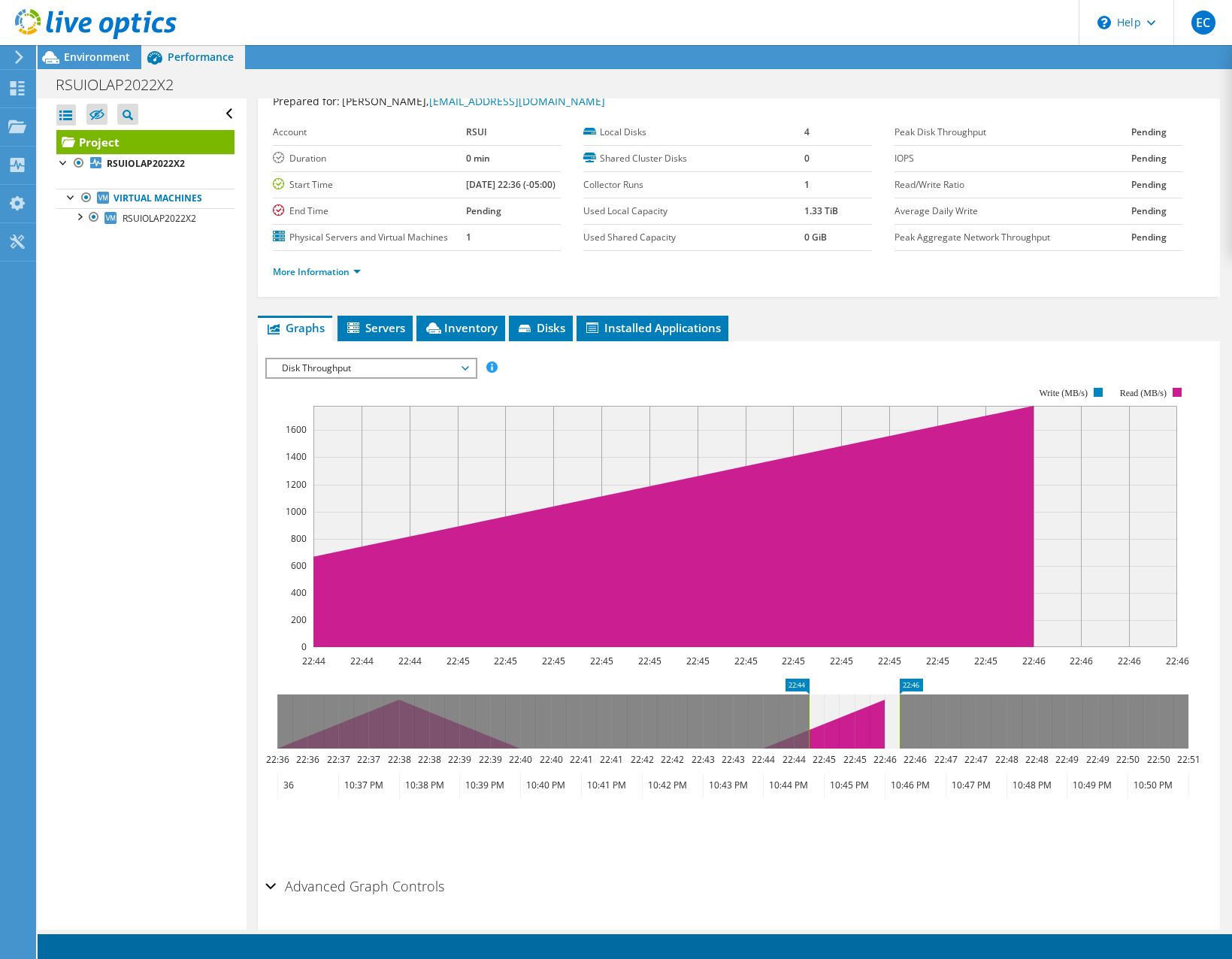
click at [399, 377] on span "Disk Throughput" at bounding box center [371, 368] width 194 height 18
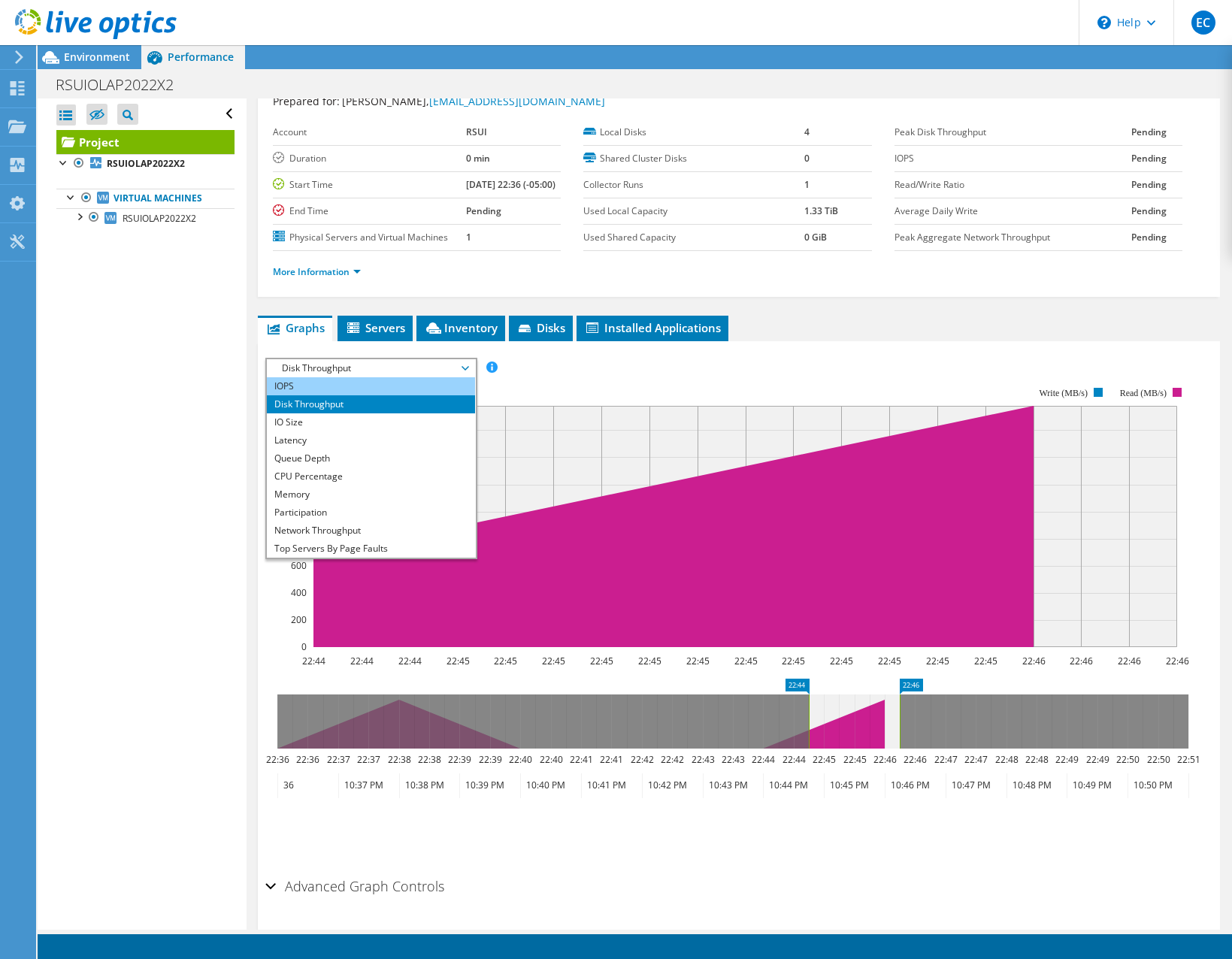
click at [376, 395] on li "IOPS" at bounding box center [371, 386] width 208 height 18
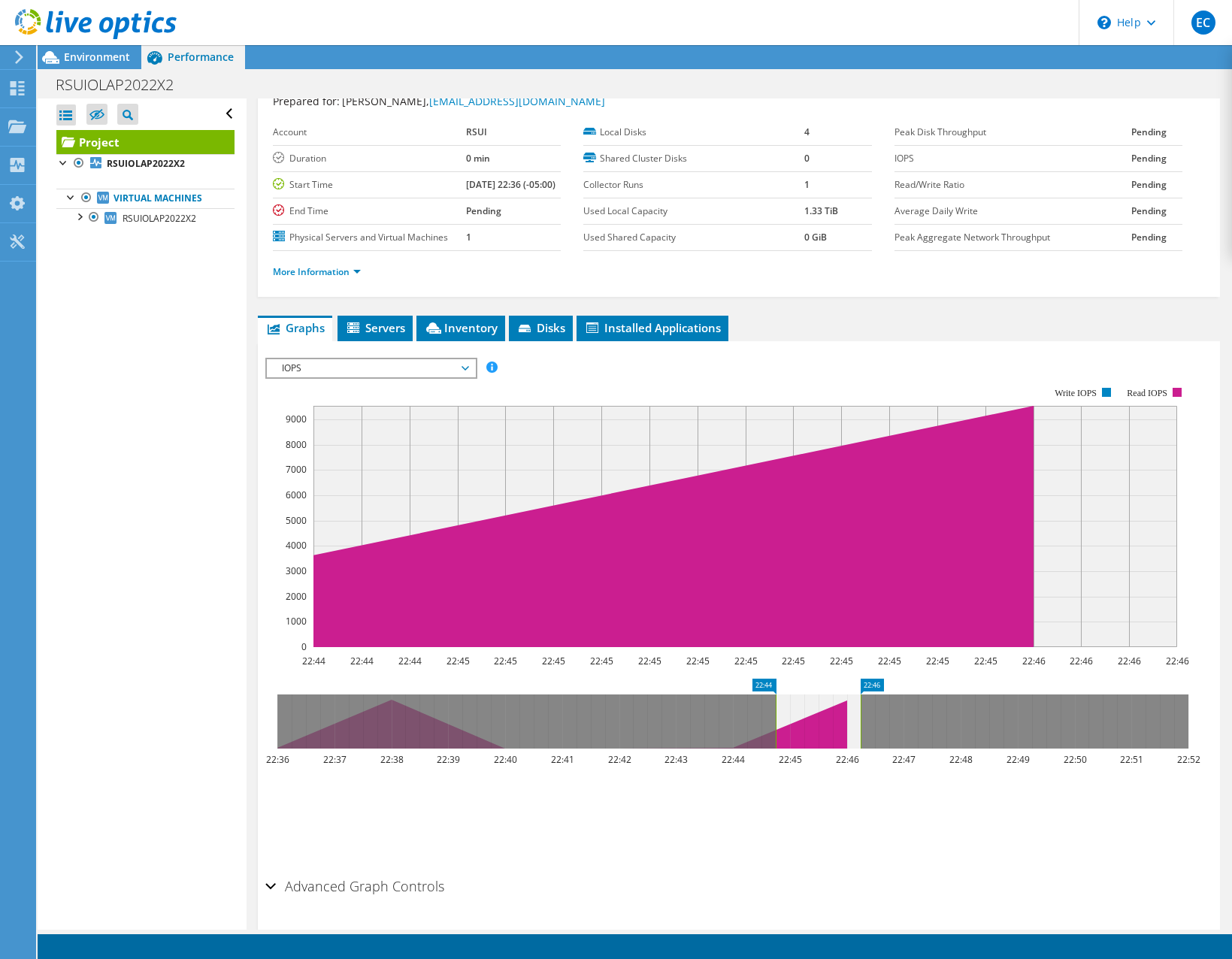
click at [378, 377] on span "IOPS" at bounding box center [371, 368] width 194 height 18
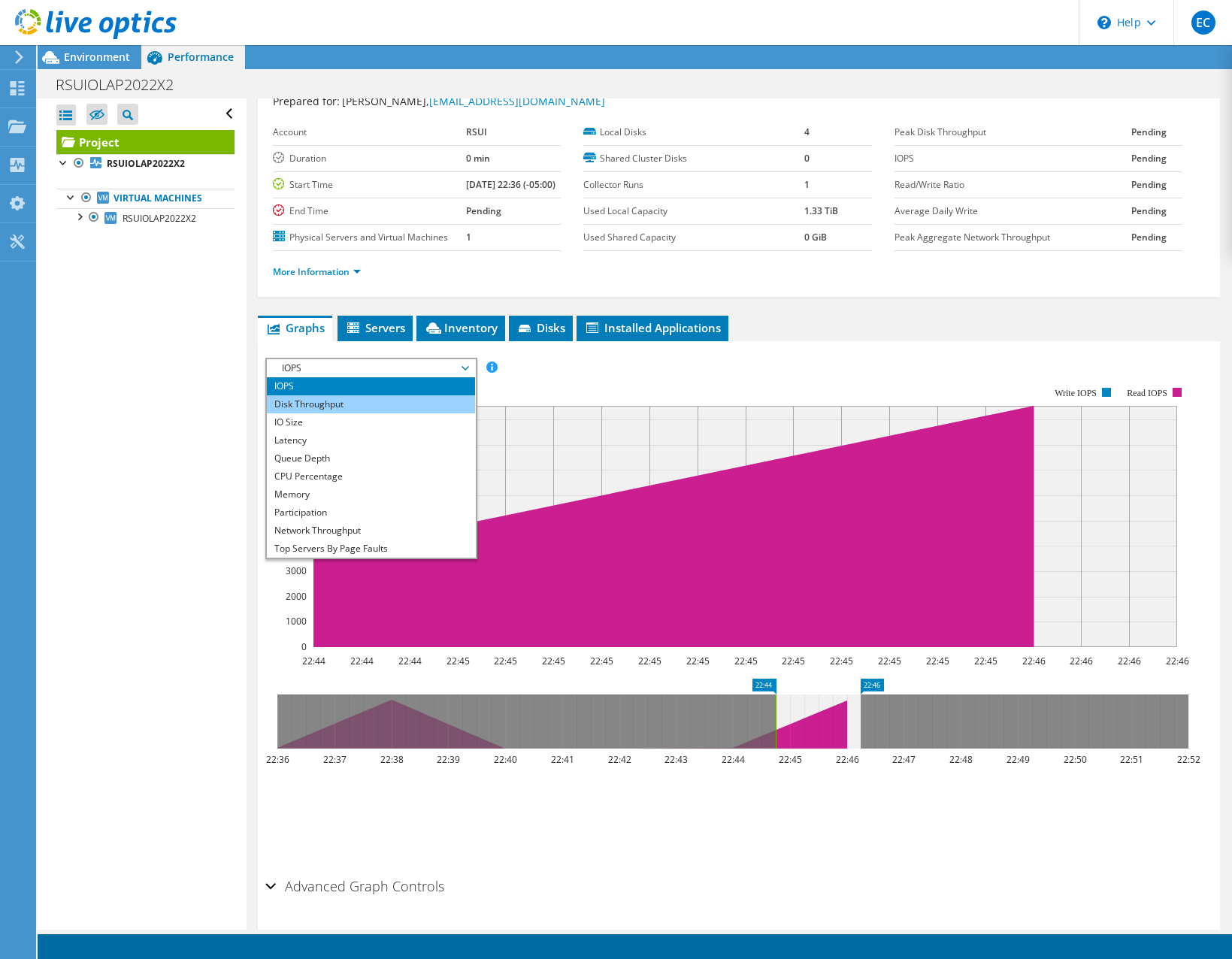
click at [365, 413] on li "Disk Throughput" at bounding box center [371, 404] width 208 height 18
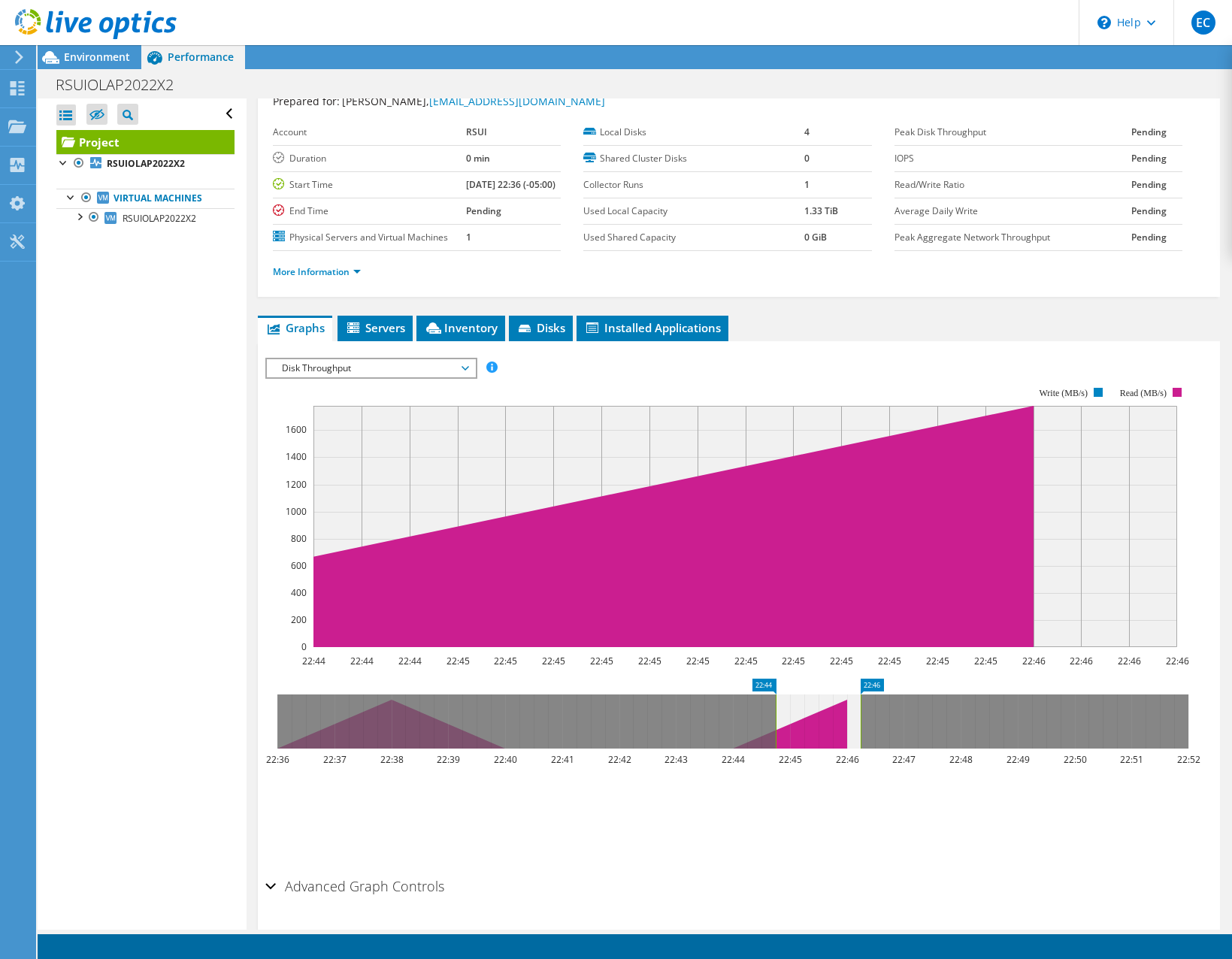
click at [369, 377] on span "Disk Throughput" at bounding box center [371, 368] width 194 height 18
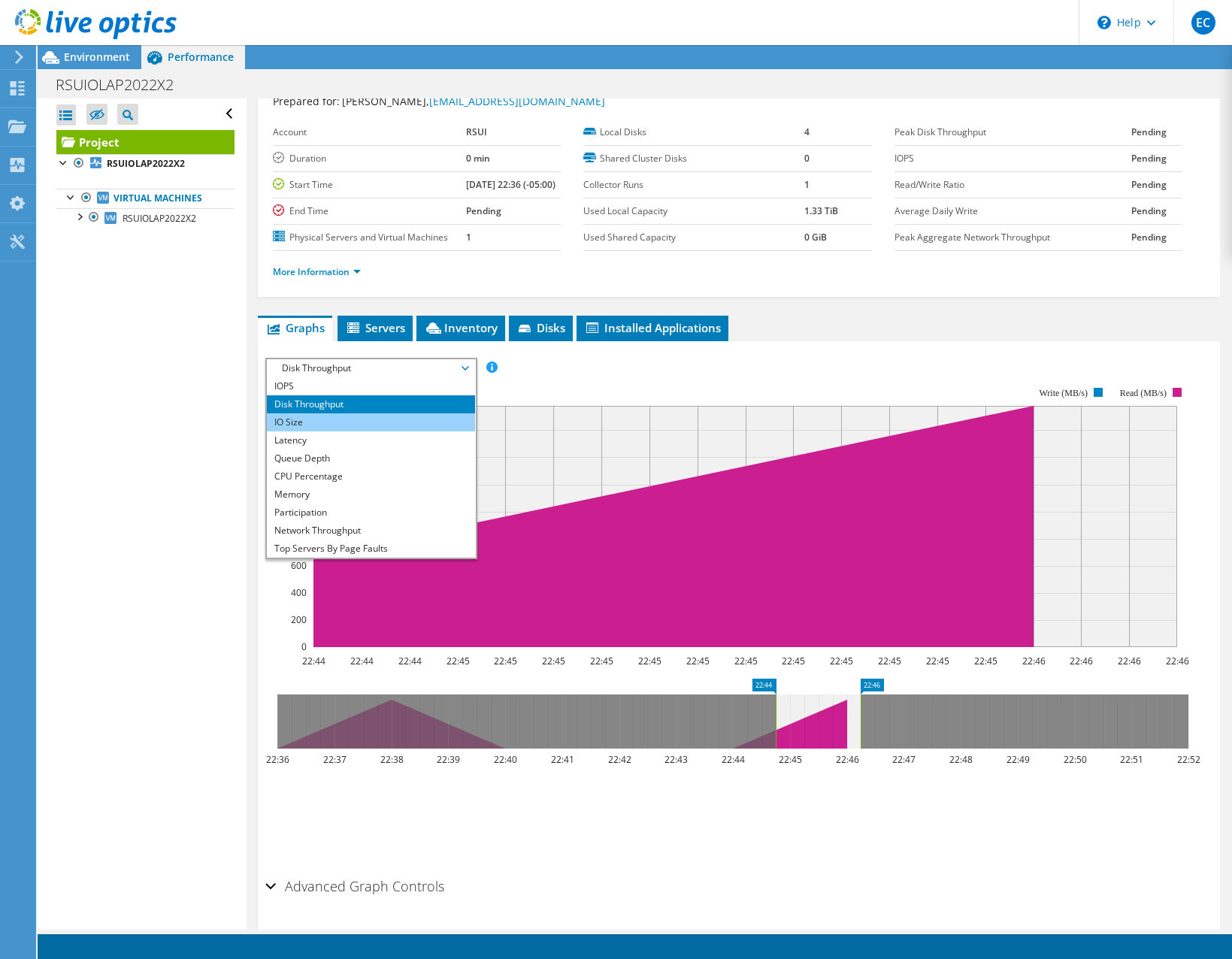
click at [366, 431] on li "IO Size" at bounding box center [371, 422] width 208 height 18
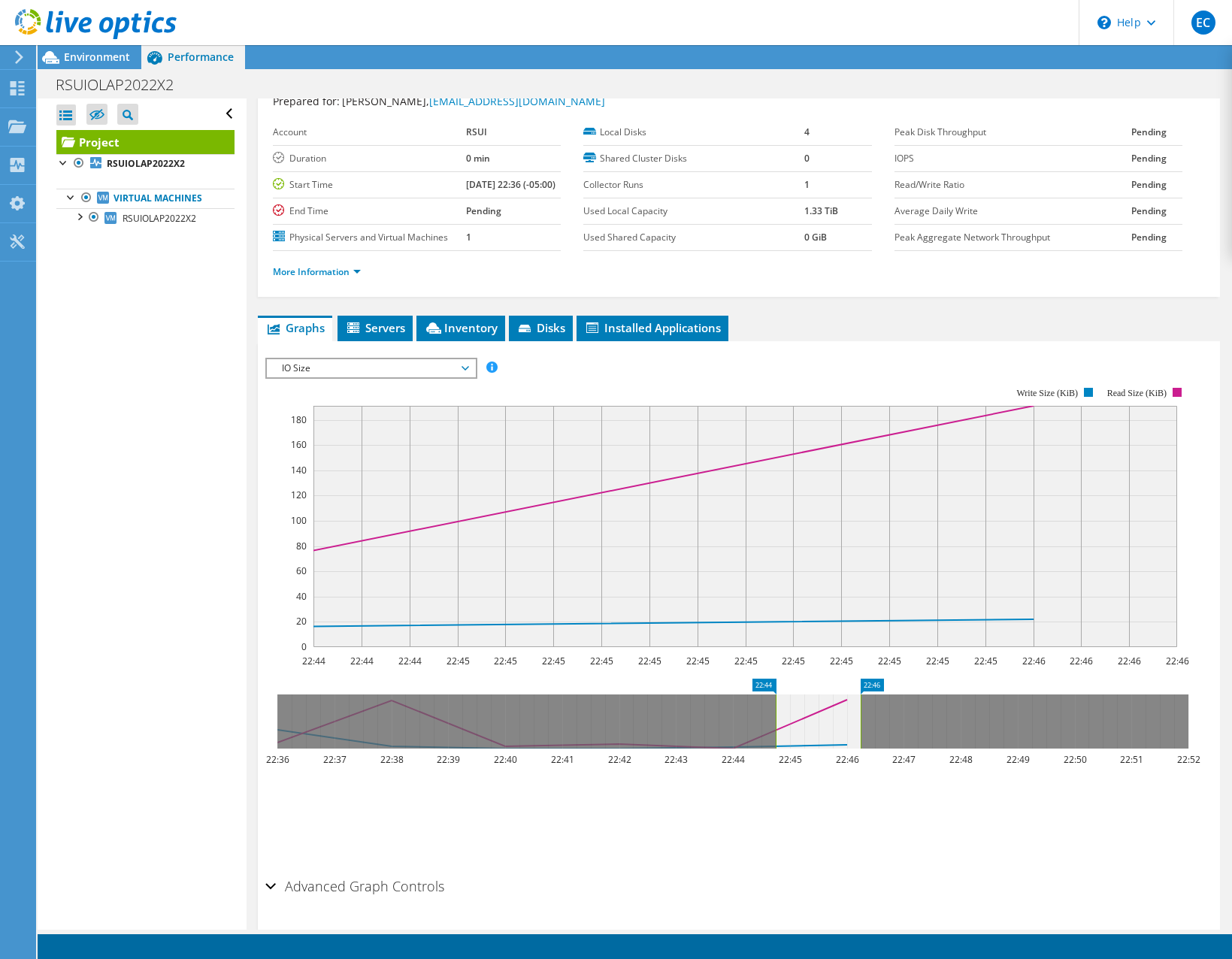
click at [374, 377] on span "IO Size" at bounding box center [371, 368] width 194 height 18
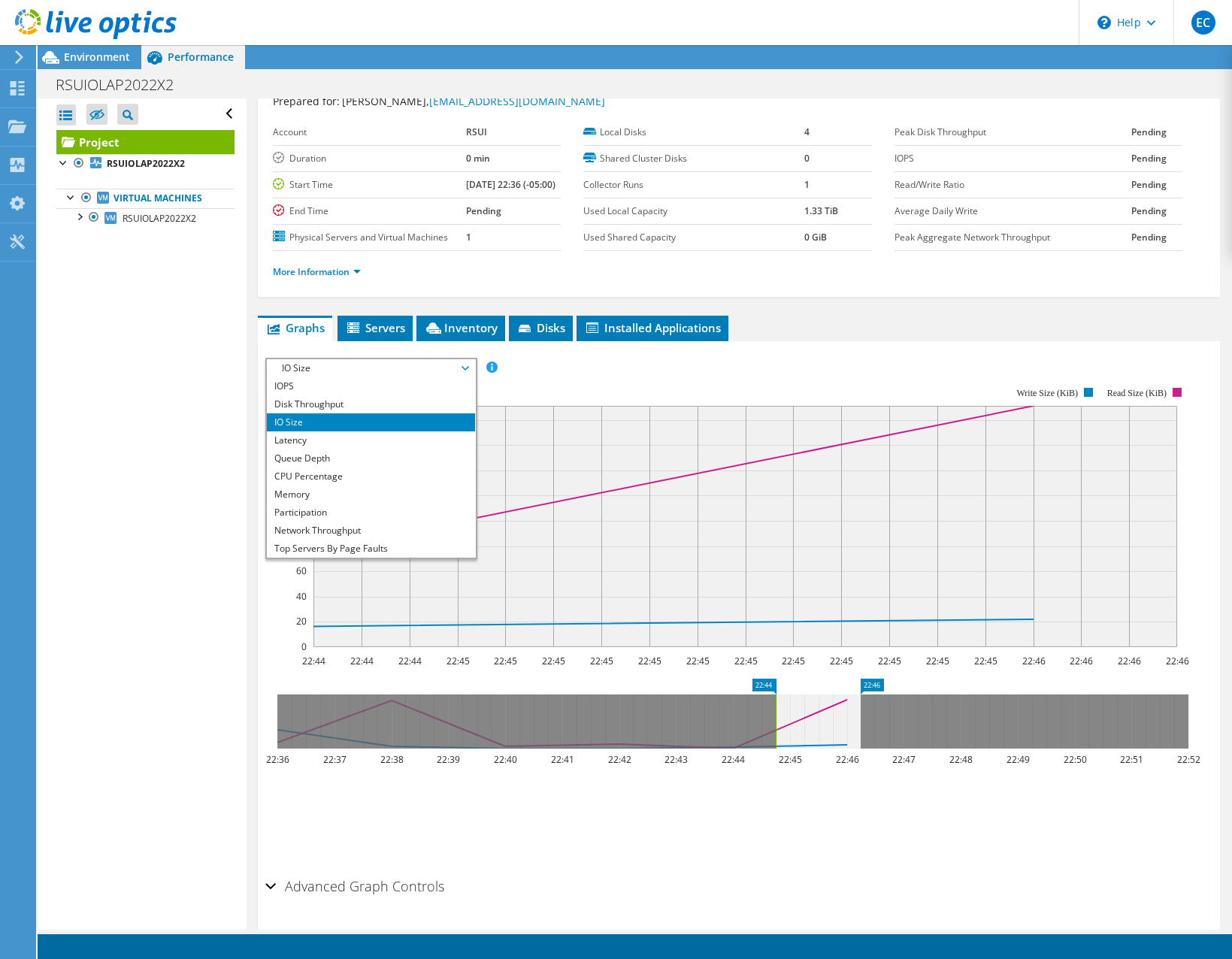
click at [374, 377] on span "IO Size" at bounding box center [371, 368] width 194 height 18
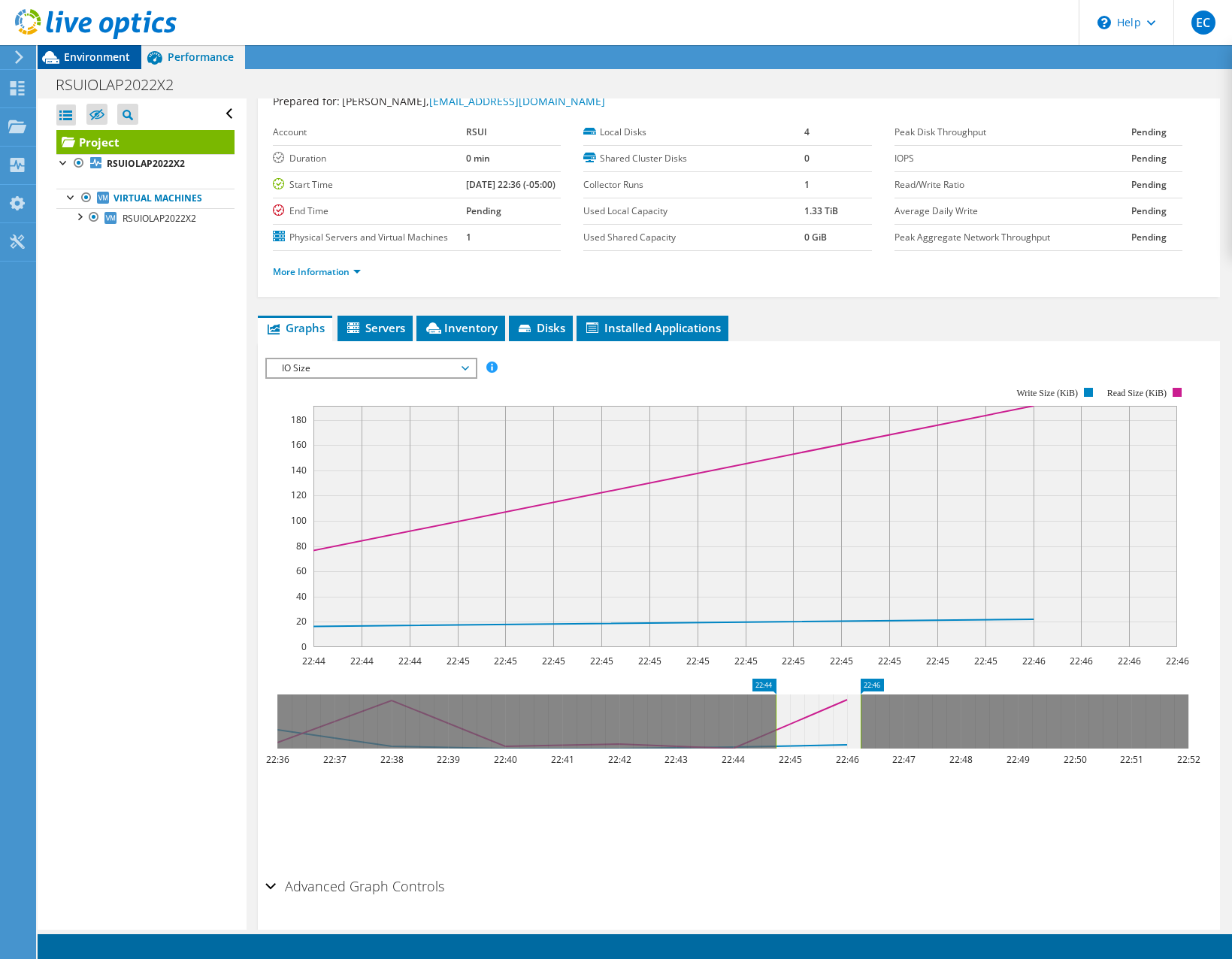
click at [116, 58] on span "Environment" at bounding box center [97, 56] width 66 height 14
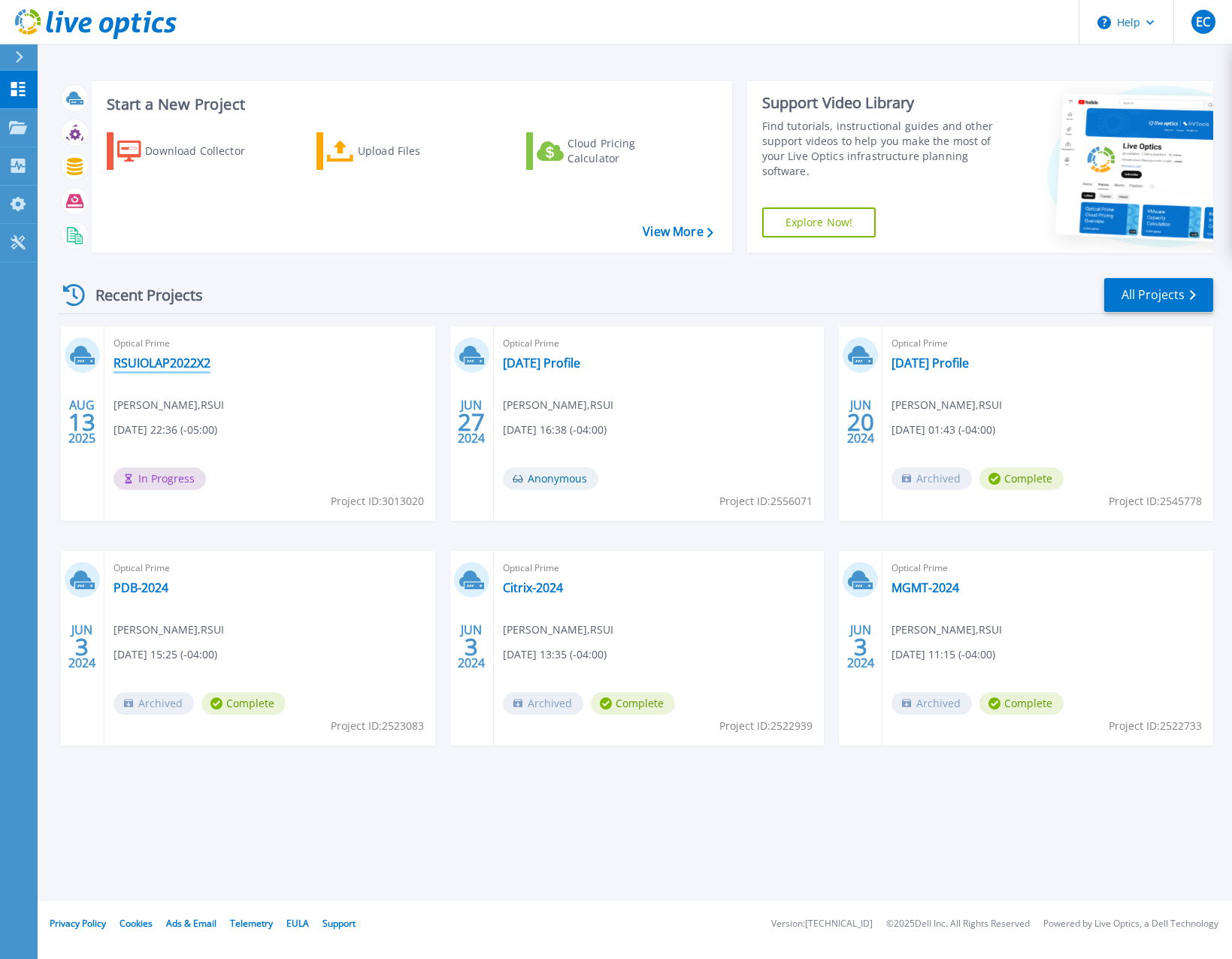
click at [151, 356] on div "Optical Prime RSUIOLAP2022X2 Ed Craig , RSUI 08/12/2025, 22:36 (-05:00) In Prog…" at bounding box center [270, 423] width 331 height 194
click at [152, 362] on link "RSUIOLAP2022X2" at bounding box center [162, 363] width 97 height 15
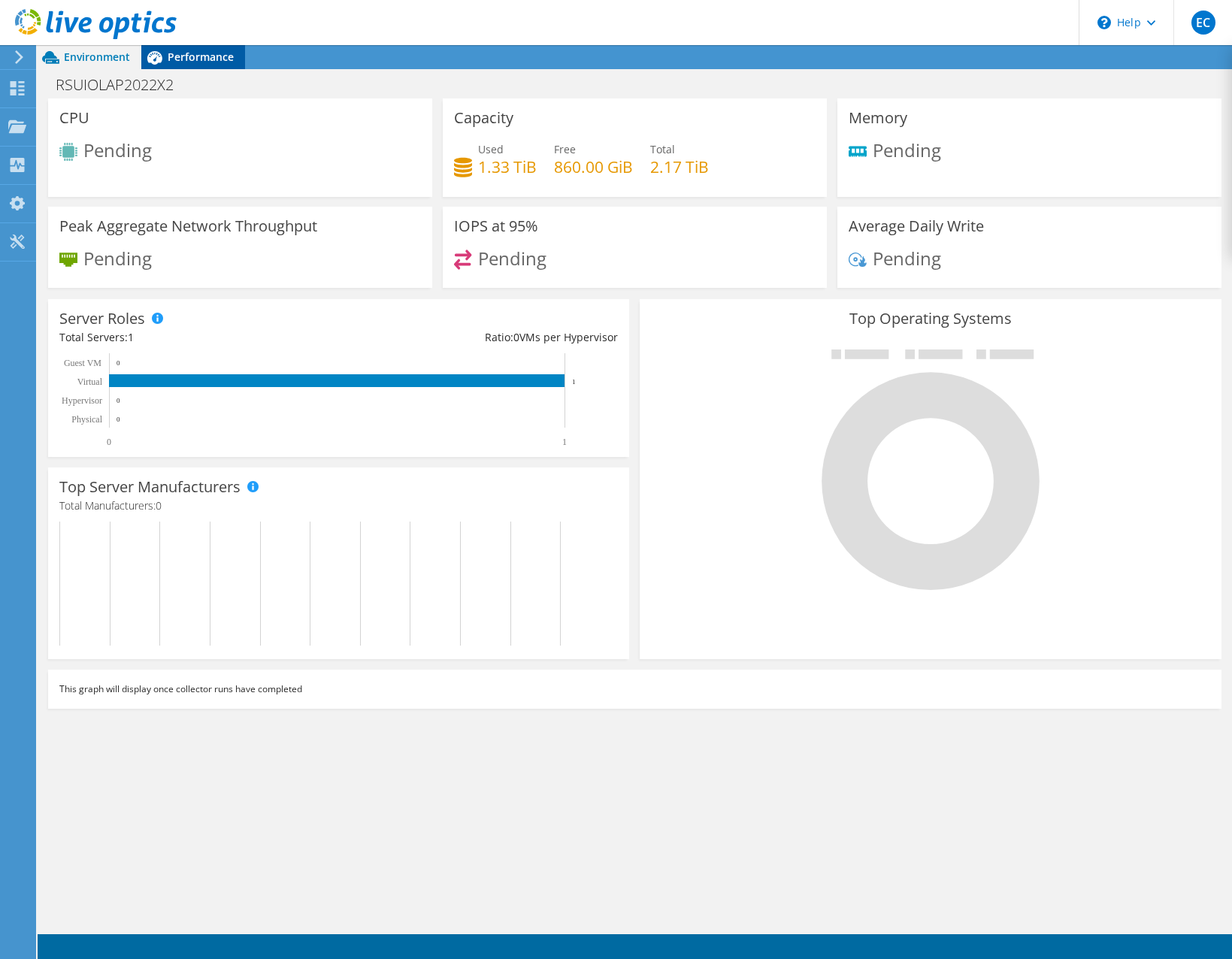
click at [177, 64] on div "Performance" at bounding box center [194, 57] width 104 height 24
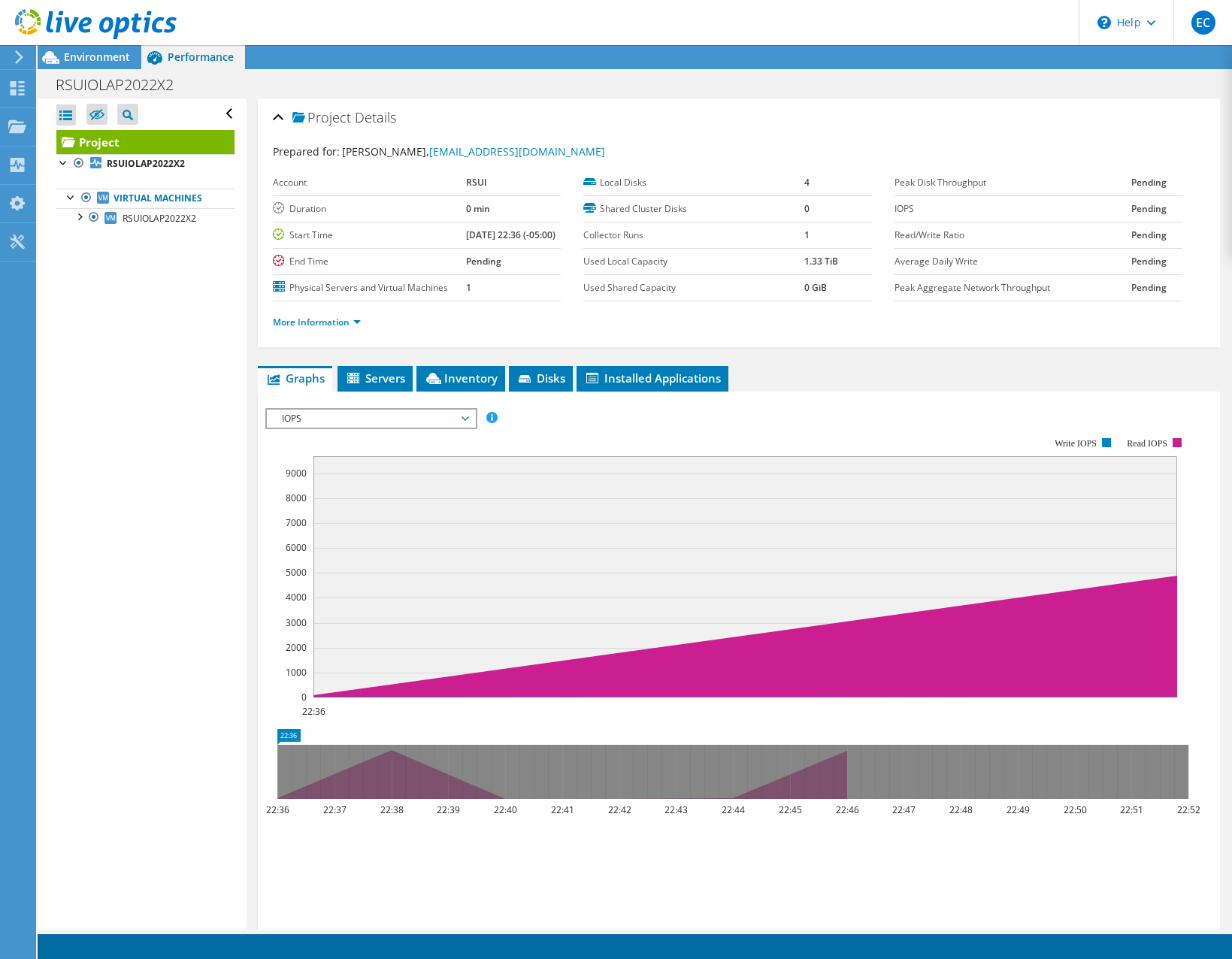
click at [388, 427] on span "IOPS" at bounding box center [371, 418] width 194 height 18
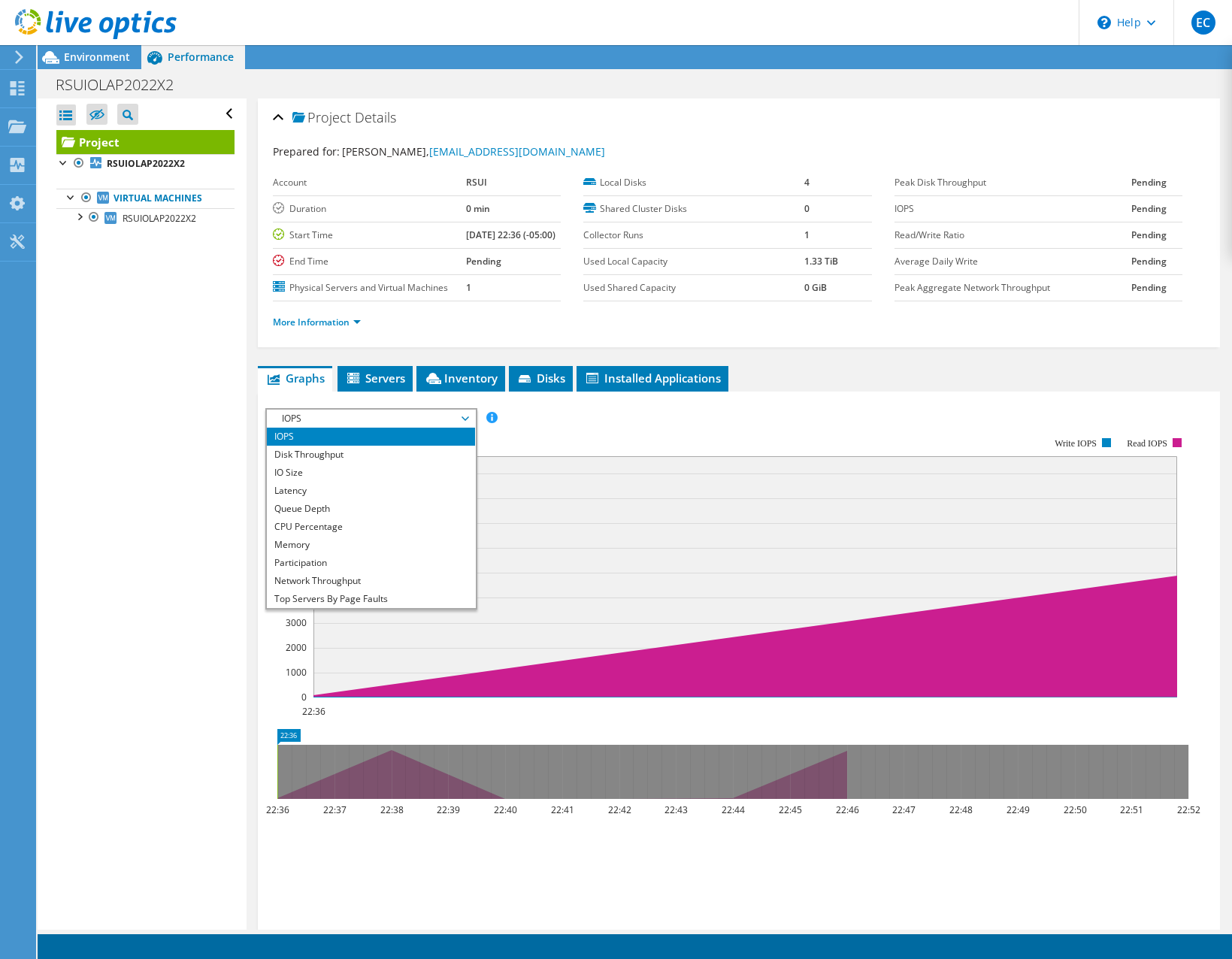
click at [395, 445] on li "IOPS" at bounding box center [371, 436] width 208 height 18
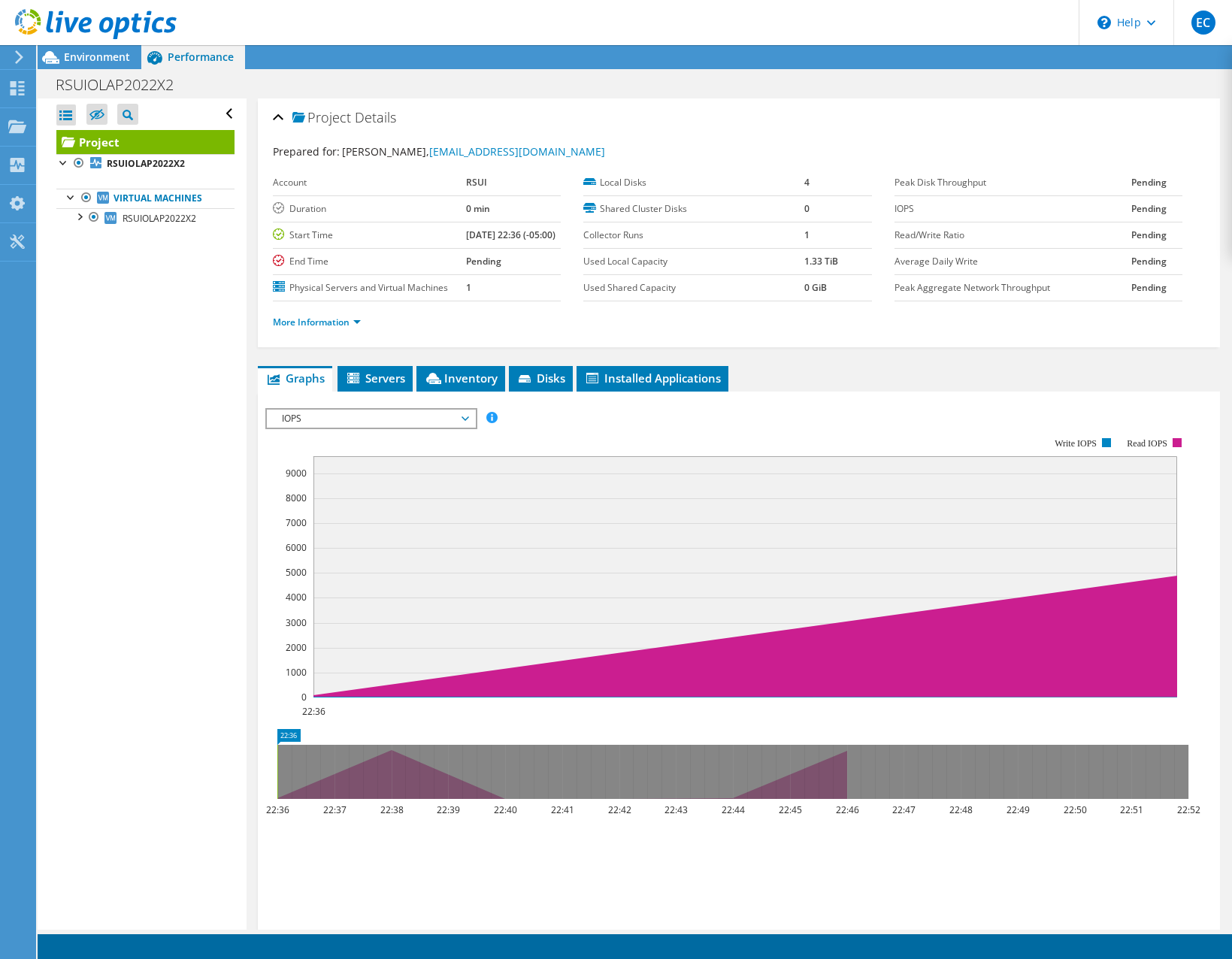
click at [194, 323] on div "Open All Close All Hide Excluded Nodes Project Tree Filter" at bounding box center [142, 514] width 208 height 831
click at [10, 81] on icon at bounding box center [17, 88] width 18 height 14
